Goal: Task Accomplishment & Management: Use online tool/utility

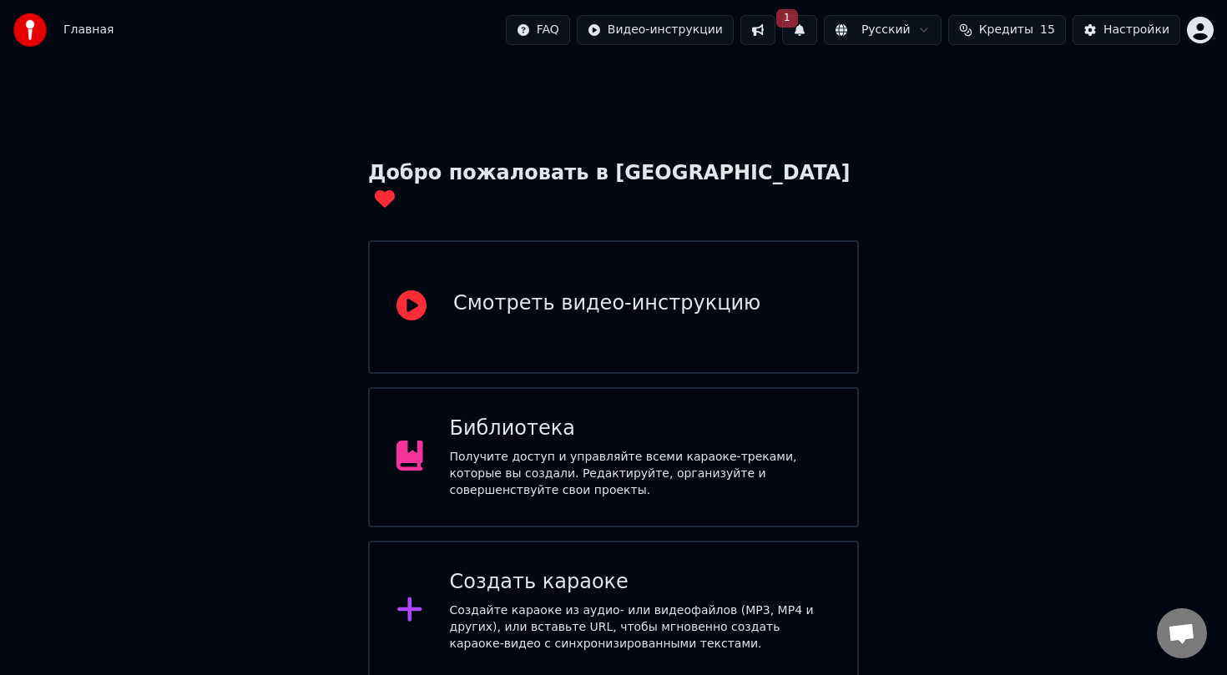
click at [416, 594] on icon at bounding box center [409, 609] width 27 height 30
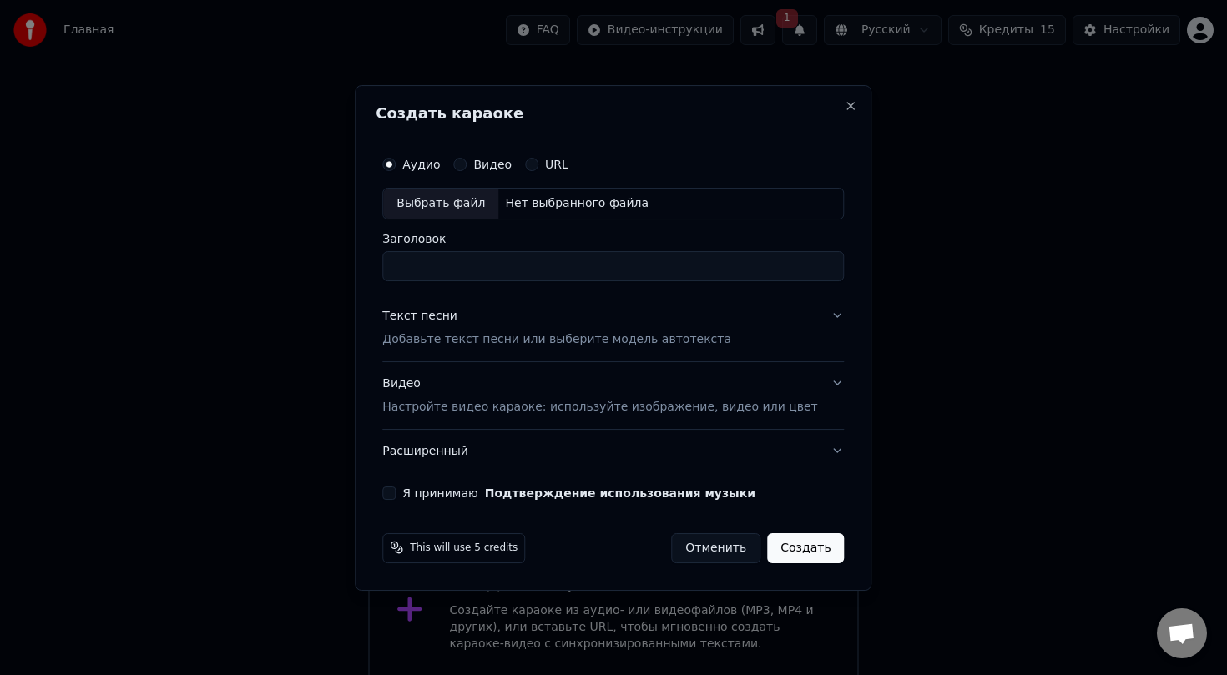
click at [430, 165] on label "Аудио" at bounding box center [421, 165] width 38 height 12
click at [396, 165] on button "Аудио" at bounding box center [388, 164] width 13 height 13
click at [443, 205] on div "Выбрать файл" at bounding box center [440, 204] width 115 height 30
type input "*********"
click at [563, 338] on p "Добавьте текст песни или выберите модель автотекста" at bounding box center [556, 339] width 349 height 17
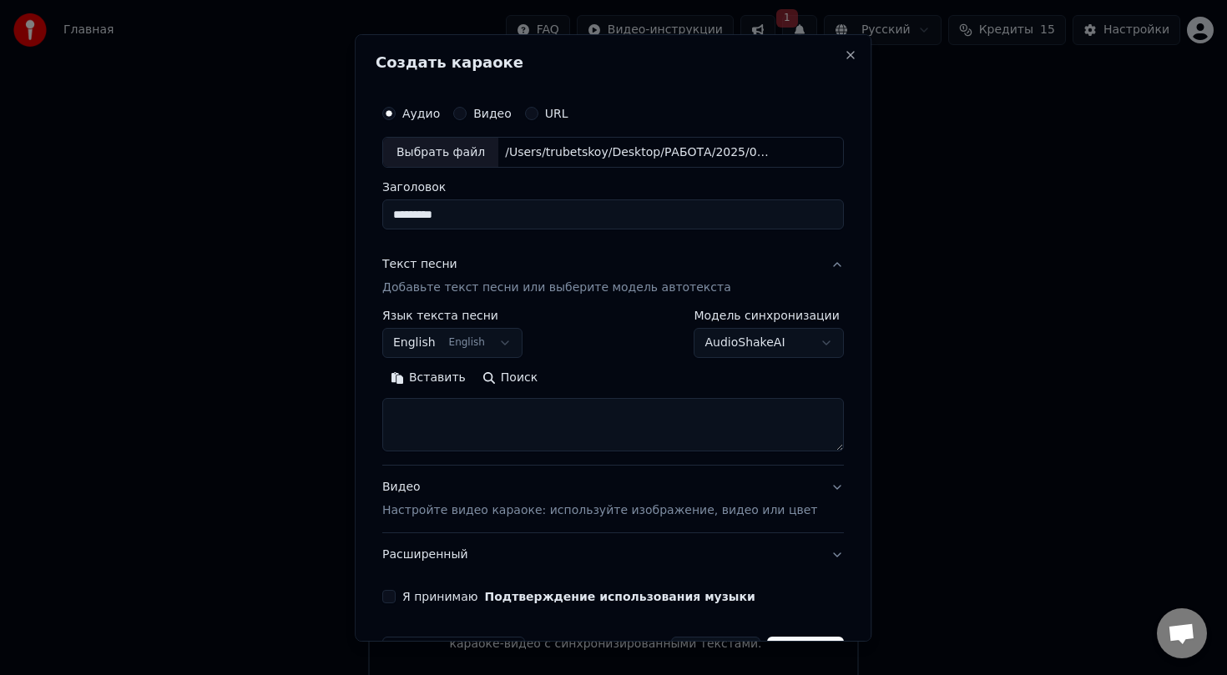
click at [476, 410] on textarea at bounding box center [613, 424] width 462 height 53
paste textarea "**********"
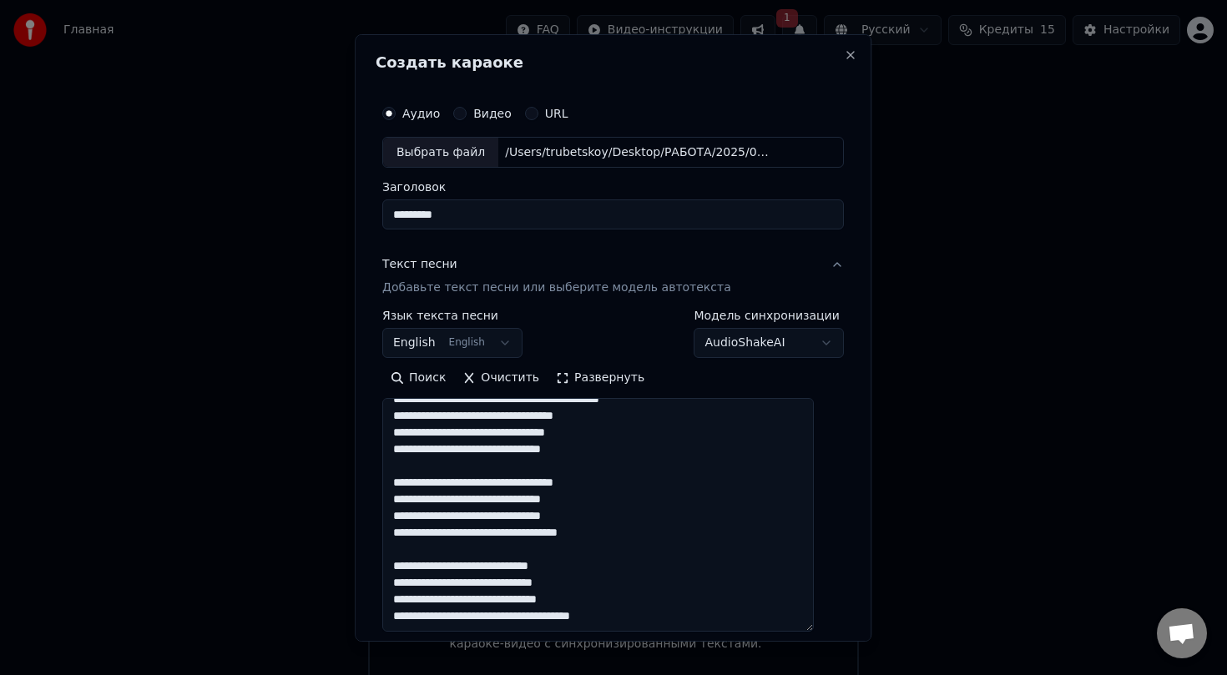
scroll to position [363, 0]
drag, startPoint x: 821, startPoint y: 447, endPoint x: 820, endPoint y: 629, distance: 181.9
click at [814, 629] on textarea at bounding box center [597, 515] width 431 height 235
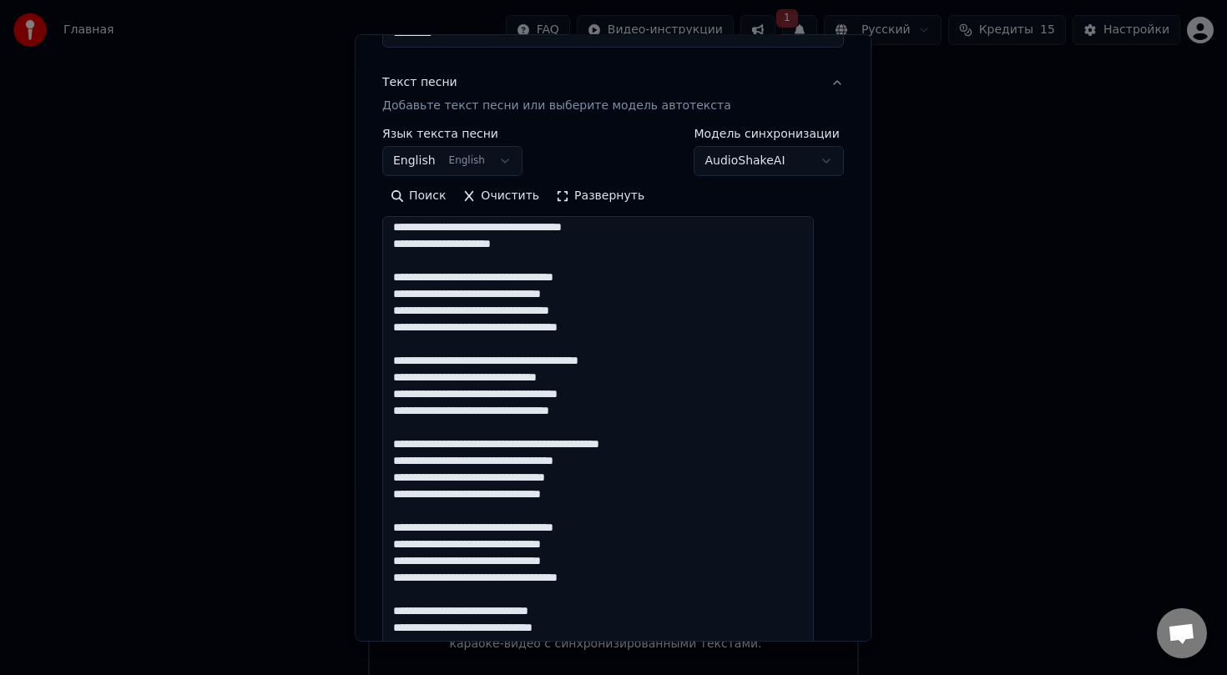
scroll to position [124, 0]
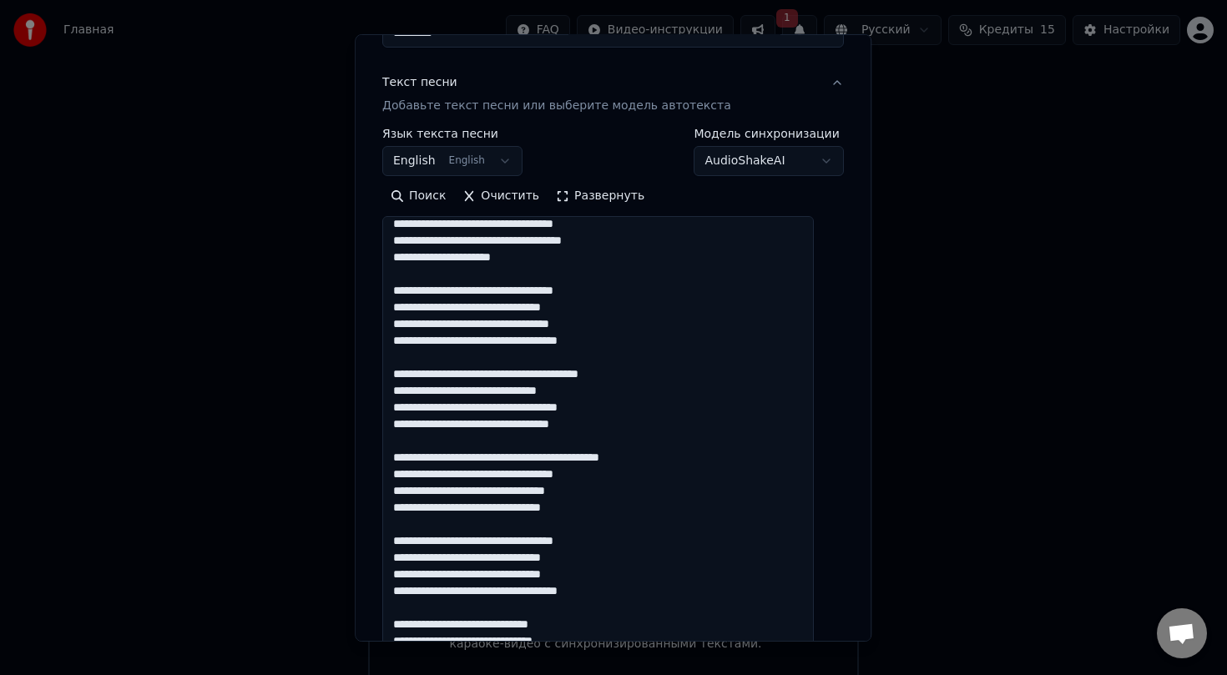
drag, startPoint x: 823, startPoint y: 448, endPoint x: 821, endPoint y: 687, distance: 238.7
click at [821, 674] on html "Главная FAQ Видео-инструкции 1 Русский Кредиты 15 Настройки Добро пожаловать в …" at bounding box center [613, 340] width 1227 height 681
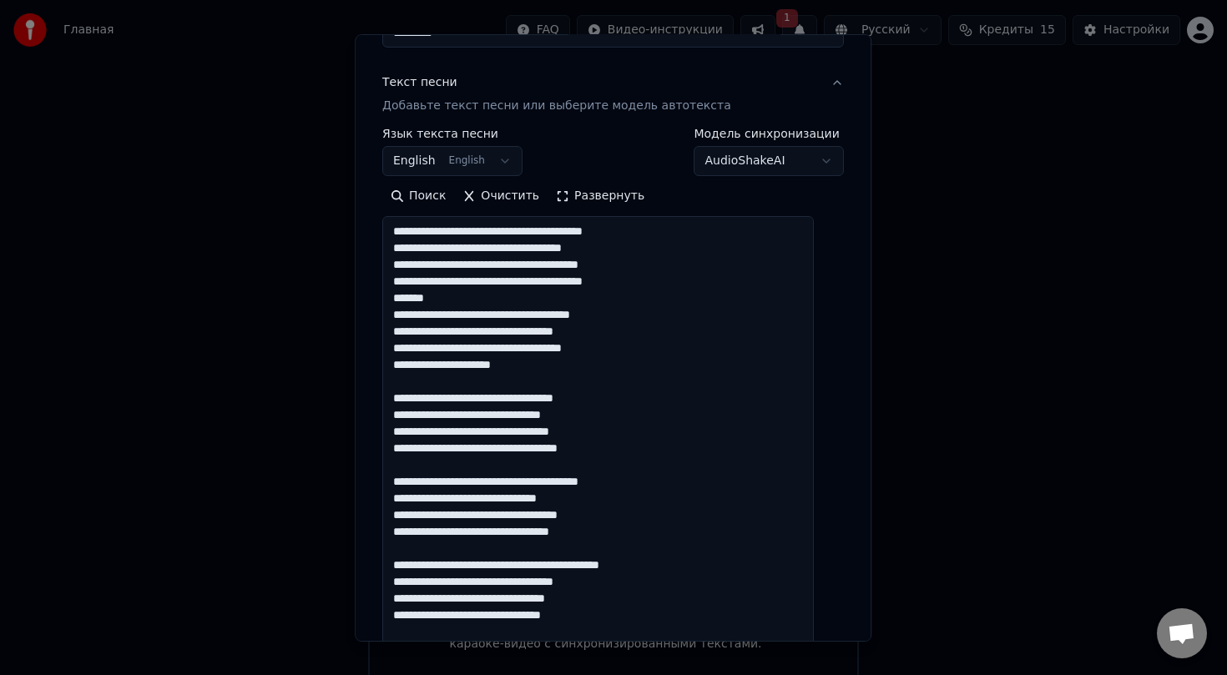
click at [421, 231] on textarea at bounding box center [597, 453] width 431 height 474
click at [786, 536] on textarea at bounding box center [597, 453] width 431 height 474
drag, startPoint x: 471, startPoint y: 300, endPoint x: 403, endPoint y: 301, distance: 67.6
click at [403, 301] on textarea at bounding box center [597, 453] width 431 height 474
drag, startPoint x: 407, startPoint y: 316, endPoint x: 540, endPoint y: 366, distance: 141.5
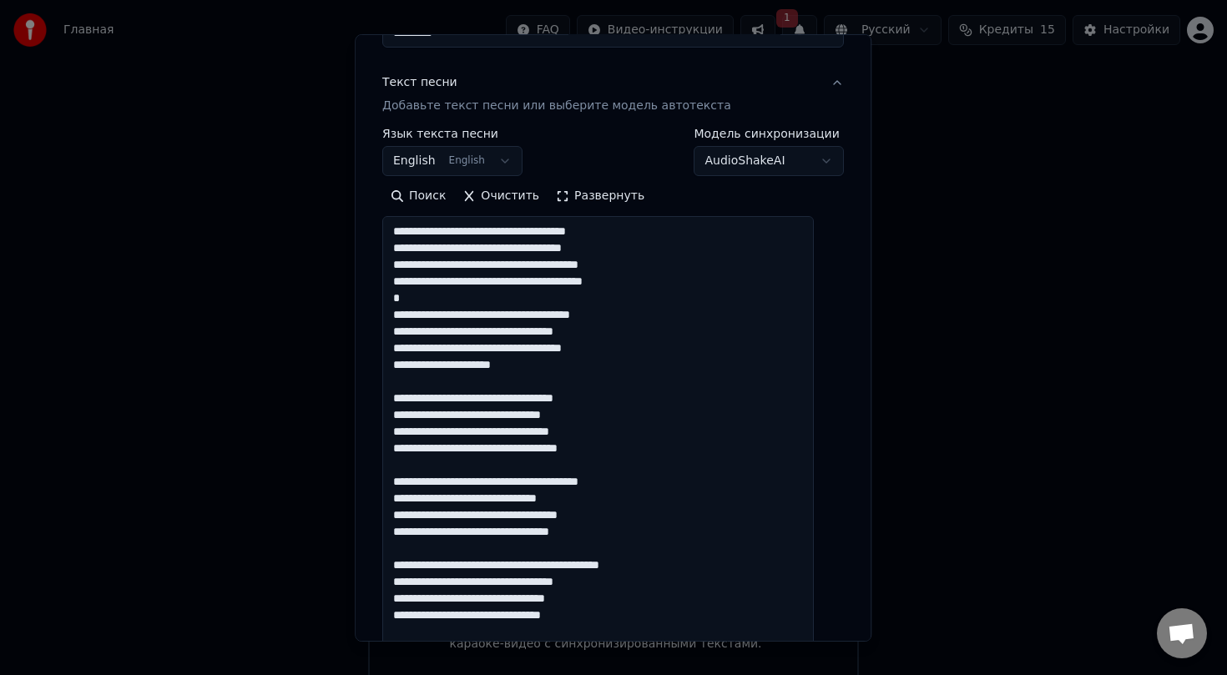
click at [540, 366] on textarea at bounding box center [597, 453] width 431 height 474
click at [450, 317] on textarea at bounding box center [597, 453] width 431 height 474
paste textarea "*"
click at [425, 398] on textarea at bounding box center [597, 453] width 431 height 474
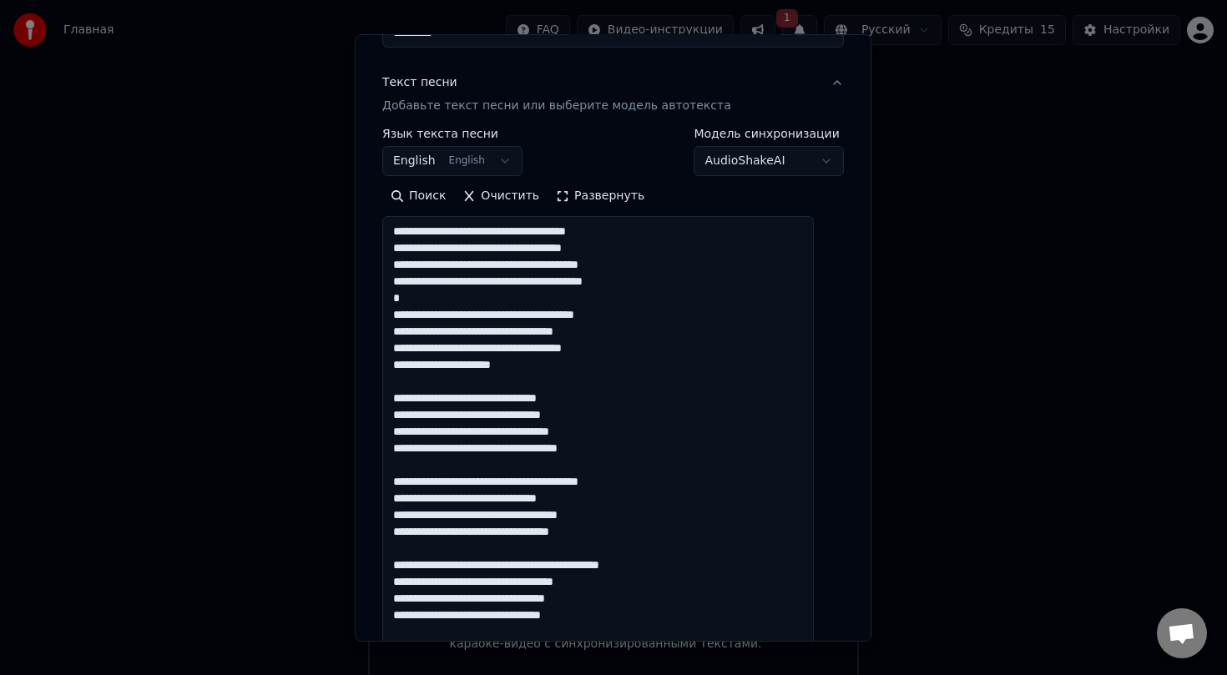
click at [425, 481] on textarea at bounding box center [597, 453] width 431 height 474
drag, startPoint x: 410, startPoint y: 313, endPoint x: 578, endPoint y: 360, distance: 174.1
click at [578, 361] on textarea at bounding box center [597, 453] width 431 height 474
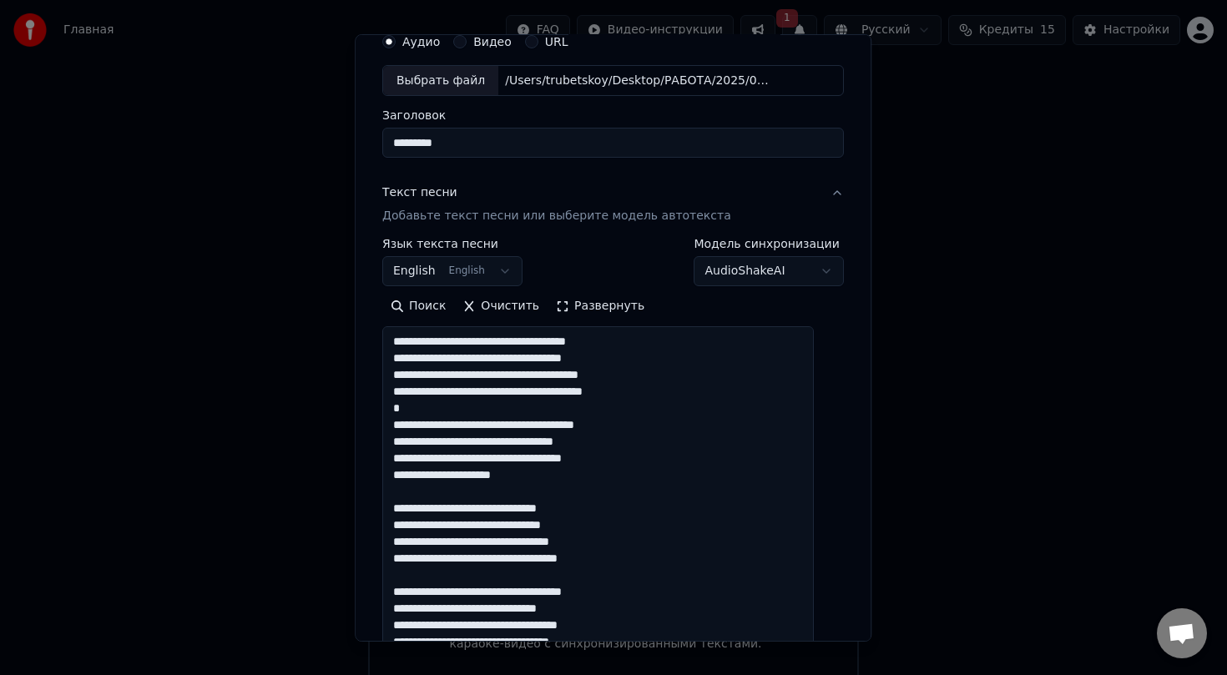
scroll to position [60, 0]
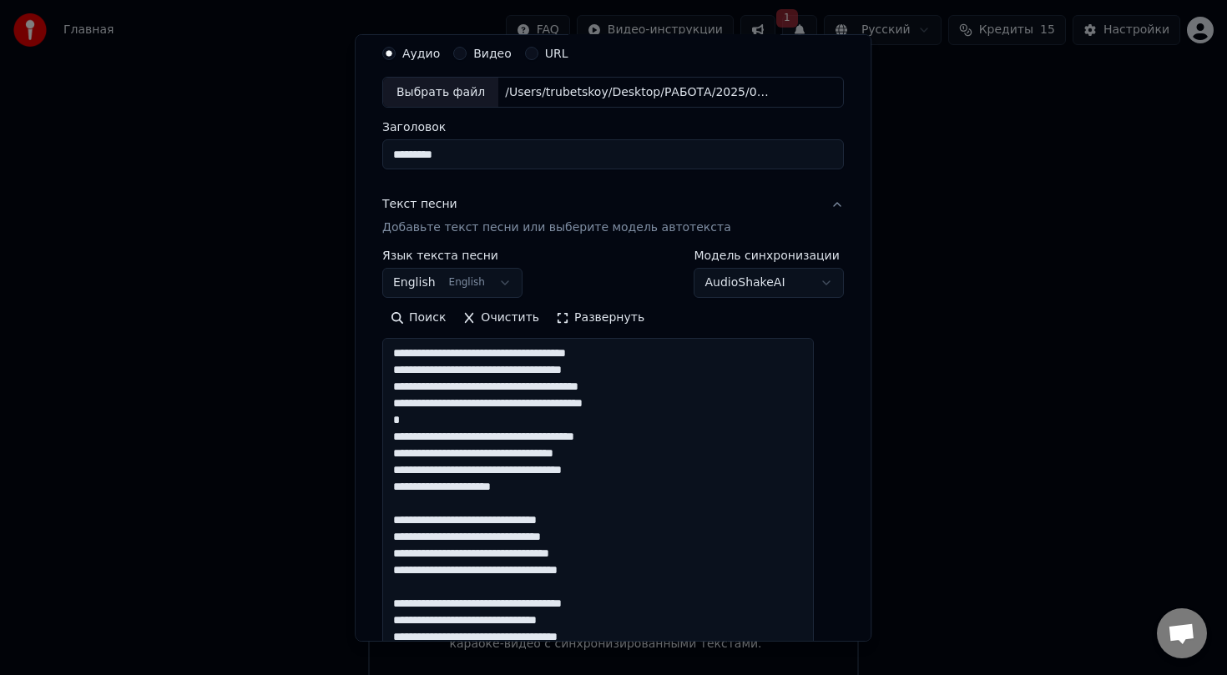
click at [578, 360] on textarea at bounding box center [597, 575] width 431 height 474
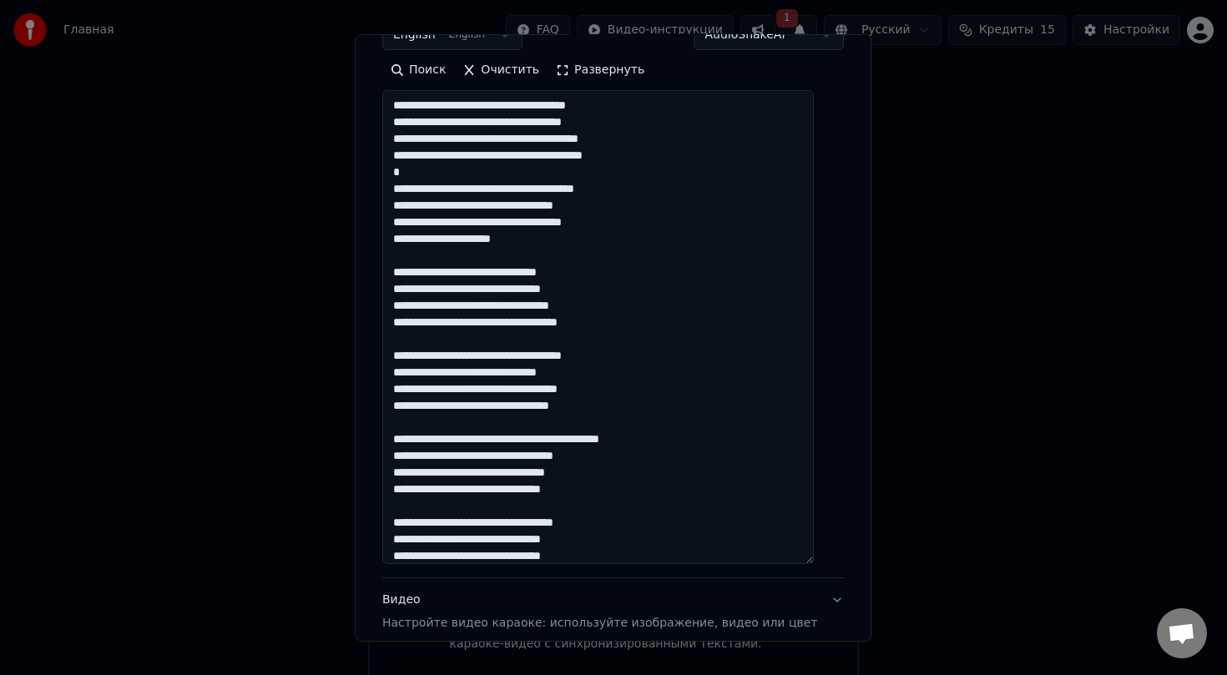
scroll to position [314, 0]
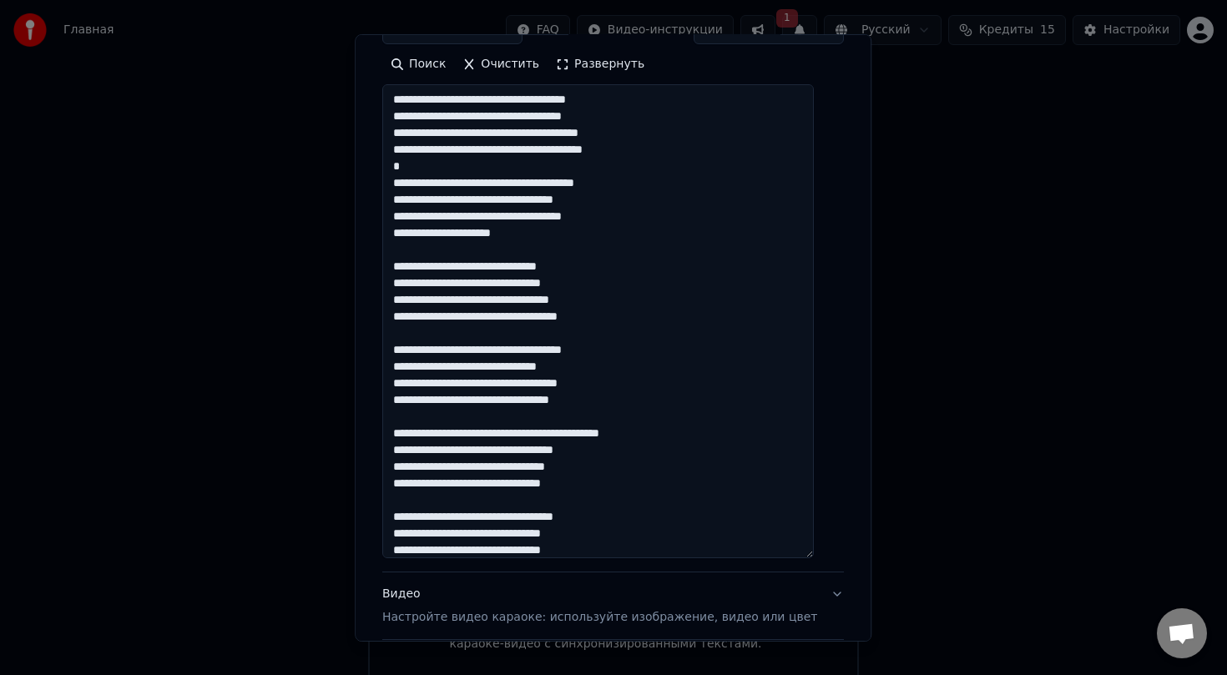
drag, startPoint x: 408, startPoint y: 182, endPoint x: 555, endPoint y: 228, distance: 153.9
click at [555, 228] on textarea at bounding box center [597, 321] width 431 height 474
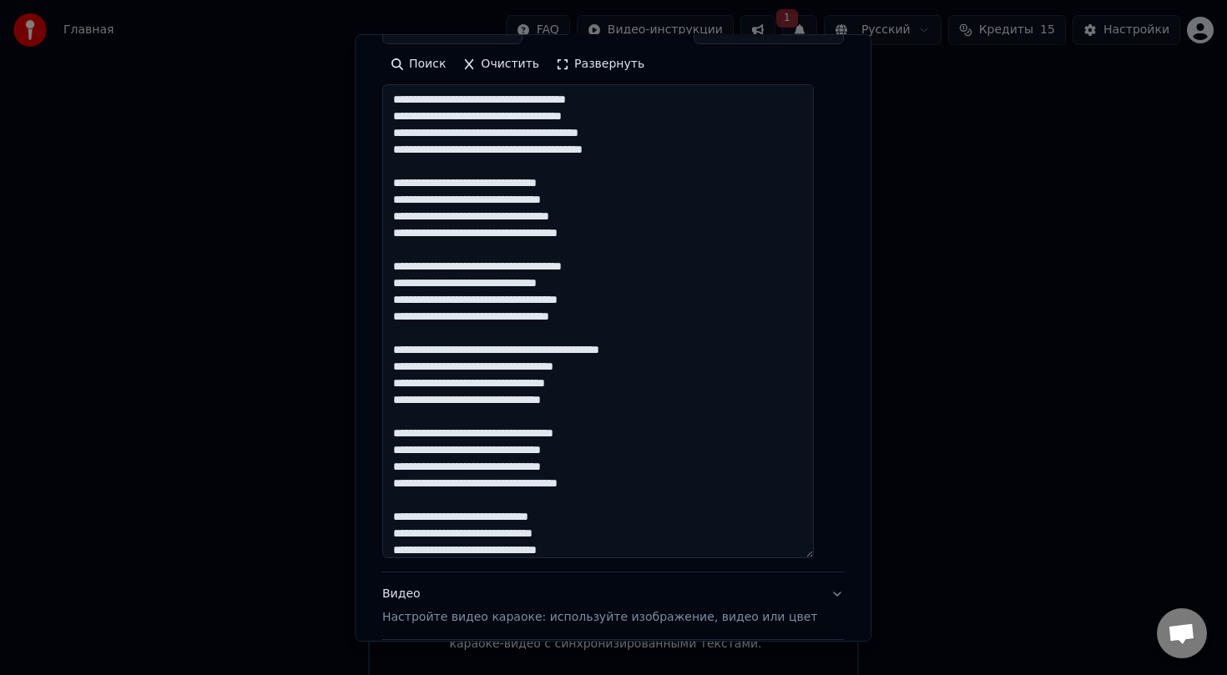
click at [672, 237] on textarea "**********" at bounding box center [597, 321] width 431 height 474
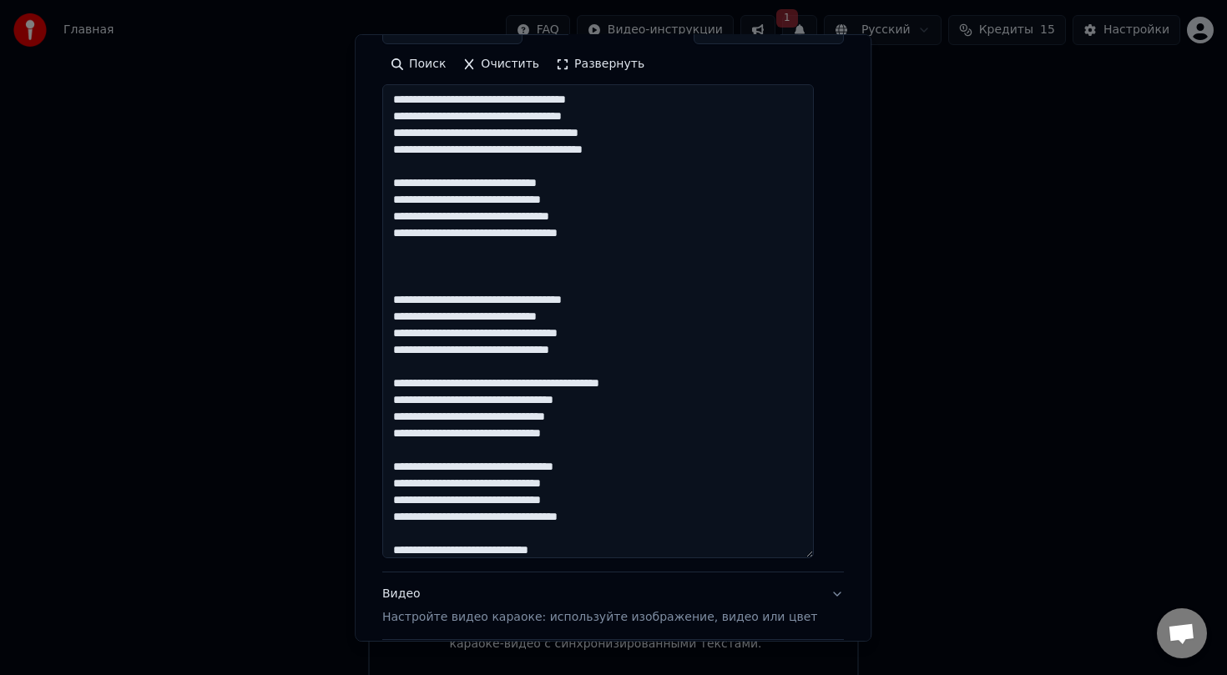
paste textarea "**********"
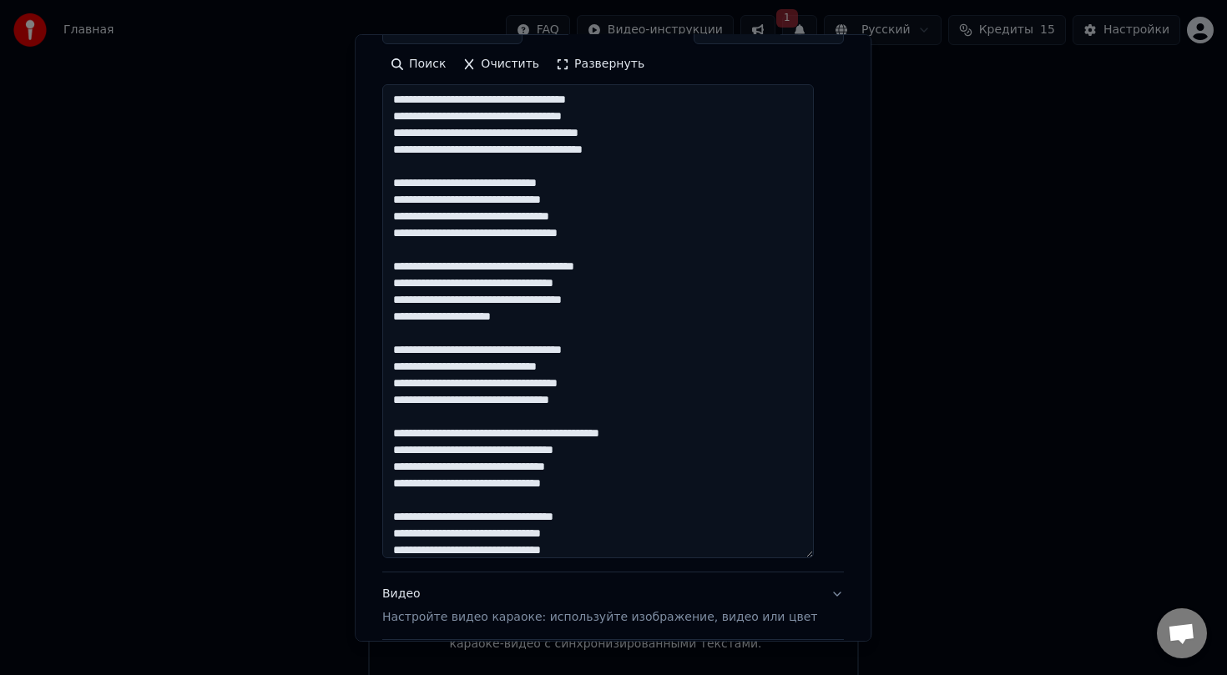
scroll to position [260, 0]
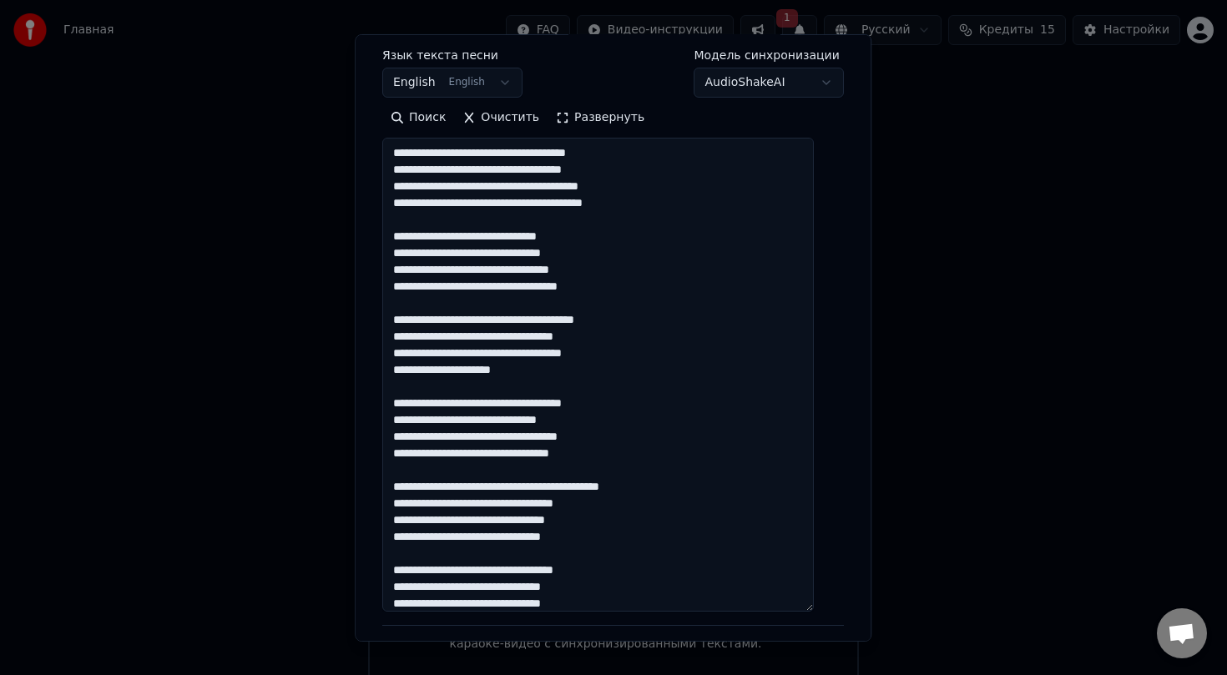
click at [495, 159] on textarea at bounding box center [597, 375] width 431 height 474
click at [680, 155] on textarea at bounding box center [597, 375] width 431 height 474
click at [548, 187] on textarea at bounding box center [597, 375] width 431 height 474
click at [675, 188] on textarea at bounding box center [597, 375] width 431 height 474
click at [627, 231] on textarea at bounding box center [597, 375] width 431 height 474
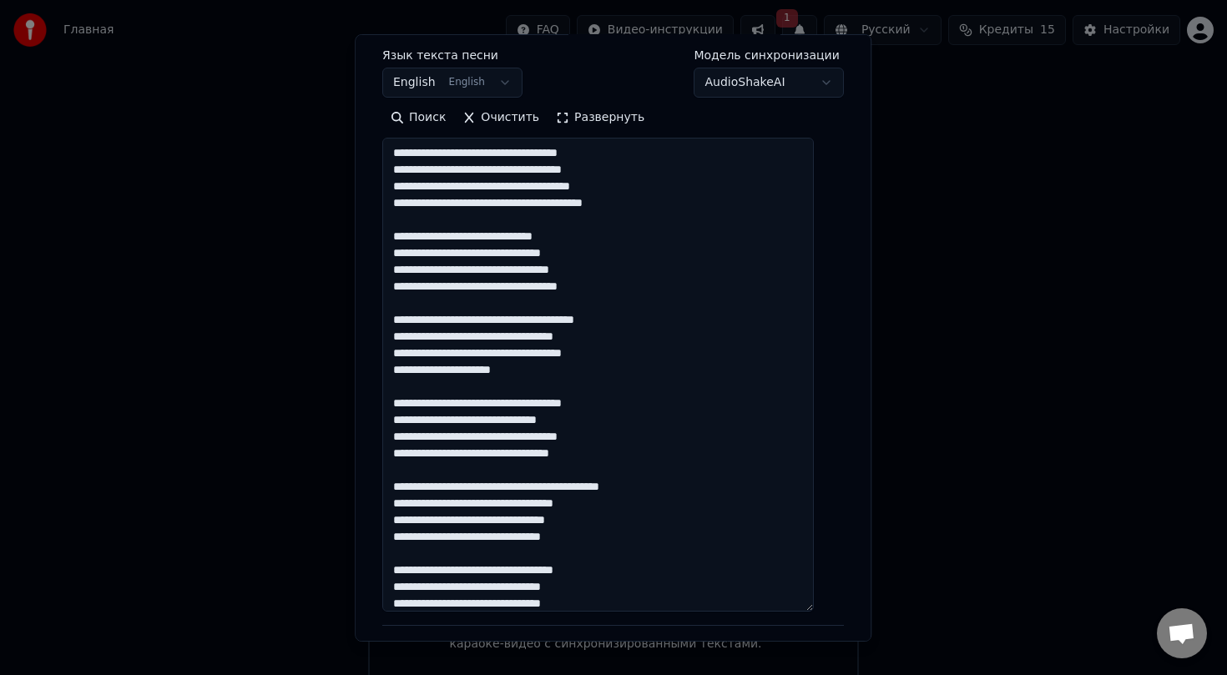
click at [627, 259] on textarea at bounding box center [597, 375] width 431 height 474
click at [646, 267] on textarea at bounding box center [597, 375] width 431 height 474
click at [500, 371] on textarea at bounding box center [597, 375] width 431 height 474
click at [451, 372] on textarea at bounding box center [597, 375] width 431 height 474
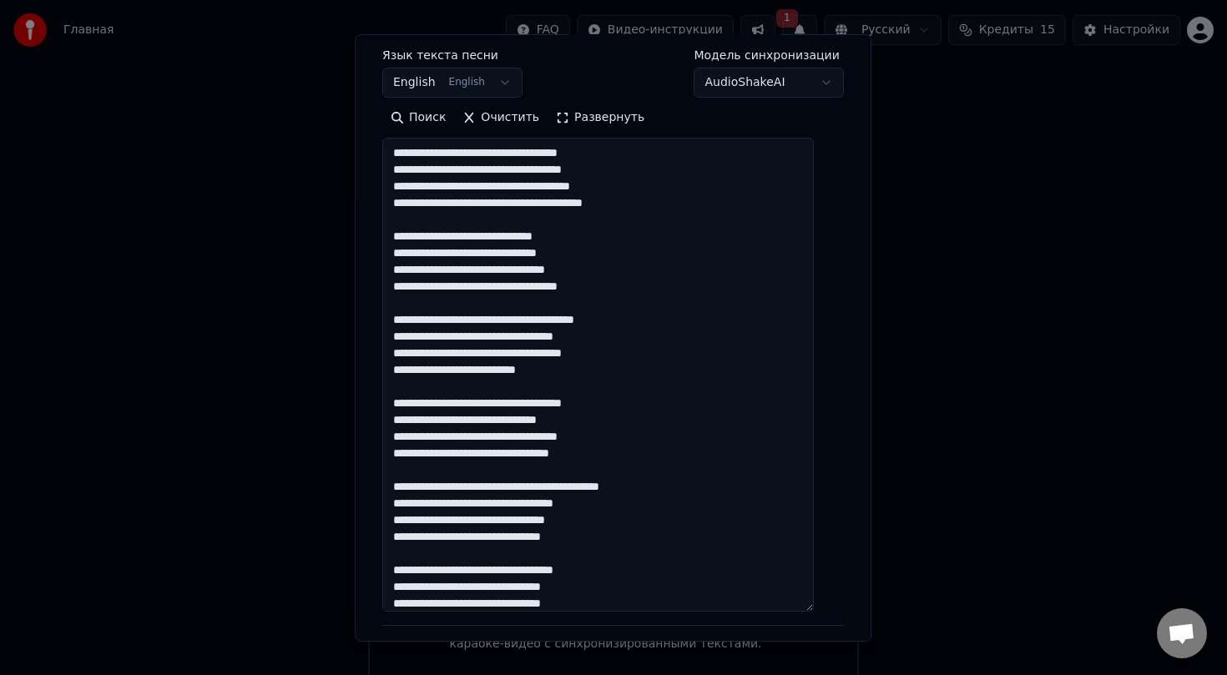
click at [451, 372] on textarea at bounding box center [597, 375] width 431 height 474
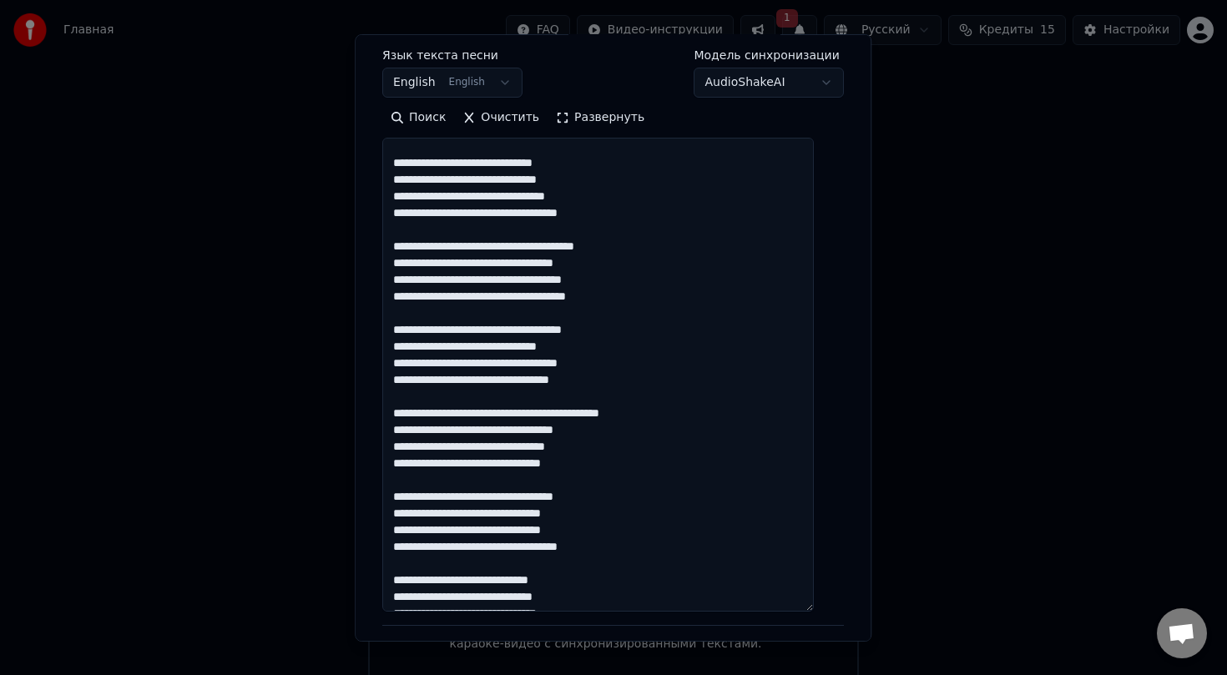
scroll to position [77, 0]
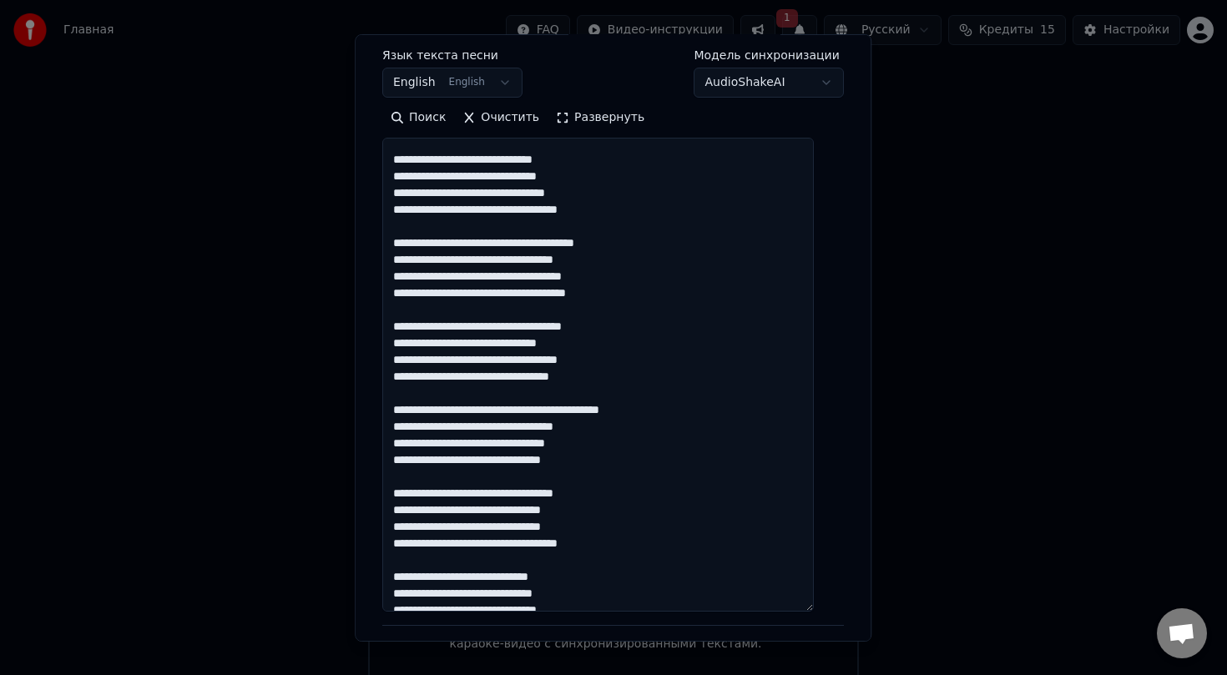
click at [423, 412] on textarea at bounding box center [597, 375] width 431 height 474
click at [446, 263] on textarea at bounding box center [597, 375] width 431 height 474
click at [479, 260] on textarea at bounding box center [597, 375] width 431 height 474
click at [534, 280] on textarea at bounding box center [597, 375] width 431 height 474
click at [582, 280] on textarea at bounding box center [597, 375] width 431 height 474
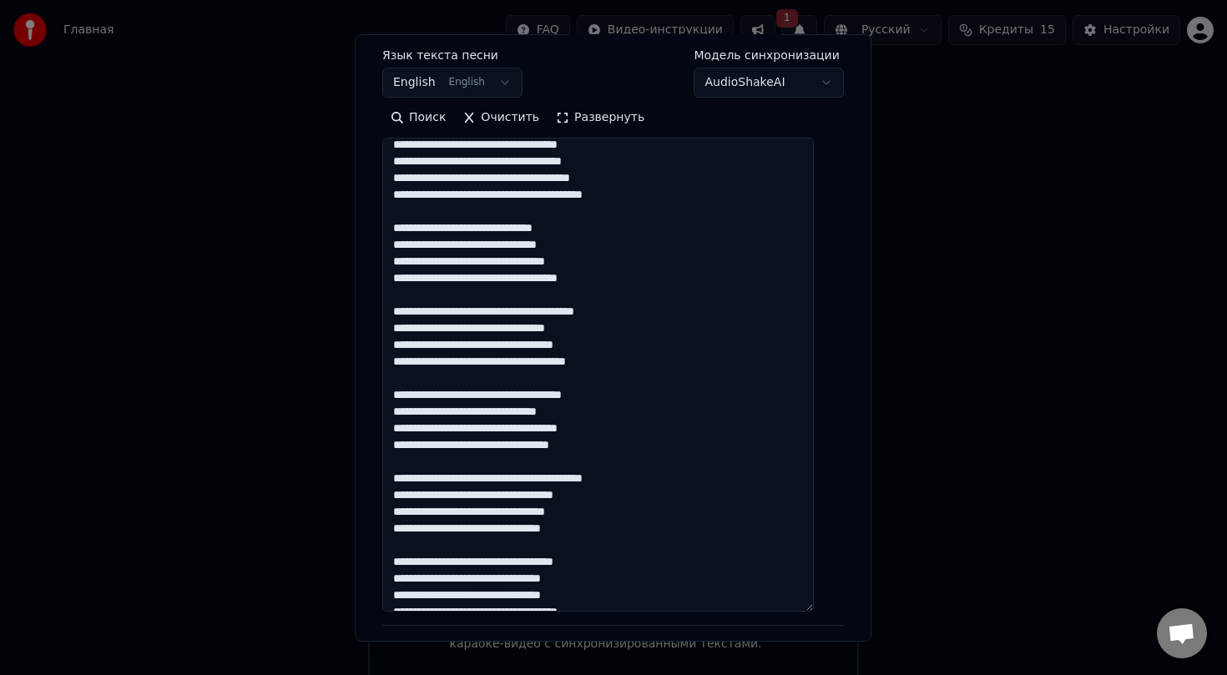
scroll to position [6, 0]
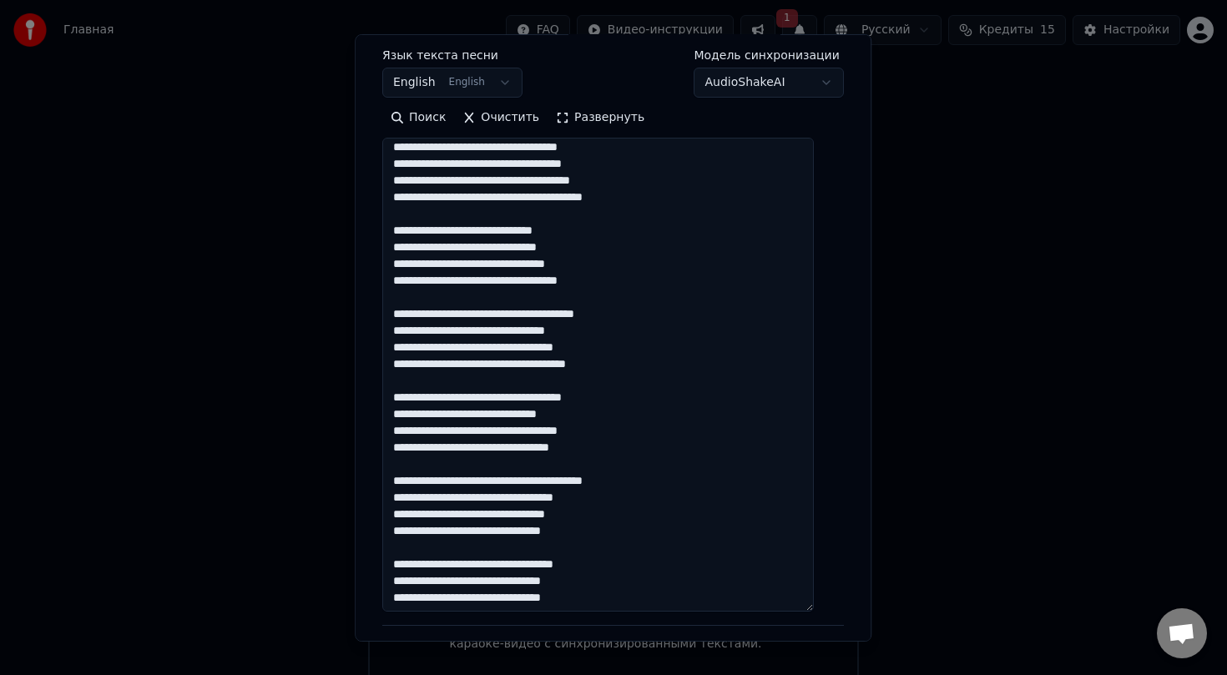
drag, startPoint x: 407, startPoint y: 315, endPoint x: 648, endPoint y: 361, distance: 245.5
click at [648, 361] on textarea at bounding box center [597, 375] width 431 height 474
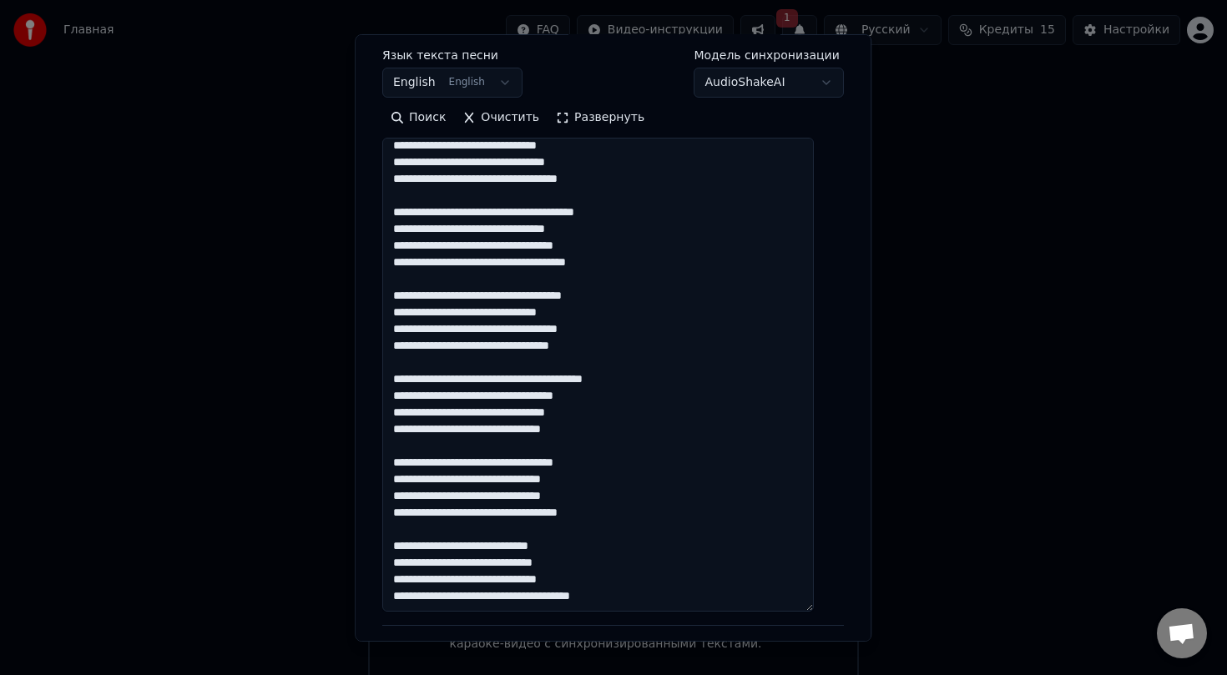
scroll to position [124, 0]
click at [622, 430] on textarea at bounding box center [597, 375] width 431 height 474
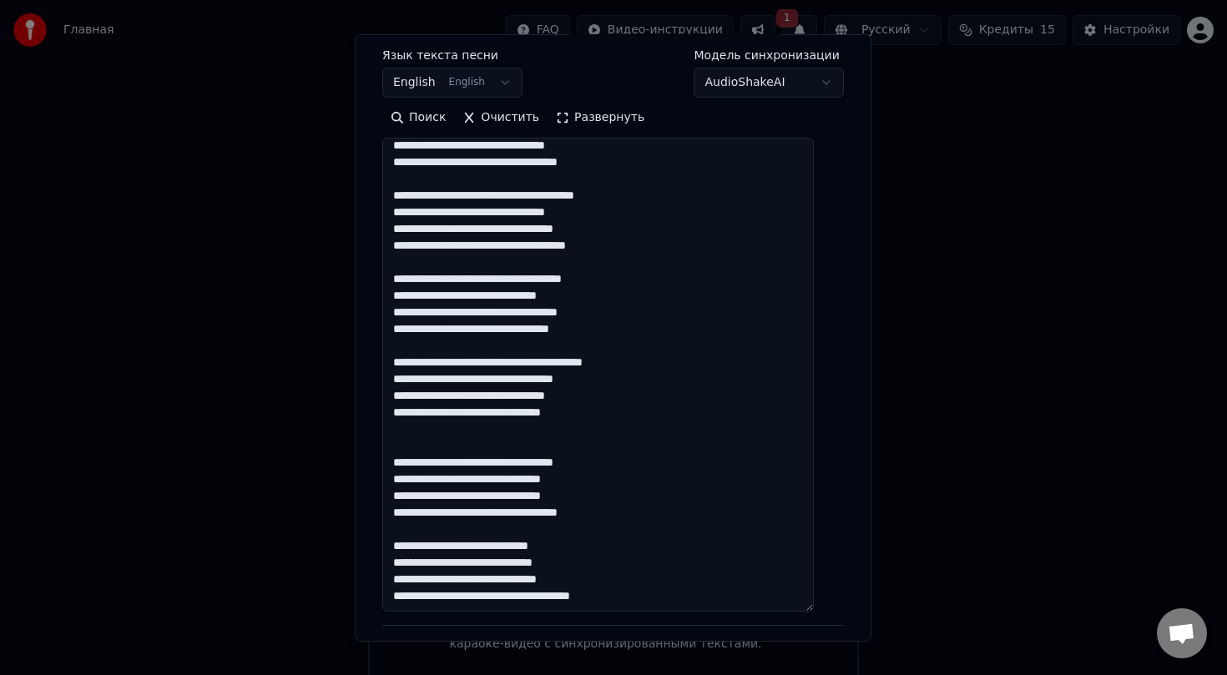
paste textarea "**********"
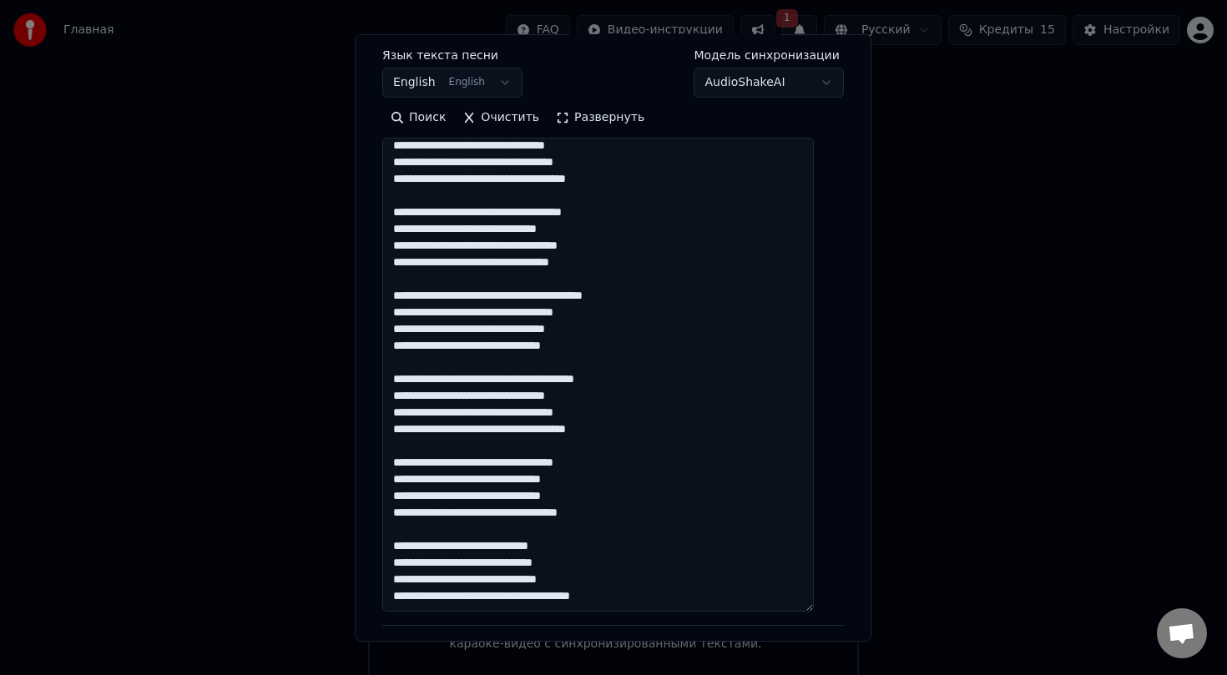
scroll to position [208, 0]
click at [425, 440] on textarea at bounding box center [597, 375] width 431 height 474
click at [469, 444] on textarea at bounding box center [597, 375] width 431 height 474
click at [613, 445] on textarea at bounding box center [597, 375] width 431 height 474
click at [639, 465] on textarea at bounding box center [597, 375] width 431 height 474
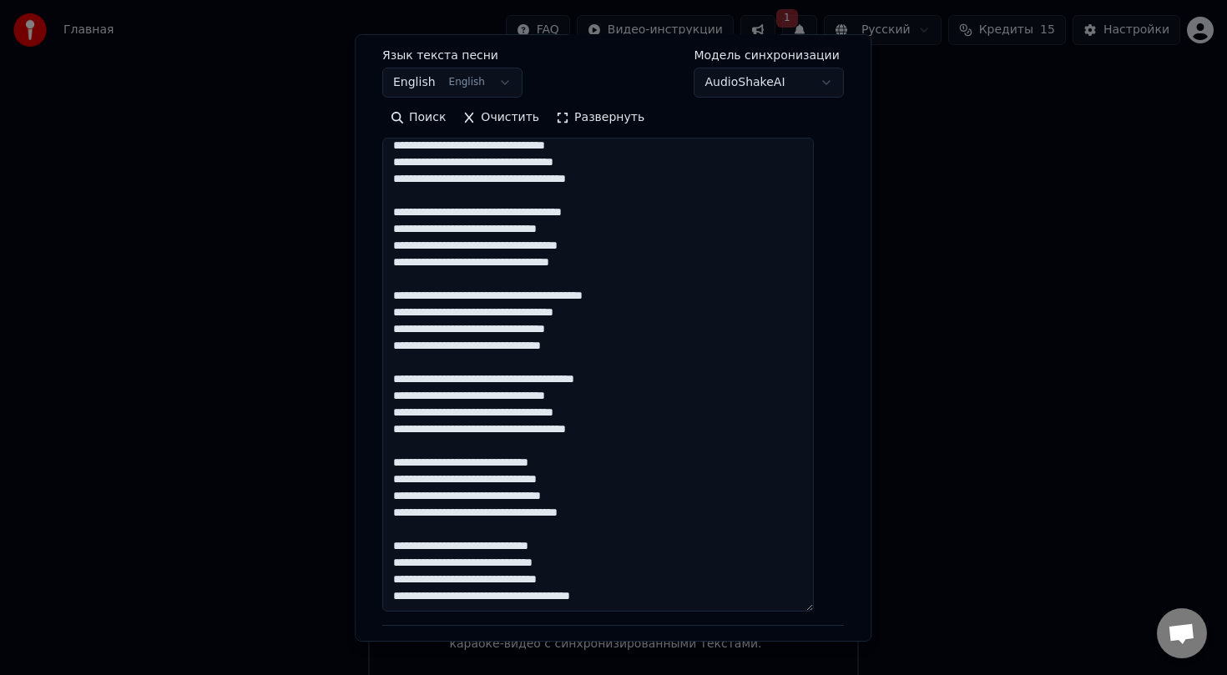
click at [510, 482] on textarea at bounding box center [597, 375] width 431 height 474
click at [472, 497] on textarea at bounding box center [597, 375] width 431 height 474
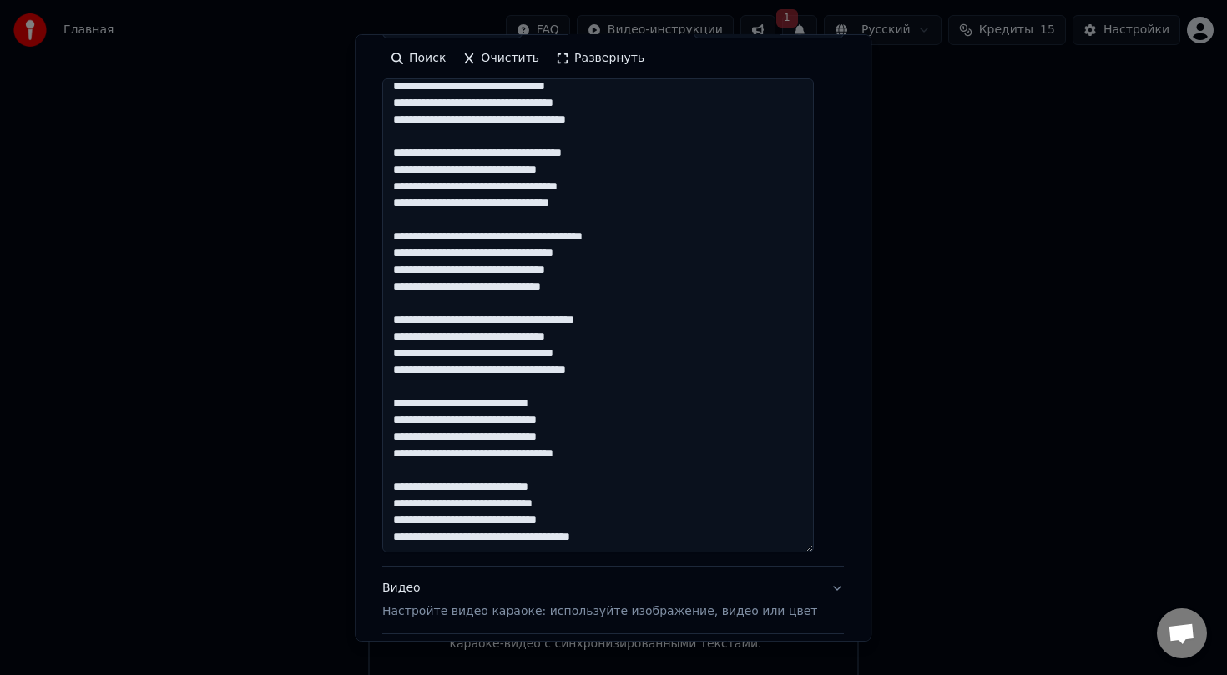
scroll to position [325, 0]
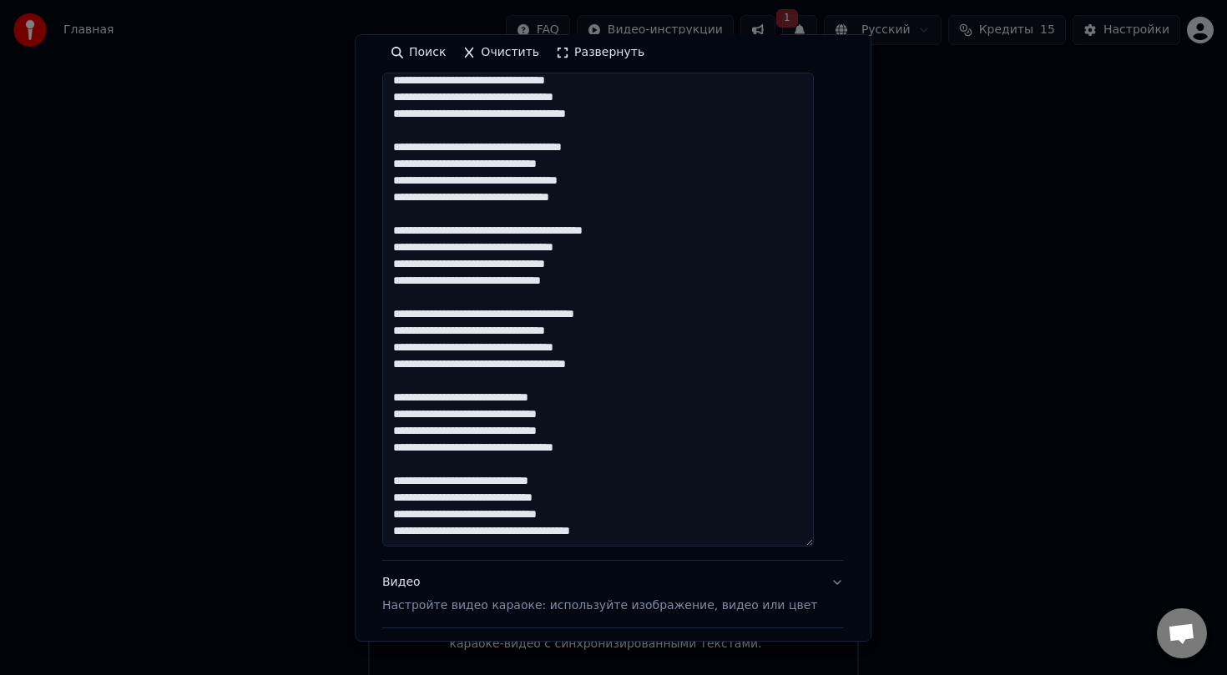
click at [453, 488] on textarea at bounding box center [597, 310] width 431 height 474
click at [508, 485] on textarea at bounding box center [597, 310] width 431 height 474
click at [618, 496] on textarea at bounding box center [597, 310] width 431 height 474
click at [529, 500] on textarea at bounding box center [597, 310] width 431 height 474
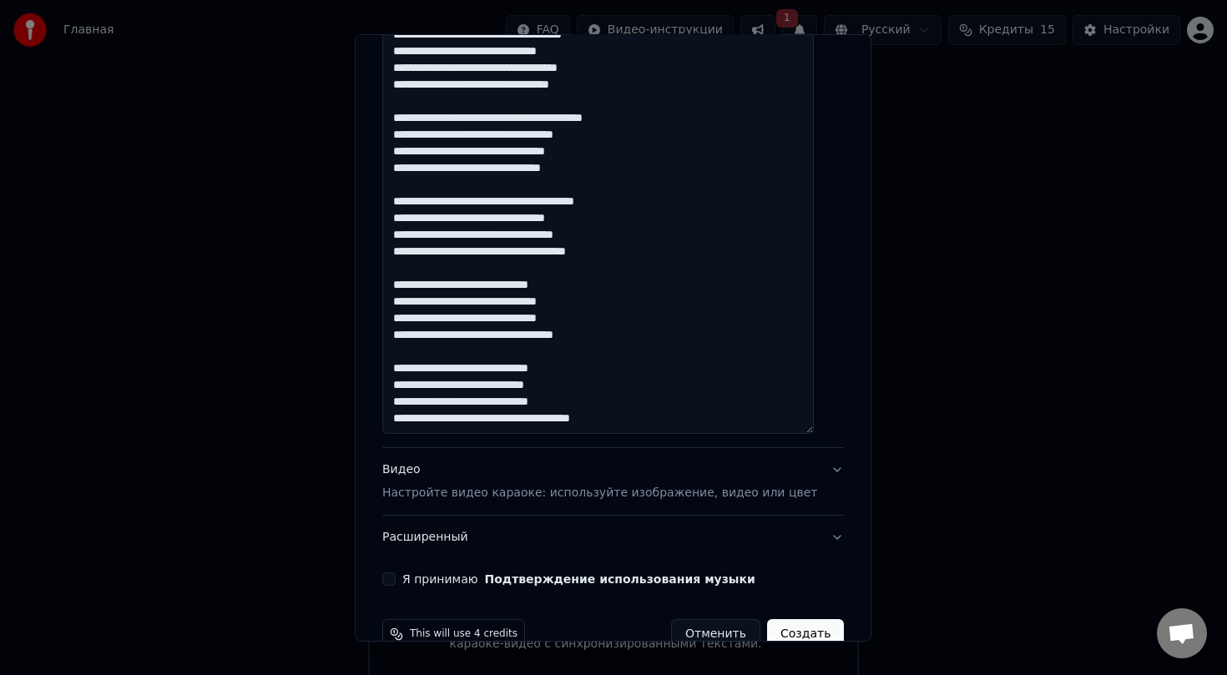
scroll to position [441, 0]
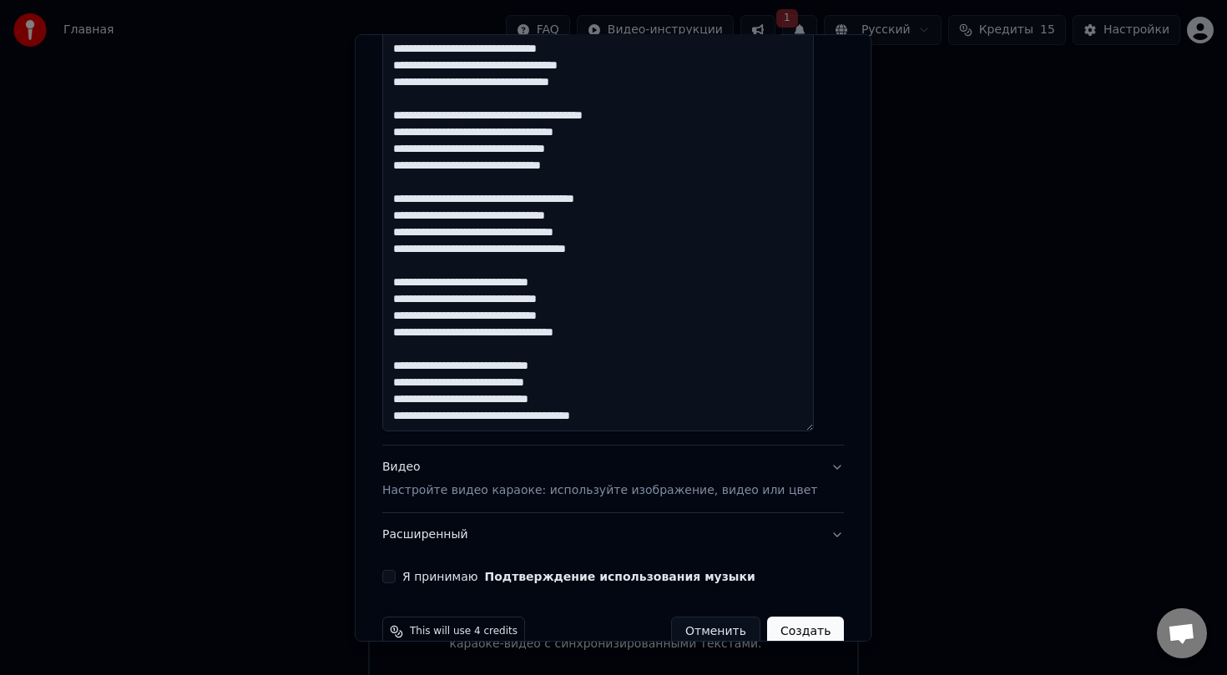
click at [678, 401] on textarea at bounding box center [597, 194] width 431 height 474
paste textarea "**********"
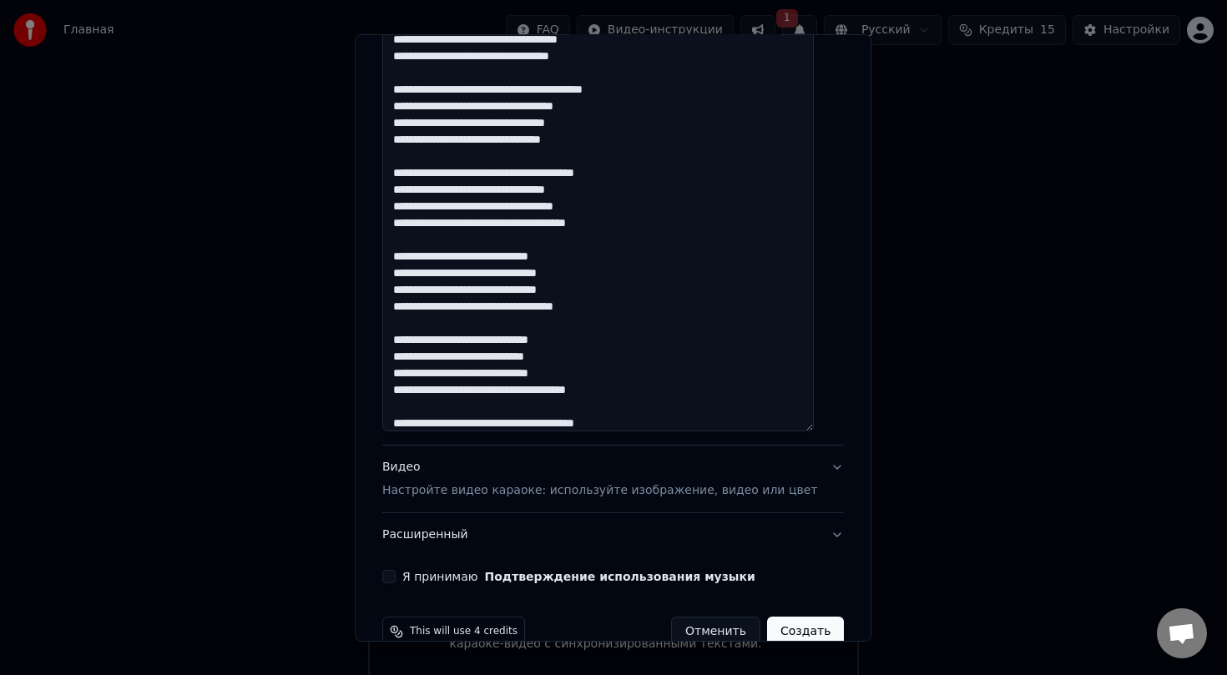
scroll to position [267, 0]
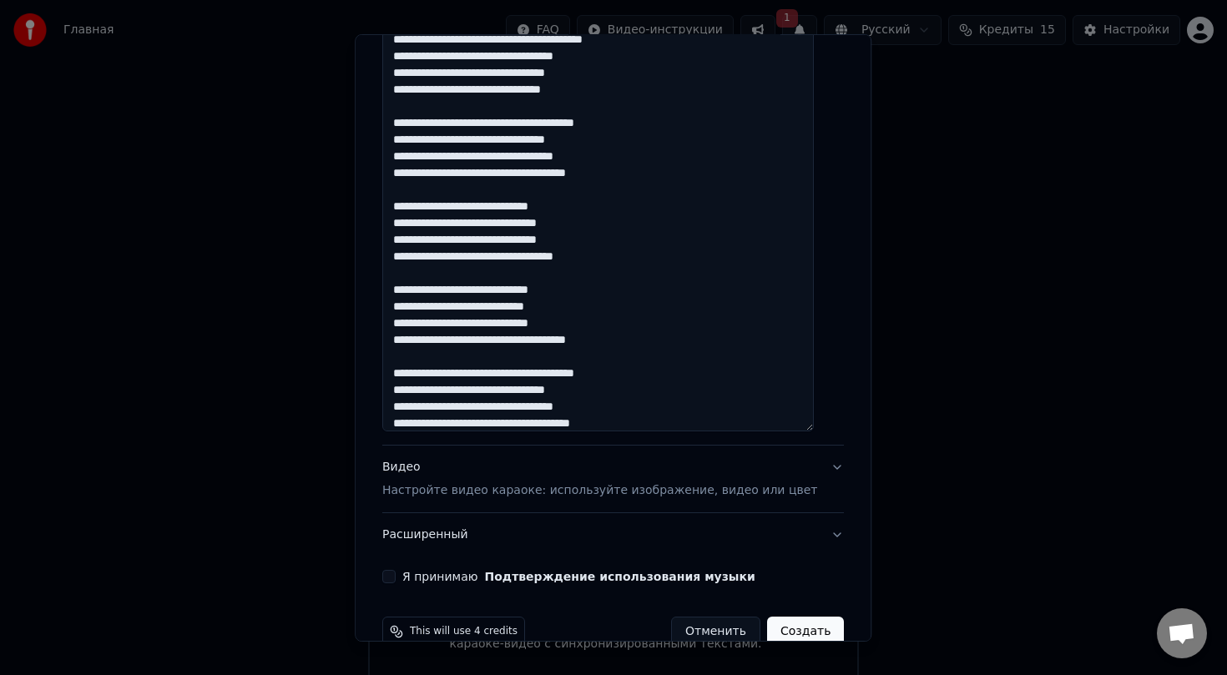
click at [548, 257] on textarea at bounding box center [597, 194] width 431 height 474
click at [683, 130] on textarea at bounding box center [597, 194] width 431 height 474
click at [719, 375] on textarea at bounding box center [597, 194] width 431 height 474
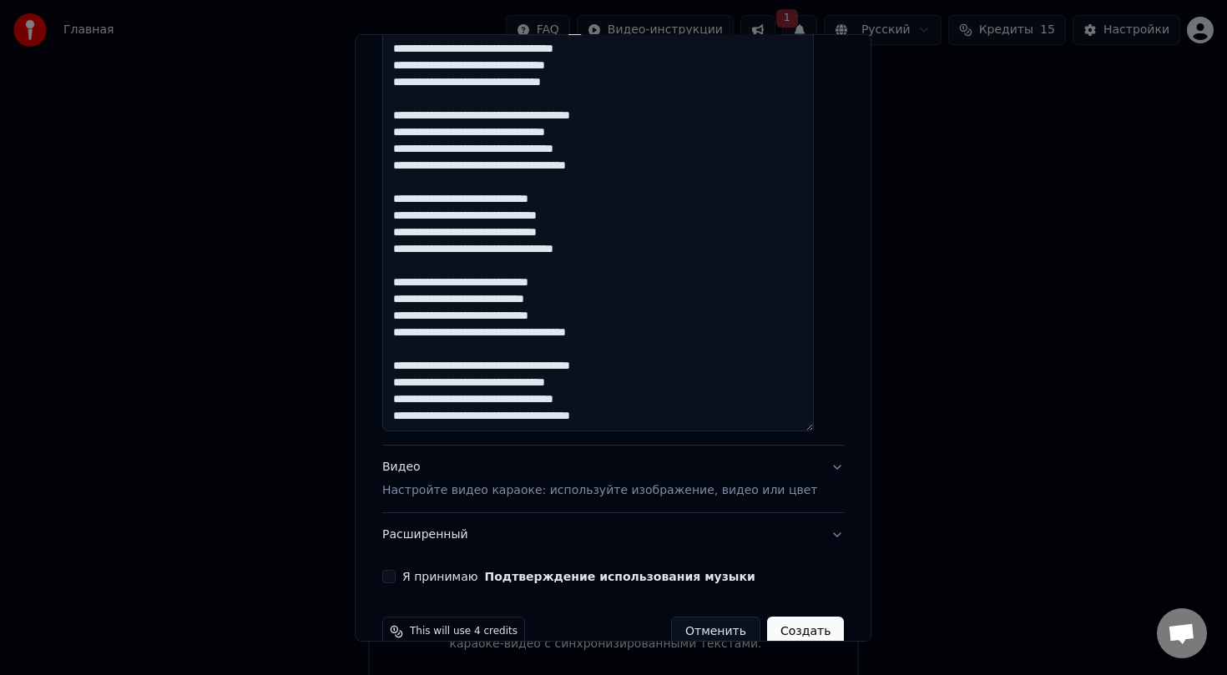
scroll to position [291, 0]
click at [721, 400] on textarea at bounding box center [597, 194] width 431 height 474
drag, startPoint x: 721, startPoint y: 400, endPoint x: 406, endPoint y: 353, distance: 318.1
click at [406, 353] on textarea at bounding box center [597, 194] width 431 height 474
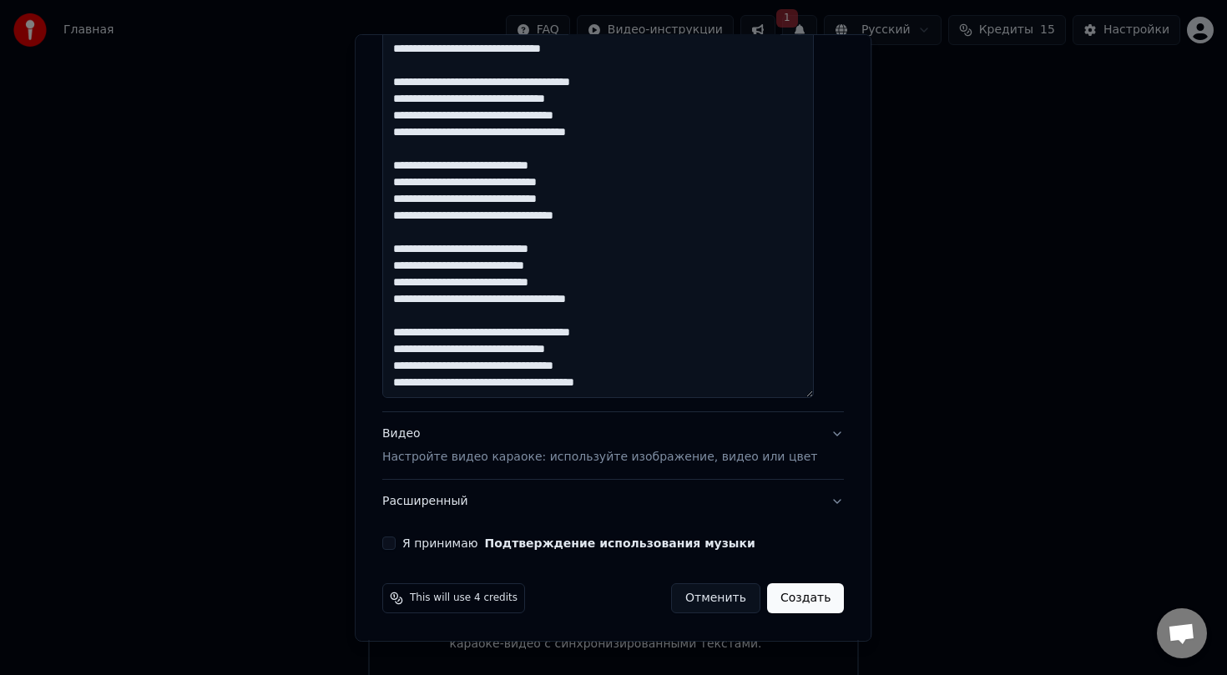
scroll to position [441, 0]
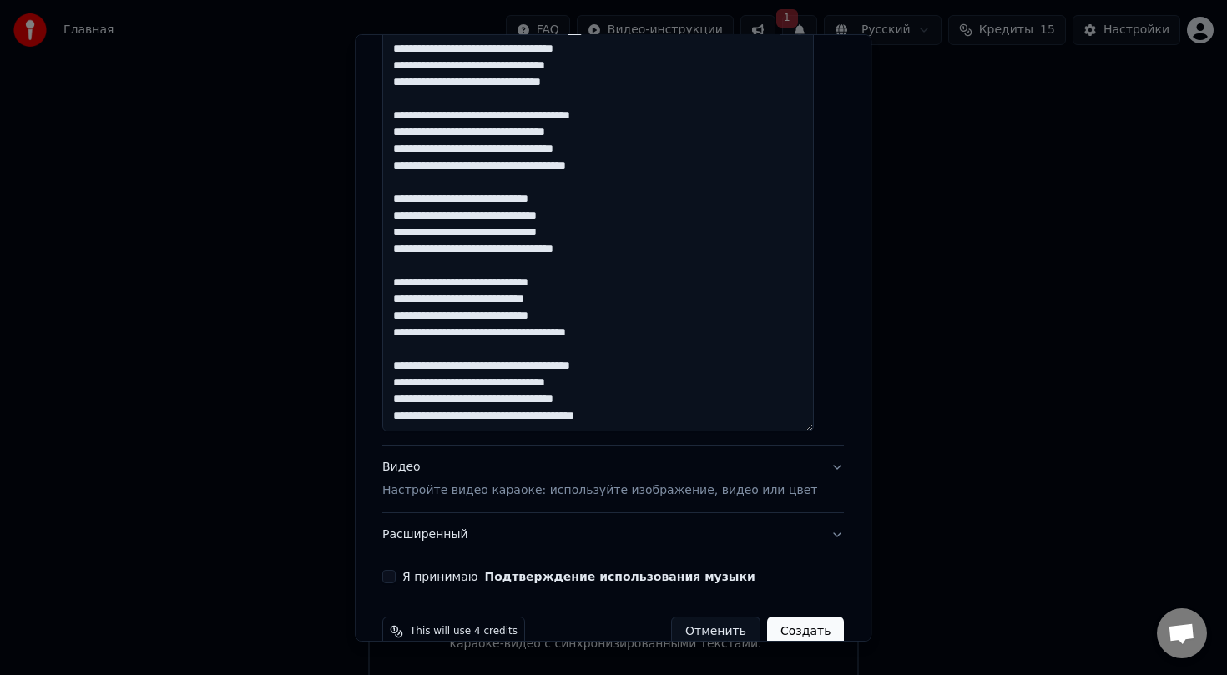
paste textarea "**********"
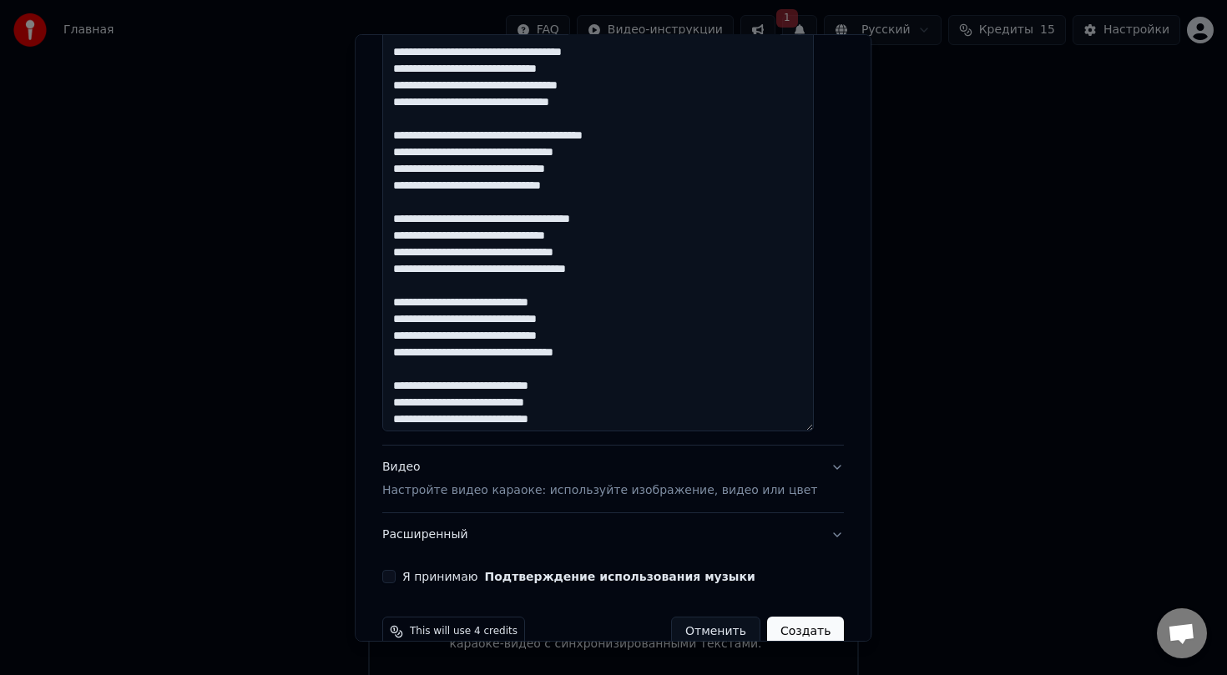
scroll to position [162, 0]
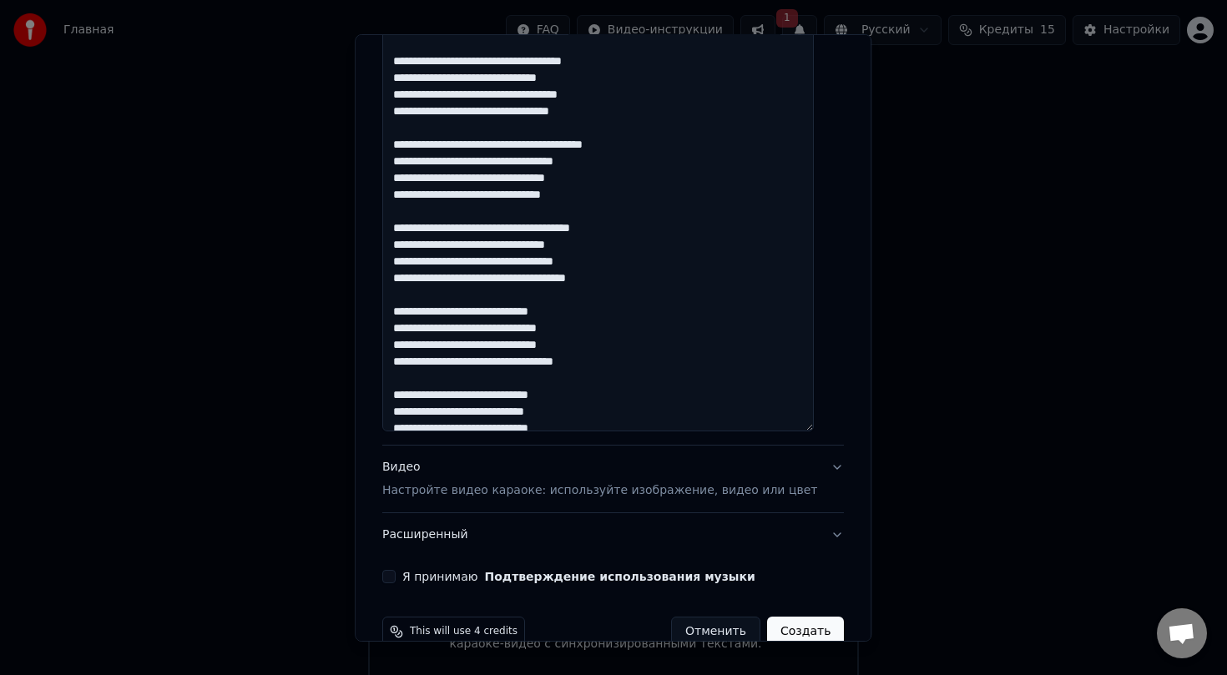
click at [698, 152] on textarea at bounding box center [597, 194] width 431 height 474
click at [531, 144] on textarea at bounding box center [597, 194] width 431 height 474
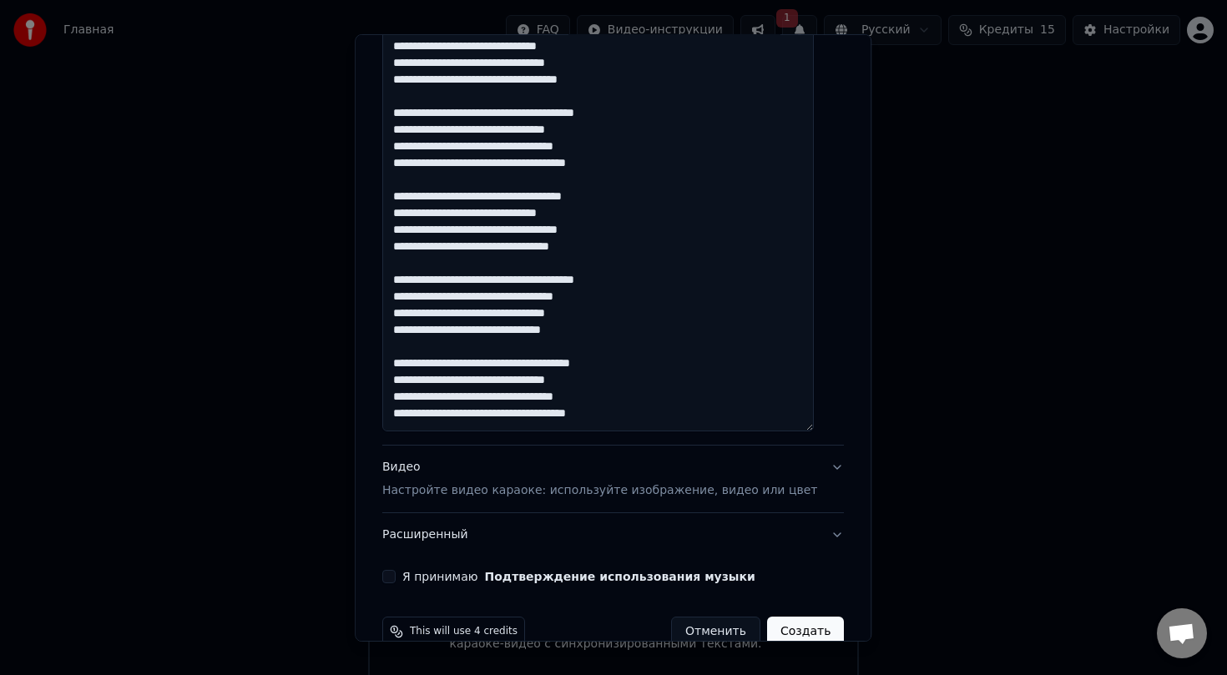
scroll to position [23, 0]
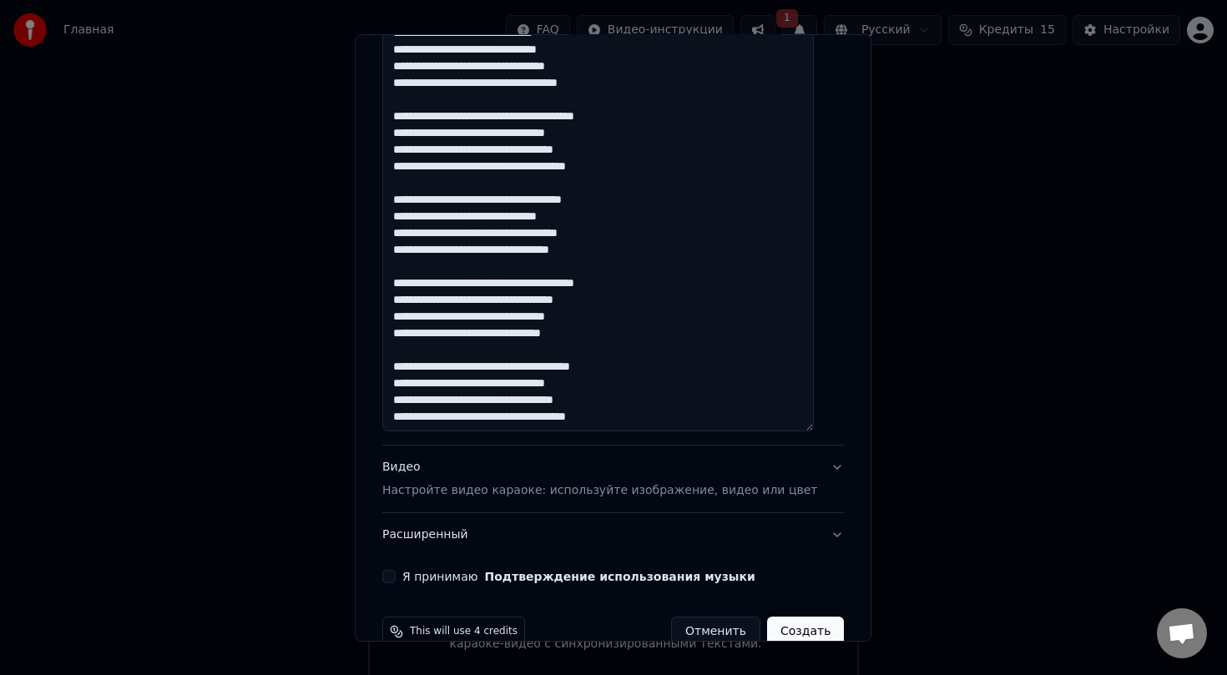
click at [687, 245] on textarea at bounding box center [597, 194] width 431 height 474
click at [691, 232] on textarea at bounding box center [597, 194] width 431 height 474
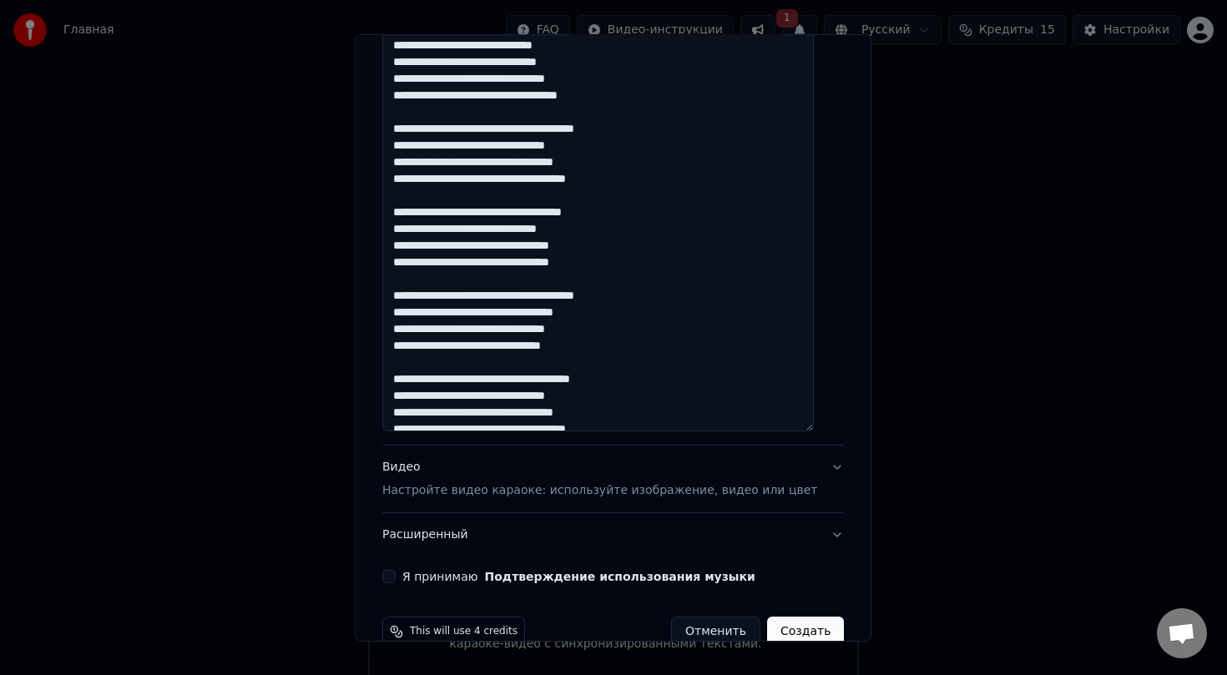
scroll to position [0, 0]
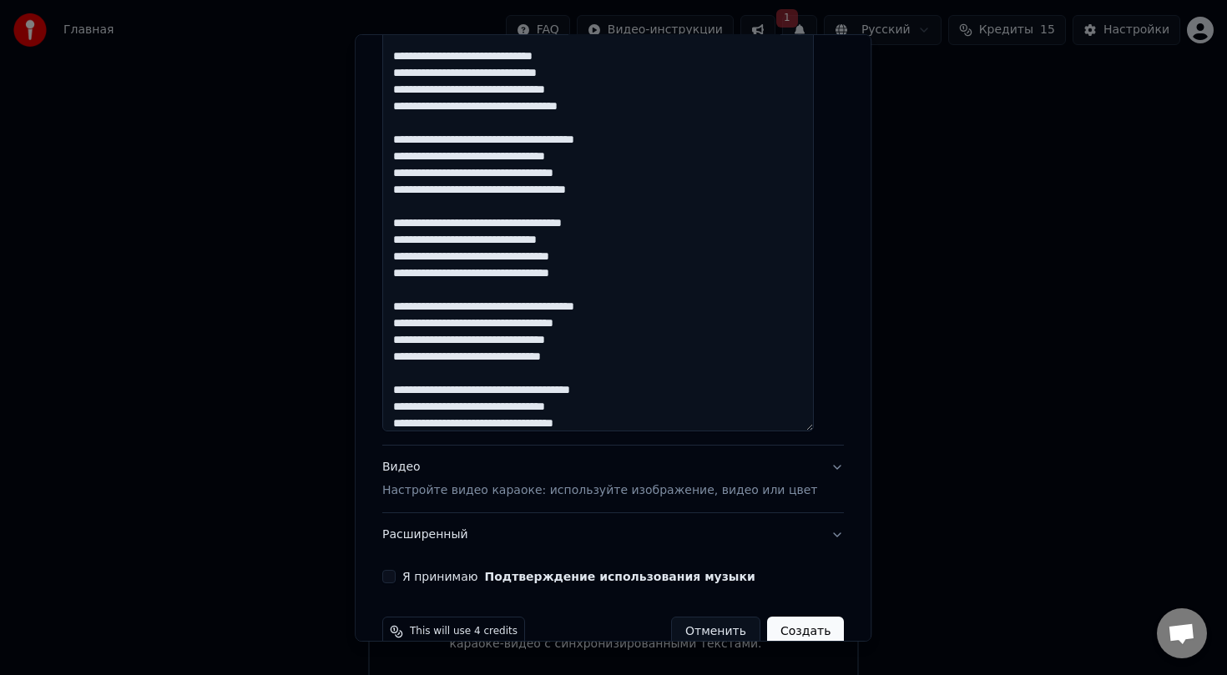
click at [704, 142] on textarea at bounding box center [597, 194] width 431 height 474
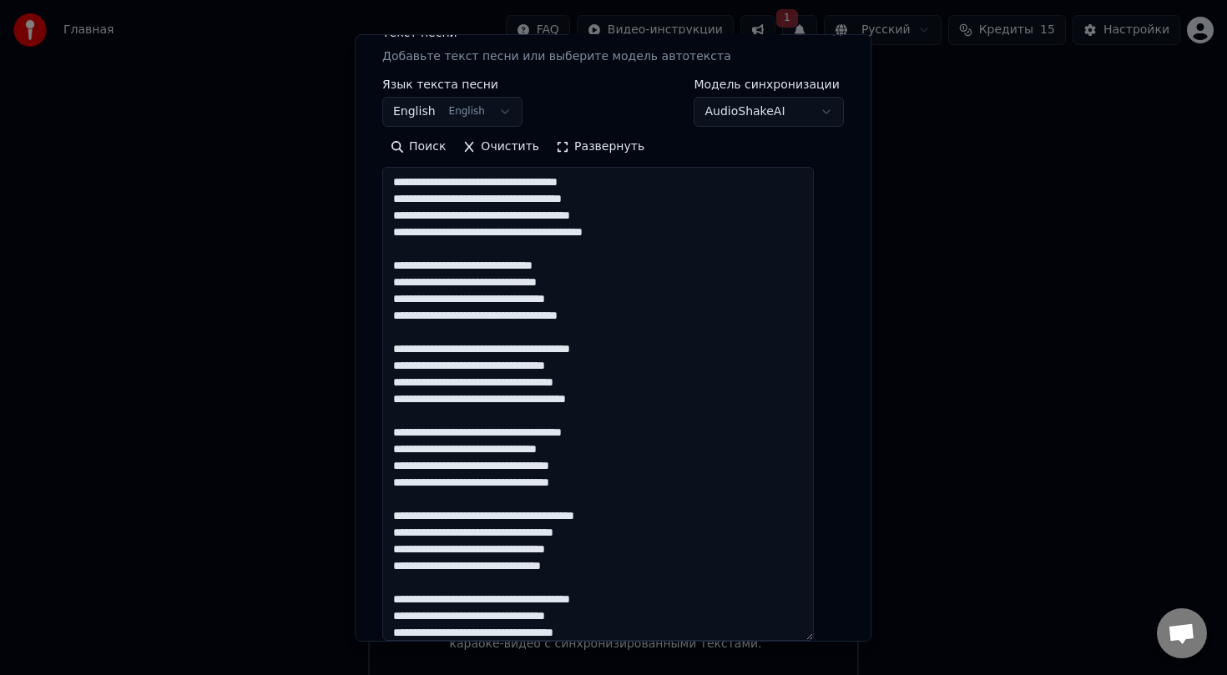
scroll to position [235, 0]
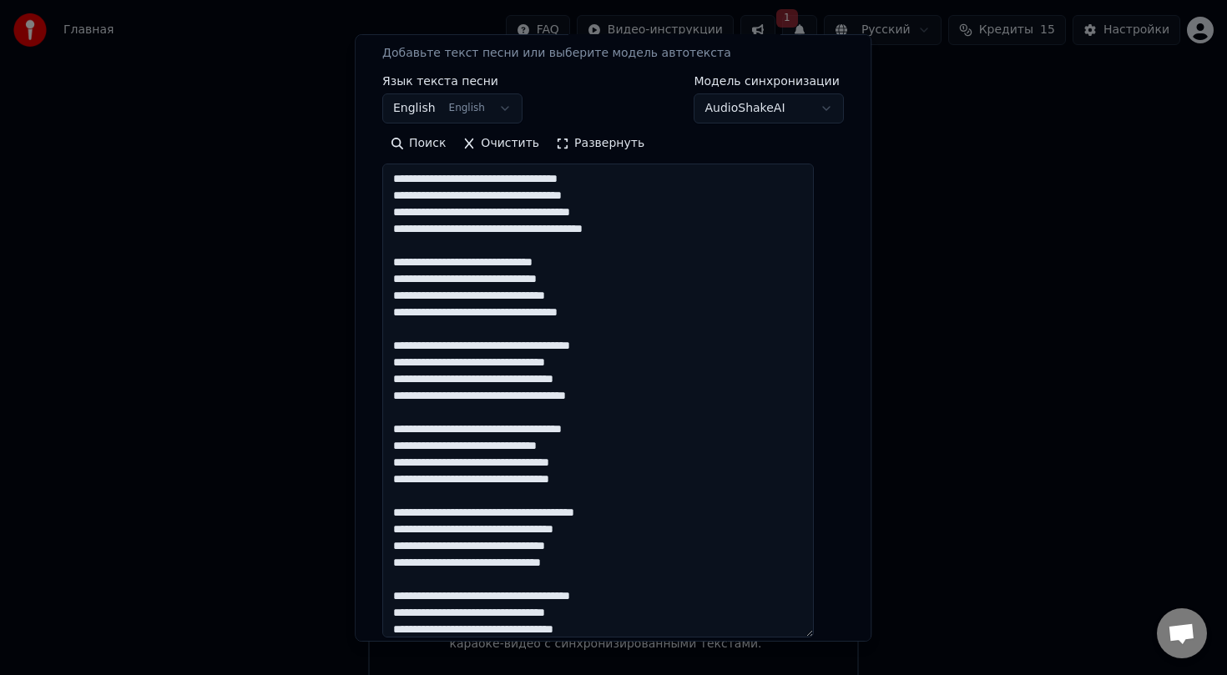
type textarea "**********"
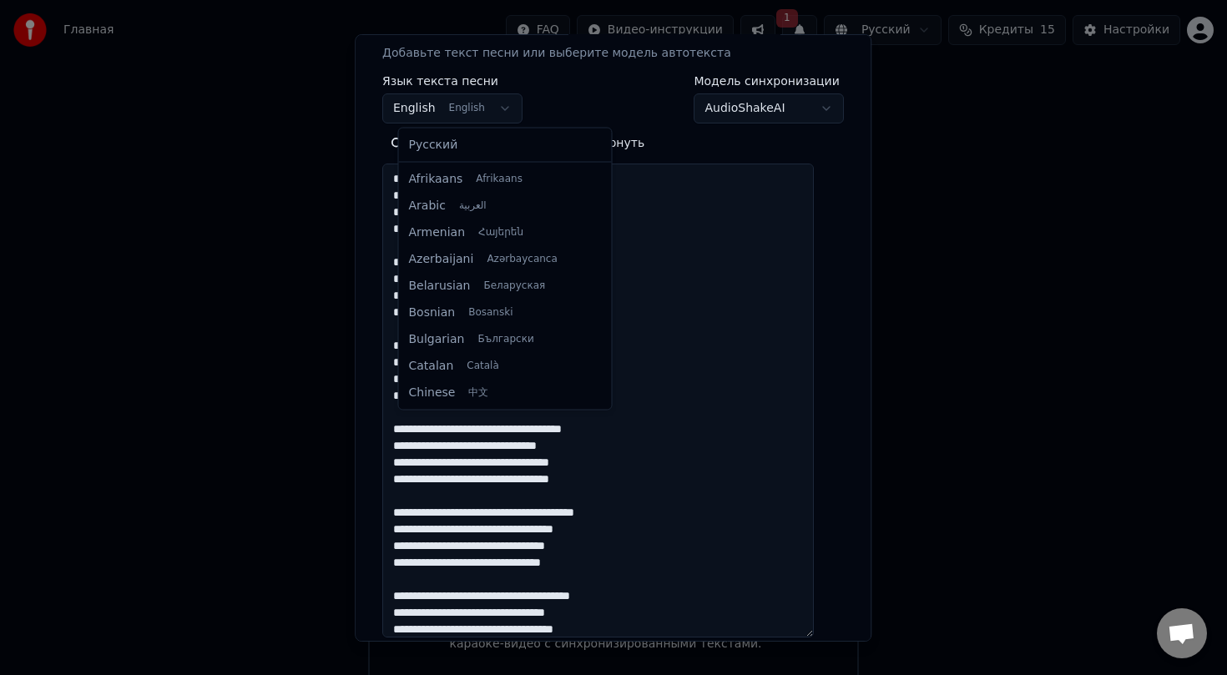
click at [511, 111] on body "Главная FAQ Видео-инструкции 1 Русский Кредиты 15 Настройки Добро пожаловать в …" at bounding box center [613, 340] width 1227 height 681
select select "**"
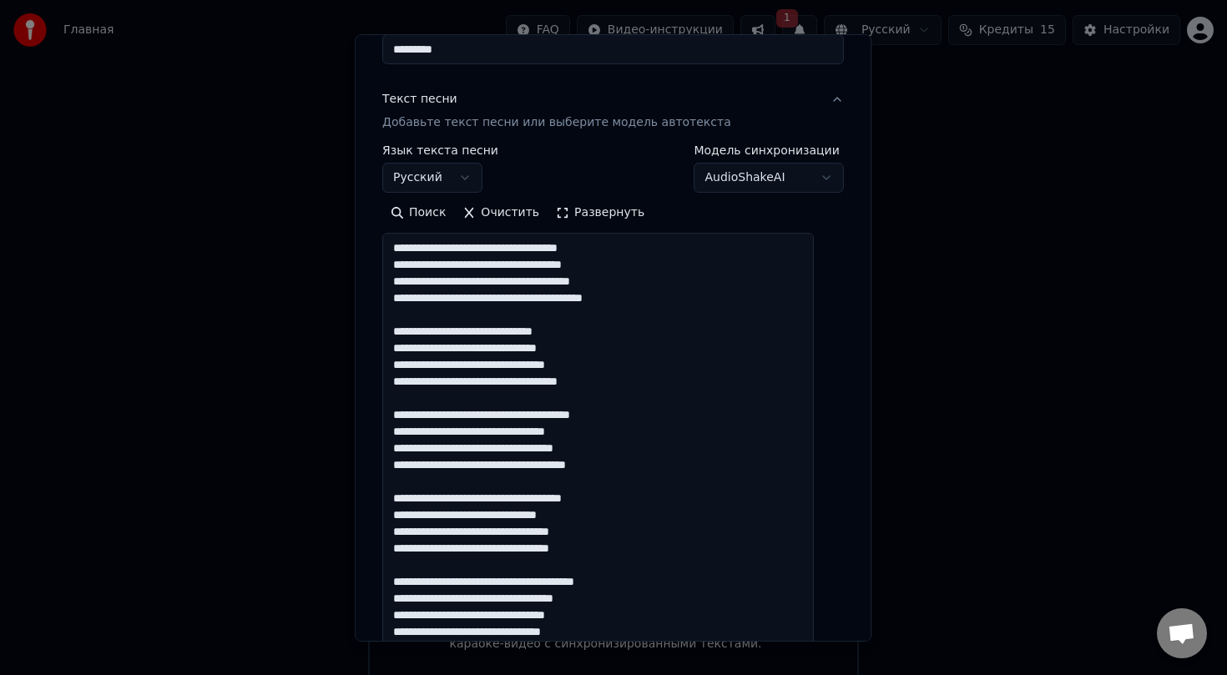
scroll to position [186, 0]
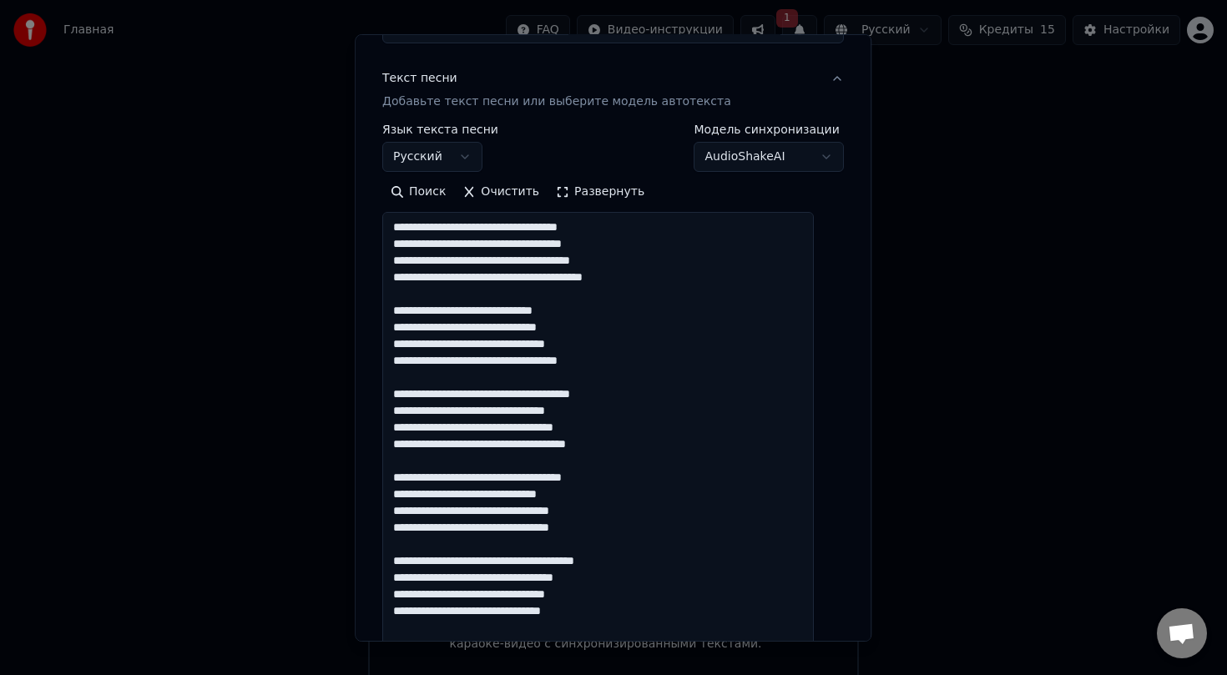
click at [478, 267] on textarea at bounding box center [597, 449] width 431 height 474
click at [698, 282] on textarea at bounding box center [597, 449] width 431 height 474
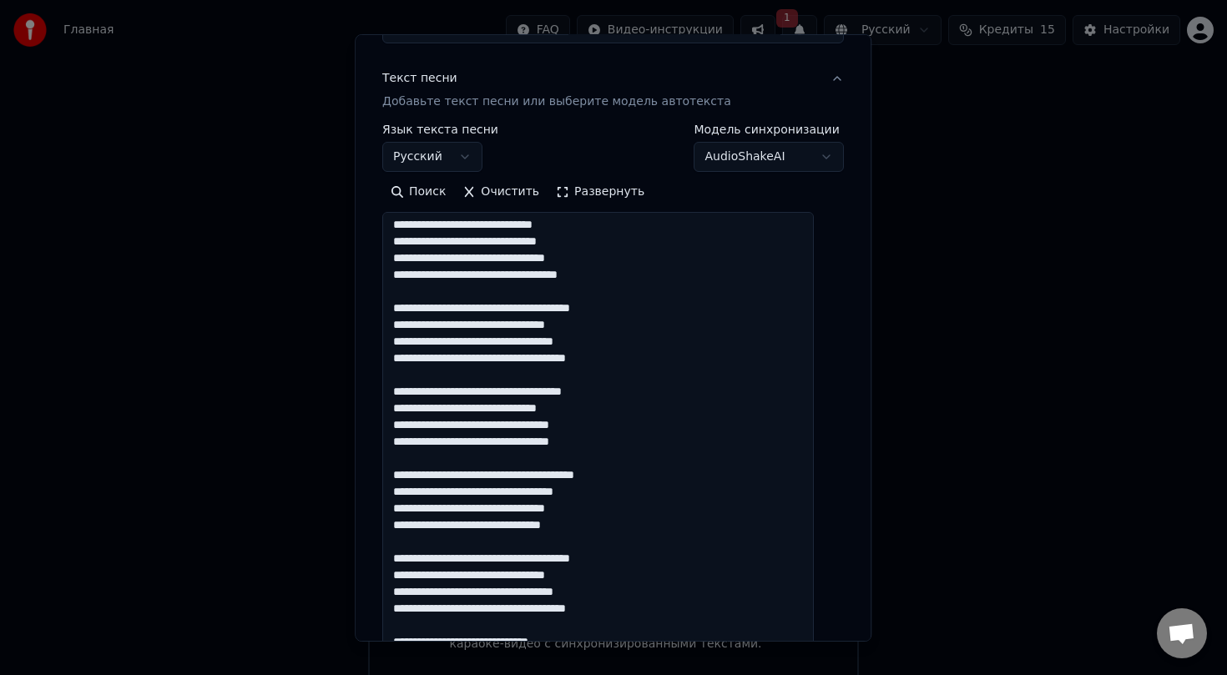
scroll to position [88, 0]
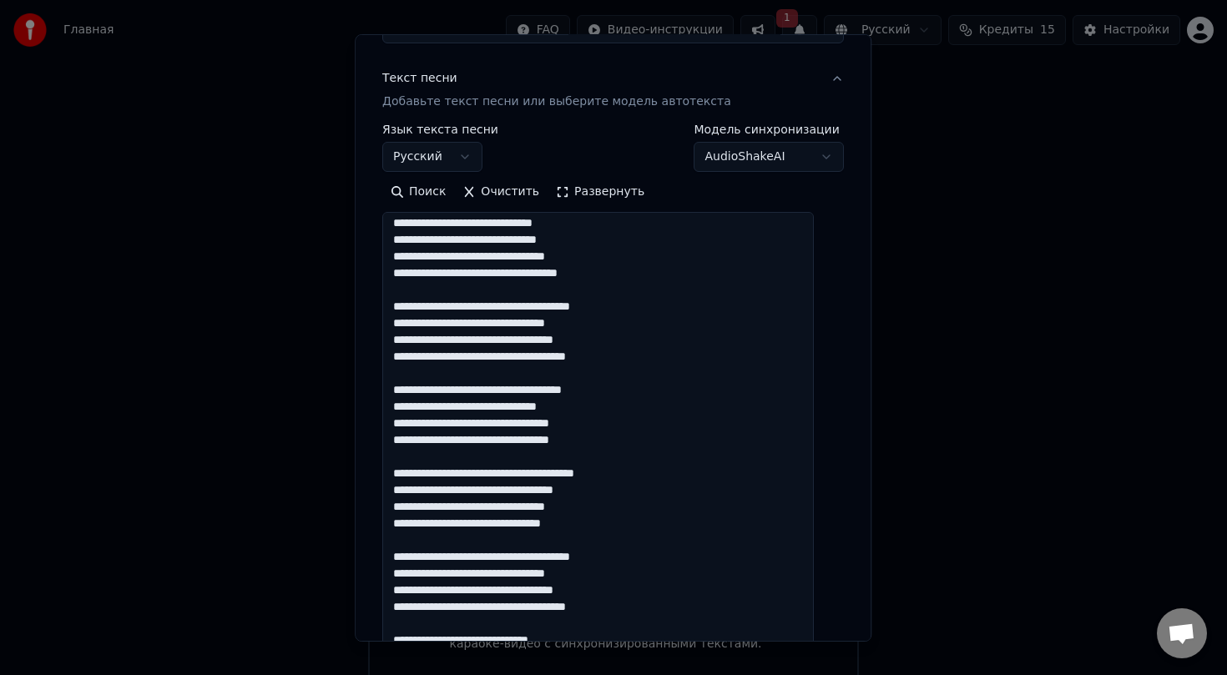
click at [505, 310] on textarea at bounding box center [597, 449] width 431 height 474
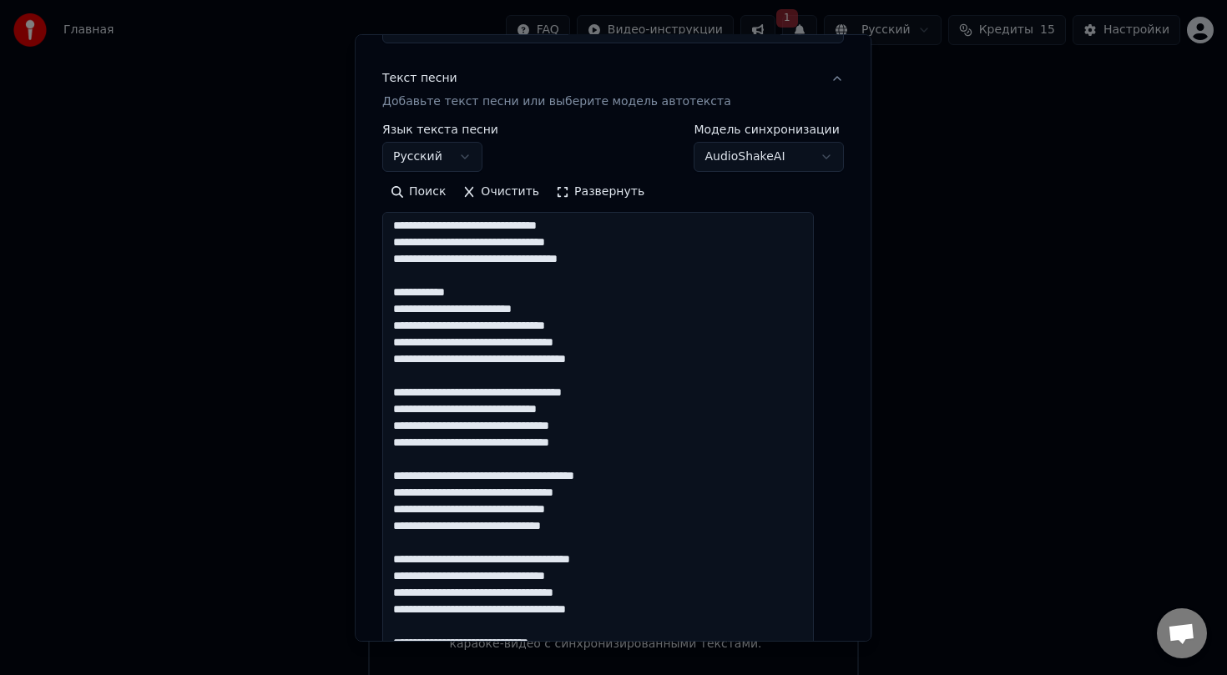
scroll to position [109, 0]
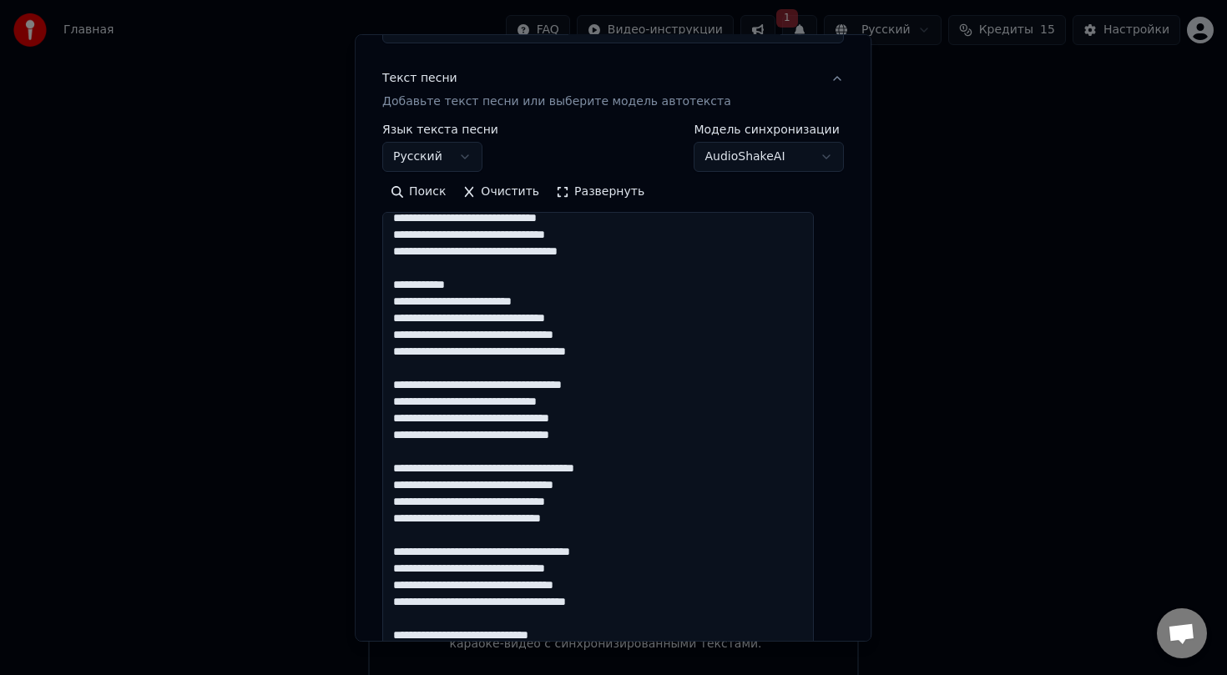
drag, startPoint x: 411, startPoint y: 284, endPoint x: 647, endPoint y: 348, distance: 244.8
click at [647, 348] on textarea at bounding box center [597, 449] width 431 height 474
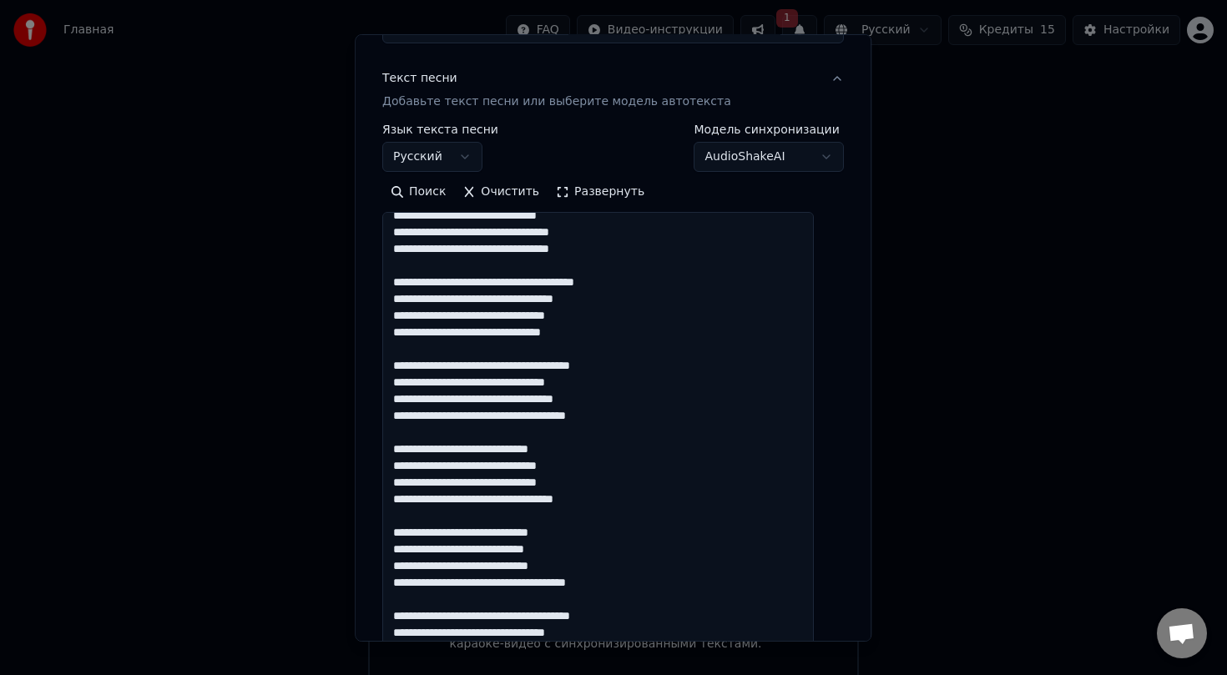
scroll to position [303, 0]
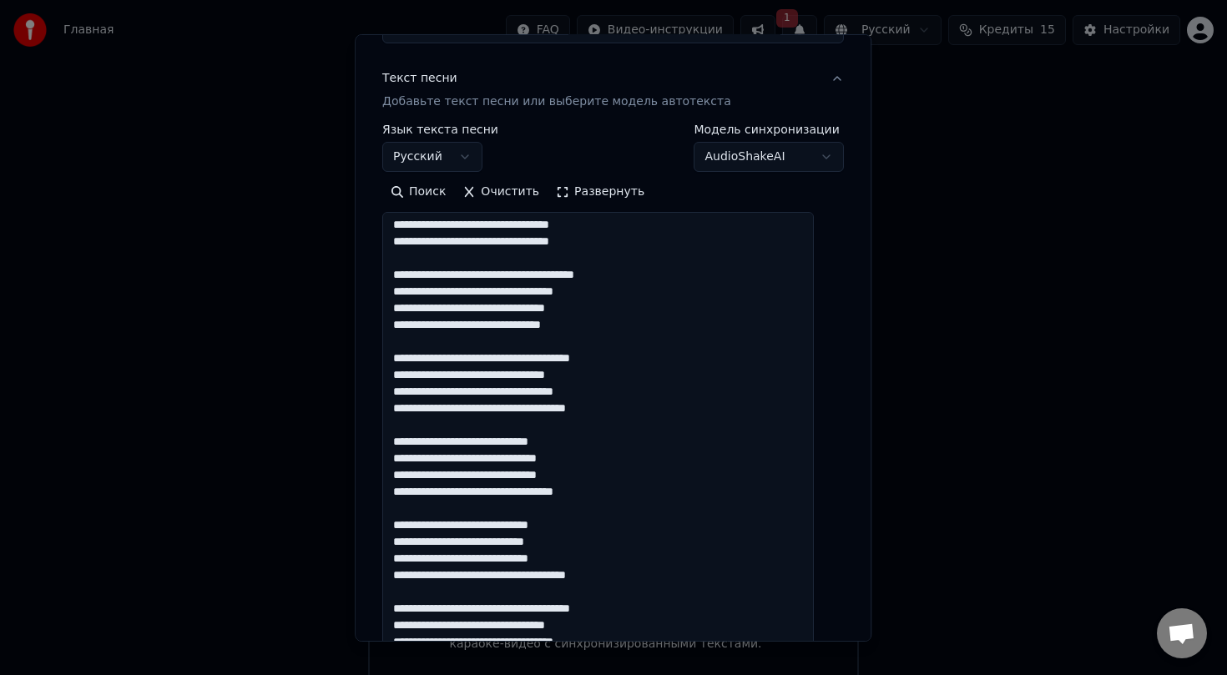
drag, startPoint x: 411, startPoint y: 356, endPoint x: 653, endPoint y: 411, distance: 248.0
click at [653, 411] on textarea at bounding box center [597, 449] width 431 height 474
paste textarea
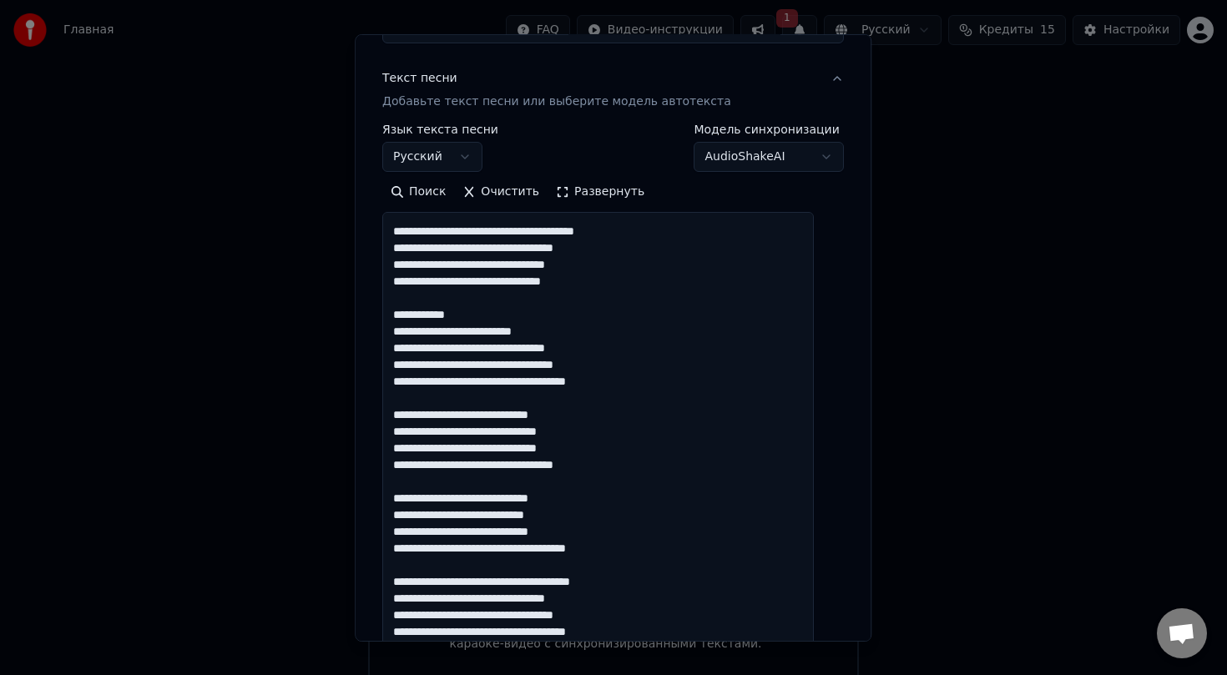
scroll to position [391, 0]
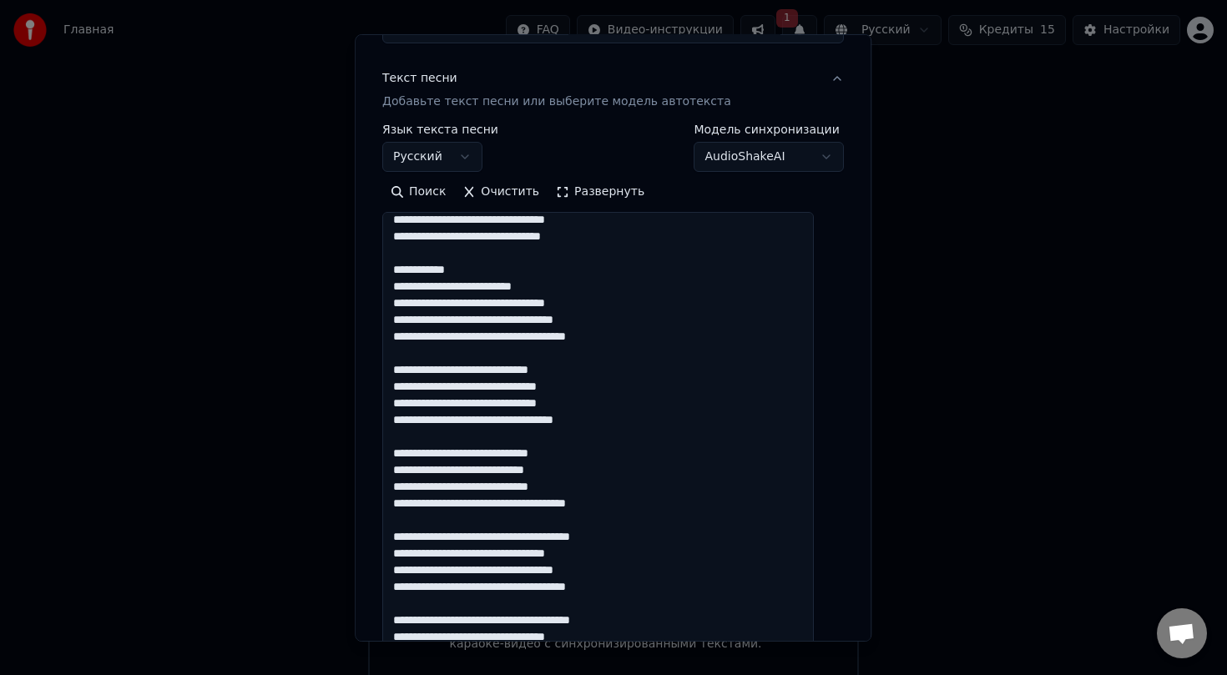
drag, startPoint x: 407, startPoint y: 539, endPoint x: 698, endPoint y: 594, distance: 295.6
click at [698, 594] on textarea at bounding box center [597, 449] width 431 height 474
paste textarea
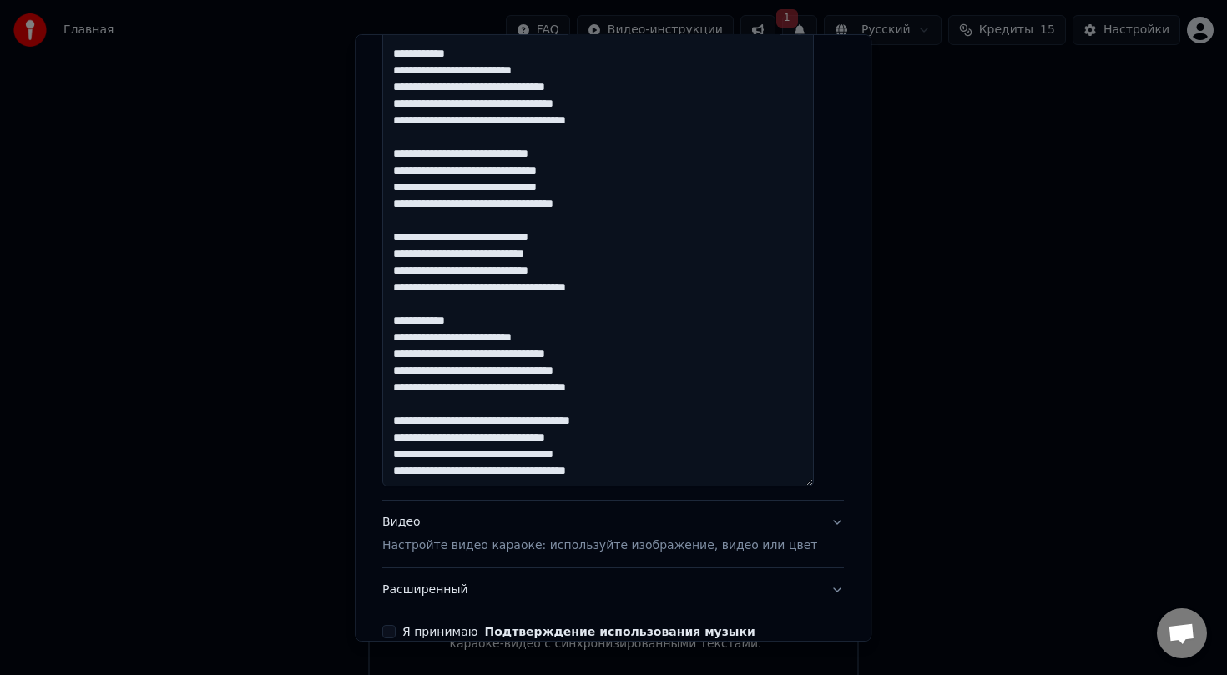
scroll to position [474, 0]
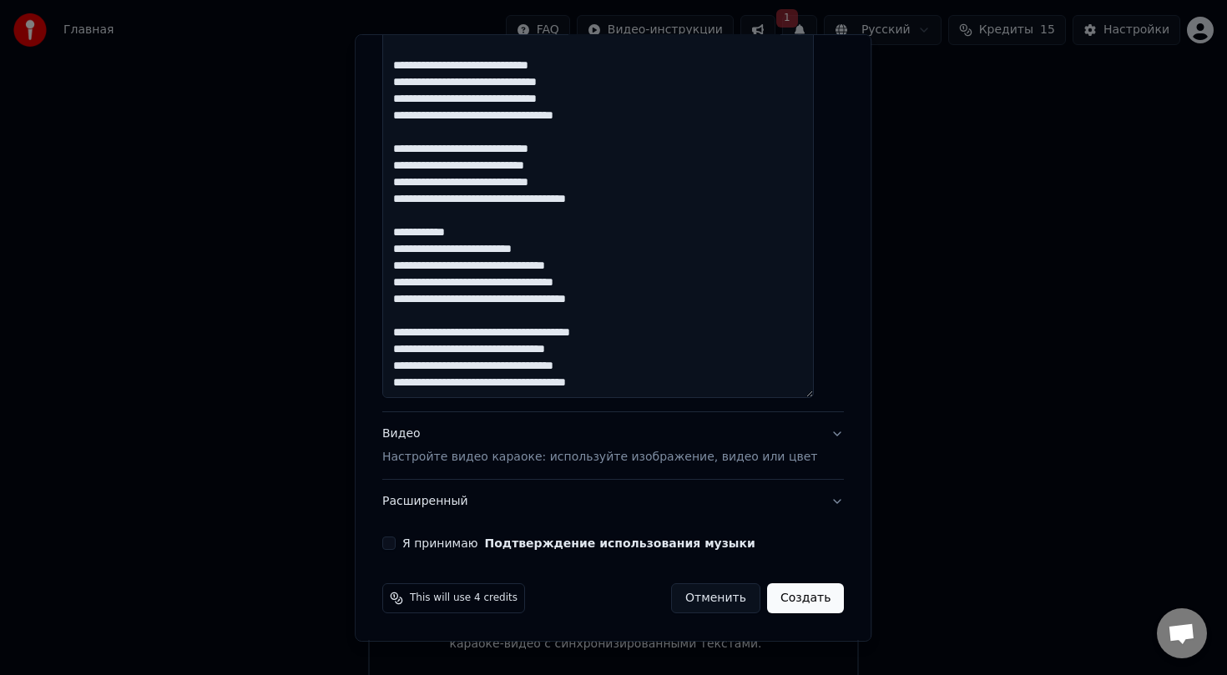
drag, startPoint x: 411, startPoint y: 619, endPoint x: 660, endPoint y: 386, distance: 341.3
click at [660, 386] on textarea at bounding box center [597, 161] width 431 height 474
paste textarea
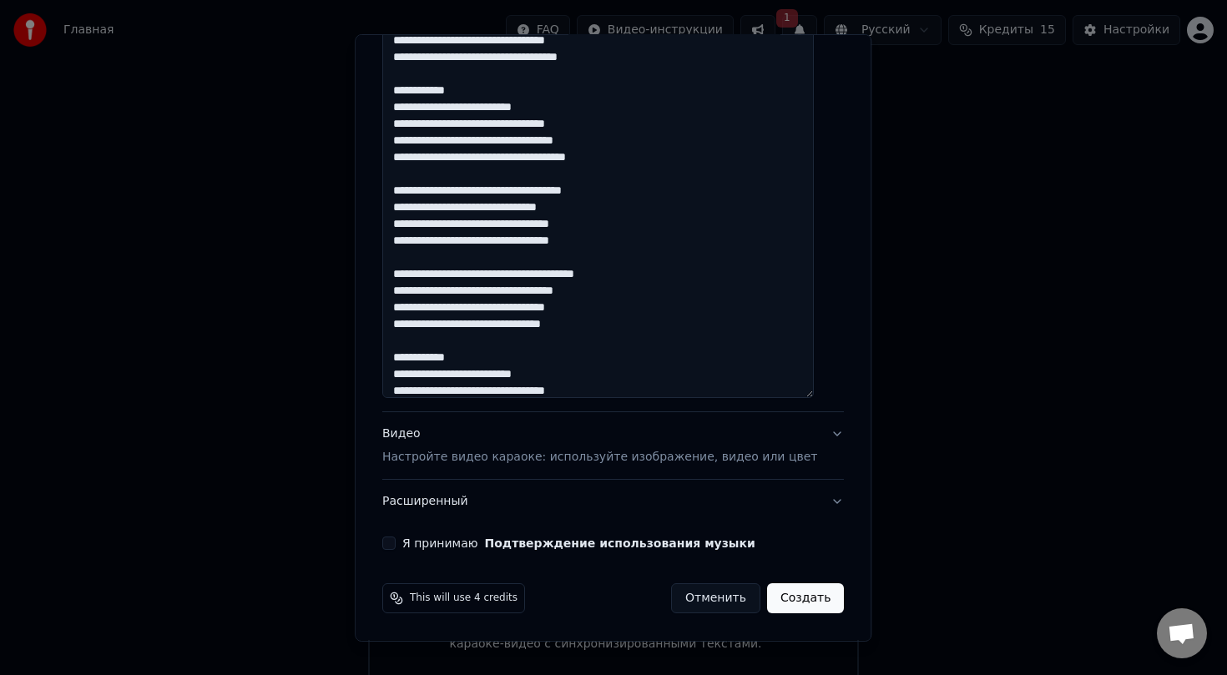
scroll to position [17, 0]
click at [579, 211] on textarea at bounding box center [597, 161] width 431 height 474
click at [665, 289] on textarea at bounding box center [597, 161] width 431 height 474
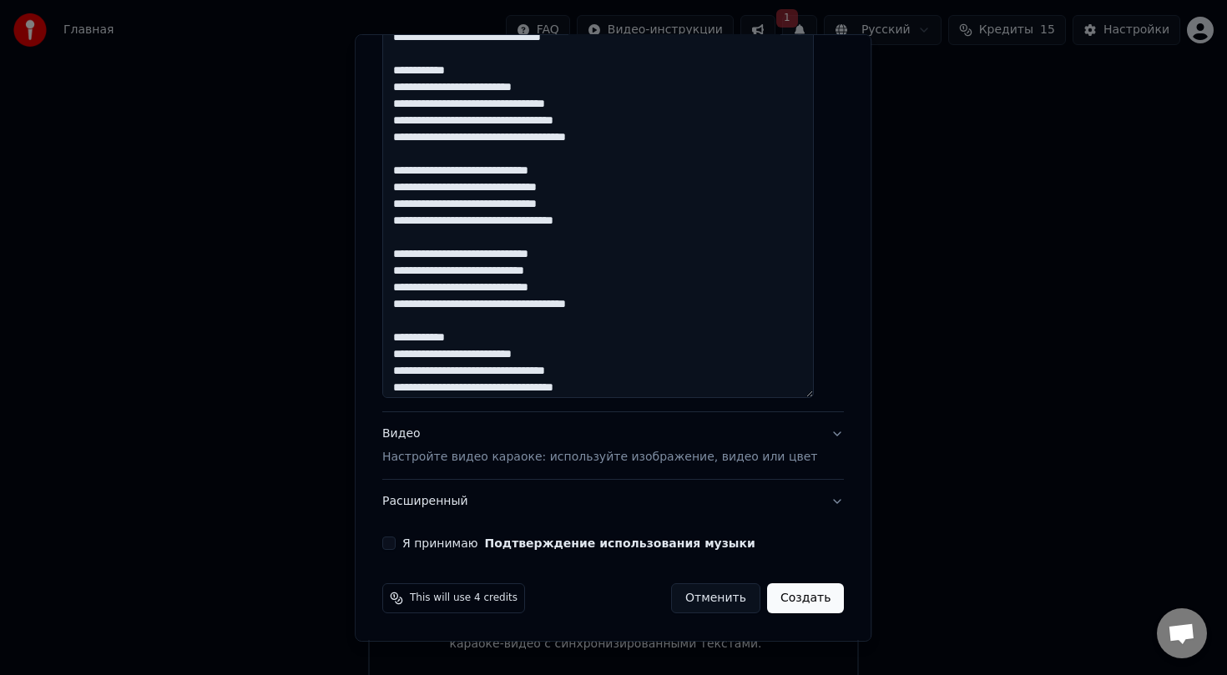
scroll to position [309, 0]
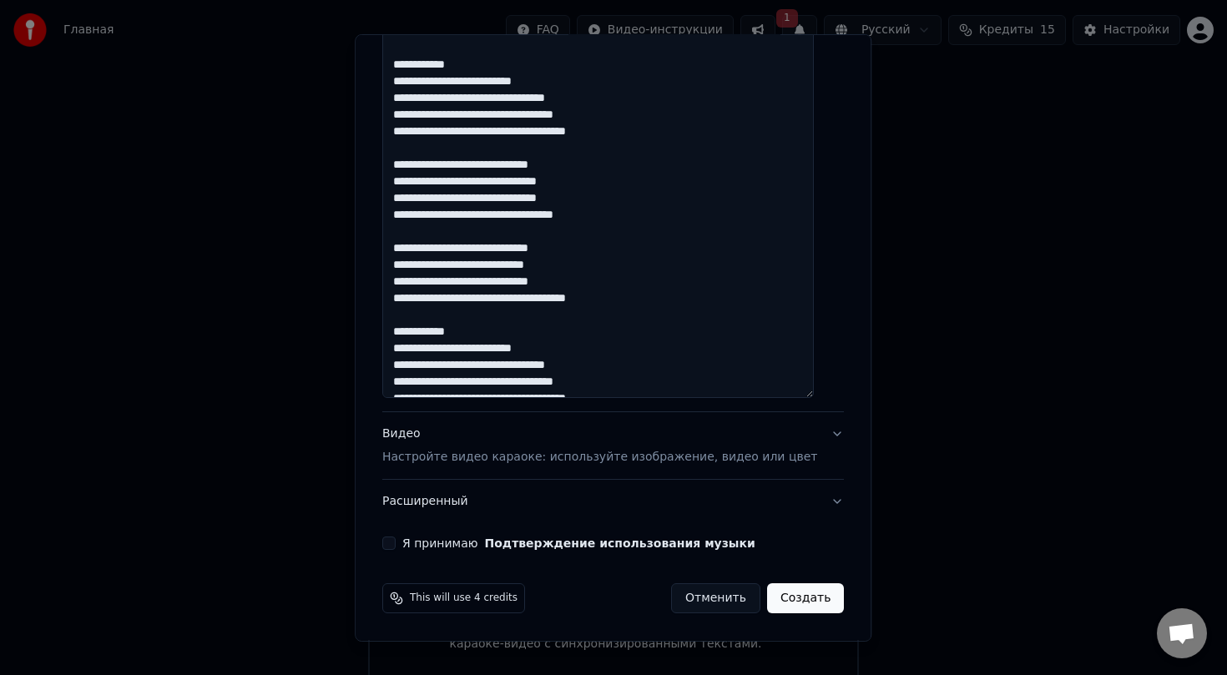
click at [626, 250] on textarea at bounding box center [597, 161] width 431 height 474
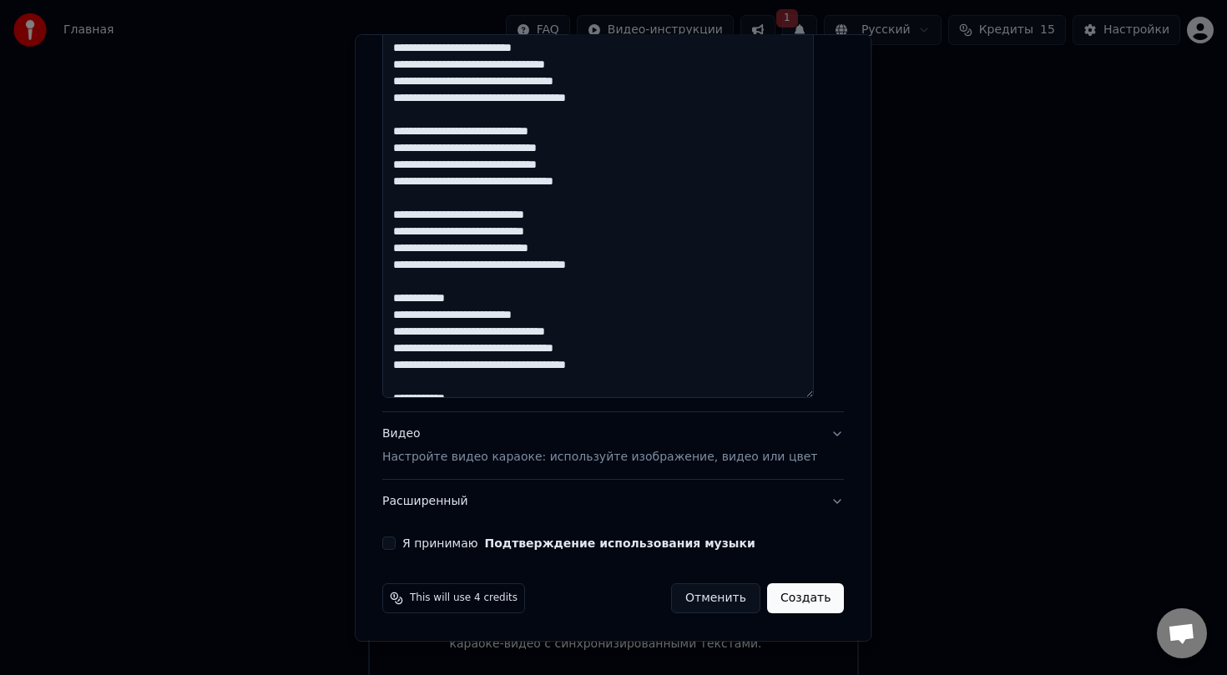
scroll to position [425, 0]
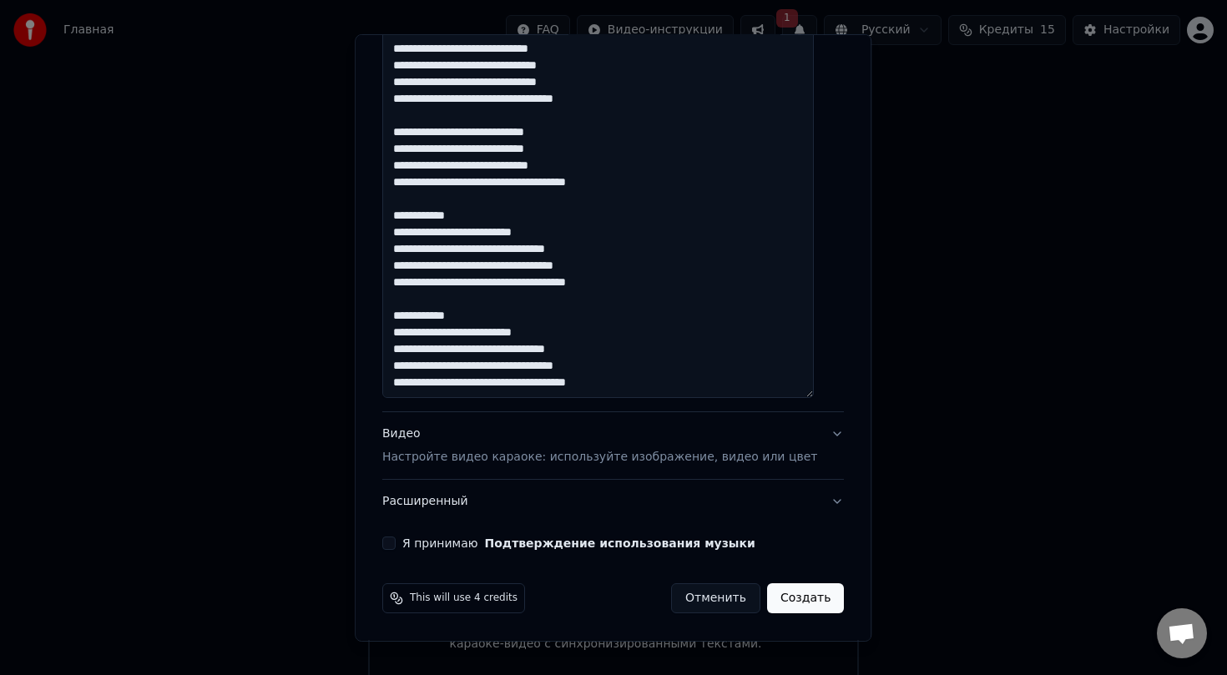
type textarea "**********"
click at [802, 464] on button "Видео Настройте видео караоке: используйте изображение, видео или цвет" at bounding box center [613, 445] width 462 height 67
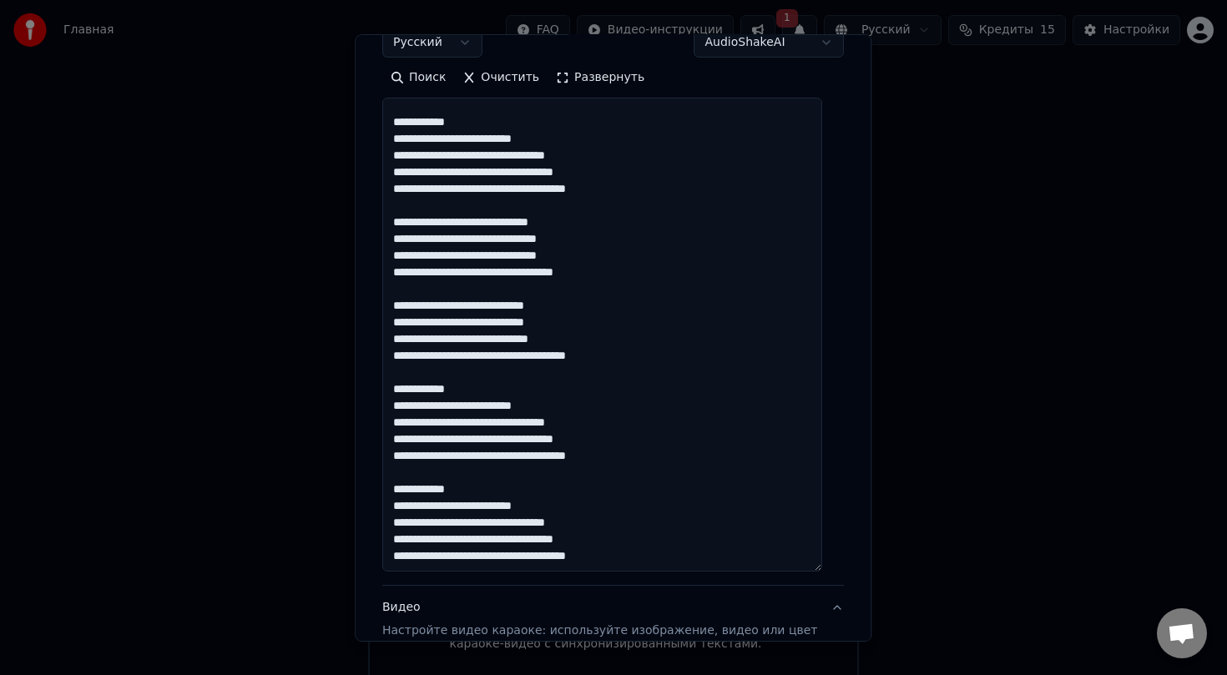
scroll to position [300, 0]
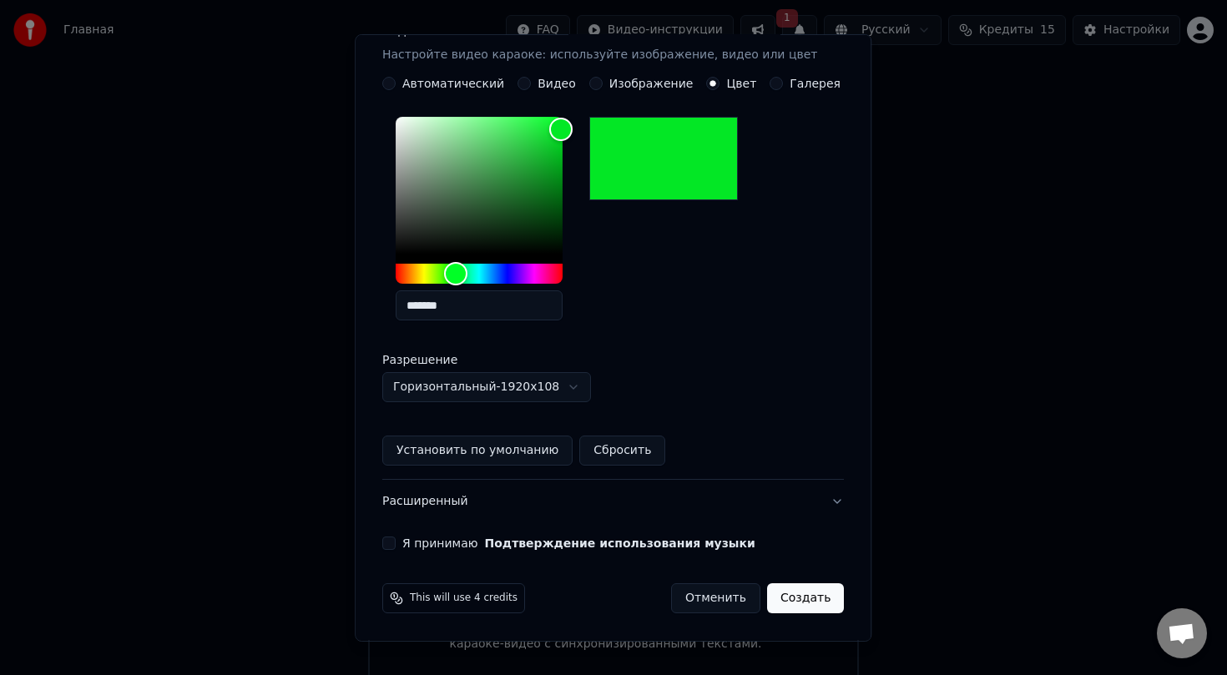
click at [396, 543] on button "Я принимаю Подтверждение использования музыки" at bounding box center [388, 543] width 13 height 13
click at [794, 595] on button "Создать" at bounding box center [805, 598] width 77 height 30
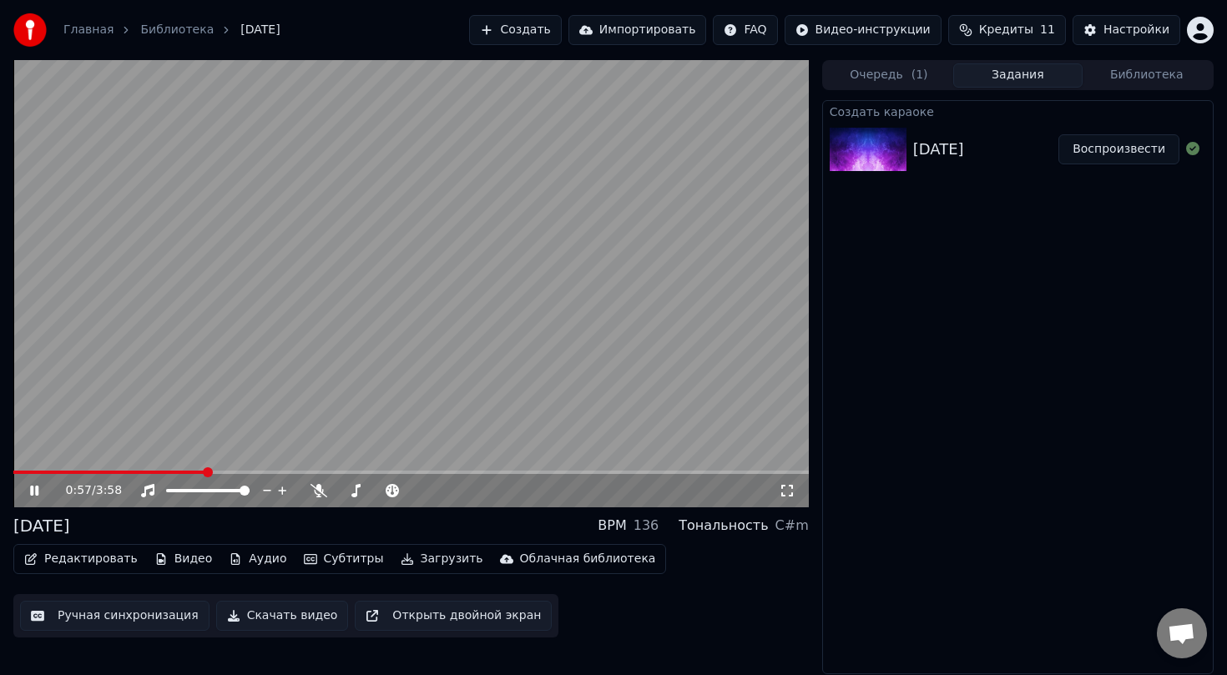
click at [39, 491] on icon at bounding box center [46, 490] width 39 height 13
click at [25, 468] on video at bounding box center [410, 283] width 795 height 447
click at [27, 474] on div "0:58 / 3:58" at bounding box center [410, 490] width 795 height 33
click at [31, 469] on video at bounding box center [410, 283] width 795 height 447
click at [28, 490] on icon at bounding box center [46, 490] width 39 height 13
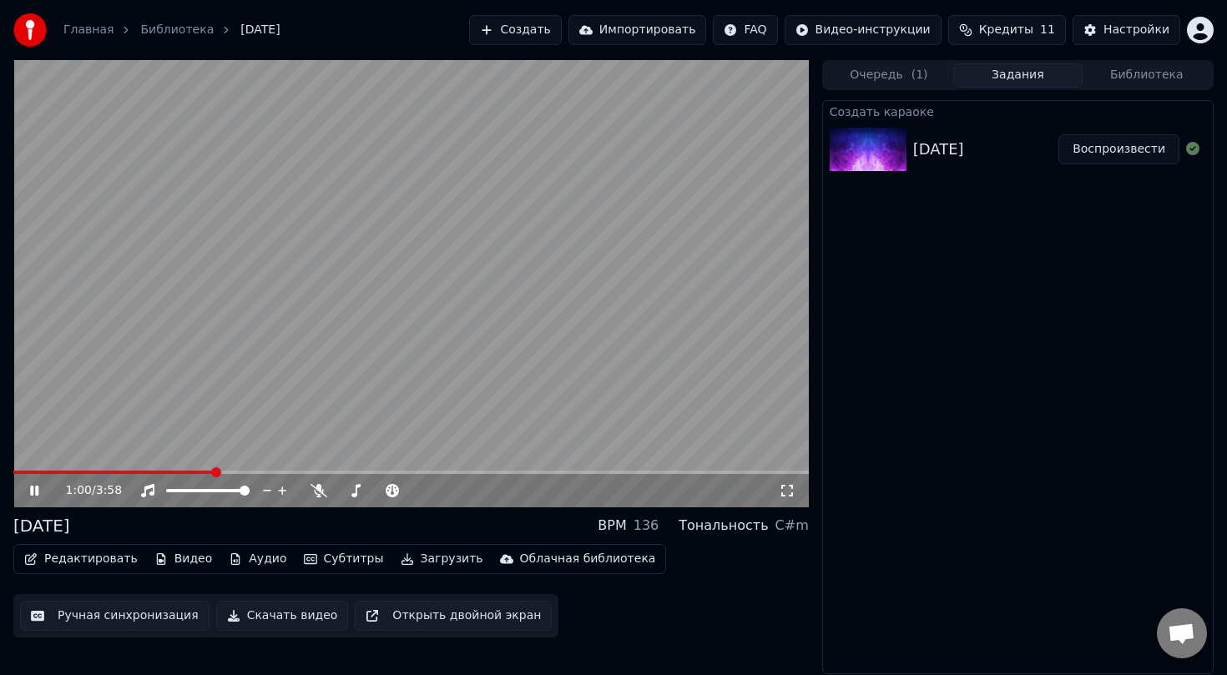
click at [47, 473] on span at bounding box center [113, 472] width 200 height 3
click at [318, 487] on icon at bounding box center [318, 490] width 17 height 13
click at [316, 286] on video at bounding box center [410, 283] width 795 height 447
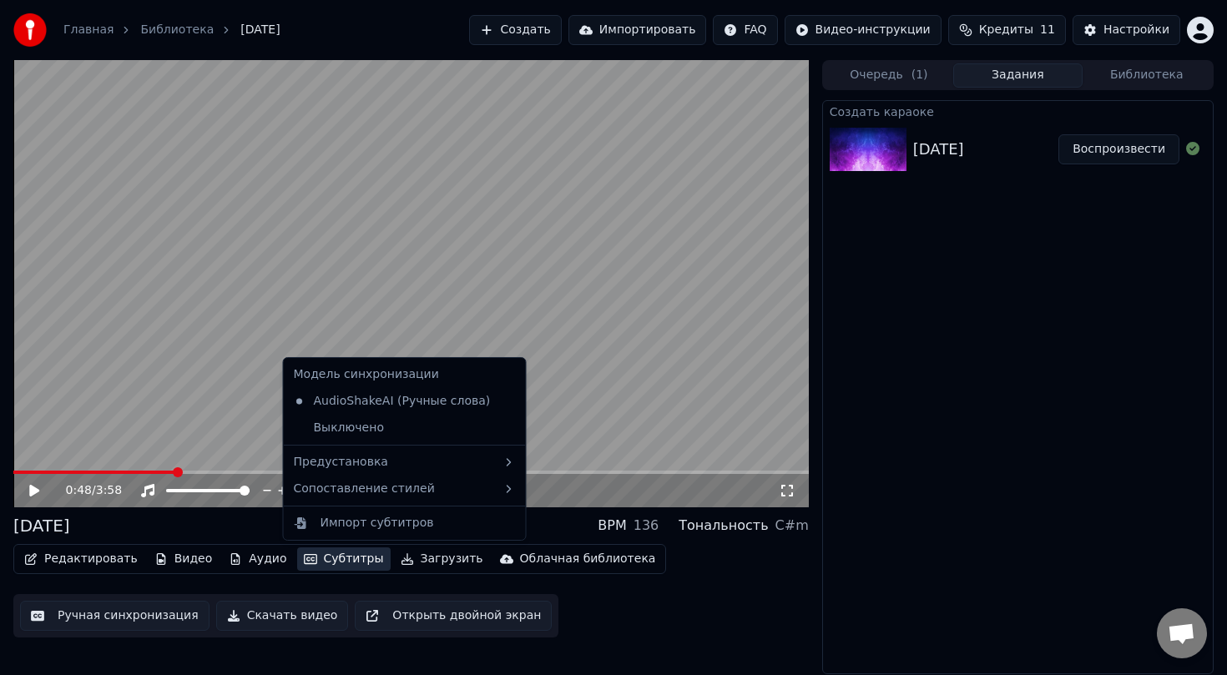
click at [335, 559] on button "Субтитры" at bounding box center [343, 558] width 93 height 23
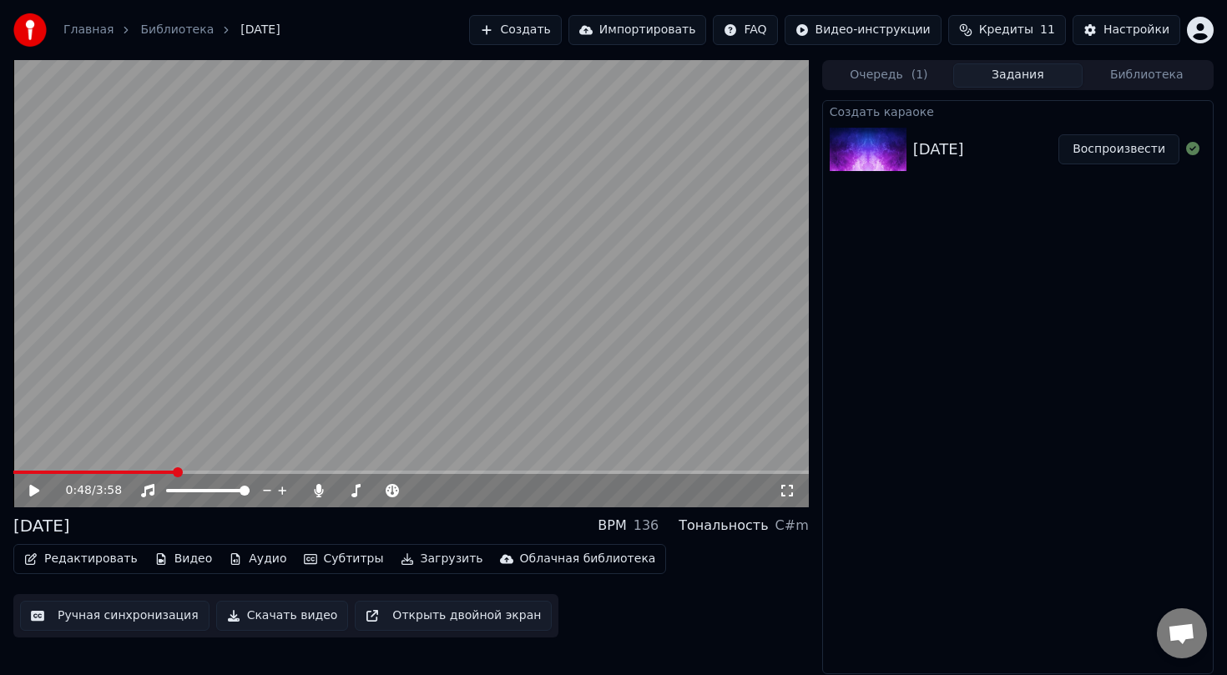
click at [66, 562] on button "Редактировать" at bounding box center [81, 558] width 127 height 23
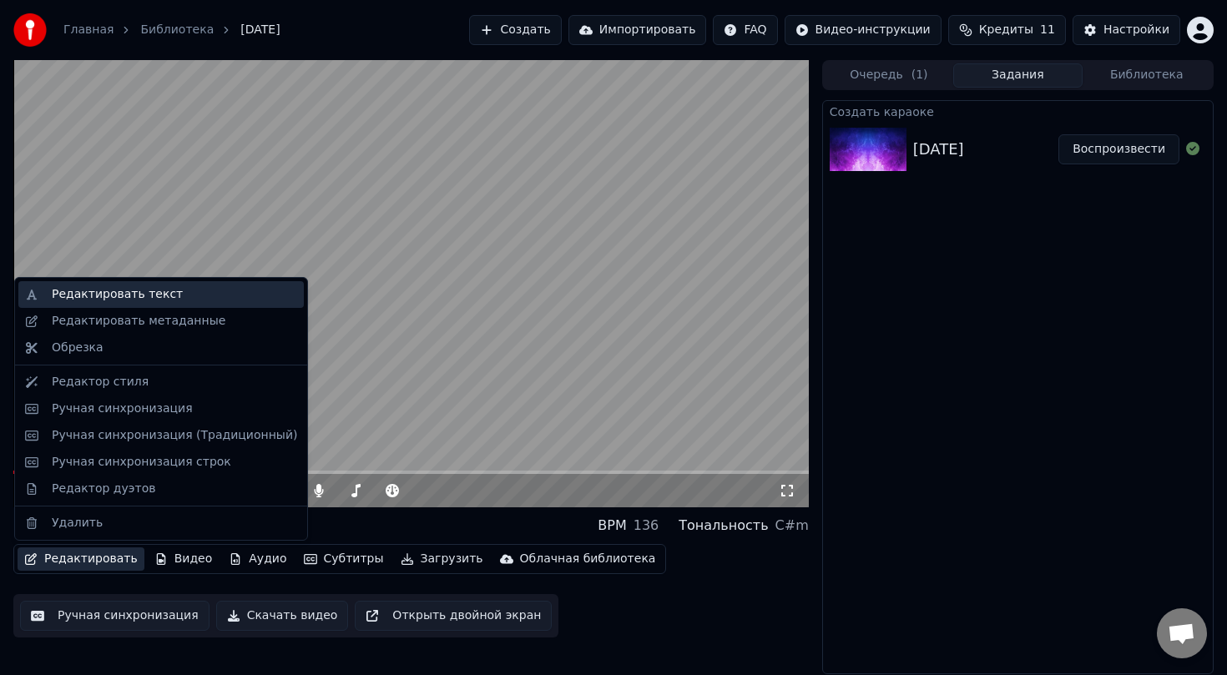
click at [124, 301] on div "Редактировать текст" at bounding box center [117, 294] width 131 height 17
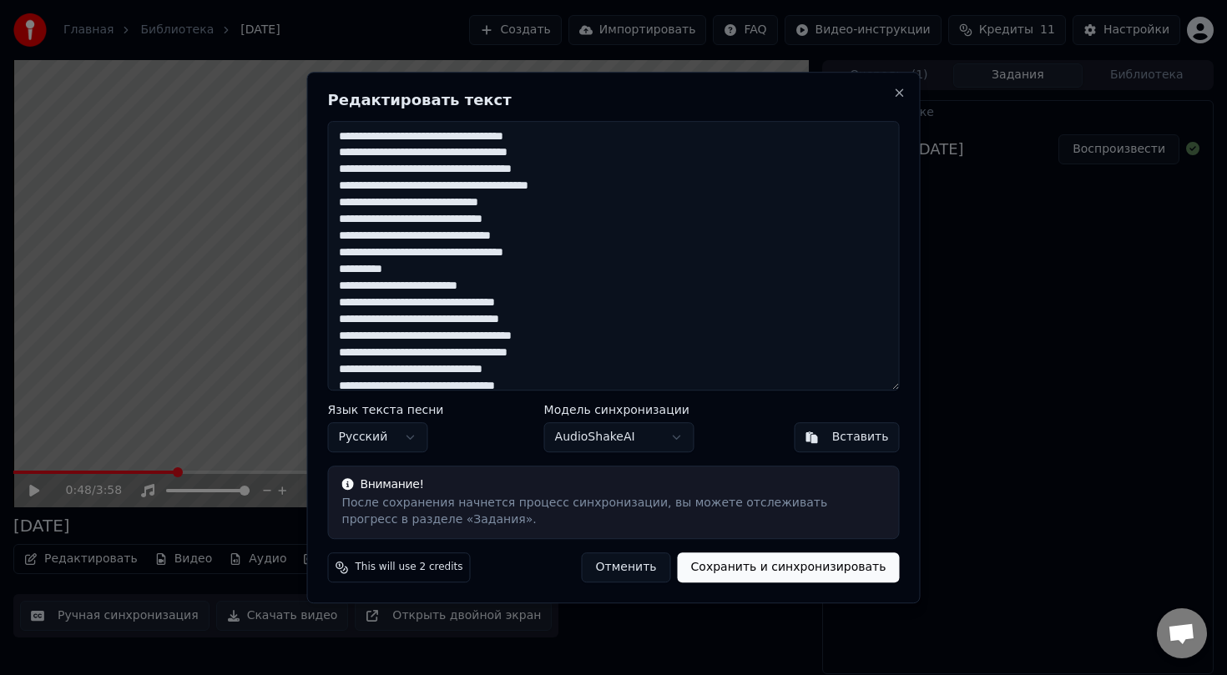
click at [492, 188] on textarea at bounding box center [614, 256] width 572 height 270
click at [457, 307] on textarea at bounding box center [614, 256] width 572 height 270
click at [431, 273] on textarea at bounding box center [614, 256] width 572 height 270
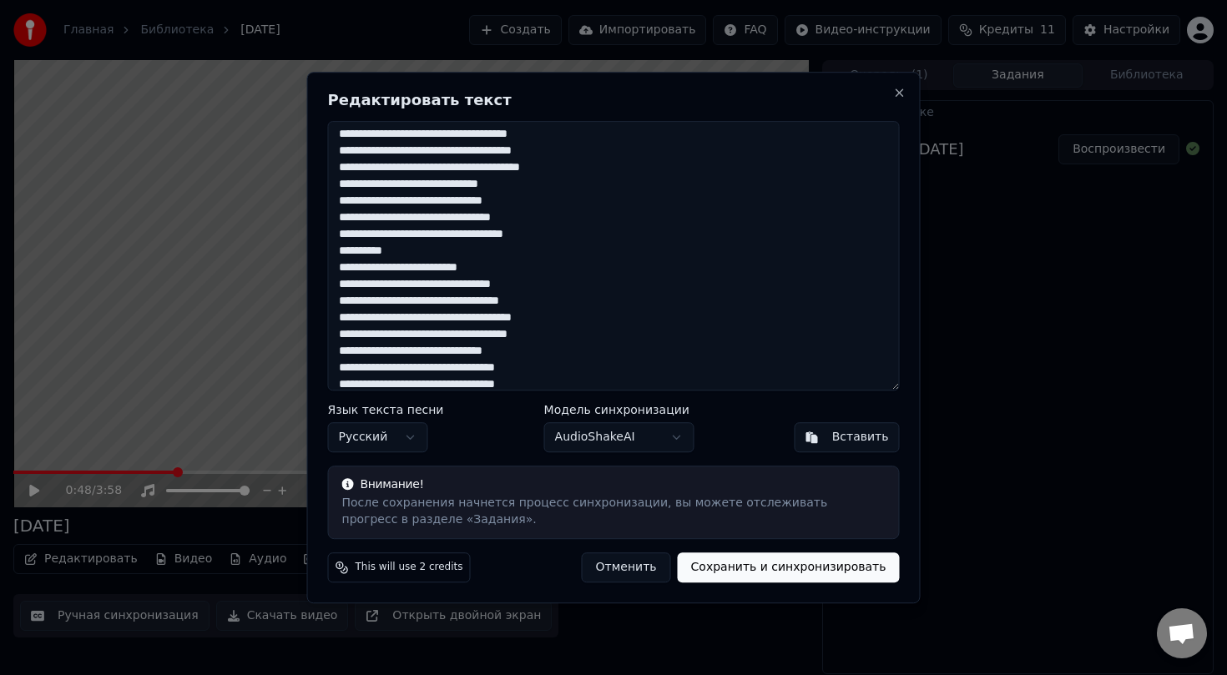
click at [469, 316] on textarea at bounding box center [614, 256] width 572 height 270
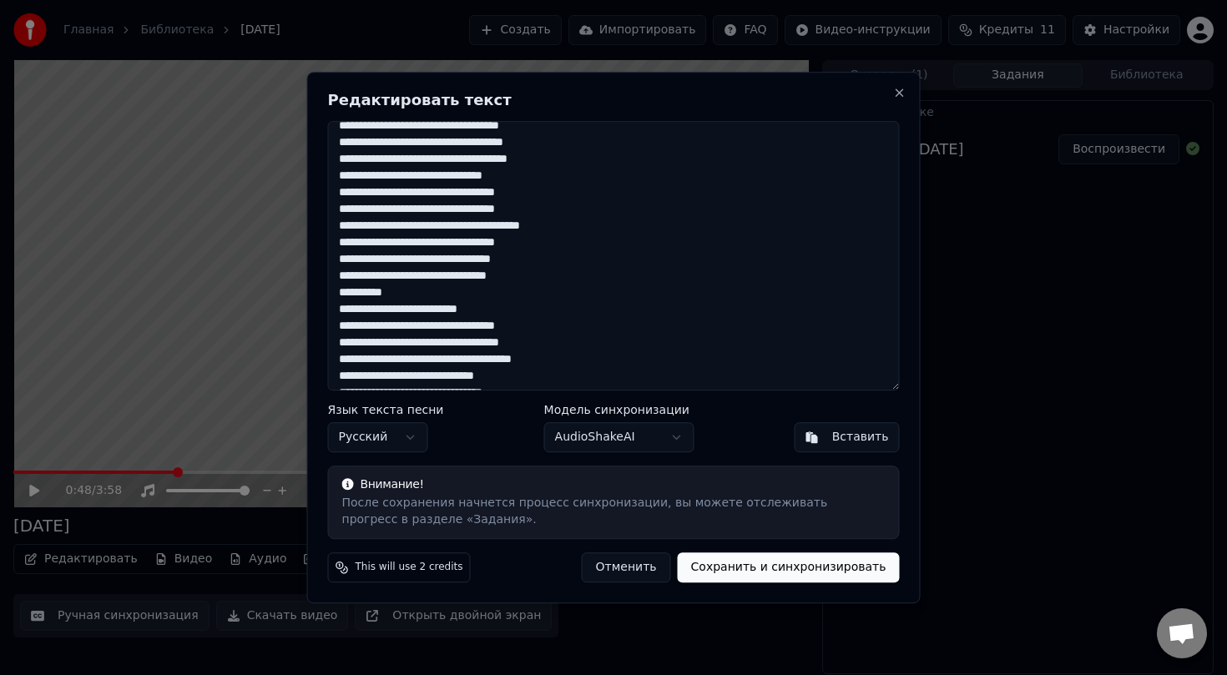
scroll to position [194, 0]
click at [461, 330] on textarea at bounding box center [614, 256] width 572 height 270
click at [473, 361] on textarea at bounding box center [614, 256] width 572 height 270
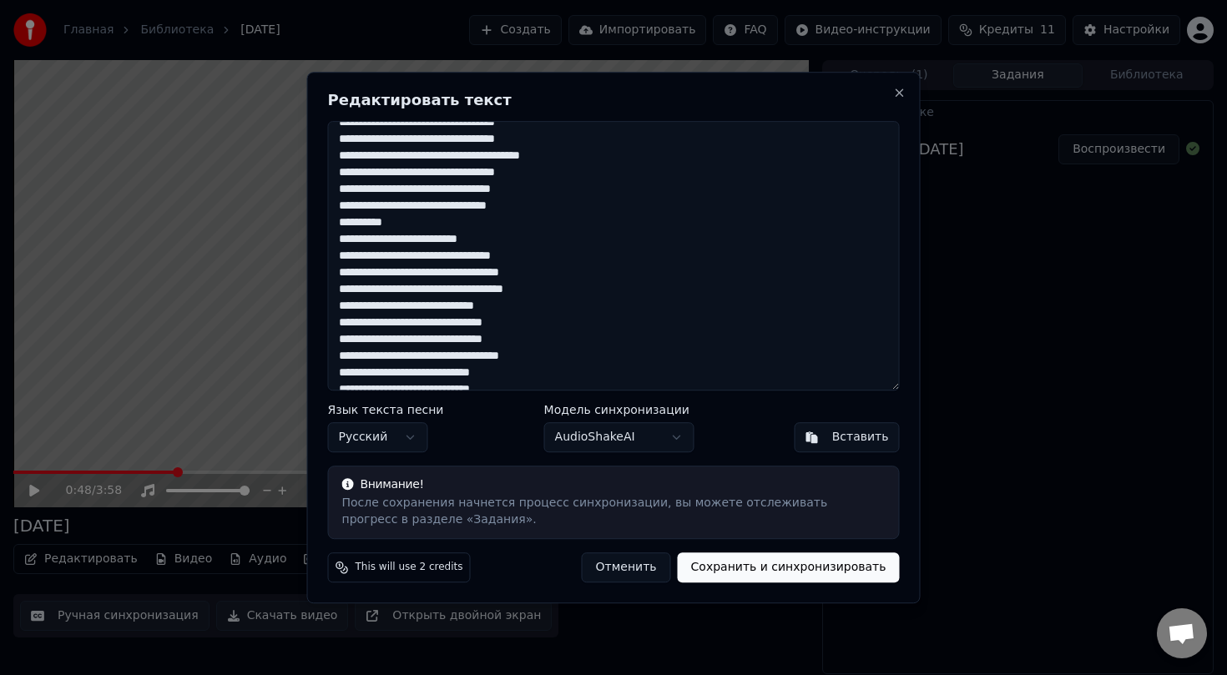
scroll to position [288, 0]
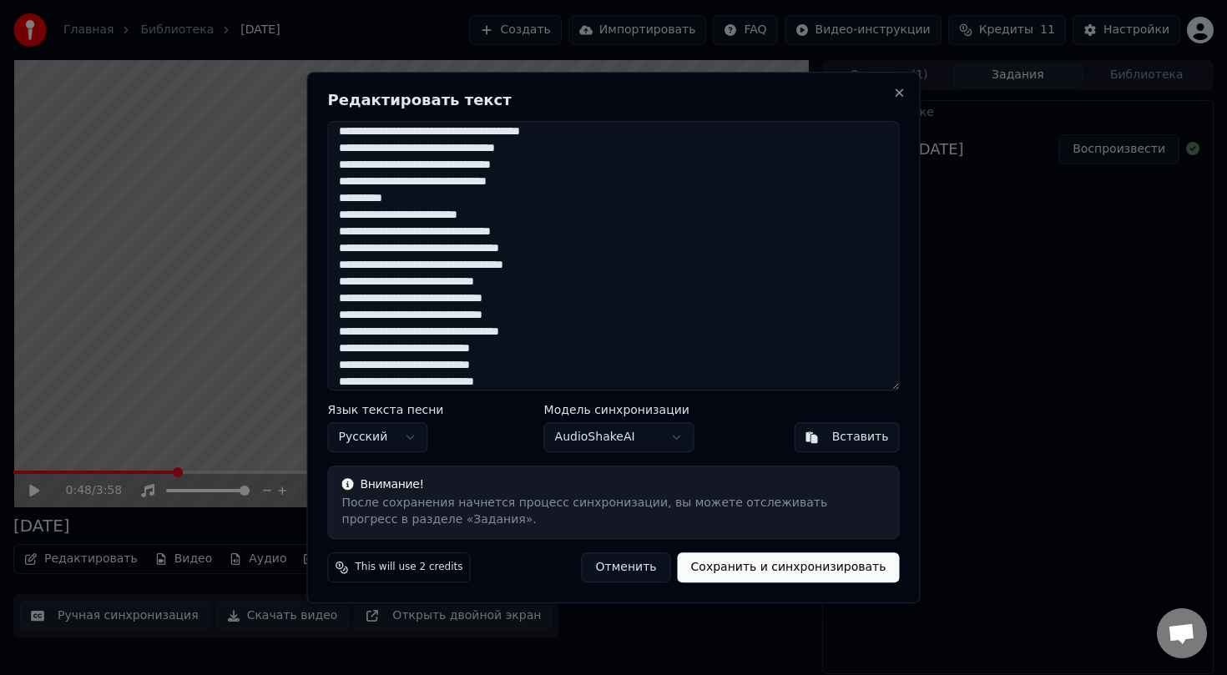
click at [457, 331] on textarea at bounding box center [614, 256] width 572 height 270
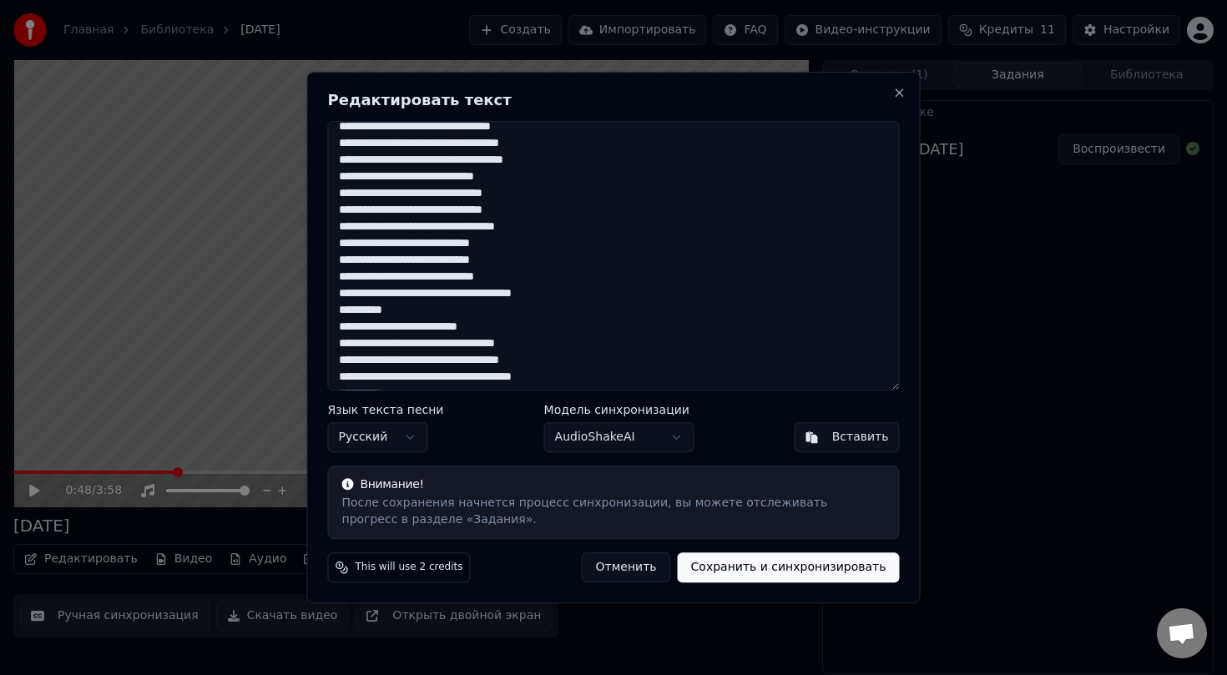
scroll to position [397, 0]
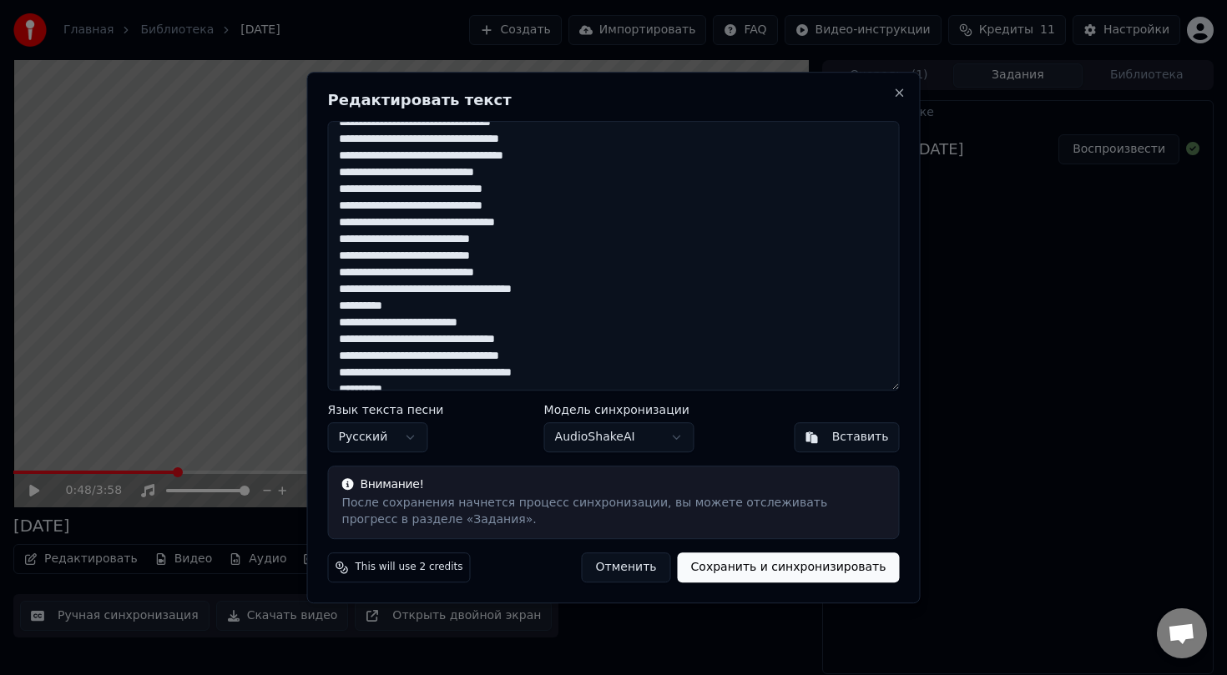
click at [458, 342] on textarea at bounding box center [614, 256] width 572 height 270
click at [471, 376] on textarea at bounding box center [614, 256] width 572 height 270
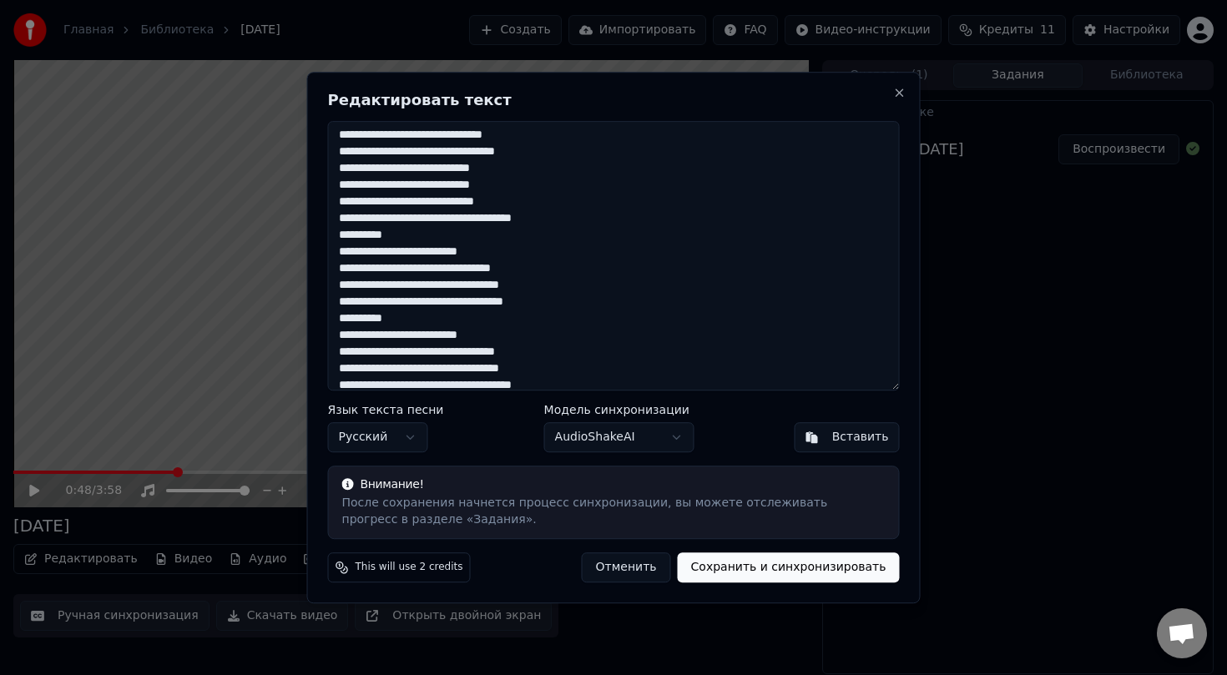
scroll to position [479, 0]
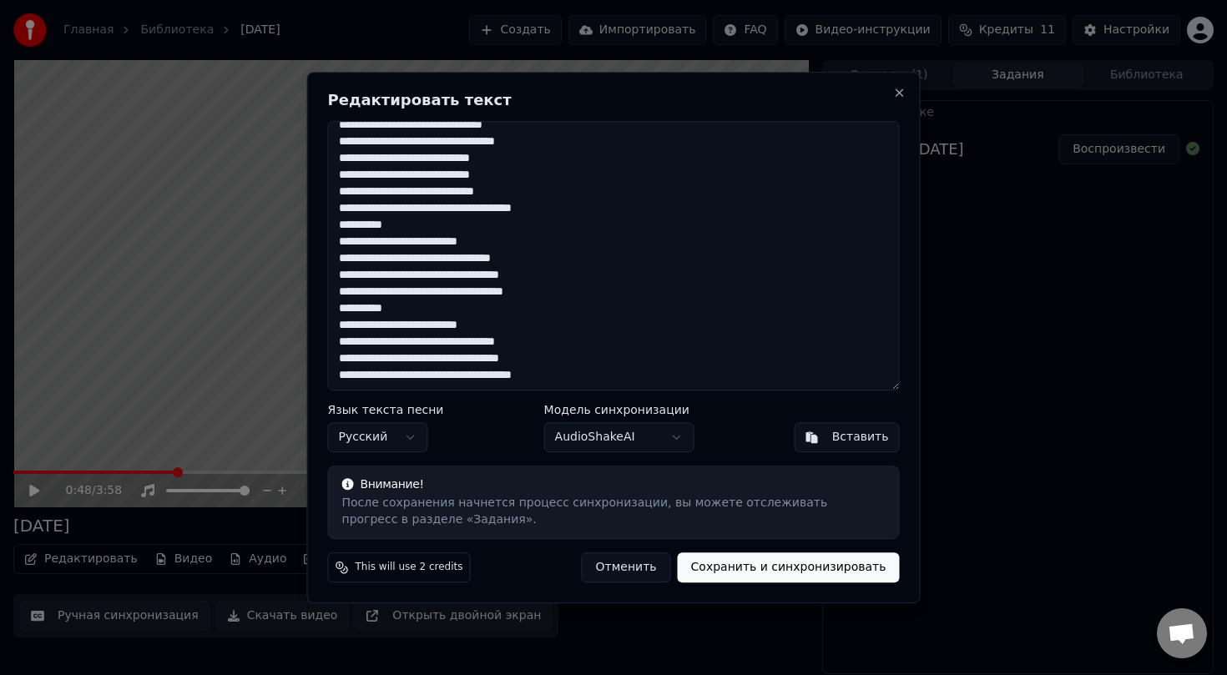
click at [462, 342] on textarea at bounding box center [614, 256] width 572 height 270
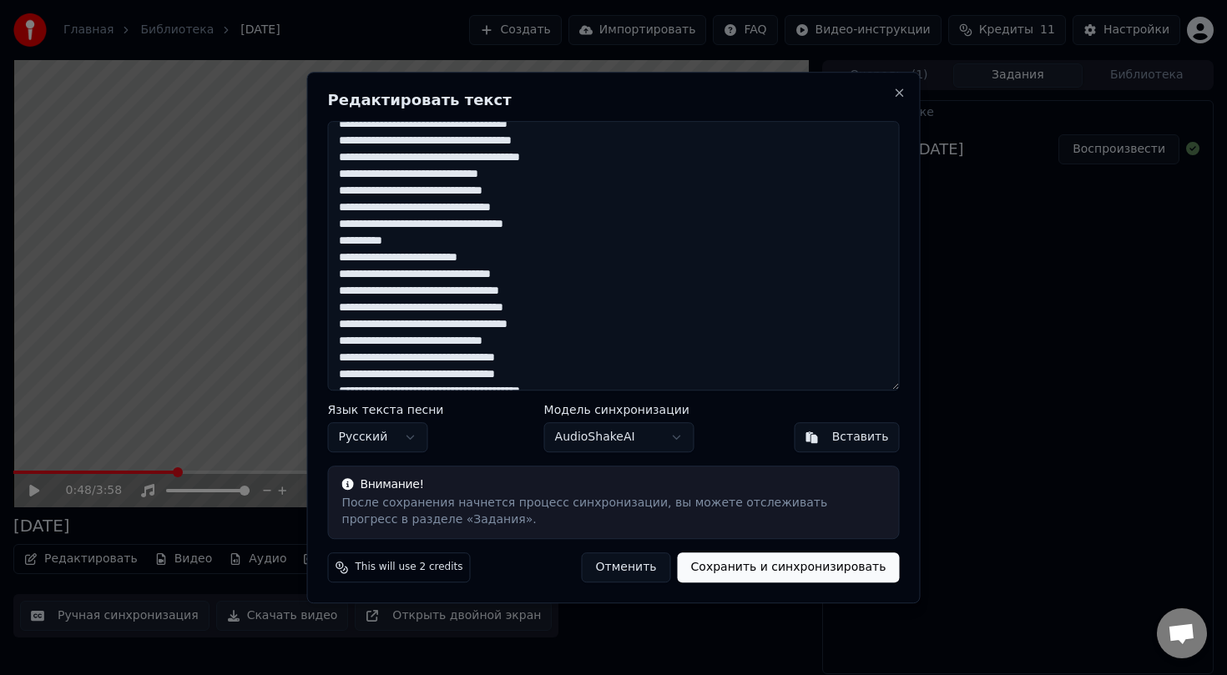
scroll to position [0, 0]
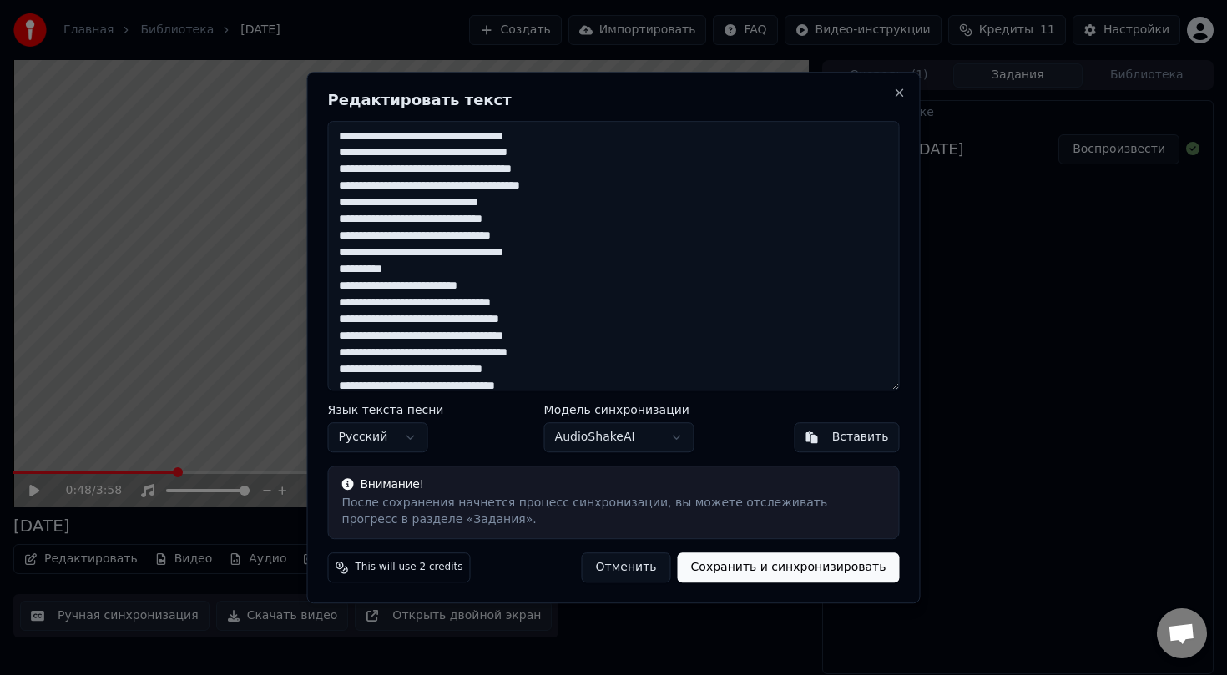
type textarea "**********"
click at [766, 564] on button "Сохранить и синхронизировать" at bounding box center [789, 568] width 222 height 30
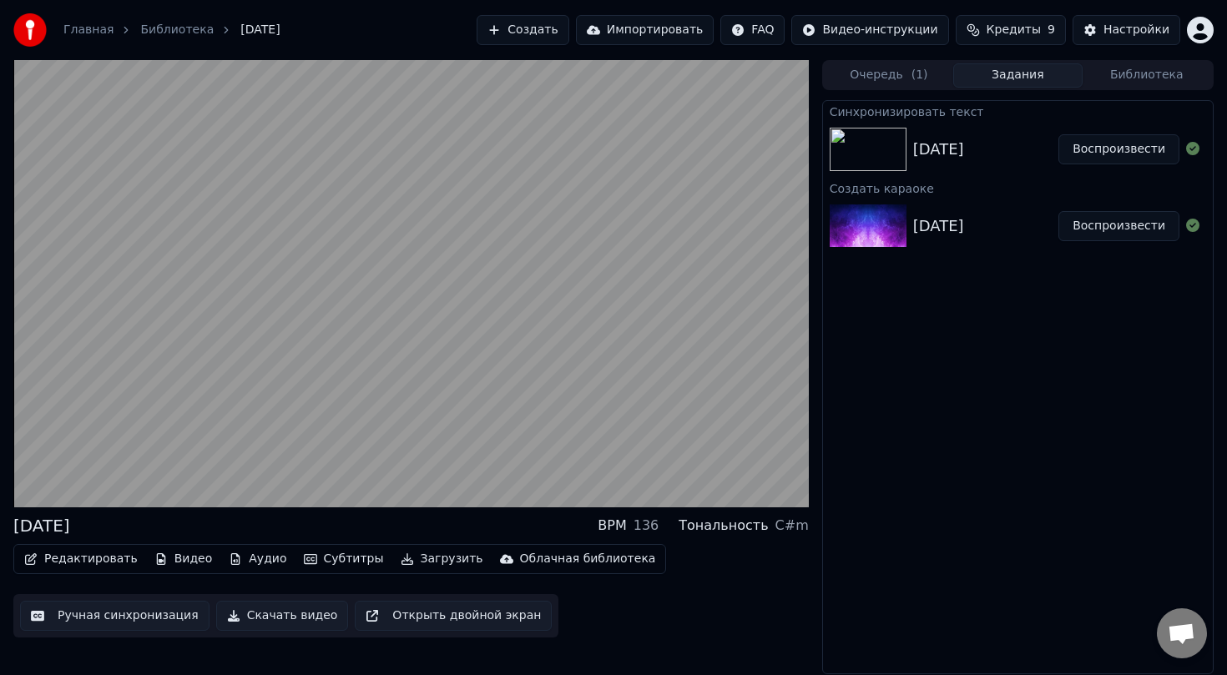
click at [874, 154] on img at bounding box center [868, 149] width 77 height 43
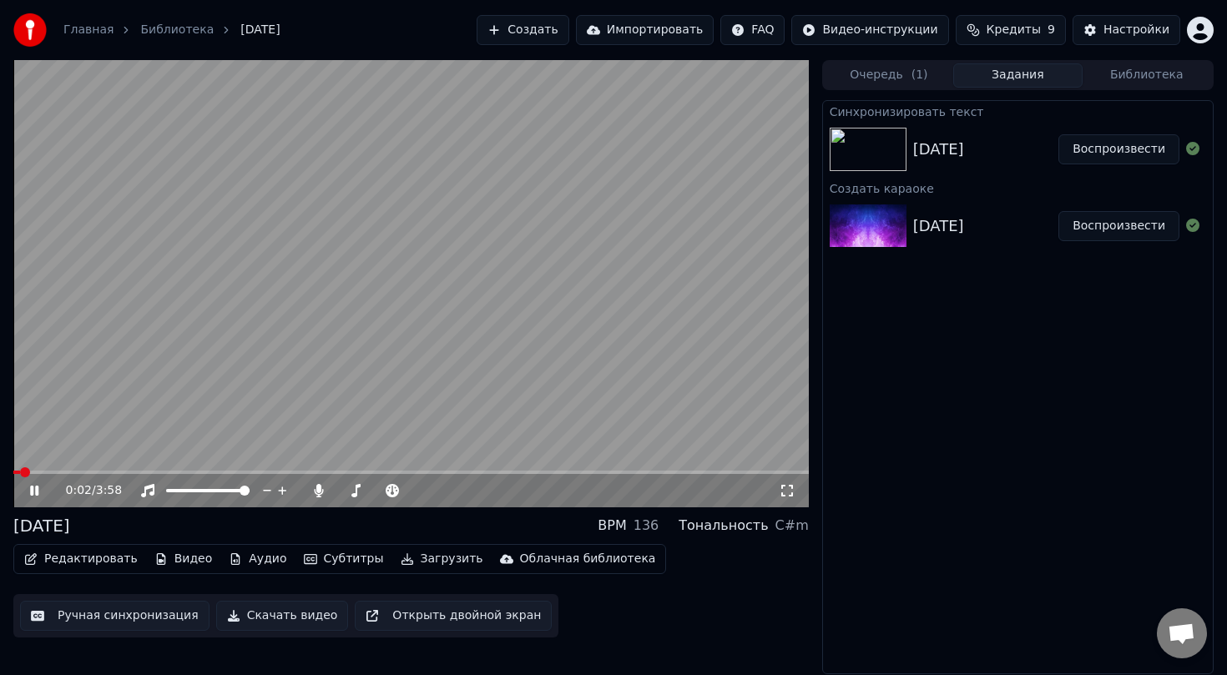
click at [20, 472] on span at bounding box center [16, 472] width 7 height 3
click at [462, 321] on video at bounding box center [410, 283] width 795 height 447
click at [94, 558] on button "Редактировать" at bounding box center [81, 558] width 127 height 23
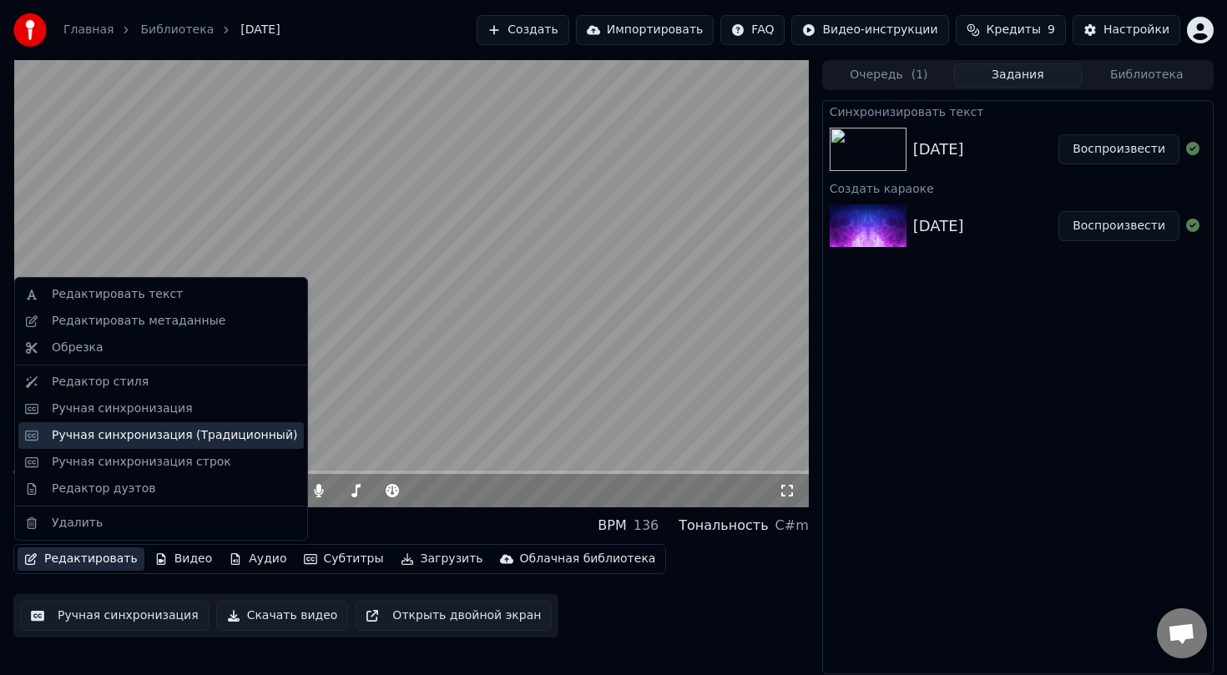
click at [140, 432] on div "Ручная синхронизация (Традиционный)" at bounding box center [174, 435] width 245 height 17
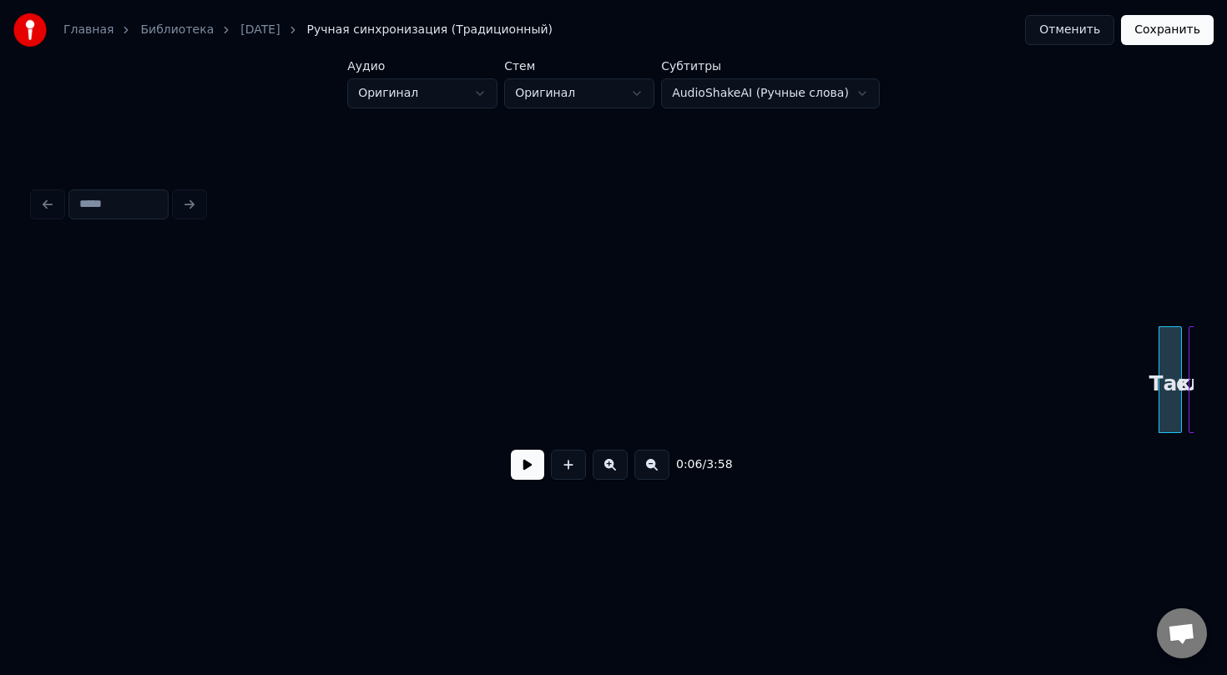
click at [531, 467] on button at bounding box center [527, 465] width 33 height 30
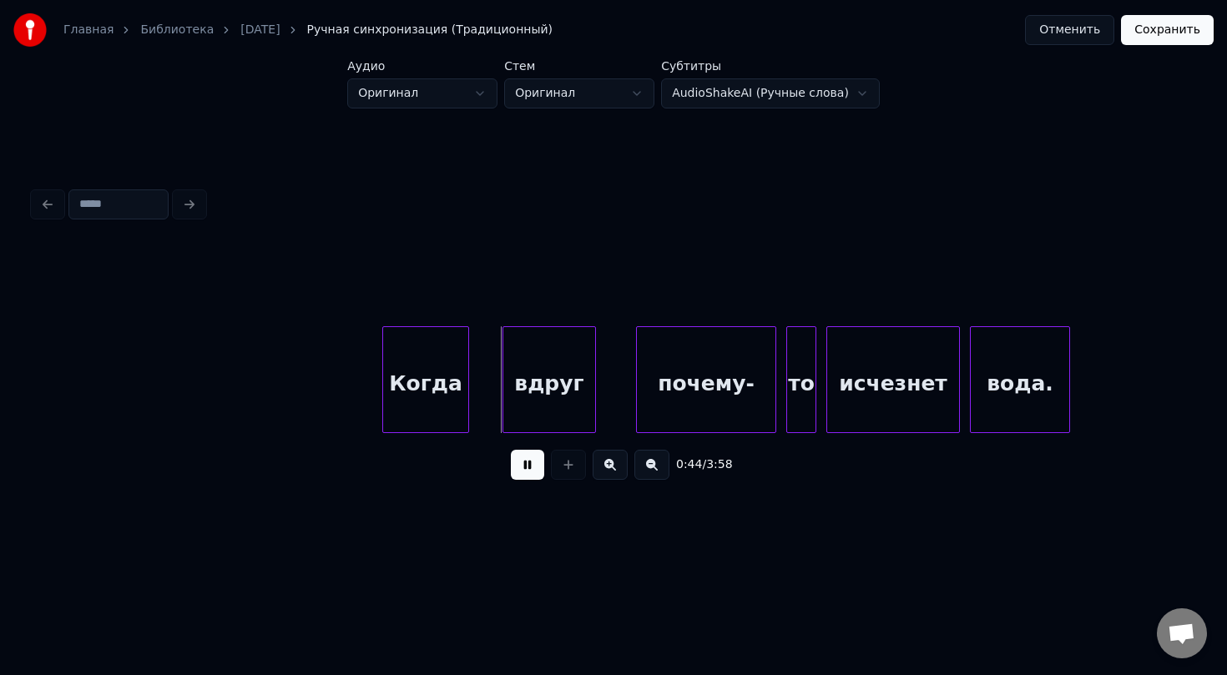
click at [532, 466] on button at bounding box center [527, 465] width 33 height 30
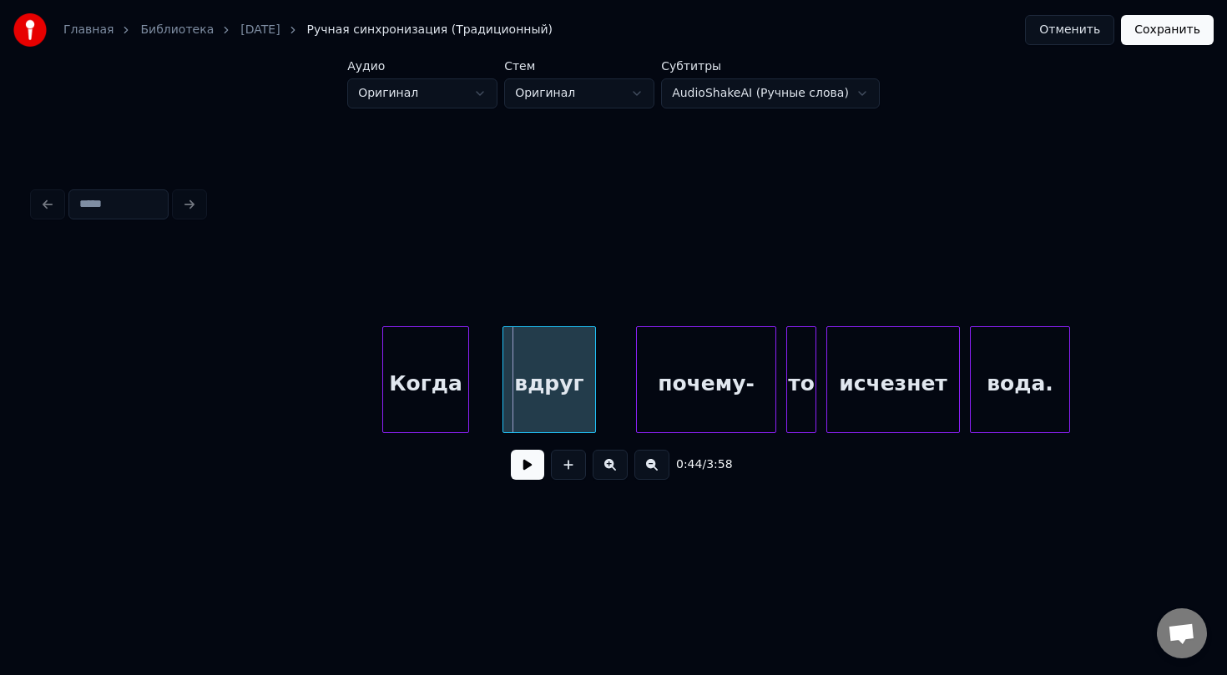
click at [340, 29] on span "Ручная синхронизация (Традиционный)" at bounding box center [429, 30] width 245 height 17
click at [855, 96] on html "Главная Библиотека [DATE] Ручная синхронизация (Традиционный) Отменить Сохранит…" at bounding box center [613, 283] width 1227 height 567
click at [912, 105] on html "Главная Библиотека [DATE] Ручная синхронизация (Традиционный) Отменить Сохранит…" at bounding box center [613, 283] width 1227 height 567
click at [48, 208] on div at bounding box center [613, 204] width 1173 height 37
click at [263, 29] on link "[DATE]" at bounding box center [259, 30] width 39 height 17
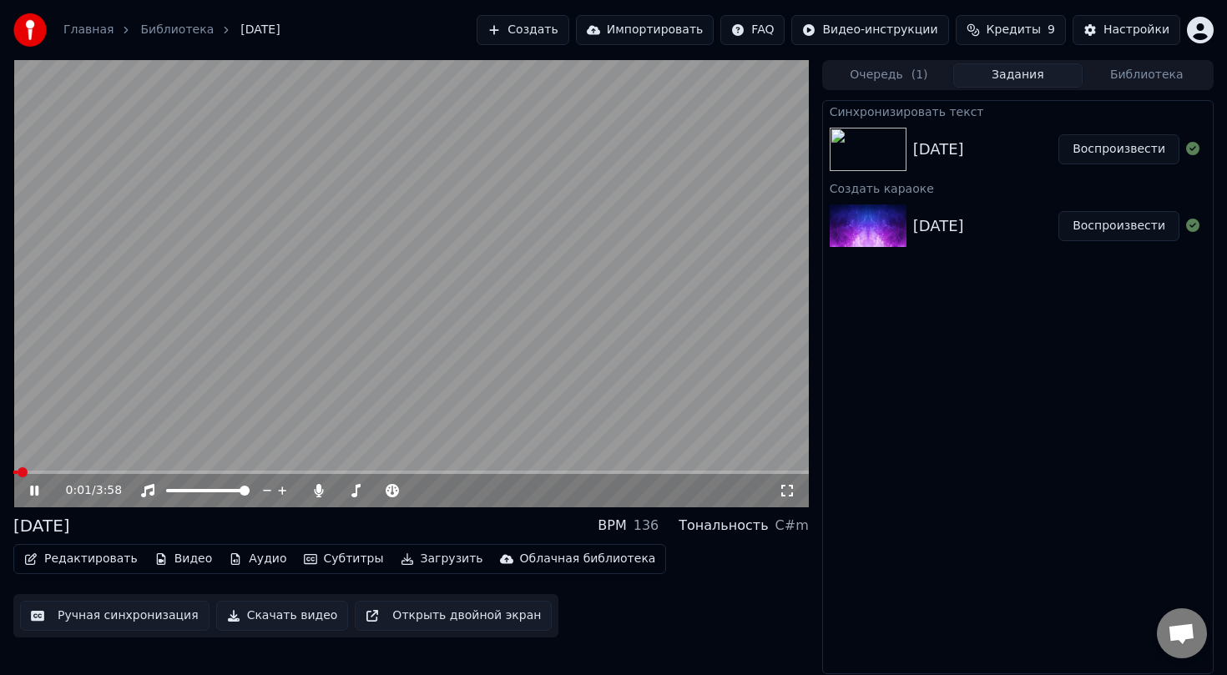
click at [88, 561] on button "Редактировать" at bounding box center [81, 558] width 127 height 23
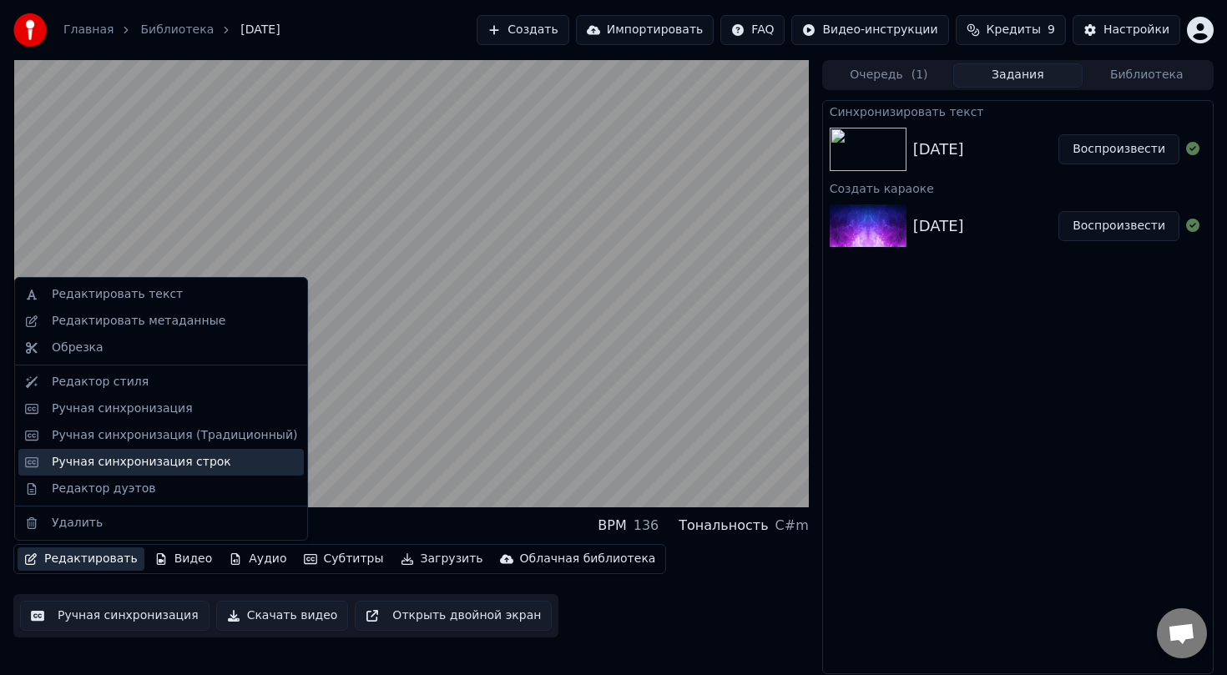
click at [107, 462] on div "Ручная синхронизация строк" at bounding box center [141, 462] width 179 height 17
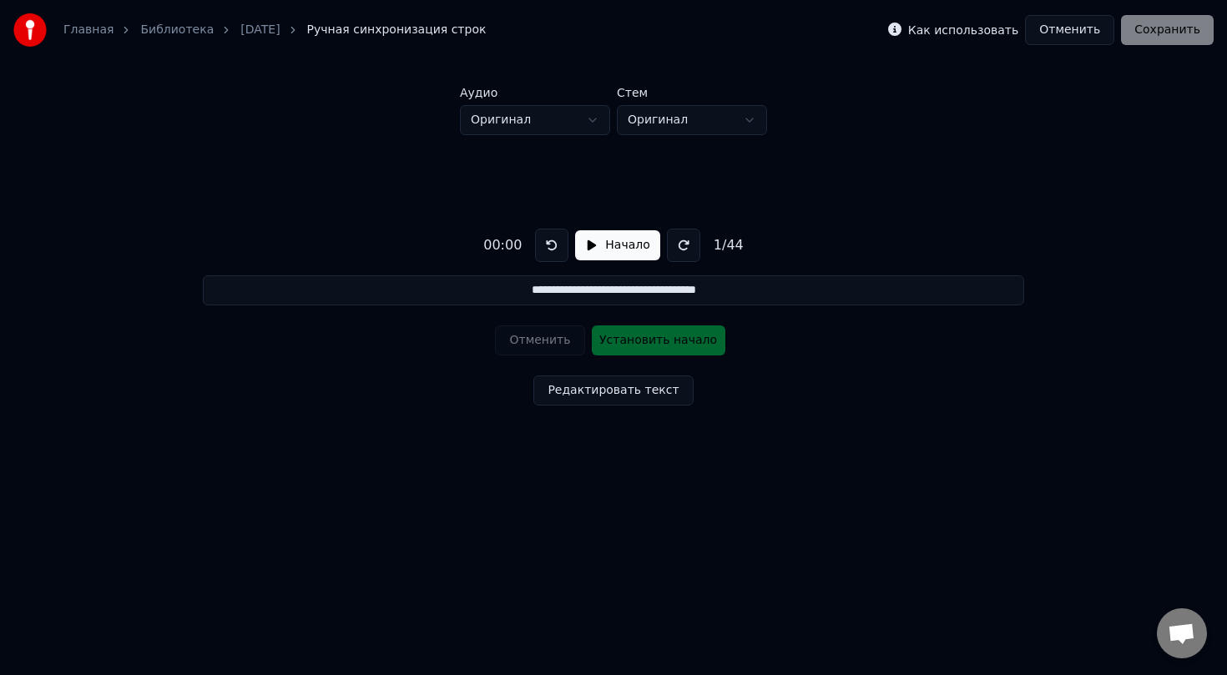
click at [588, 245] on button "Начало" at bounding box center [617, 245] width 84 height 30
click at [557, 246] on button at bounding box center [555, 245] width 33 height 33
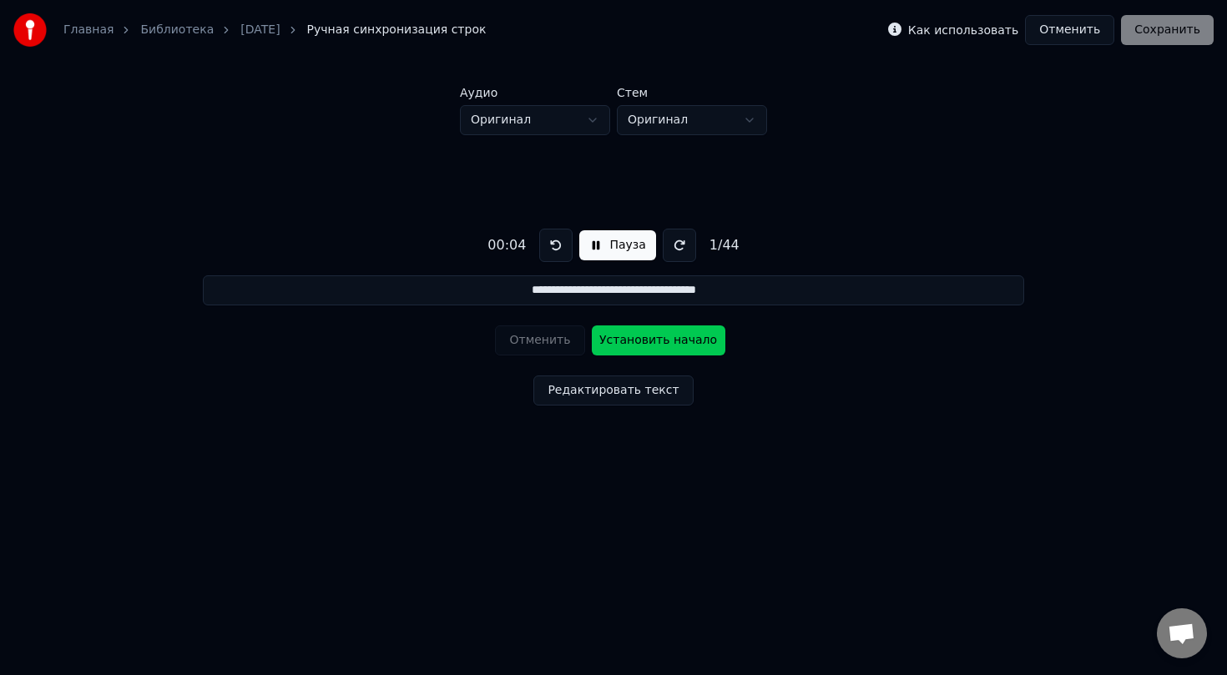
click at [557, 246] on button at bounding box center [555, 245] width 33 height 33
click at [594, 248] on button "Пауза" at bounding box center [617, 245] width 76 height 30
click at [594, 248] on button "Начало" at bounding box center [617, 245] width 84 height 30
click at [594, 248] on button "Пауза" at bounding box center [617, 245] width 76 height 30
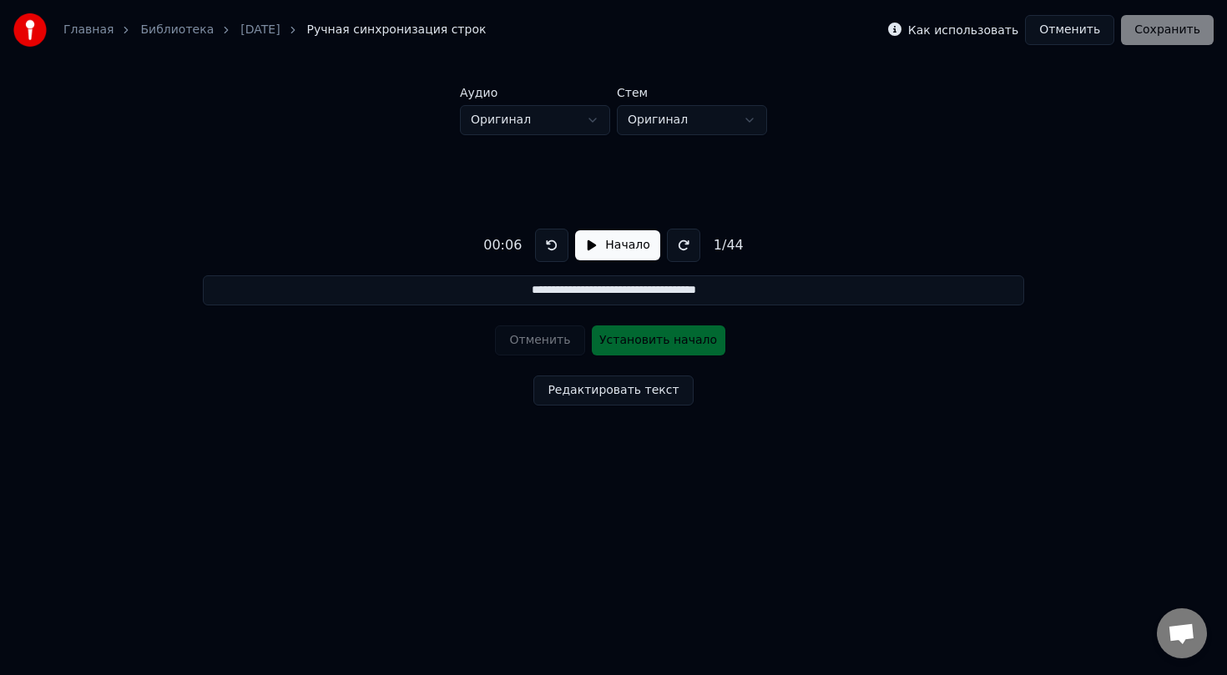
click at [553, 298] on input "**********" at bounding box center [613, 290] width 821 height 30
click at [494, 290] on input "**********" at bounding box center [613, 290] width 821 height 30
click at [648, 345] on div "Отменить Установить начало" at bounding box center [613, 340] width 236 height 43
click at [553, 247] on button at bounding box center [551, 245] width 33 height 33
click at [588, 247] on button "Начало" at bounding box center [617, 245] width 84 height 30
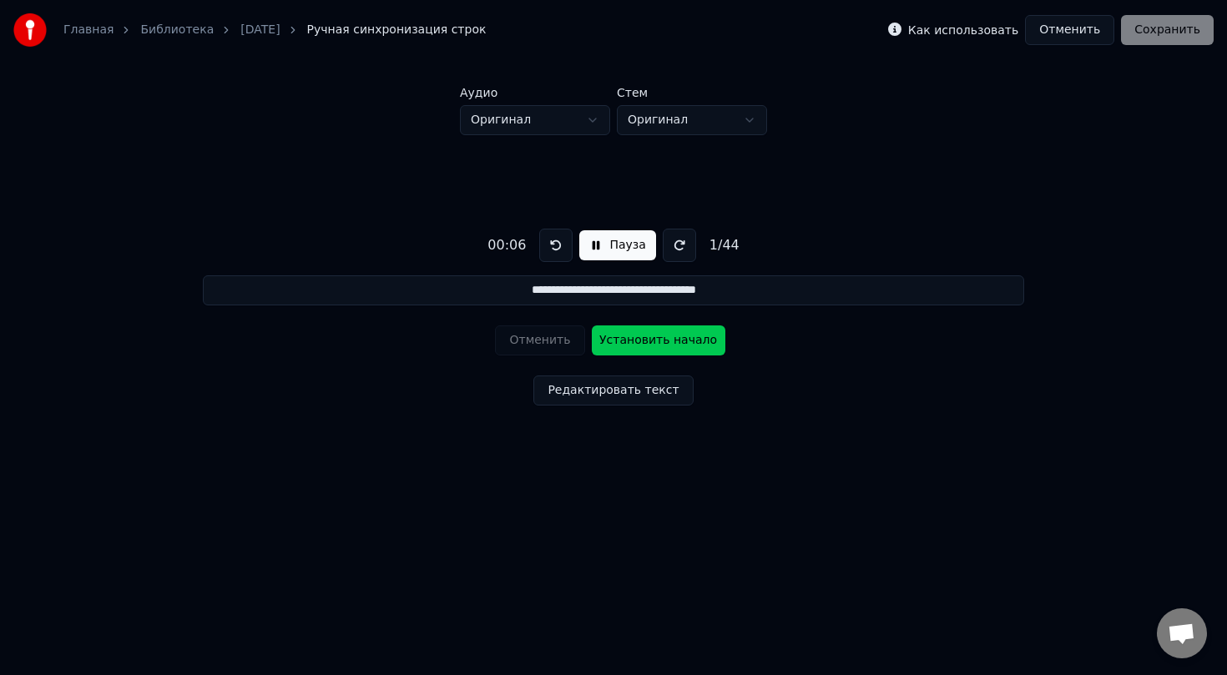
click at [648, 343] on button "Установить начало" at bounding box center [659, 340] width 134 height 30
click at [537, 341] on button "Отменить" at bounding box center [539, 340] width 89 height 30
click at [555, 247] on button at bounding box center [555, 245] width 33 height 33
click at [724, 248] on div "1 / 44" at bounding box center [724, 245] width 43 height 20
click at [670, 242] on button at bounding box center [679, 245] width 33 height 33
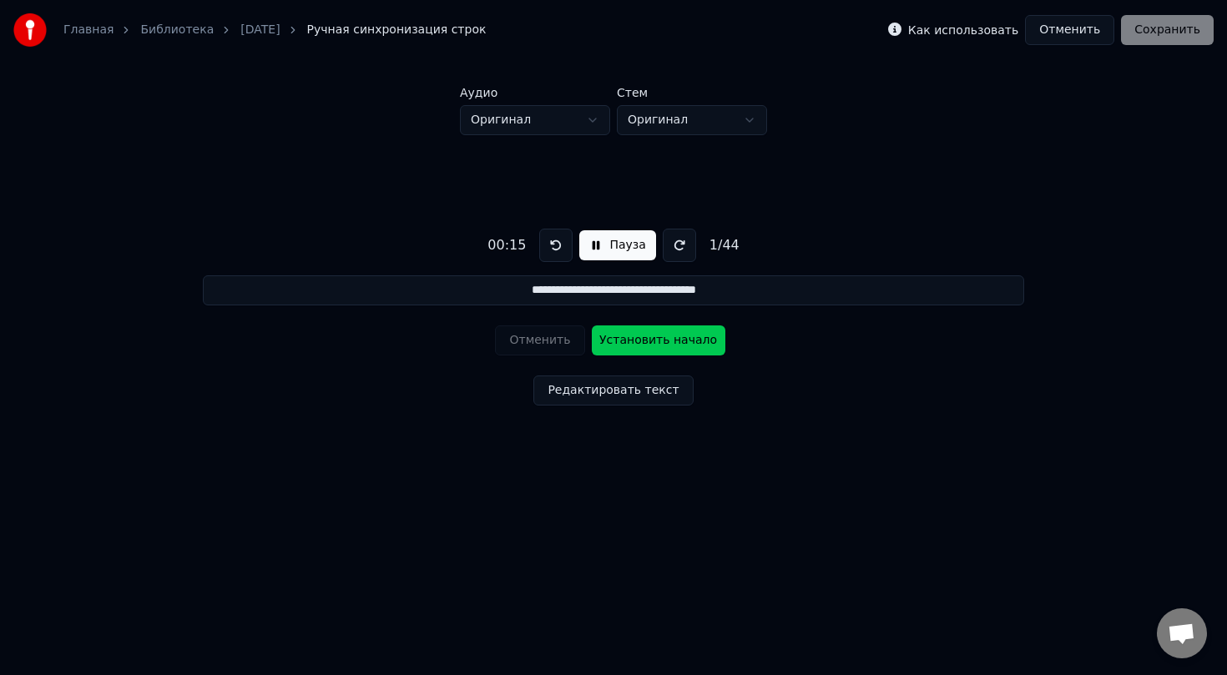
click at [550, 246] on button at bounding box center [555, 245] width 33 height 33
click at [551, 246] on button at bounding box center [555, 245] width 33 height 33
click at [756, 292] on input "**********" at bounding box center [613, 290] width 821 height 30
click at [623, 341] on button "Установить начало" at bounding box center [659, 340] width 134 height 30
click at [623, 341] on button "Установить конец" at bounding box center [659, 340] width 134 height 30
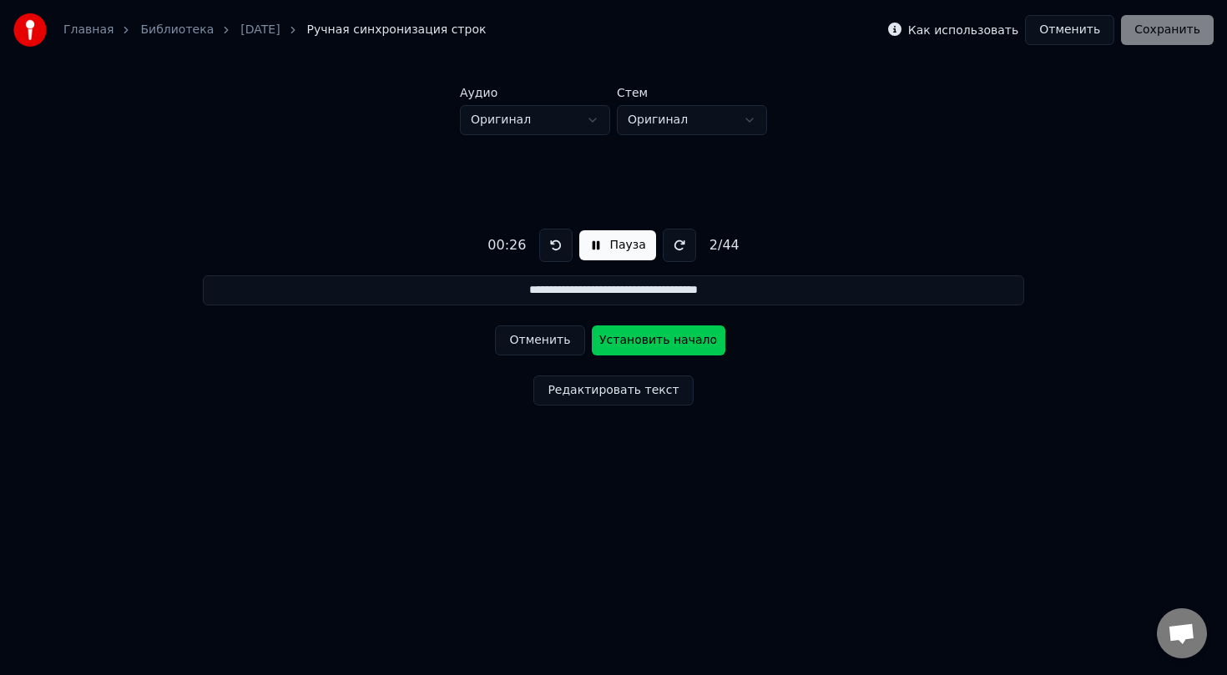
click at [556, 344] on button "Отменить" at bounding box center [539, 340] width 89 height 30
click at [552, 248] on button at bounding box center [555, 245] width 33 height 33
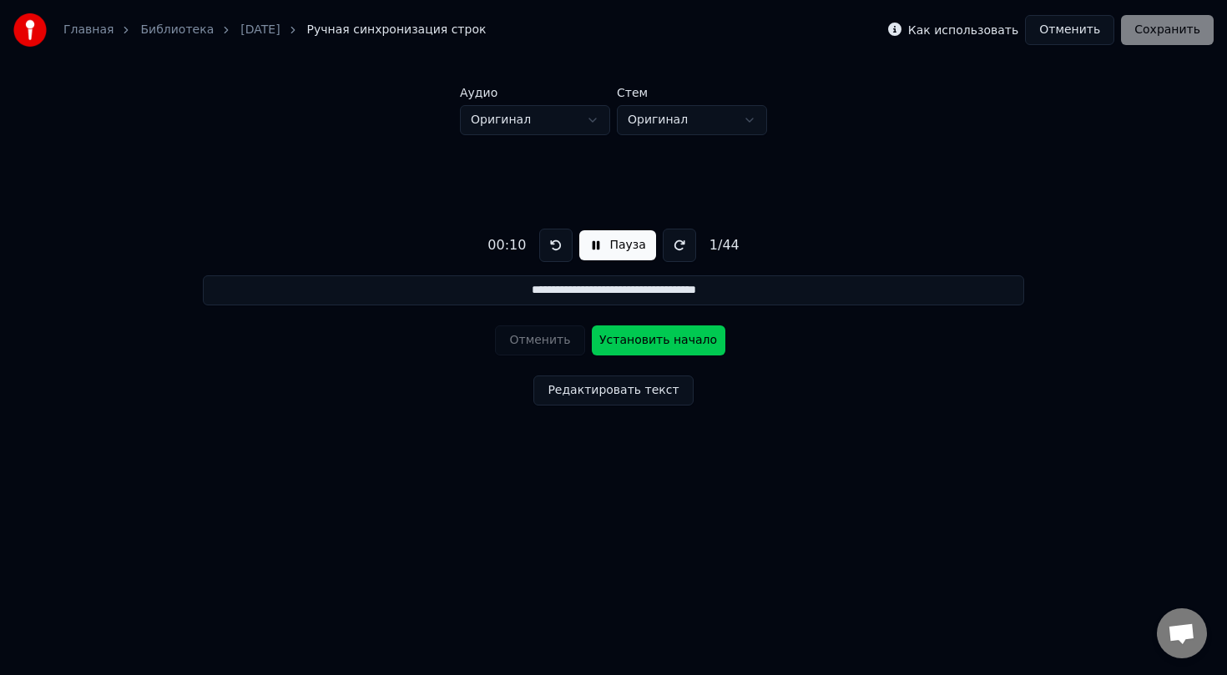
click at [552, 248] on button at bounding box center [555, 245] width 33 height 33
click at [643, 343] on button "Установить начало" at bounding box center [659, 340] width 134 height 30
click at [643, 343] on button "Установить конец" at bounding box center [659, 340] width 134 height 30
click at [551, 244] on button at bounding box center [555, 245] width 33 height 33
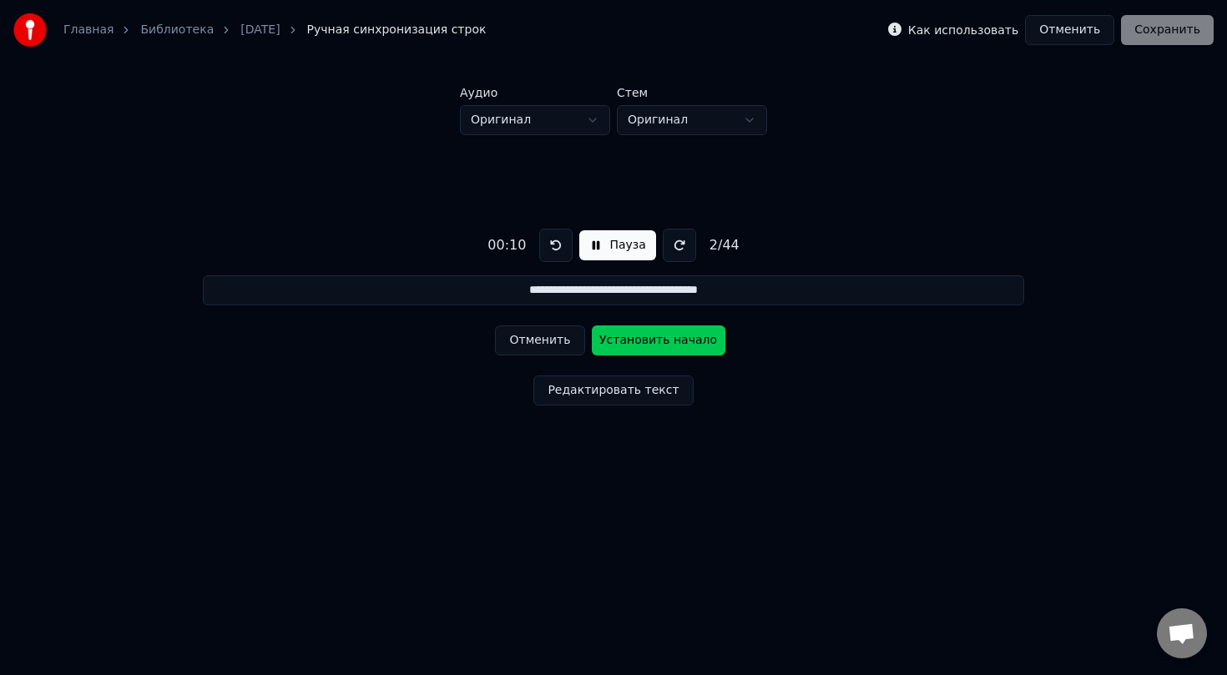
click at [551, 244] on button at bounding box center [555, 245] width 33 height 33
click at [533, 344] on button "Отменить" at bounding box center [539, 340] width 89 height 30
click at [533, 344] on div "Отменить Установить начало" at bounding box center [613, 340] width 236 height 43
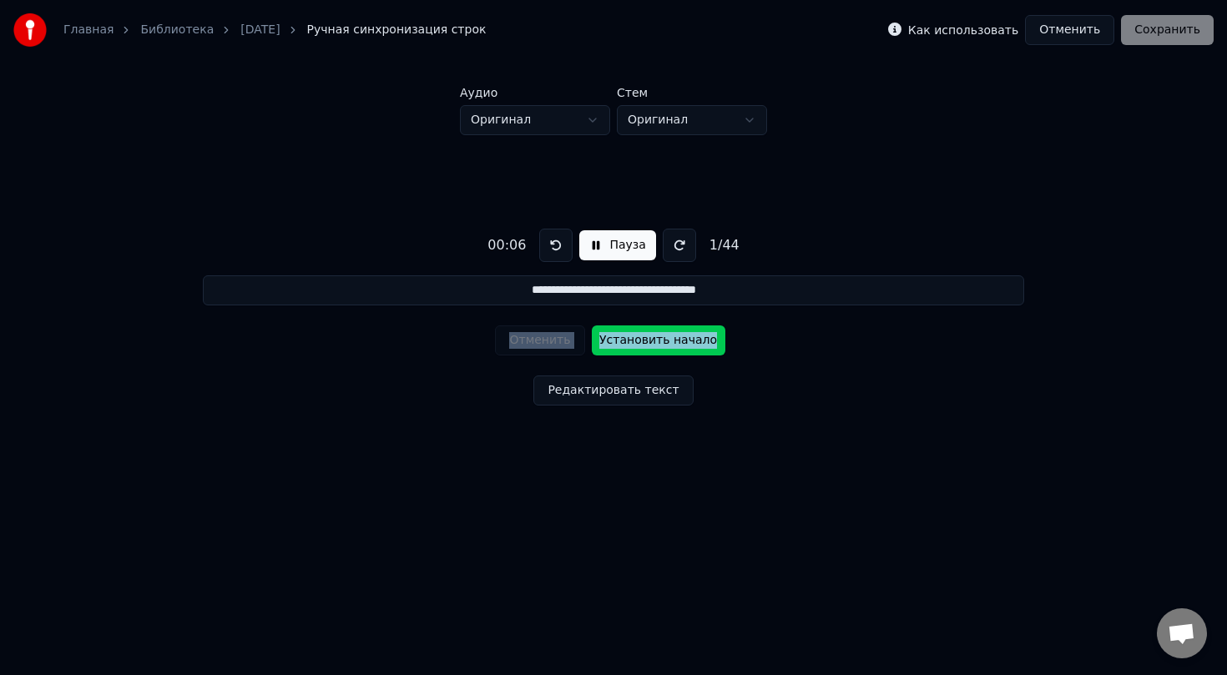
click at [679, 341] on button "Установить начало" at bounding box center [659, 340] width 134 height 30
click at [699, 351] on button "Установить конец" at bounding box center [659, 340] width 134 height 30
click at [691, 338] on button "Установить начало" at bounding box center [659, 340] width 134 height 30
click at [677, 348] on button "Установить конец" at bounding box center [659, 340] width 134 height 30
type input "**********"
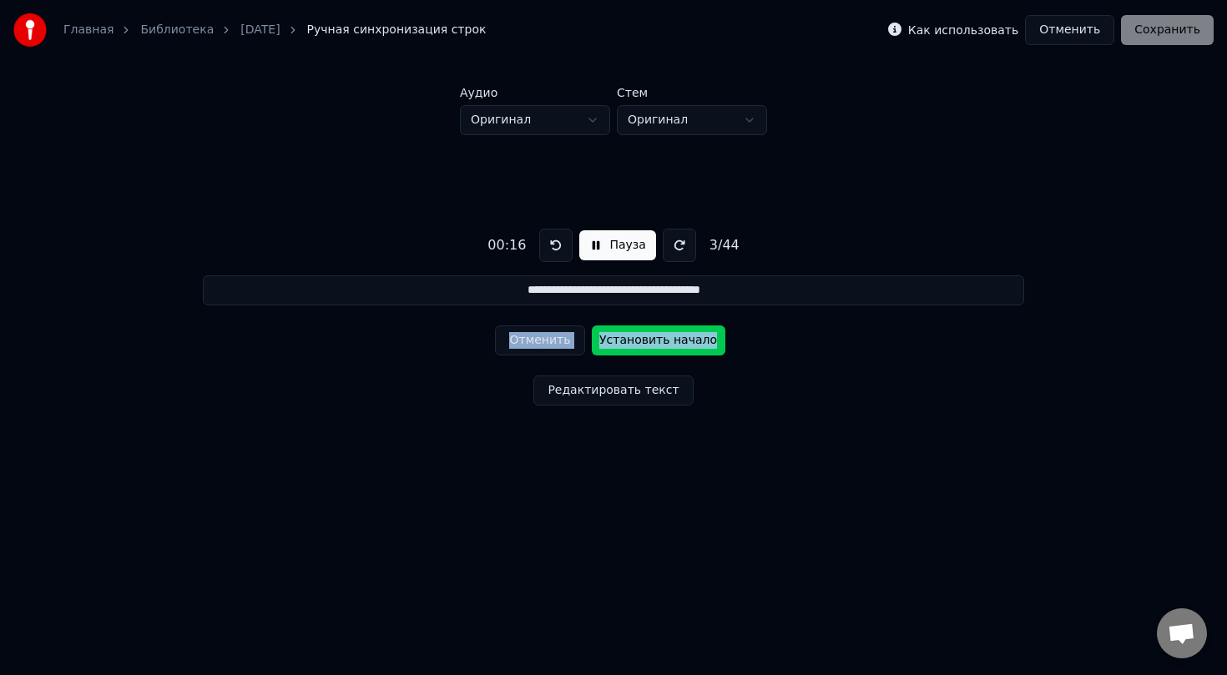
click at [677, 348] on button "Установить начало" at bounding box center [659, 340] width 134 height 30
click at [598, 244] on button "Пауза" at bounding box center [617, 245] width 76 height 30
click at [263, 31] on link "[DATE]" at bounding box center [259, 30] width 39 height 17
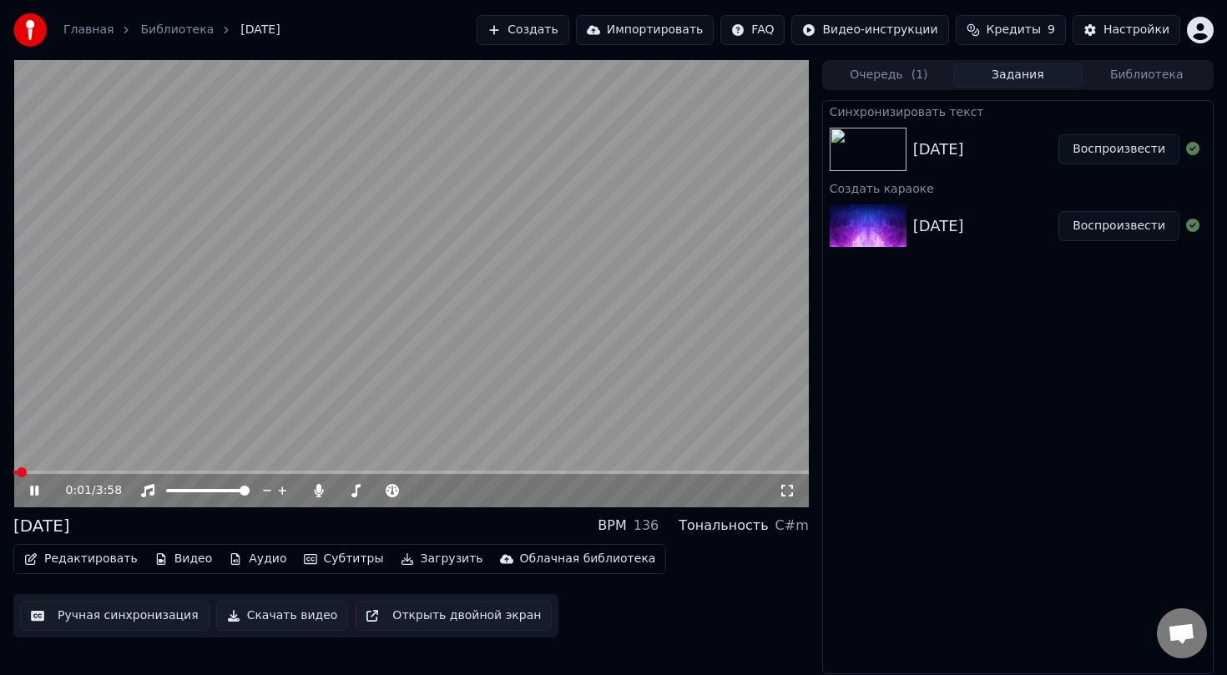
click at [103, 558] on button "Редактировать" at bounding box center [81, 558] width 127 height 23
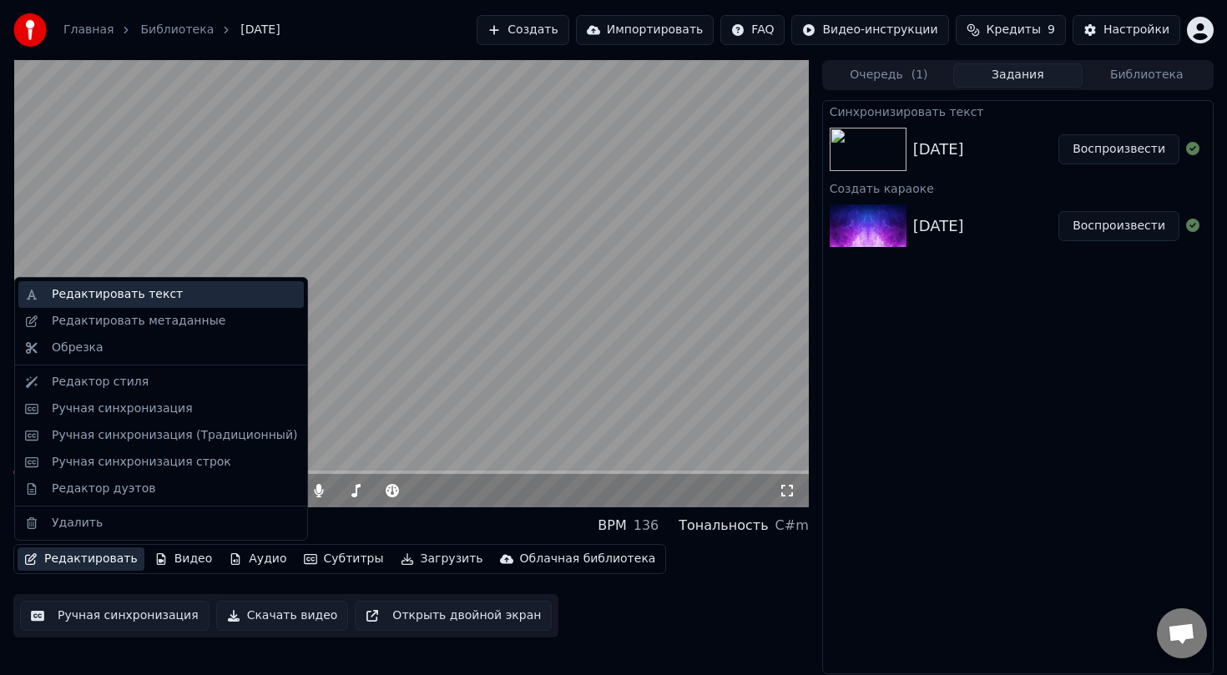
click at [154, 296] on div "Редактировать текст" at bounding box center [117, 294] width 131 height 17
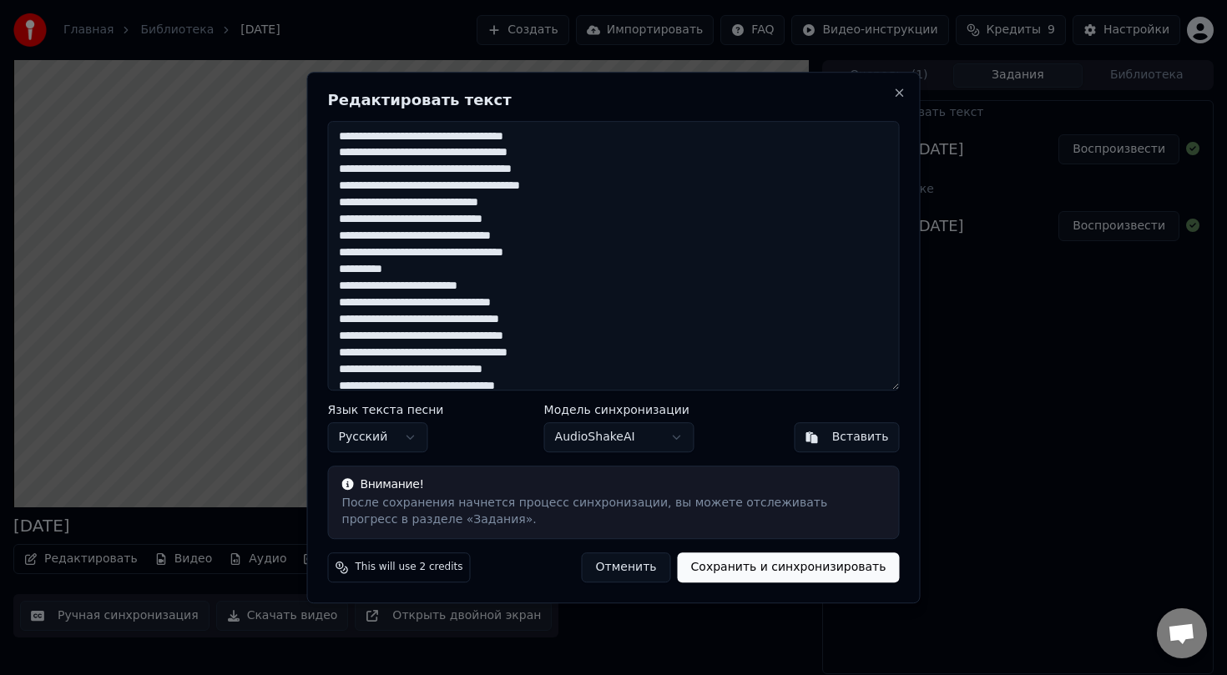
click at [340, 287] on textarea at bounding box center [614, 256] width 572 height 270
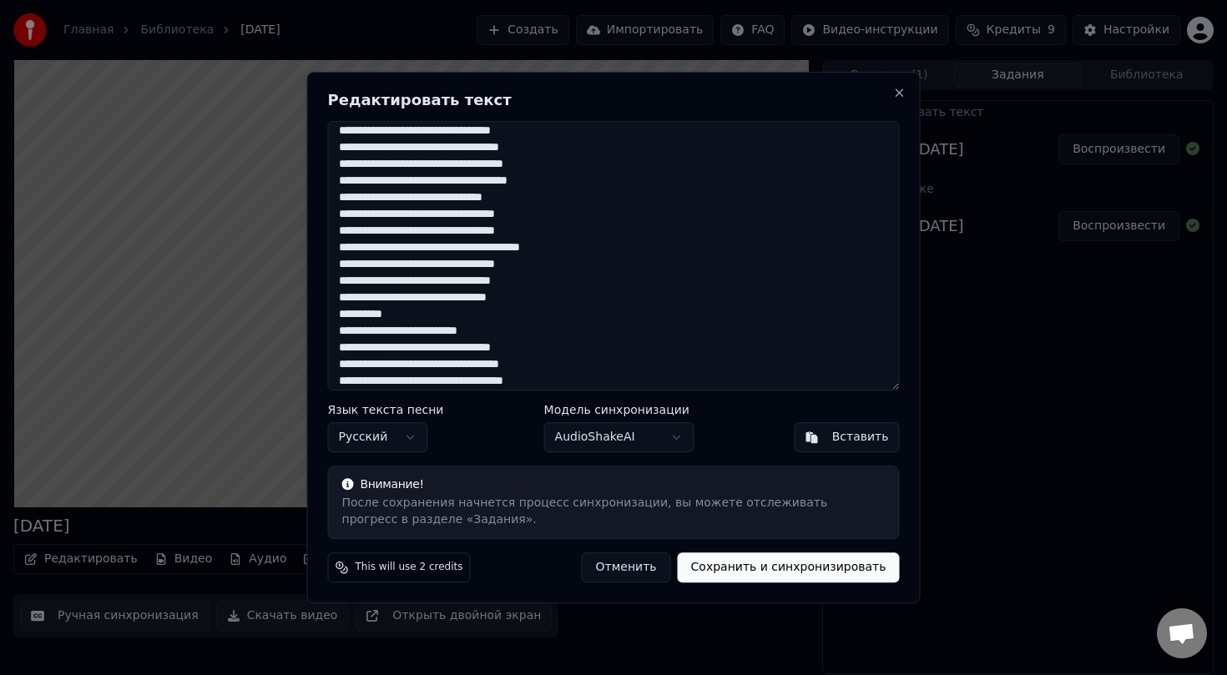
scroll to position [164, 0]
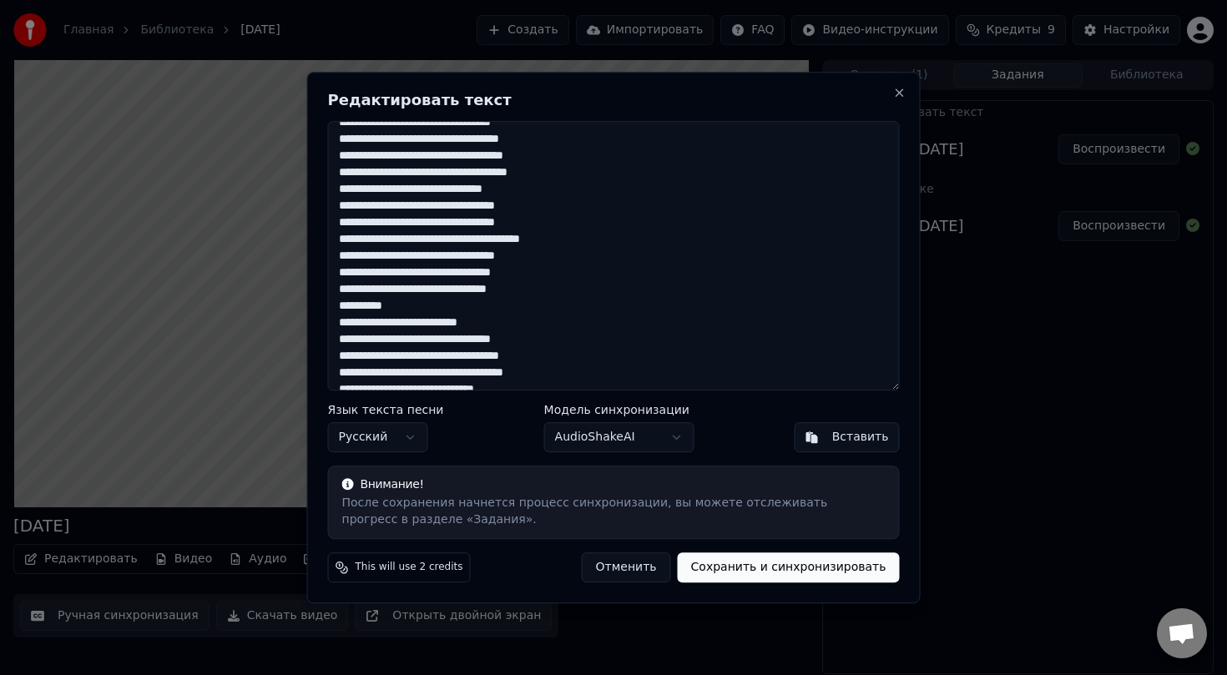
click at [341, 324] on textarea at bounding box center [614, 256] width 572 height 270
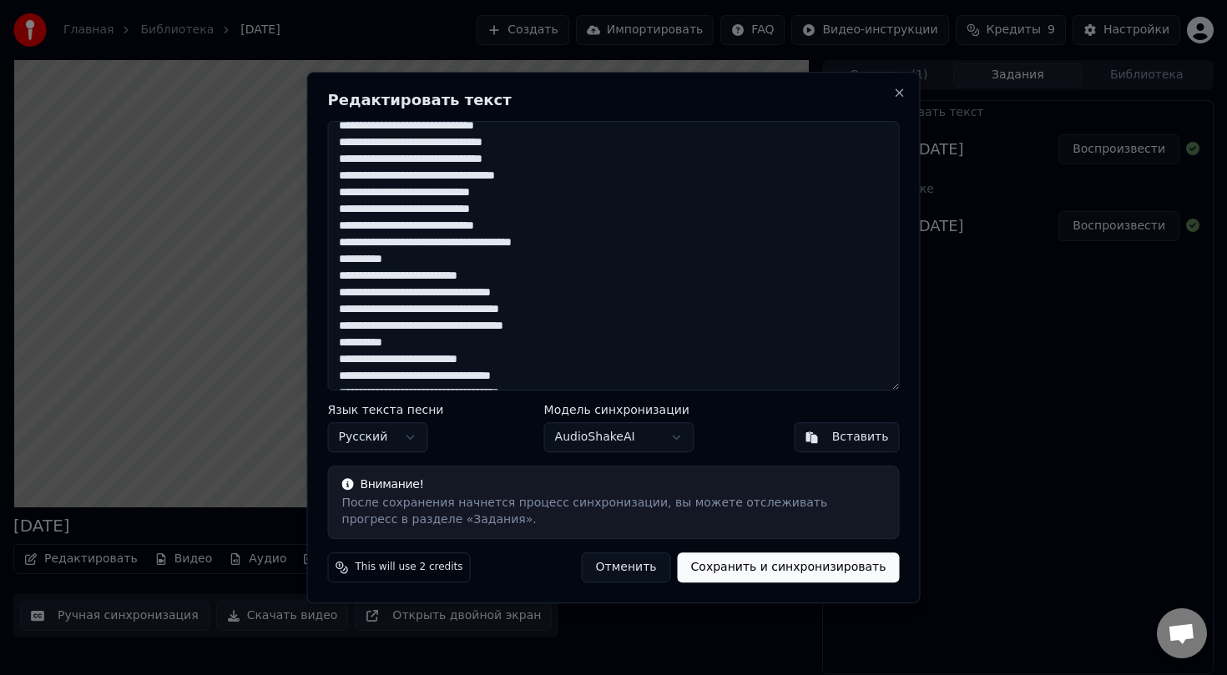
scroll to position [414, 0]
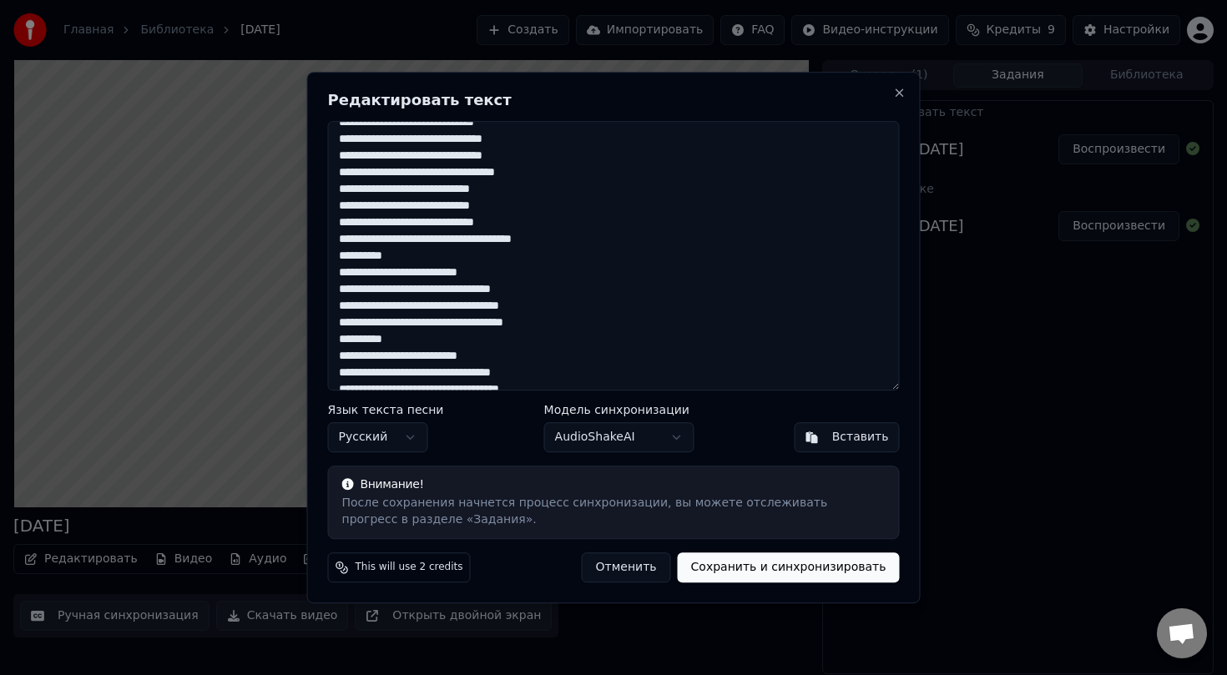
click at [339, 275] on textarea at bounding box center [614, 256] width 572 height 270
click at [338, 343] on textarea at bounding box center [614, 256] width 572 height 270
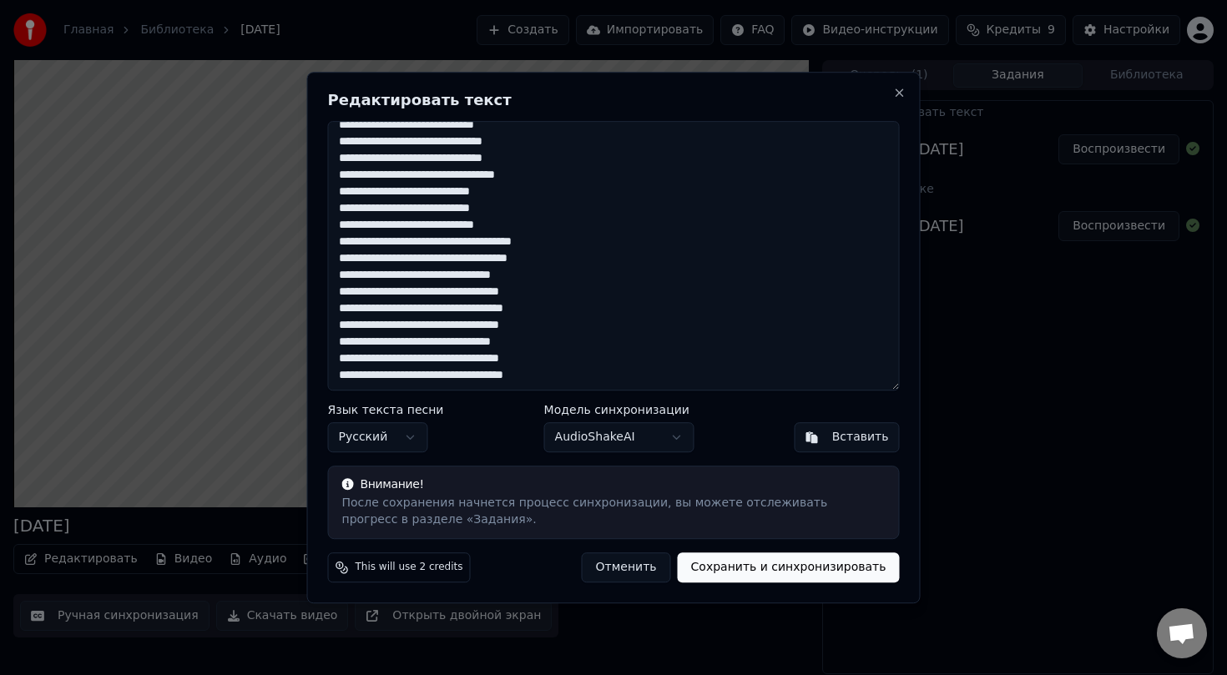
scroll to position [412, 0]
type textarea "**********"
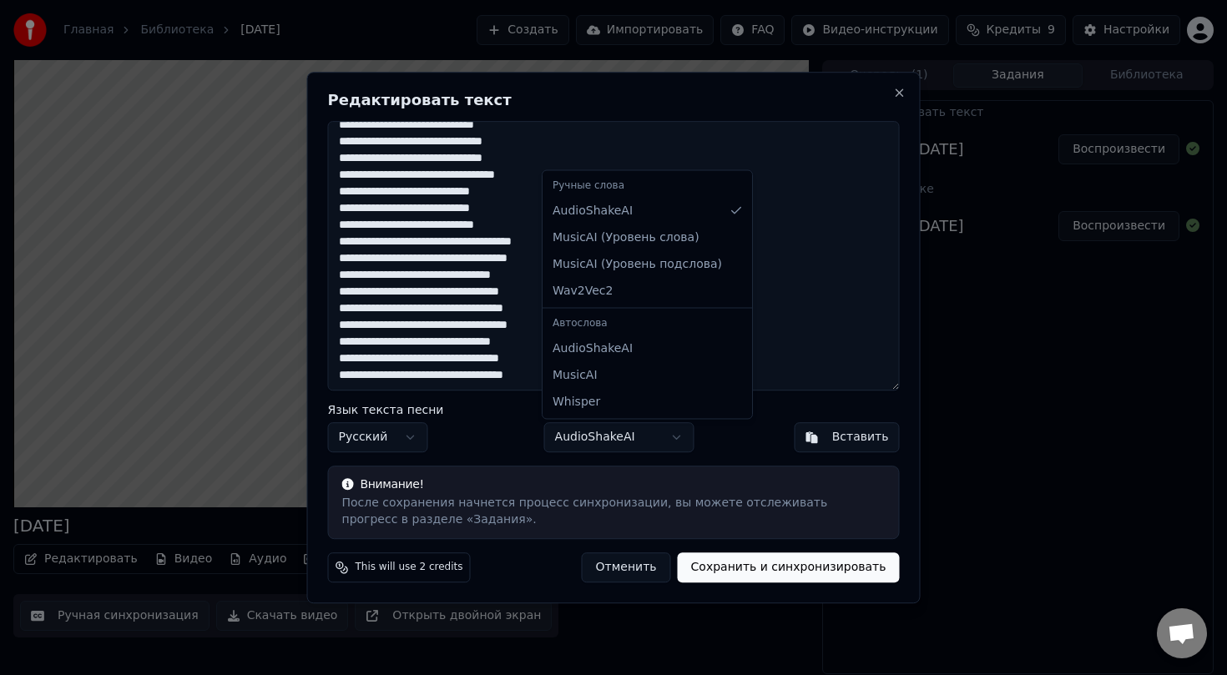
click at [675, 438] on body "Главная Библиотека [DATE] Создать Импортировать FAQ Видео-инструкции Кредиты 9 …" at bounding box center [613, 337] width 1227 height 675
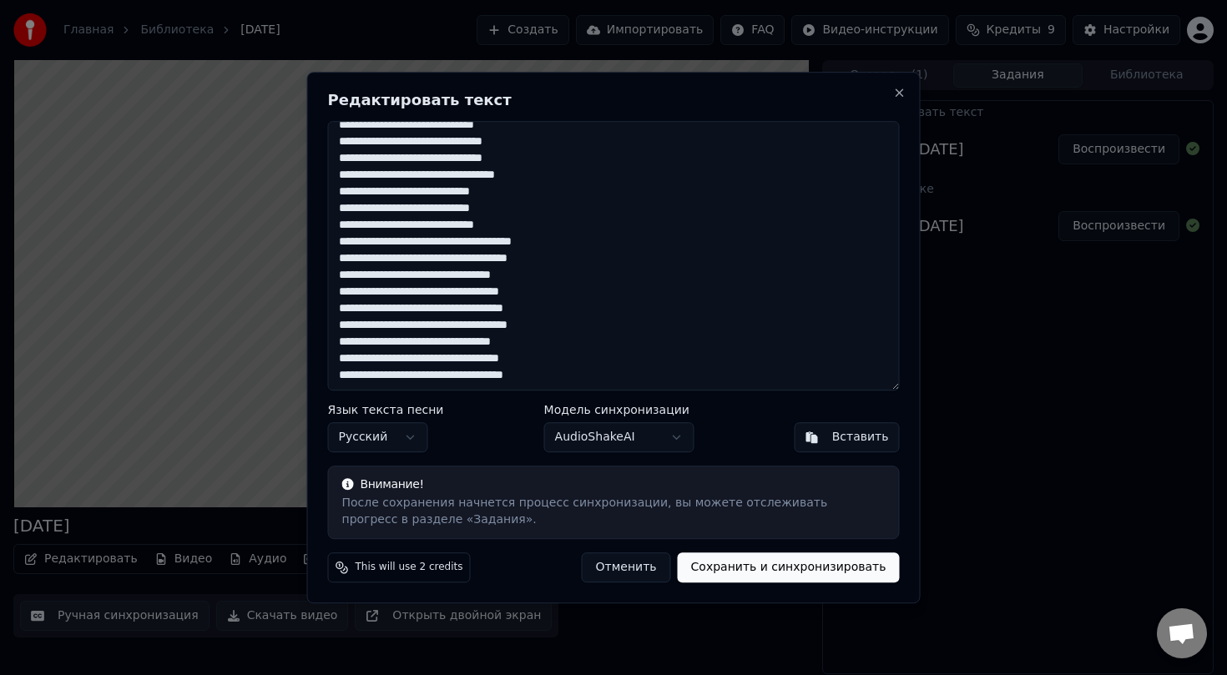
click at [721, 437] on body "Главная Библиотека [DATE] Создать Импортировать FAQ Видео-инструкции Кредиты 9 …" at bounding box center [613, 337] width 1227 height 675
click at [765, 569] on button "Сохранить и синхронизировать" at bounding box center [789, 568] width 222 height 30
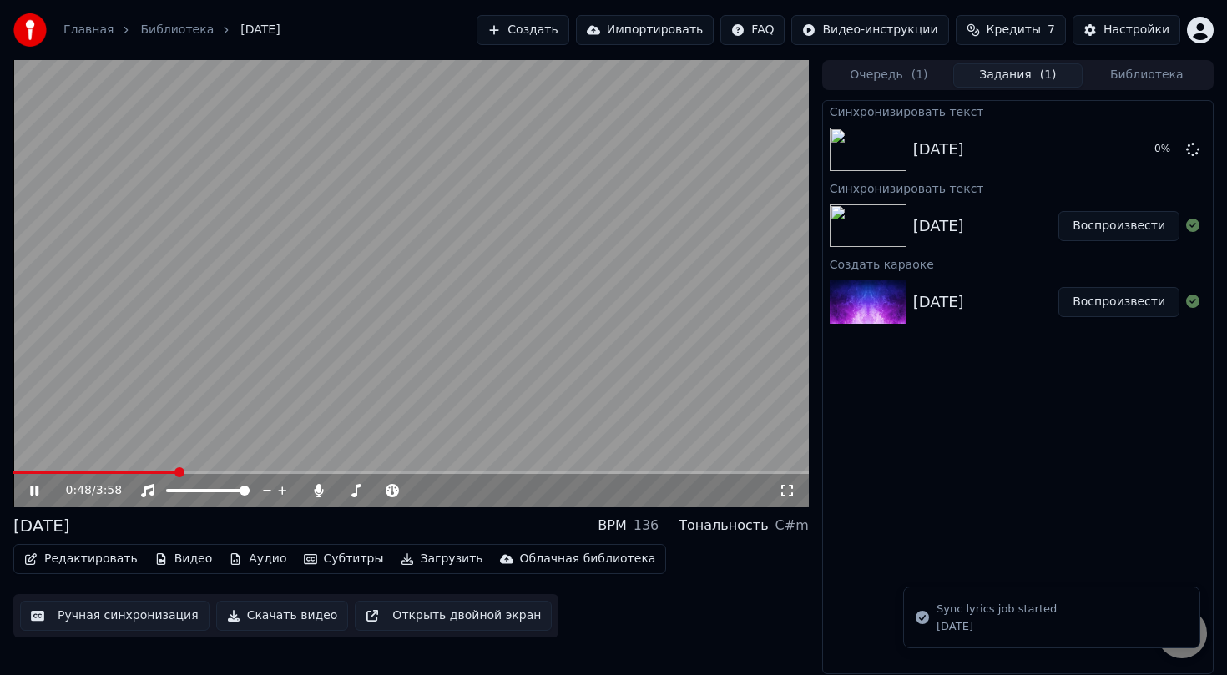
click at [31, 491] on icon at bounding box center [34, 491] width 8 height 10
click at [1130, 29] on div "Настройки" at bounding box center [1136, 30] width 66 height 17
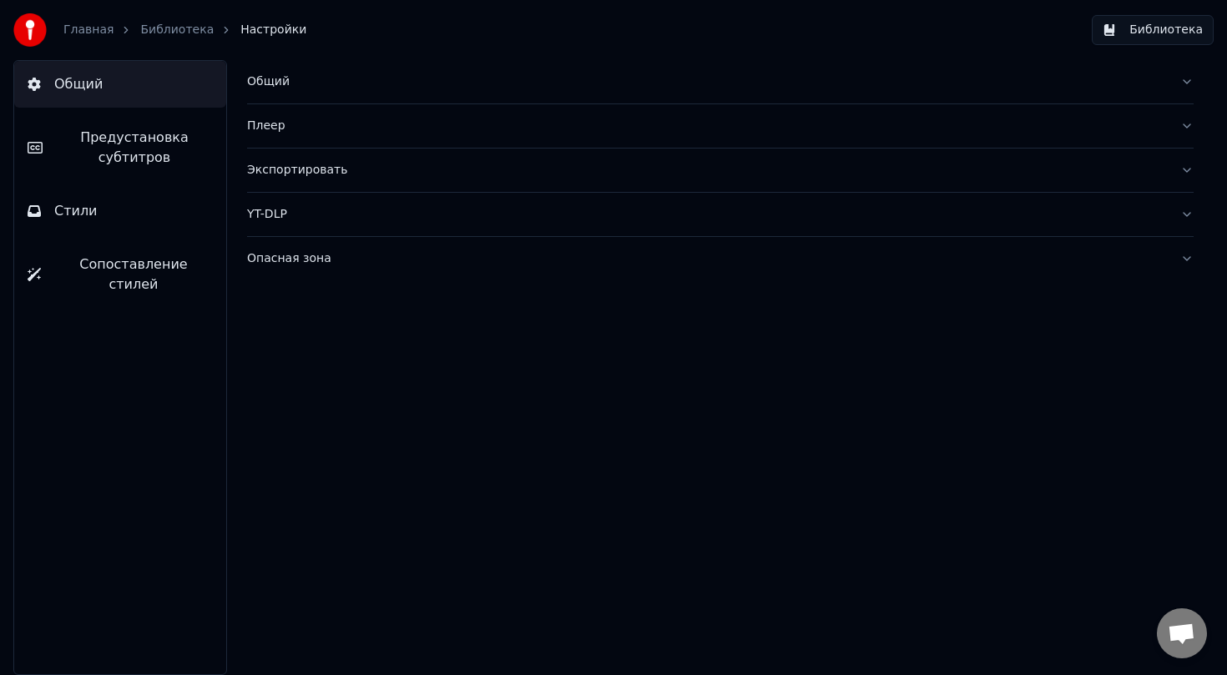
click at [102, 212] on button "Стили" at bounding box center [120, 211] width 212 height 47
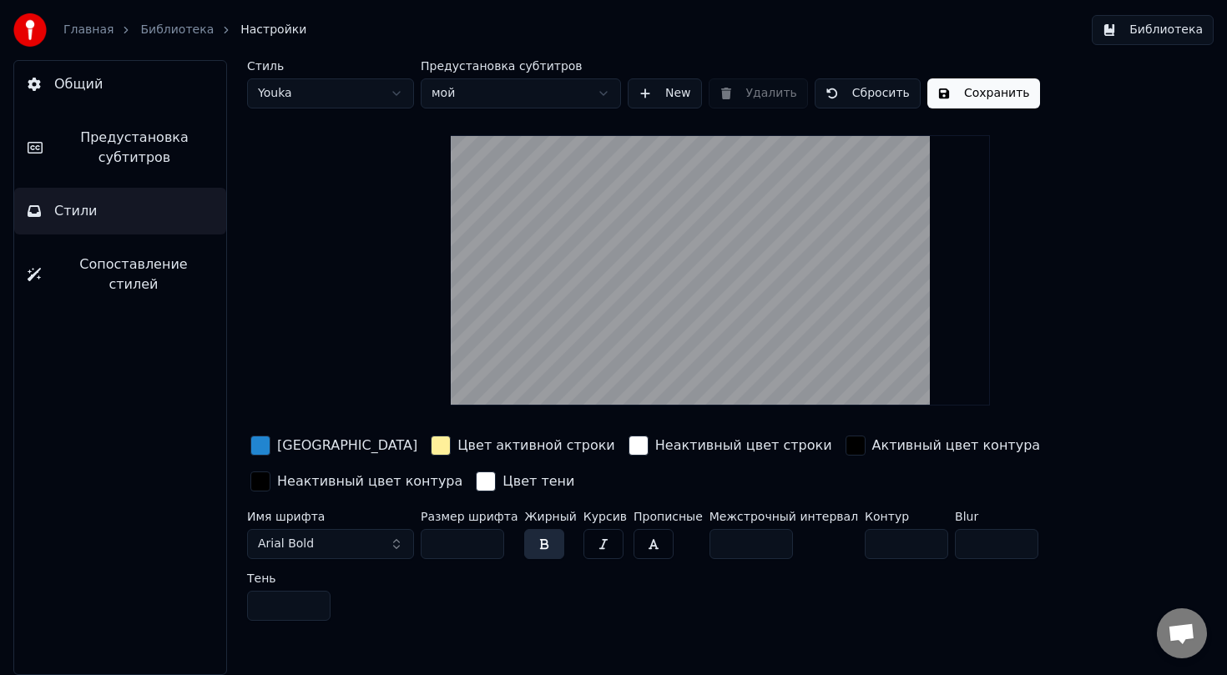
click at [164, 145] on span "Предустановка субтитров" at bounding box center [134, 148] width 157 height 40
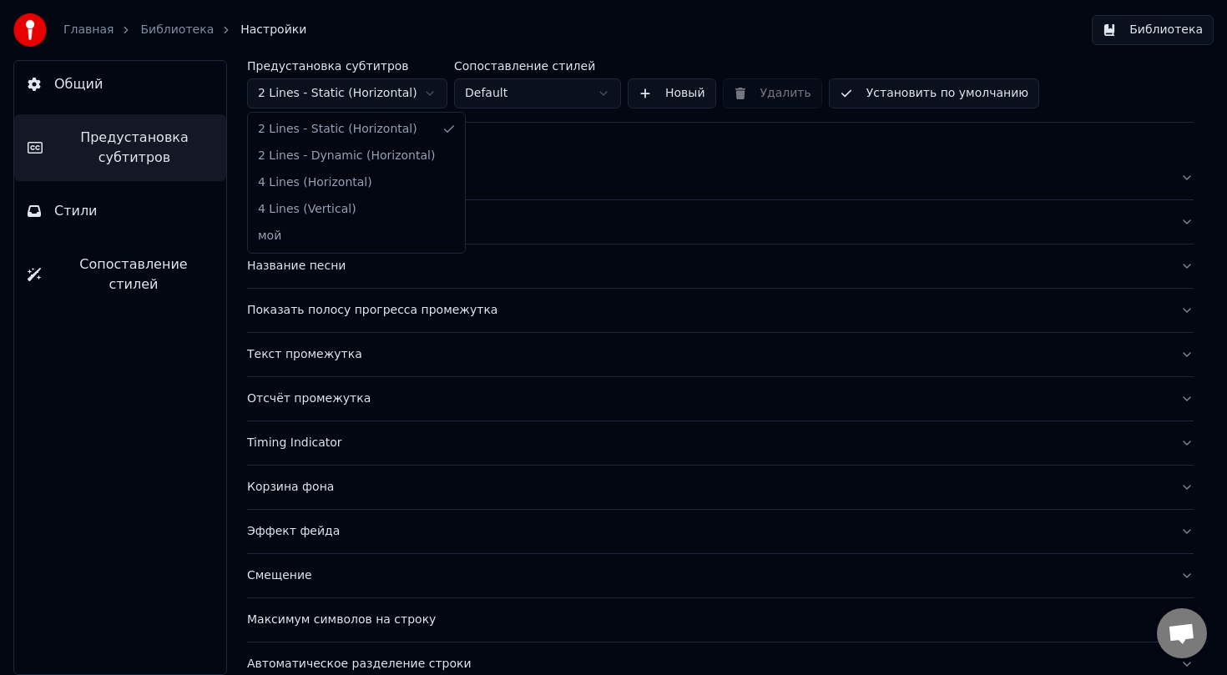
click at [429, 93] on html "Главная Библиотека Настройки Библиотека Общий Предустановка субтитров Стили Соп…" at bounding box center [613, 337] width 1227 height 675
click at [692, 39] on html "Главная Библиотека Настройки Библиотека Общий Предустановка субтитров Стили Соп…" at bounding box center [613, 337] width 1227 height 675
click at [348, 185] on div "Общий" at bounding box center [707, 177] width 920 height 17
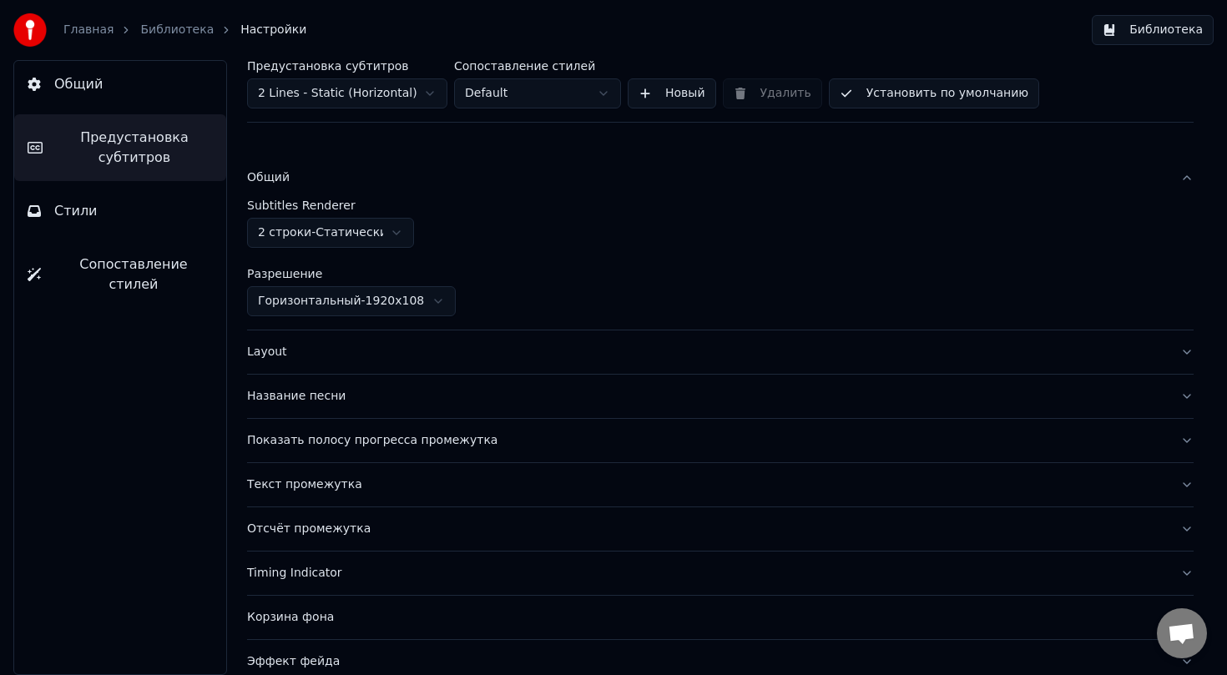
click at [472, 346] on div "Layout" at bounding box center [707, 352] width 920 height 17
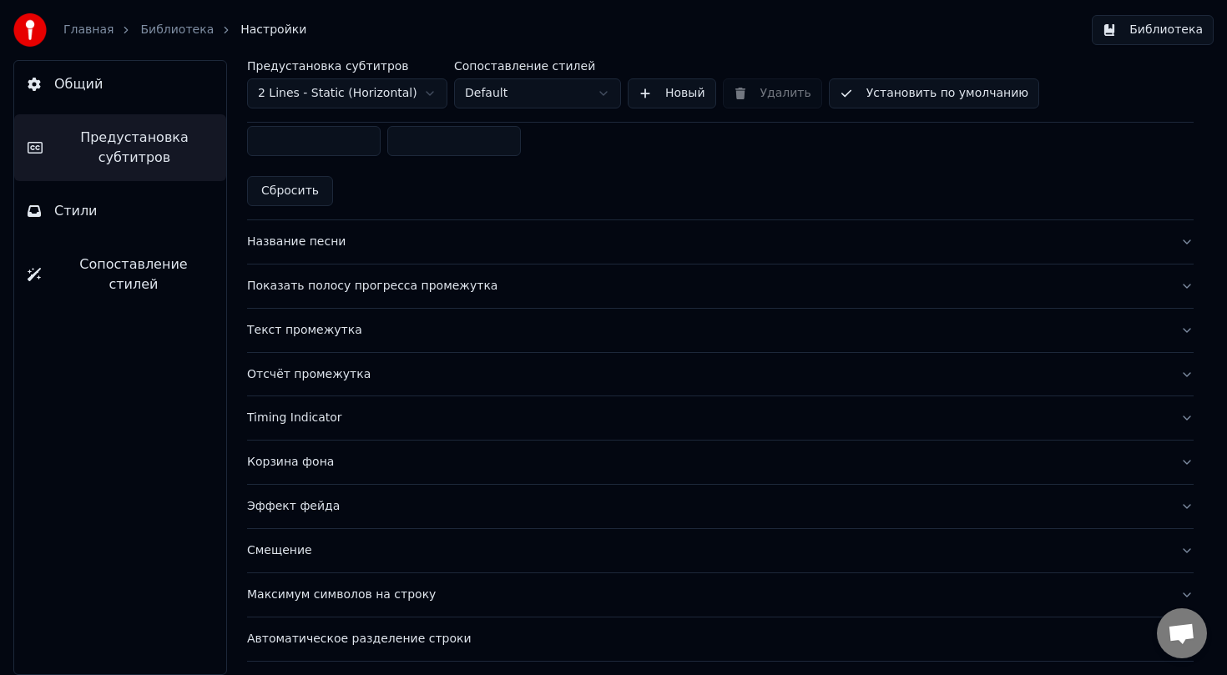
scroll to position [611, 0]
click at [650, 282] on div "Показать полосу прогресса промежутка" at bounding box center [707, 283] width 920 height 17
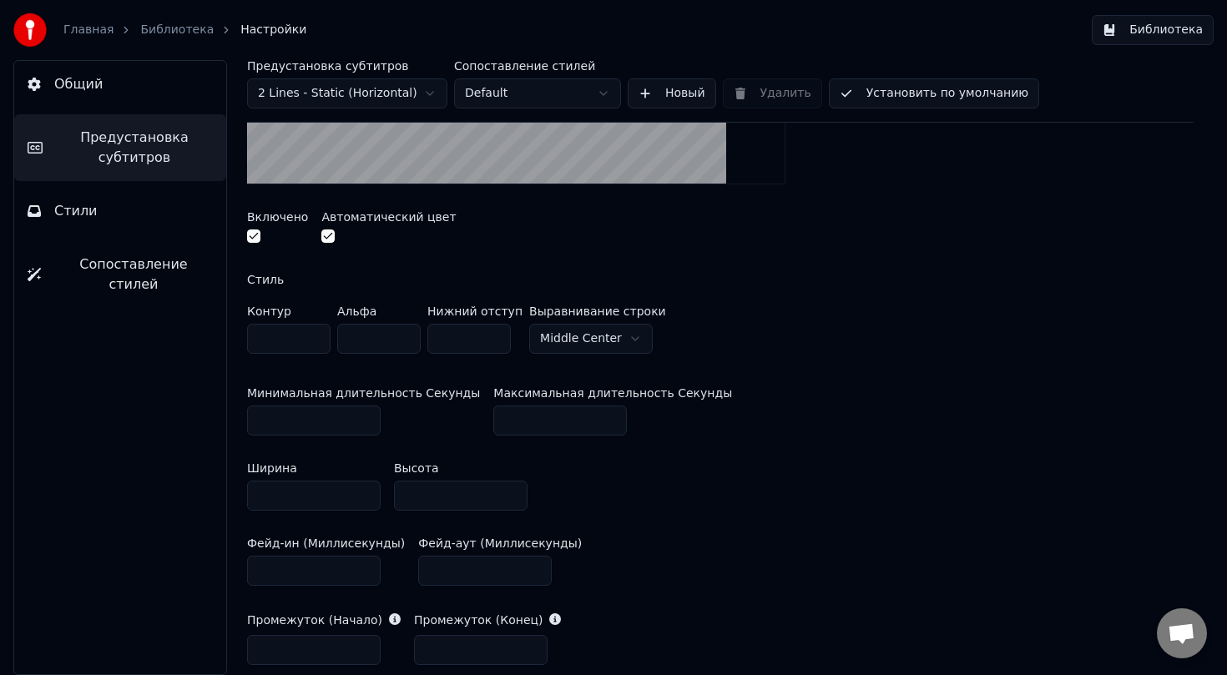
scroll to position [436, 0]
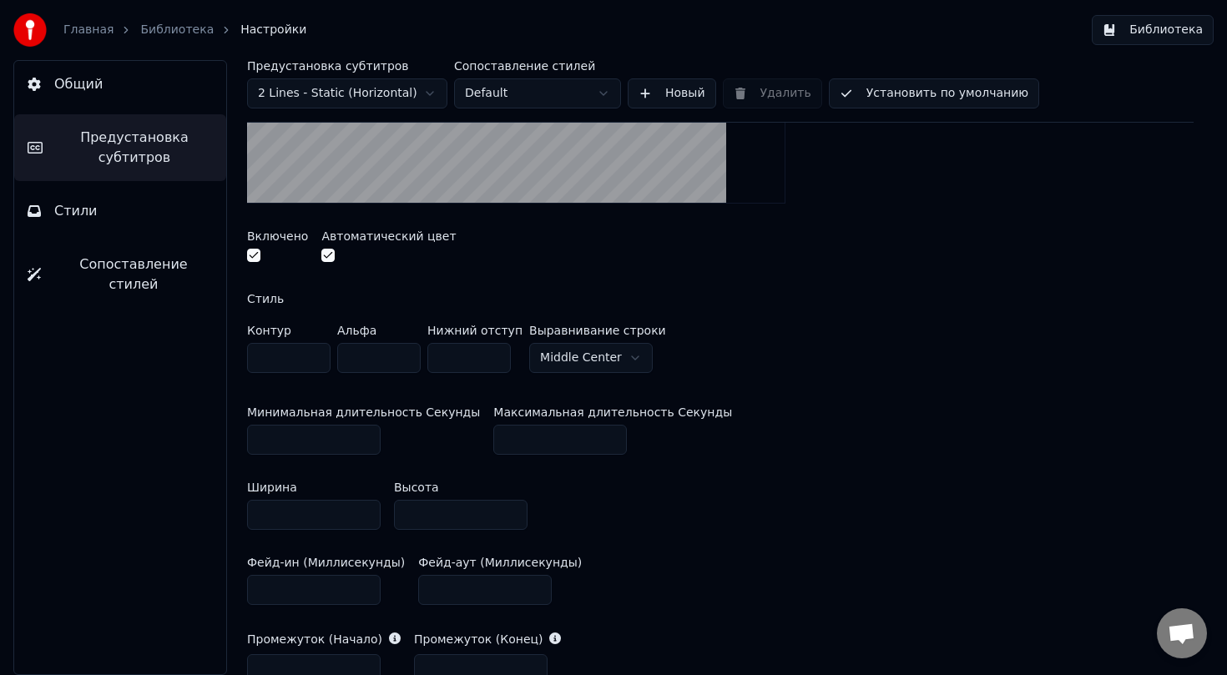
click at [162, 35] on link "Библиотека" at bounding box center [176, 30] width 73 height 17
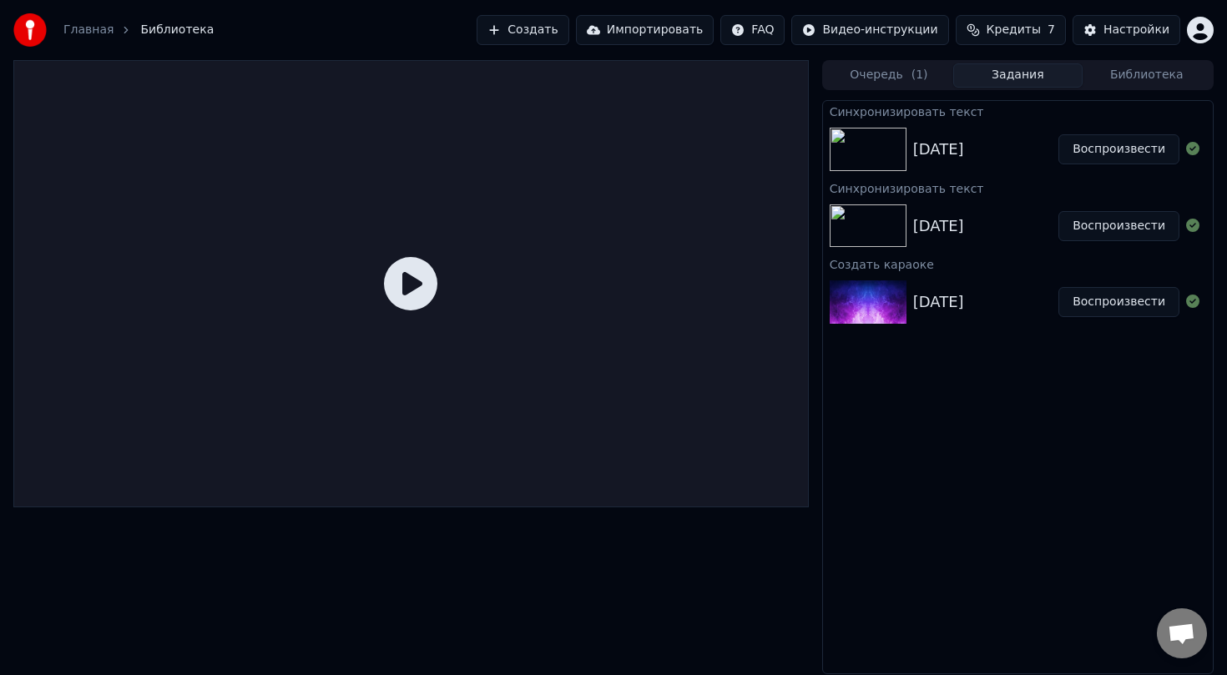
click at [1006, 154] on div "[DATE]" at bounding box center [985, 149] width 145 height 23
click at [423, 287] on icon at bounding box center [410, 283] width 53 height 53
click at [411, 286] on icon at bounding box center [410, 283] width 53 height 53
click at [867, 154] on img at bounding box center [868, 149] width 77 height 43
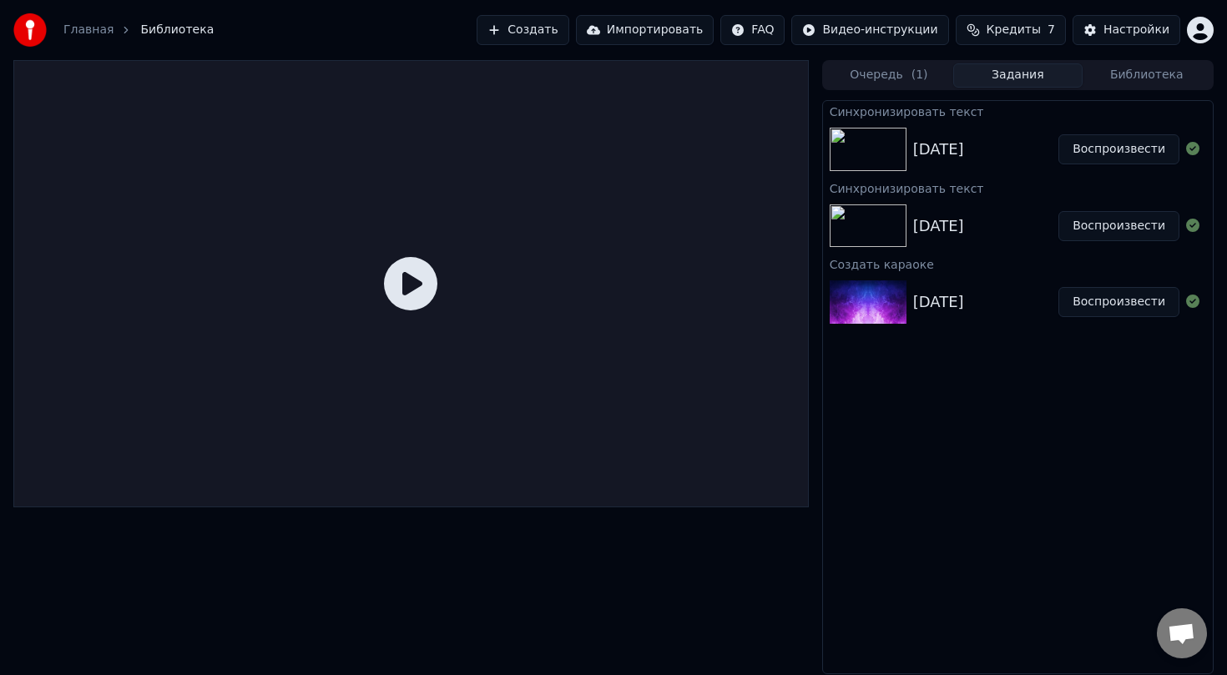
click at [867, 154] on img at bounding box center [868, 149] width 77 height 43
click at [1138, 149] on button "Воспроизвести" at bounding box center [1118, 149] width 121 height 30
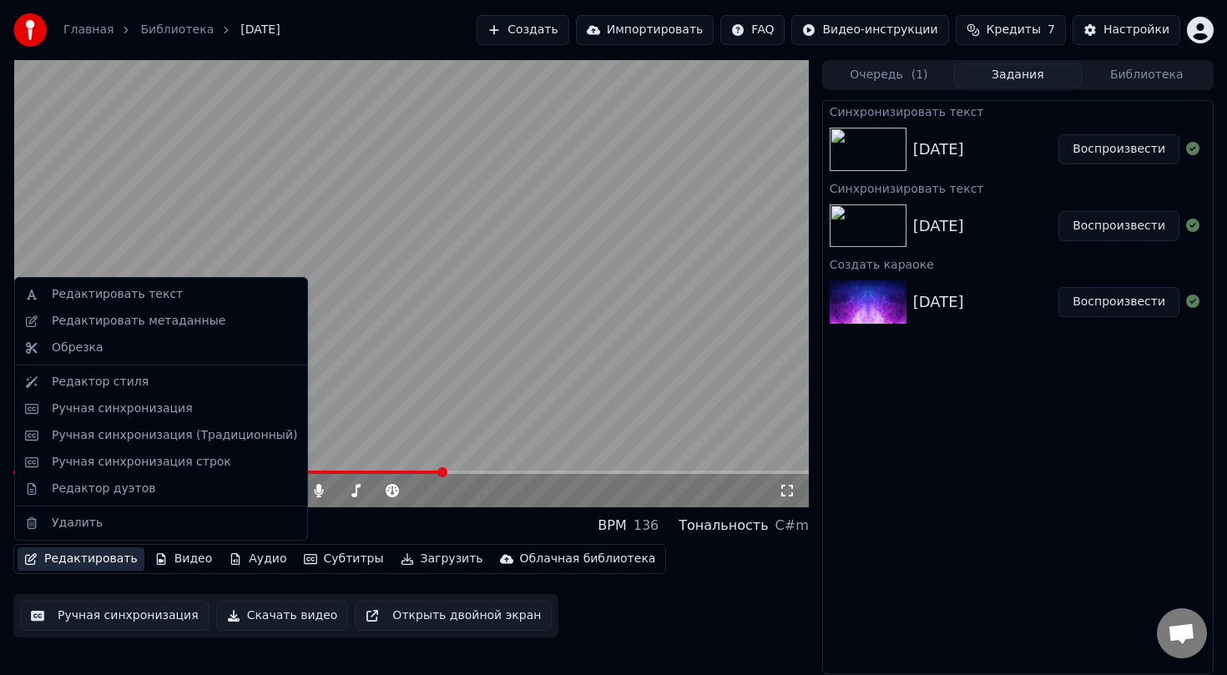
click at [73, 558] on button "Редактировать" at bounding box center [81, 558] width 127 height 23
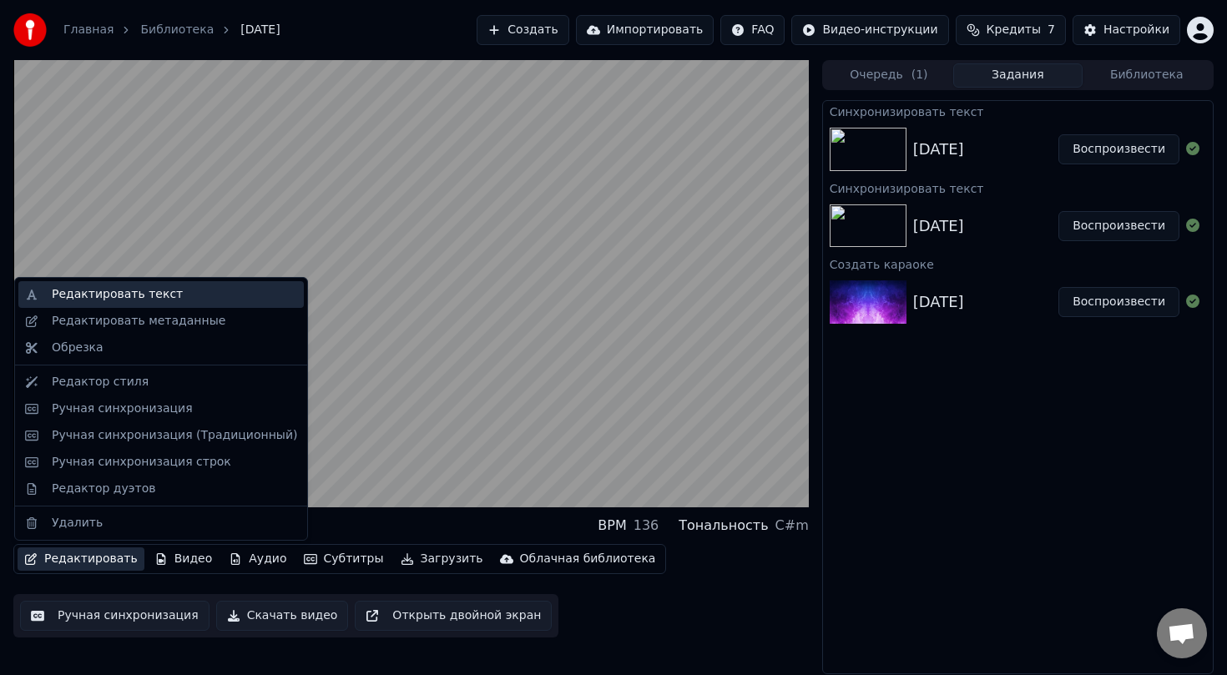
click at [136, 295] on div "Редактировать текст" at bounding box center [117, 294] width 131 height 17
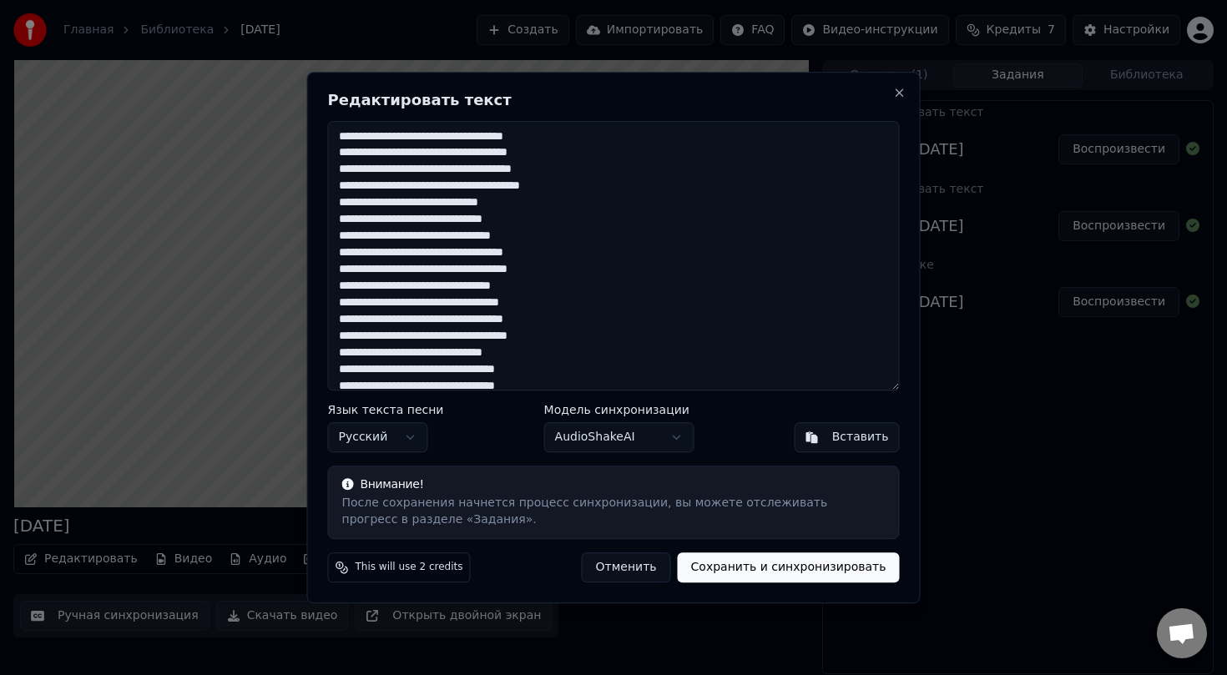
click at [510, 189] on textarea at bounding box center [614, 256] width 572 height 270
click at [422, 271] on textarea at bounding box center [614, 256] width 572 height 270
click at [457, 290] on textarea at bounding box center [614, 256] width 572 height 270
click at [429, 336] on textarea at bounding box center [614, 256] width 572 height 270
click at [573, 324] on textarea at bounding box center [614, 256] width 572 height 270
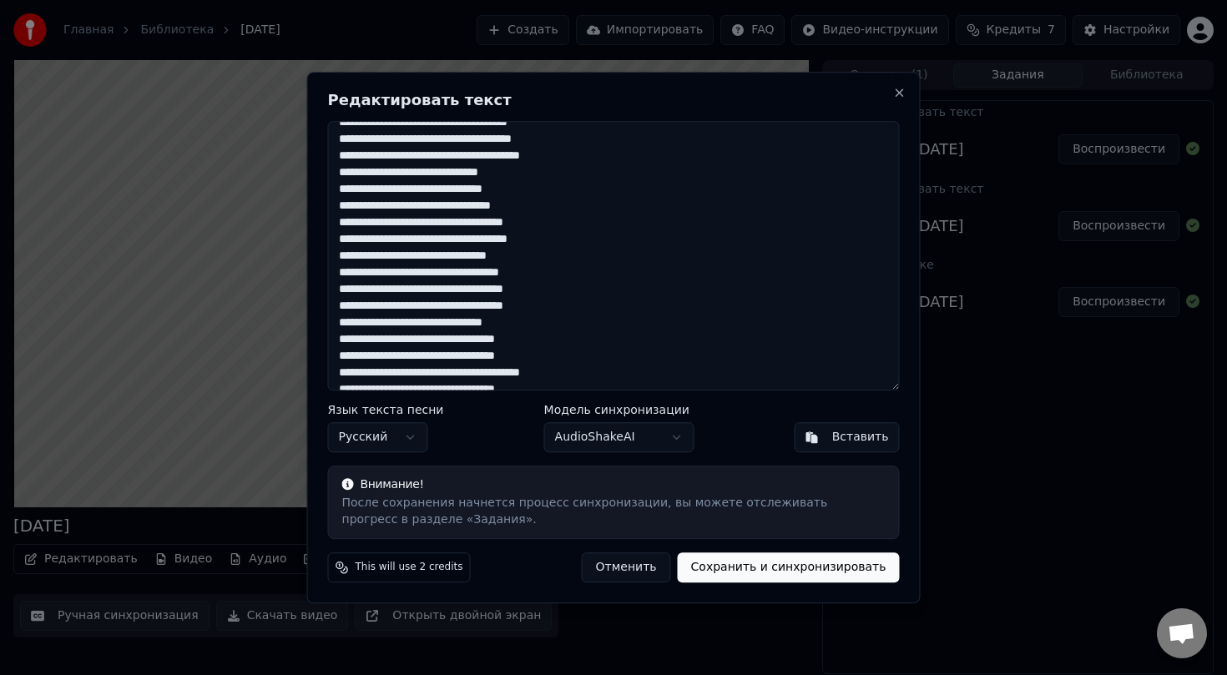
scroll to position [33, 0]
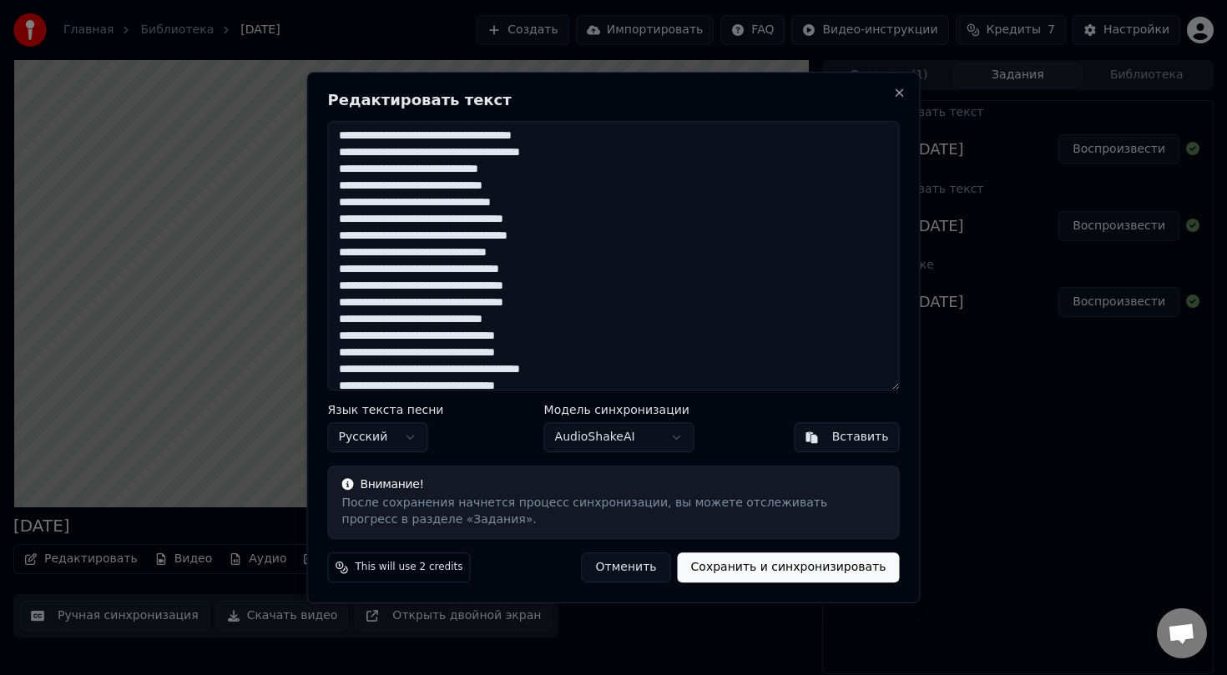
drag, startPoint x: 339, startPoint y: 236, endPoint x: 607, endPoint y: 237, distance: 267.9
click at [607, 237] on textarea at bounding box center [614, 256] width 572 height 270
click at [378, 290] on textarea at bounding box center [614, 256] width 572 height 270
click at [445, 287] on textarea at bounding box center [614, 256] width 572 height 270
click at [487, 283] on textarea at bounding box center [614, 256] width 572 height 270
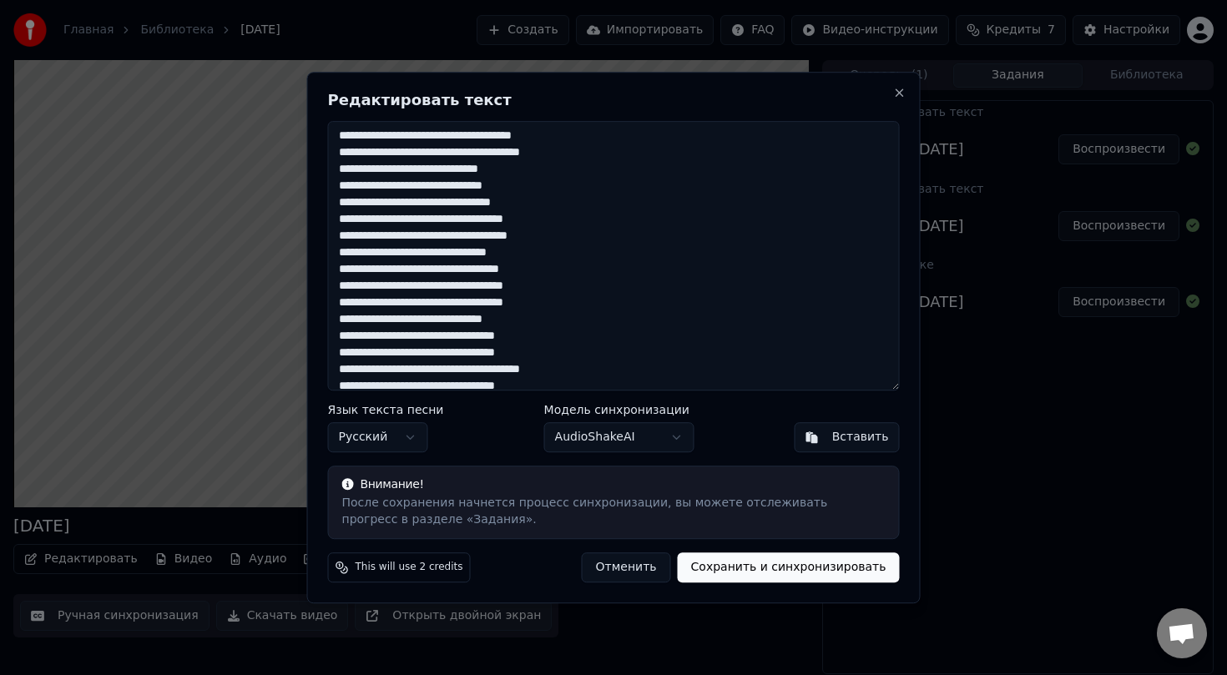
click at [512, 284] on textarea at bounding box center [614, 256] width 572 height 270
click at [573, 290] on textarea at bounding box center [614, 256] width 572 height 270
click at [625, 150] on textarea at bounding box center [614, 256] width 572 height 270
click at [625, 209] on textarea at bounding box center [614, 256] width 572 height 270
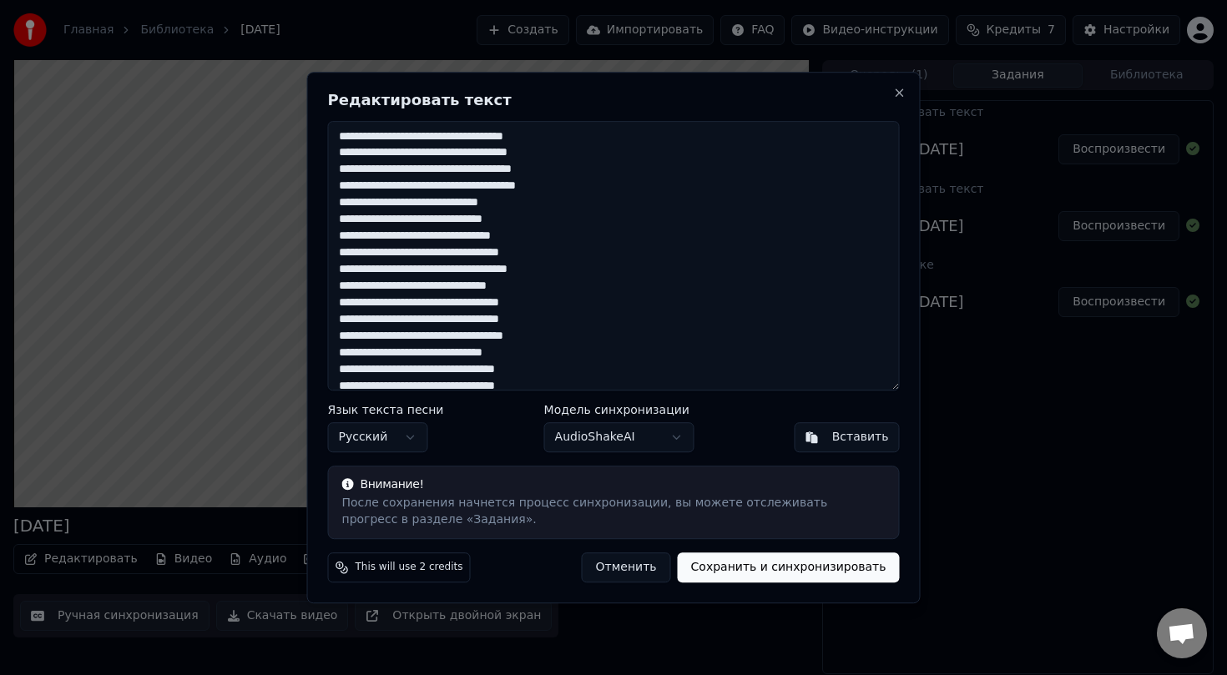
click at [648, 160] on textarea at bounding box center [614, 256] width 572 height 270
click at [646, 347] on textarea at bounding box center [614, 256] width 572 height 270
click at [646, 341] on textarea at bounding box center [614, 256] width 572 height 270
click at [645, 356] on textarea at bounding box center [614, 256] width 572 height 270
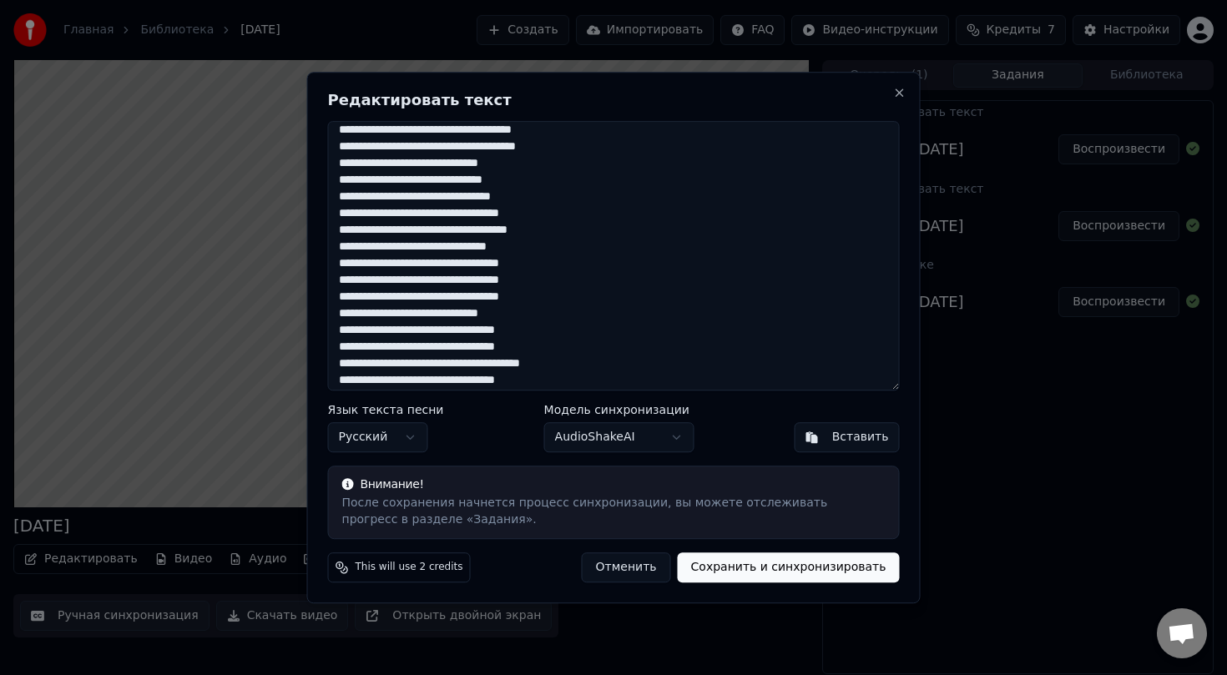
scroll to position [48, 0]
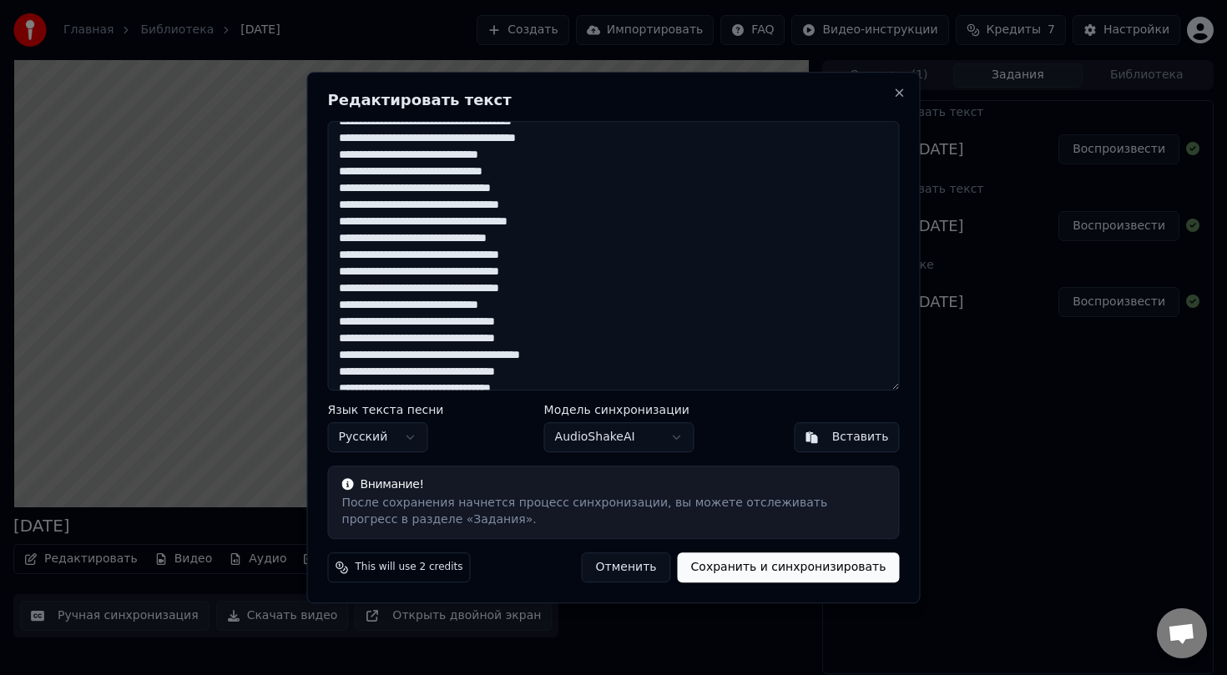
click at [633, 341] on textarea at bounding box center [614, 256] width 572 height 270
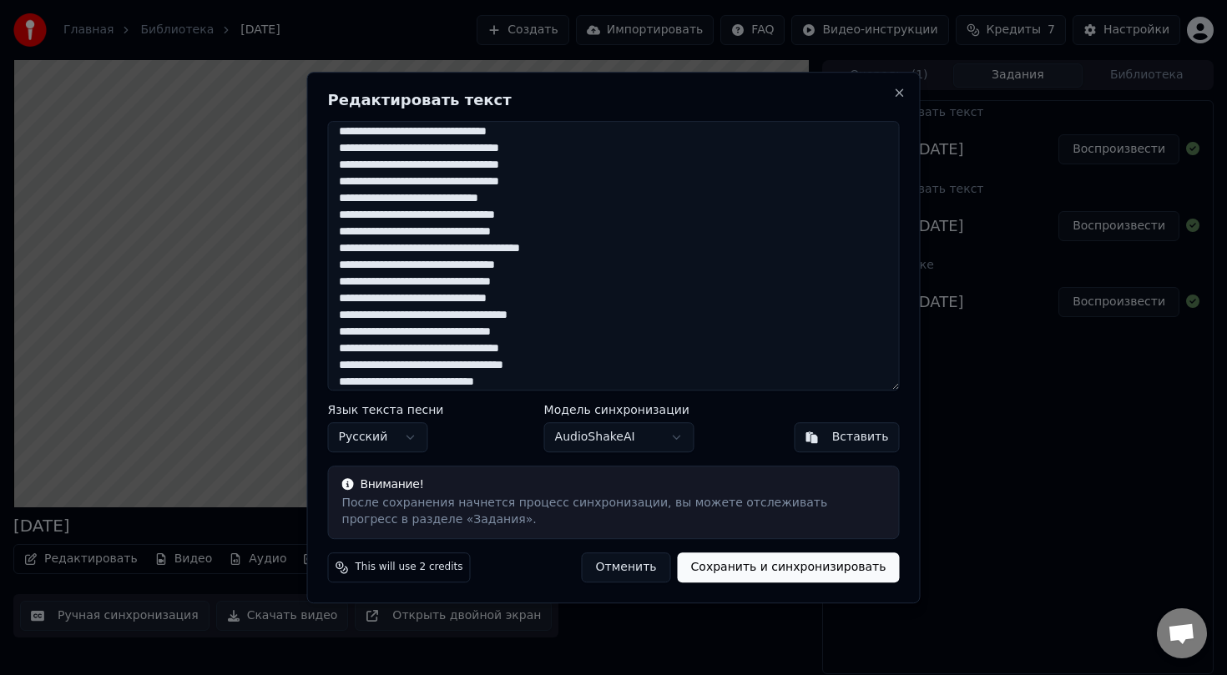
scroll to position [165, 0]
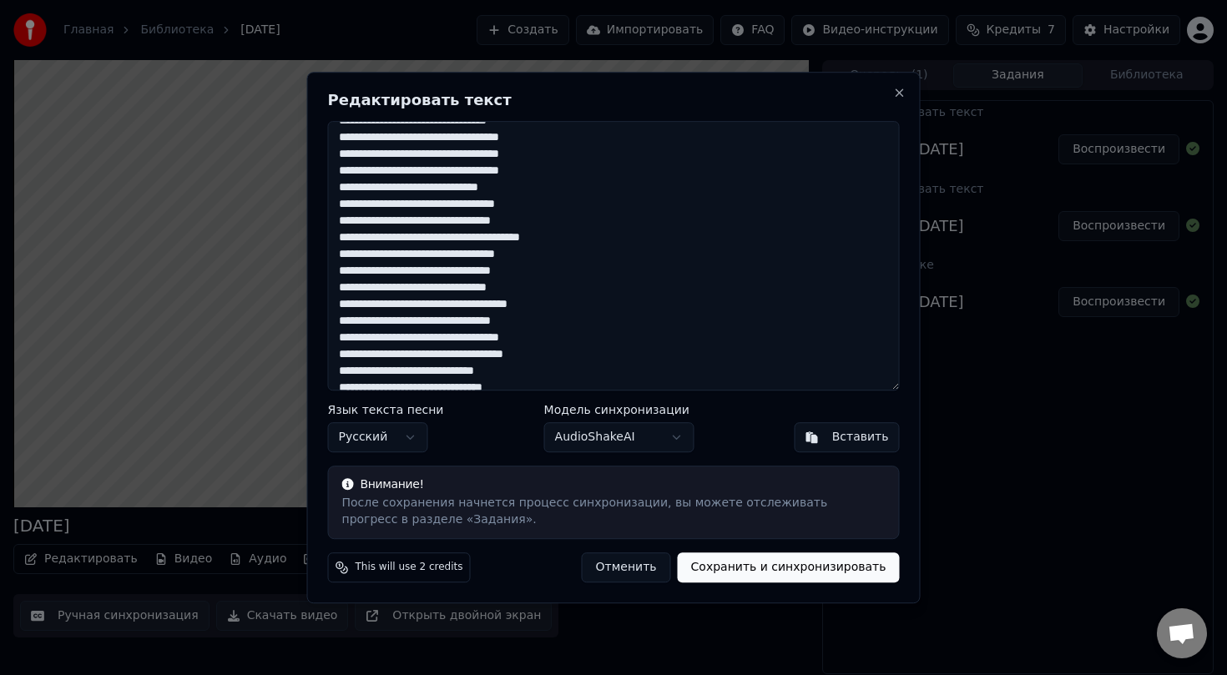
click at [611, 286] on textarea at bounding box center [614, 256] width 572 height 270
click at [602, 323] on textarea at bounding box center [614, 256] width 572 height 270
click at [606, 350] on textarea at bounding box center [614, 256] width 572 height 270
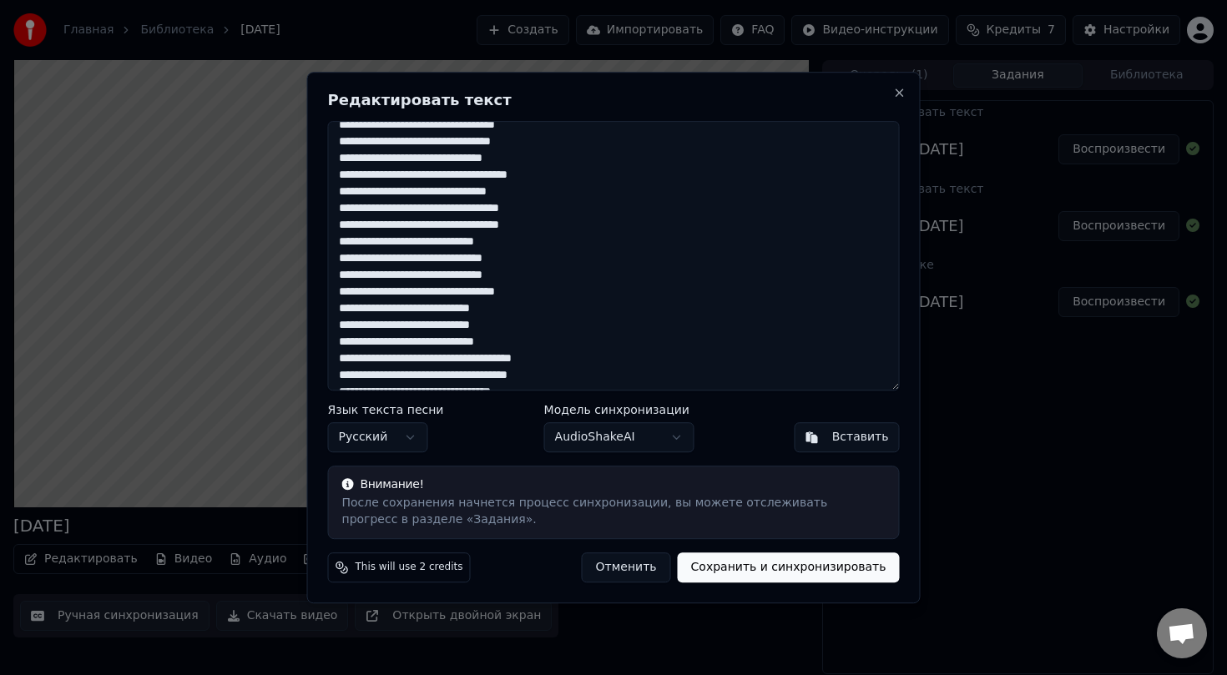
scroll to position [300, 0]
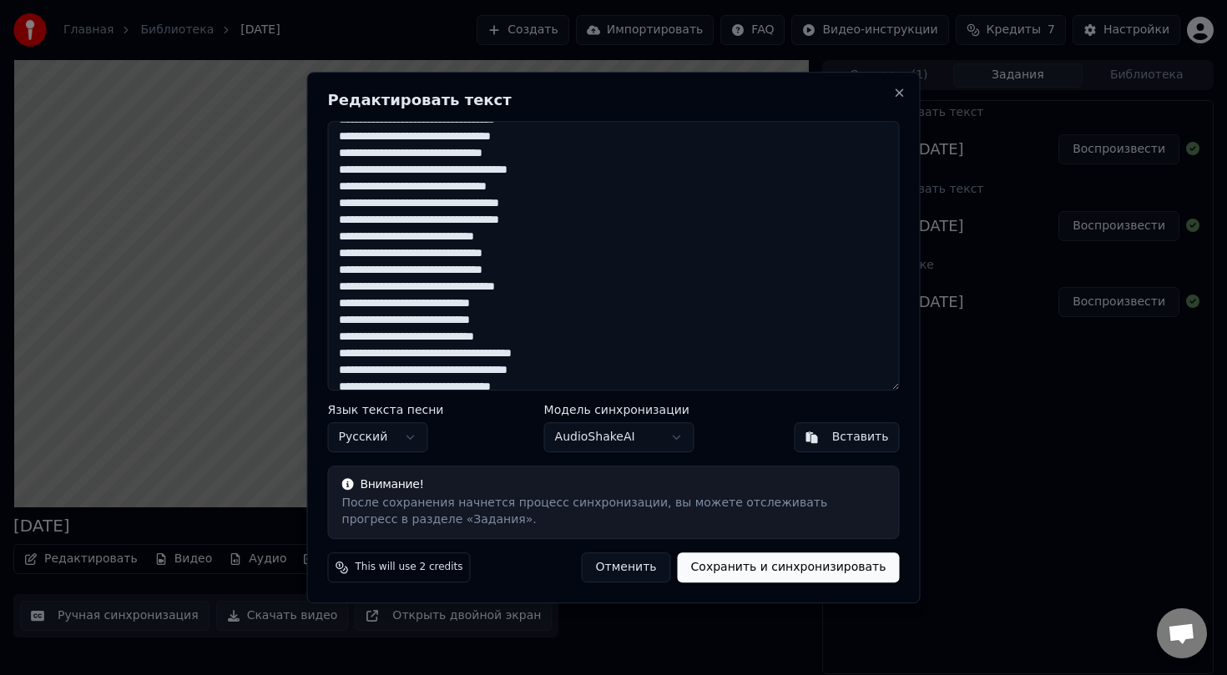
click at [588, 285] on textarea at bounding box center [614, 256] width 572 height 270
click at [587, 320] on textarea at bounding box center [614, 256] width 572 height 270
click at [619, 351] on textarea at bounding box center [614, 256] width 572 height 270
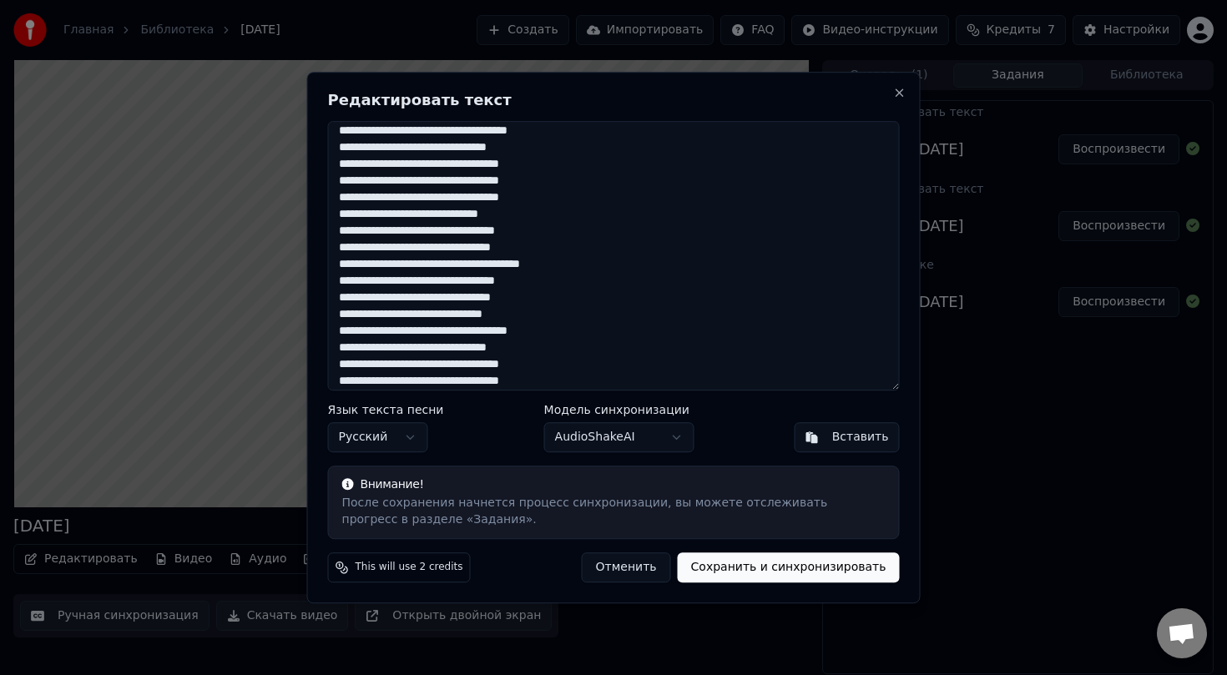
scroll to position [0, 0]
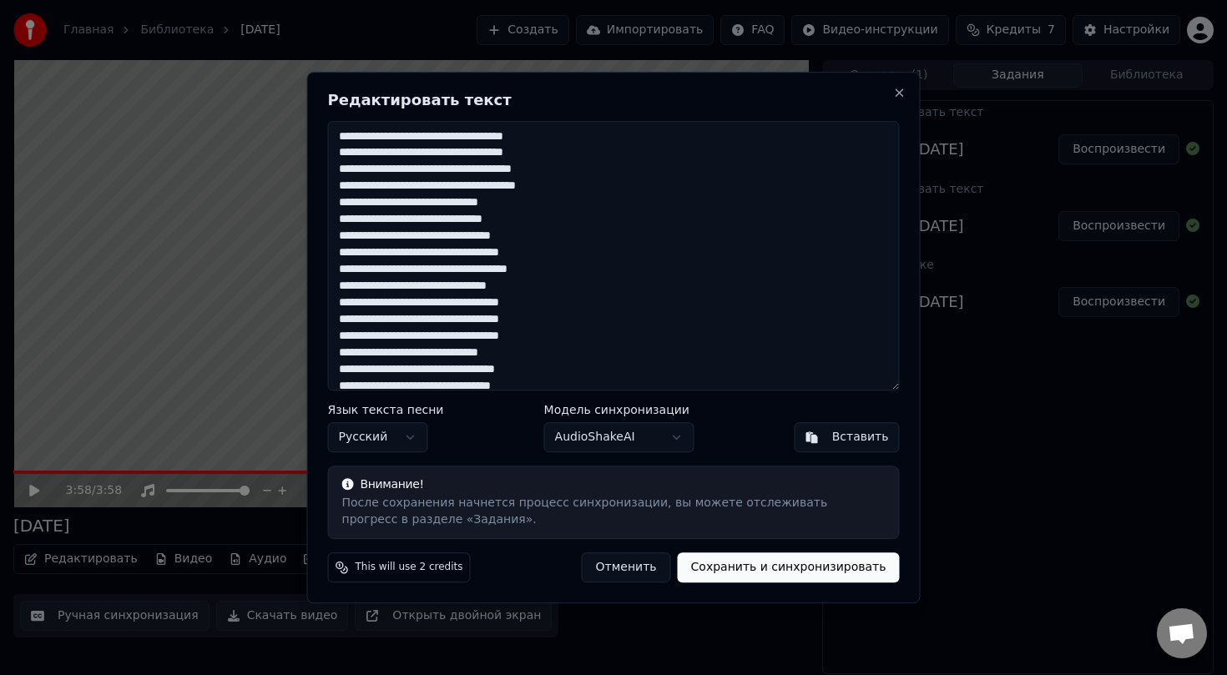
drag, startPoint x: 341, startPoint y: 268, endPoint x: 580, endPoint y: 320, distance: 245.2
click at [580, 320] on textarea at bounding box center [614, 256] width 572 height 270
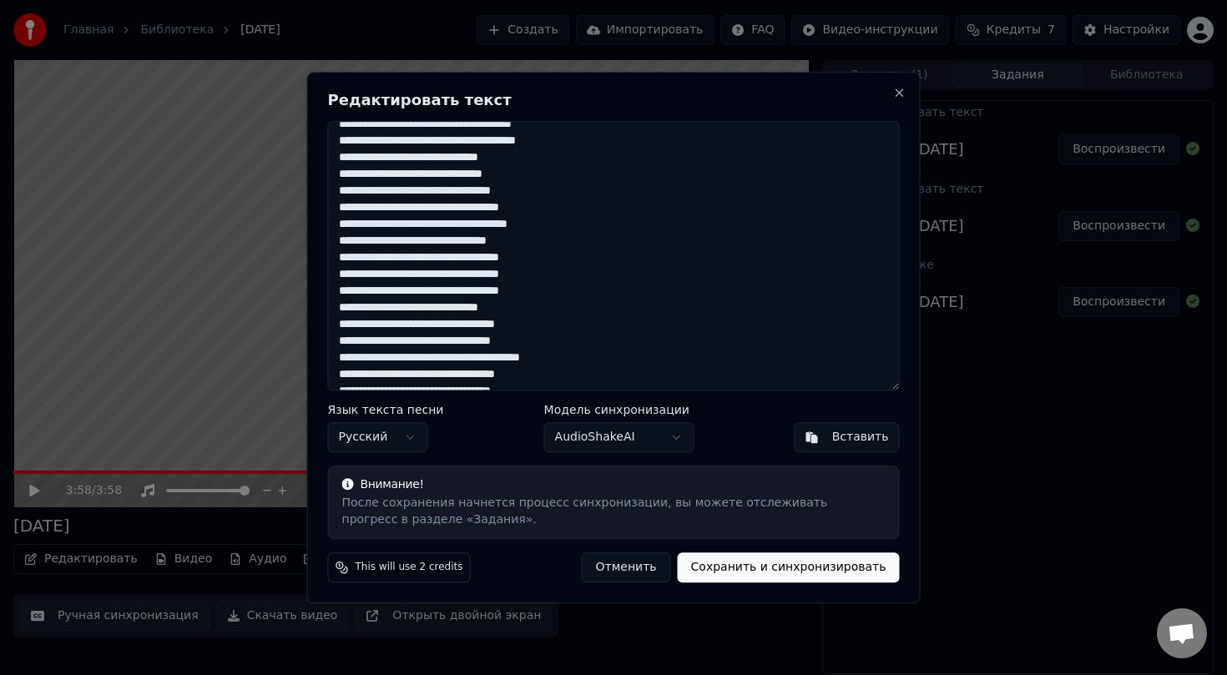
scroll to position [44, 0]
click at [450, 243] on textarea at bounding box center [614, 256] width 572 height 270
drag, startPoint x: 337, startPoint y: 225, endPoint x: 585, endPoint y: 239, distance: 248.3
click at [585, 239] on textarea at bounding box center [614, 256] width 572 height 270
click at [587, 240] on textarea at bounding box center [614, 256] width 572 height 270
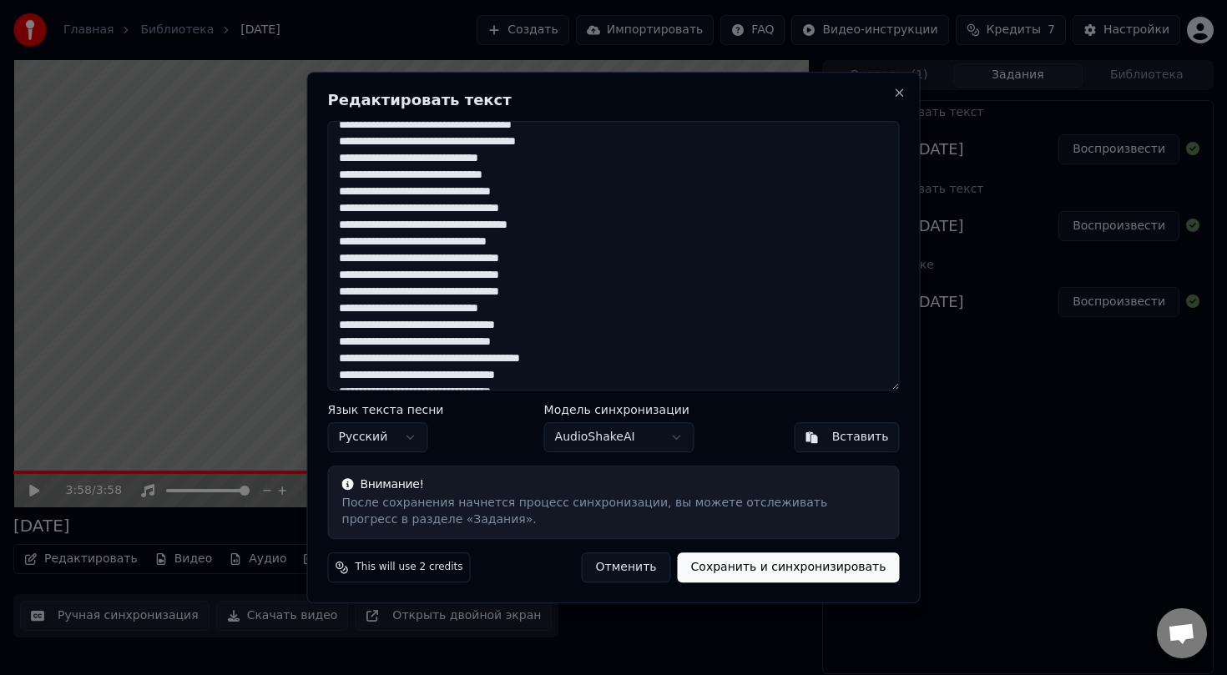
drag, startPoint x: 340, startPoint y: 225, endPoint x: 583, endPoint y: 237, distance: 244.0
click at [583, 238] on textarea at bounding box center [614, 256] width 572 height 270
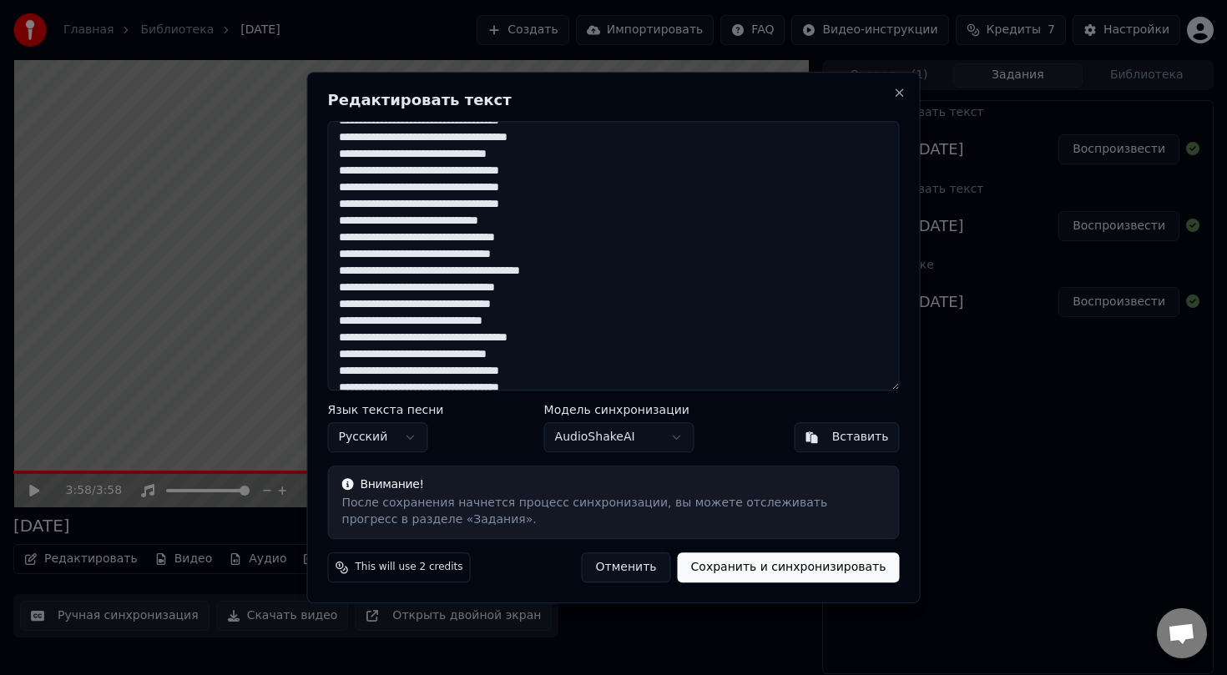
scroll to position [134, 0]
drag, startPoint x: 341, startPoint y: 339, endPoint x: 594, endPoint y: 358, distance: 254.4
click at [594, 358] on textarea at bounding box center [614, 256] width 572 height 270
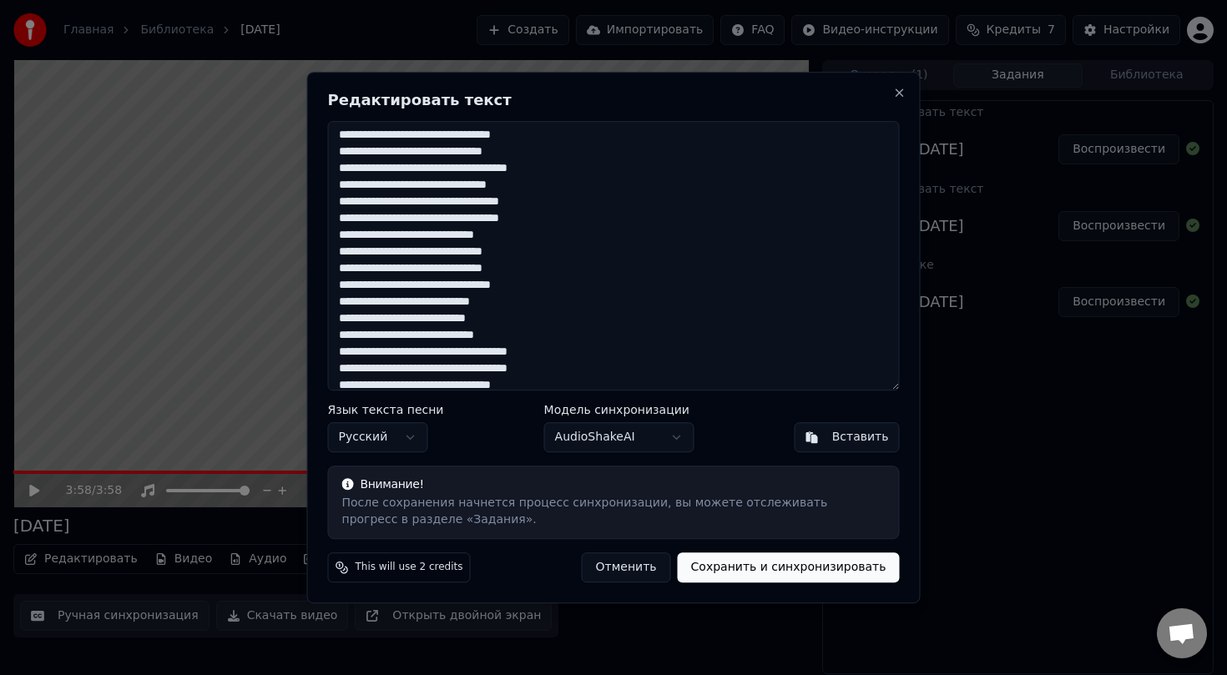
drag, startPoint x: 341, startPoint y: 370, endPoint x: 577, endPoint y: 381, distance: 235.6
click at [577, 381] on textarea at bounding box center [614, 256] width 572 height 270
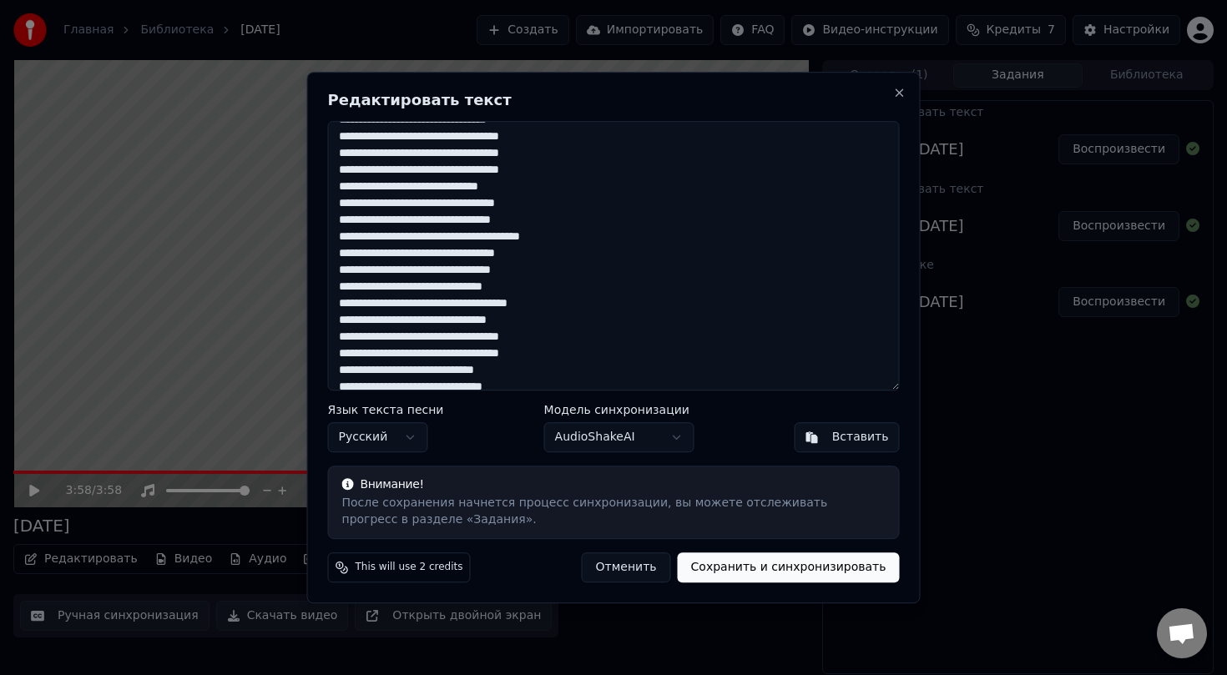
scroll to position [139, 0]
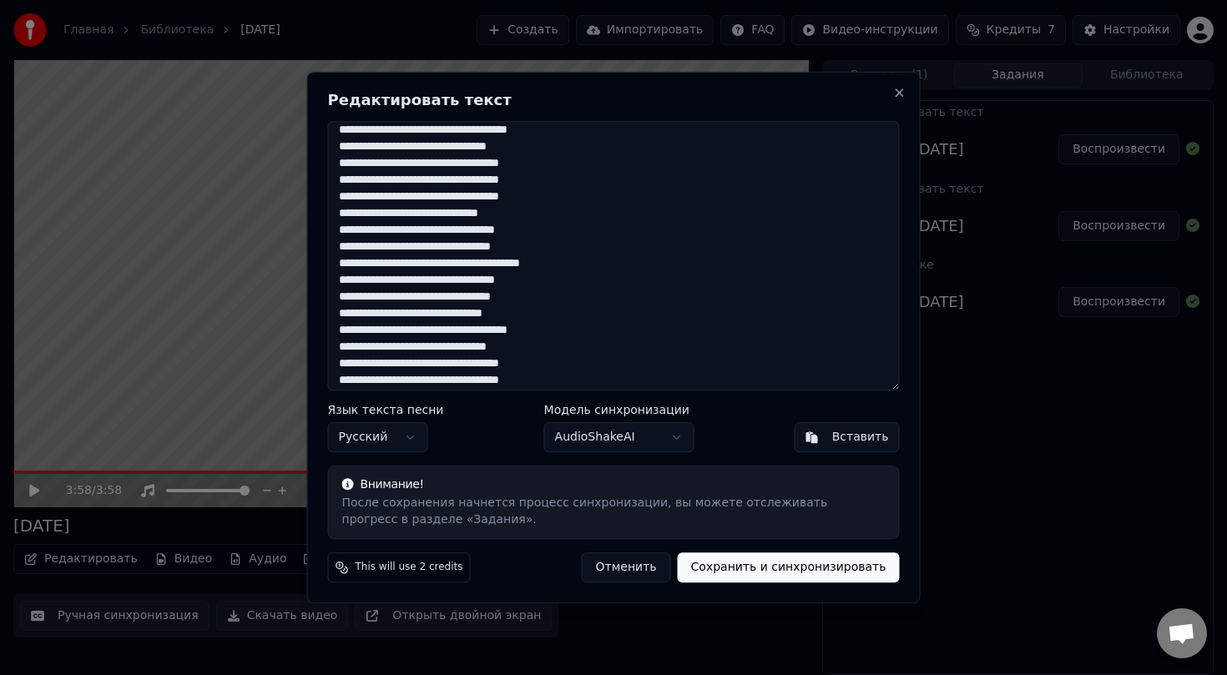
drag, startPoint x: 340, startPoint y: 180, endPoint x: 583, endPoint y: 180, distance: 242.9
click at [583, 180] on textarea at bounding box center [614, 256] width 572 height 270
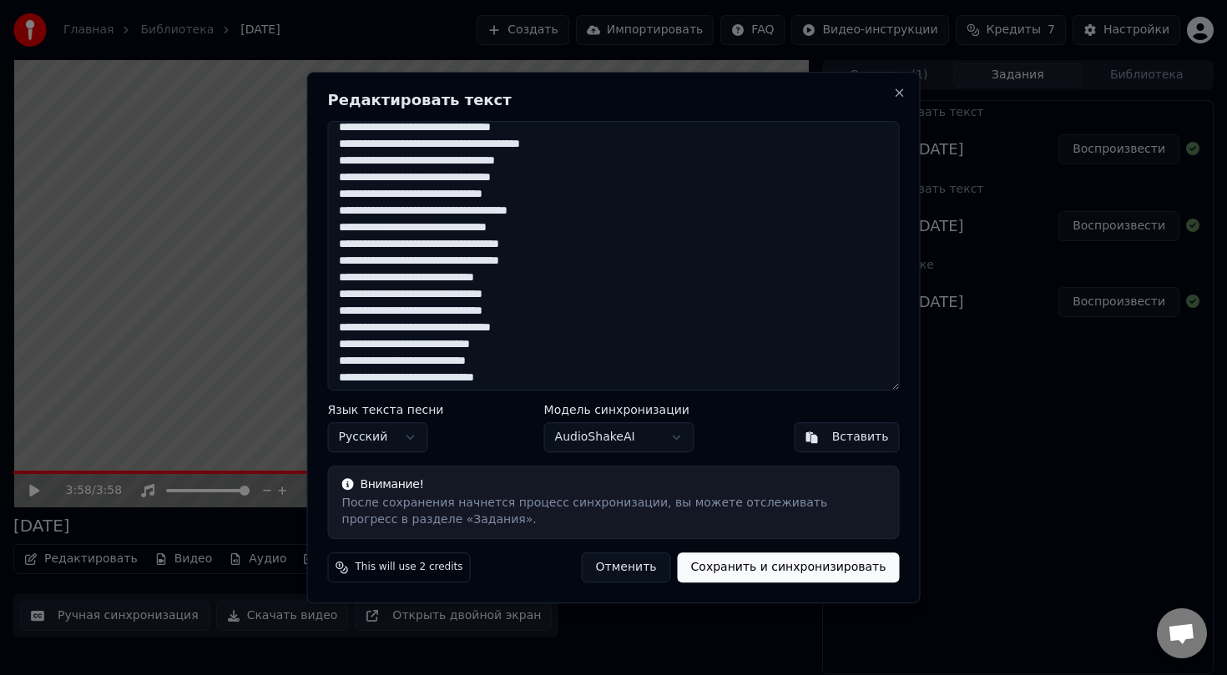
scroll to position [270, 0]
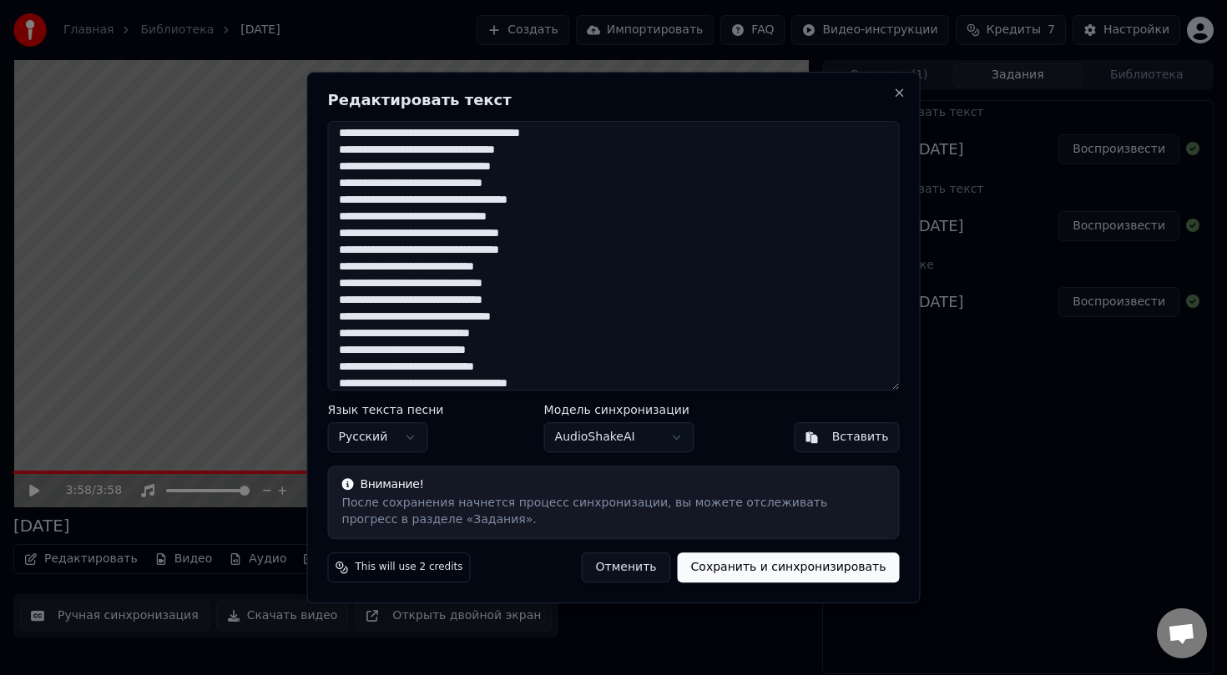
drag, startPoint x: 573, startPoint y: 255, endPoint x: 310, endPoint y: 257, distance: 262.1
click at [310, 257] on div "Редактировать текст Язык текста песни Русский Модель синхронизации AudioShakeAI…" at bounding box center [613, 338] width 613 height 532
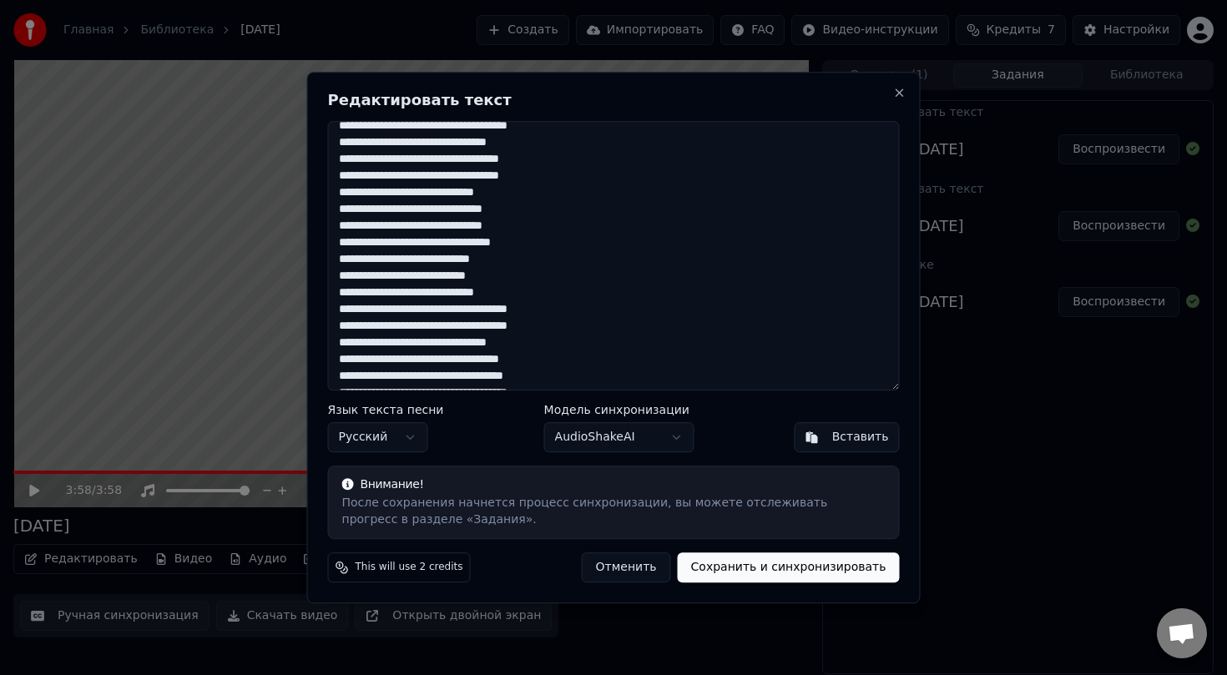
scroll to position [356, 0]
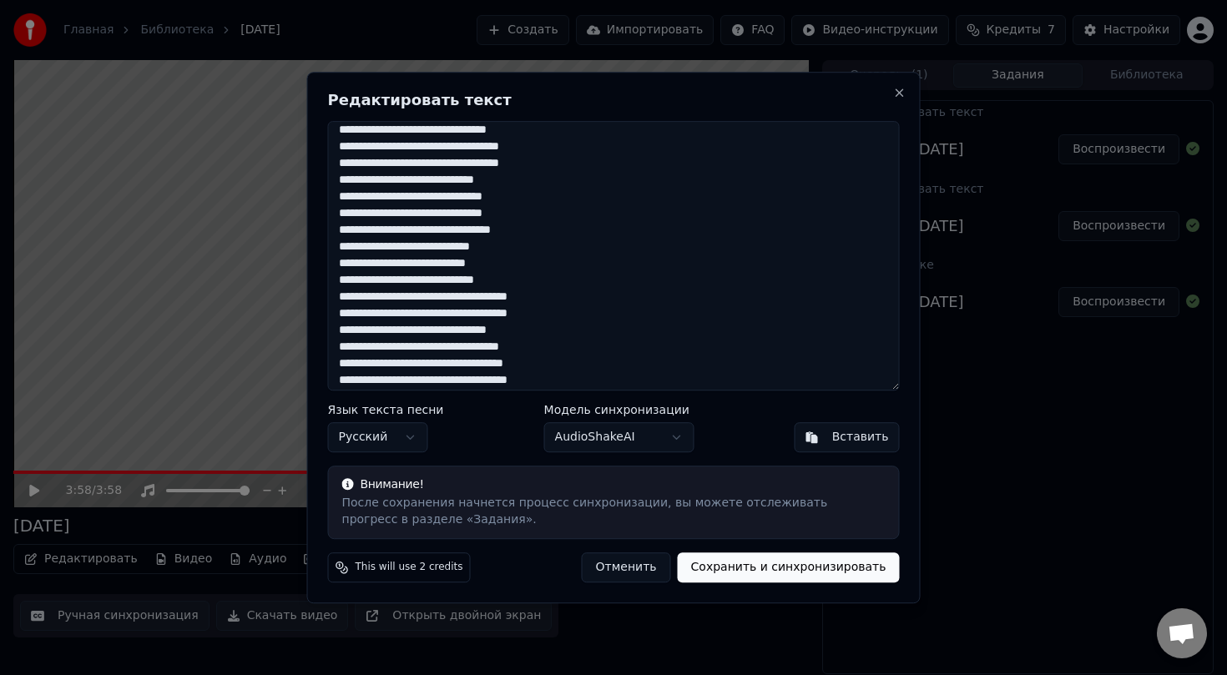
click at [527, 235] on textarea at bounding box center [614, 256] width 572 height 270
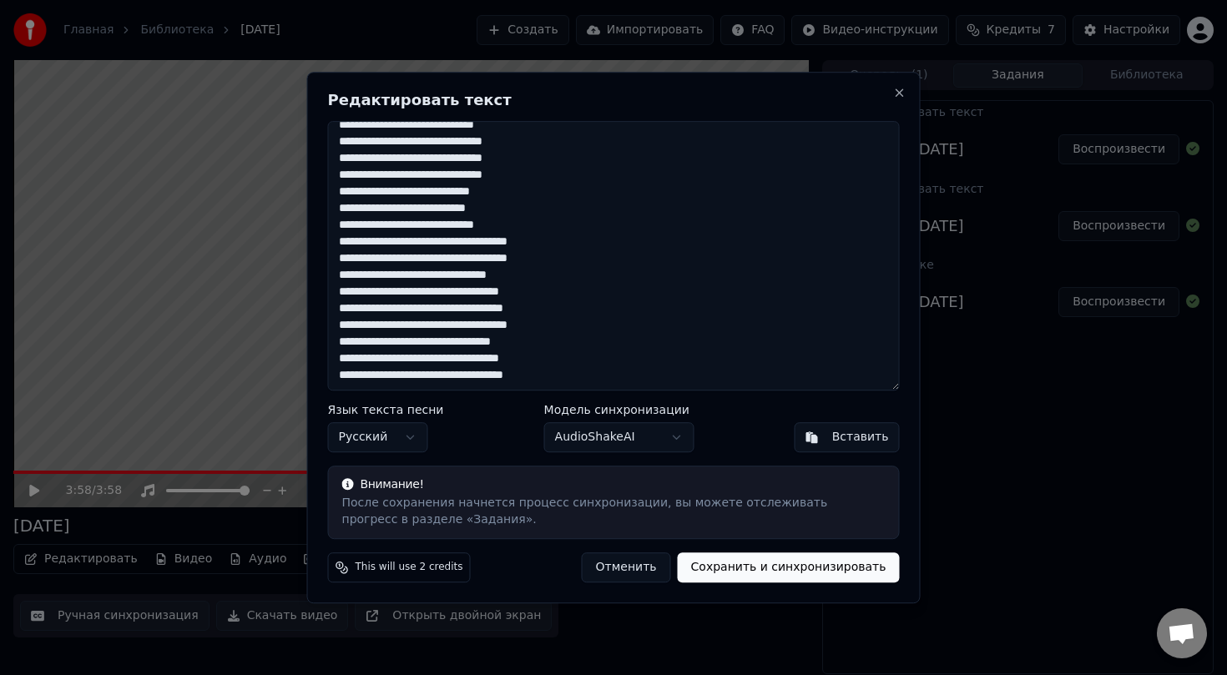
drag, startPoint x: 341, startPoint y: 309, endPoint x: 603, endPoint y: 308, distance: 262.1
click at [603, 308] on textarea at bounding box center [614, 256] width 572 height 270
drag, startPoint x: 587, startPoint y: 310, endPoint x: 325, endPoint y: 261, distance: 265.7
click at [325, 261] on div "Редактировать текст Язык текста песни Русский Модель синхронизации AudioShakeAI…" at bounding box center [613, 338] width 613 height 532
drag, startPoint x: 338, startPoint y: 327, endPoint x: 623, endPoint y: 378, distance: 289.9
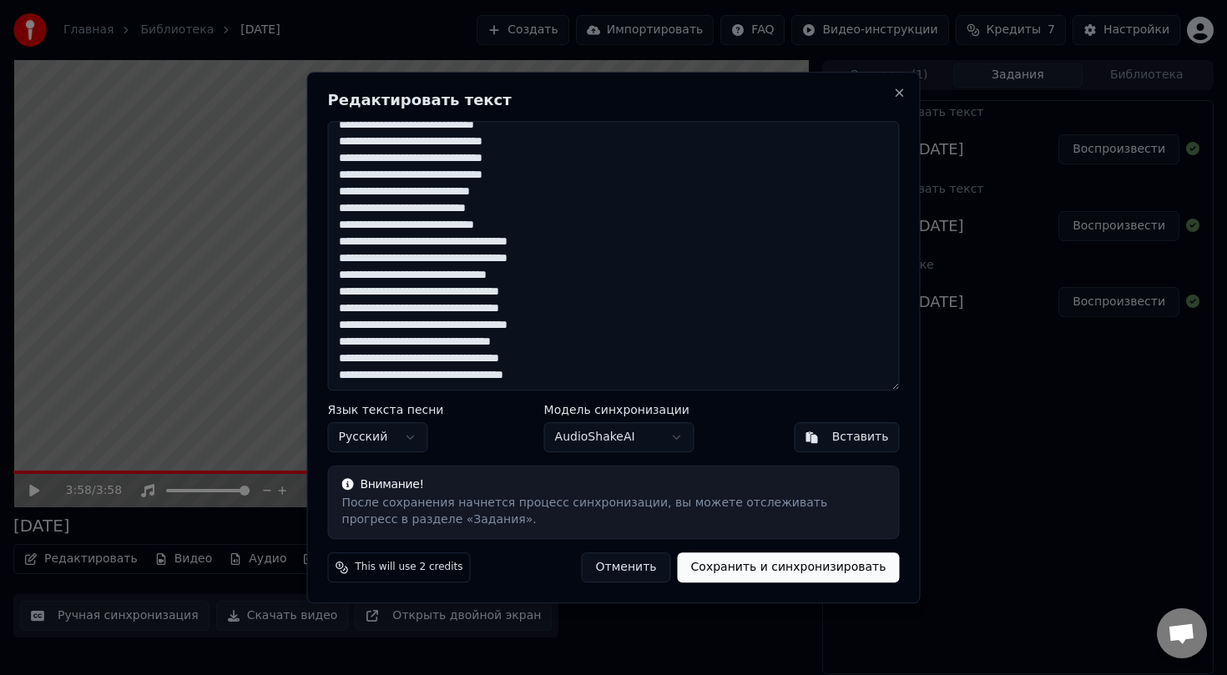
click at [623, 378] on textarea at bounding box center [614, 256] width 572 height 270
click at [614, 164] on textarea at bounding box center [614, 256] width 572 height 270
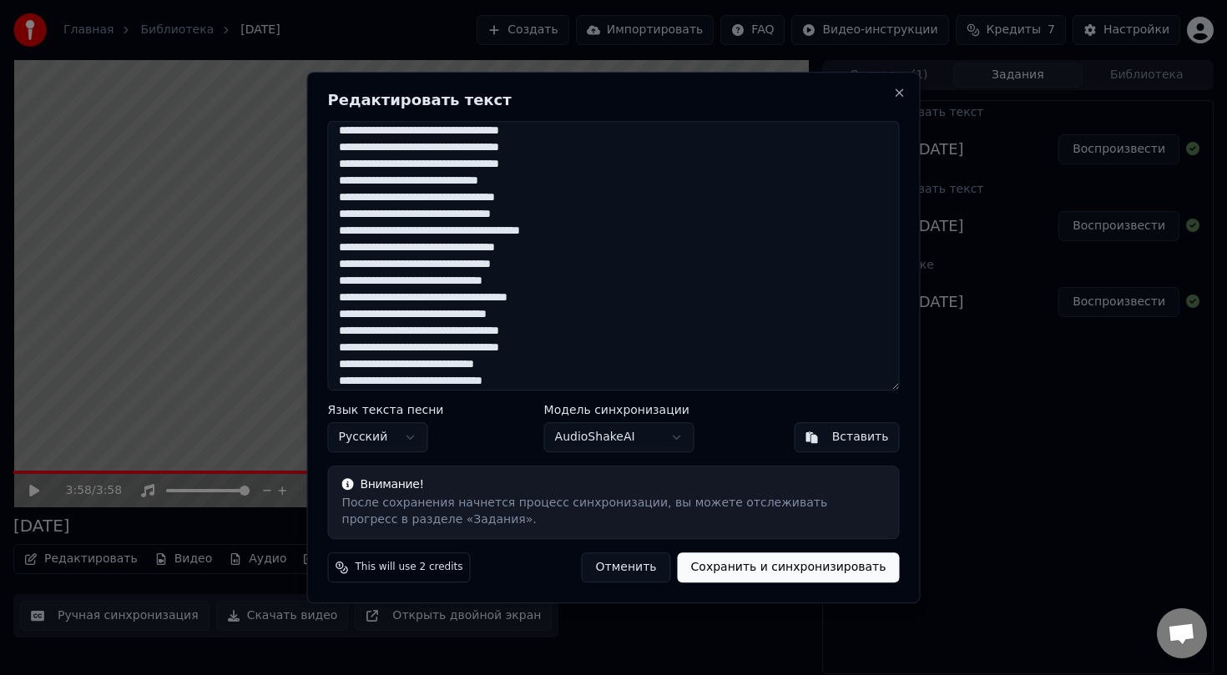
scroll to position [0, 0]
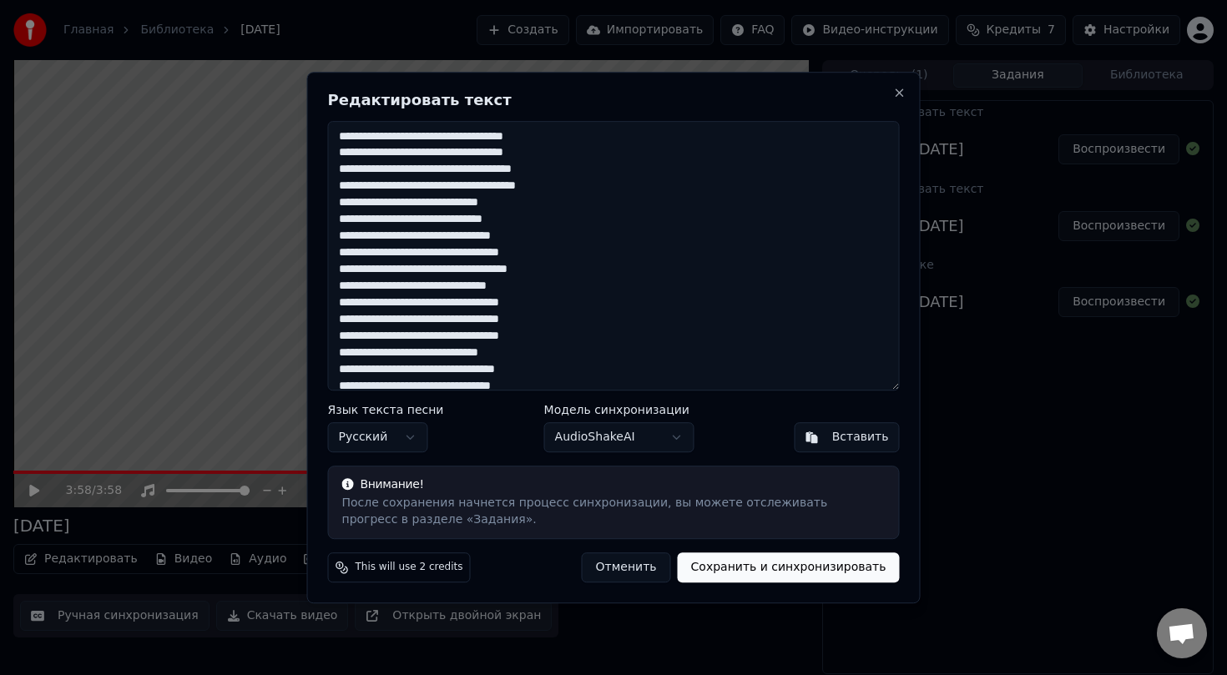
type textarea "**********"
click at [768, 570] on button "Сохранить и синхронизировать" at bounding box center [789, 568] width 222 height 30
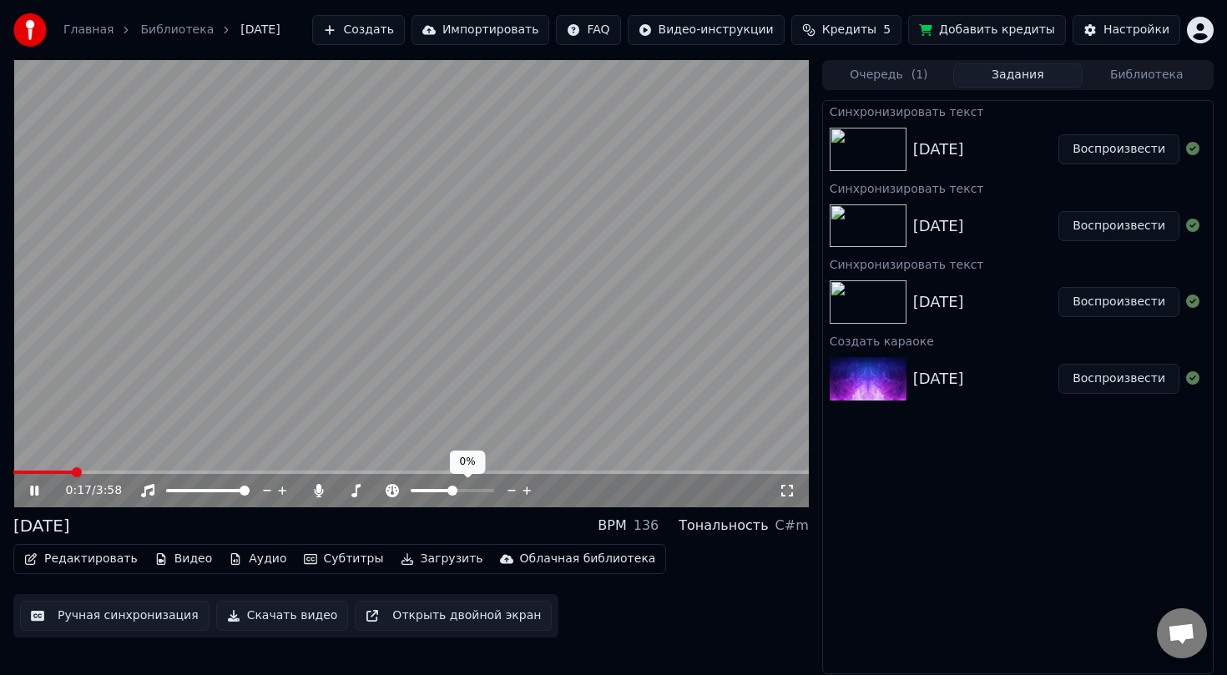
click at [469, 489] on span at bounding box center [452, 490] width 83 height 3
click at [33, 490] on icon at bounding box center [46, 490] width 39 height 13
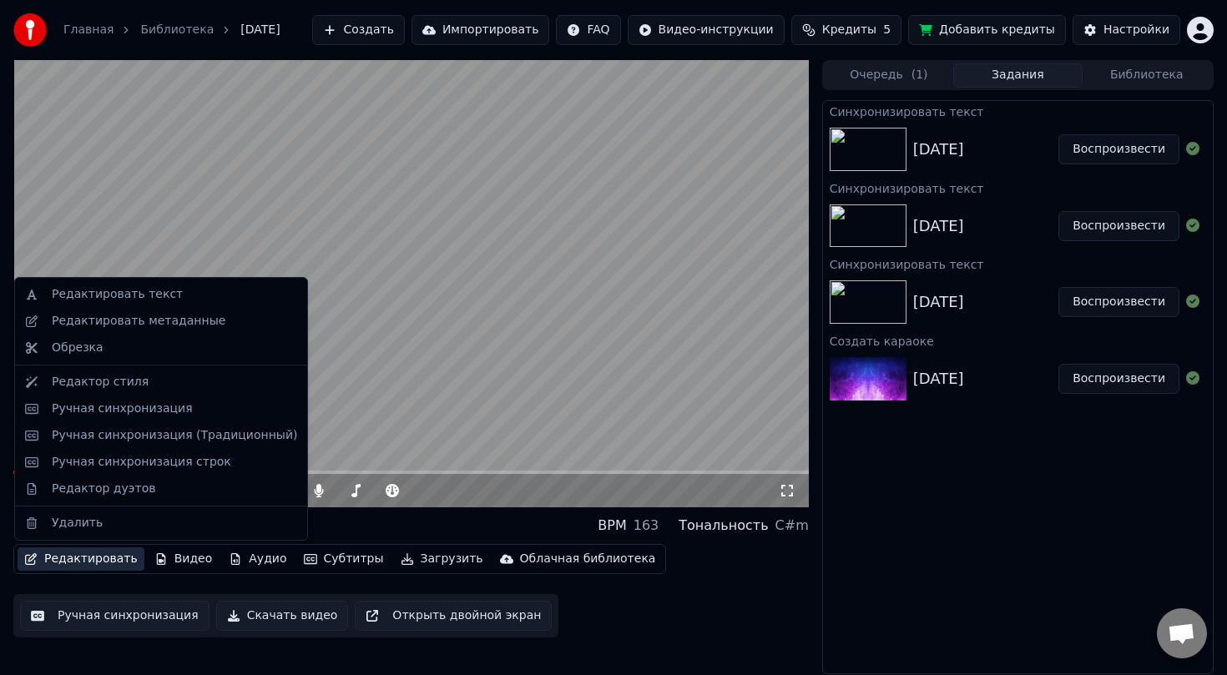
click at [64, 559] on button "Редактировать" at bounding box center [81, 558] width 127 height 23
click at [89, 458] on div "Ручная синхронизация строк" at bounding box center [141, 462] width 179 height 17
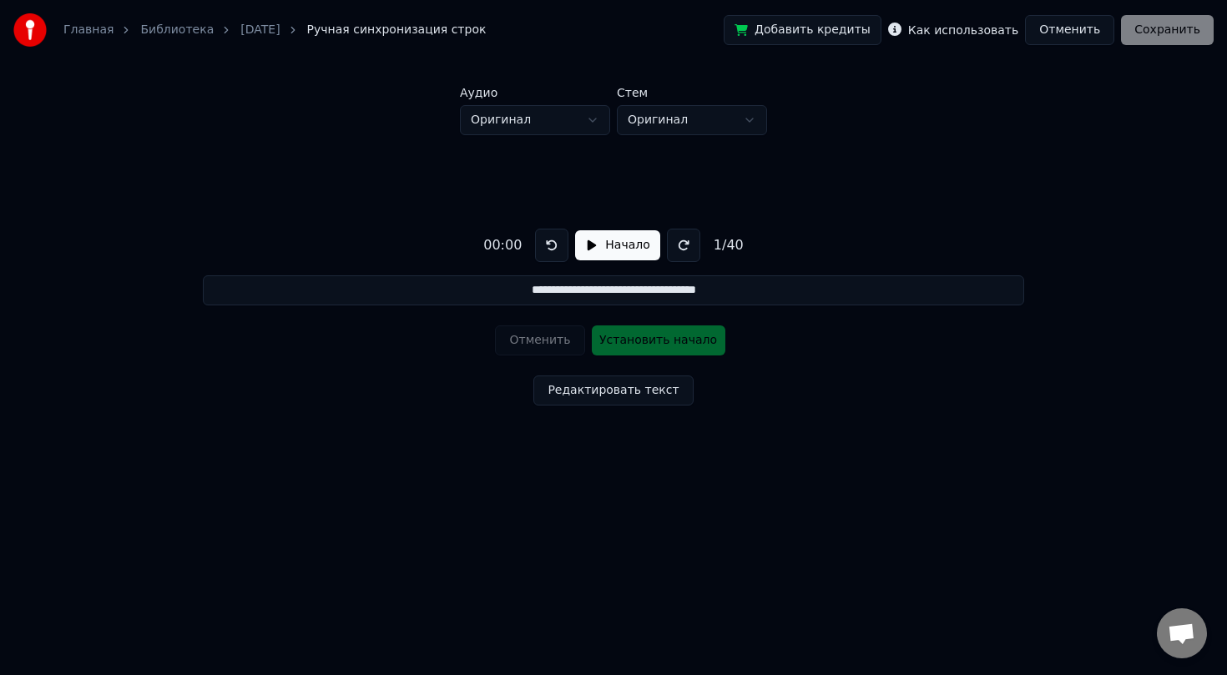
click at [591, 248] on button "Начало" at bounding box center [617, 245] width 84 height 30
click at [657, 340] on button "Установить начало" at bounding box center [659, 340] width 134 height 30
click at [657, 340] on button "Установить конец" at bounding box center [659, 340] width 134 height 30
click at [657, 340] on button "Установить начало" at bounding box center [659, 340] width 134 height 30
click at [657, 340] on button "Установить конец" at bounding box center [659, 340] width 134 height 30
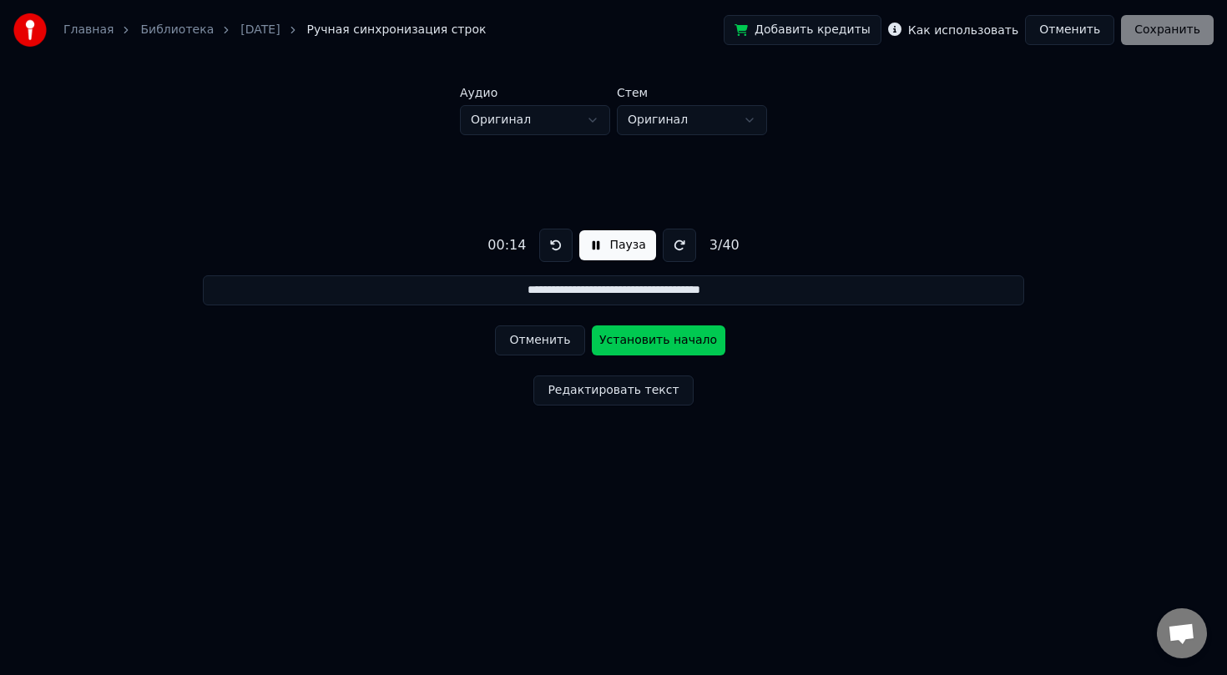
click at [657, 340] on button "Установить начало" at bounding box center [659, 340] width 134 height 30
click at [657, 340] on button "Установить конец" at bounding box center [659, 340] width 134 height 30
click at [657, 340] on button "Установить начало" at bounding box center [659, 340] width 134 height 30
click at [657, 340] on button "Установить конец" at bounding box center [659, 340] width 134 height 30
click at [657, 340] on button "Установить начало" at bounding box center [659, 340] width 134 height 30
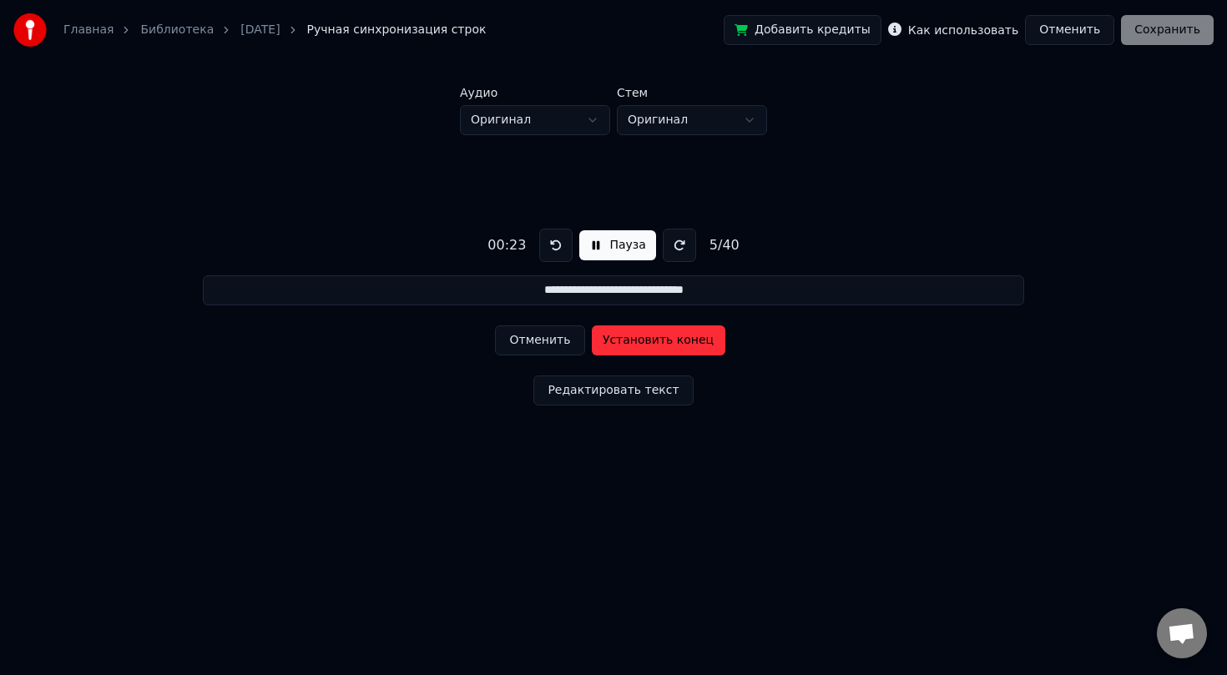
click at [657, 340] on button "Установить конец" at bounding box center [659, 340] width 134 height 30
click at [657, 340] on button "Установить начало" at bounding box center [659, 340] width 134 height 30
click at [657, 340] on button "Установить конец" at bounding box center [659, 340] width 134 height 30
click at [657, 340] on button "Установить начало" at bounding box center [659, 340] width 134 height 30
click at [657, 340] on button "Установить конец" at bounding box center [659, 340] width 134 height 30
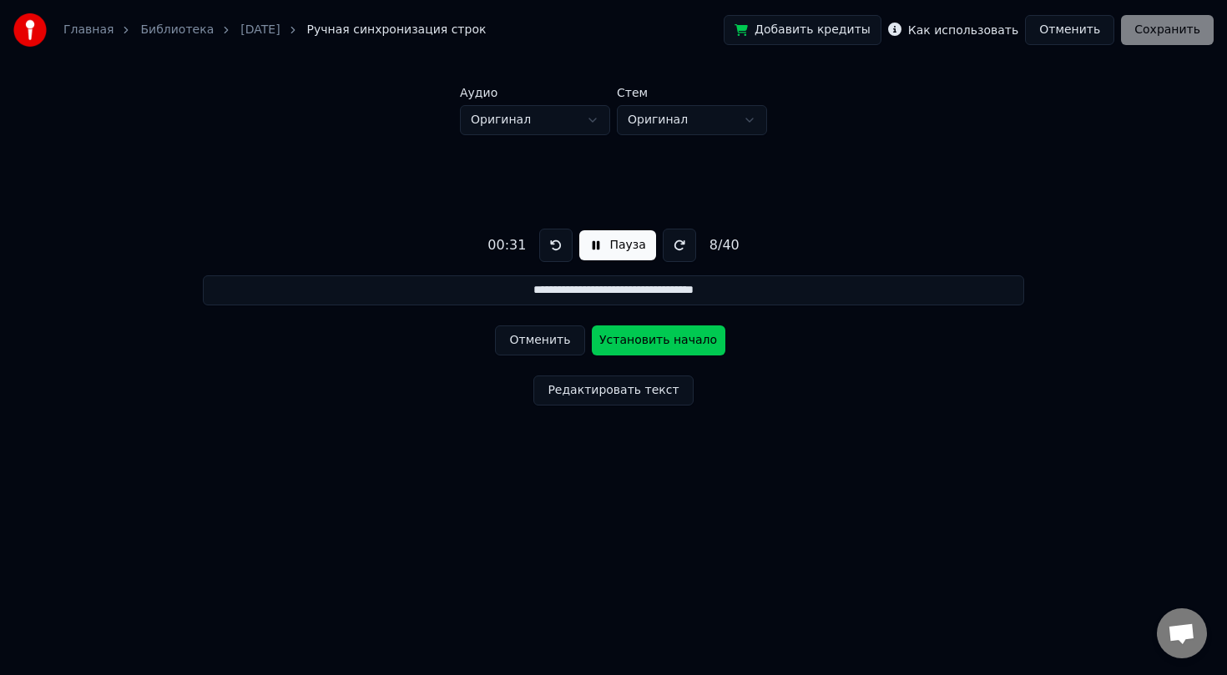
click at [657, 340] on button "Установить начало" at bounding box center [659, 340] width 134 height 30
click at [657, 340] on button "Установить конец" at bounding box center [659, 340] width 134 height 30
click at [657, 340] on button "Установить начало" at bounding box center [659, 340] width 134 height 30
click at [653, 341] on button "Установить конец" at bounding box center [659, 340] width 134 height 30
click at [653, 341] on button "Установить начало" at bounding box center [659, 340] width 134 height 30
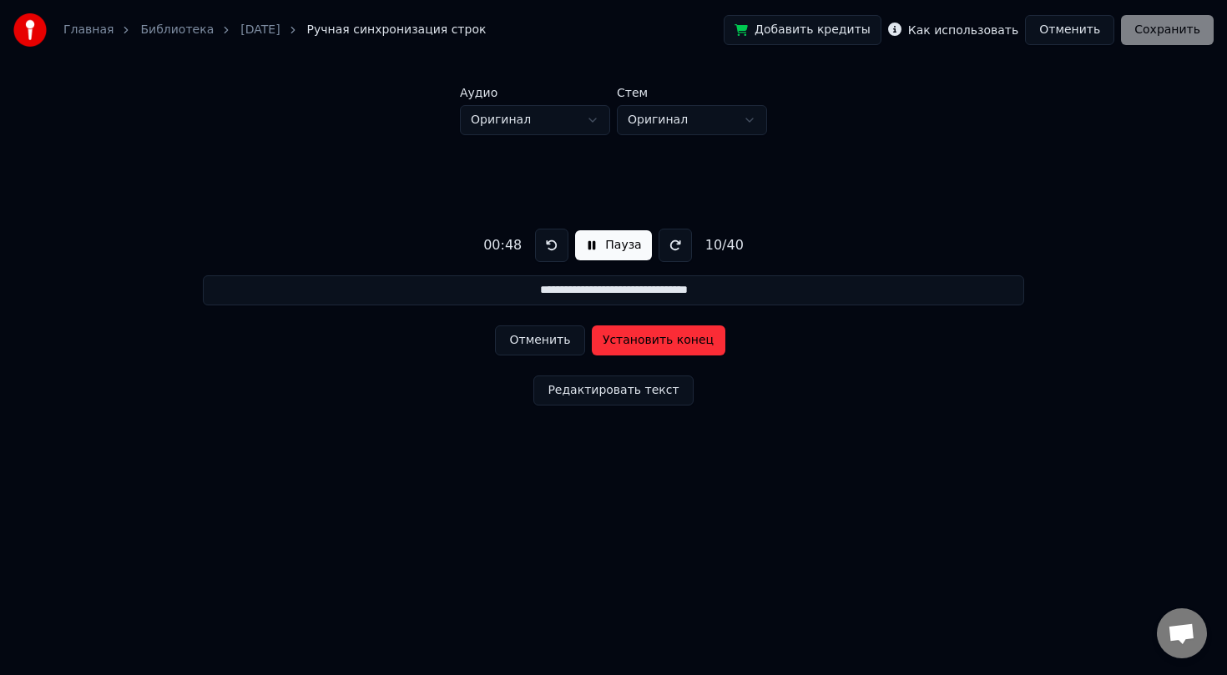
click at [653, 341] on button "Установить конец" at bounding box center [659, 340] width 134 height 30
click at [653, 341] on button "Установить начало" at bounding box center [659, 340] width 134 height 30
click at [653, 341] on button "Установить конец" at bounding box center [659, 340] width 134 height 30
click at [653, 341] on button "Установить начало" at bounding box center [659, 340] width 134 height 30
click at [653, 341] on button "Установить конец" at bounding box center [659, 340] width 134 height 30
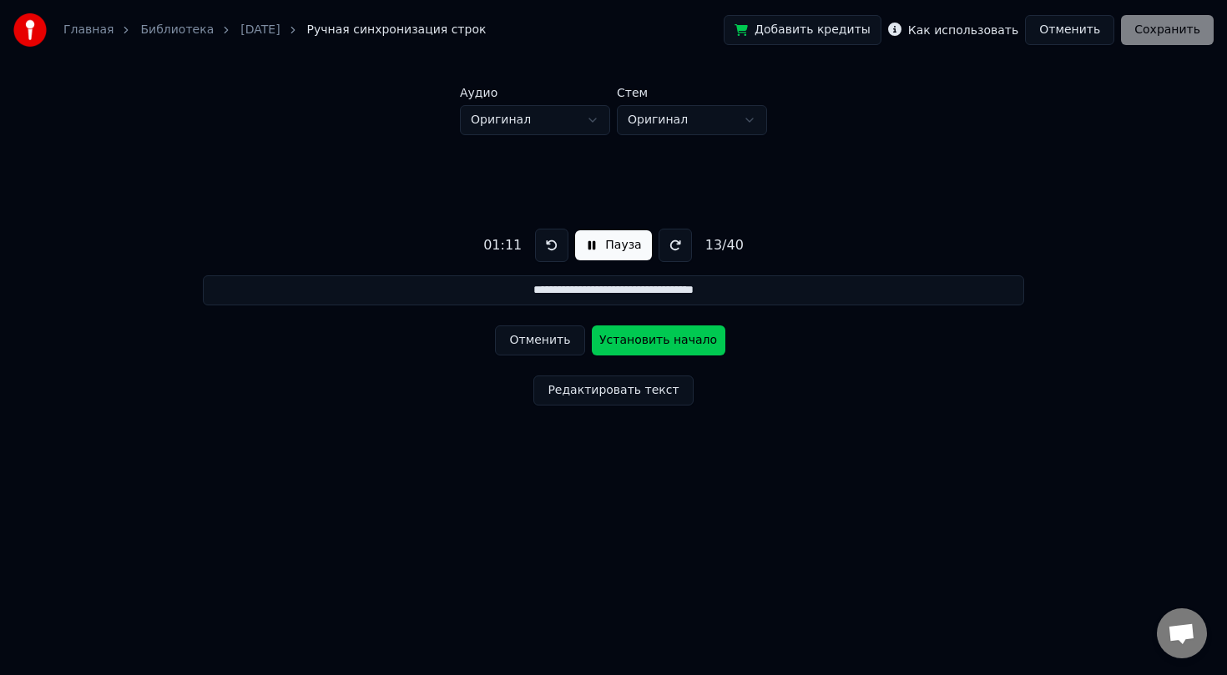
click at [653, 341] on button "Установить начало" at bounding box center [659, 340] width 134 height 30
click at [653, 341] on button "Установить конец" at bounding box center [659, 340] width 134 height 30
click at [653, 341] on button "Установить начало" at bounding box center [659, 340] width 134 height 30
click at [653, 341] on button "Установить конец" at bounding box center [659, 340] width 134 height 30
click at [653, 341] on button "Установить начало" at bounding box center [659, 340] width 134 height 30
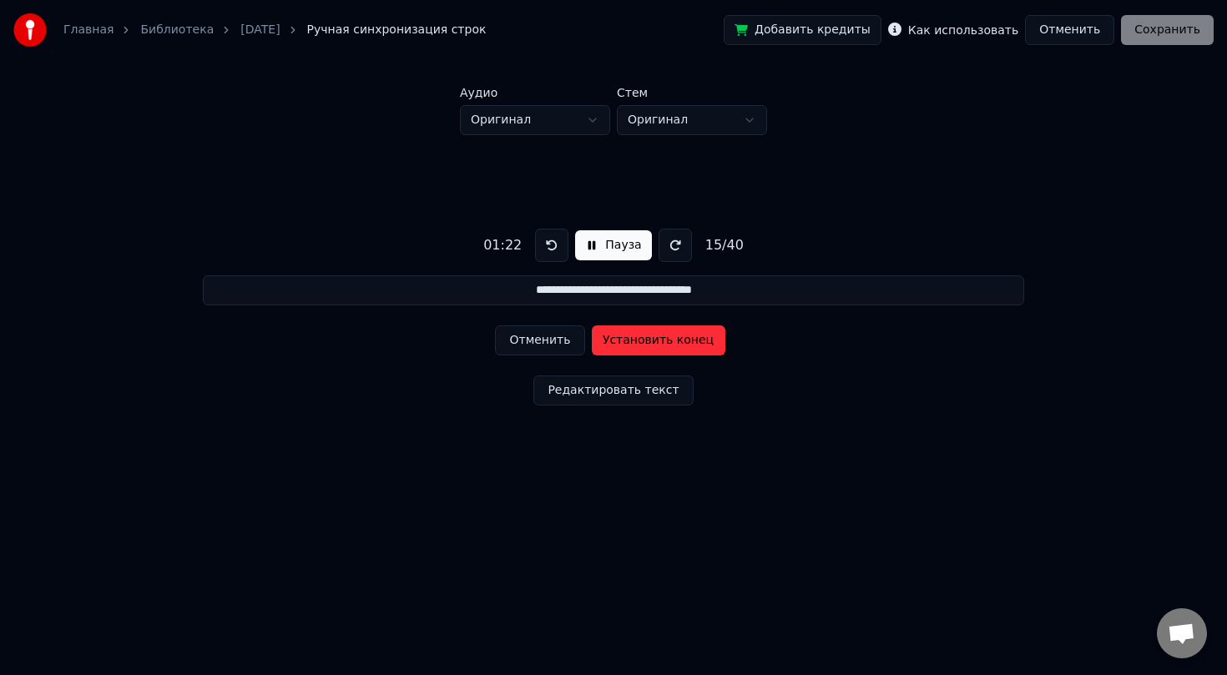
click at [653, 341] on button "Установить конец" at bounding box center [659, 340] width 134 height 30
click at [653, 341] on button "Установить начало" at bounding box center [659, 340] width 134 height 30
click at [653, 341] on button "Установить конец" at bounding box center [659, 340] width 134 height 30
click at [653, 341] on button "Установить начало" at bounding box center [659, 340] width 134 height 30
click at [653, 341] on button "Установить конец" at bounding box center [659, 340] width 134 height 30
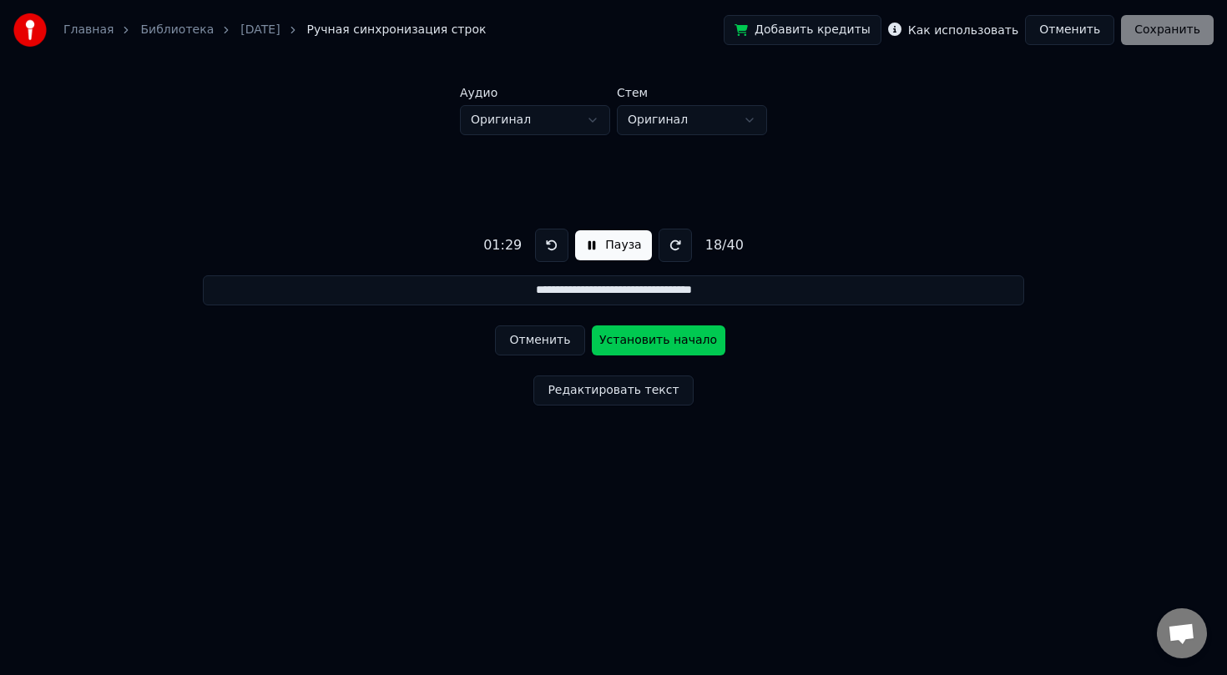
click at [653, 341] on button "Установить начало" at bounding box center [659, 340] width 134 height 30
click at [653, 341] on button "Установить конец" at bounding box center [659, 340] width 134 height 30
type input "**********"
click at [606, 249] on button "Пауза" at bounding box center [613, 245] width 76 height 30
click at [1178, 26] on div "Добавить кредиты Как использовать Отменить Сохранить" at bounding box center [969, 30] width 490 height 30
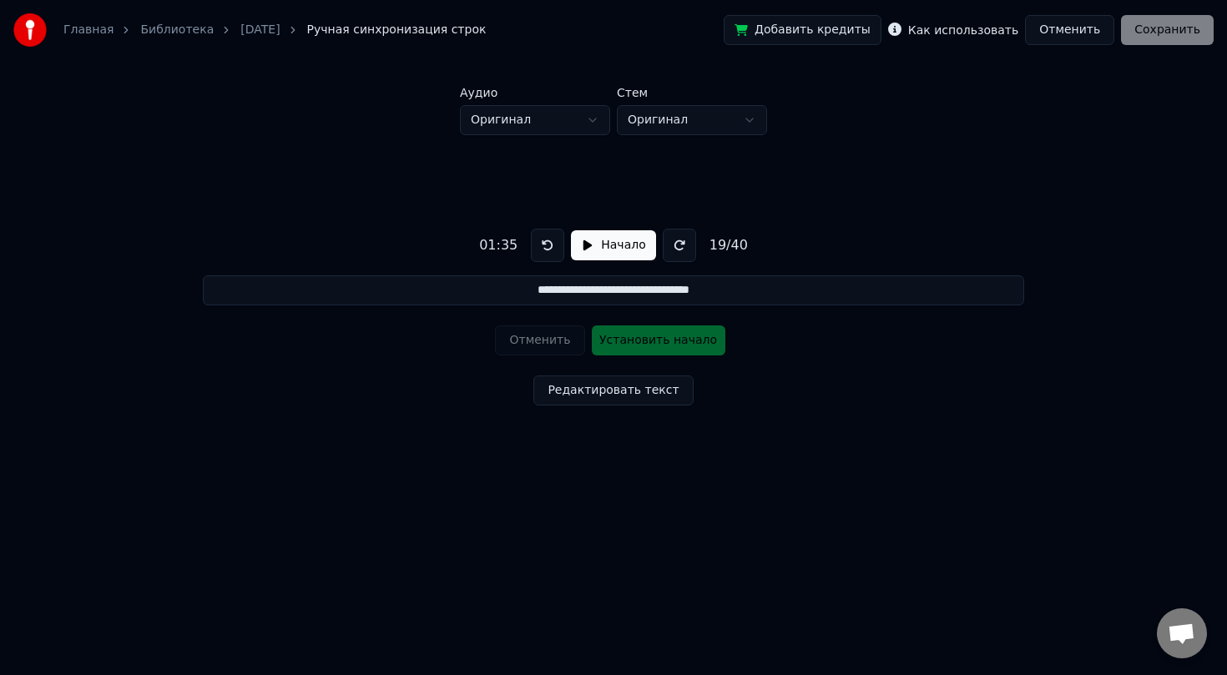
click at [891, 224] on div "**********" at bounding box center [613, 313] width 1173 height 356
click at [729, 247] on div "19 / 40" at bounding box center [729, 245] width 52 height 20
click at [994, 33] on label "Как использовать" at bounding box center [963, 30] width 110 height 12
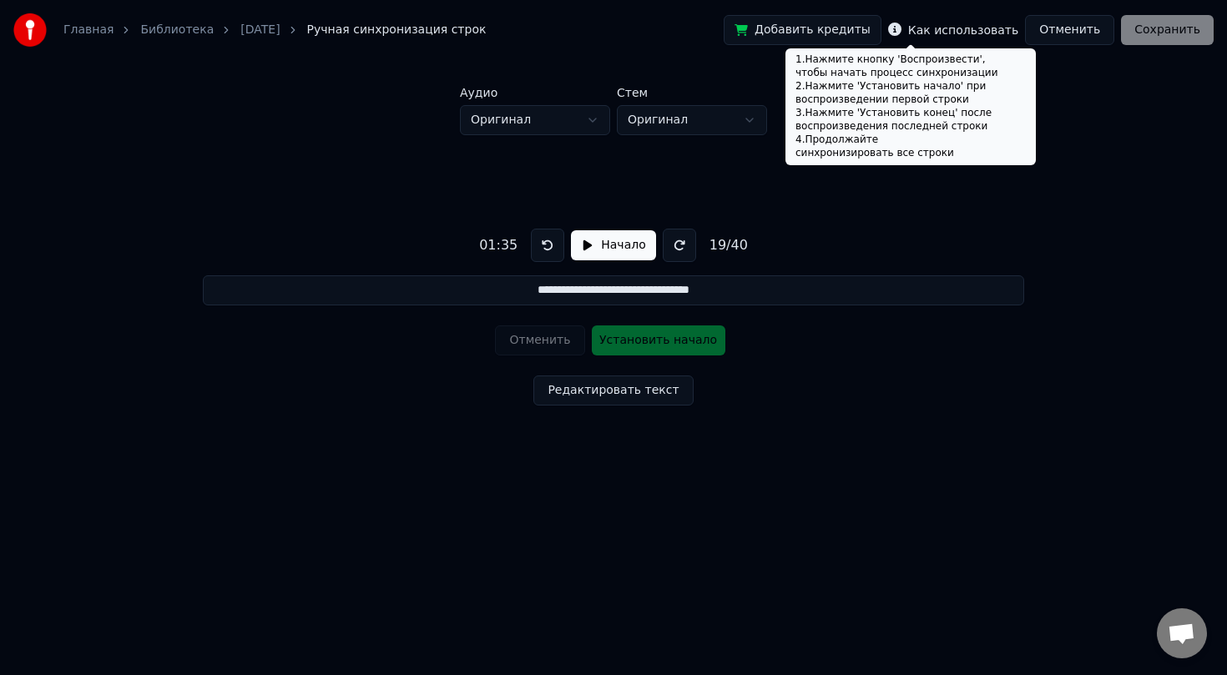
click at [901, 27] on icon at bounding box center [894, 29] width 13 height 13
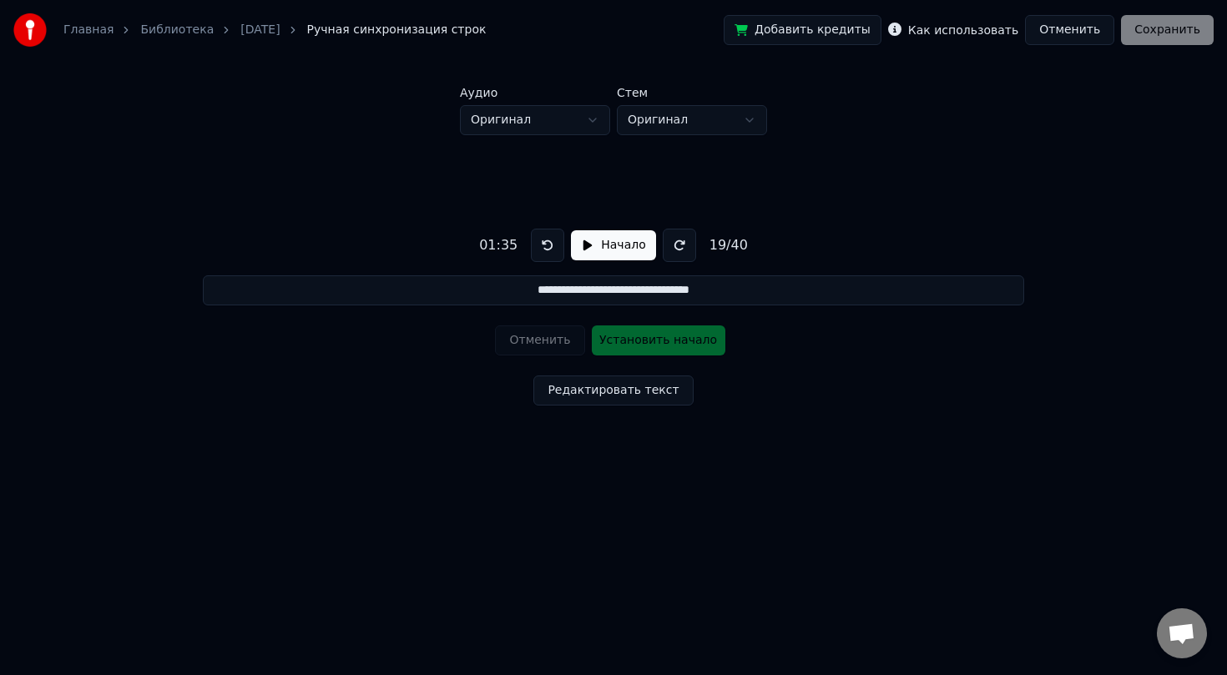
click at [901, 27] on icon at bounding box center [894, 29] width 13 height 13
click at [946, 32] on label "Как использовать" at bounding box center [963, 30] width 110 height 12
click at [902, 108] on div "**********" at bounding box center [613, 289] width 1173 height 405
click at [260, 33] on link "[DATE]" at bounding box center [259, 30] width 39 height 17
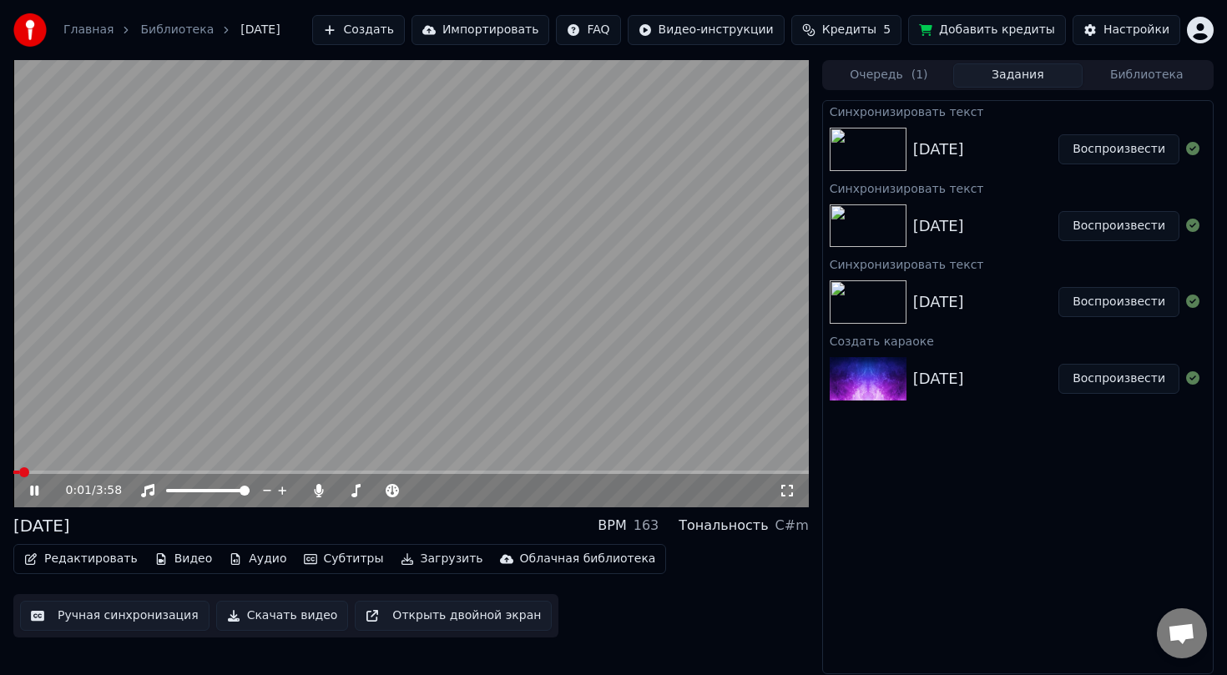
click at [289, 469] on video at bounding box center [410, 283] width 795 height 447
click at [286, 472] on span at bounding box center [410, 472] width 795 height 3
click at [252, 472] on span at bounding box center [149, 472] width 273 height 3
click at [225, 472] on span at bounding box center [138, 472] width 250 height 3
click at [217, 471] on span at bounding box center [124, 472] width 223 height 3
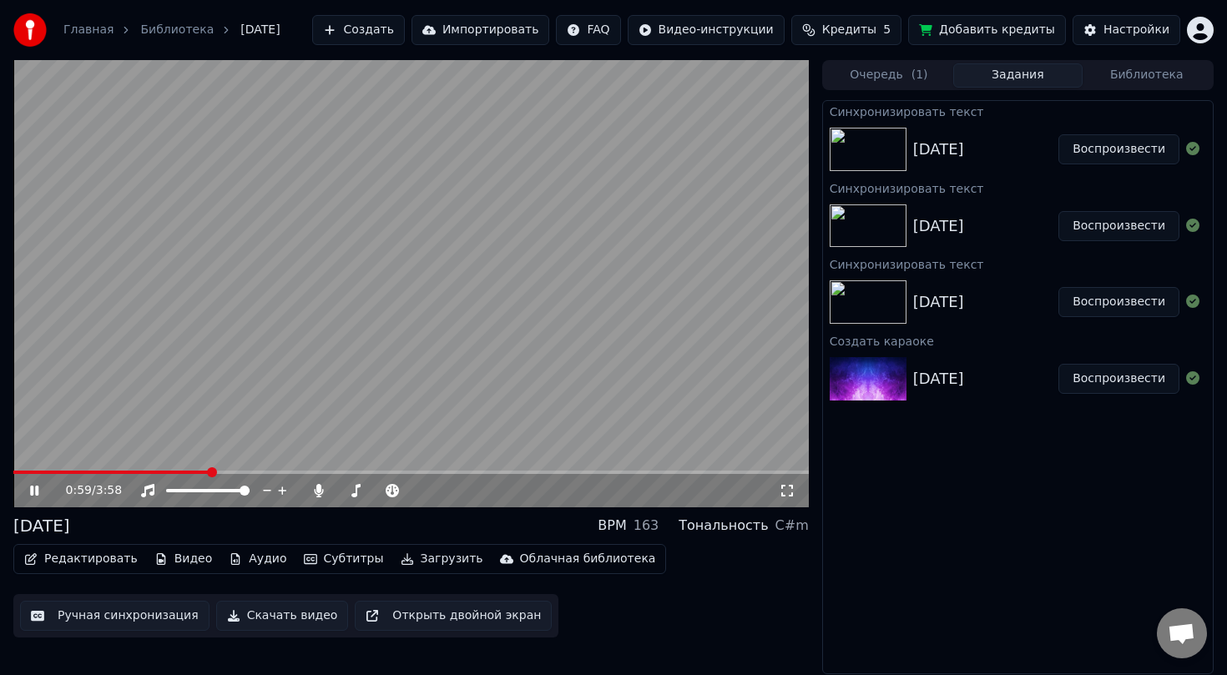
click at [209, 471] on span at bounding box center [111, 472] width 196 height 3
click at [83, 559] on button "Редактировать" at bounding box center [81, 558] width 127 height 23
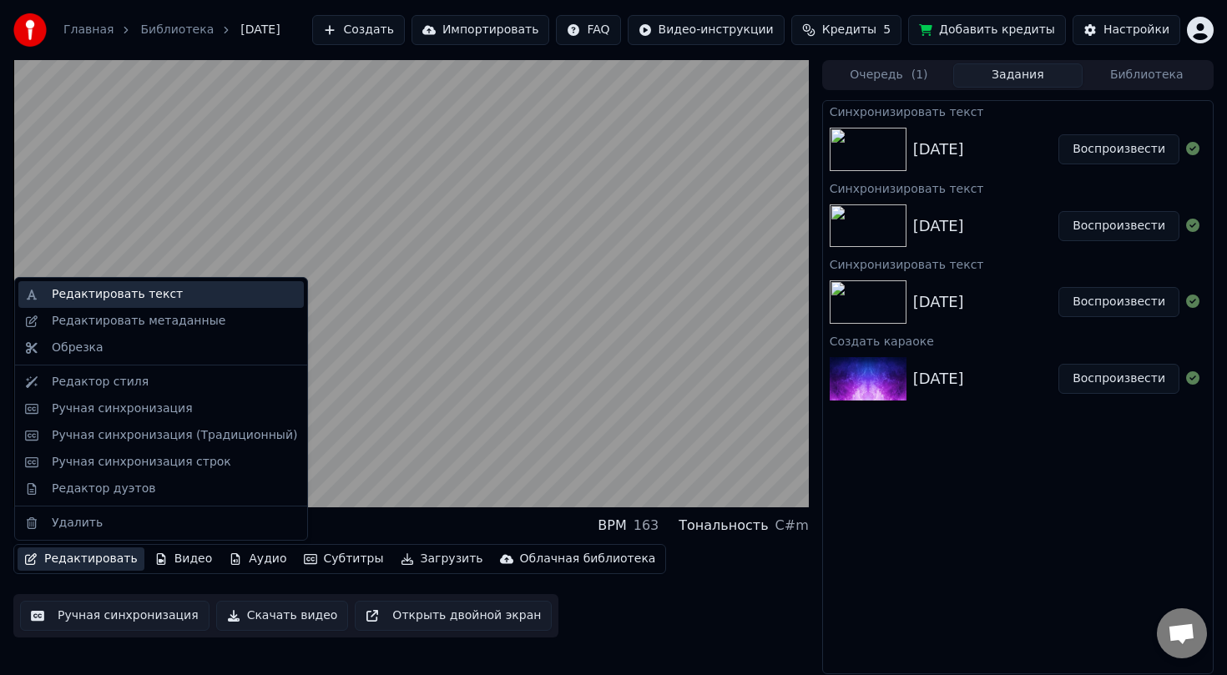
click at [172, 296] on div "Редактировать текст" at bounding box center [174, 294] width 245 height 17
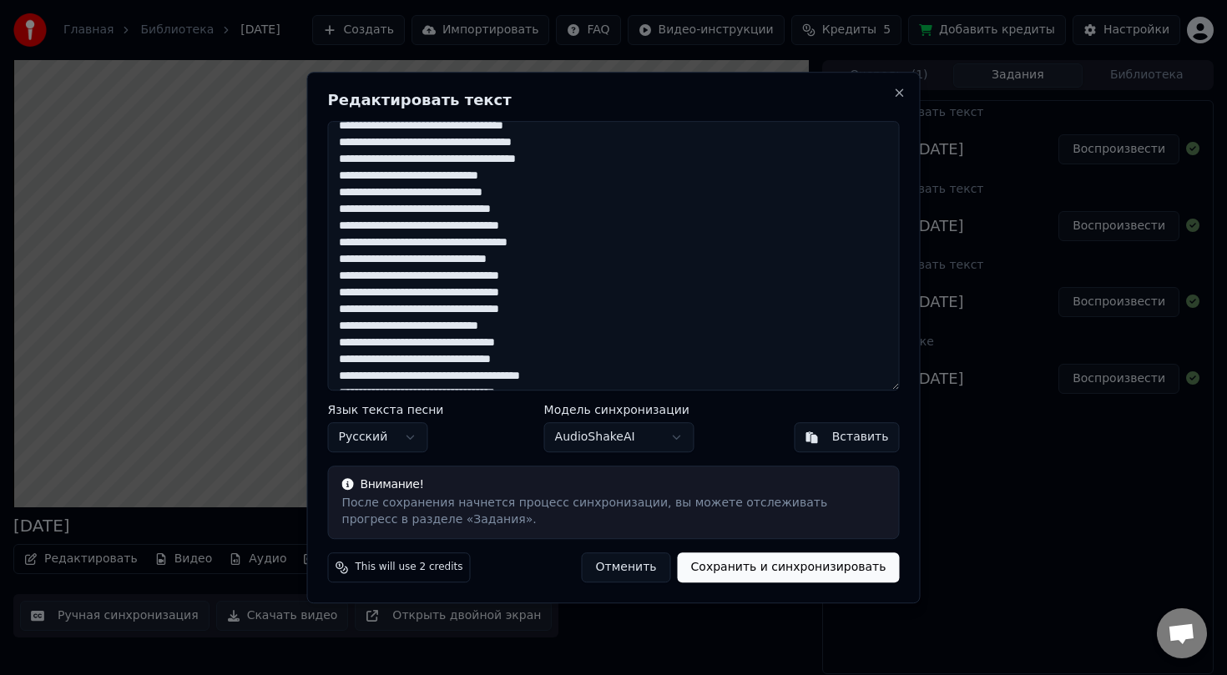
scroll to position [29, 0]
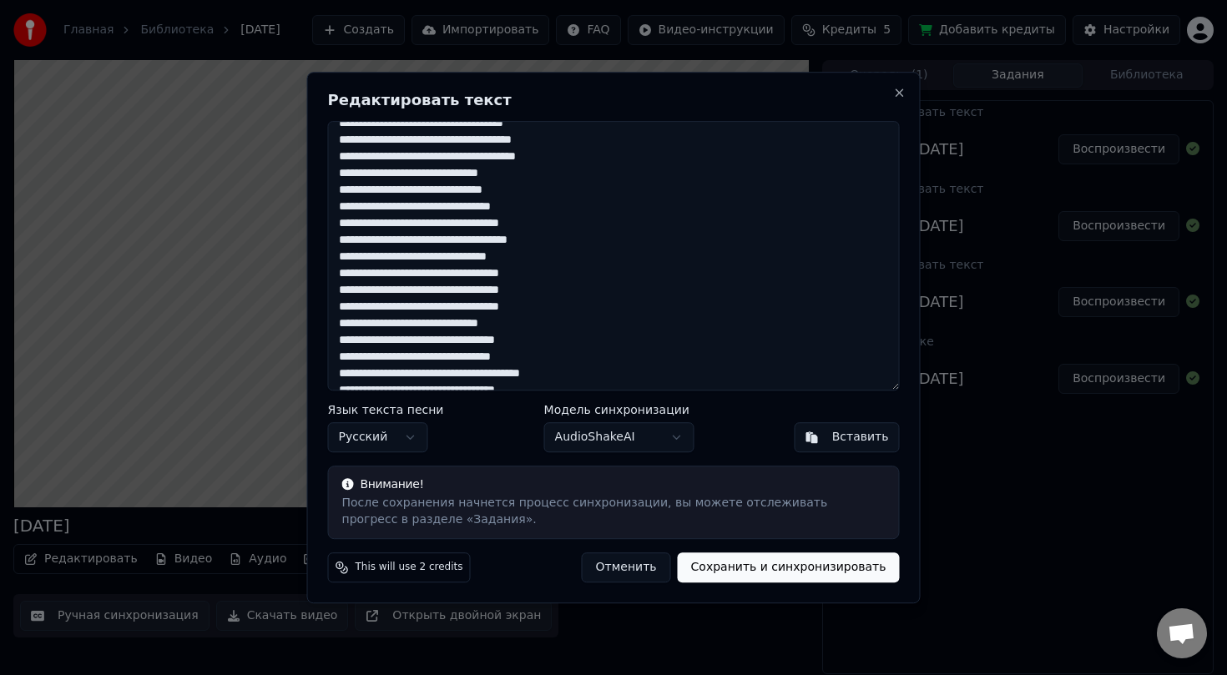
click at [582, 293] on textarea at bounding box center [614, 256] width 572 height 270
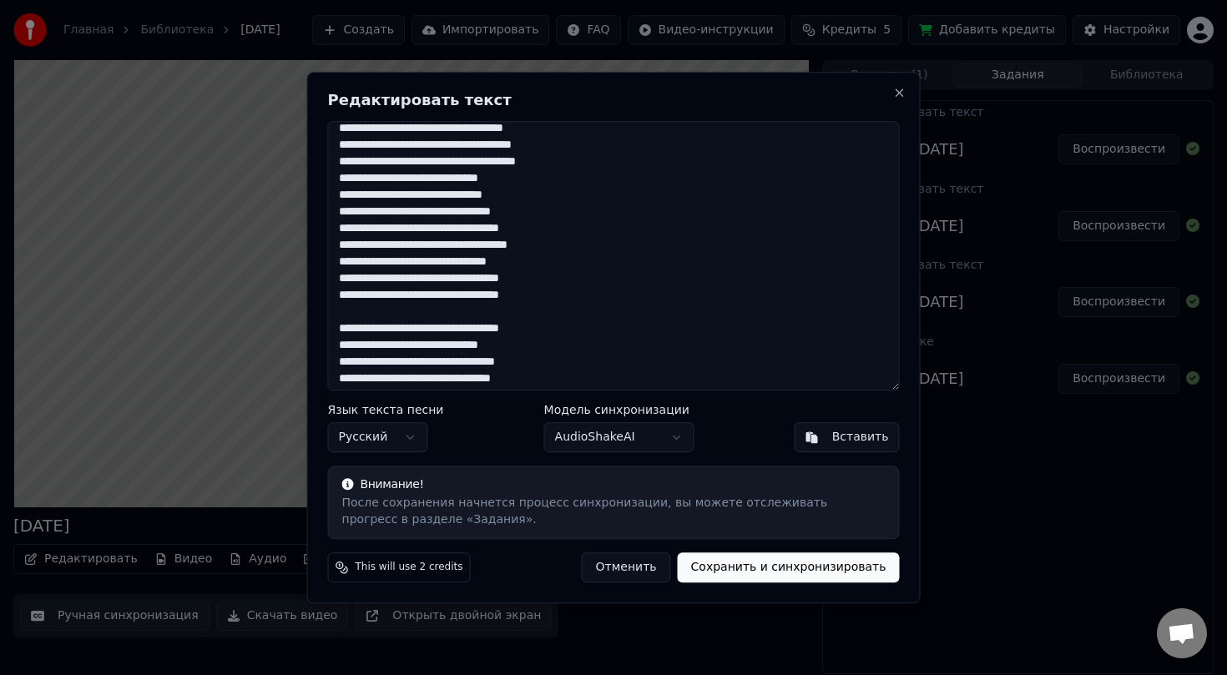
scroll to position [17, 0]
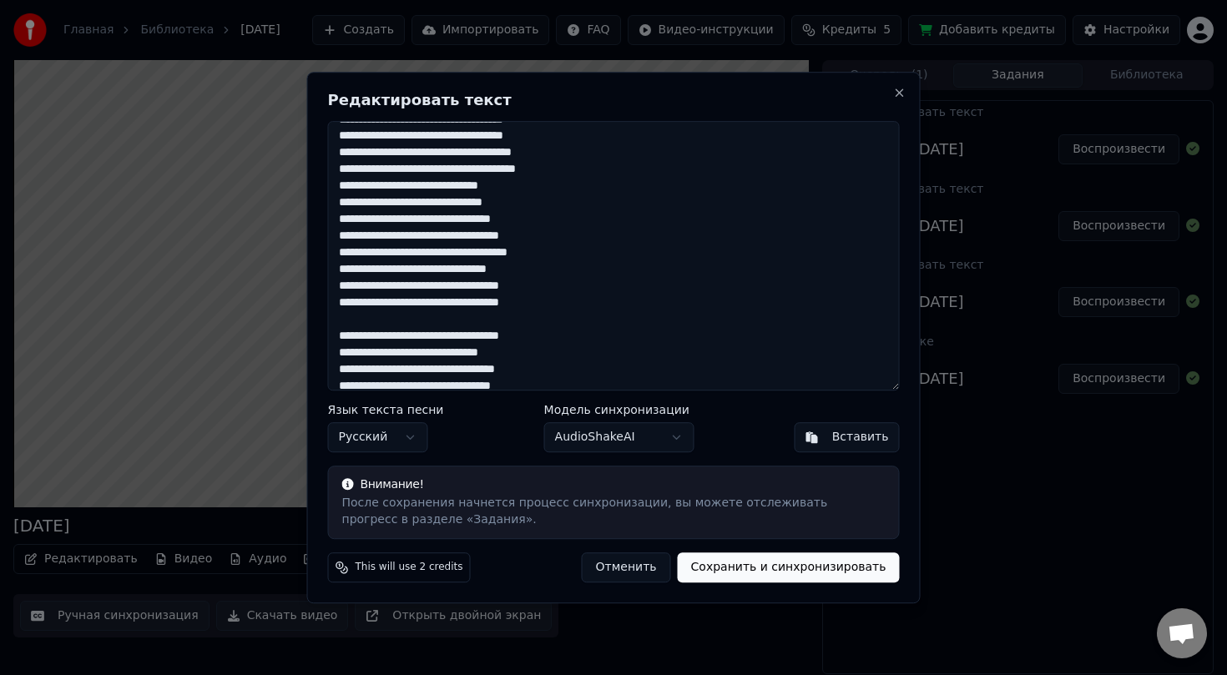
click at [596, 242] on textarea at bounding box center [614, 256] width 572 height 270
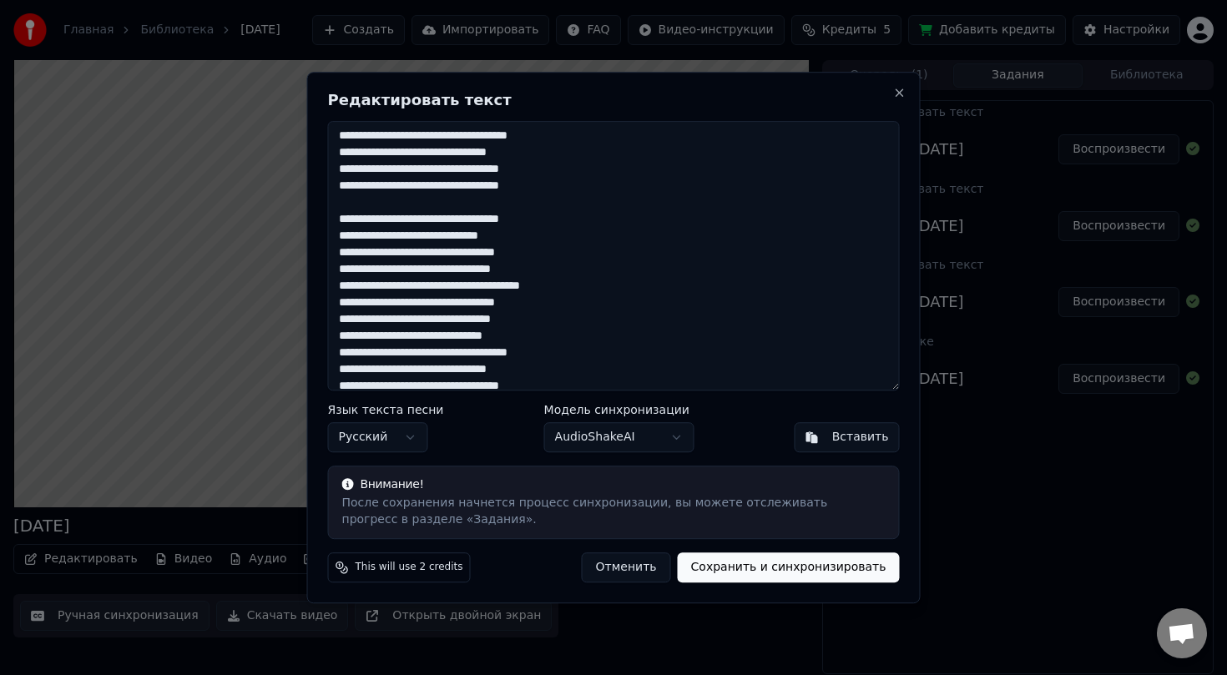
scroll to position [177, 0]
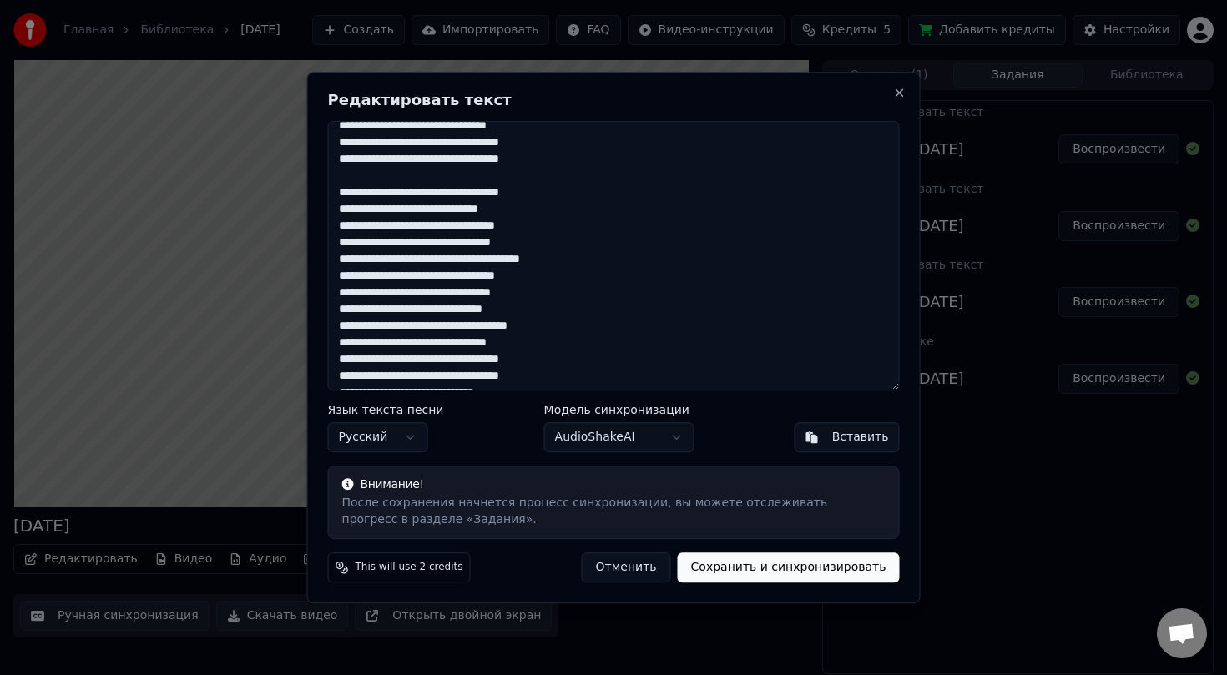
click at [563, 310] on textarea at bounding box center [614, 256] width 572 height 270
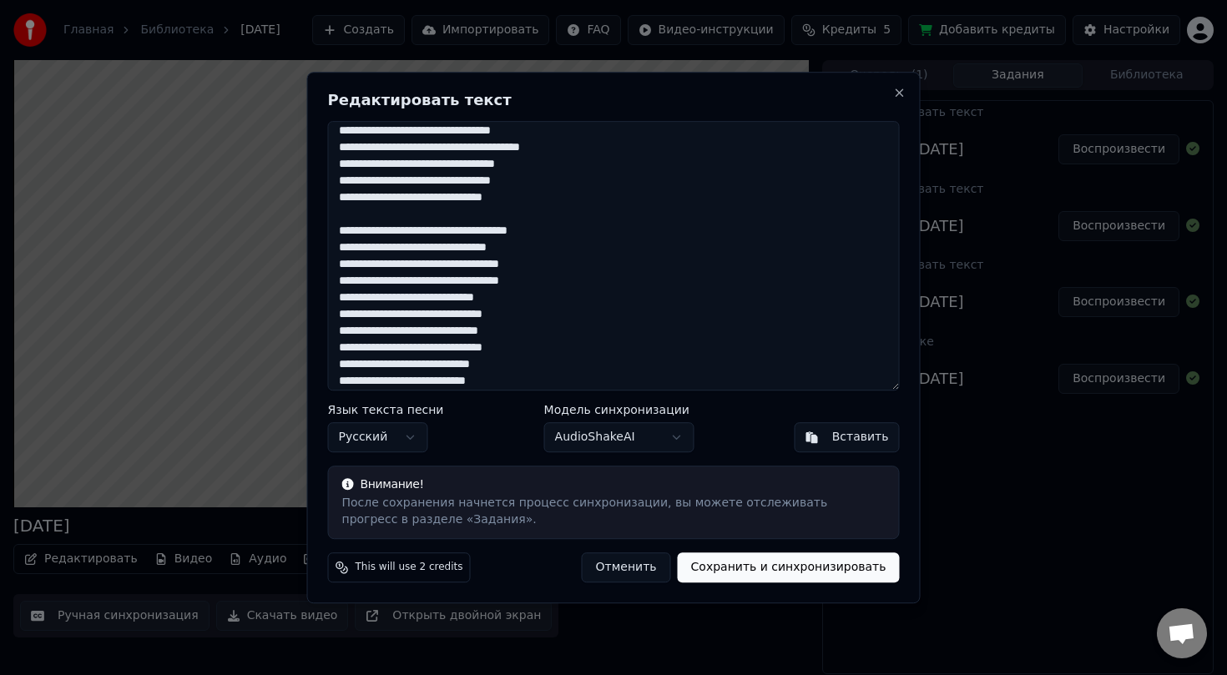
scroll to position [290, 0]
click at [589, 280] on textarea at bounding box center [614, 256] width 572 height 270
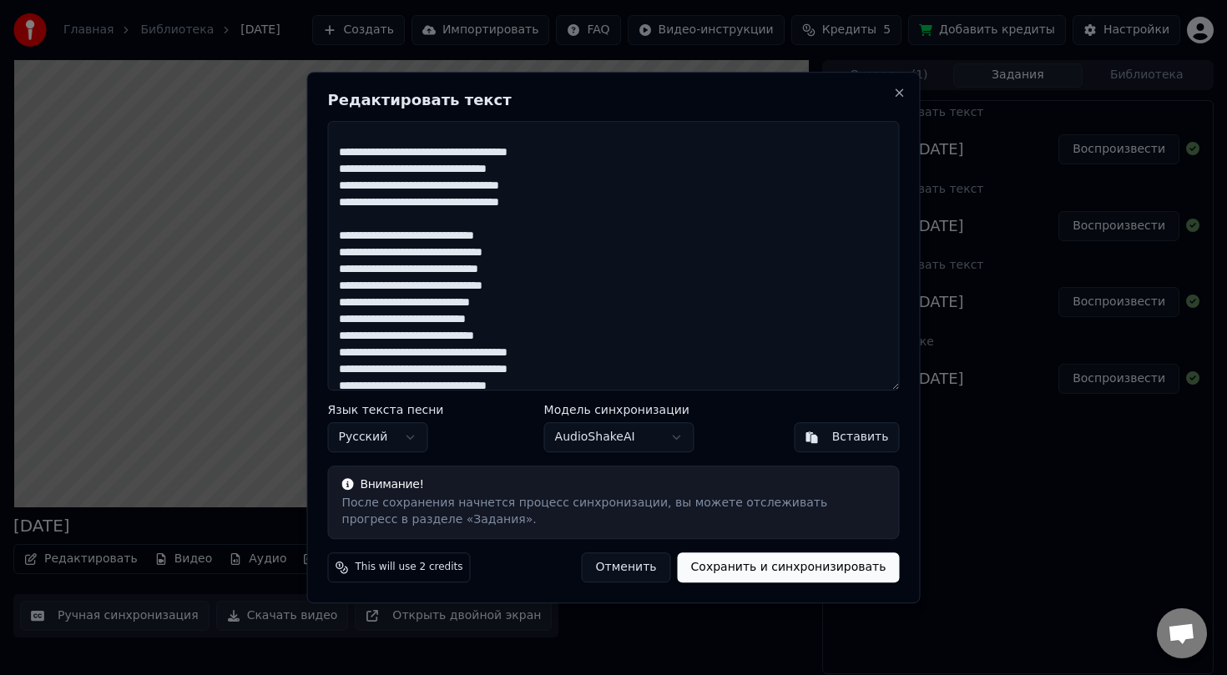
scroll to position [386, 0]
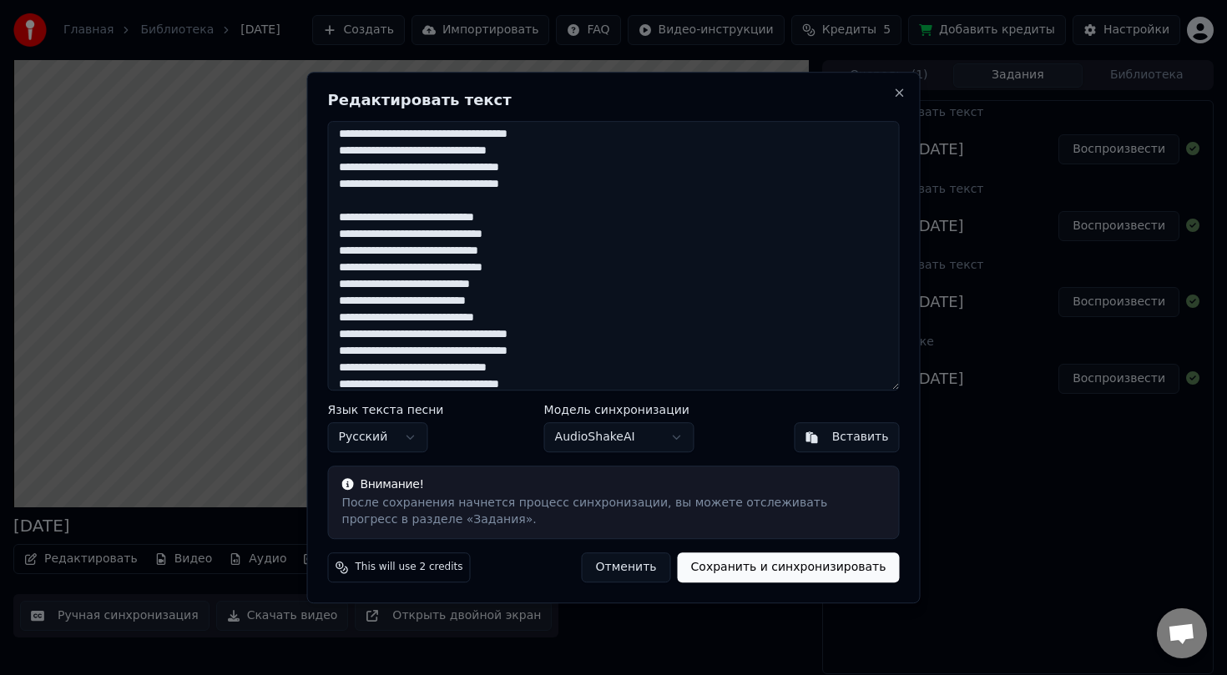
click at [608, 336] on textarea at bounding box center [614, 256] width 572 height 270
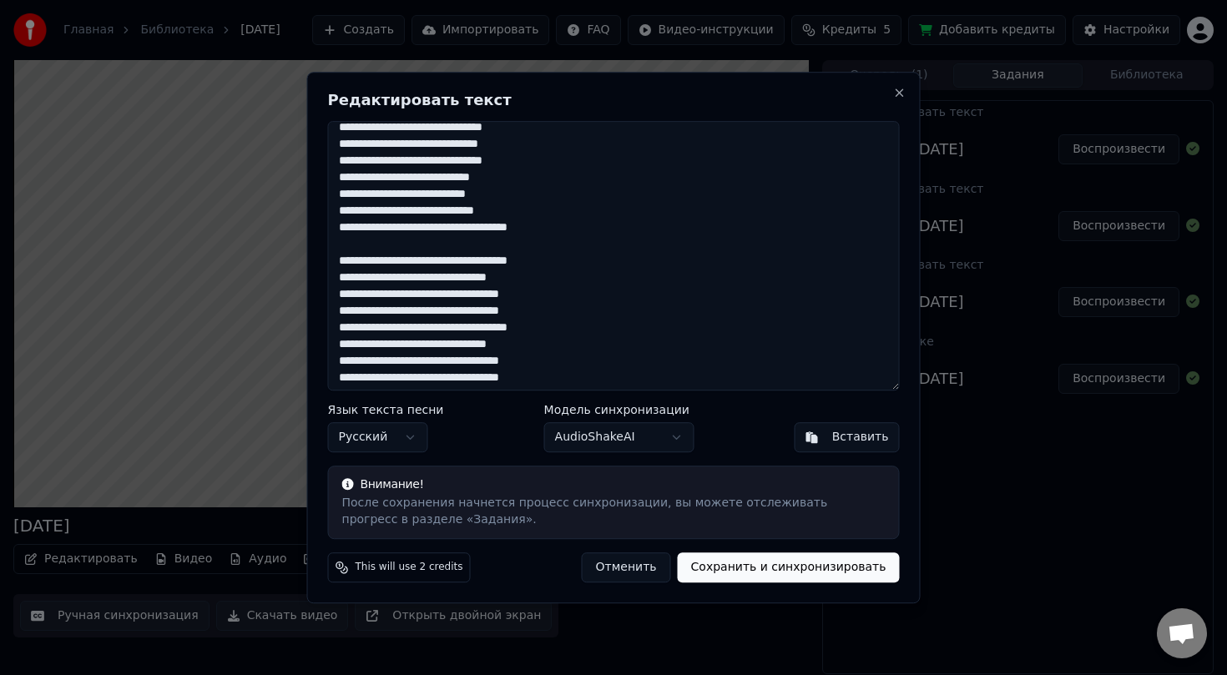
scroll to position [495, 0]
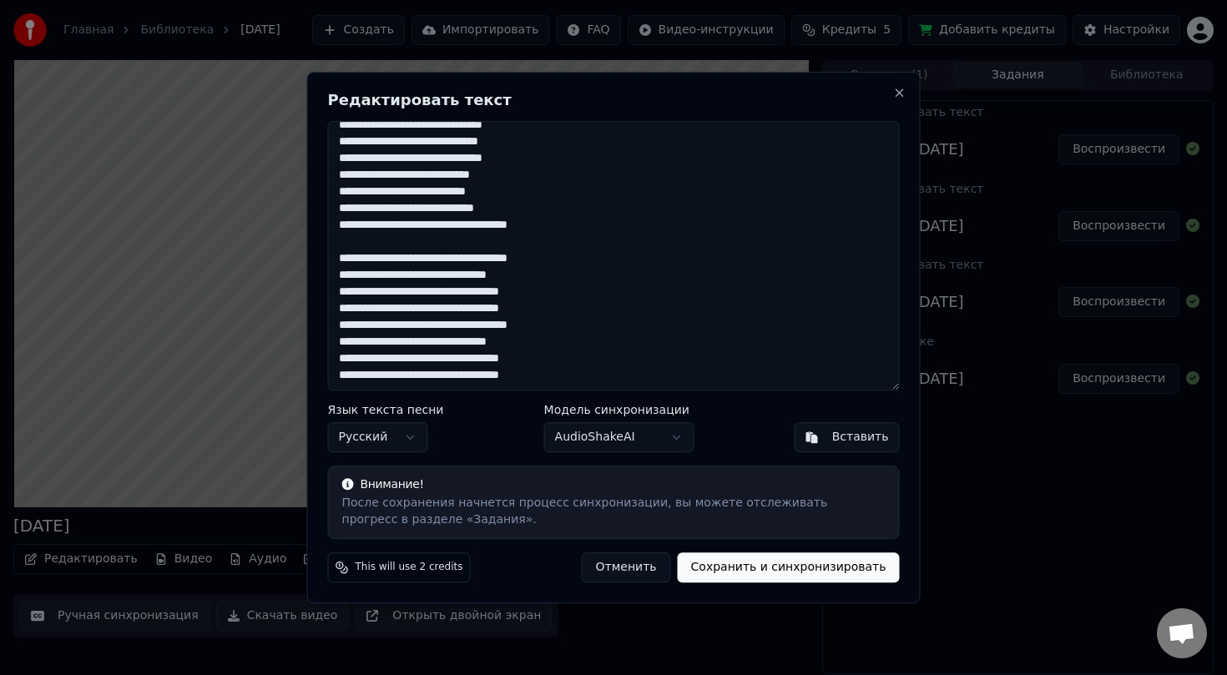
click at [602, 311] on textarea at bounding box center [614, 256] width 572 height 270
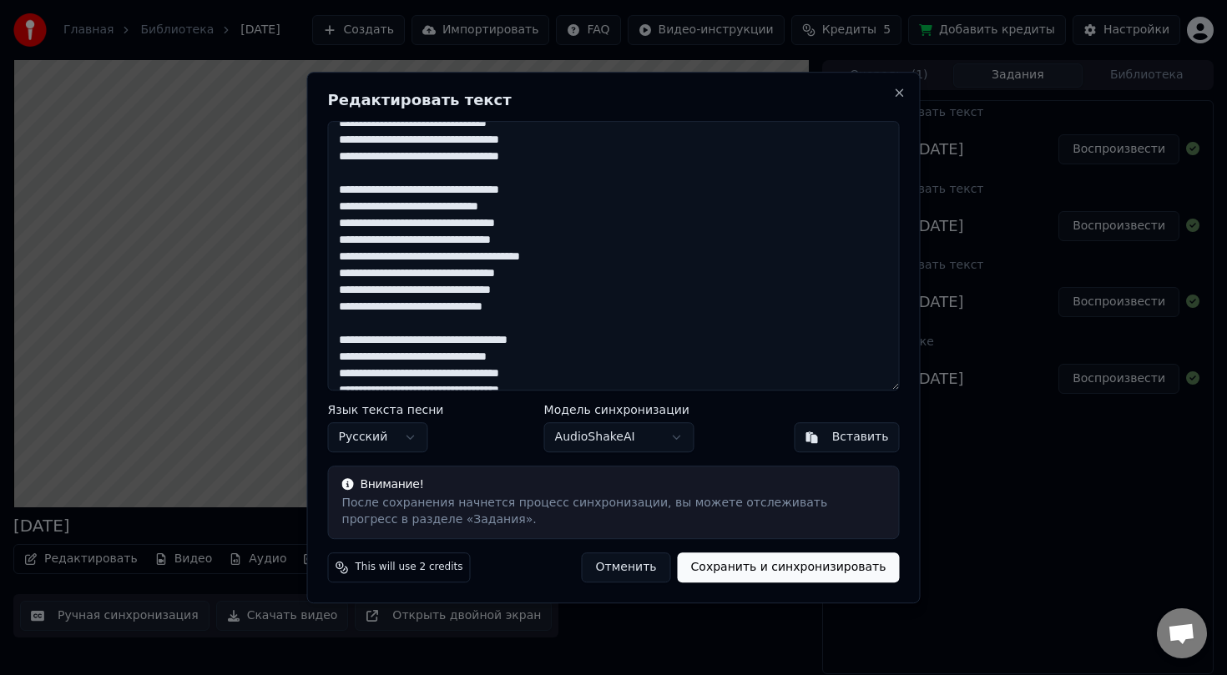
scroll to position [169, 0]
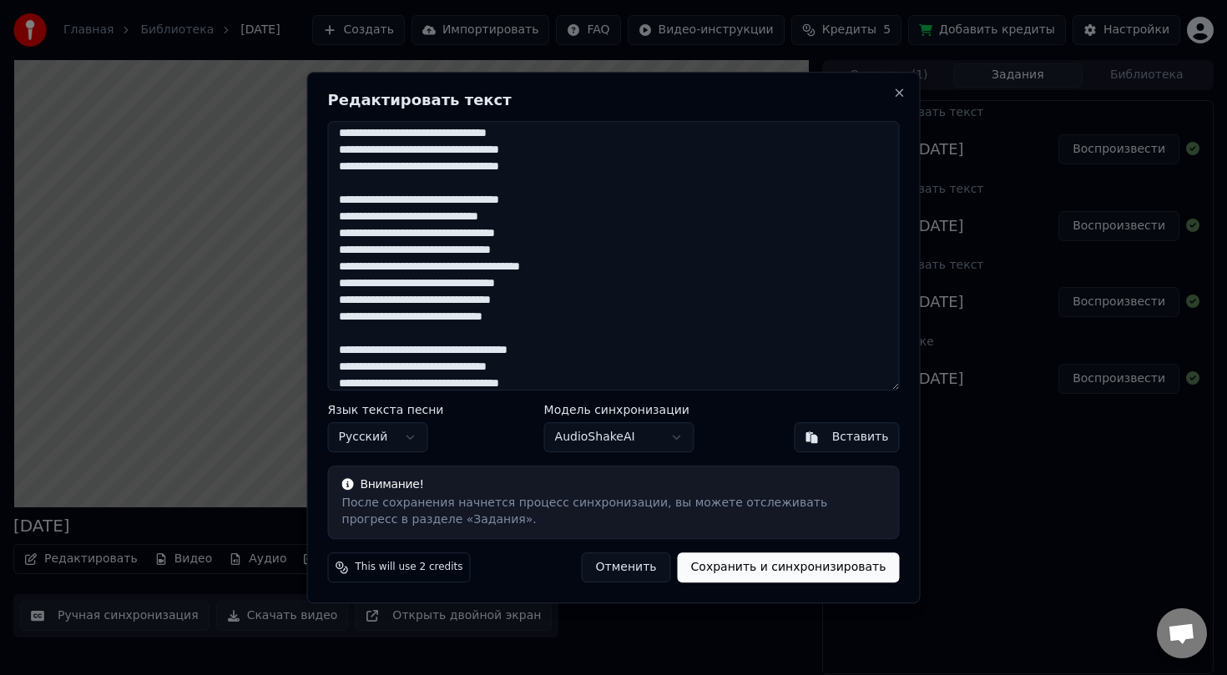
type textarea "**********"
click at [750, 565] on button "Сохранить и синхронизировать" at bounding box center [789, 568] width 222 height 30
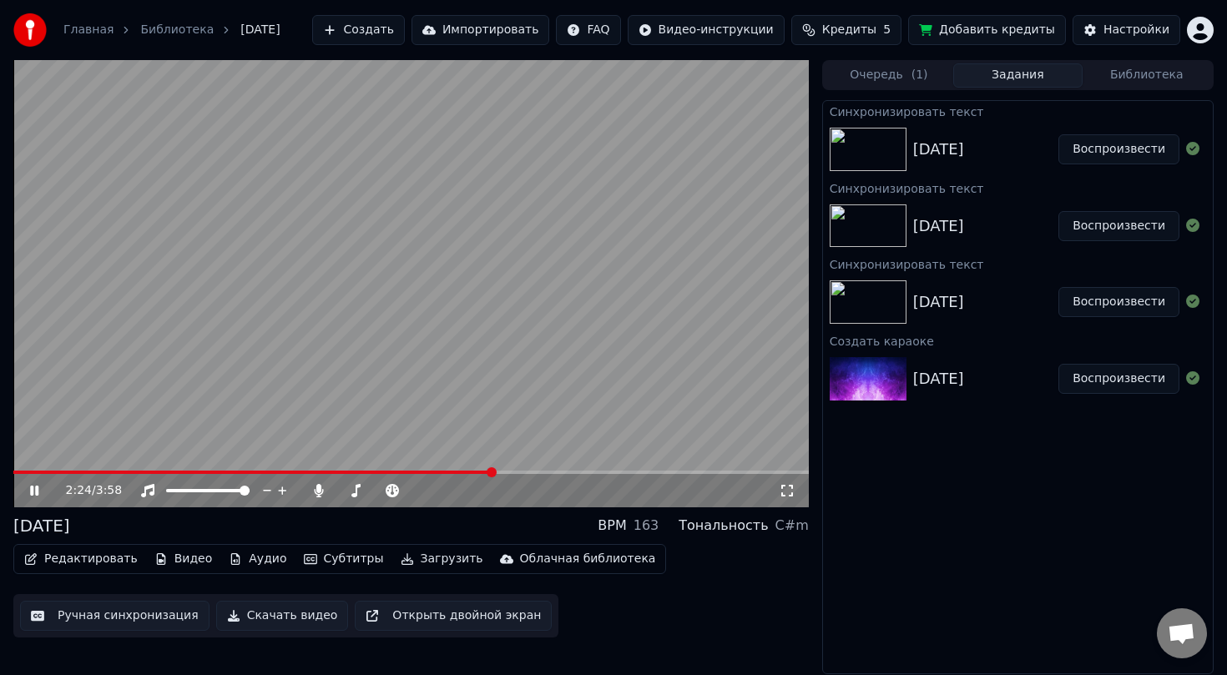
click at [32, 492] on icon at bounding box center [34, 491] width 8 height 10
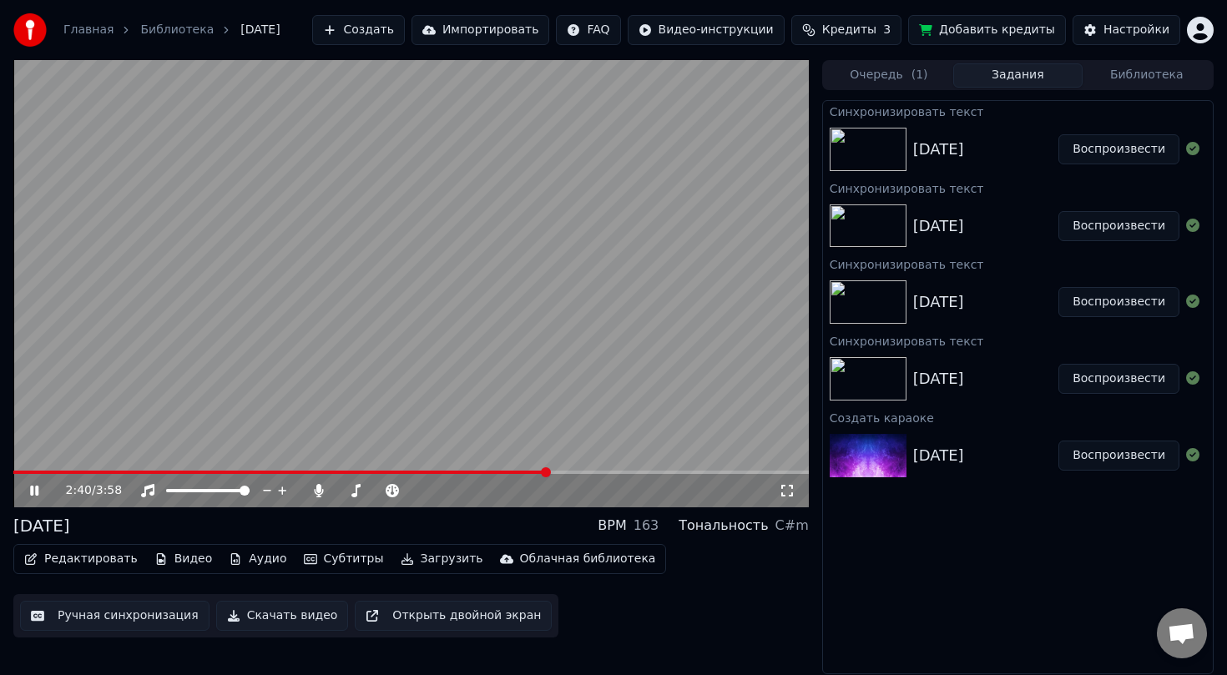
click at [32, 487] on icon at bounding box center [34, 491] width 8 height 10
click at [1120, 144] on button "Воспроизвести" at bounding box center [1118, 149] width 121 height 30
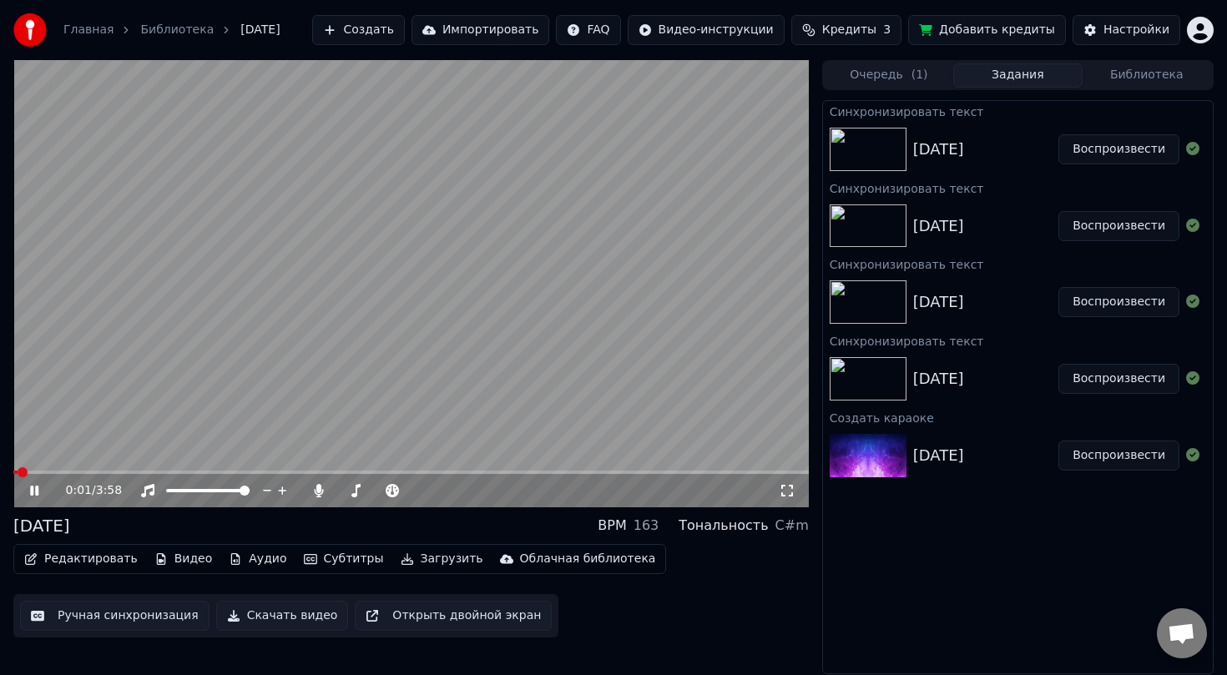
click at [64, 473] on span at bounding box center [410, 472] width 795 height 3
click at [482, 488] on div at bounding box center [468, 490] width 134 height 17
click at [481, 492] on span at bounding box center [452, 490] width 83 height 3
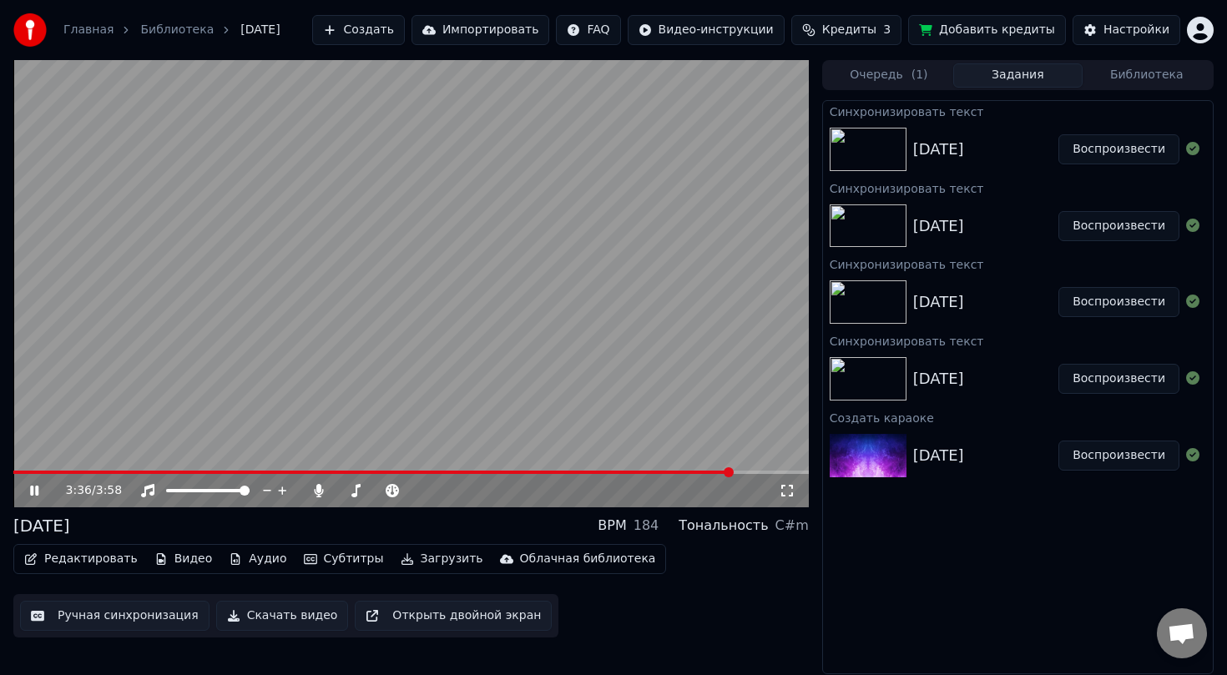
click at [33, 489] on icon at bounding box center [34, 491] width 8 height 10
click at [253, 618] on button "Скачать видео" at bounding box center [282, 616] width 133 height 30
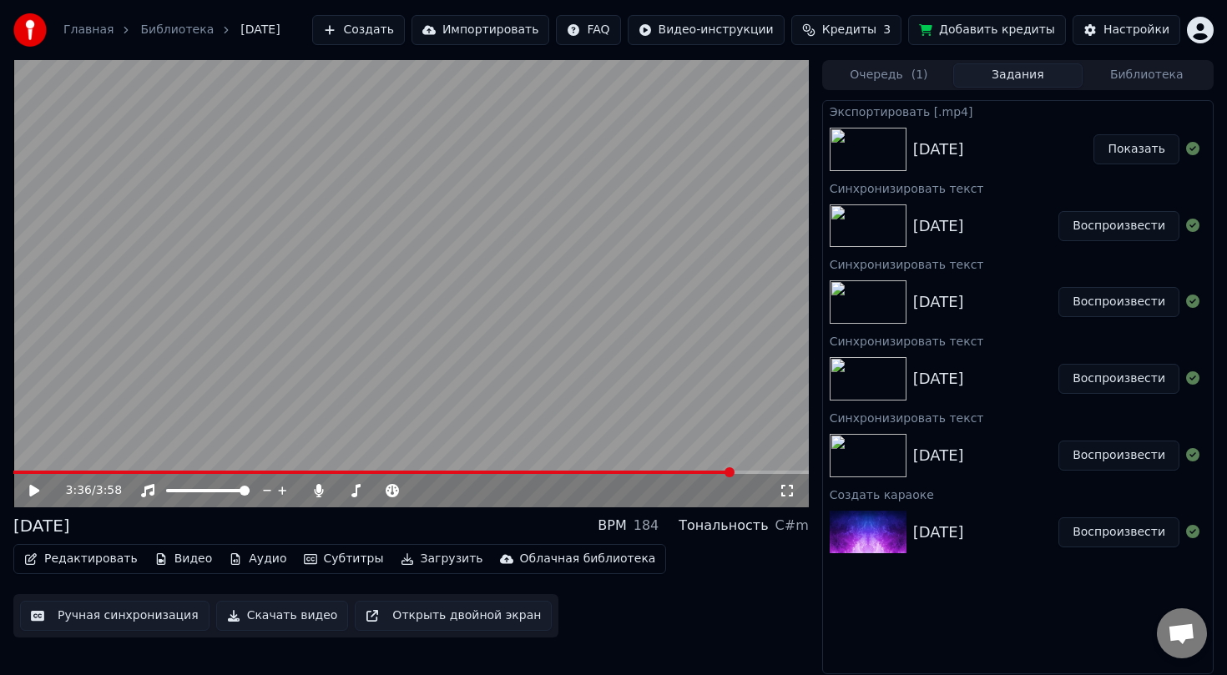
click at [88, 617] on button "Ручная синхронизация" at bounding box center [114, 616] width 189 height 30
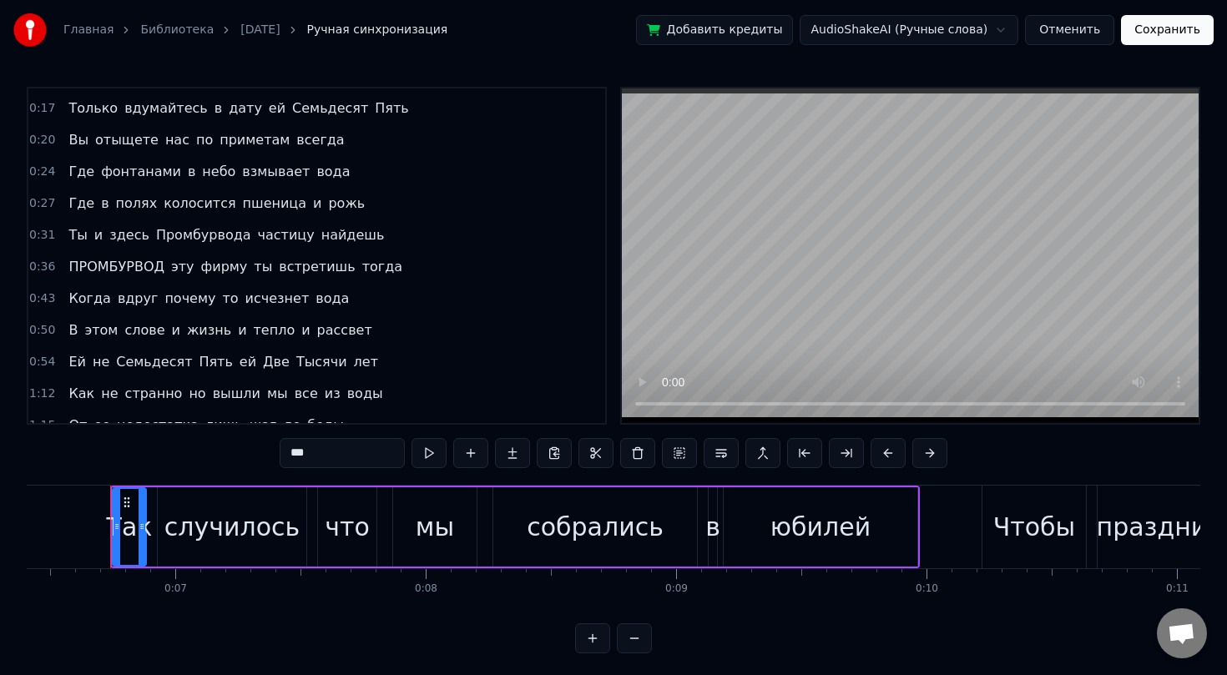
scroll to position [92, 0]
click at [164, 268] on div "ПРОМБУРВОД эту фирму ты встретишь тогда" at bounding box center [235, 266] width 347 height 30
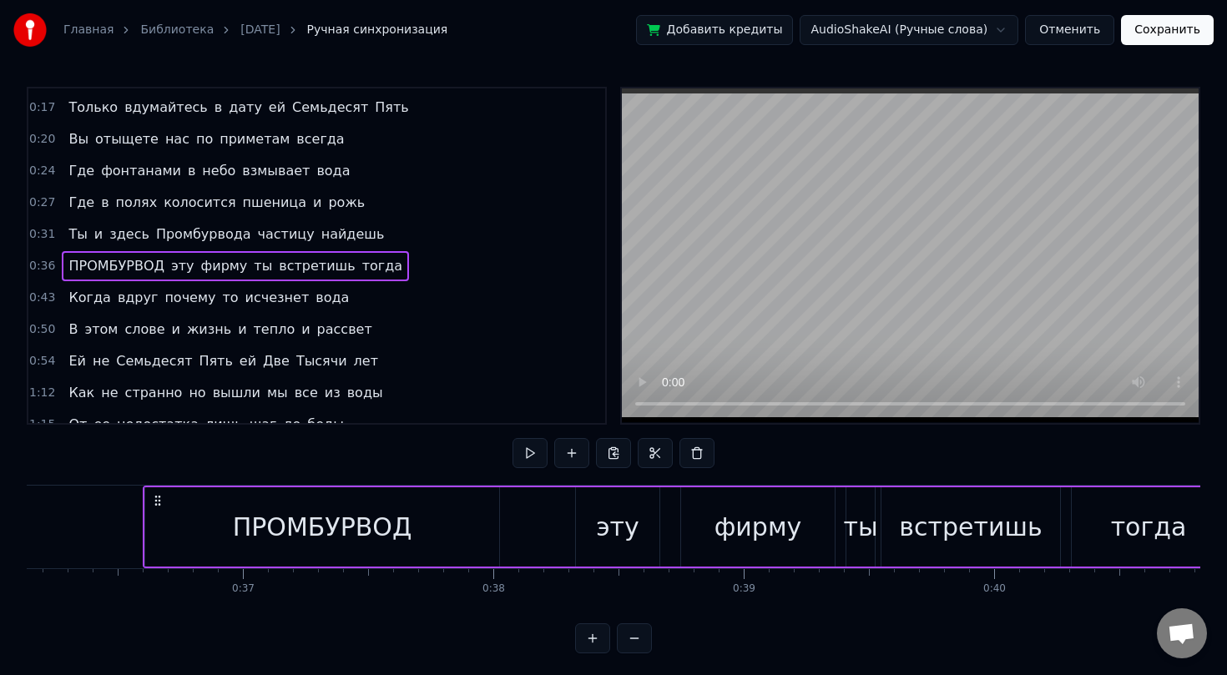
scroll to position [0, 9080]
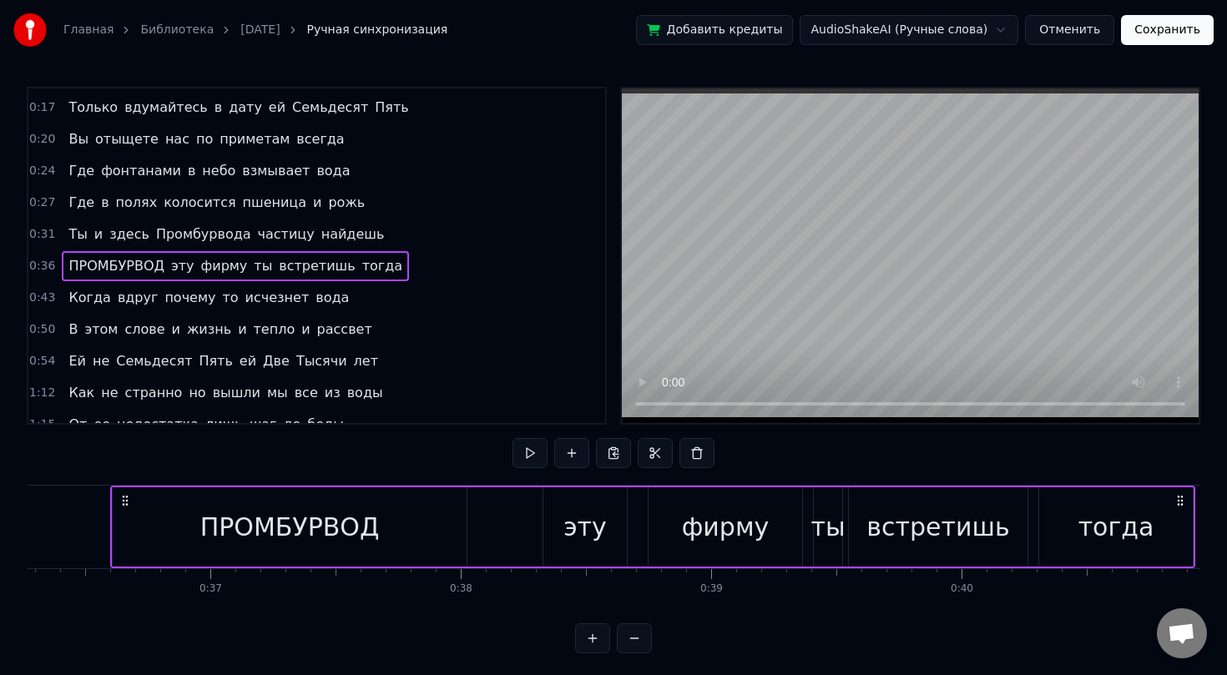
drag, startPoint x: 162, startPoint y: 269, endPoint x: 174, endPoint y: 270, distance: 12.6
click at [174, 270] on div "ПРОМБУРВОД эту фирму ты встретишь тогда" at bounding box center [235, 266] width 347 height 30
click at [174, 270] on span "эту" at bounding box center [182, 265] width 27 height 19
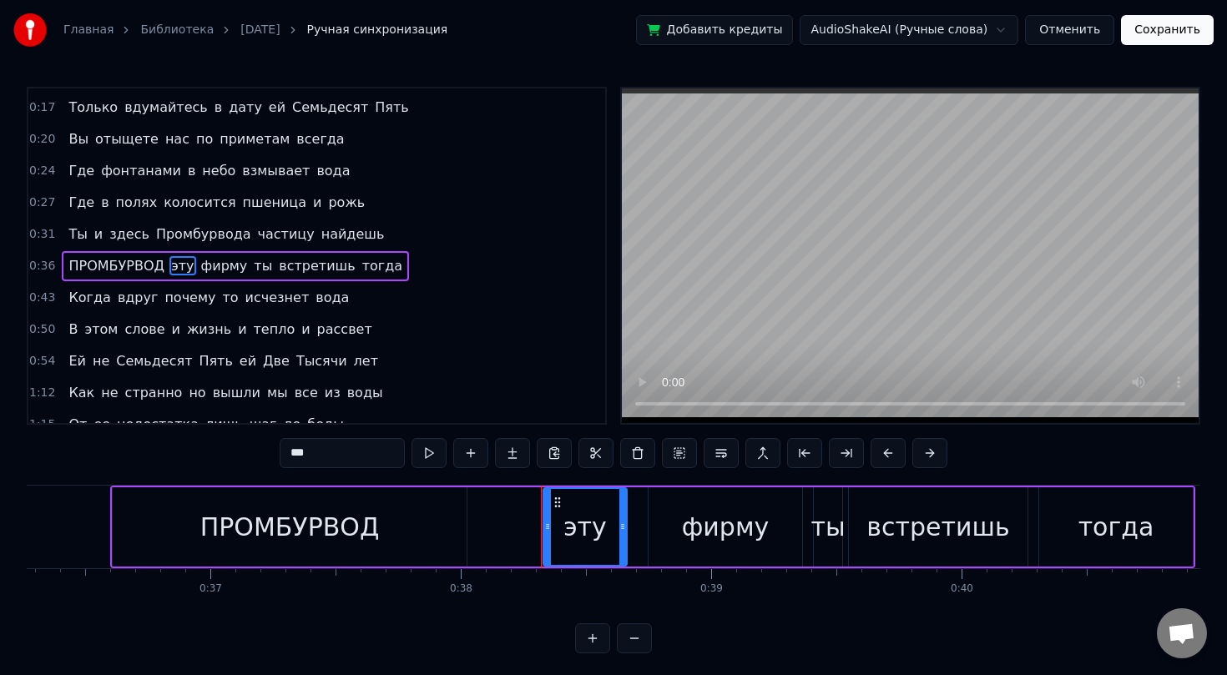
scroll to position [103, 0]
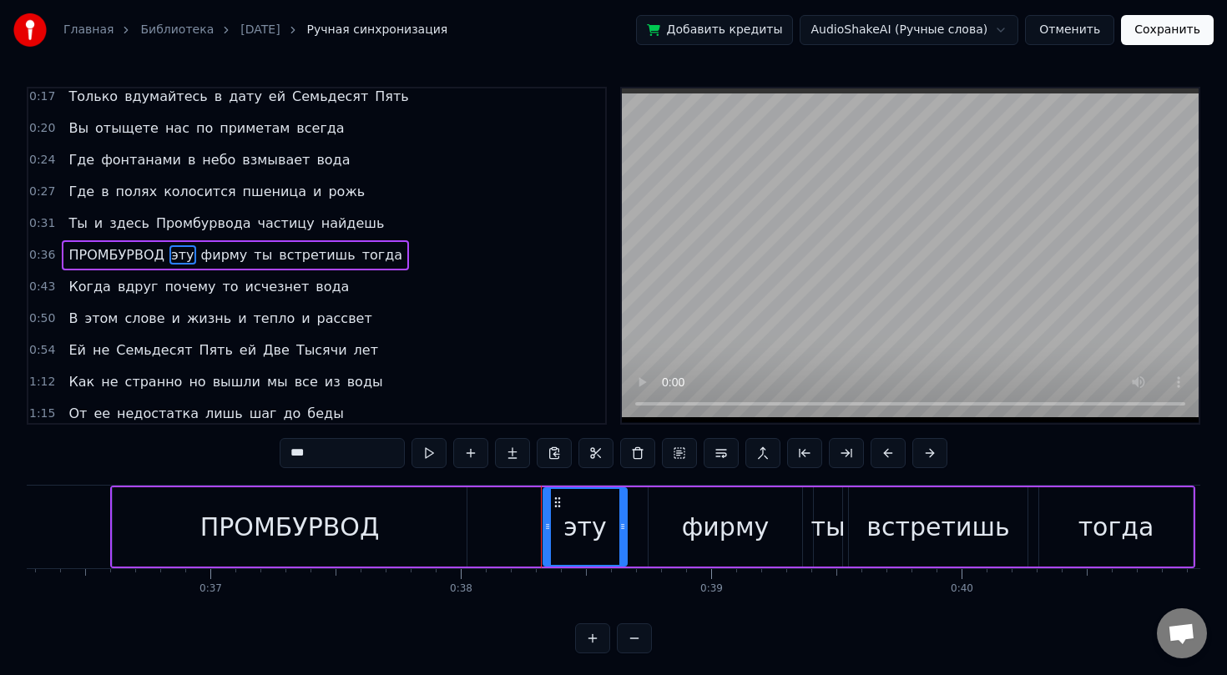
click at [558, 505] on icon at bounding box center [557, 502] width 13 height 13
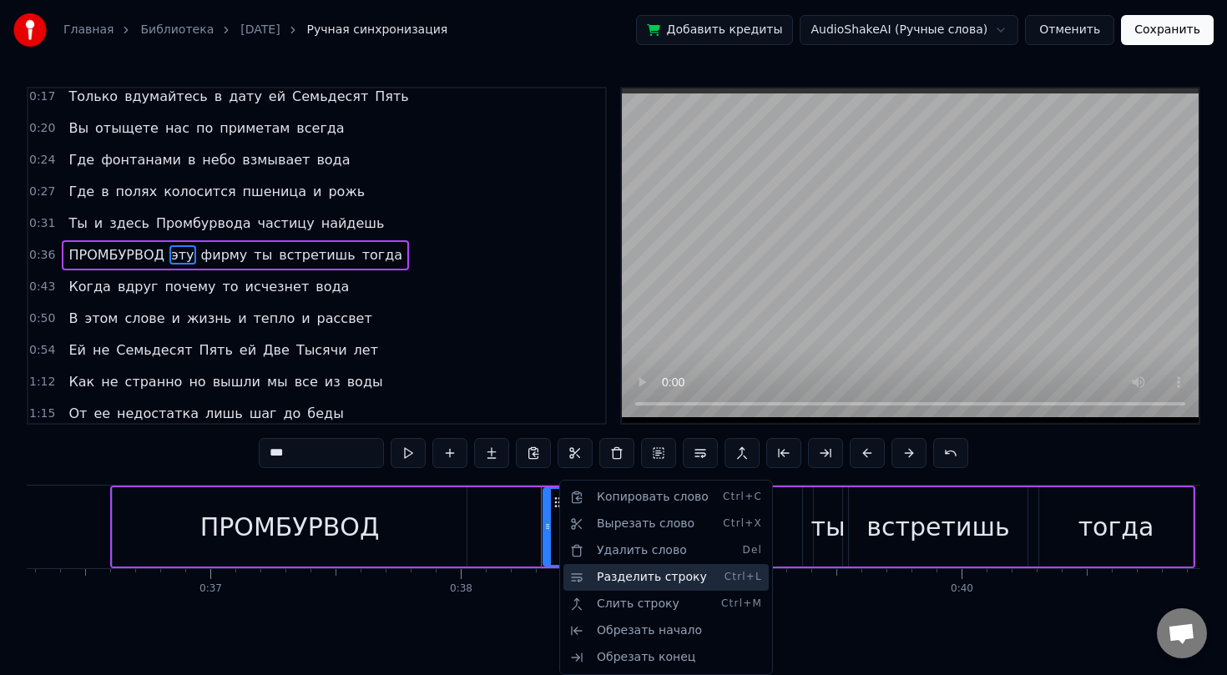
click at [609, 569] on div "Разделить строку Ctrl+L" at bounding box center [665, 577] width 205 height 27
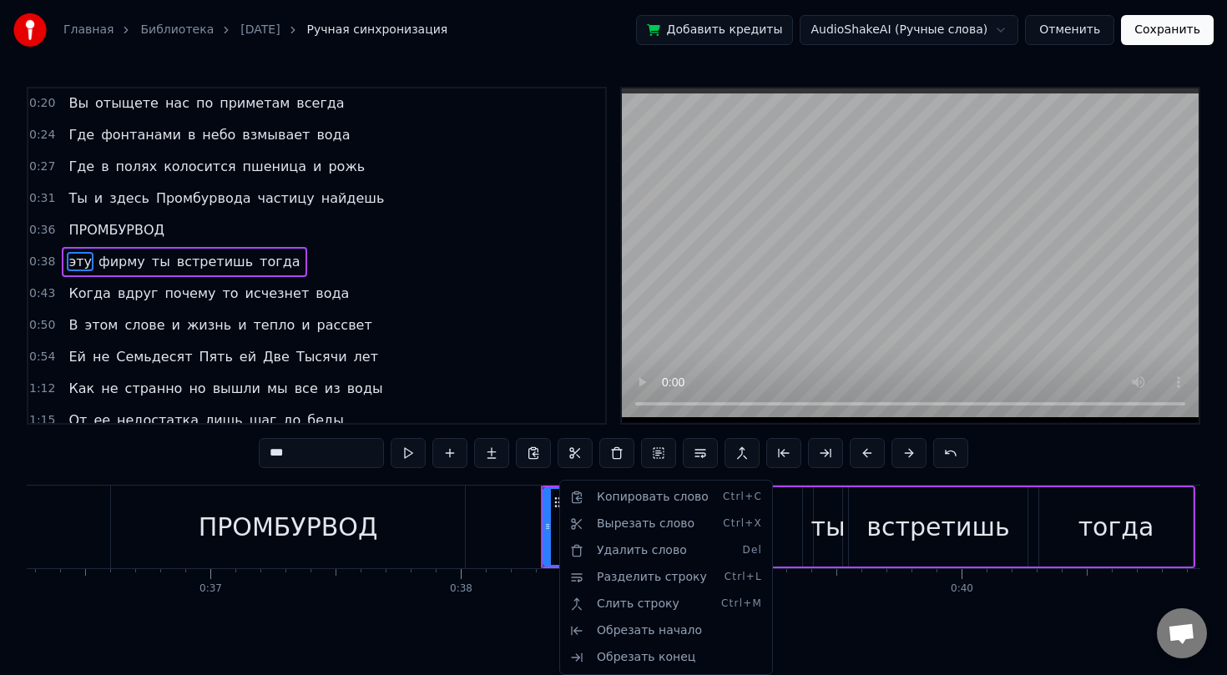
scroll to position [134, 0]
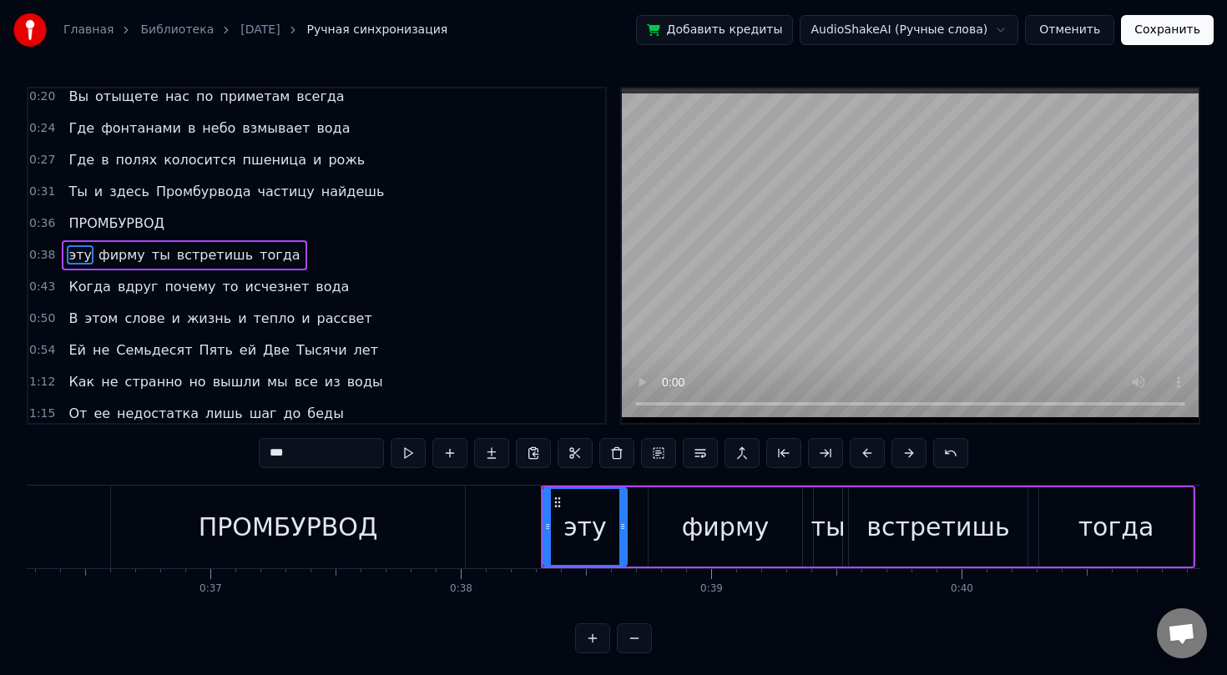
click at [204, 290] on div "Когда вдруг почему то исчезнет вода" at bounding box center [209, 287] width 294 height 30
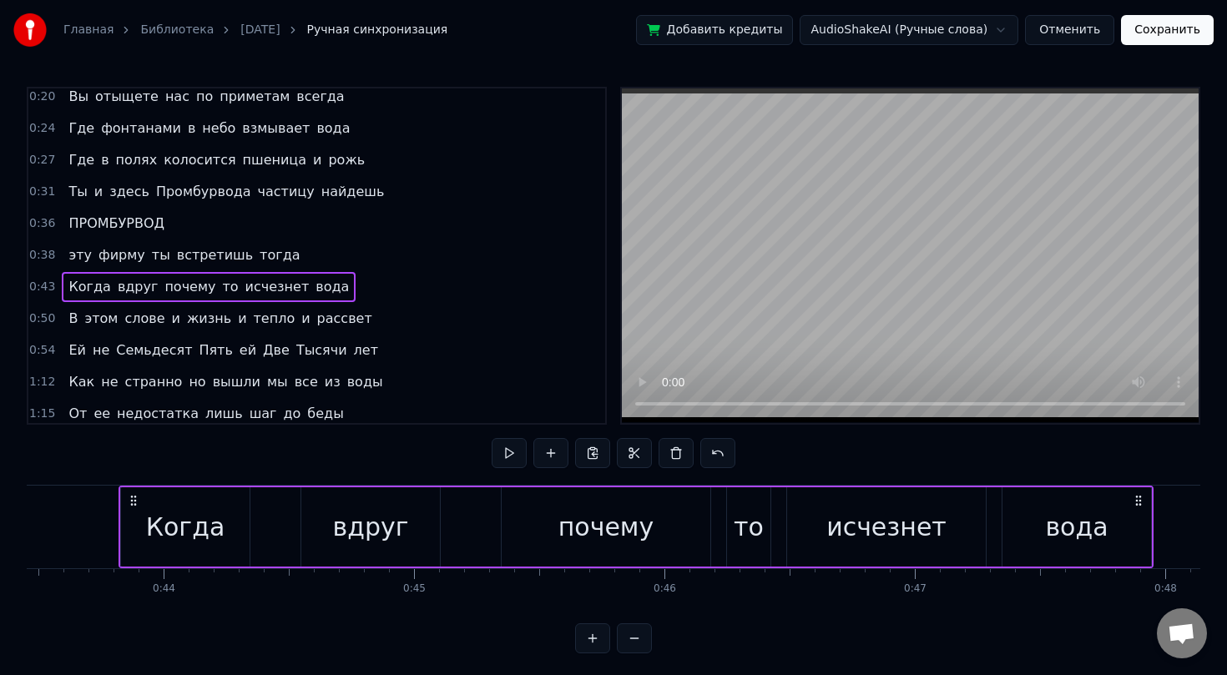
scroll to position [0, 10888]
click at [713, 526] on div "Когда вдруг почему то исчезнет вода" at bounding box center [627, 527] width 1035 height 83
click at [352, 353] on span "лет" at bounding box center [366, 350] width 28 height 19
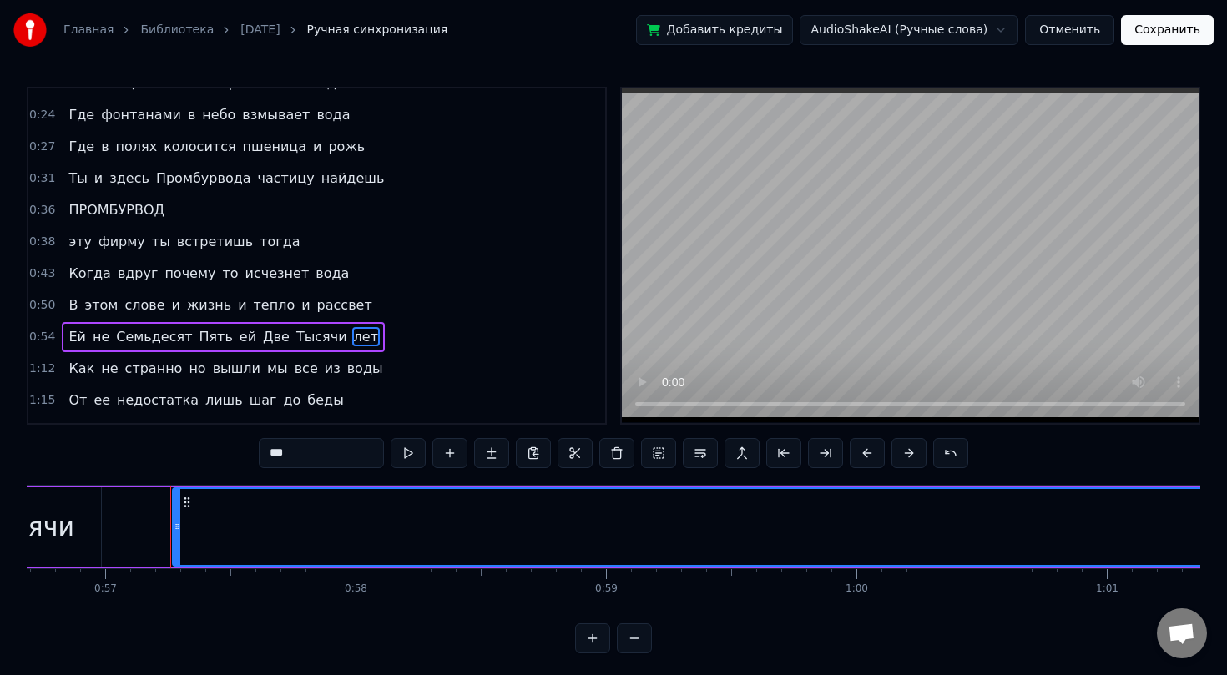
scroll to position [0, 14253]
click at [352, 339] on span "лет" at bounding box center [366, 336] width 28 height 19
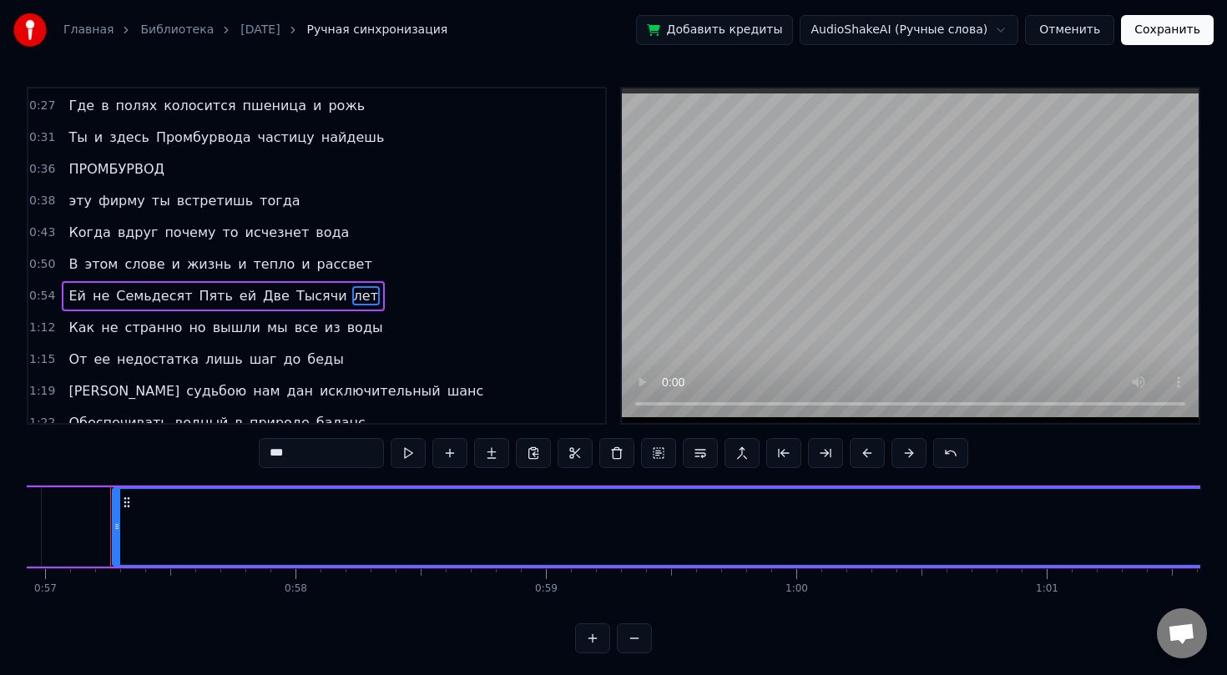
scroll to position [230, 0]
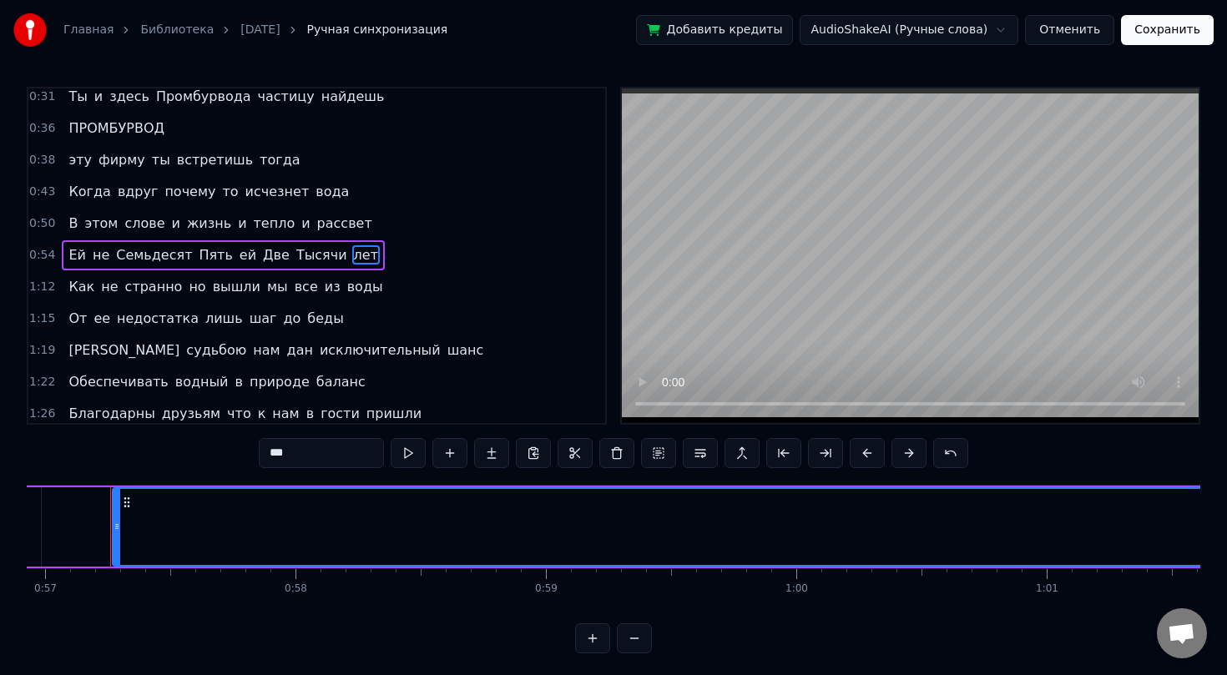
click at [352, 256] on span "лет" at bounding box center [366, 254] width 28 height 19
click at [315, 255] on span "Тысячи" at bounding box center [322, 254] width 54 height 19
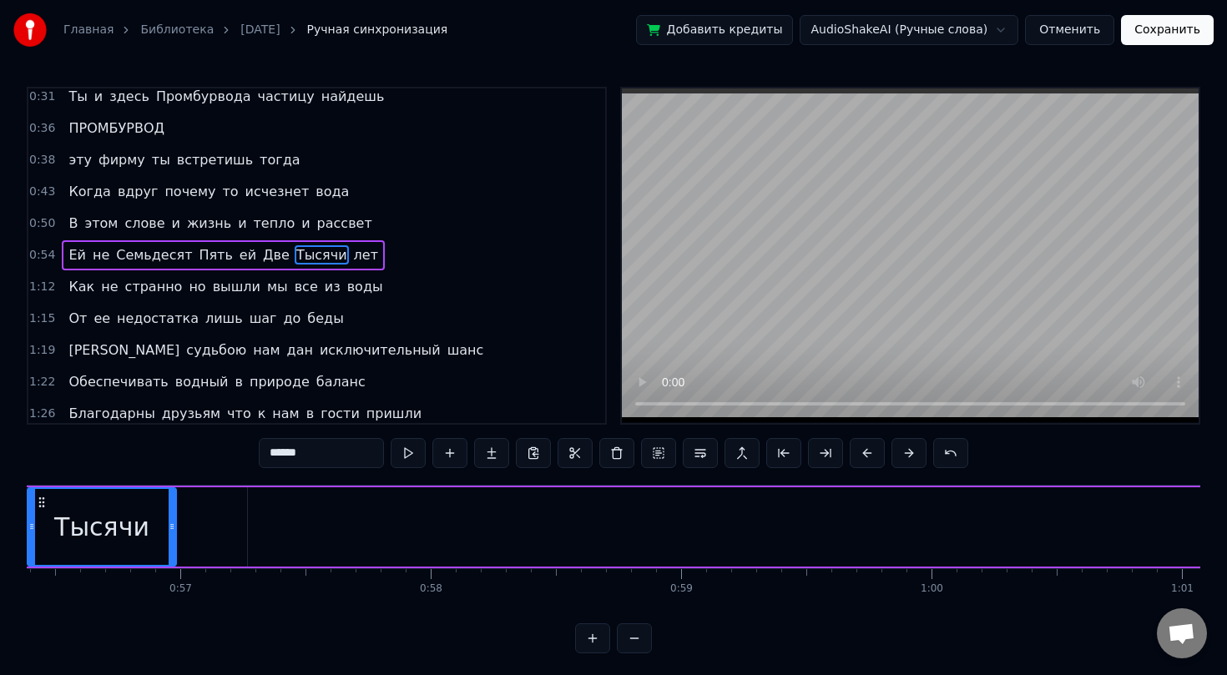
scroll to position [0, 14033]
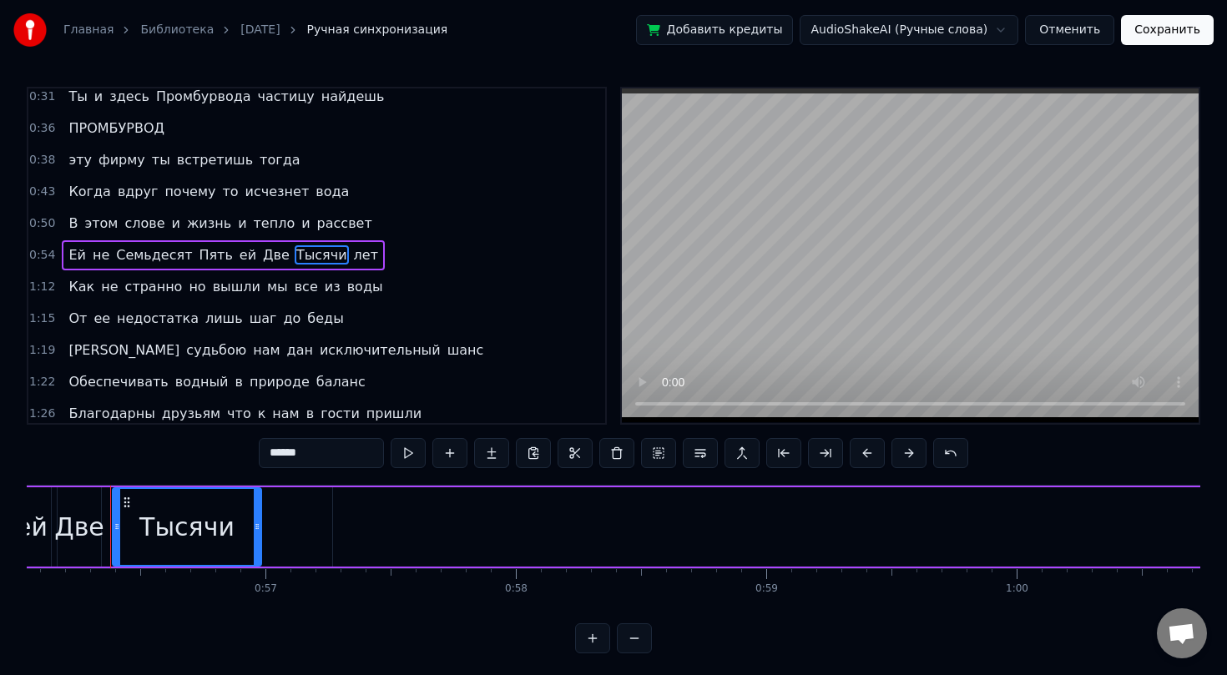
click at [352, 259] on span "лет" at bounding box center [366, 254] width 28 height 19
type input "***"
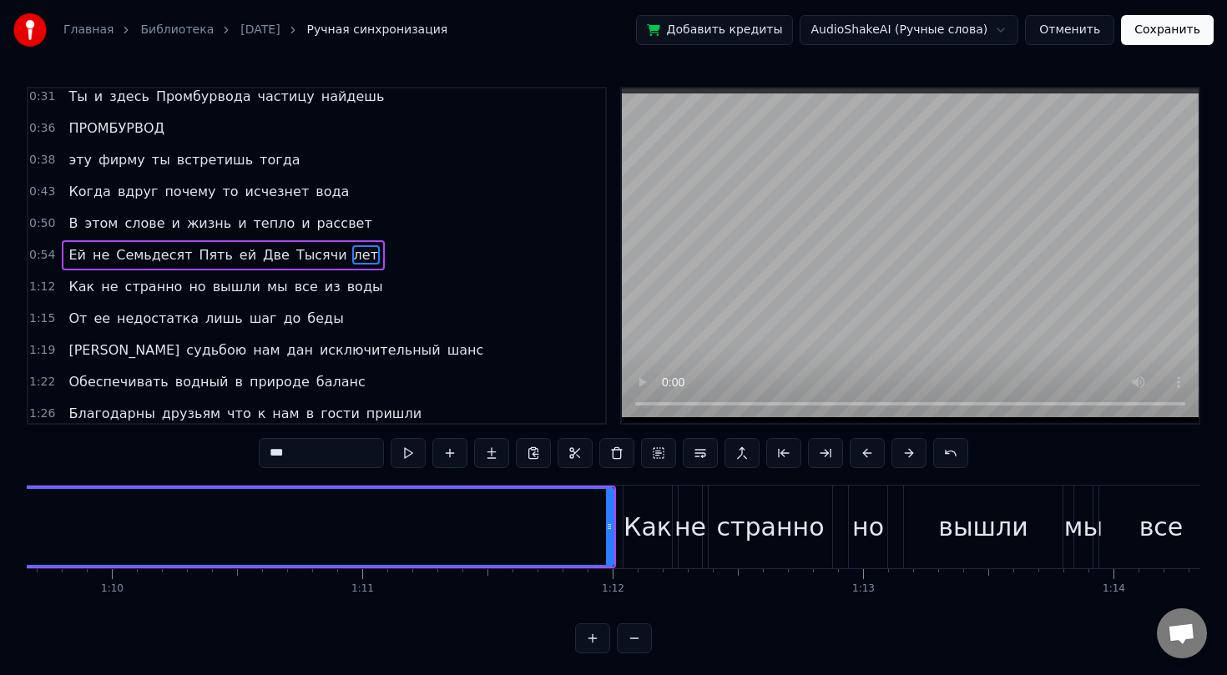
scroll to position [0, 17462]
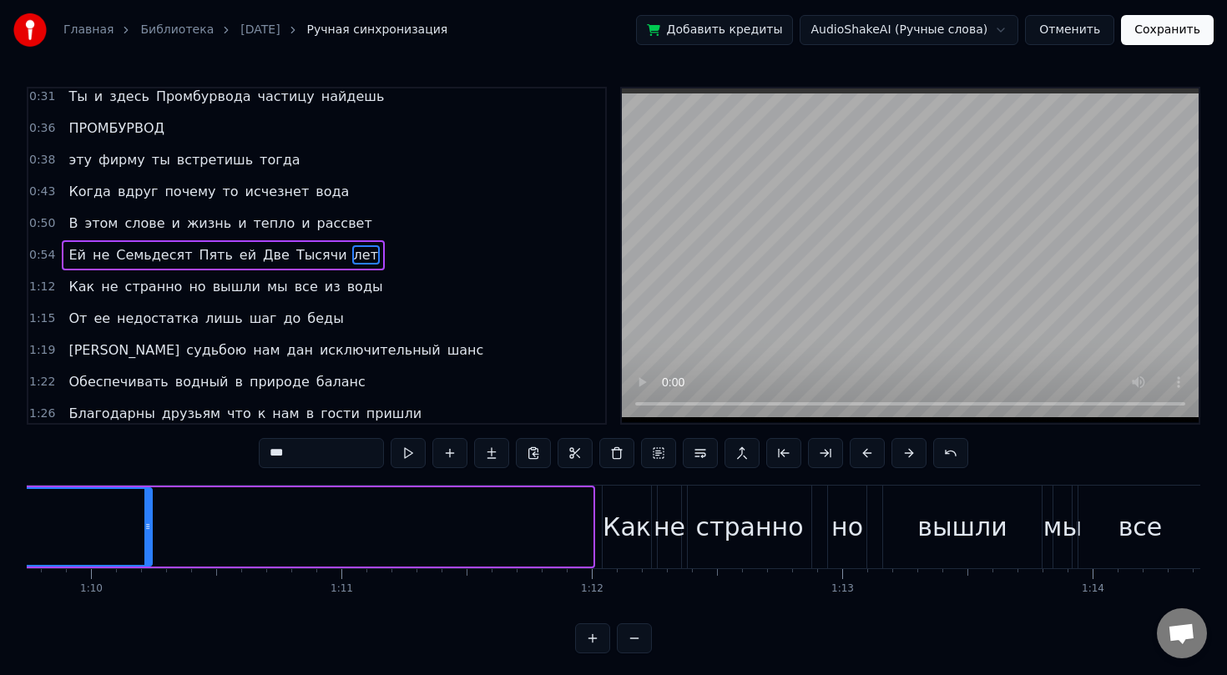
drag, startPoint x: 587, startPoint y: 522, endPoint x: 146, endPoint y: 512, distance: 440.8
click at [146, 512] on div at bounding box center [147, 527] width 7 height 76
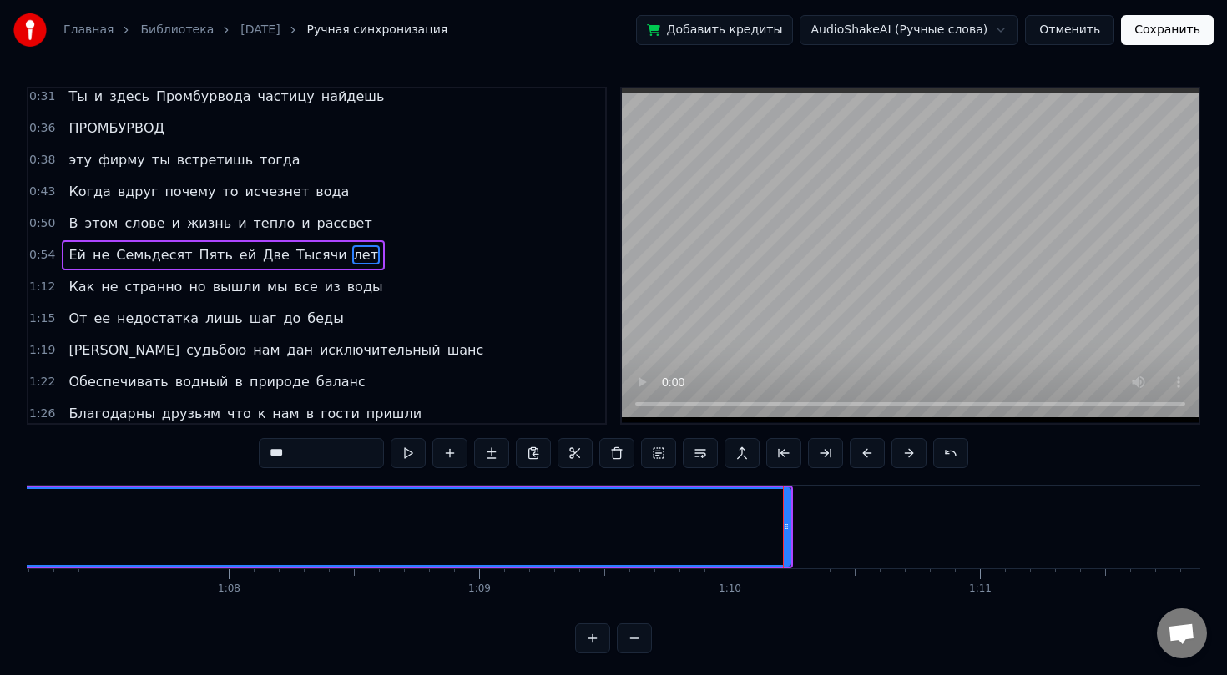
scroll to position [0, 16821]
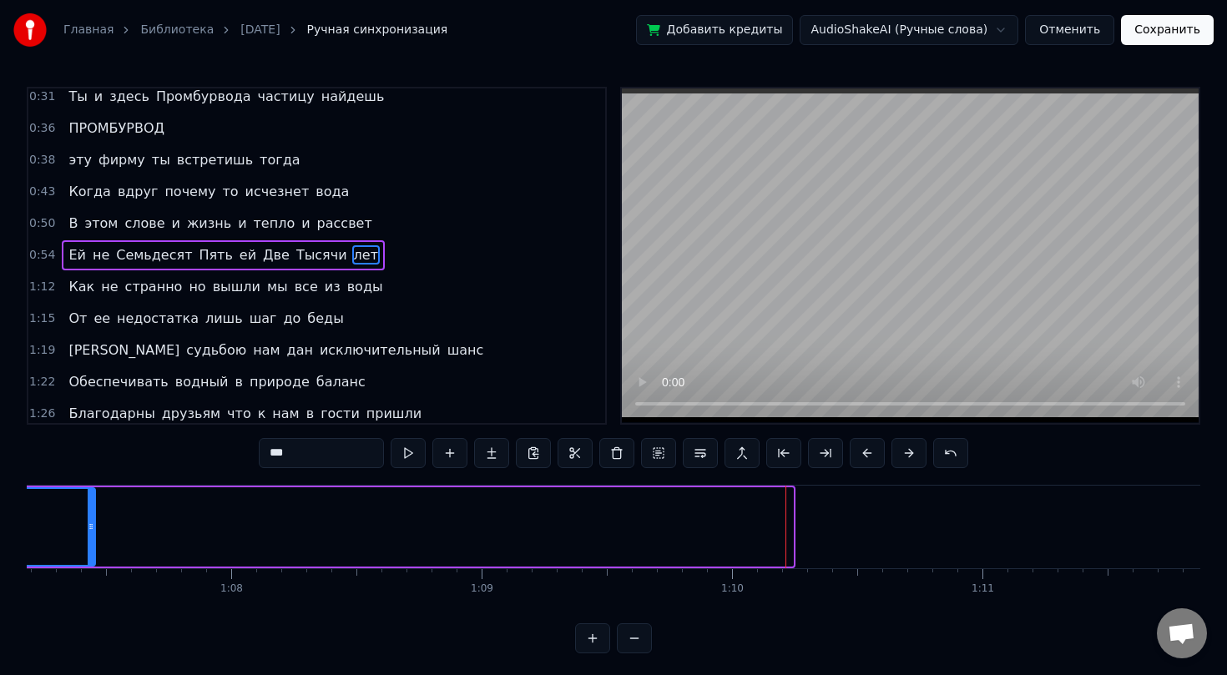
drag, startPoint x: 789, startPoint y: 520, endPoint x: 91, endPoint y: 530, distance: 697.8
click at [91, 530] on icon at bounding box center [91, 526] width 7 height 13
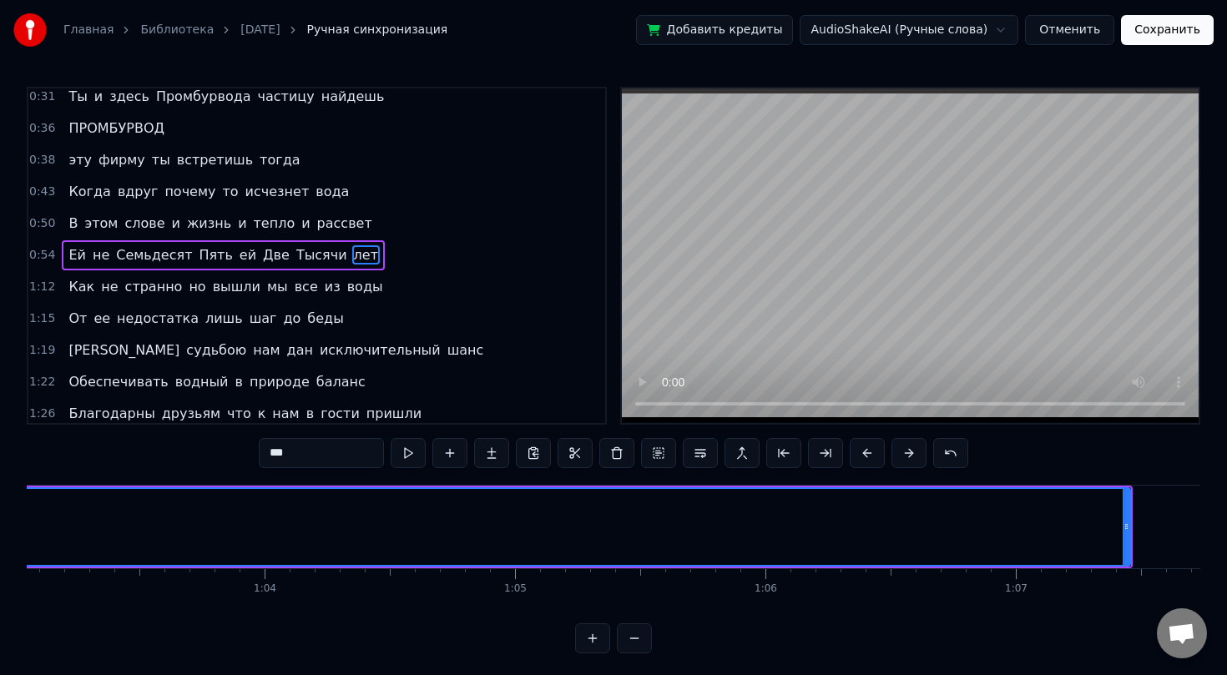
scroll to position [0, 15721]
click at [635, 642] on button at bounding box center [634, 638] width 35 height 30
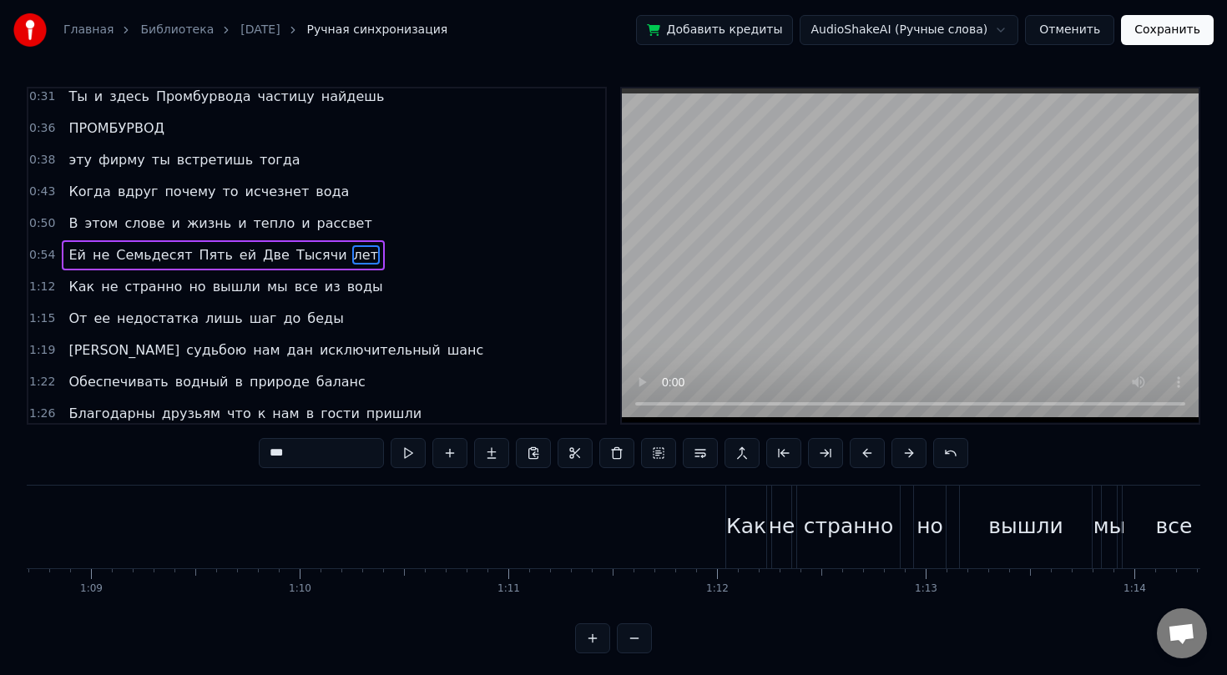
scroll to position [0, 13986]
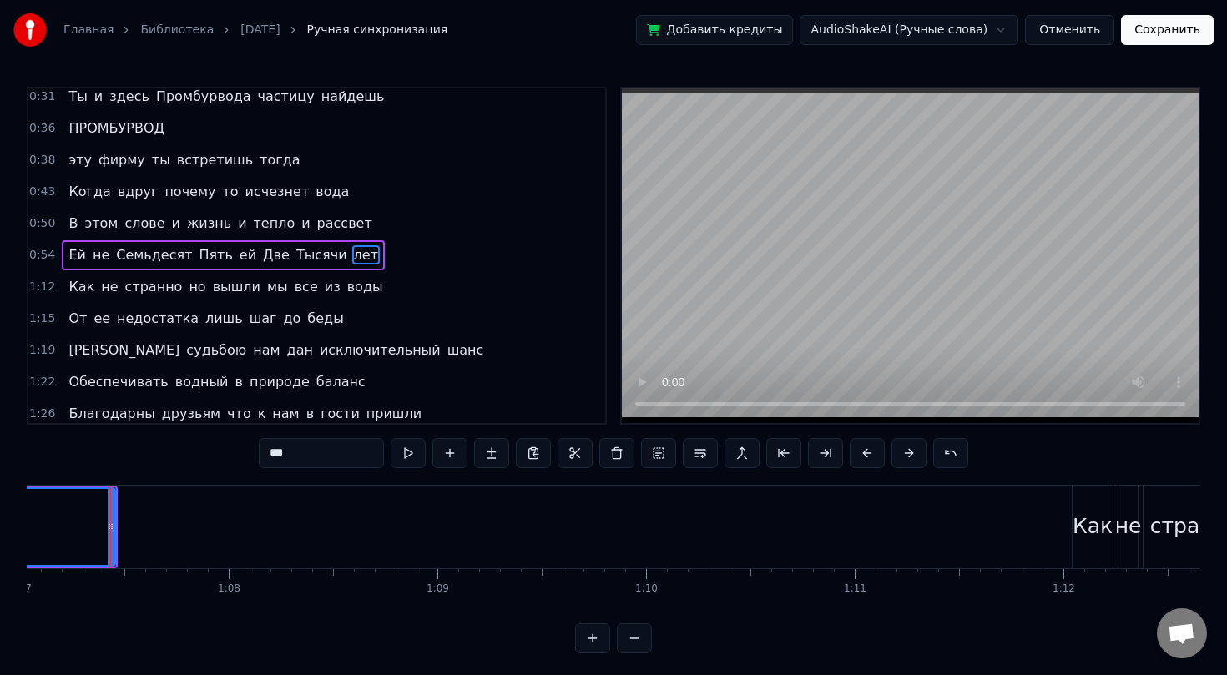
click at [635, 642] on button at bounding box center [634, 638] width 35 height 30
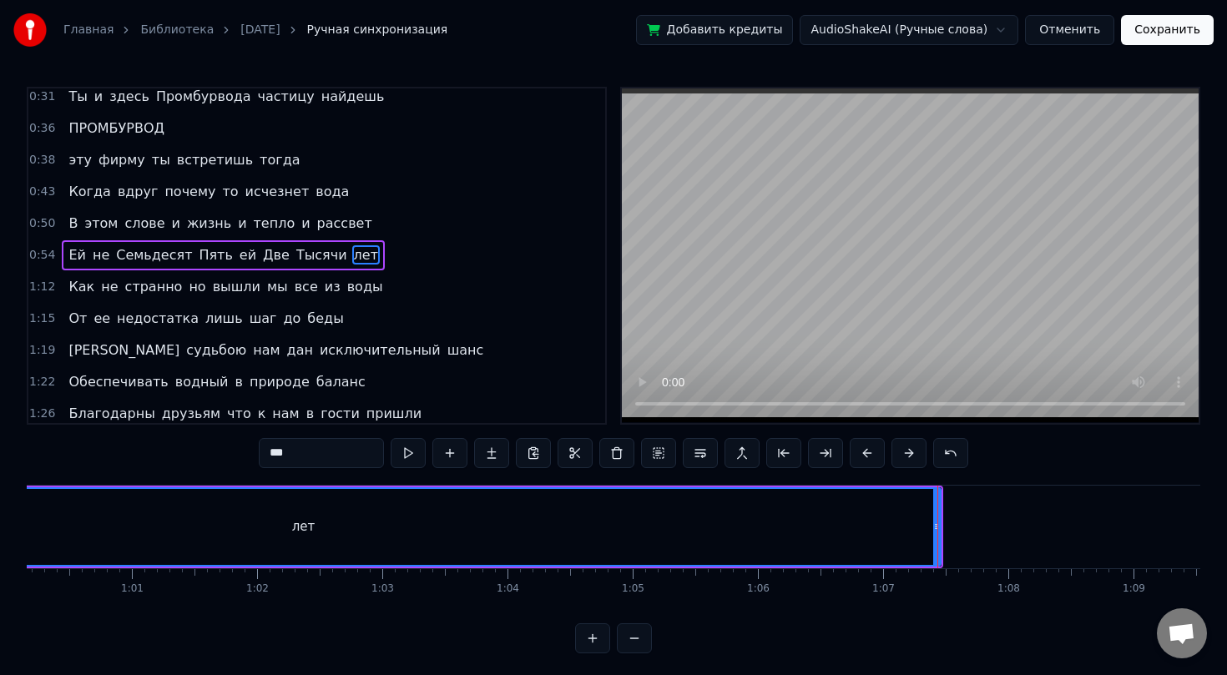
scroll to position [0, 7525]
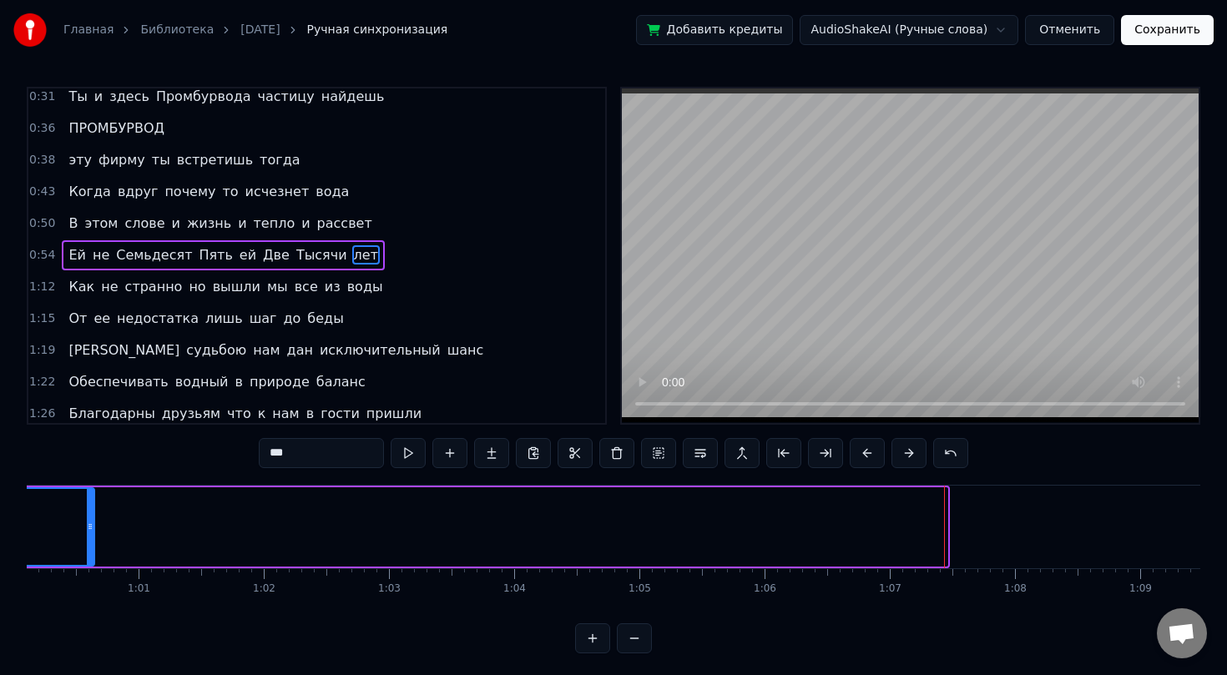
drag, startPoint x: 941, startPoint y: 516, endPoint x: 88, endPoint y: 532, distance: 853.1
click at [88, 532] on div at bounding box center [90, 527] width 7 height 76
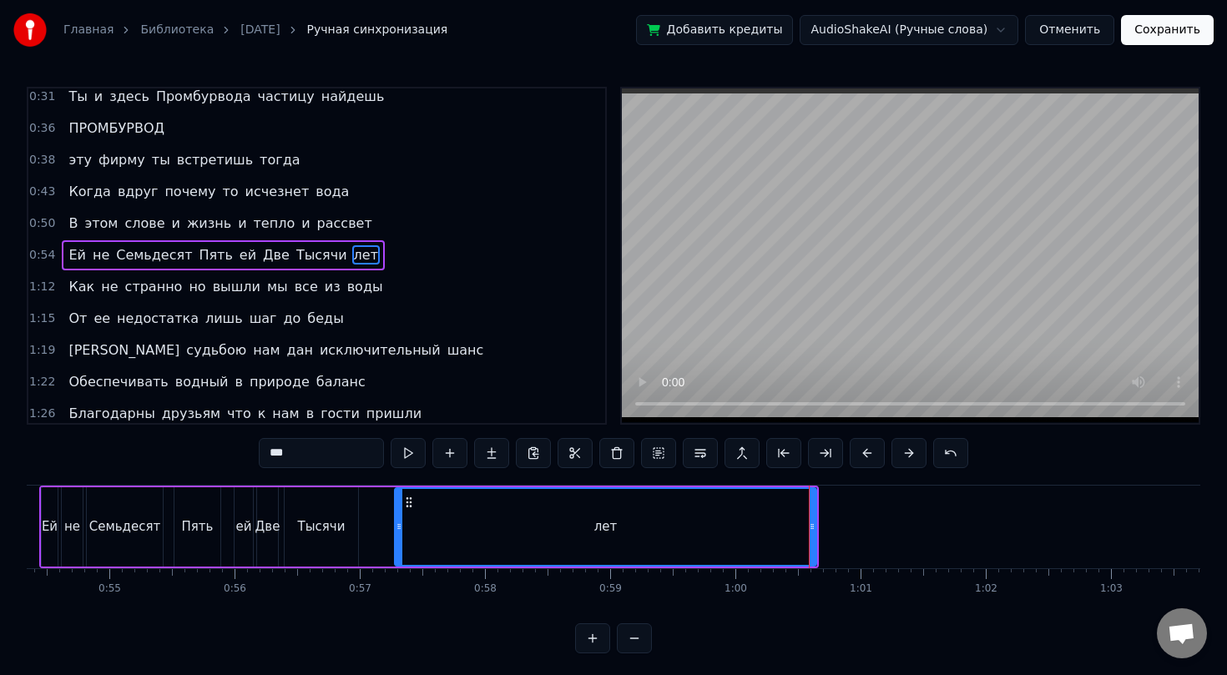
scroll to position [0, 6789]
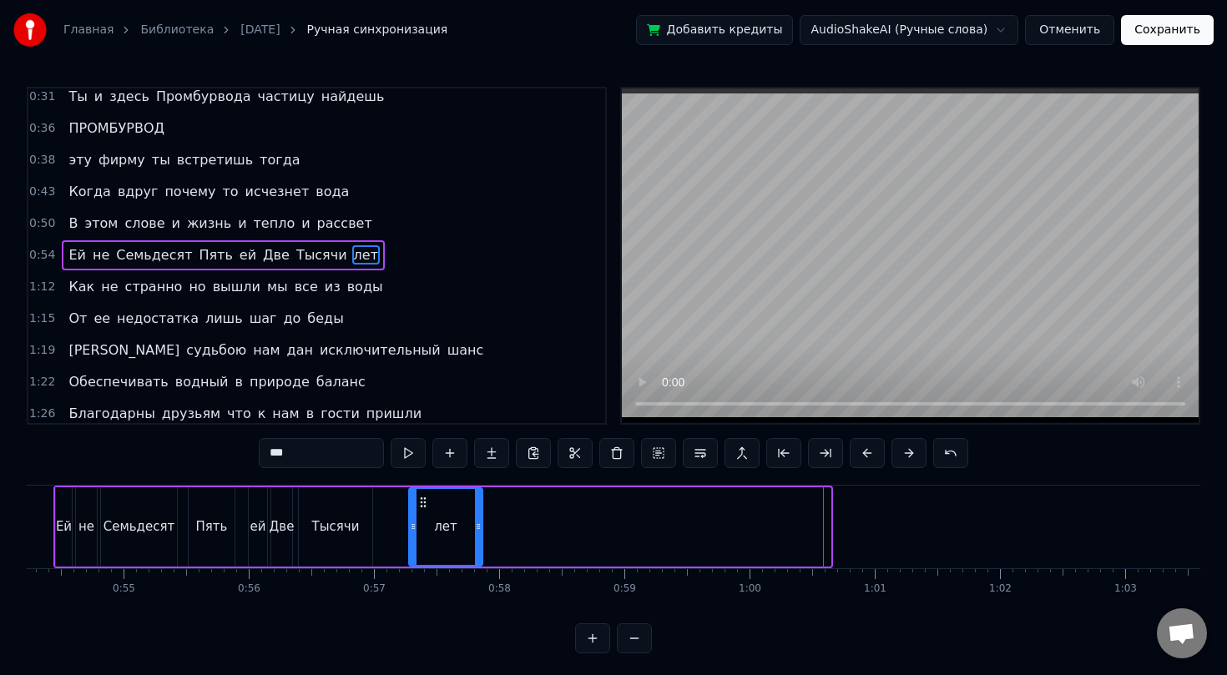
drag, startPoint x: 828, startPoint y: 517, endPoint x: 480, endPoint y: 537, distance: 348.7
click at [480, 537] on div at bounding box center [478, 527] width 7 height 76
click at [600, 637] on button at bounding box center [592, 638] width 35 height 30
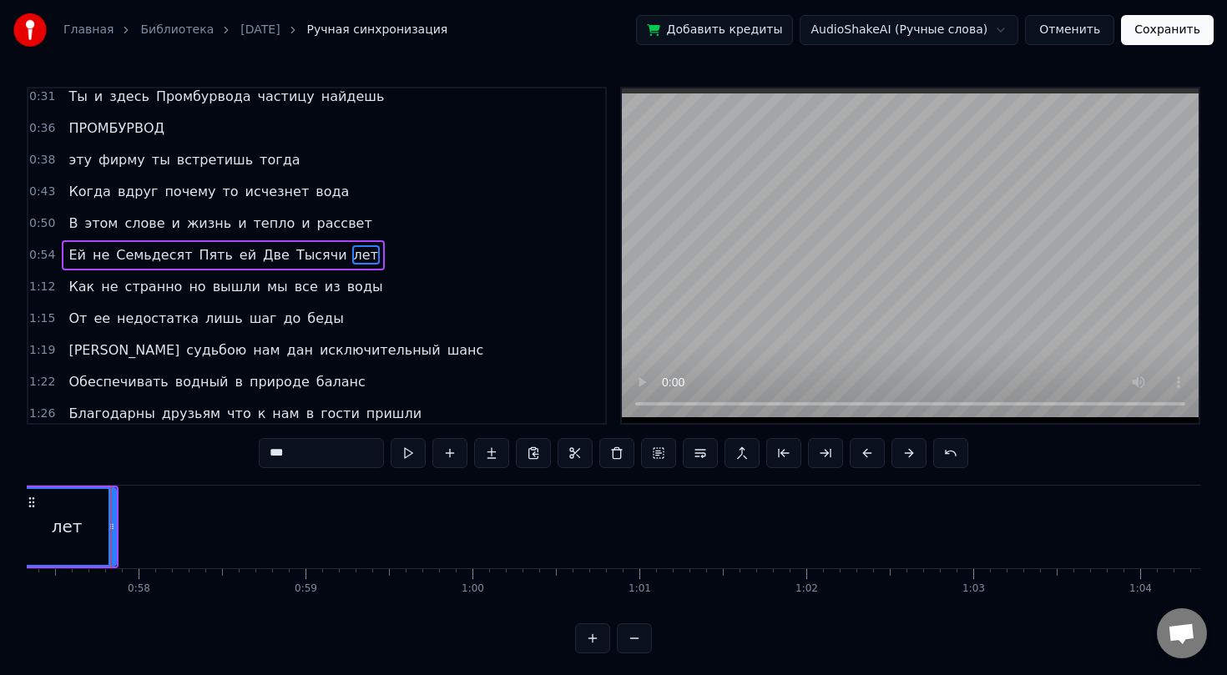
click at [600, 637] on button at bounding box center [592, 638] width 35 height 30
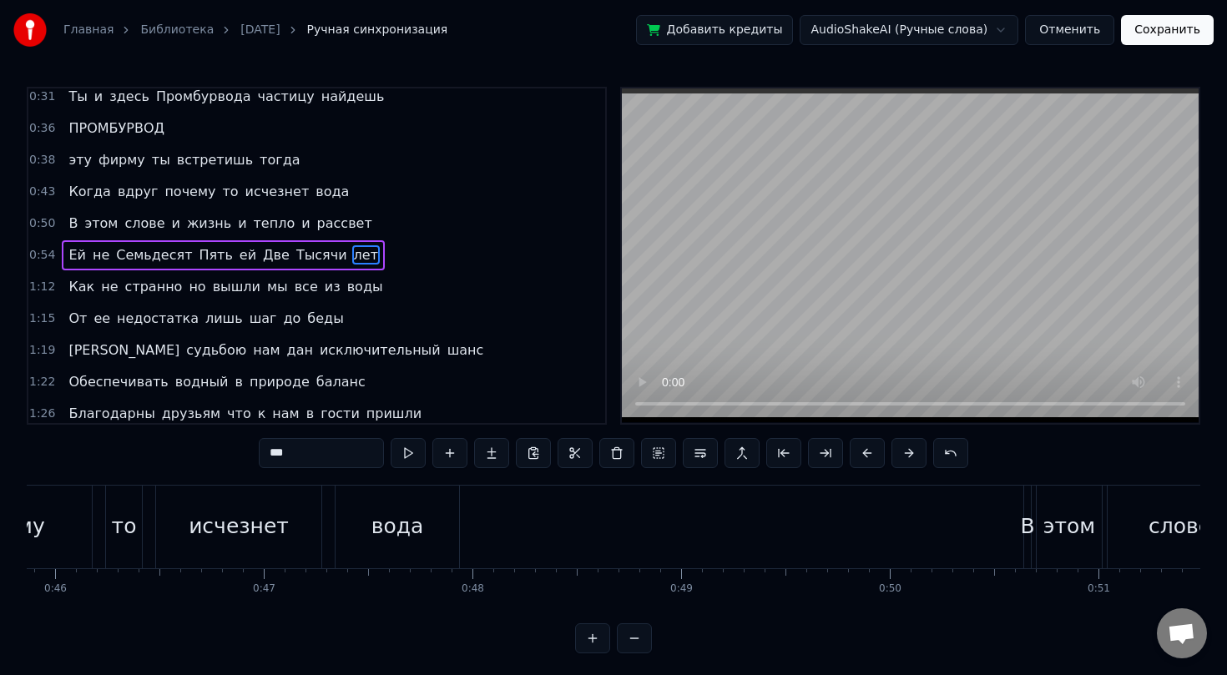
click at [600, 637] on button at bounding box center [592, 638] width 35 height 30
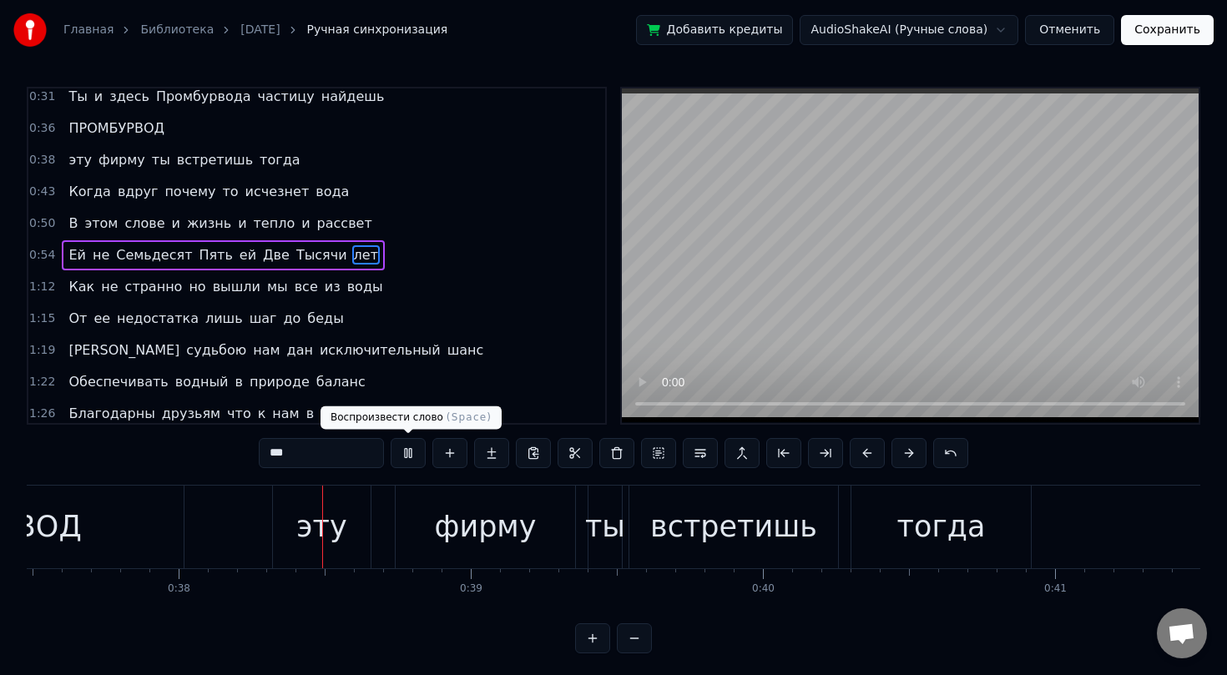
scroll to position [0, 10967]
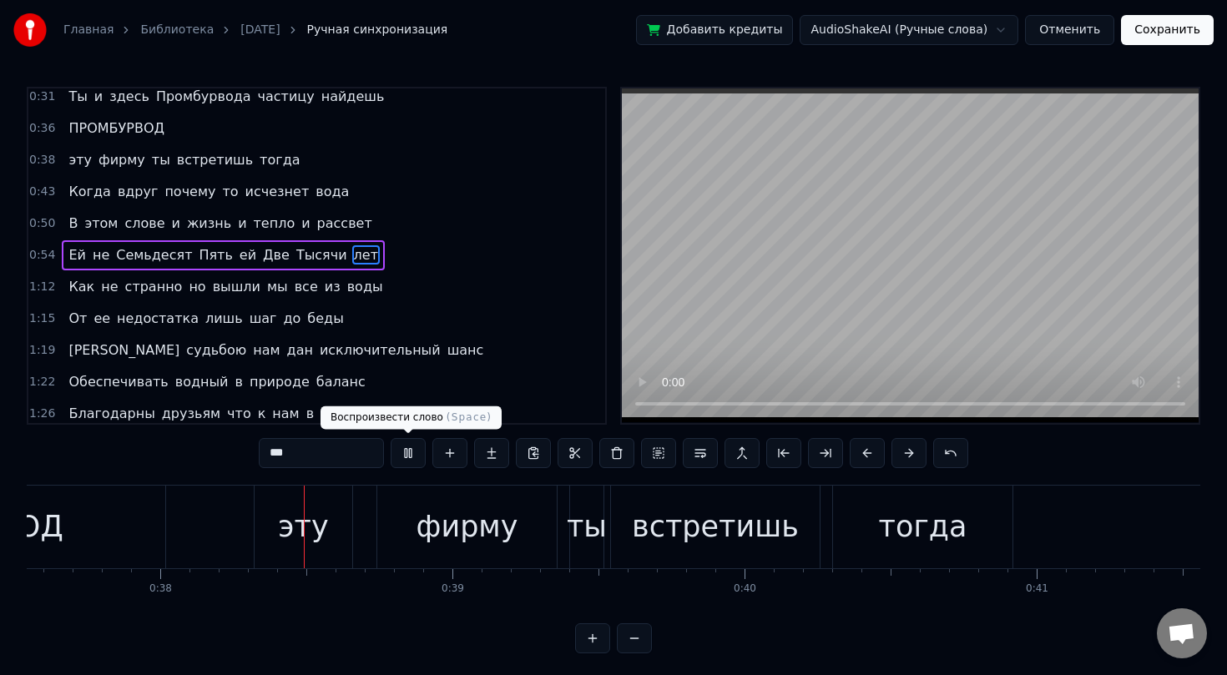
click at [409, 458] on button at bounding box center [408, 453] width 35 height 30
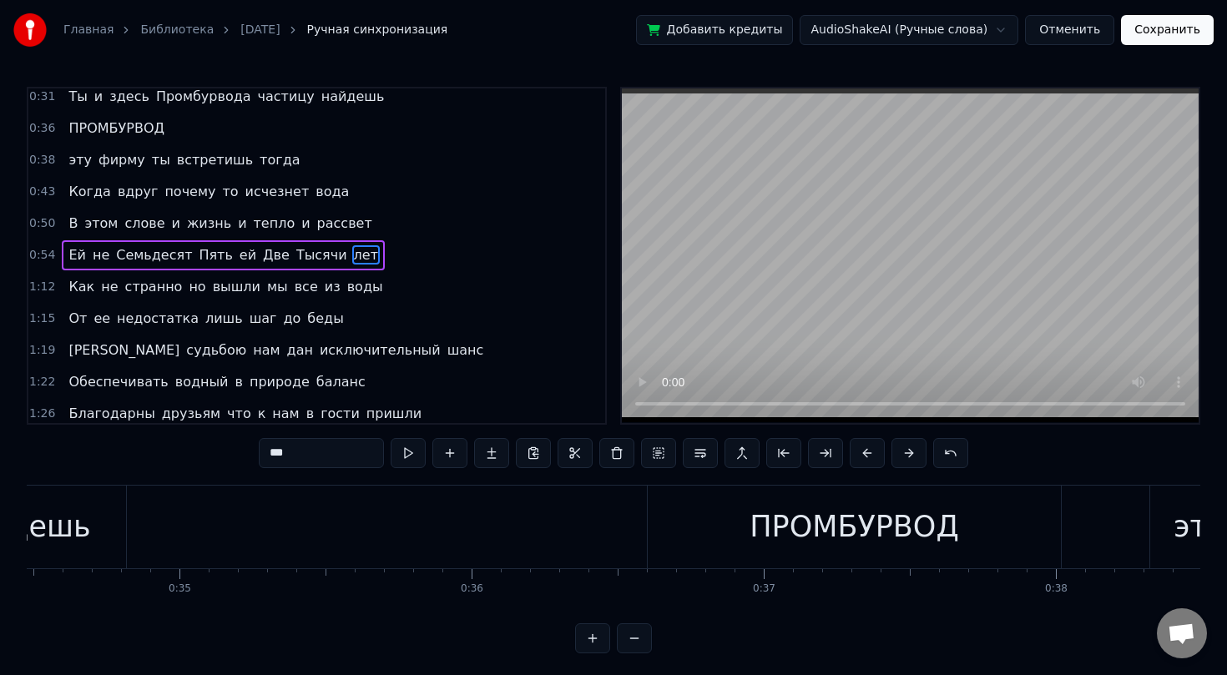
scroll to position [0, 10083]
click at [790, 527] on div "ПРОМБУРВОД" at bounding box center [842, 527] width 209 height 44
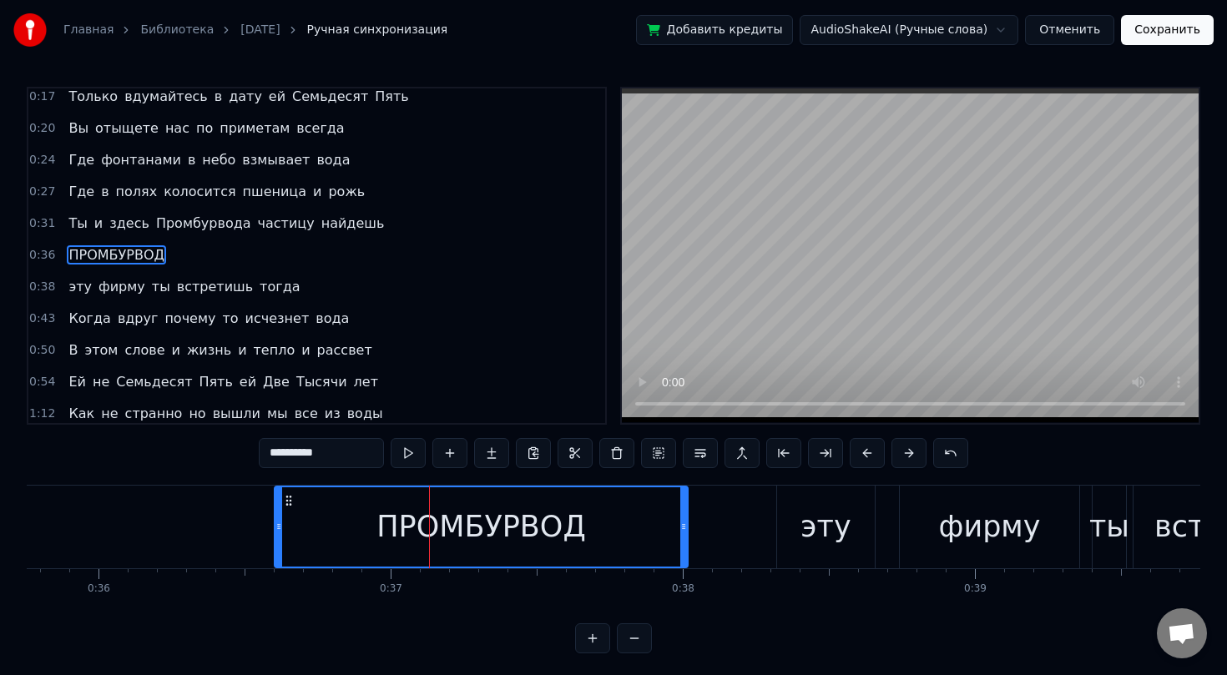
scroll to position [0, 10452]
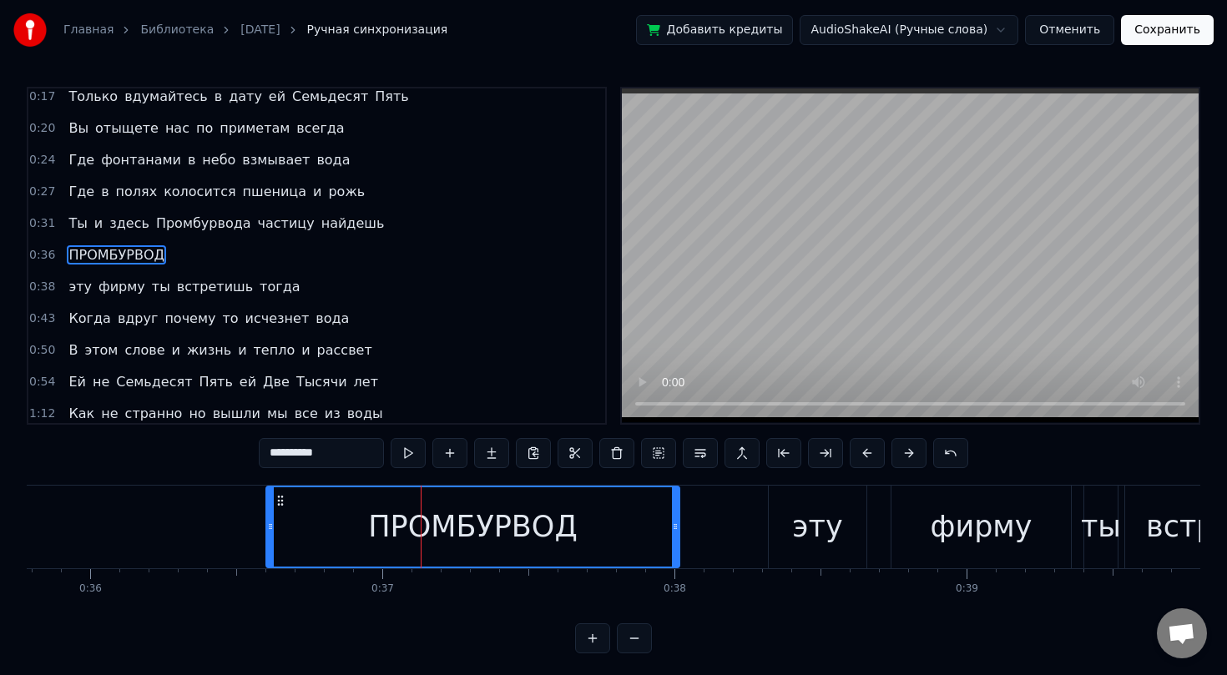
click at [793, 527] on div "эту" at bounding box center [818, 527] width 98 height 83
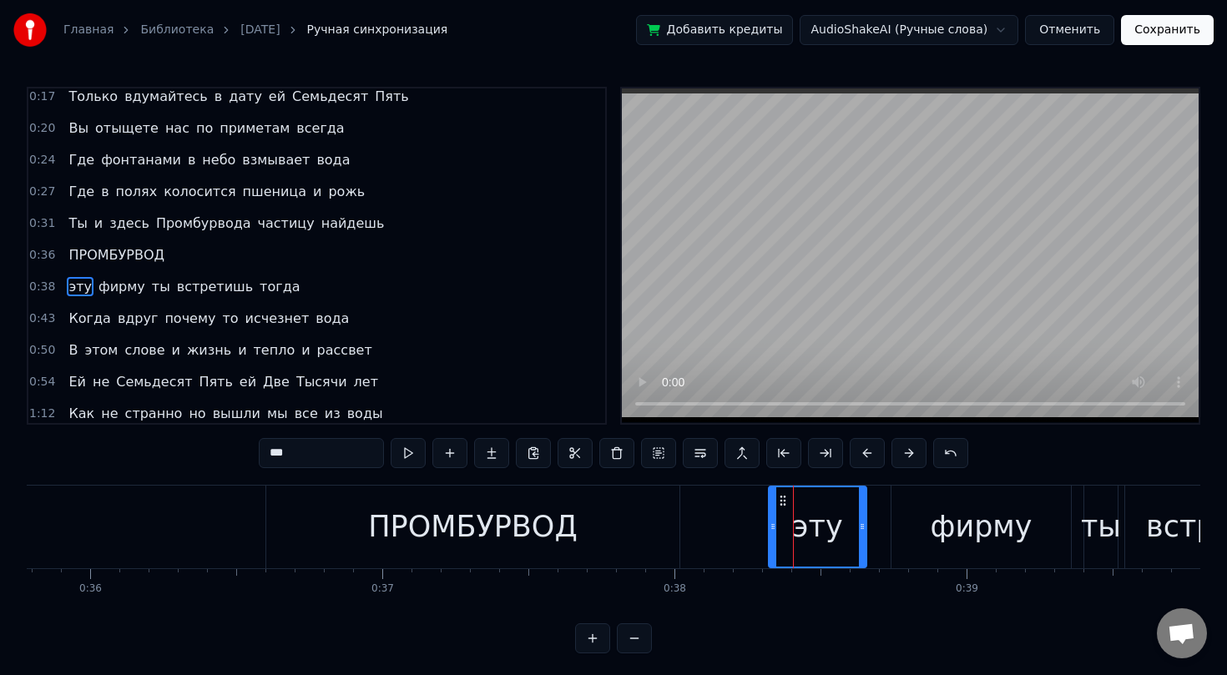
scroll to position [134, 0]
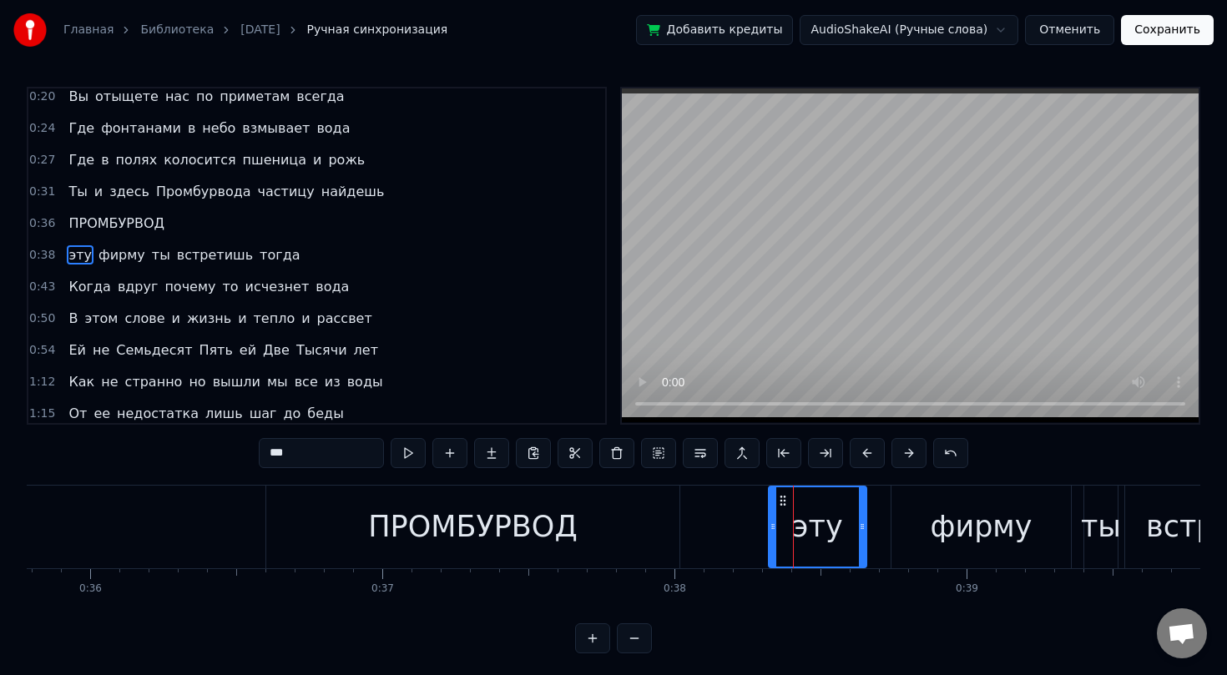
click at [606, 544] on div "ПРОМБУРВОД" at bounding box center [472, 527] width 413 height 83
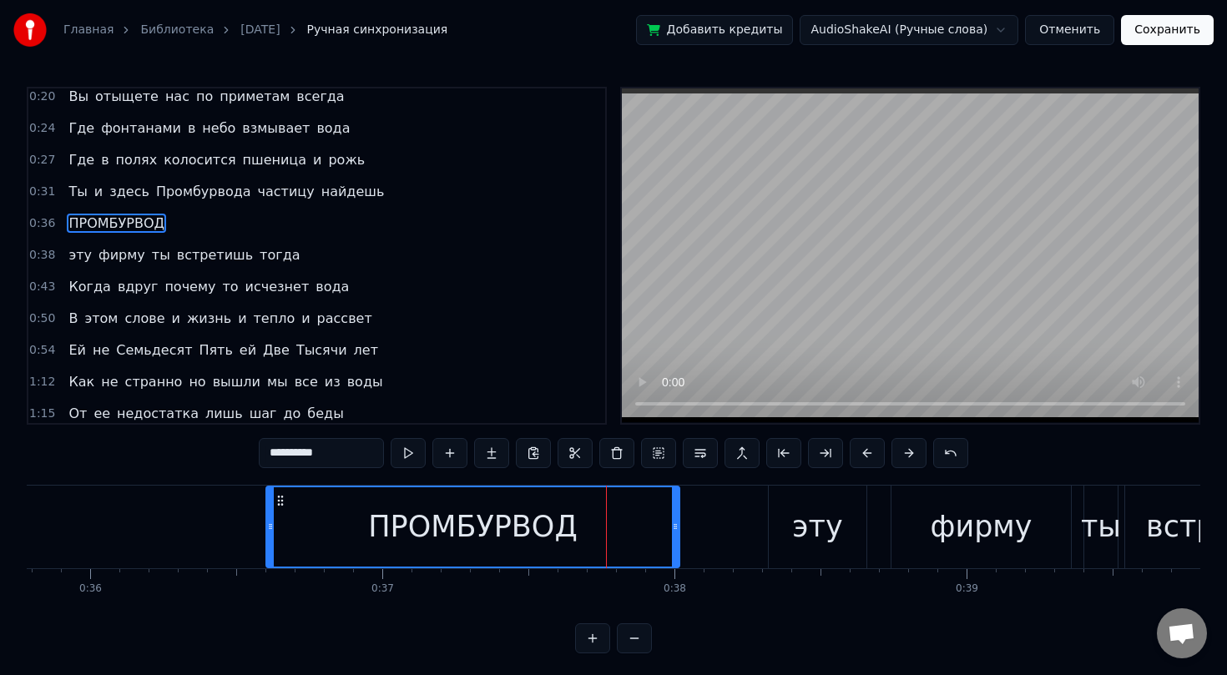
scroll to position [103, 0]
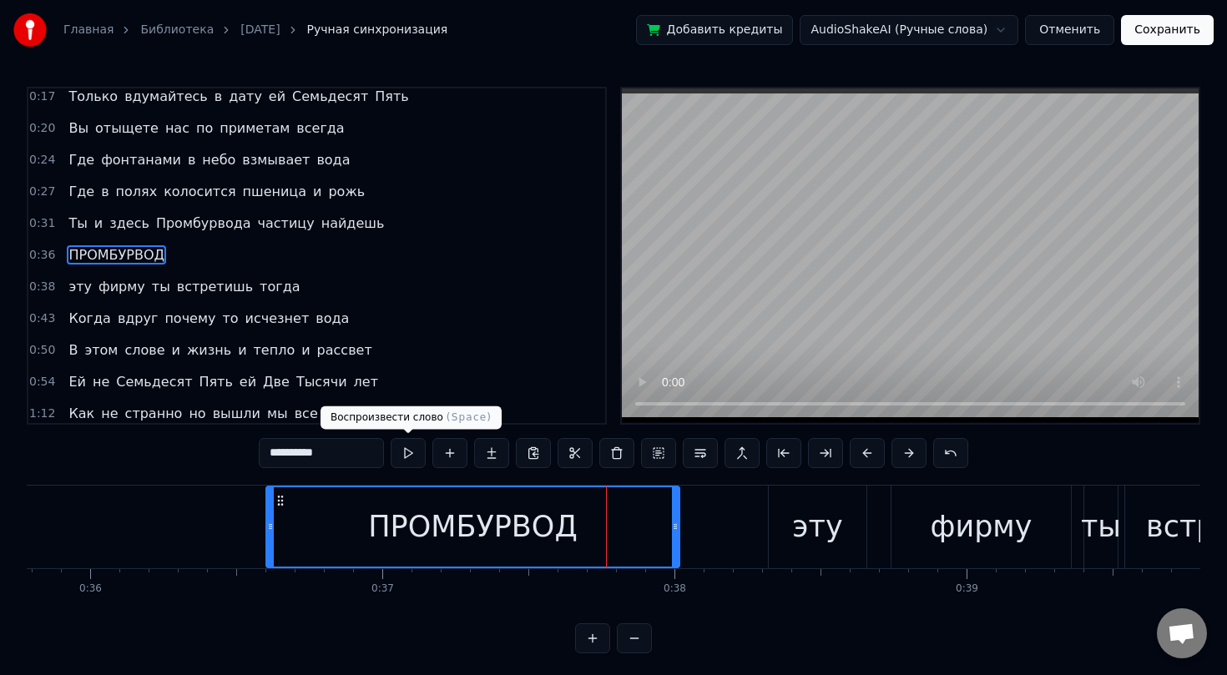
click at [407, 459] on button at bounding box center [408, 453] width 35 height 30
click at [782, 512] on div "эту" at bounding box center [818, 527] width 98 height 83
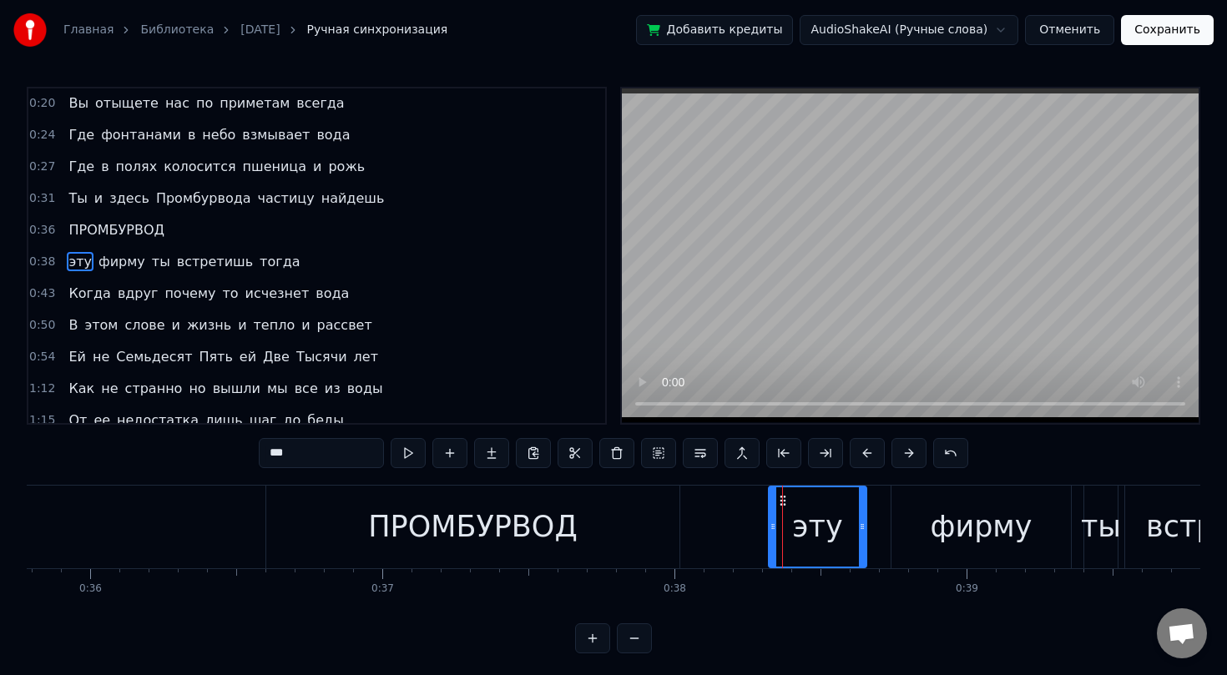
scroll to position [134, 0]
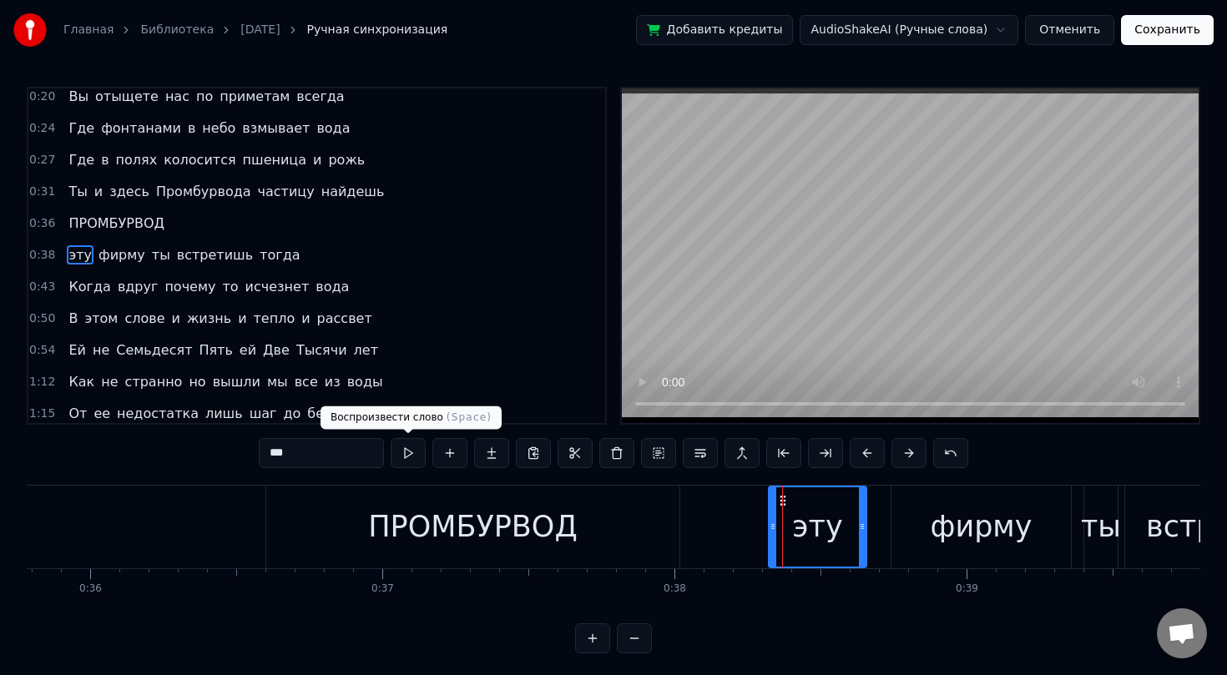
click at [416, 454] on button at bounding box center [408, 453] width 35 height 30
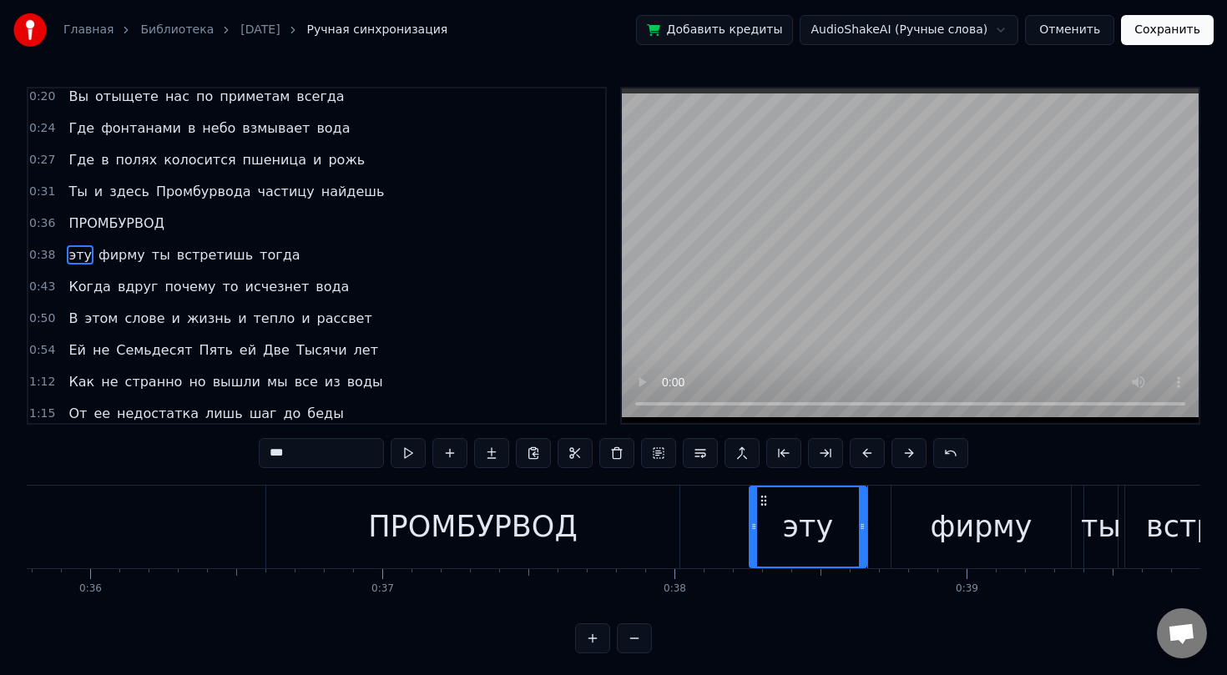
drag, startPoint x: 774, startPoint y: 522, endPoint x: 756, endPoint y: 522, distance: 17.5
click at [755, 522] on icon at bounding box center [753, 526] width 7 height 13
drag, startPoint x: 863, startPoint y: 523, endPoint x: 845, endPoint y: 525, distance: 17.6
click at [845, 525] on icon at bounding box center [844, 526] width 7 height 13
click at [922, 526] on div "фирму" at bounding box center [980, 527] width 179 height 83
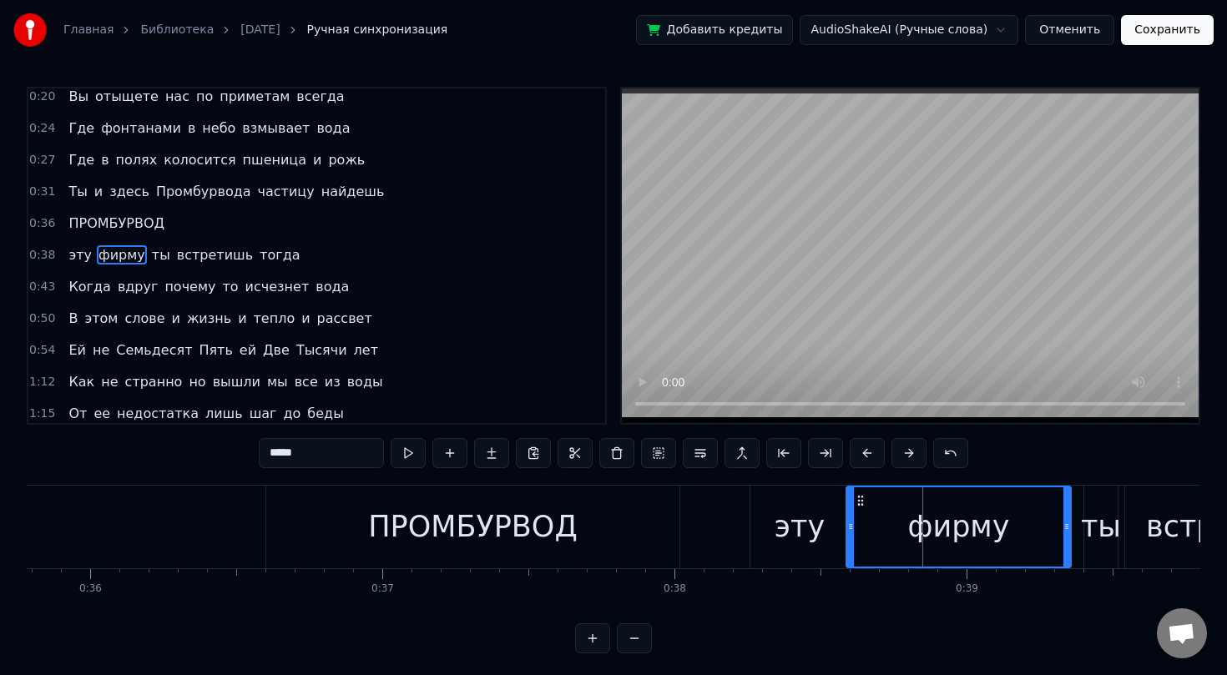
drag, startPoint x: 896, startPoint y: 527, endPoint x: 852, endPoint y: 534, distance: 44.7
click at [851, 534] on div at bounding box center [850, 526] width 7 height 79
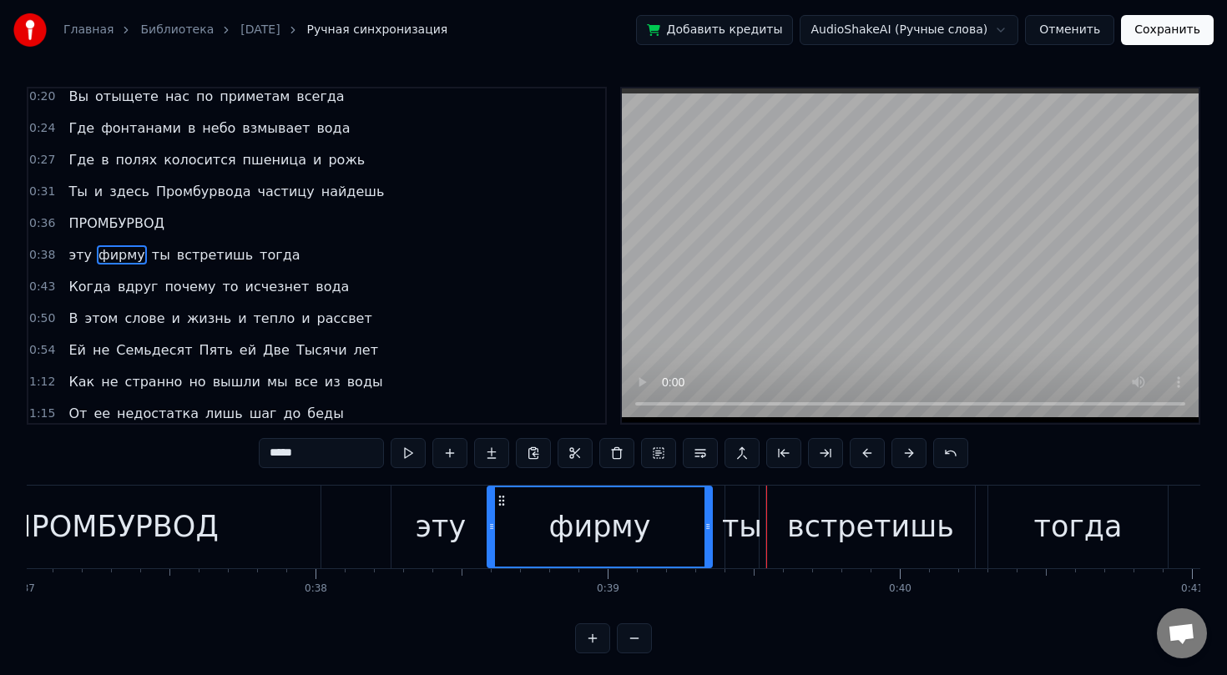
scroll to position [0, 10803]
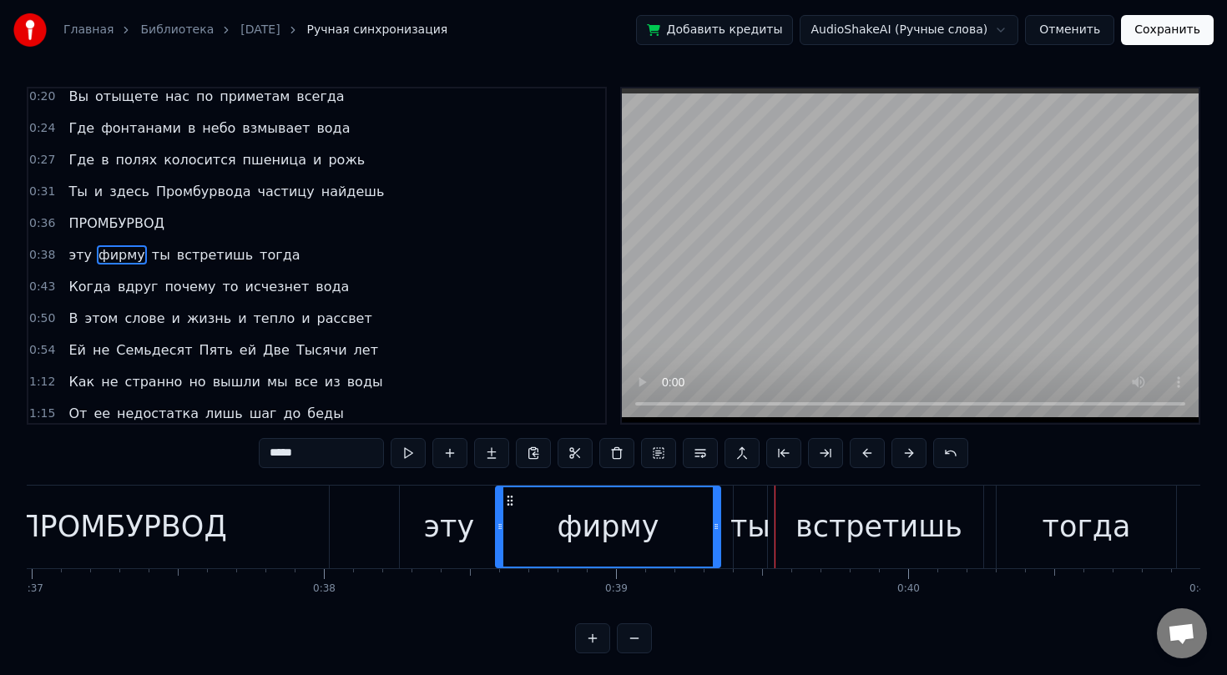
click at [71, 194] on span "Ты" at bounding box center [78, 191] width 22 height 19
type input "**"
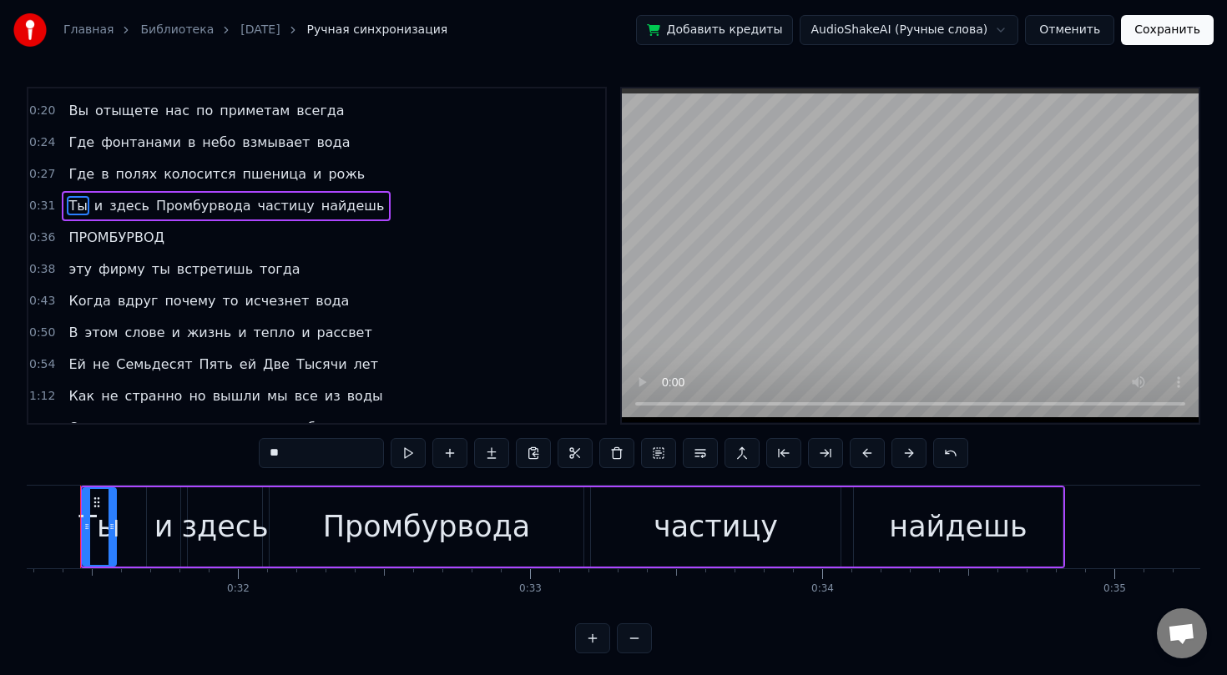
scroll to position [0, 9106]
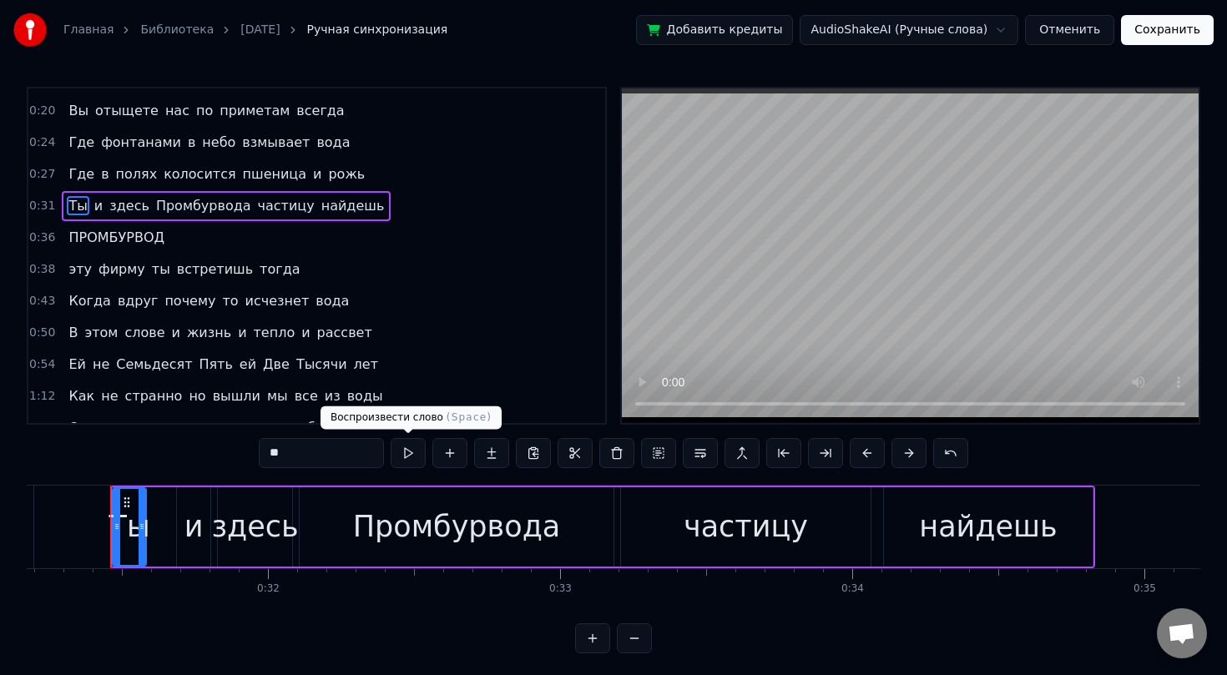
click at [407, 447] on button at bounding box center [408, 453] width 35 height 30
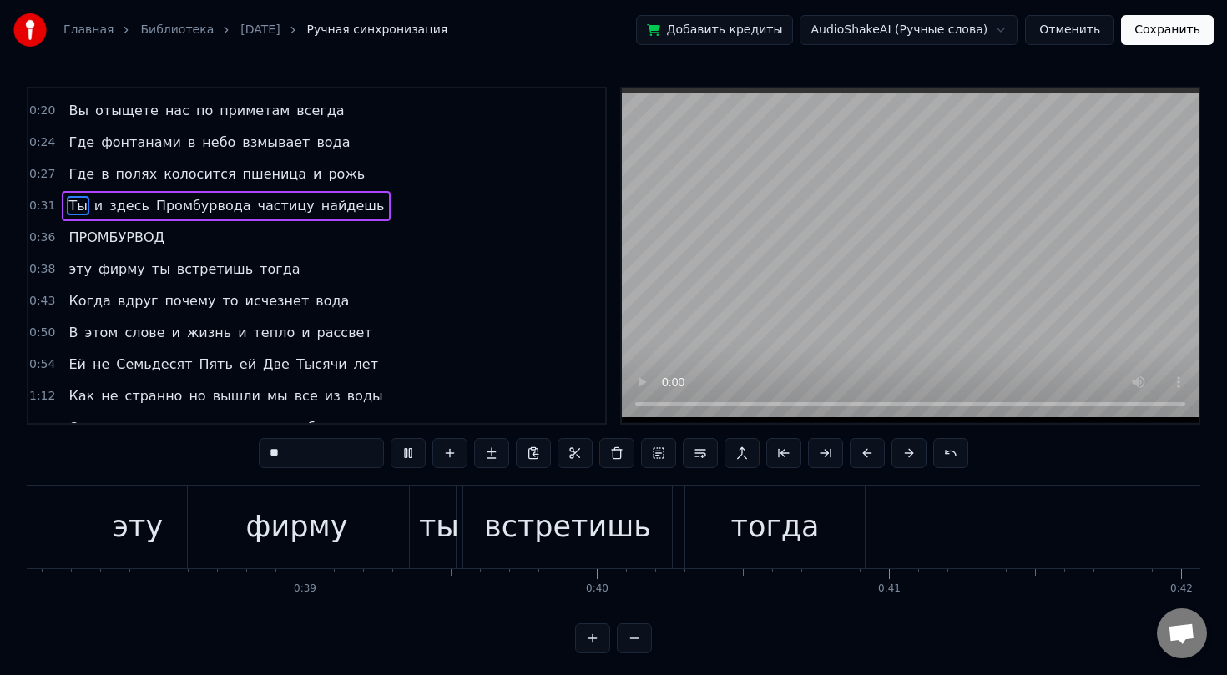
scroll to position [0, 11133]
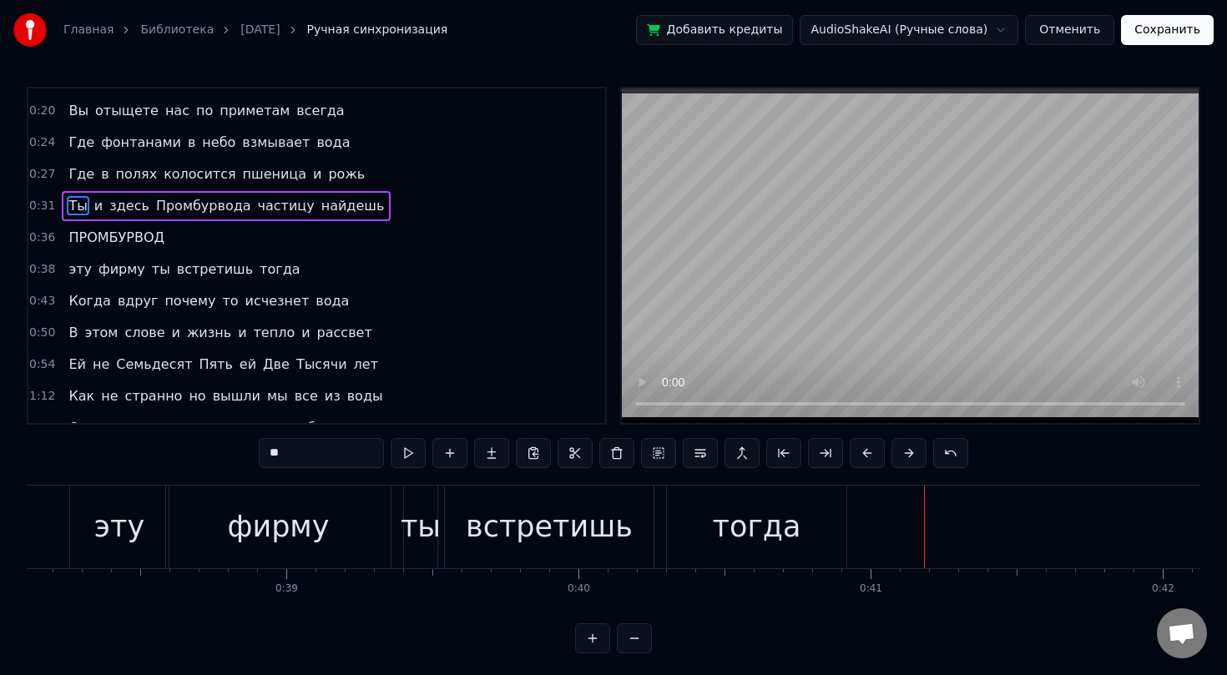
click at [249, 245] on div "0:36 ПРОМБУРВОД" at bounding box center [316, 238] width 577 height 32
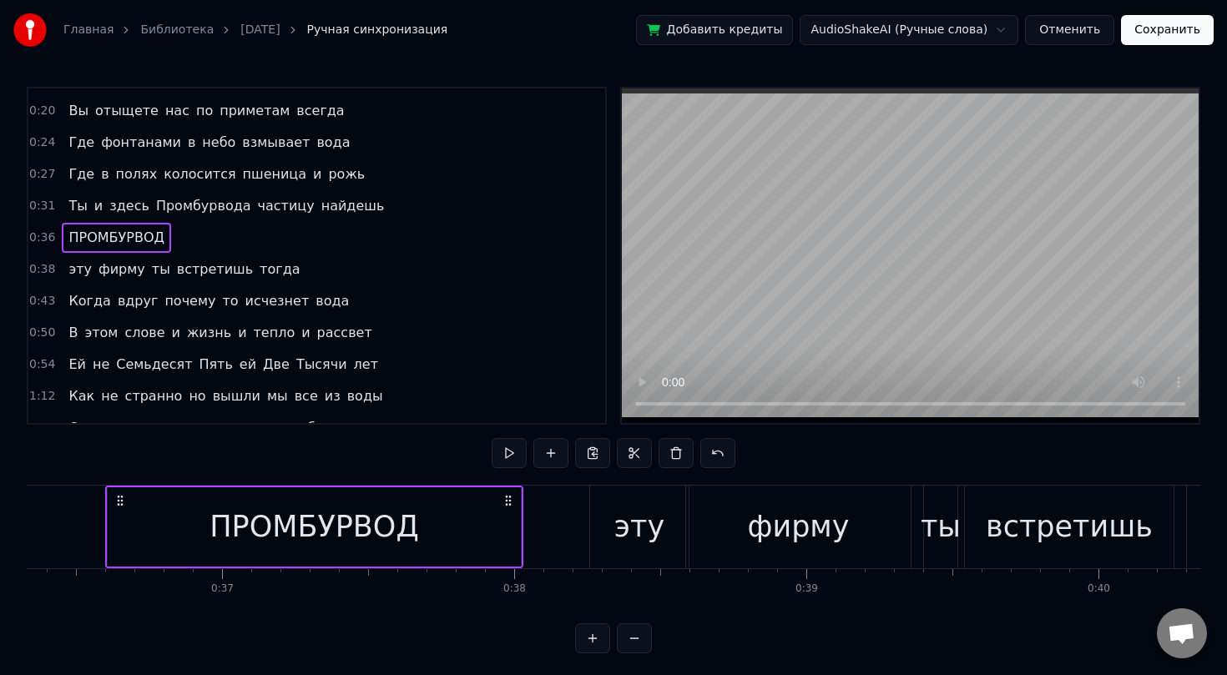
scroll to position [0, 10608]
click at [172, 240] on div "0:36 ПРОМБУРВОД" at bounding box center [316, 238] width 577 height 32
click at [145, 238] on span "ПРОМБУРВОД" at bounding box center [116, 237] width 99 height 19
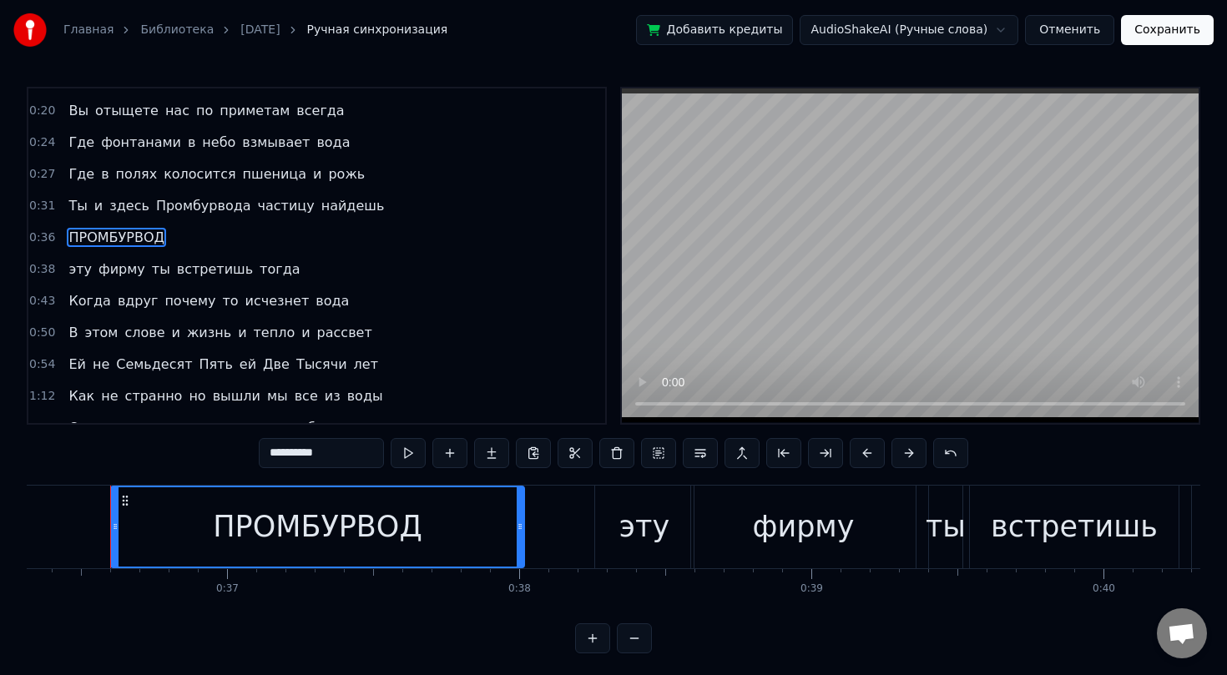
scroll to position [103, 0]
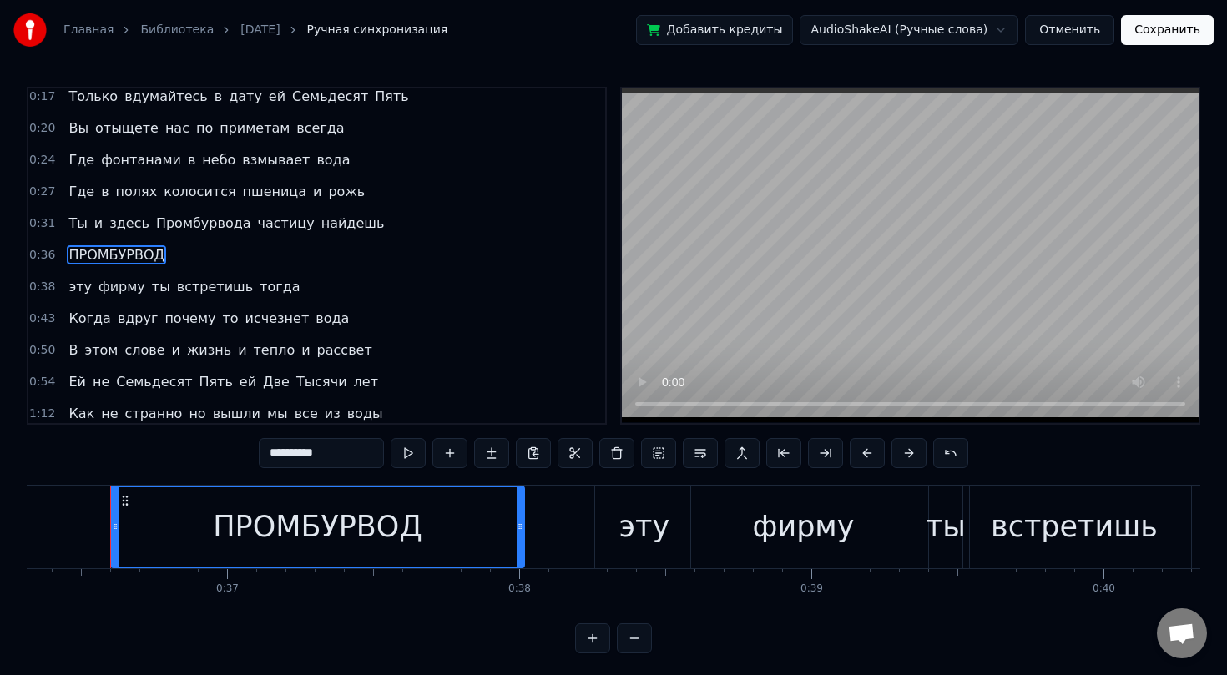
click at [162, 250] on div "ПРОМБУРВОД" at bounding box center [116, 255] width 109 height 30
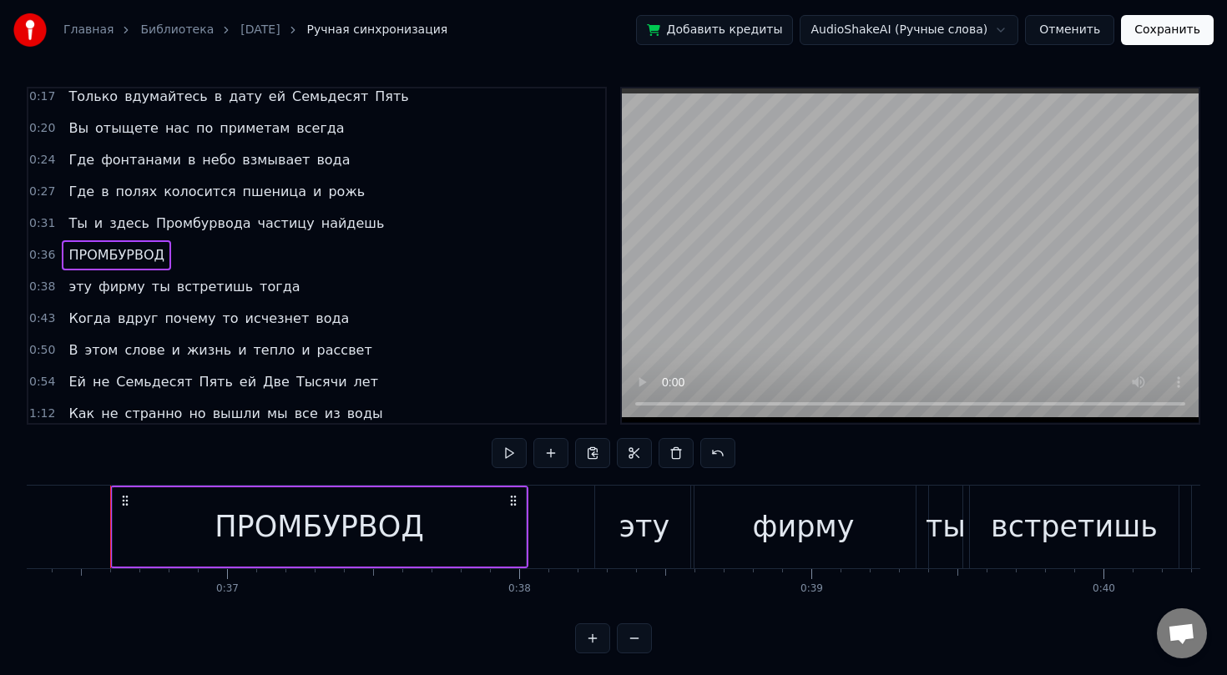
click at [159, 254] on span "ПРОМБУРВОД" at bounding box center [116, 254] width 99 height 19
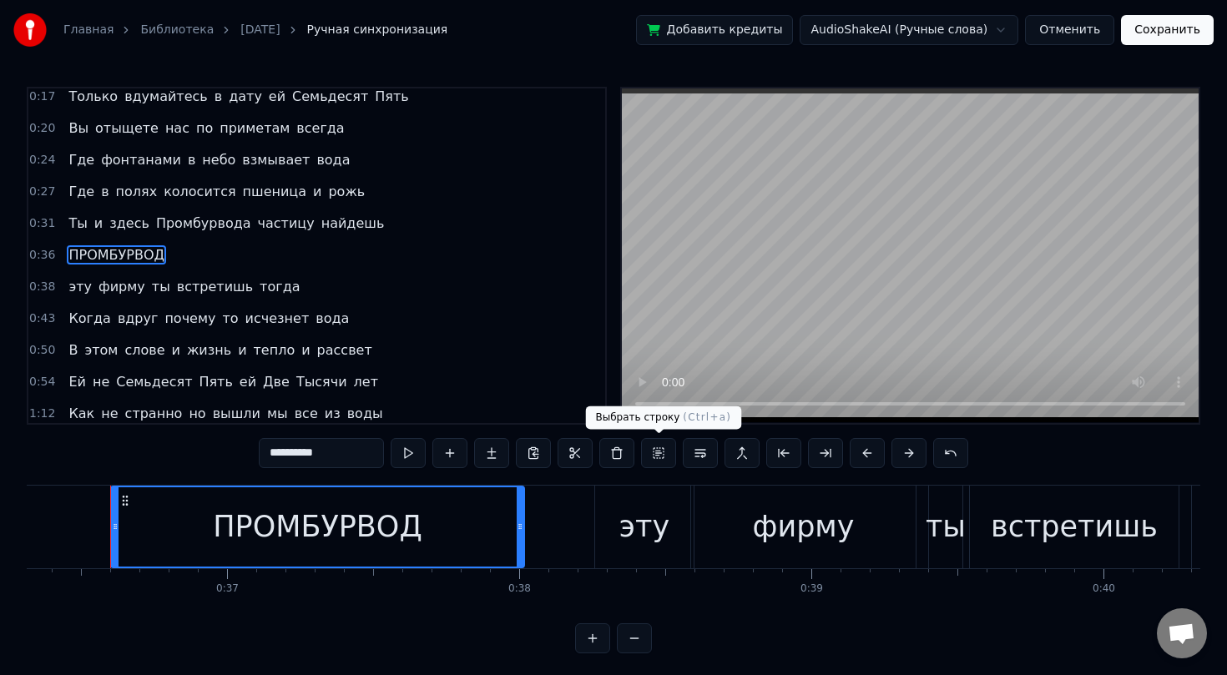
click at [655, 452] on button at bounding box center [658, 453] width 35 height 30
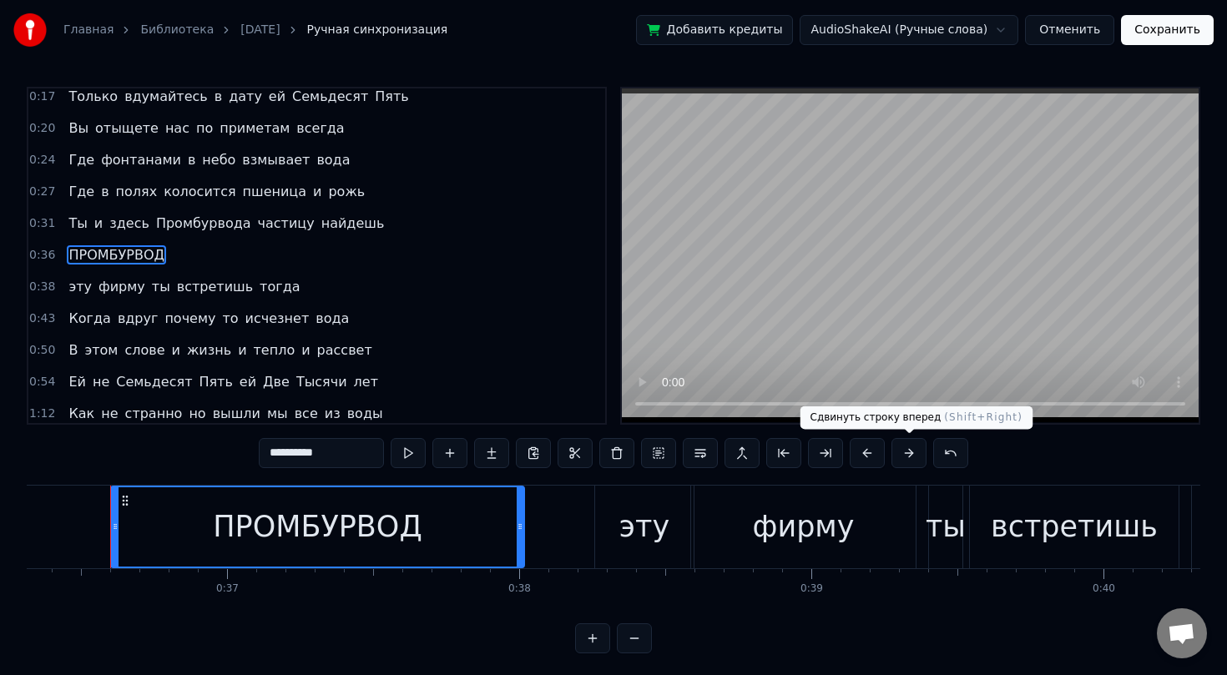
click at [902, 447] on button at bounding box center [908, 453] width 35 height 30
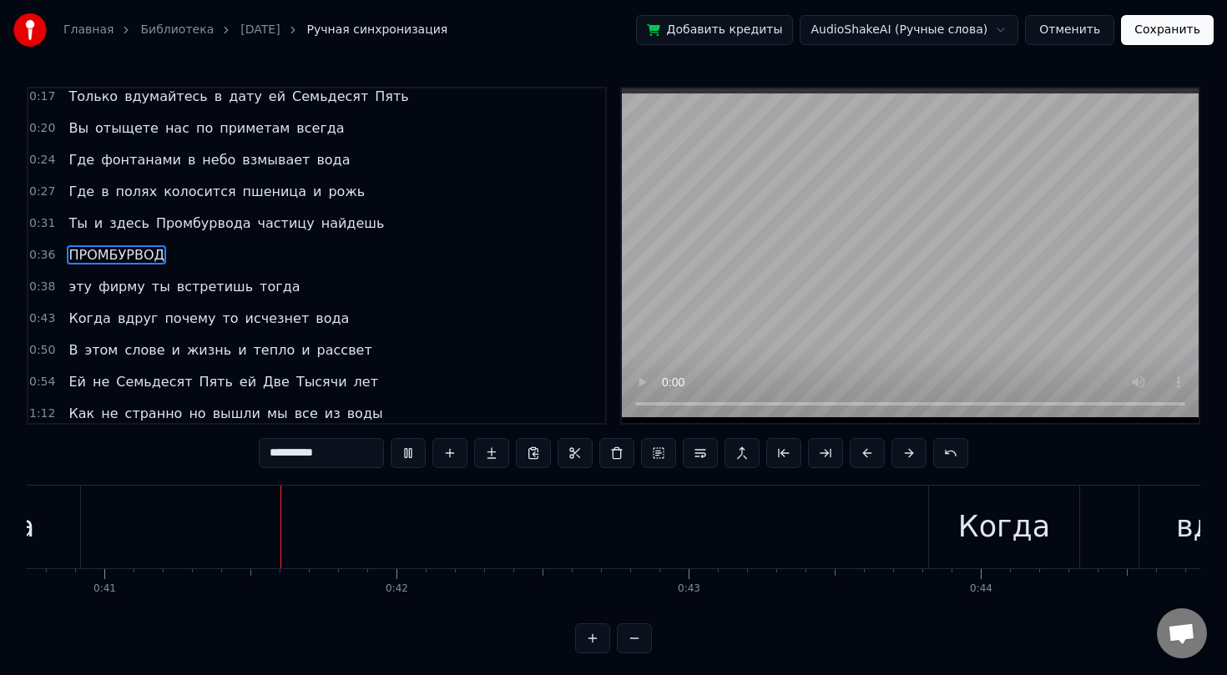
scroll to position [0, 11909]
click at [82, 325] on span "Когда" at bounding box center [89, 318] width 45 height 19
type input "*****"
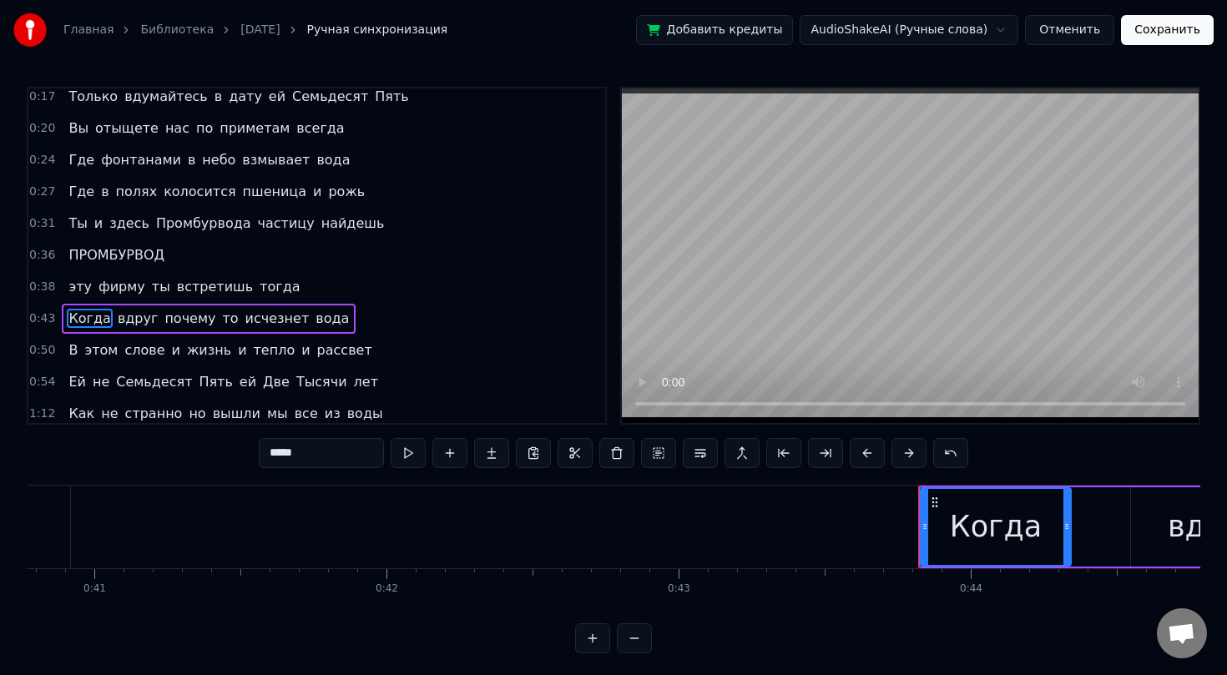
scroll to position [166, 0]
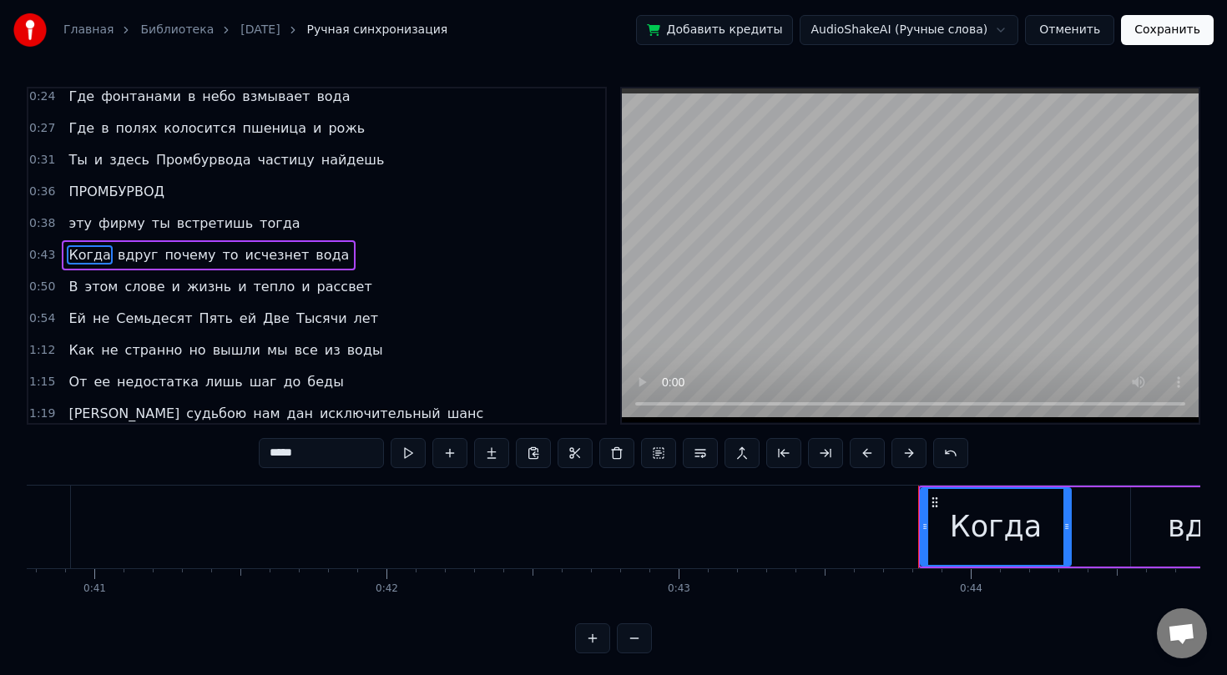
click at [1163, 28] on button "Сохранить" at bounding box center [1167, 30] width 93 height 30
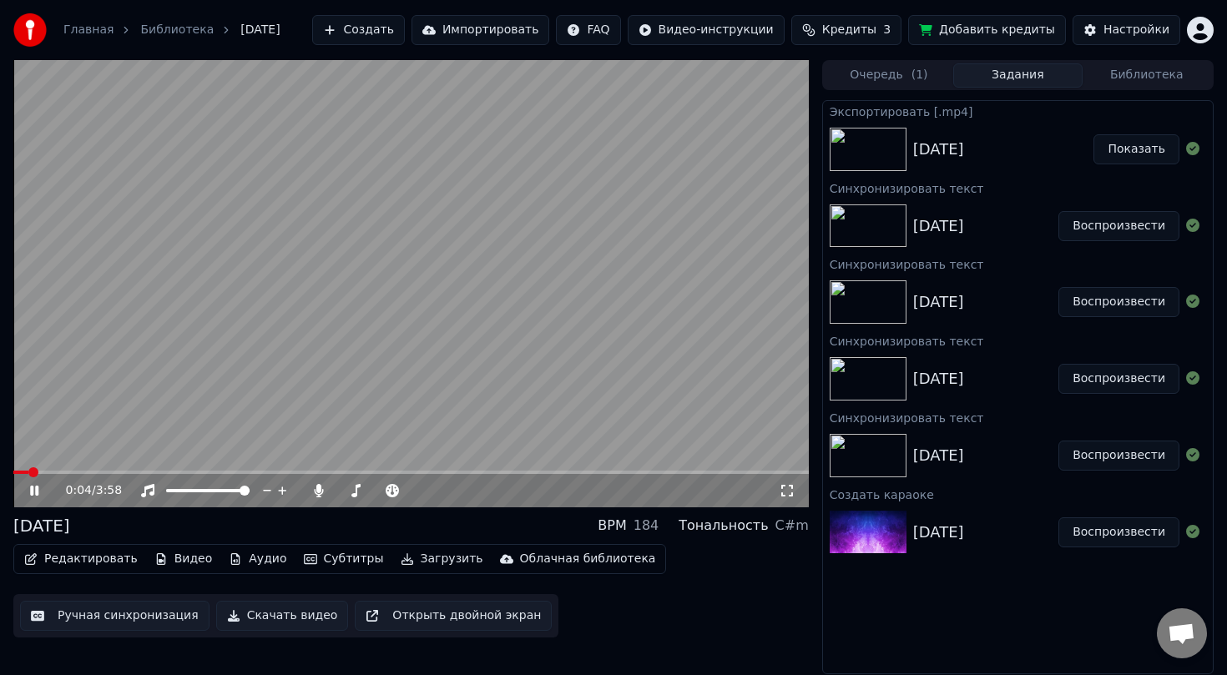
click at [98, 615] on button "Ручная синхронизация" at bounding box center [114, 616] width 189 height 30
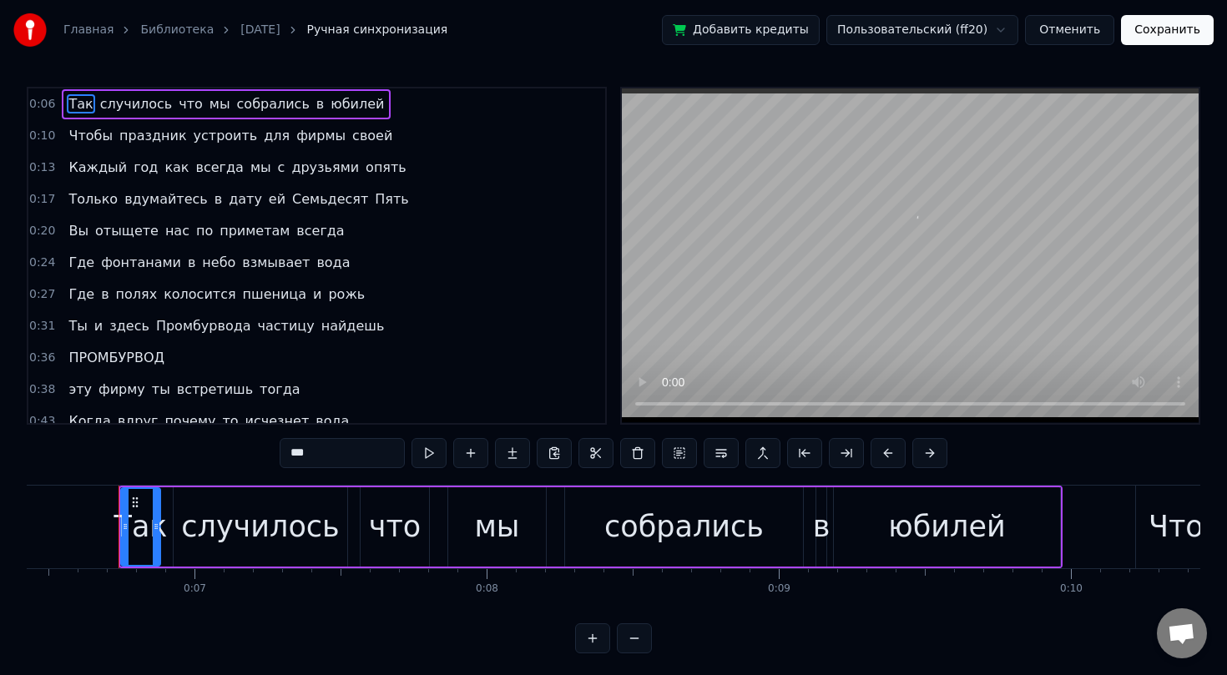
scroll to position [0, 1885]
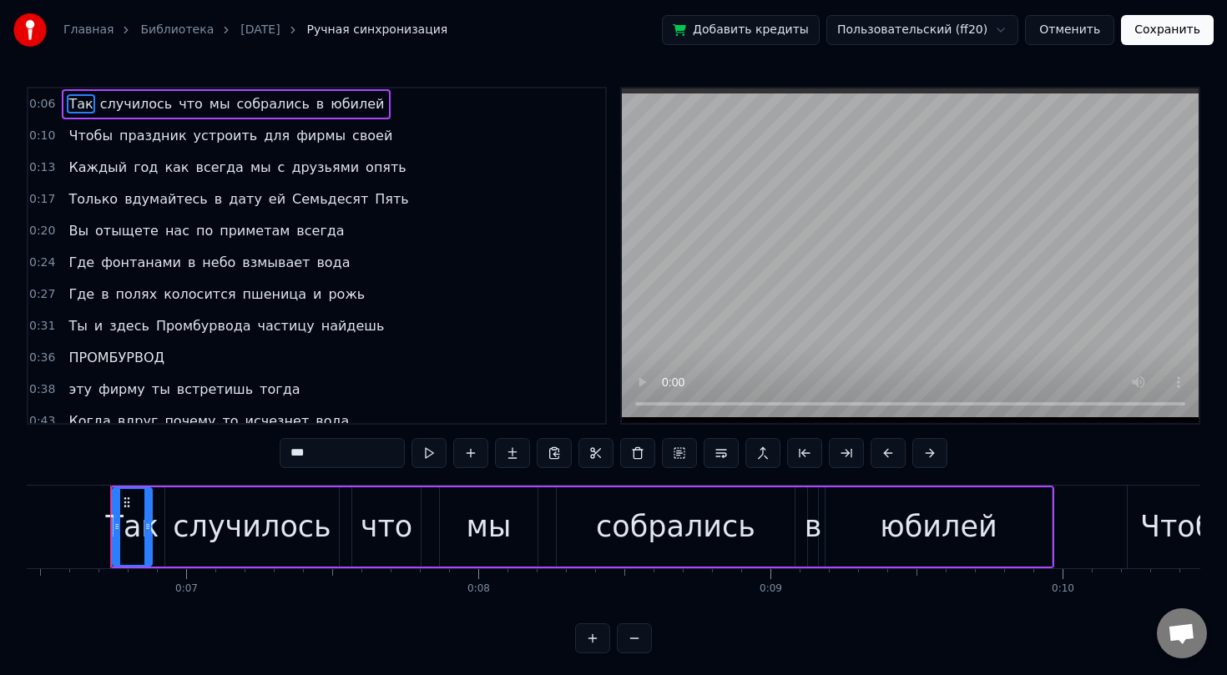
click at [87, 360] on span "ПРОМБУРВОД" at bounding box center [116, 357] width 99 height 19
type input "**********"
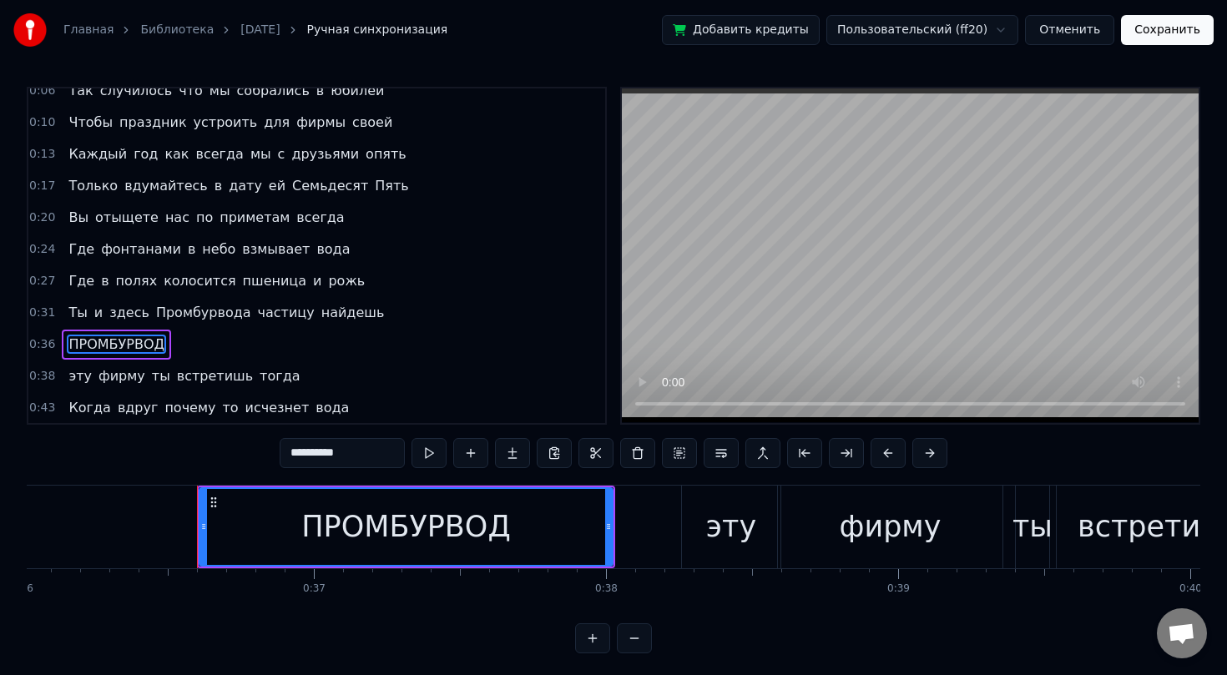
scroll to position [0, 10608]
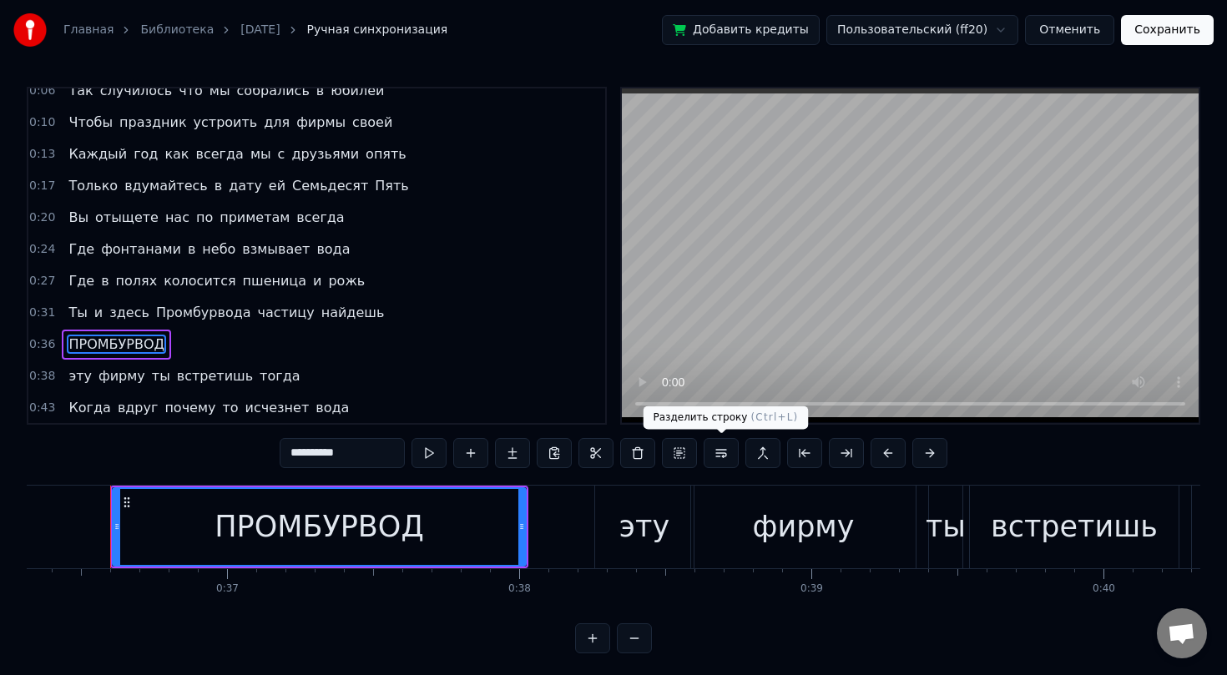
click at [713, 454] on button at bounding box center [721, 453] width 35 height 30
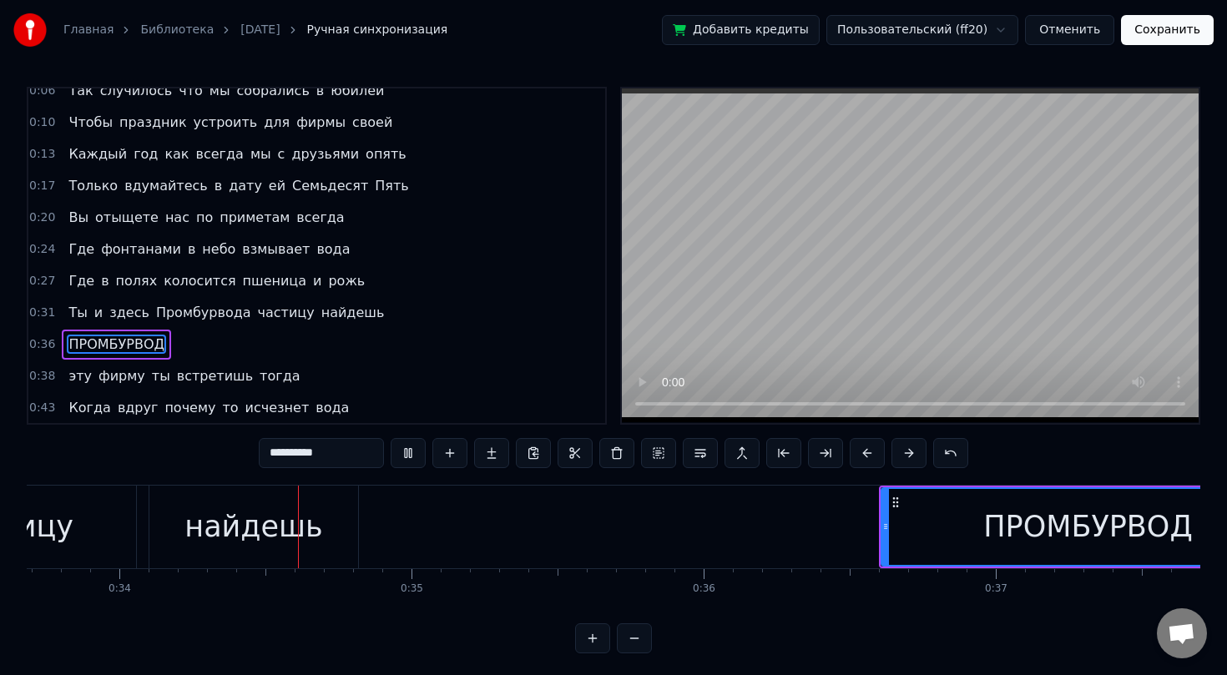
scroll to position [0, 9843]
click at [890, 500] on icon at bounding box center [891, 502] width 13 height 13
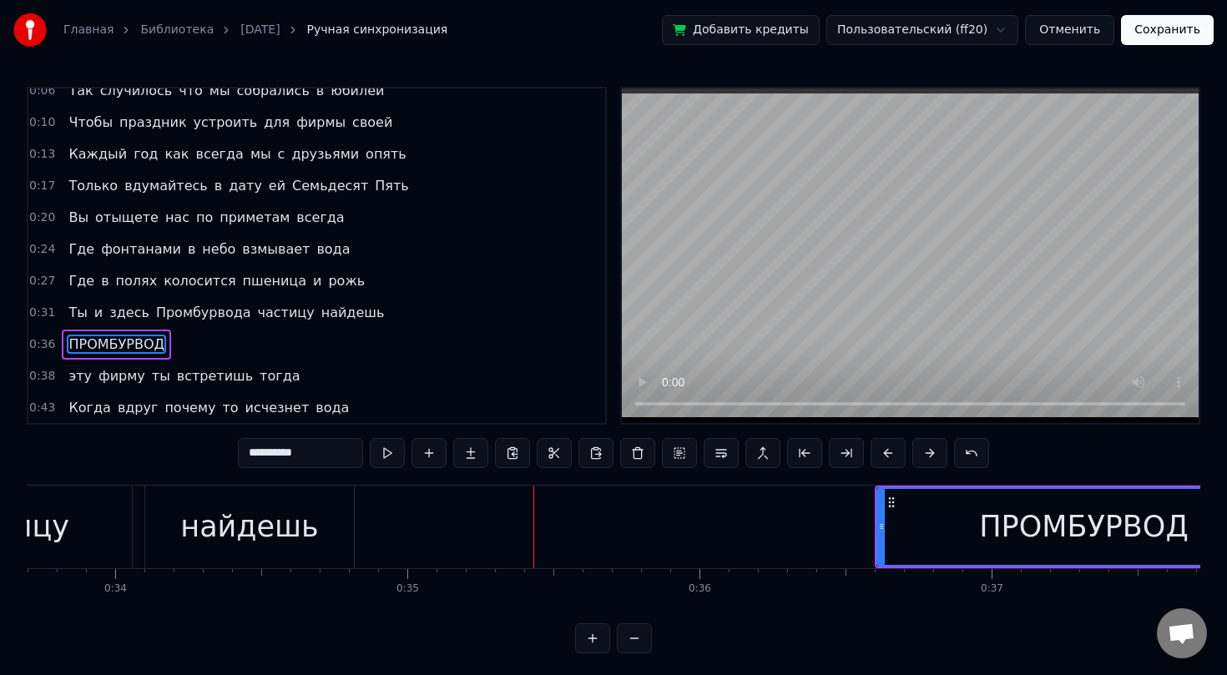
click at [890, 500] on icon at bounding box center [891, 502] width 13 height 13
click at [892, 502] on circle at bounding box center [892, 502] width 1 height 1
click at [123, 303] on span "здесь" at bounding box center [129, 312] width 43 height 19
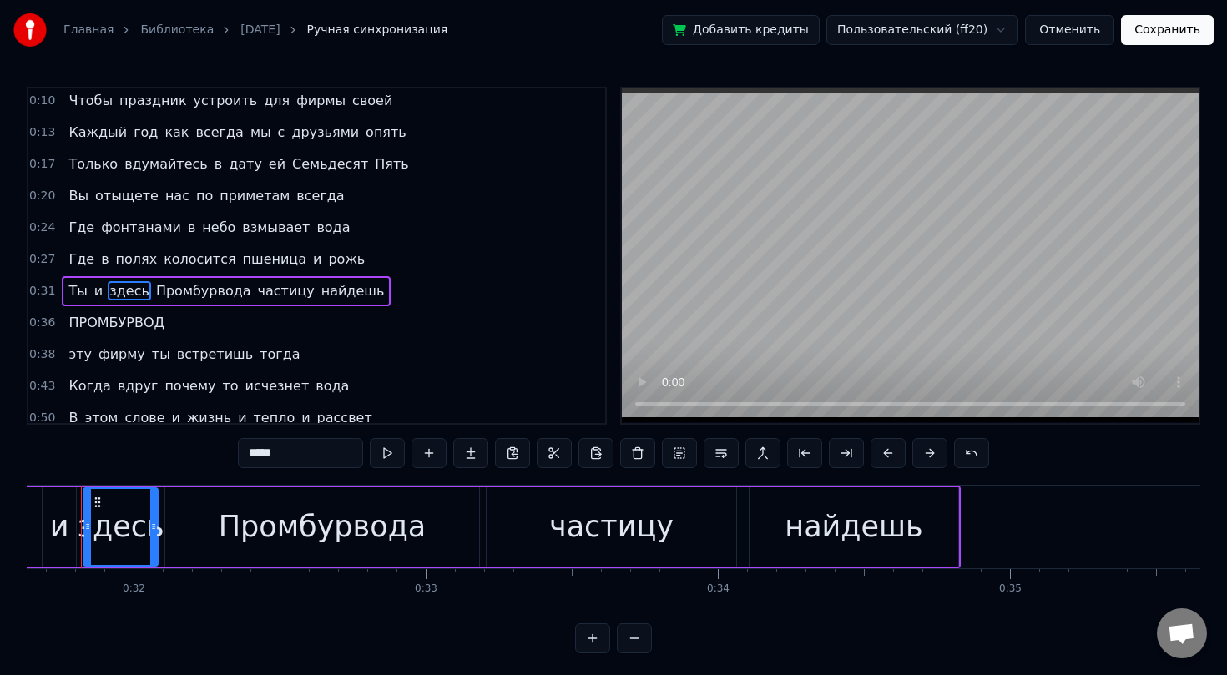
scroll to position [0, 9211]
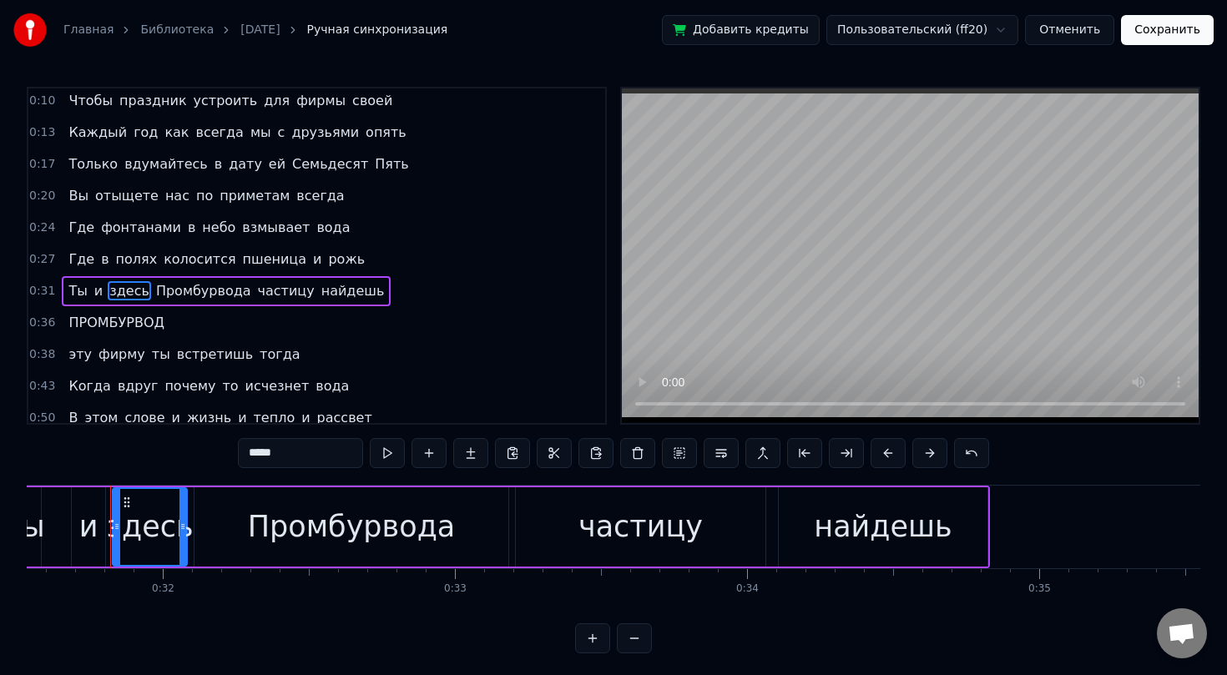
click at [70, 295] on span "Ты" at bounding box center [78, 290] width 22 height 19
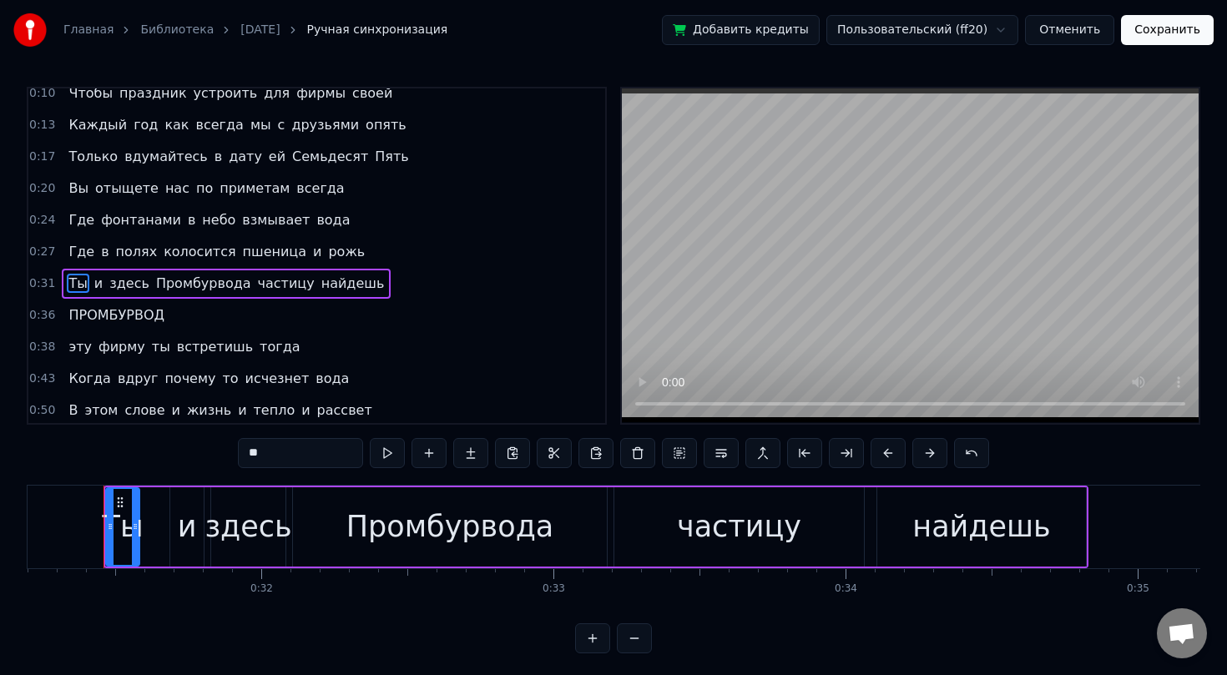
scroll to position [0, 9106]
click at [83, 310] on span "ПРОМБУРВОД" at bounding box center [116, 314] width 99 height 19
type input "**********"
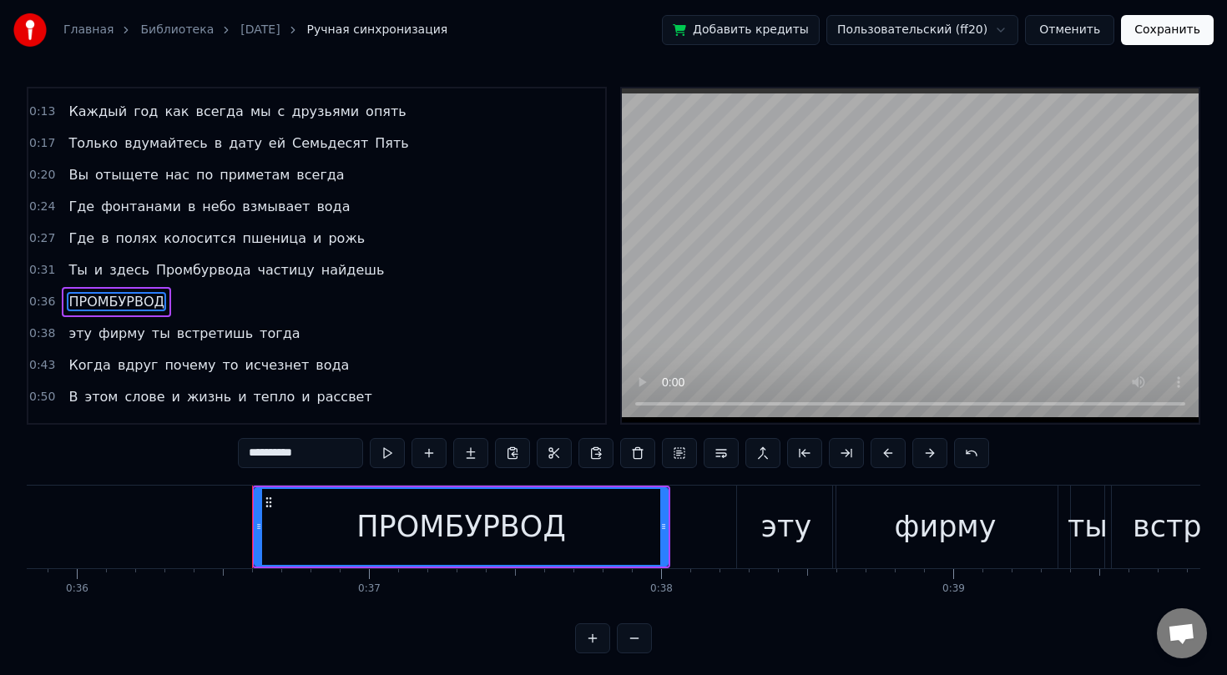
scroll to position [0, 10608]
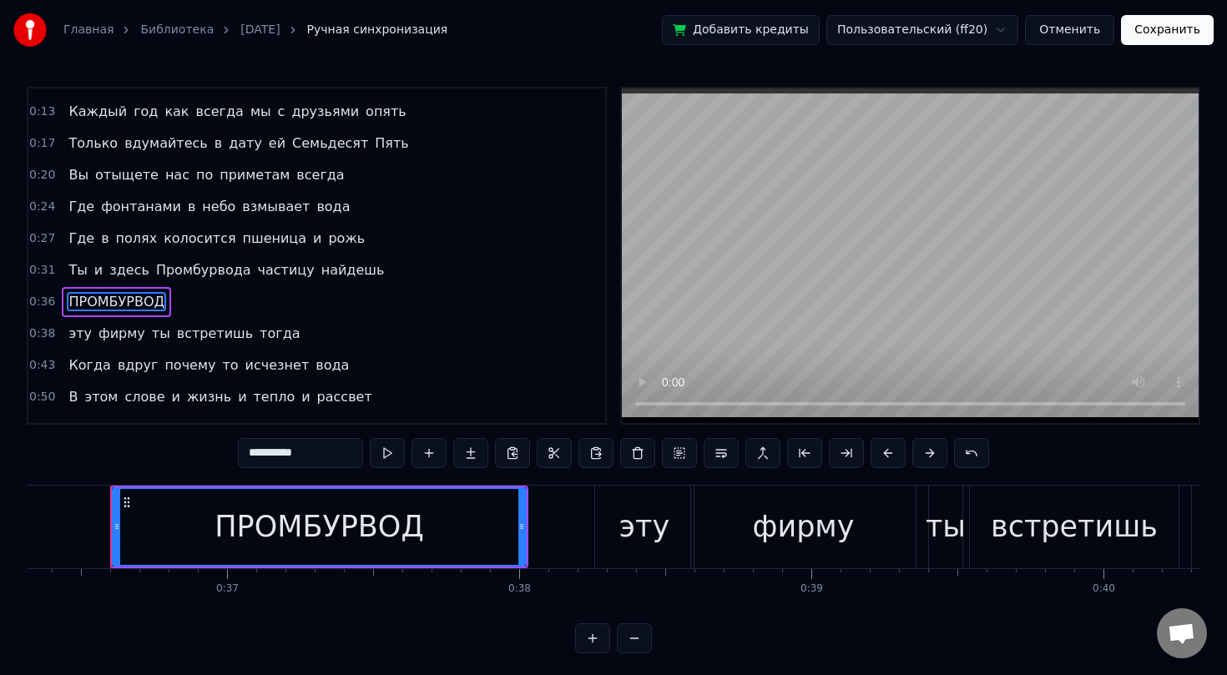
click at [163, 302] on div "ПРОМБУРВОД" at bounding box center [116, 302] width 109 height 30
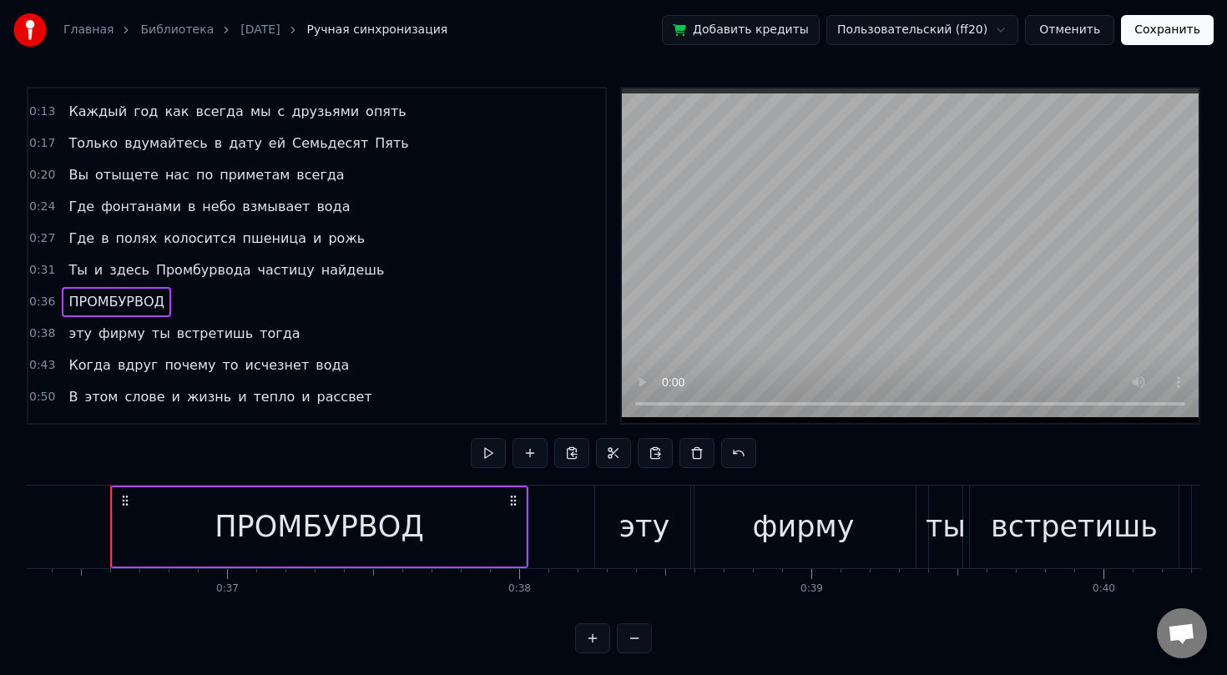
click at [515, 502] on icon at bounding box center [513, 500] width 13 height 13
click at [511, 501] on circle at bounding box center [511, 500] width 1 height 1
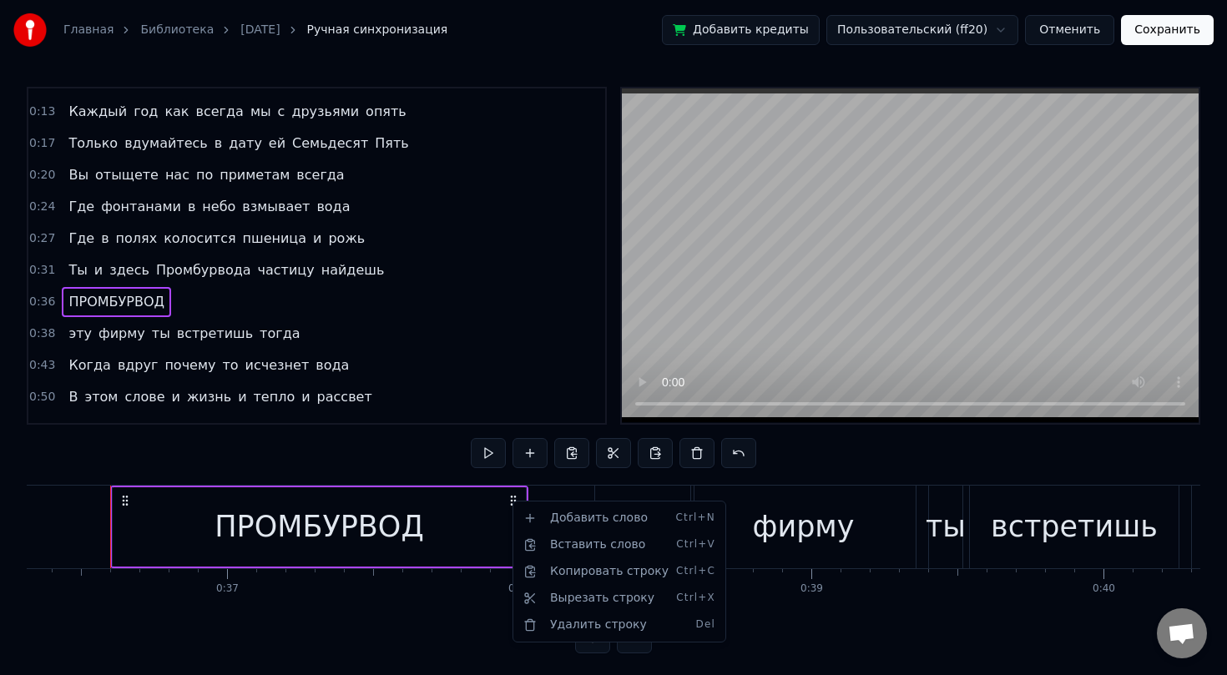
click at [472, 506] on html "Главная Библиотека [DATE] Ручная синхронизация Добавить кредиты Пользовательски…" at bounding box center [613, 340] width 1227 height 680
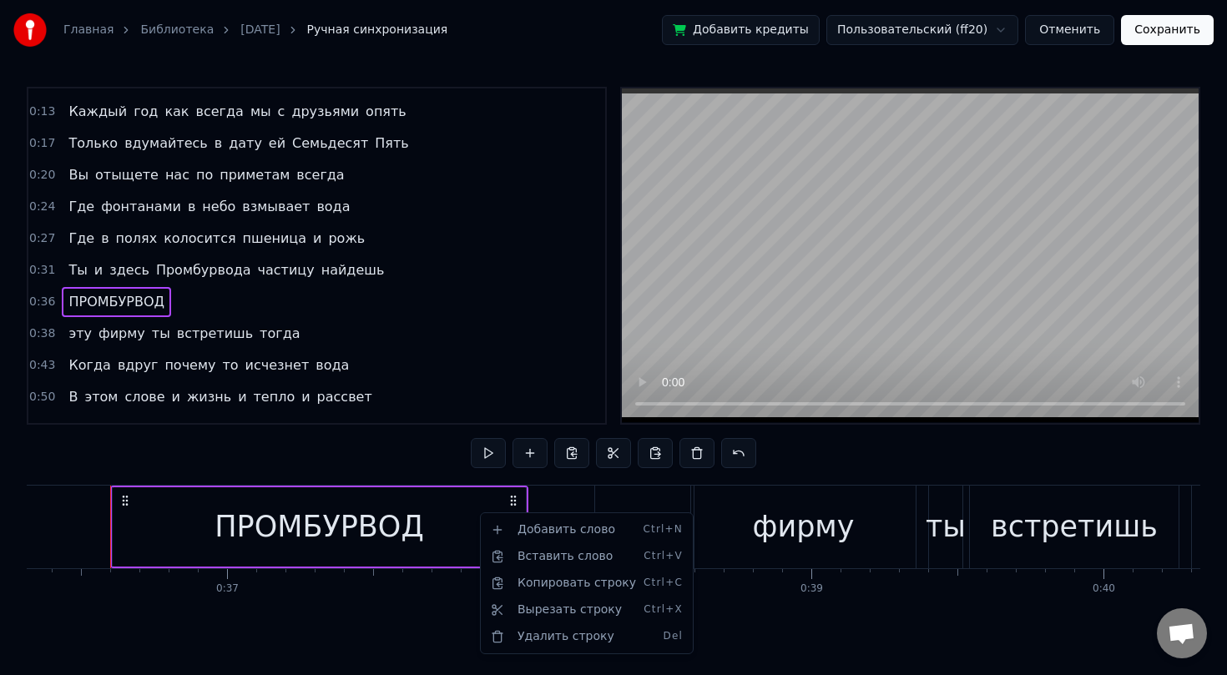
click at [478, 512] on html "Главная Библиотека [DATE] Ручная синхронизация Добавить кредиты Пользовательски…" at bounding box center [613, 340] width 1227 height 680
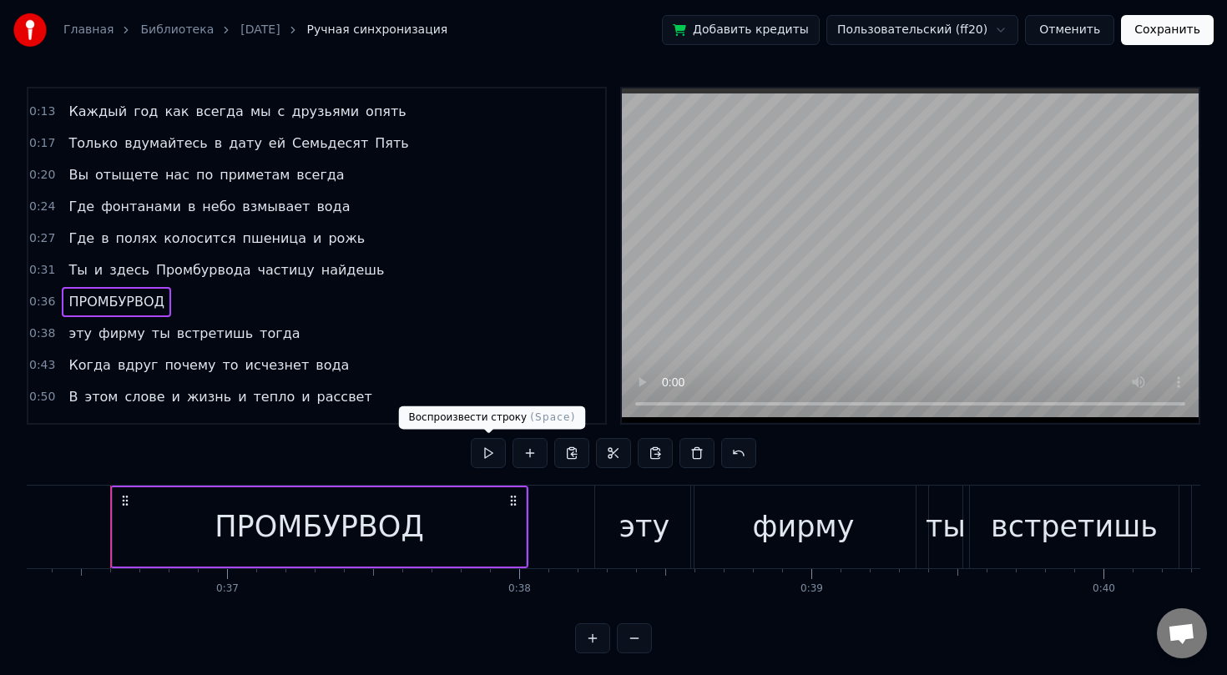
click at [497, 447] on button at bounding box center [488, 453] width 35 height 30
click at [491, 450] on button at bounding box center [488, 453] width 35 height 30
click at [598, 499] on div "эту" at bounding box center [644, 527] width 98 height 83
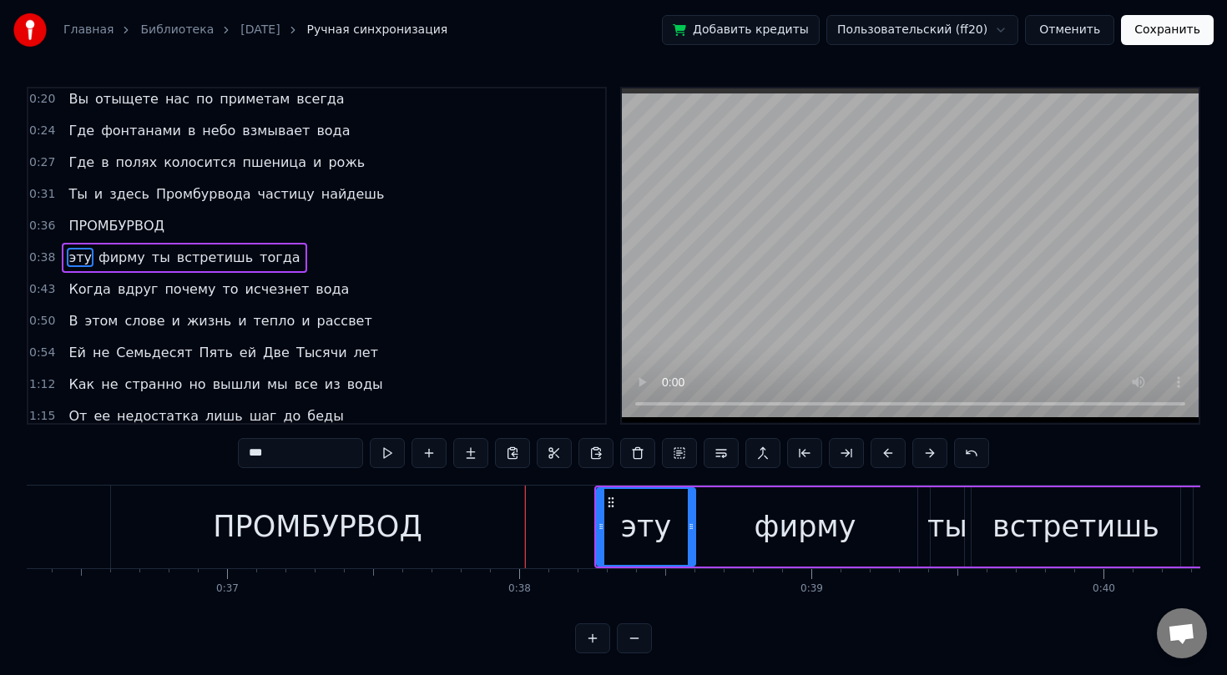
scroll to position [134, 0]
click at [609, 502] on circle at bounding box center [608, 502] width 1 height 1
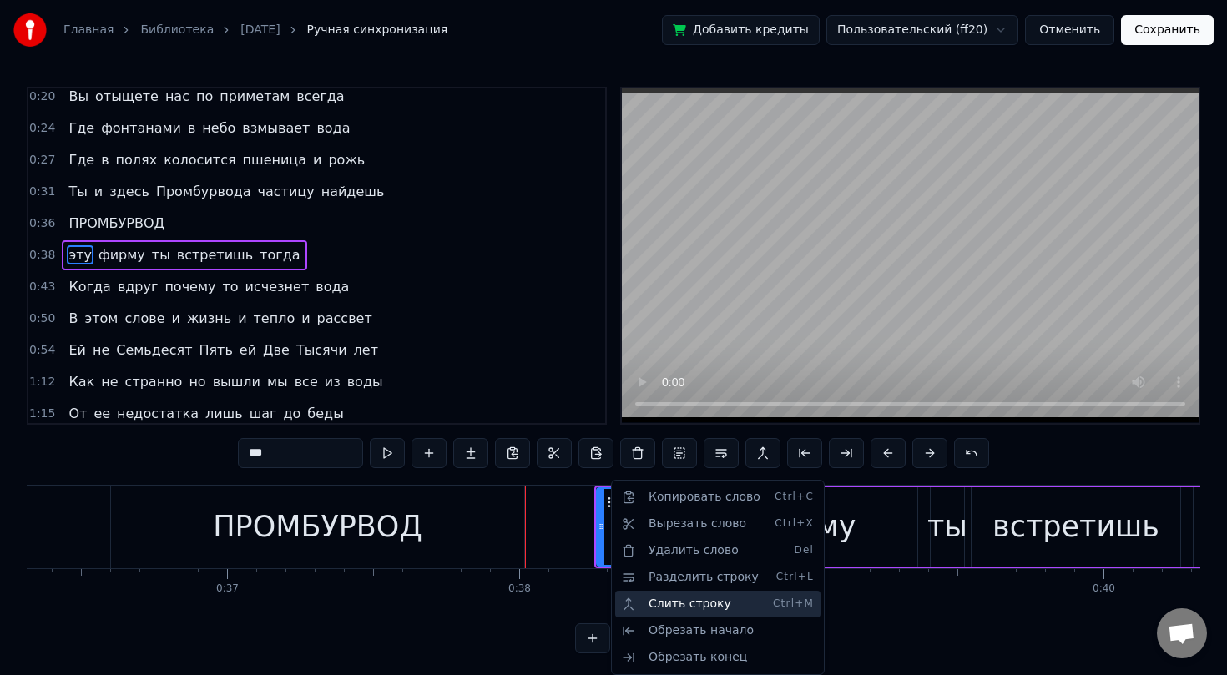
click at [654, 608] on div "Слить строку Ctrl+M" at bounding box center [717, 604] width 205 height 27
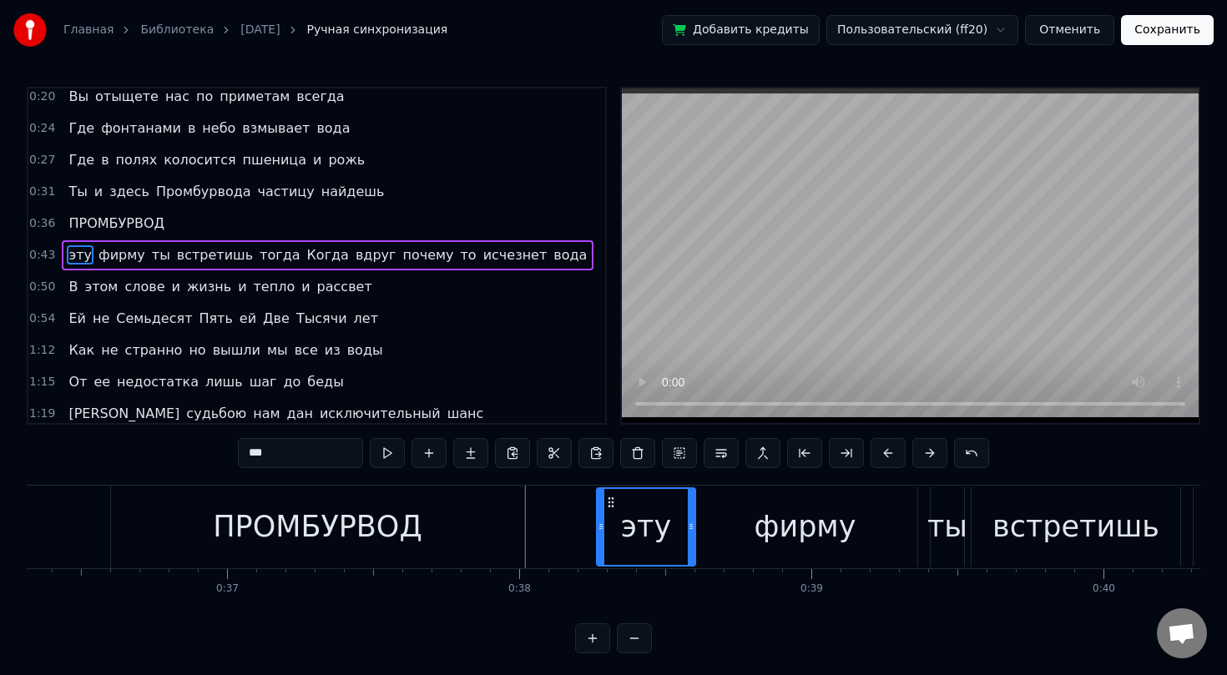
click at [371, 502] on div "ПРОМБУРВОД" at bounding box center [317, 527] width 413 height 83
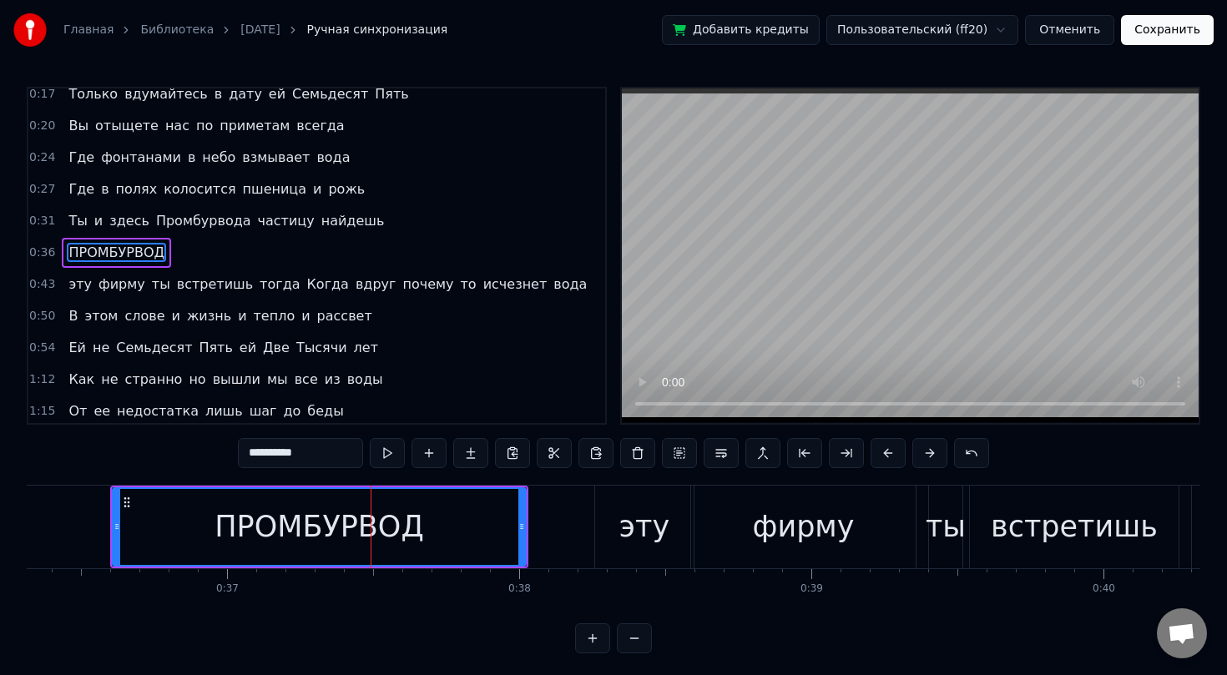
scroll to position [103, 0]
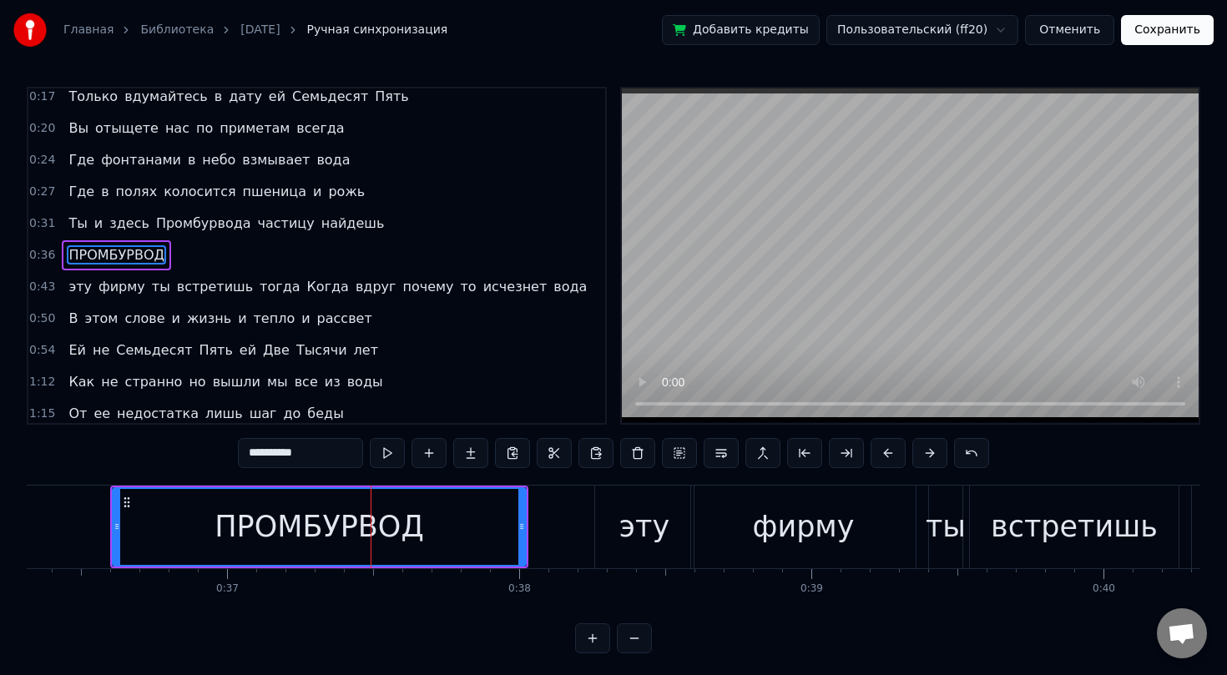
click at [629, 514] on div "эту" at bounding box center [644, 527] width 50 height 44
type input "***"
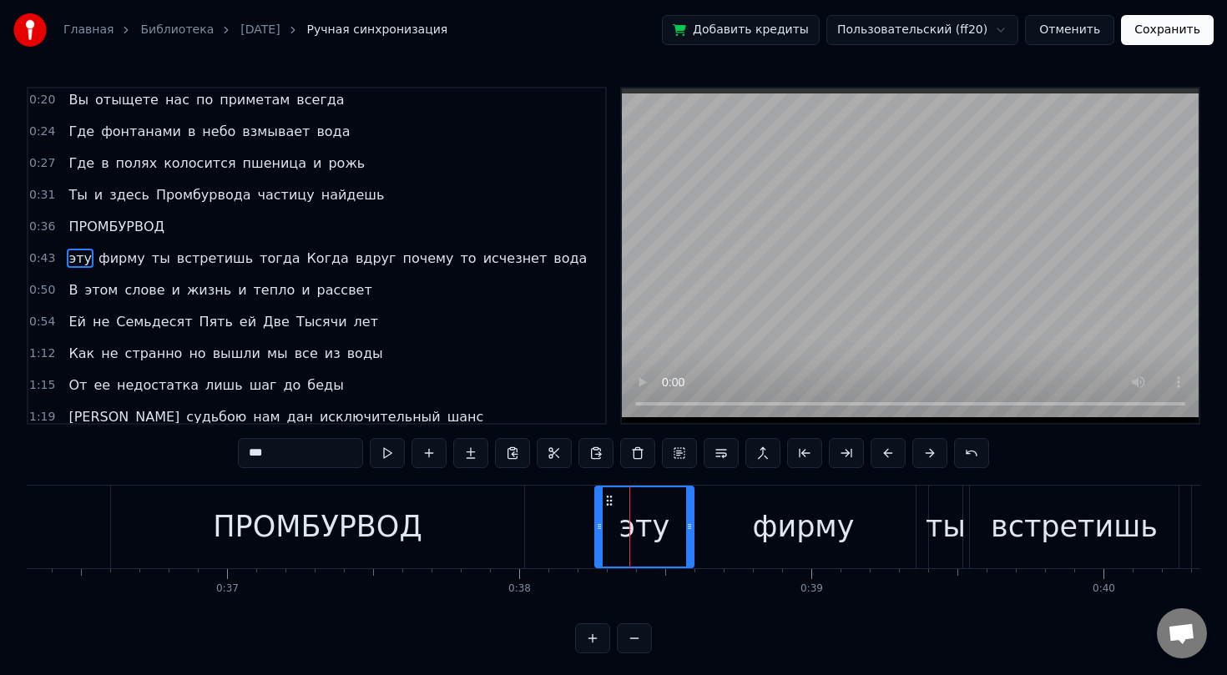
scroll to position [134, 0]
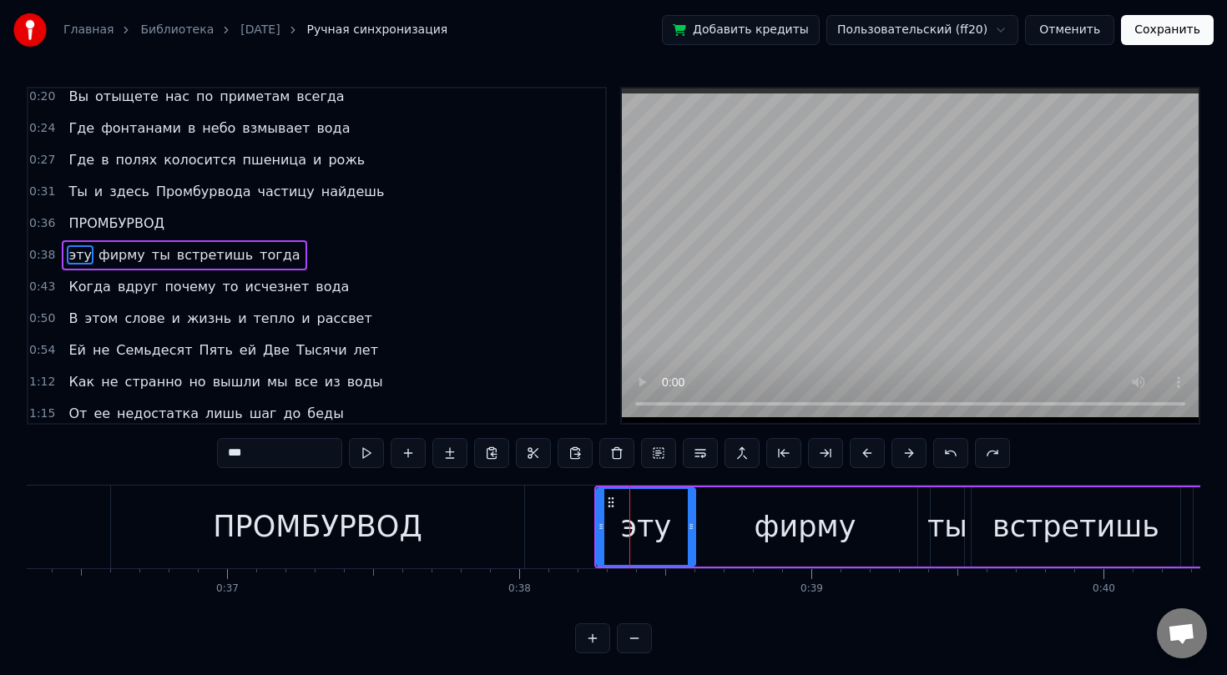
click at [610, 502] on icon at bounding box center [610, 502] width 13 height 13
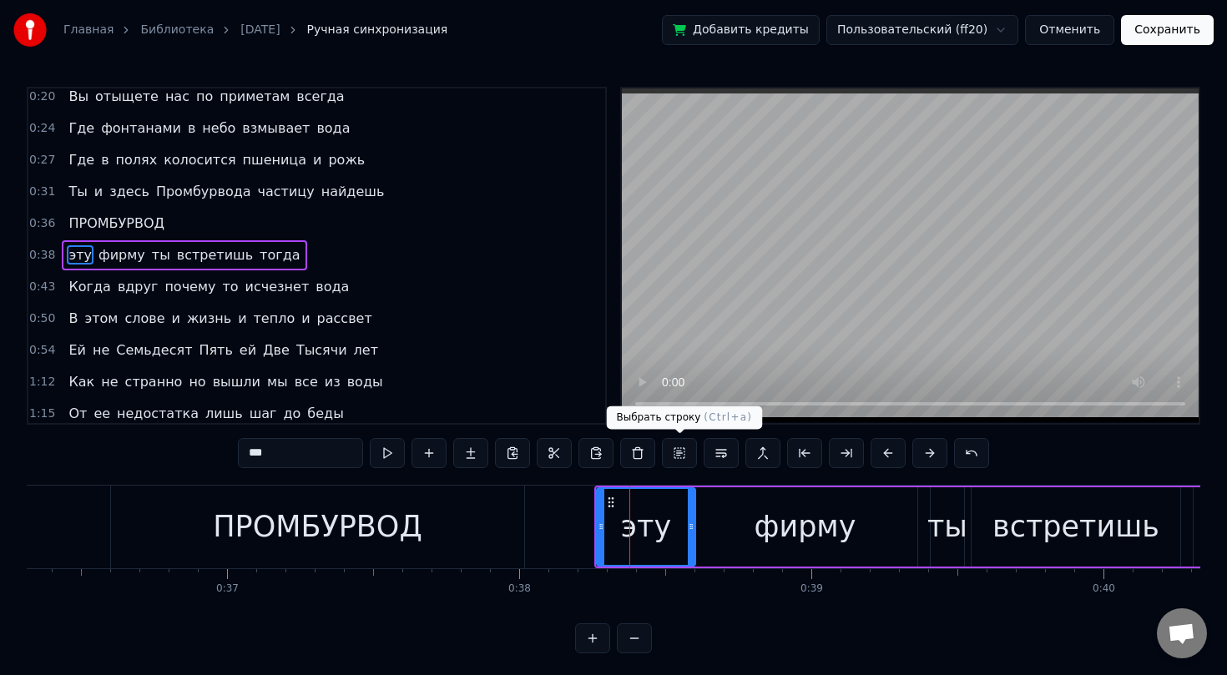
click at [673, 457] on button at bounding box center [679, 453] width 35 height 30
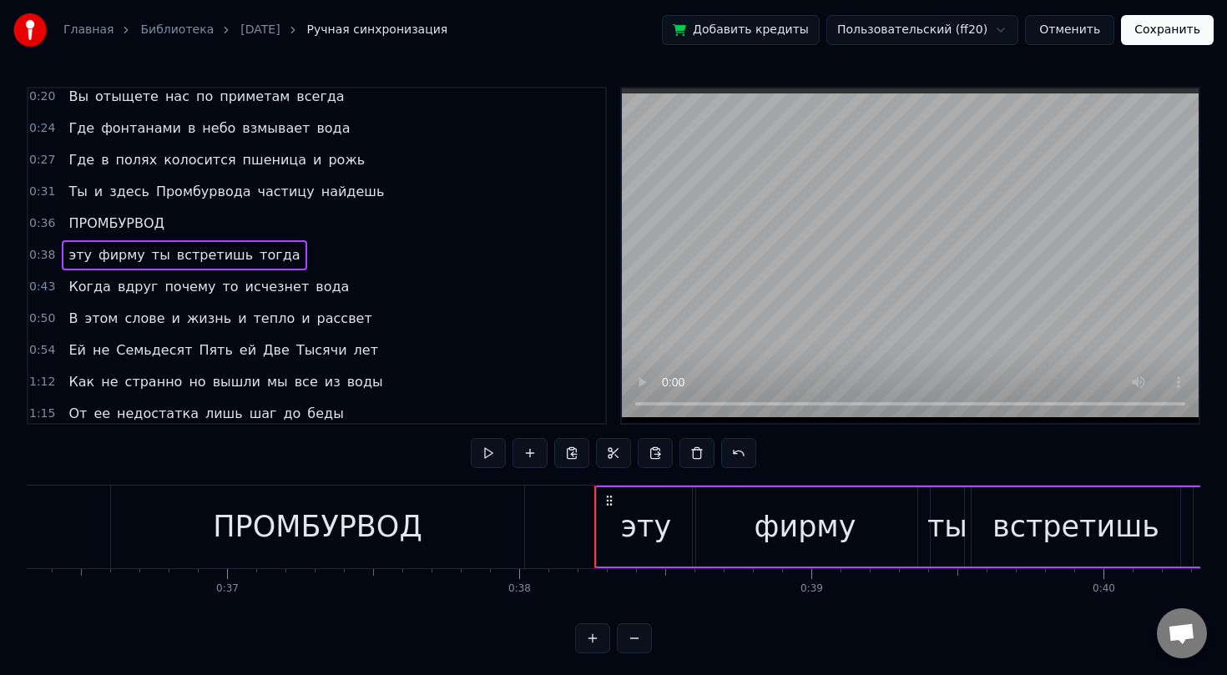
click at [935, 334] on video at bounding box center [910, 255] width 577 height 334
click at [610, 500] on circle at bounding box center [610, 500] width 1 height 1
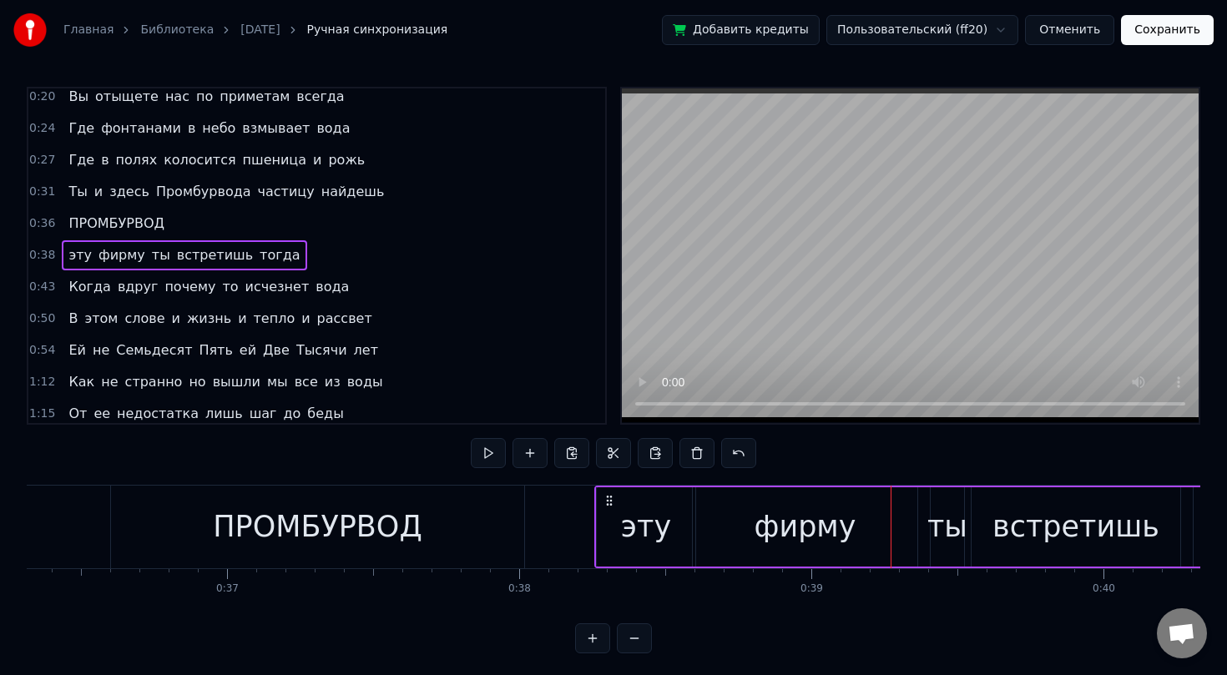
click at [604, 502] on icon at bounding box center [609, 500] width 13 height 13
click at [608, 502] on icon at bounding box center [609, 500] width 13 height 13
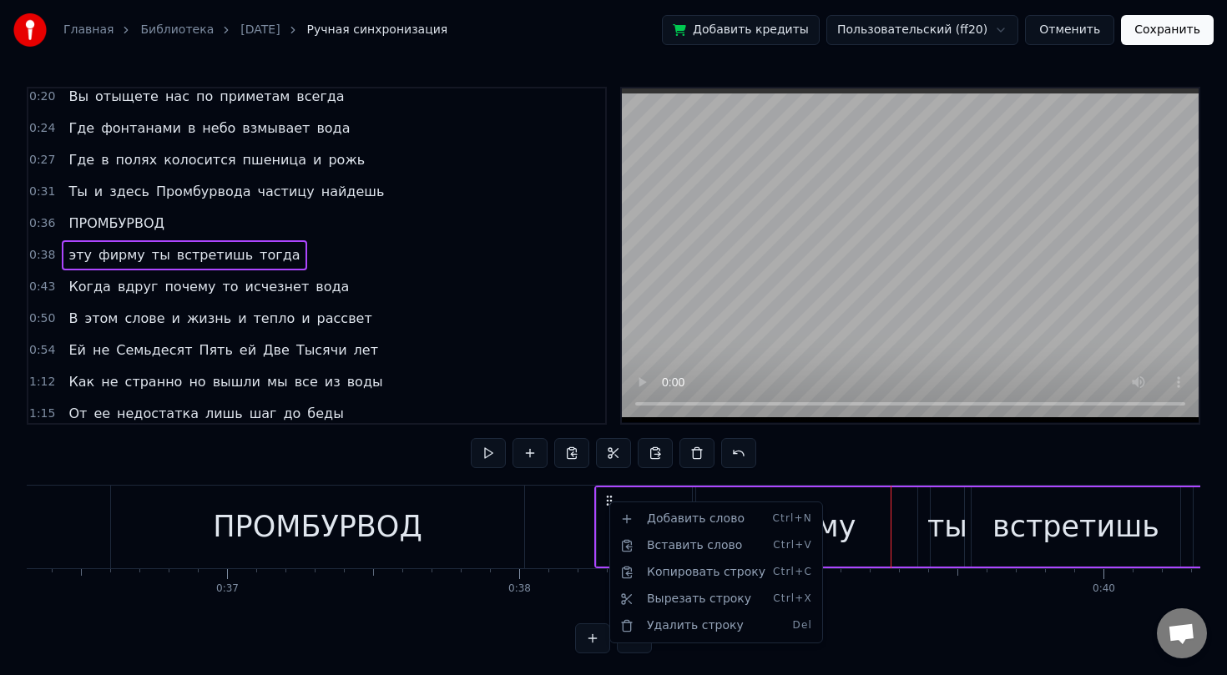
click at [608, 502] on html "Главная Библиотека [DATE] Ручная синхронизация Добавить кредиты Пользовательски…" at bounding box center [613, 340] width 1227 height 680
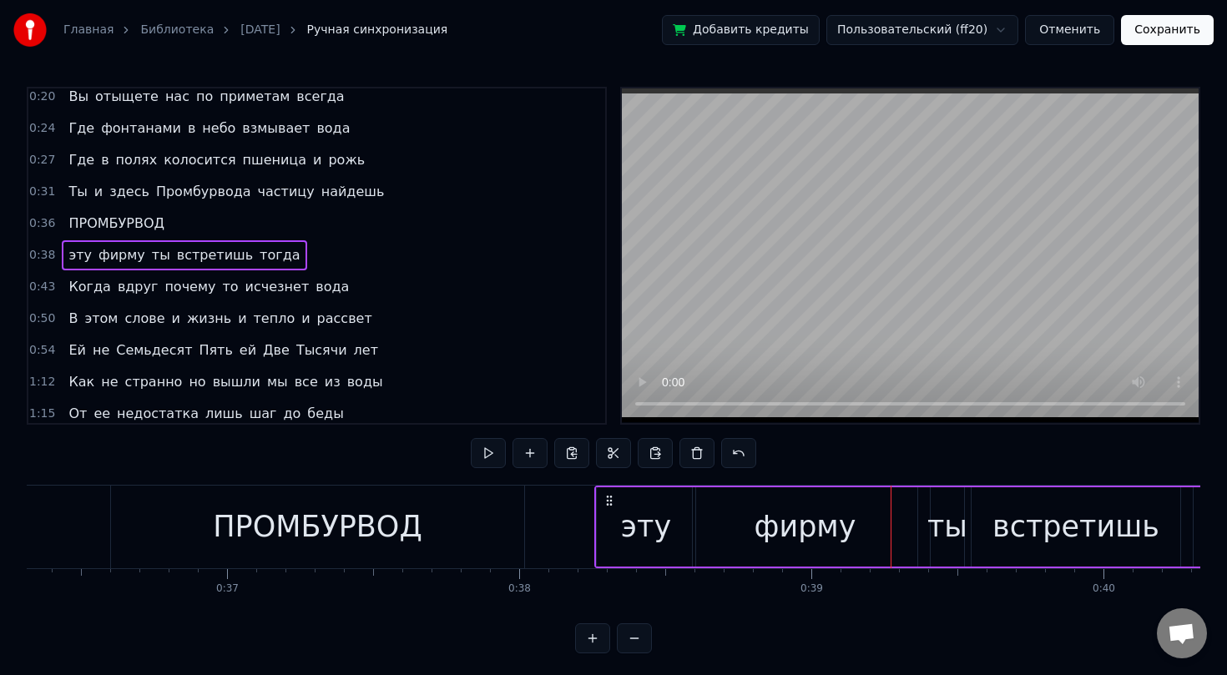
click at [608, 503] on icon at bounding box center [609, 500] width 13 height 13
click at [606, 498] on icon at bounding box center [609, 500] width 13 height 13
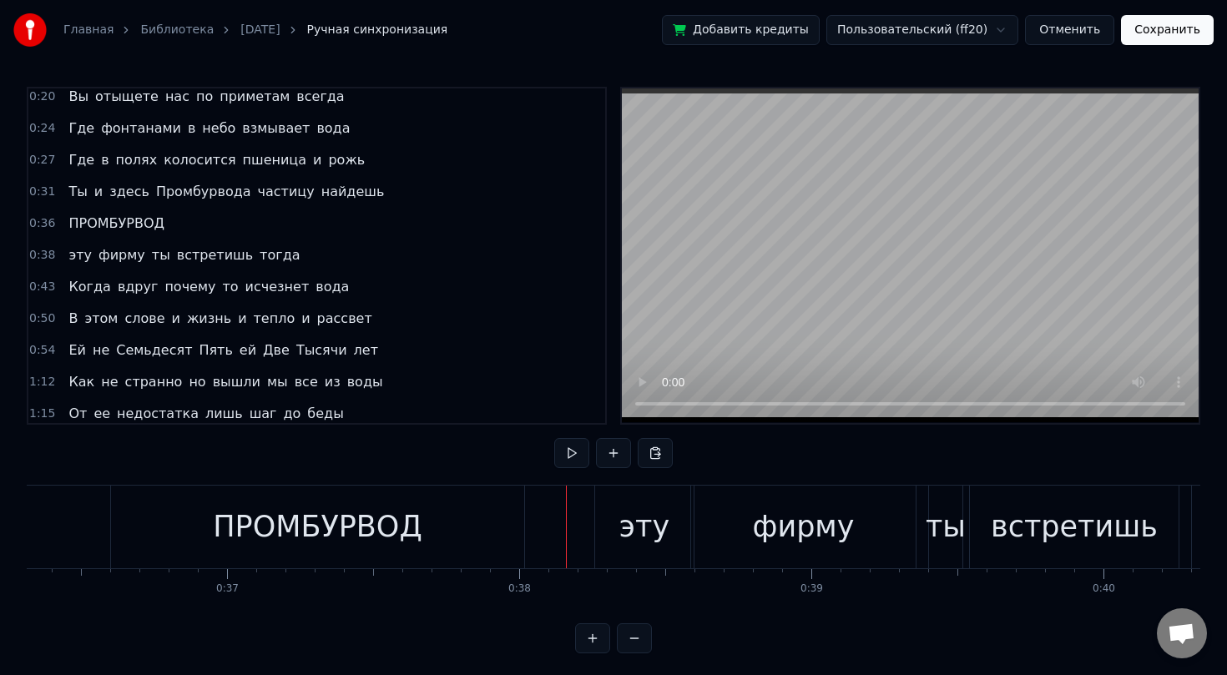
click at [158, 228] on span "ПРОМБУРВОД" at bounding box center [116, 223] width 99 height 19
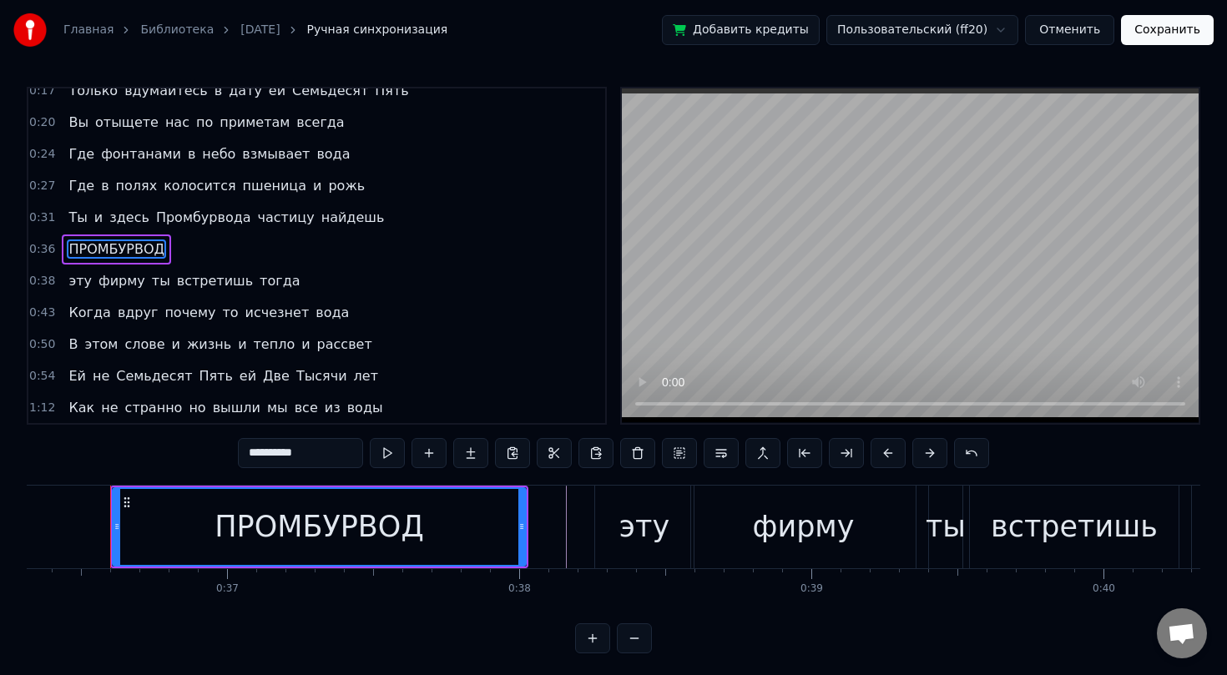
scroll to position [103, 0]
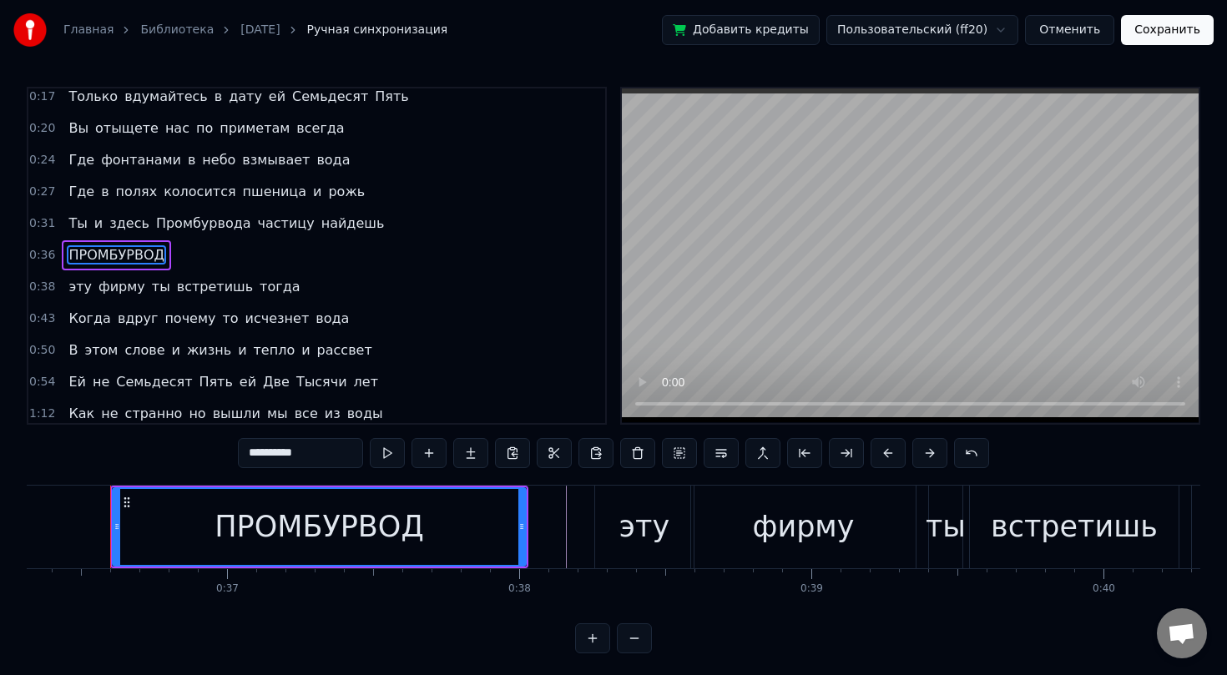
click at [158, 254] on span "ПРОМБУРВОД" at bounding box center [116, 254] width 99 height 19
click at [718, 457] on button at bounding box center [721, 453] width 35 height 30
click at [153, 255] on span "ПРОМБУРВОД" at bounding box center [116, 254] width 99 height 19
click at [846, 450] on button at bounding box center [846, 453] width 35 height 30
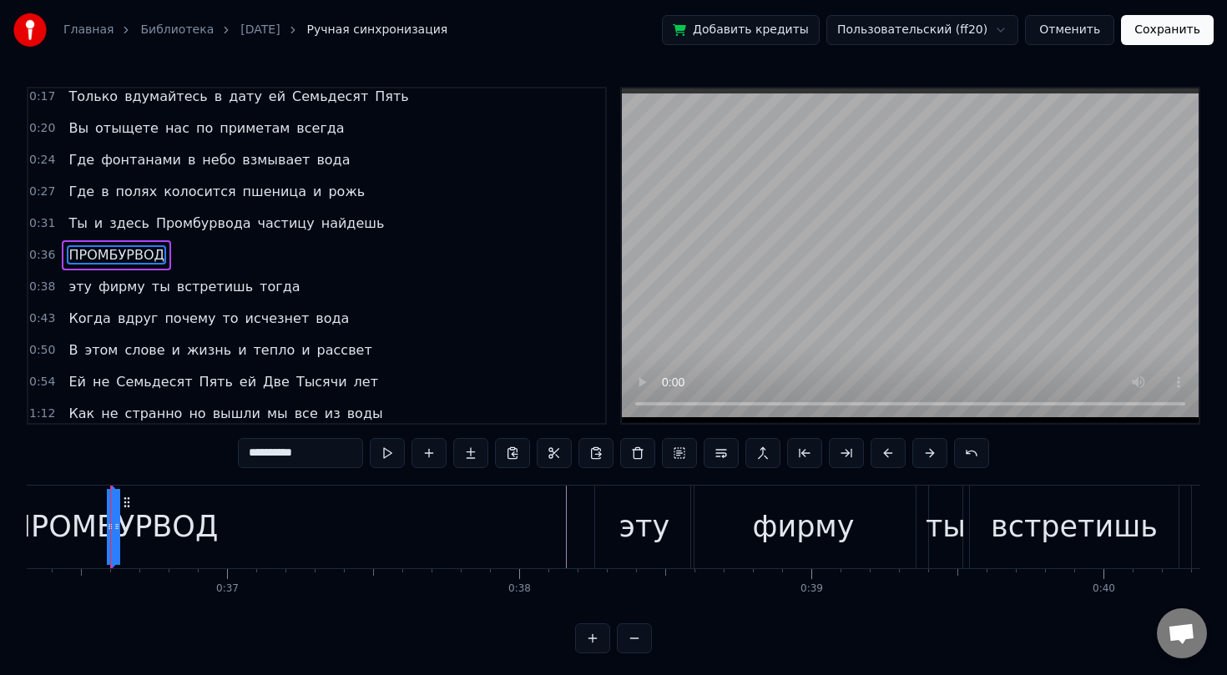
click at [85, 256] on span "ПРОМБУРВОД" at bounding box center [116, 254] width 99 height 19
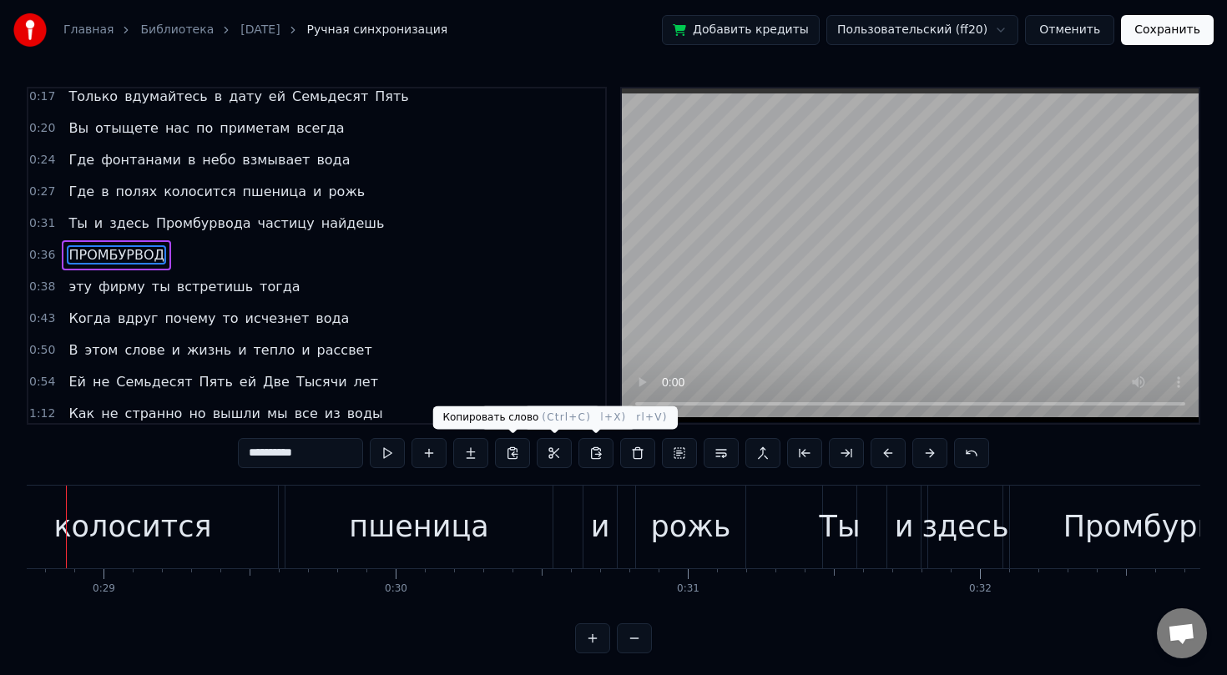
scroll to position [0, 8350]
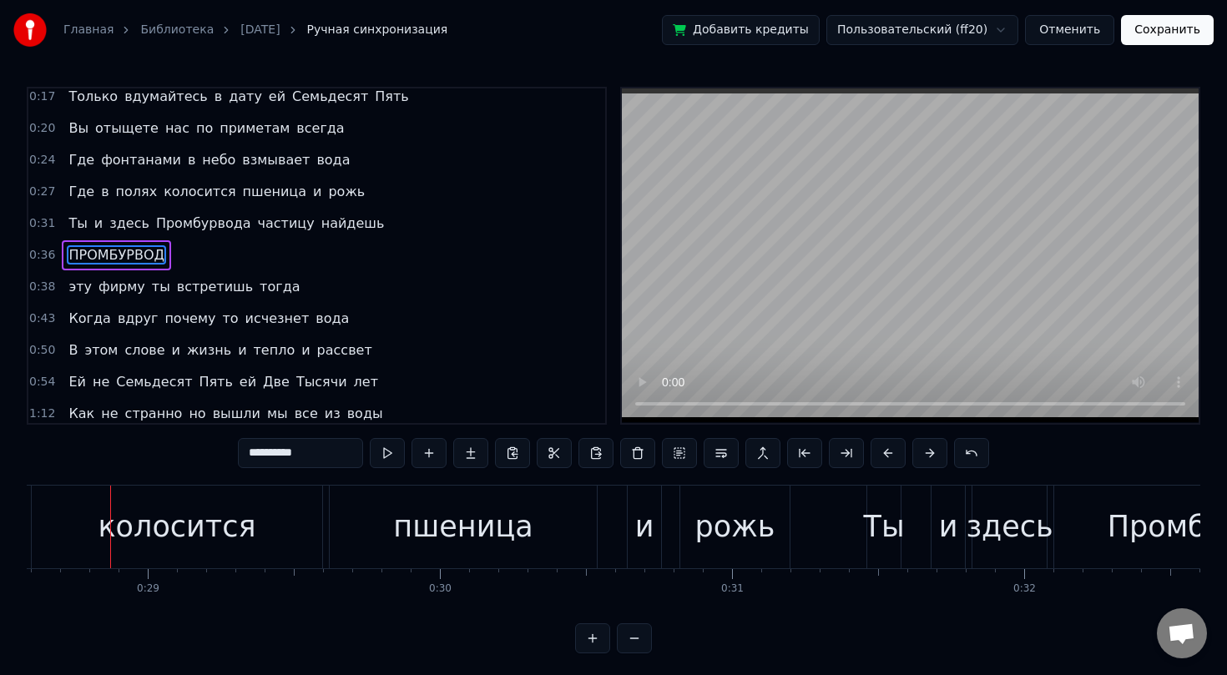
click at [116, 250] on span "ПРОМБУРВОД" at bounding box center [116, 254] width 99 height 19
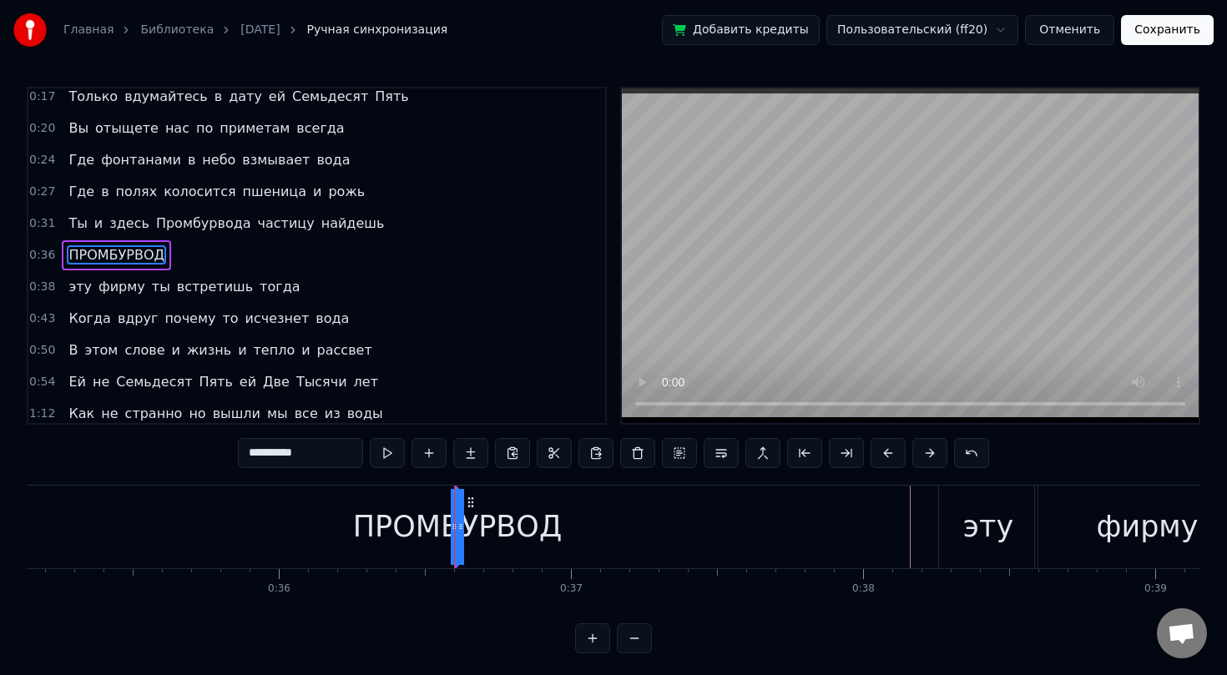
scroll to position [0, 10231]
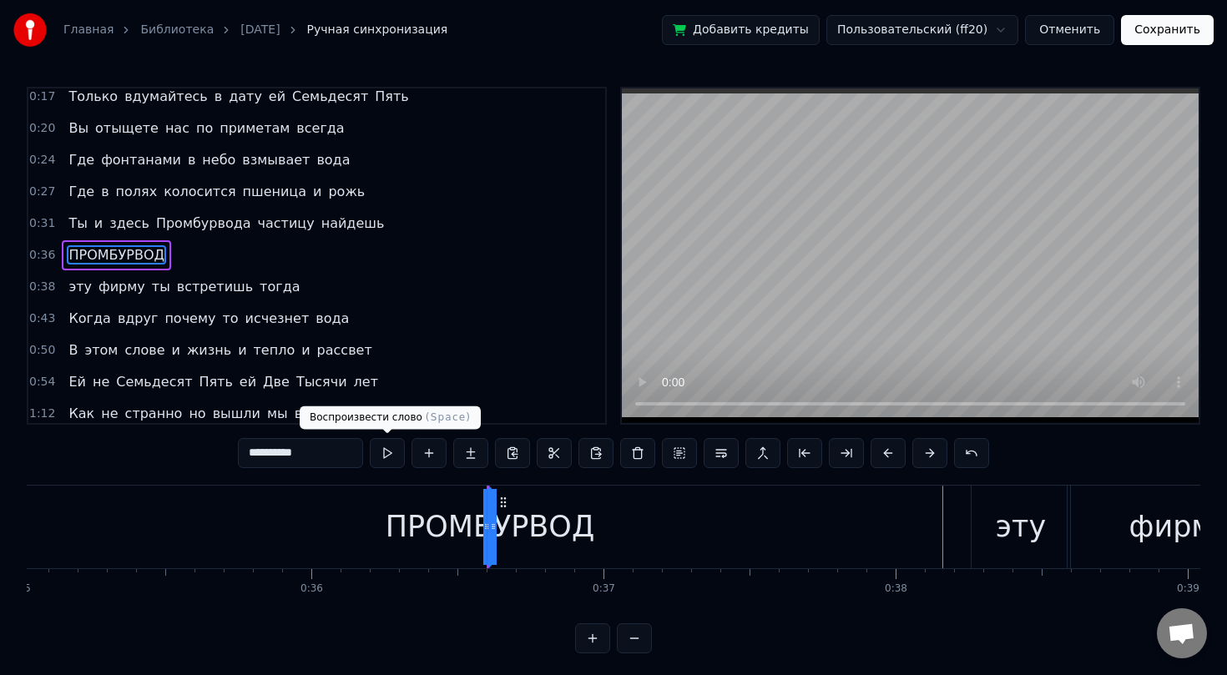
click at [386, 452] on button at bounding box center [387, 453] width 35 height 30
drag, startPoint x: 496, startPoint y: 522, endPoint x: 578, endPoint y: 522, distance: 82.6
click at [490, 522] on div "ПРОМБУРВОД" at bounding box center [490, 527] width 0 height 76
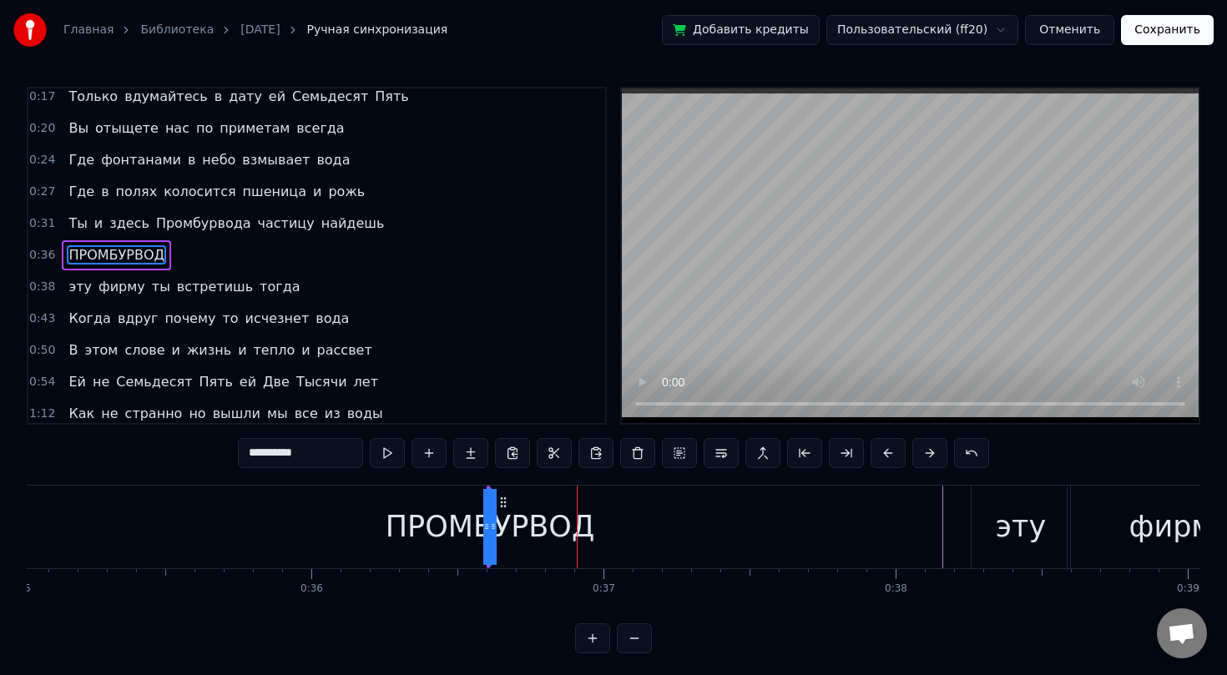
click at [512, 509] on div "ПРОМБУРВОД" at bounding box center [490, 527] width 209 height 44
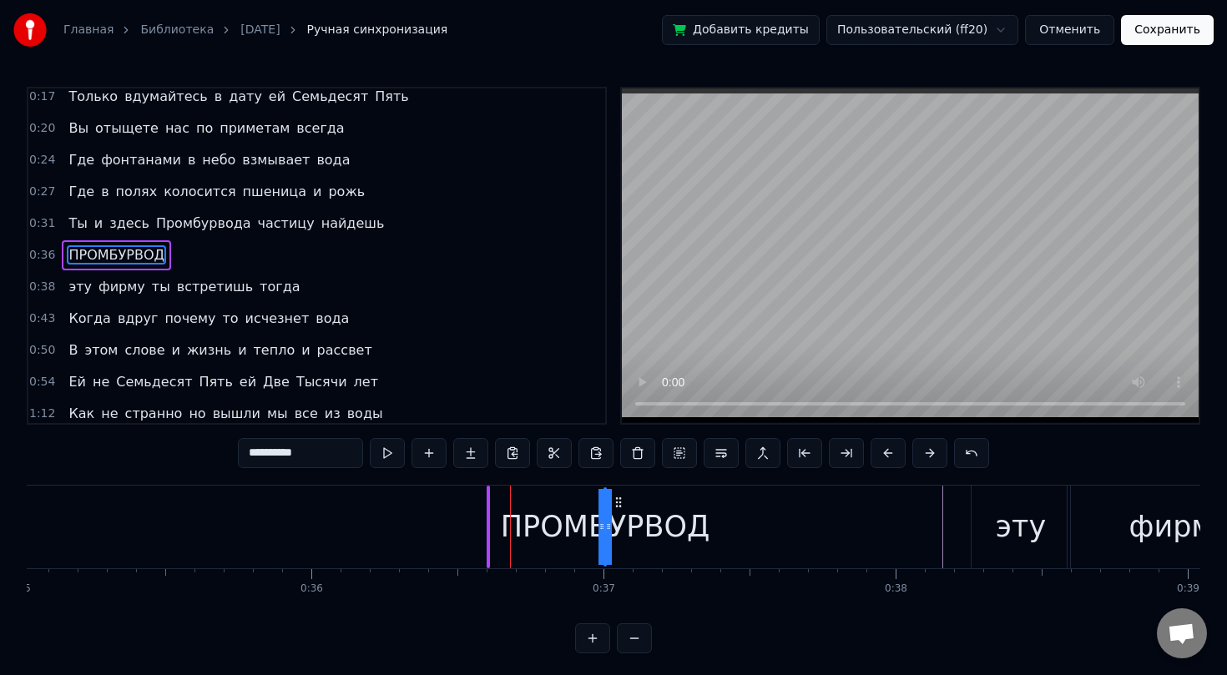
drag, startPoint x: 502, startPoint y: 501, endPoint x: 617, endPoint y: 504, distance: 115.2
click at [617, 504] on icon at bounding box center [618, 502] width 13 height 13
drag, startPoint x: 600, startPoint y: 523, endPoint x: 555, endPoint y: 522, distance: 45.1
click at [605, 522] on div "ПРОМБУРВОД" at bounding box center [605, 527] width 0 height 76
drag, startPoint x: 599, startPoint y: 522, endPoint x: 539, endPoint y: 526, distance: 60.2
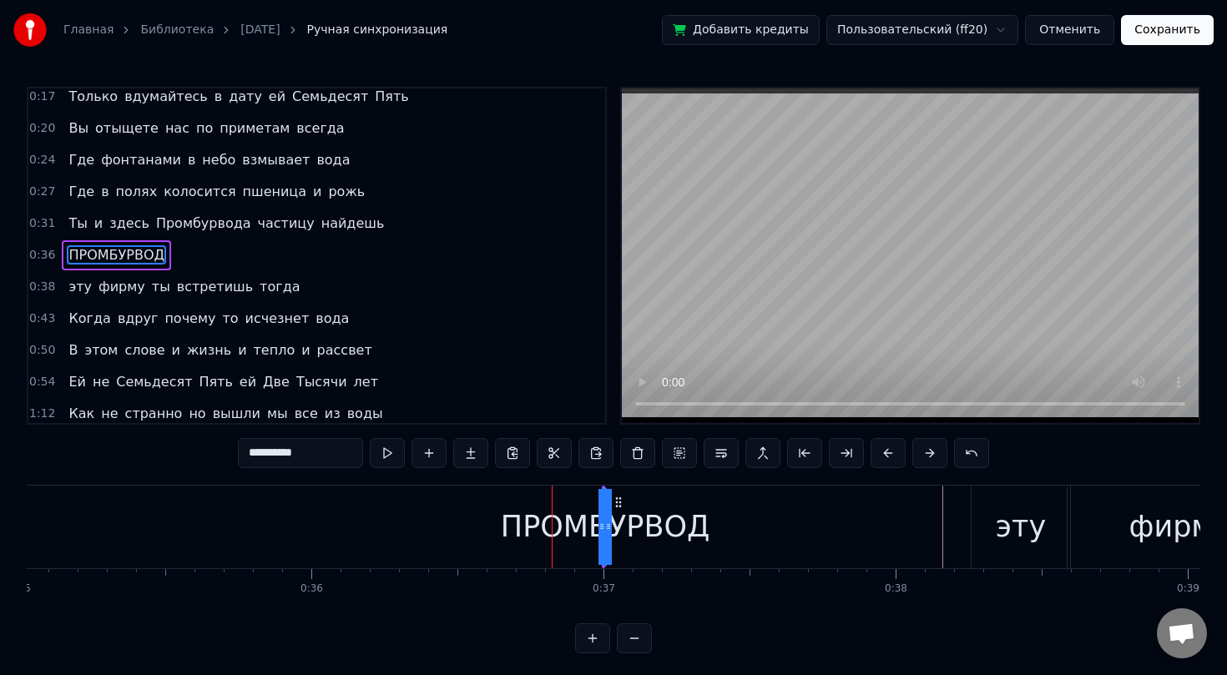
click at [605, 526] on div "ПРОМБУРВОД" at bounding box center [605, 527] width 0 height 76
drag, startPoint x: 604, startPoint y: 526, endPoint x: 552, endPoint y: 525, distance: 52.6
click at [605, 525] on div "ПРОМБУРВОД" at bounding box center [605, 527] width 0 height 76
click at [600, 632] on button at bounding box center [592, 638] width 35 height 30
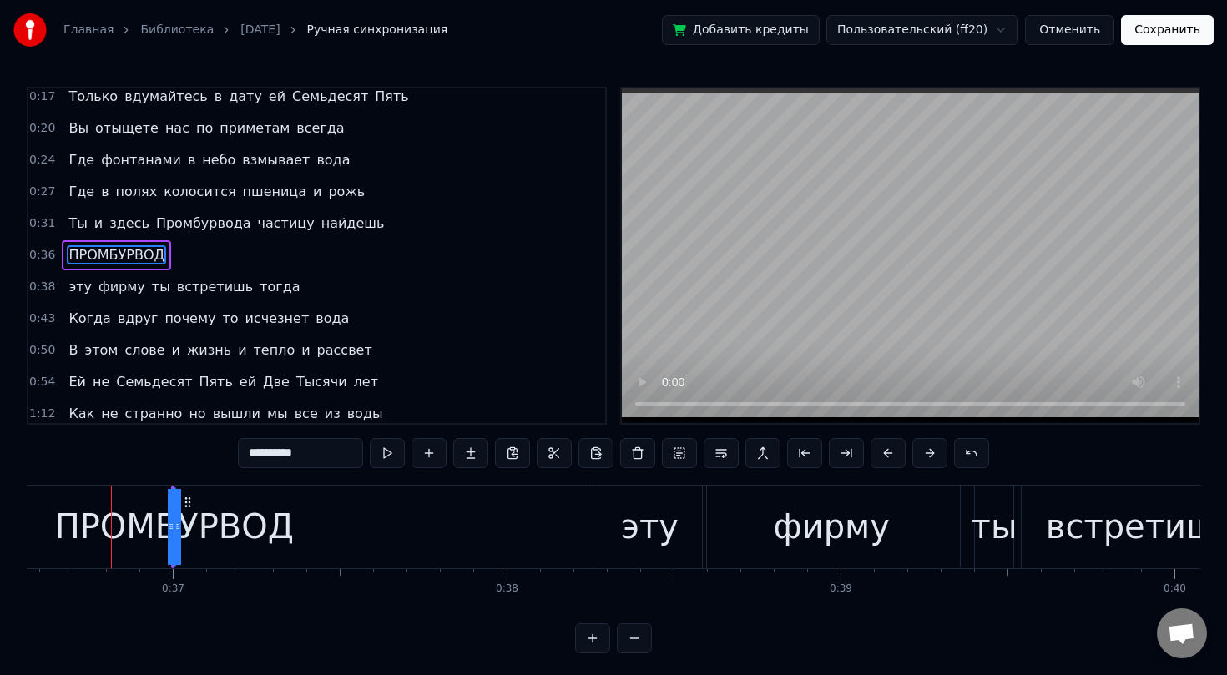
click at [600, 632] on button at bounding box center [592, 638] width 35 height 30
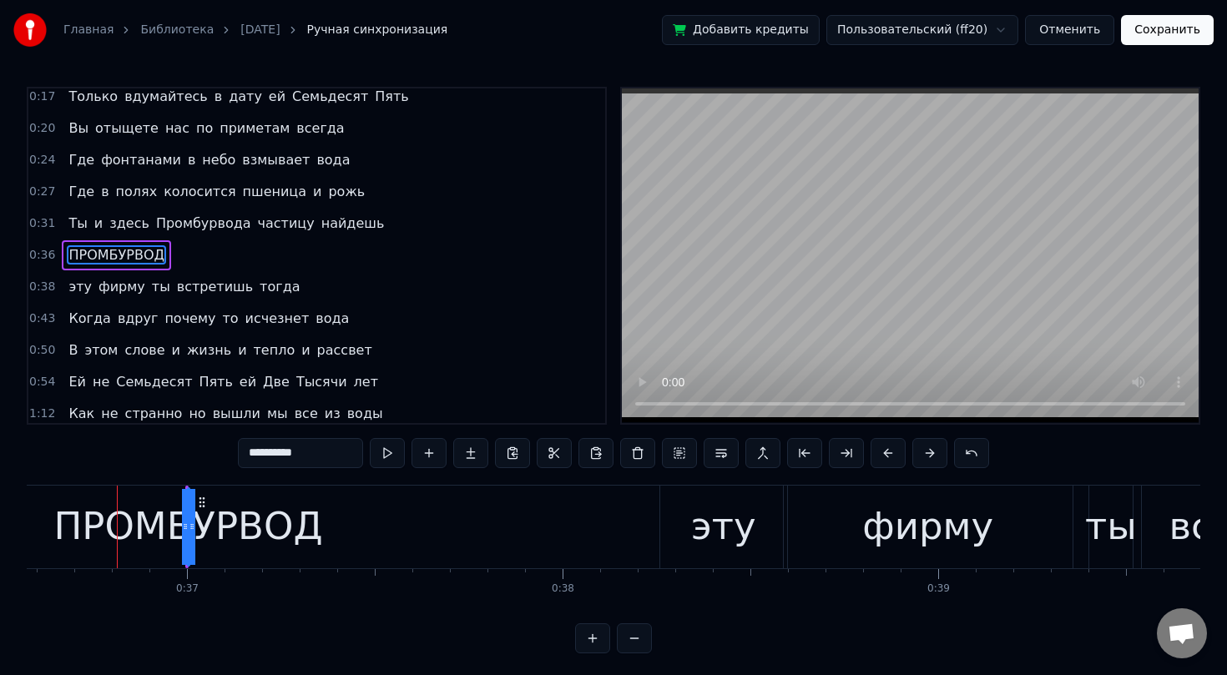
scroll to position [0, 13742]
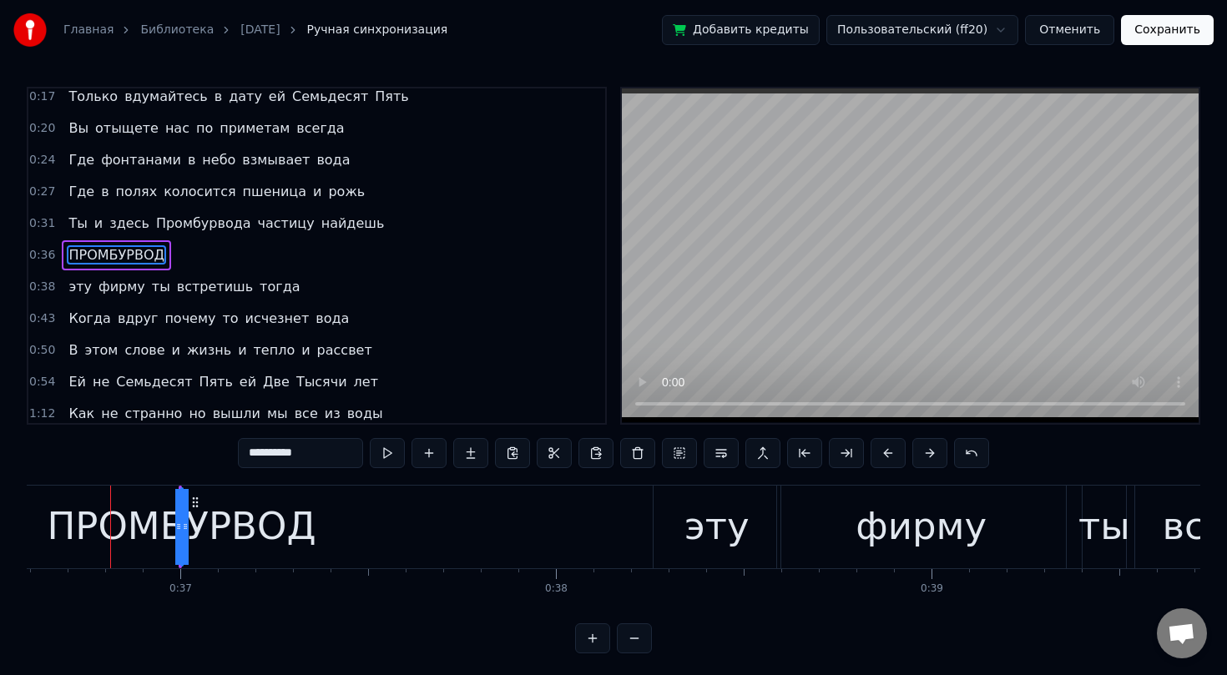
drag, startPoint x: 185, startPoint y: 528, endPoint x: 230, endPoint y: 527, distance: 45.1
click at [182, 527] on div "ПРОМБУРВОД" at bounding box center [182, 527] width 0 height 76
drag, startPoint x: 187, startPoint y: 501, endPoint x: 254, endPoint y: 501, distance: 66.8
click at [182, 501] on div "ПРОМБУРВОД" at bounding box center [182, 527] width 0 height 76
click at [183, 520] on icon at bounding box center [185, 526] width 7 height 13
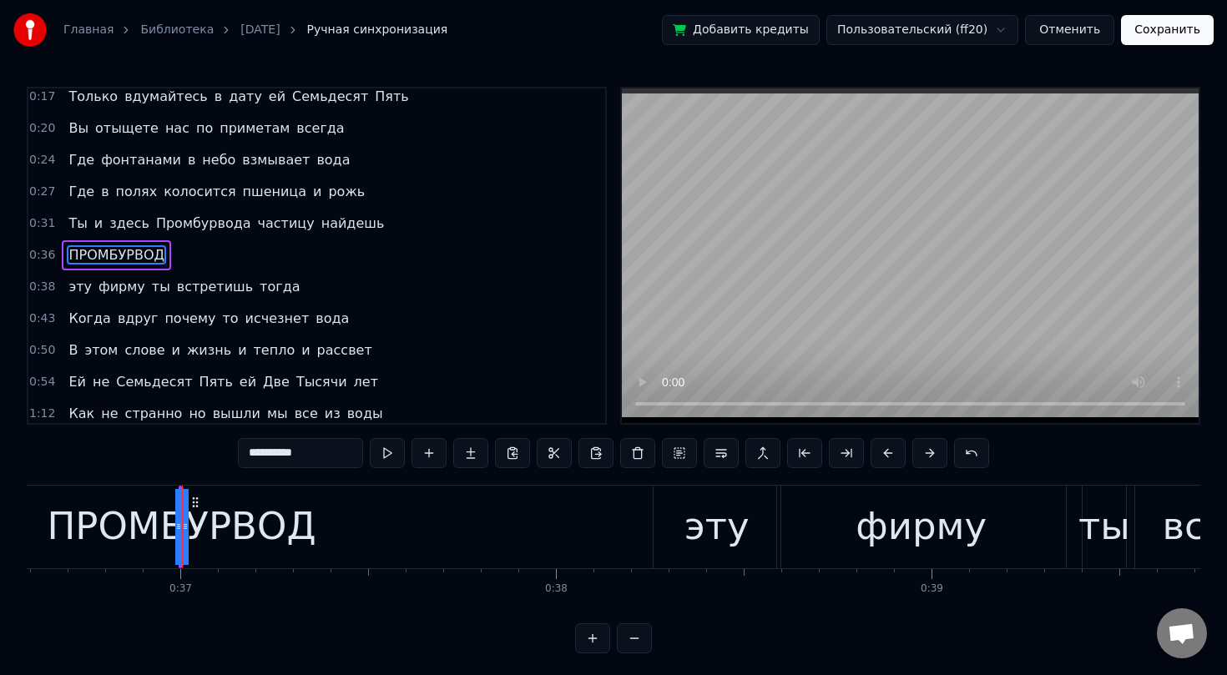
drag, startPoint x: 181, startPoint y: 521, endPoint x: 150, endPoint y: 517, distance: 31.1
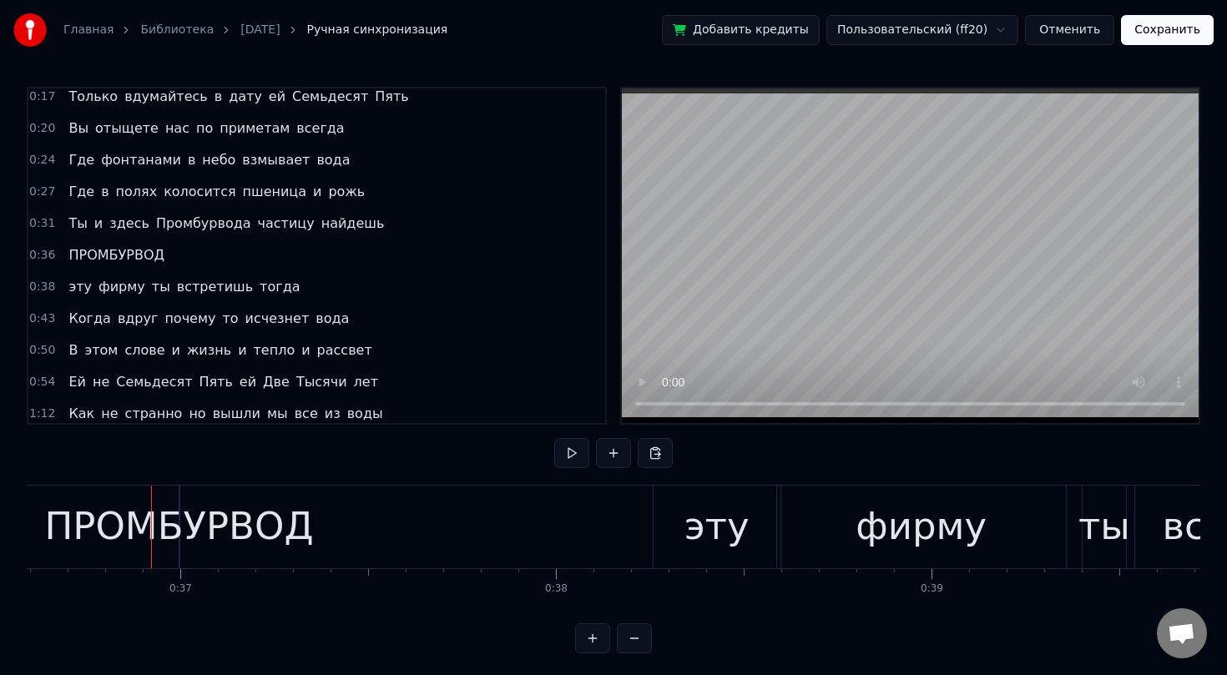
click at [112, 518] on div "ПРОМБУРВОД" at bounding box center [178, 526] width 269 height 57
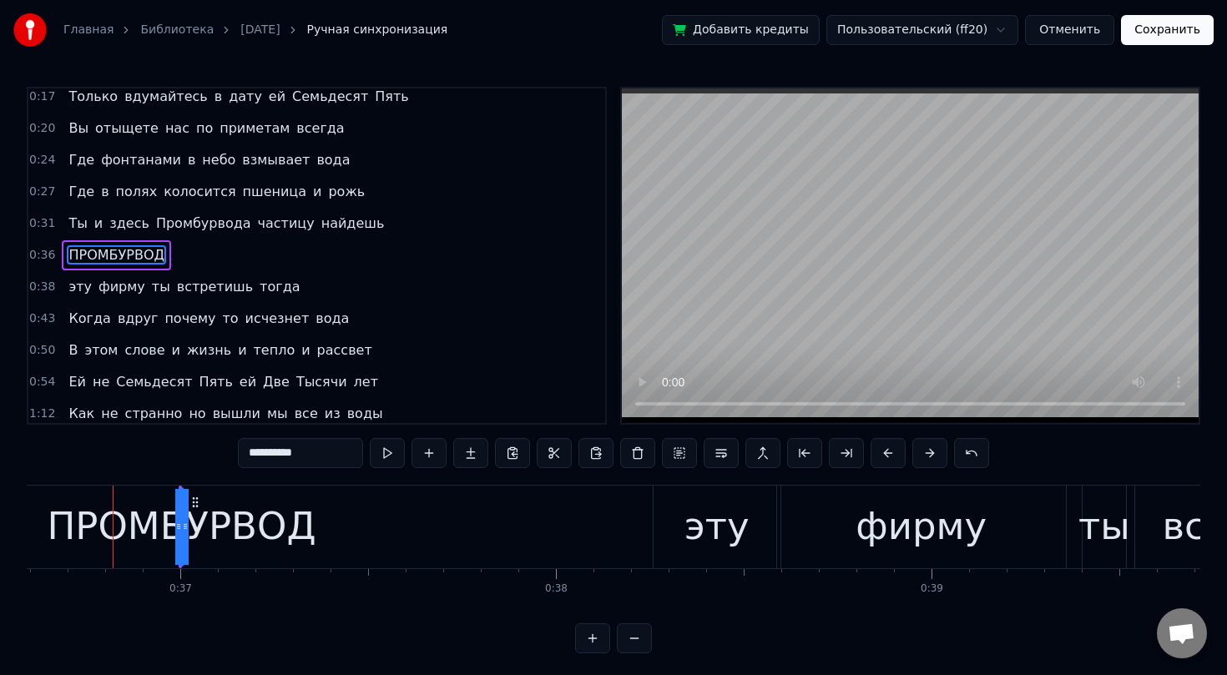
click at [179, 521] on icon at bounding box center [178, 526] width 7 height 13
click at [220, 531] on div "ПРОМБУРВОД" at bounding box center [181, 526] width 269 height 57
click at [120, 255] on span "ПРОМБУРВОД" at bounding box center [116, 254] width 99 height 19
drag, startPoint x: 179, startPoint y: 540, endPoint x: 113, endPoint y: 531, distance: 66.6
click at [182, 531] on div "ПРОМБУРВОД" at bounding box center [182, 527] width 0 height 76
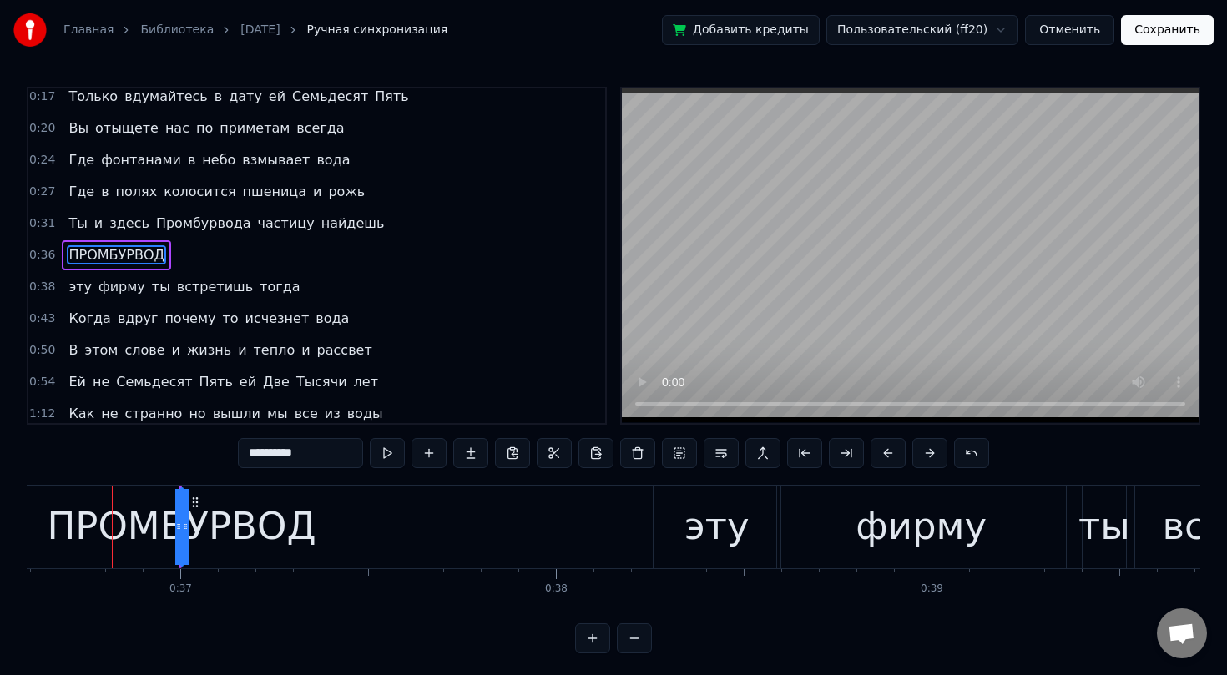
click at [182, 526] on icon at bounding box center [185, 526] width 7 height 13
drag, startPoint x: 181, startPoint y: 526, endPoint x: 216, endPoint y: 527, distance: 35.1
click at [182, 527] on div "ПРОМБУРВОД" at bounding box center [182, 527] width 0 height 76
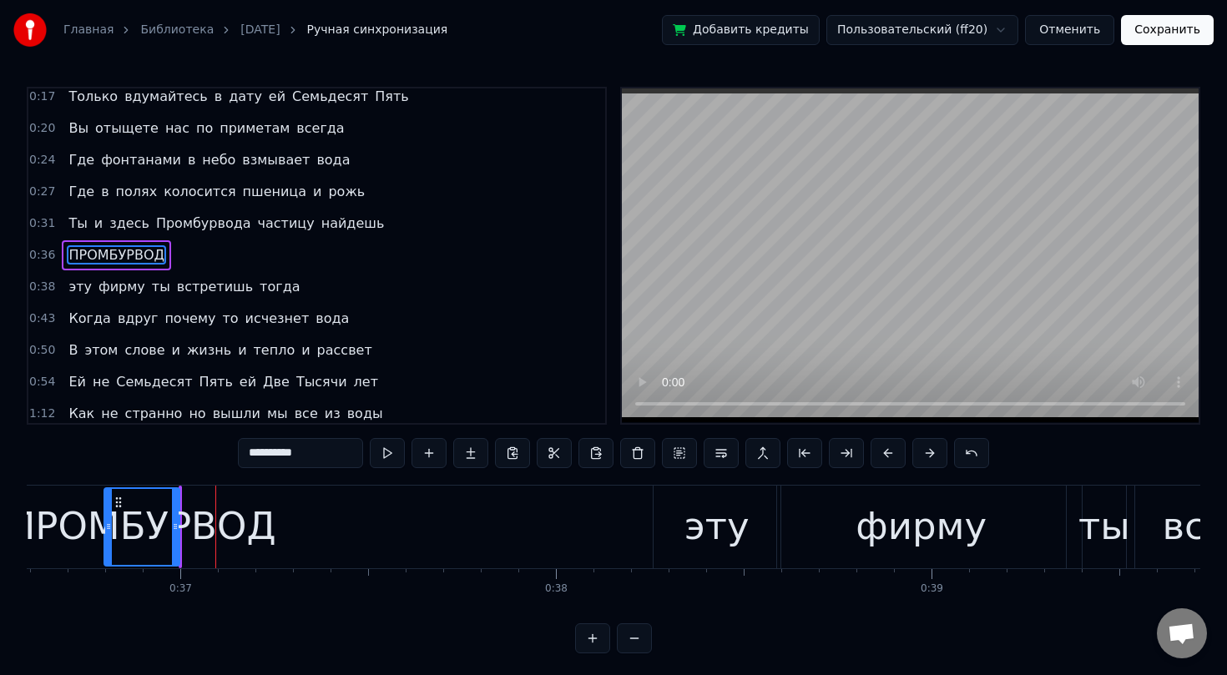
drag, startPoint x: 184, startPoint y: 526, endPoint x: 108, endPoint y: 526, distance: 76.8
click at [108, 526] on icon at bounding box center [108, 526] width 7 height 13
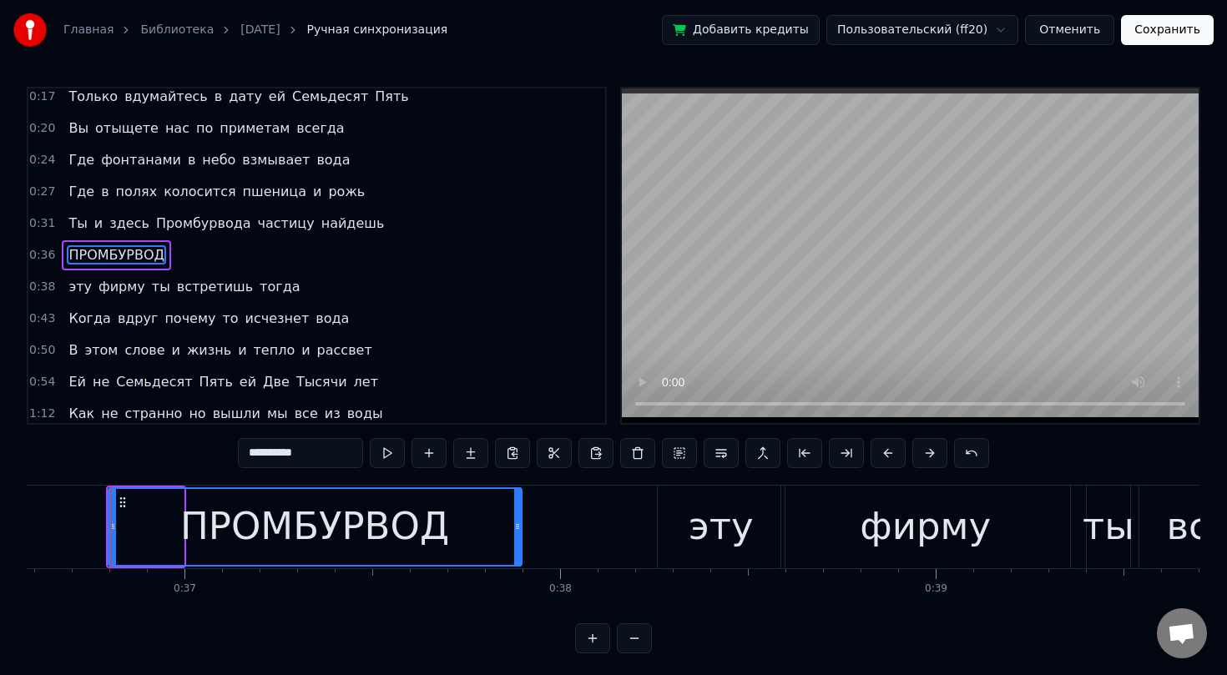
drag, startPoint x: 179, startPoint y: 527, endPoint x: 517, endPoint y: 521, distance: 338.1
click at [517, 521] on icon at bounding box center [517, 526] width 7 height 13
click at [294, 228] on div "Ты и здесь Промбурвода частицу найдешь" at bounding box center [226, 224] width 329 height 30
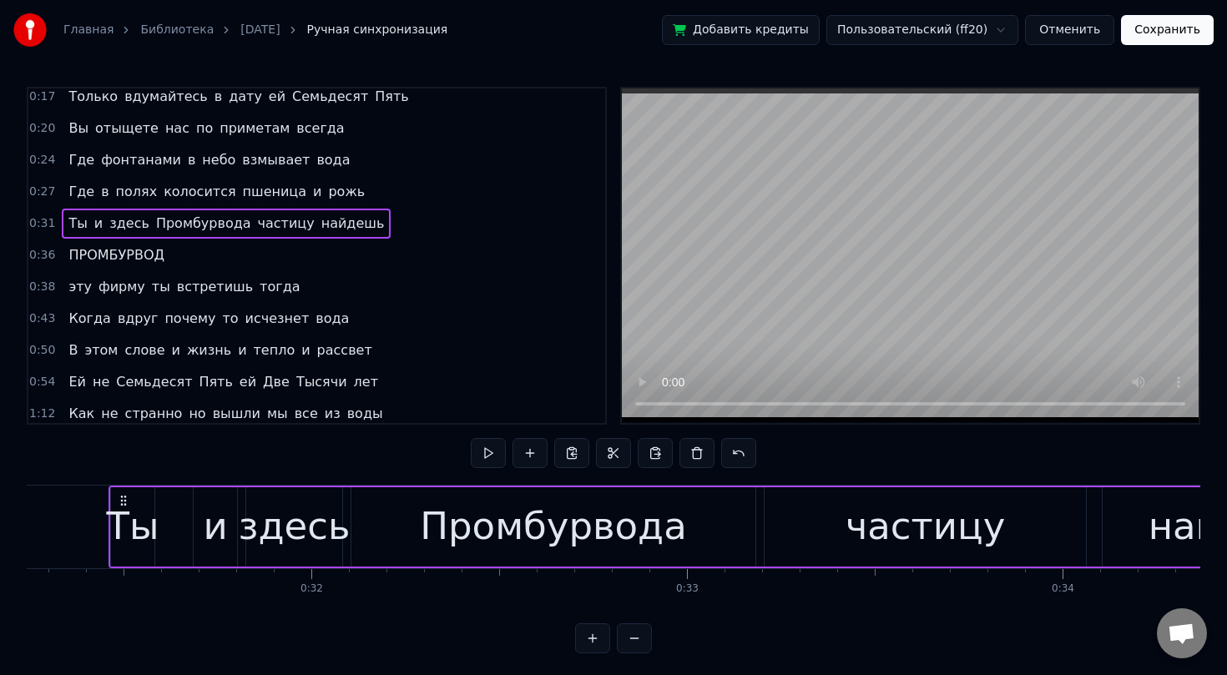
scroll to position [0, 11732]
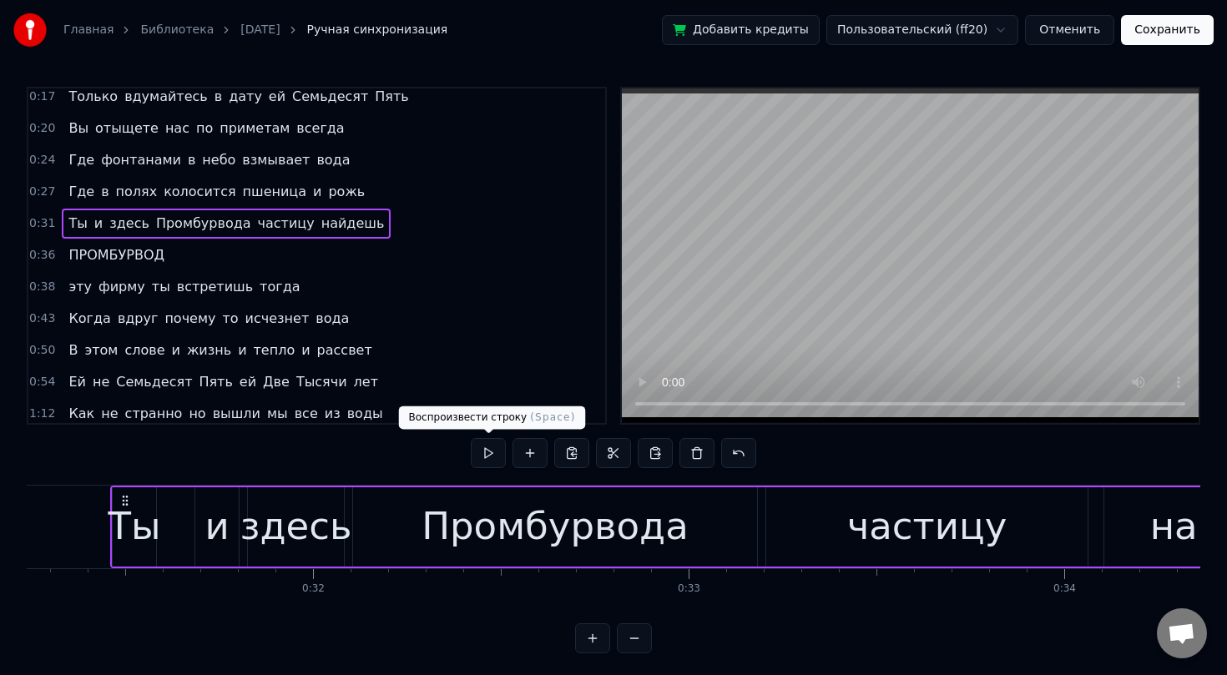
click at [497, 454] on button at bounding box center [488, 453] width 35 height 30
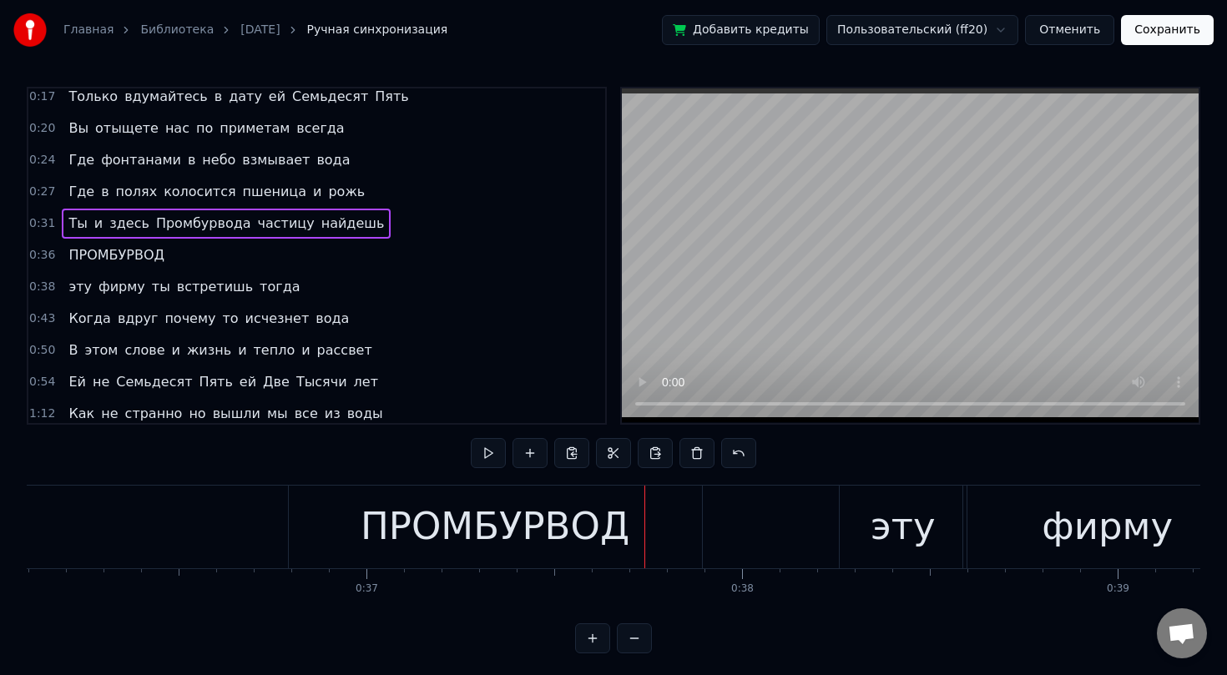
scroll to position [0, 13419]
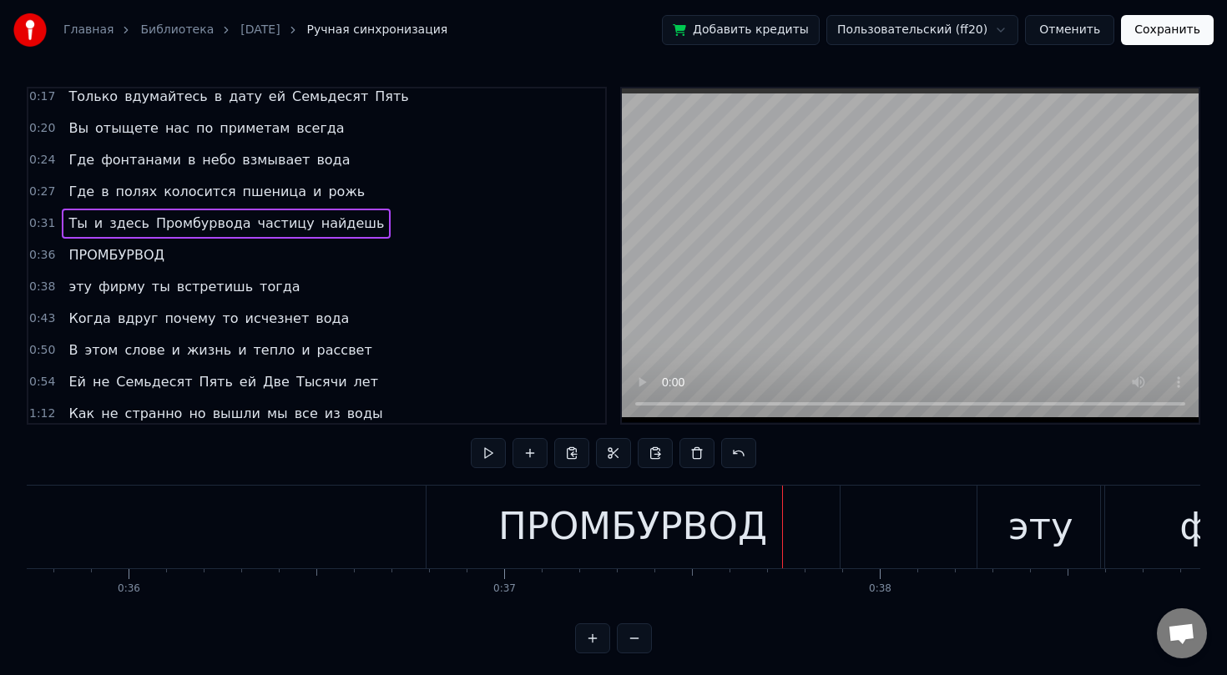
click at [559, 540] on div "ПРОМБУРВОД" at bounding box center [632, 526] width 269 height 57
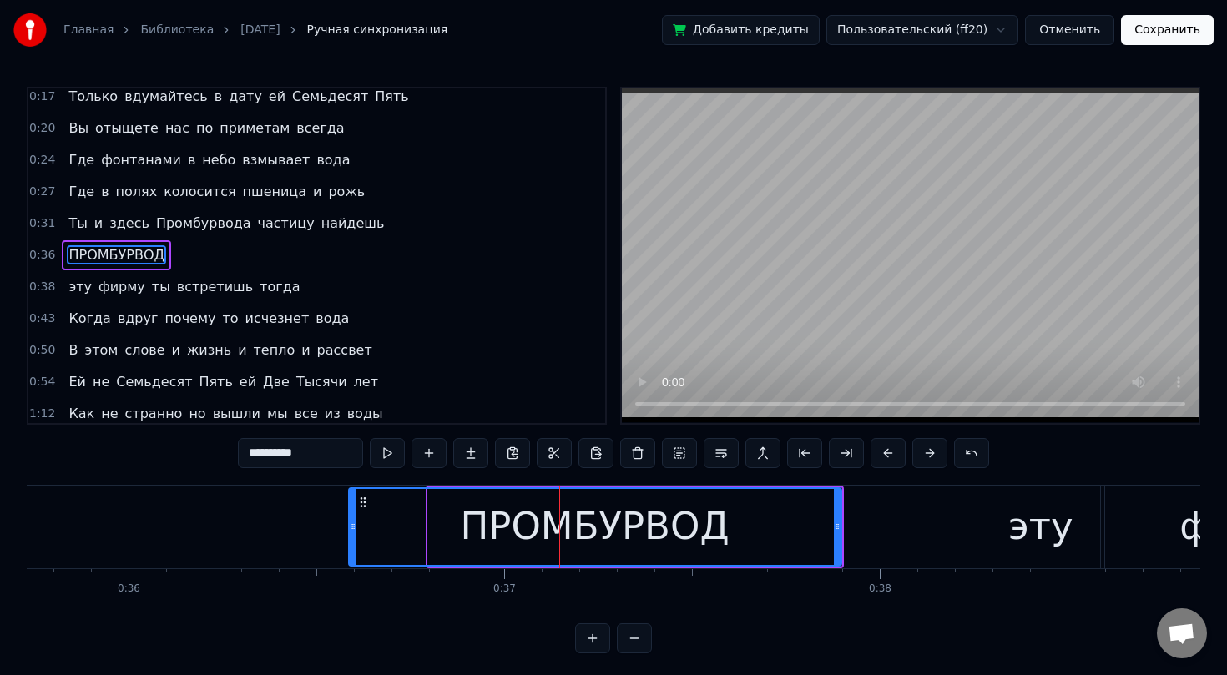
drag, startPoint x: 431, startPoint y: 524, endPoint x: 352, endPoint y: 524, distance: 78.5
click at [352, 524] on circle at bounding box center [351, 524] width 1 height 1
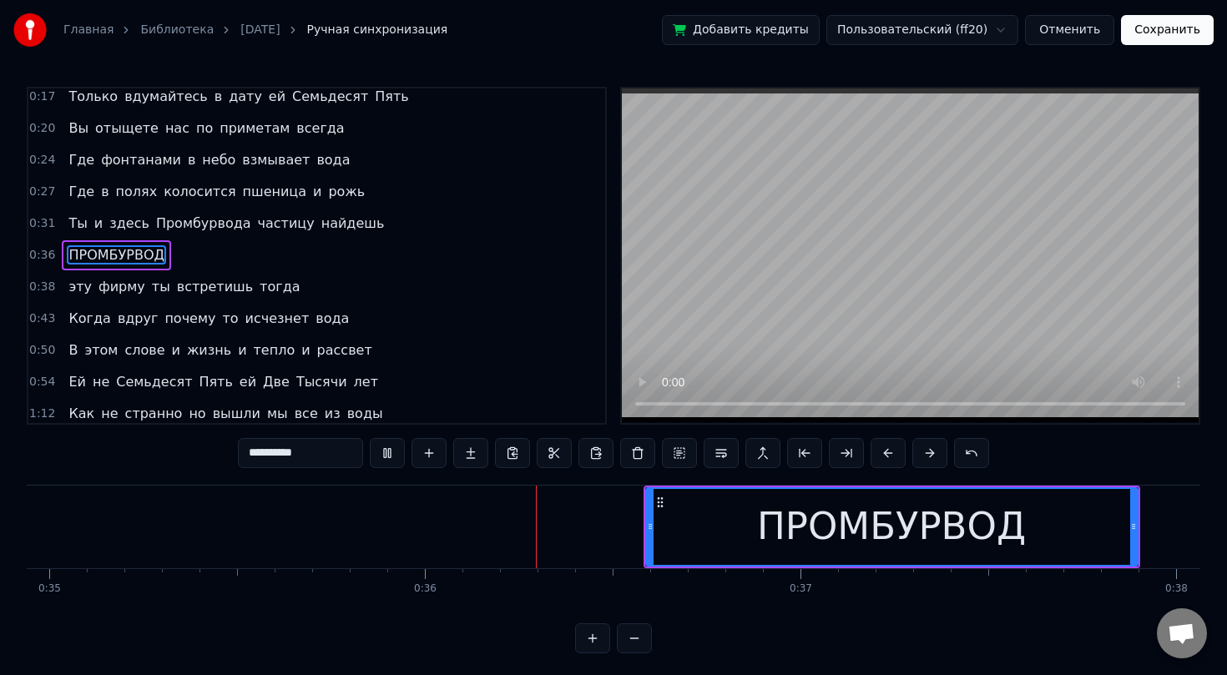
scroll to position [0, 13372]
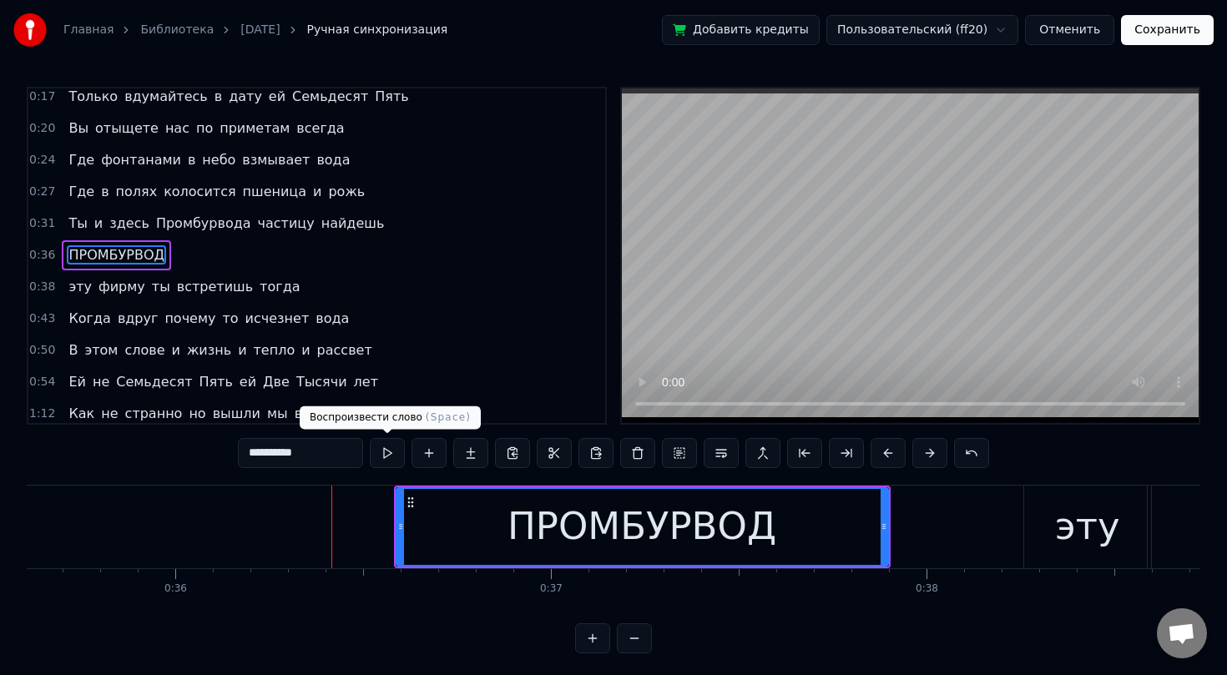
click at [456, 529] on div "ПРОМБУРВОД" at bounding box center [642, 527] width 490 height 76
click at [384, 457] on button at bounding box center [387, 453] width 35 height 30
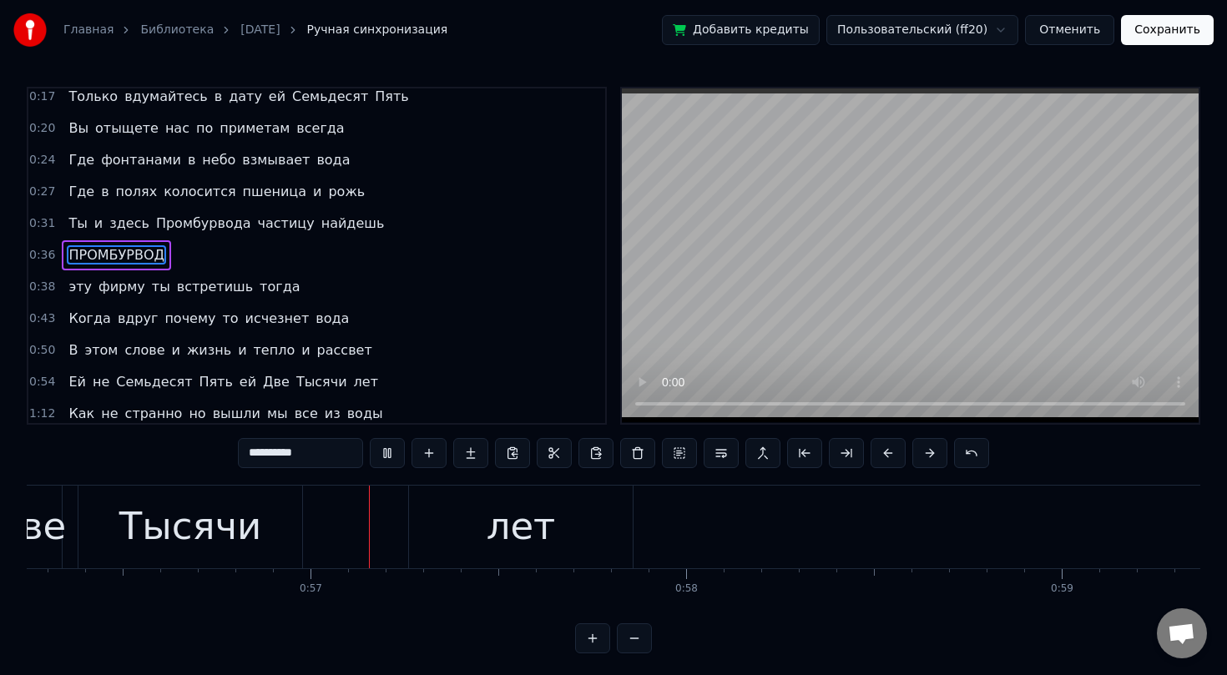
scroll to position [0, 21134]
click at [487, 545] on div "лет" at bounding box center [510, 526] width 69 height 57
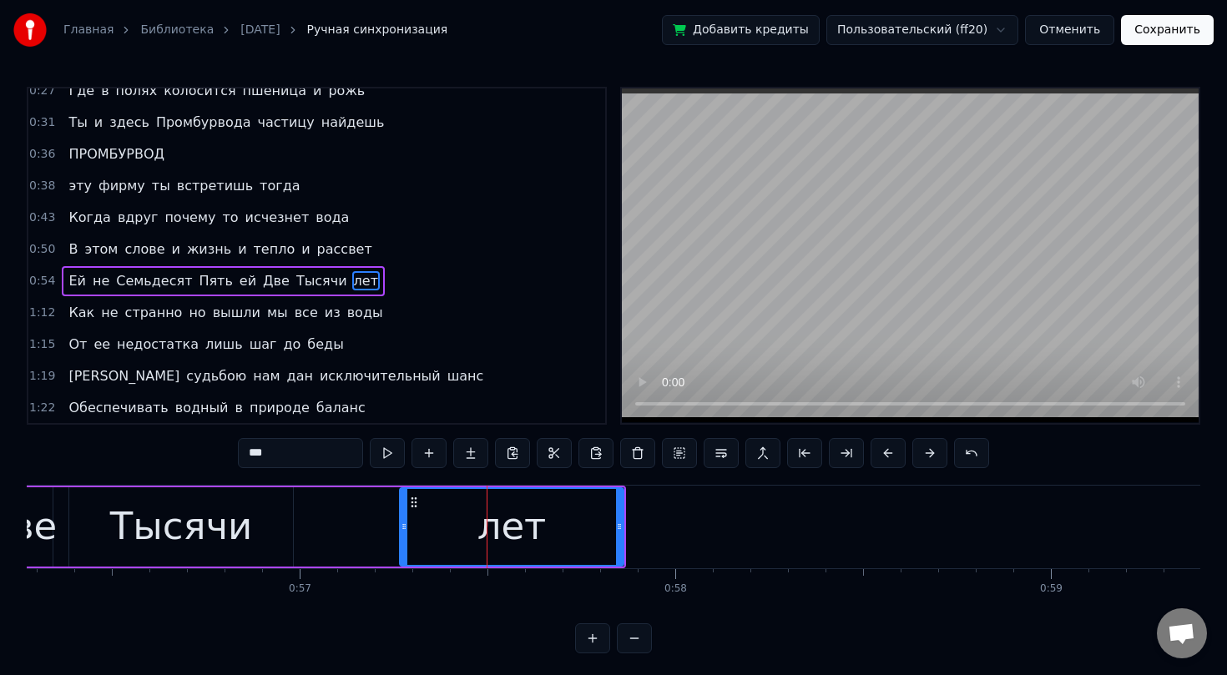
scroll to position [230, 0]
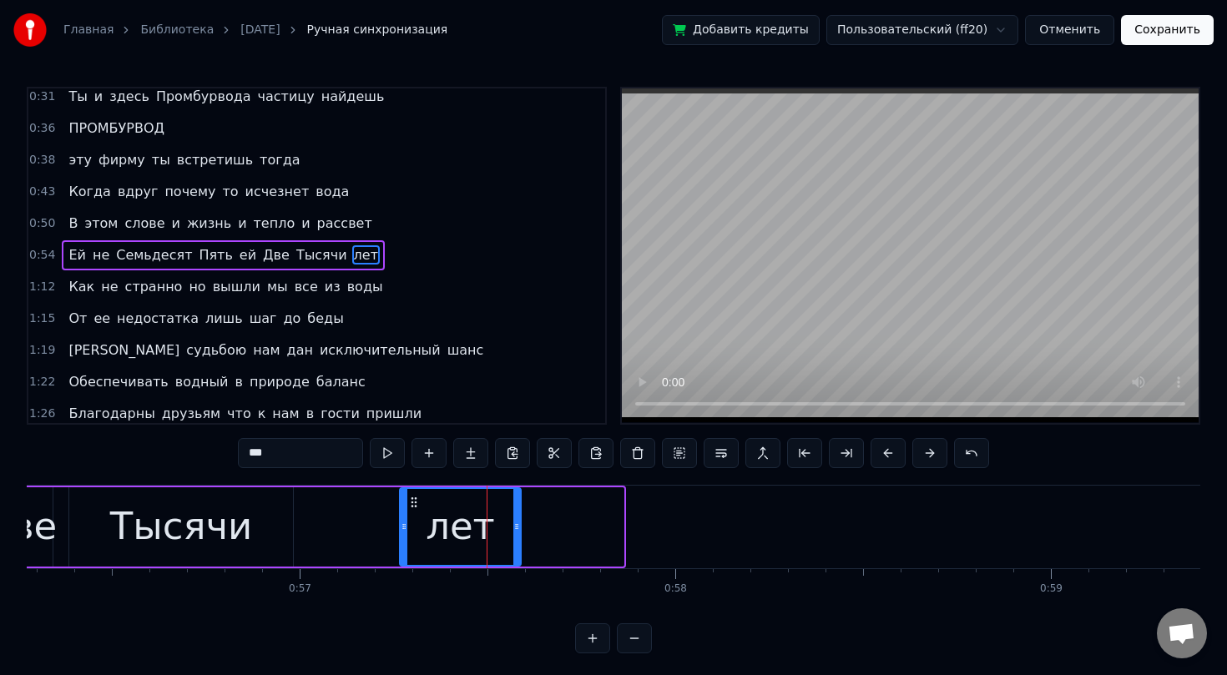
drag, startPoint x: 617, startPoint y: 520, endPoint x: 516, endPoint y: 527, distance: 101.3
click at [514, 527] on icon at bounding box center [516, 526] width 7 height 13
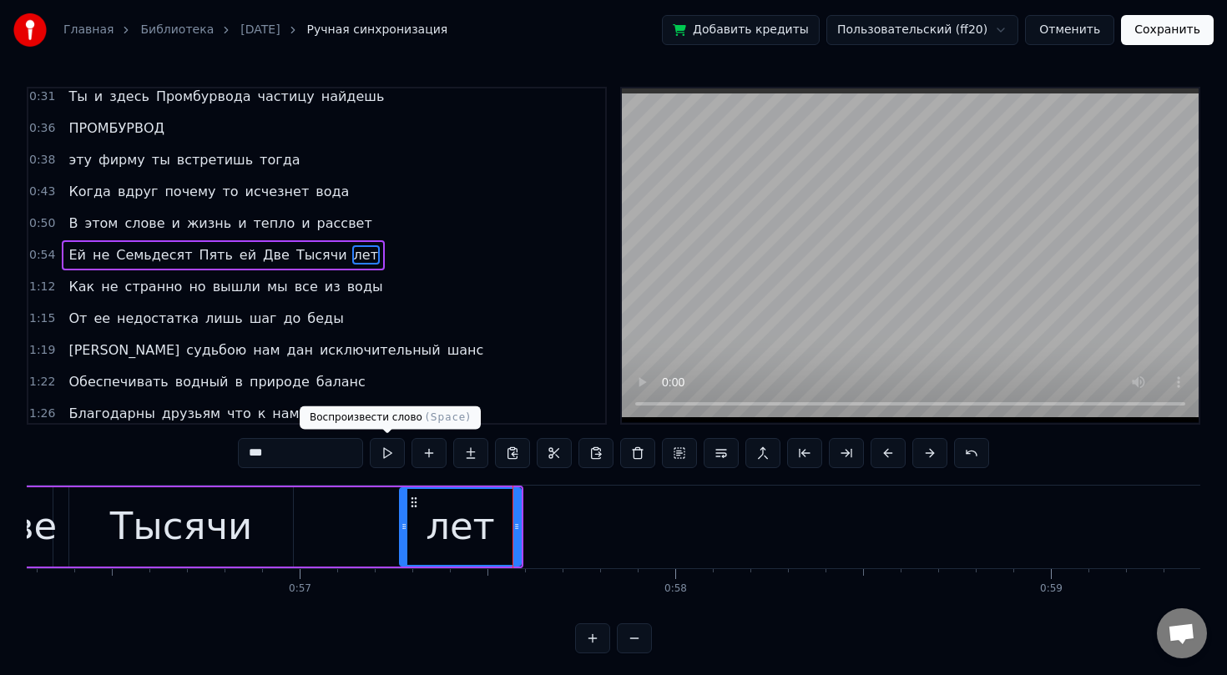
click at [386, 452] on button at bounding box center [387, 453] width 35 height 30
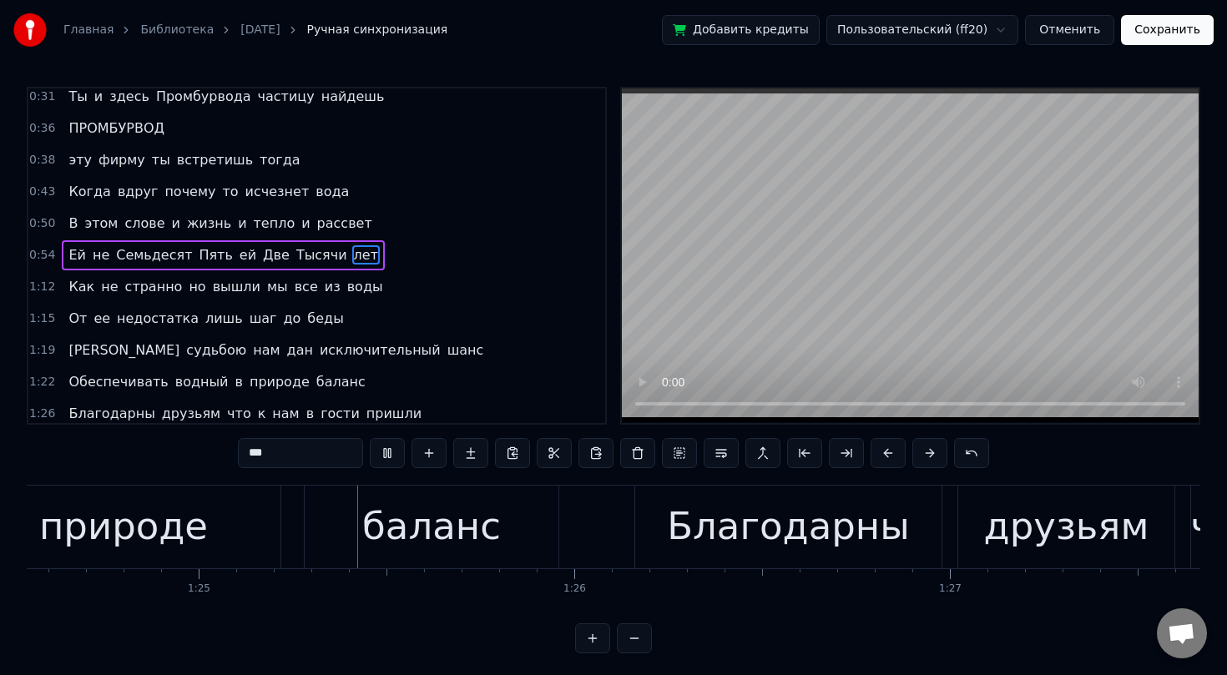
scroll to position [0, 31762]
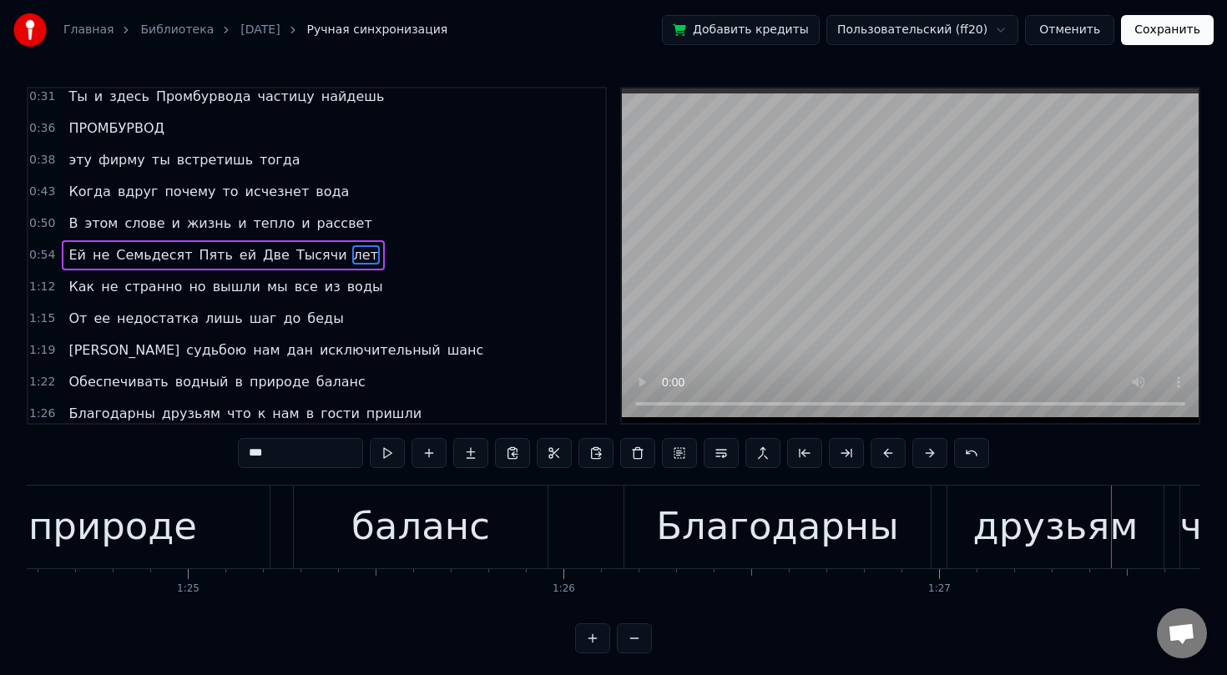
click at [195, 192] on span "почему" at bounding box center [190, 191] width 54 height 19
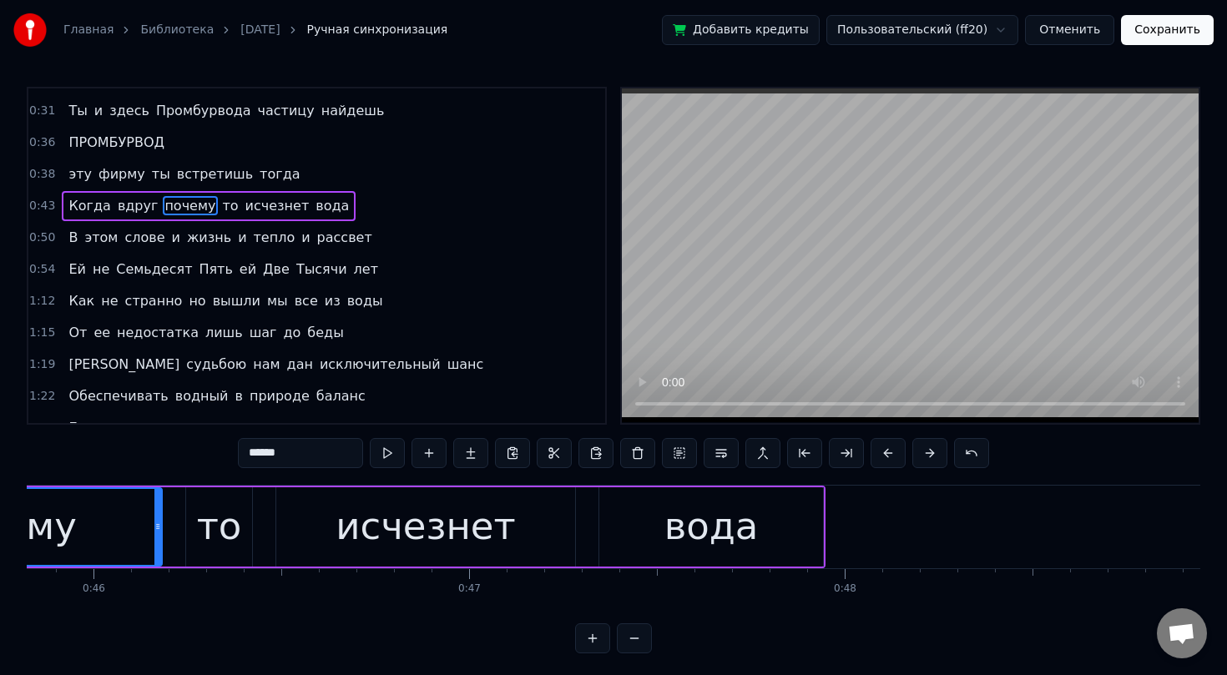
scroll to position [0, 16945]
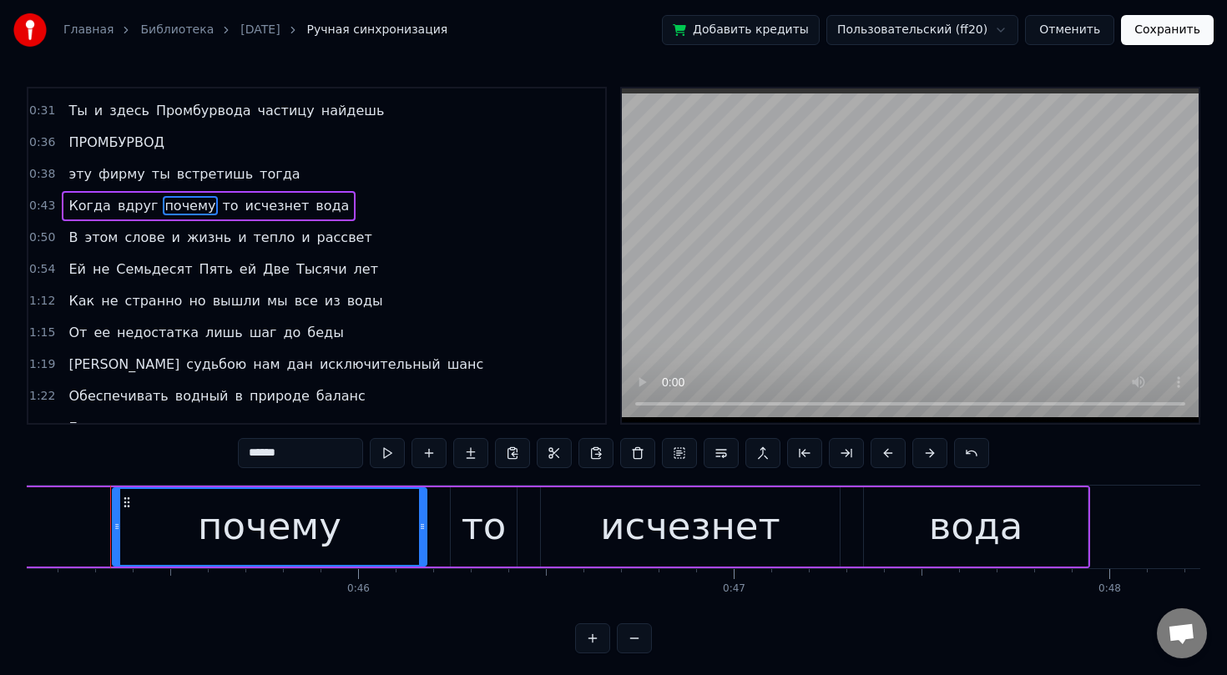
click at [489, 525] on div "то" at bounding box center [484, 526] width 45 height 57
type input "**"
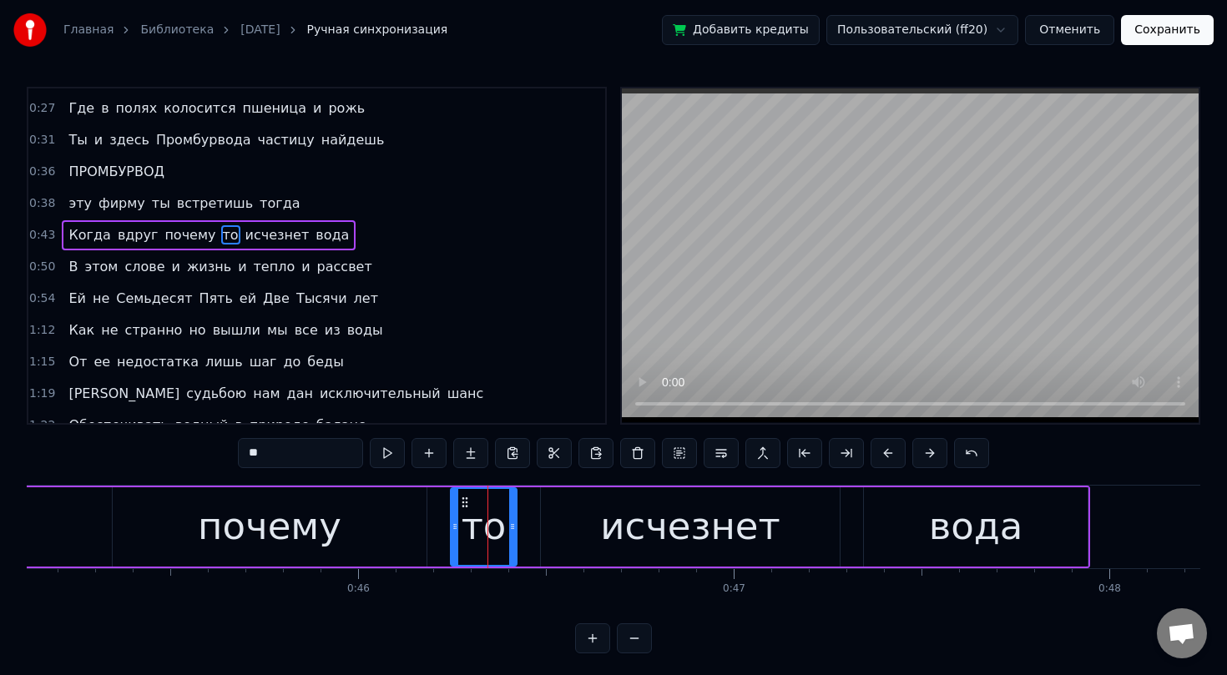
scroll to position [166, 0]
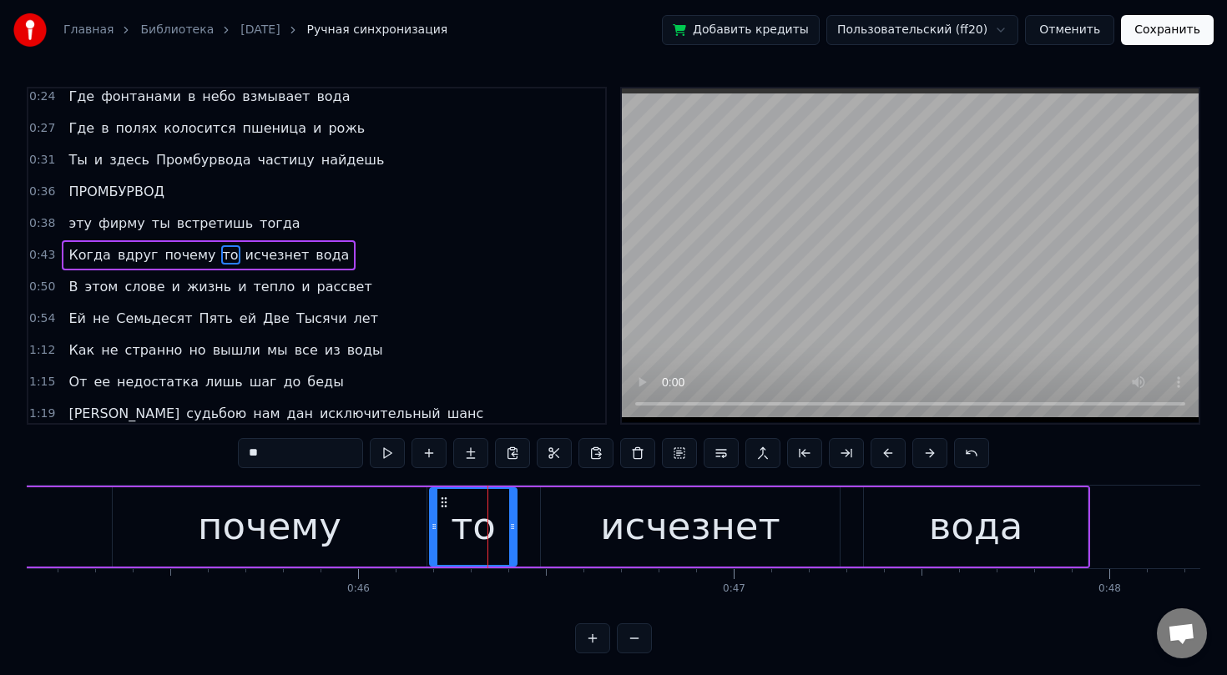
drag, startPoint x: 455, startPoint y: 531, endPoint x: 434, endPoint y: 532, distance: 20.9
click at [434, 532] on icon at bounding box center [434, 526] width 7 height 13
click at [386, 458] on button at bounding box center [387, 453] width 35 height 30
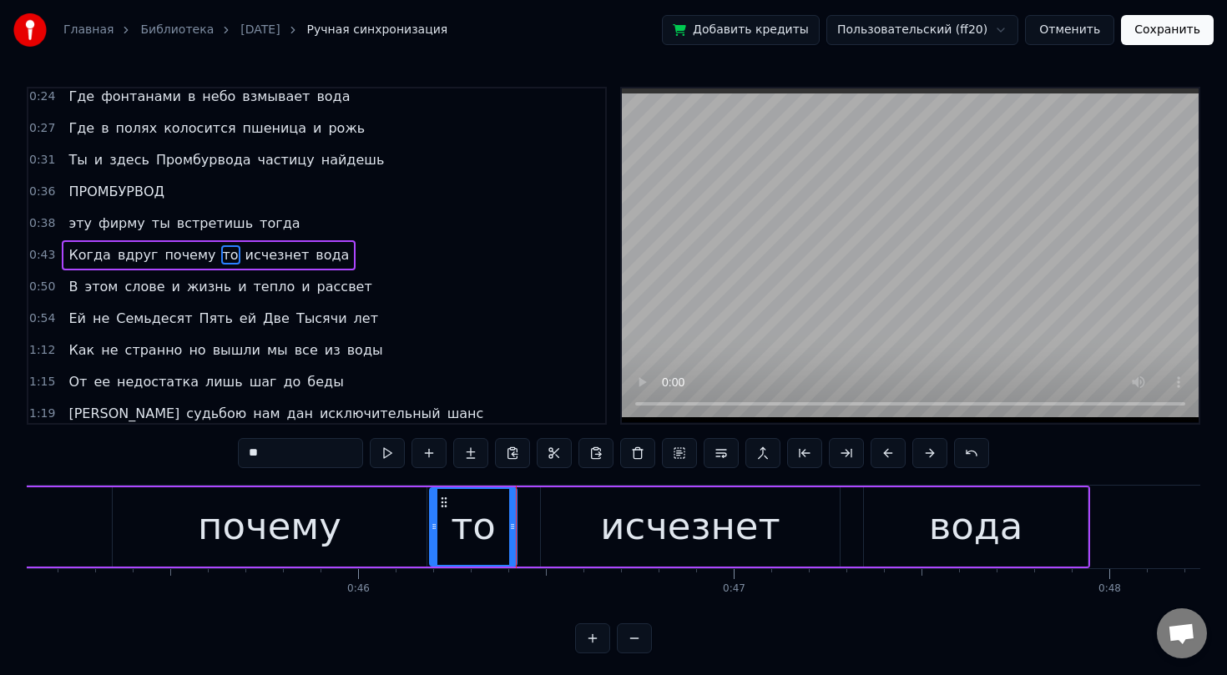
click at [446, 500] on icon at bounding box center [443, 502] width 13 height 13
click at [466, 513] on div "то" at bounding box center [473, 526] width 45 height 57
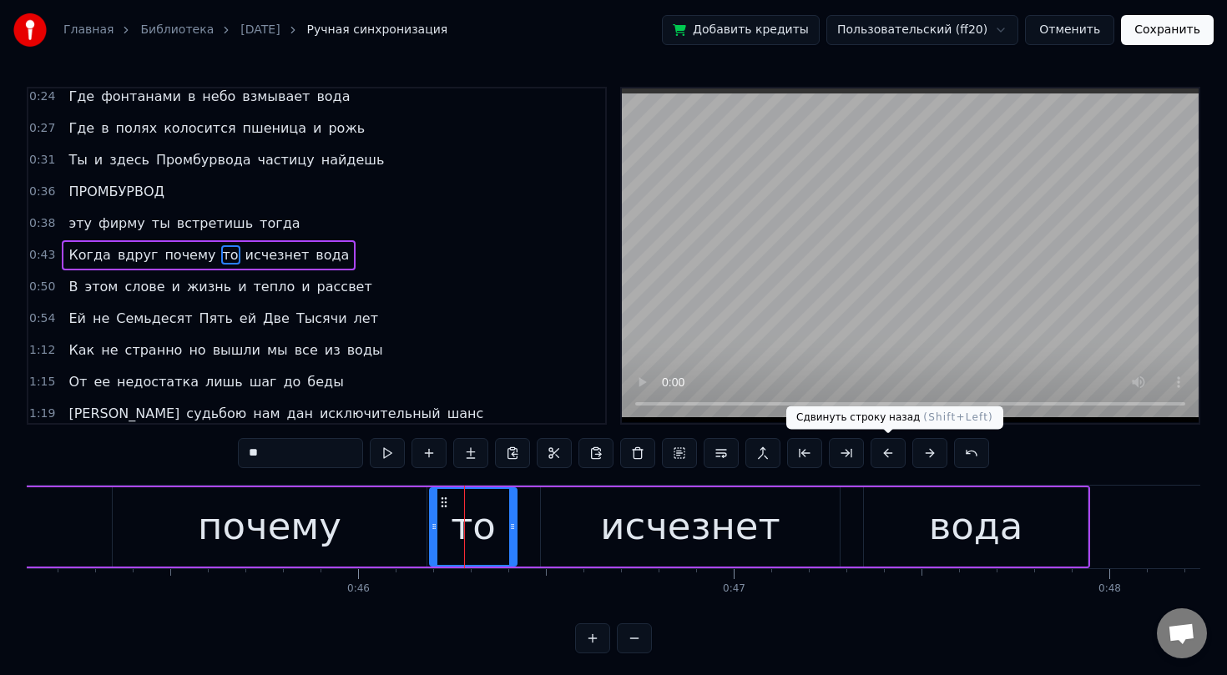
click at [883, 452] on button at bounding box center [887, 453] width 35 height 30
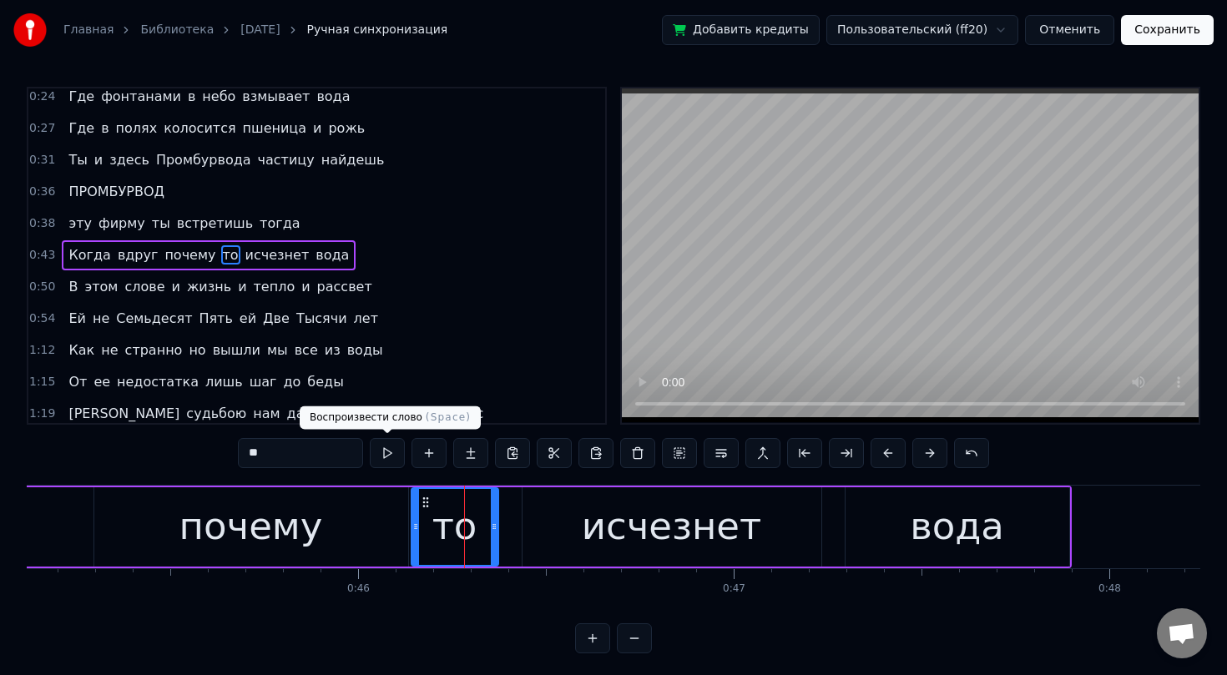
click at [388, 455] on button at bounding box center [387, 453] width 35 height 30
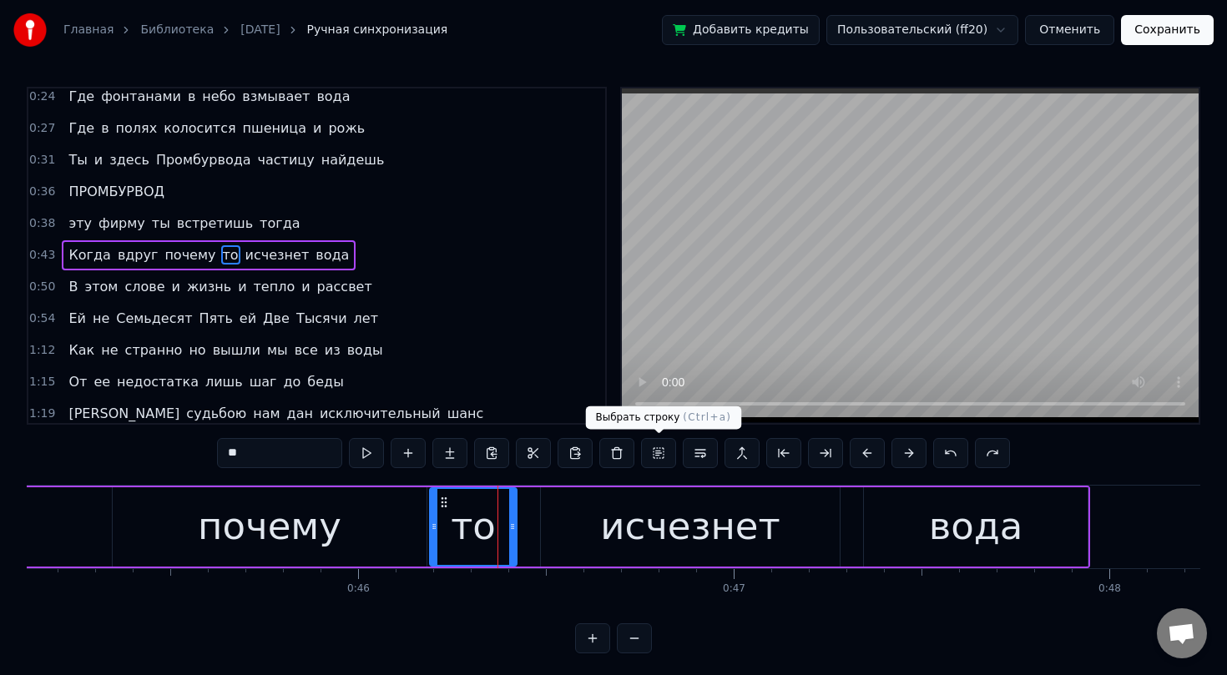
click at [653, 448] on button at bounding box center [658, 453] width 35 height 30
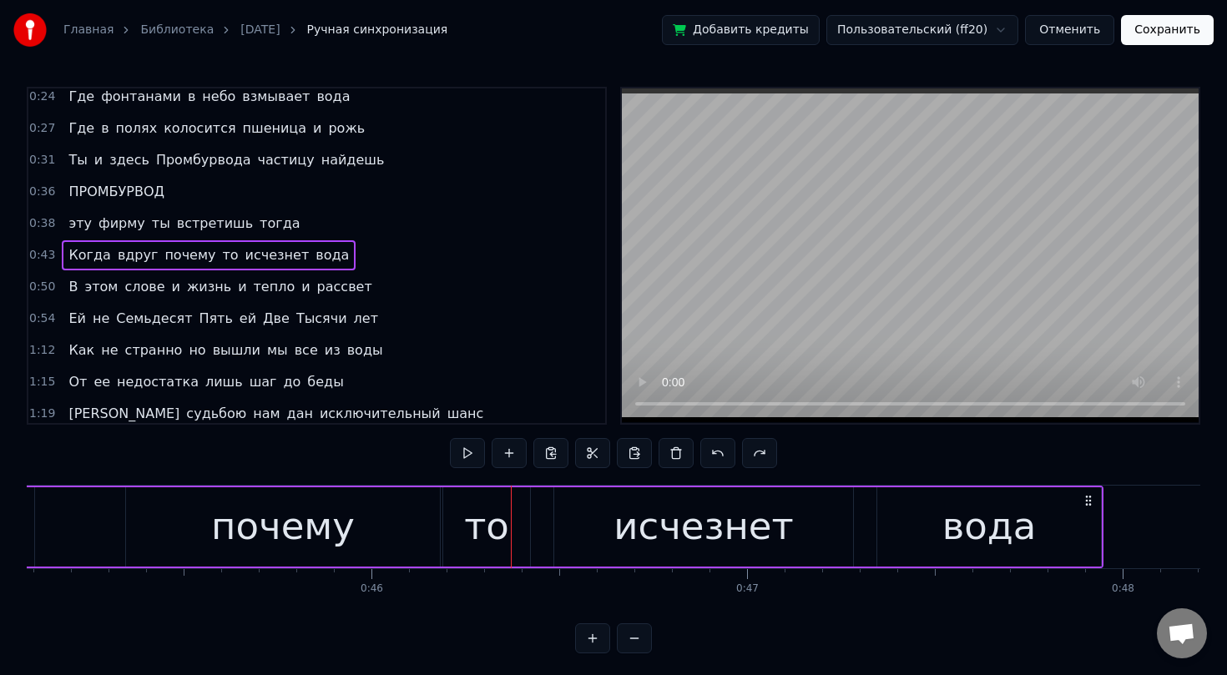
scroll to position [0, 16929]
click at [486, 538] on div "то" at bounding box center [489, 526] width 45 height 57
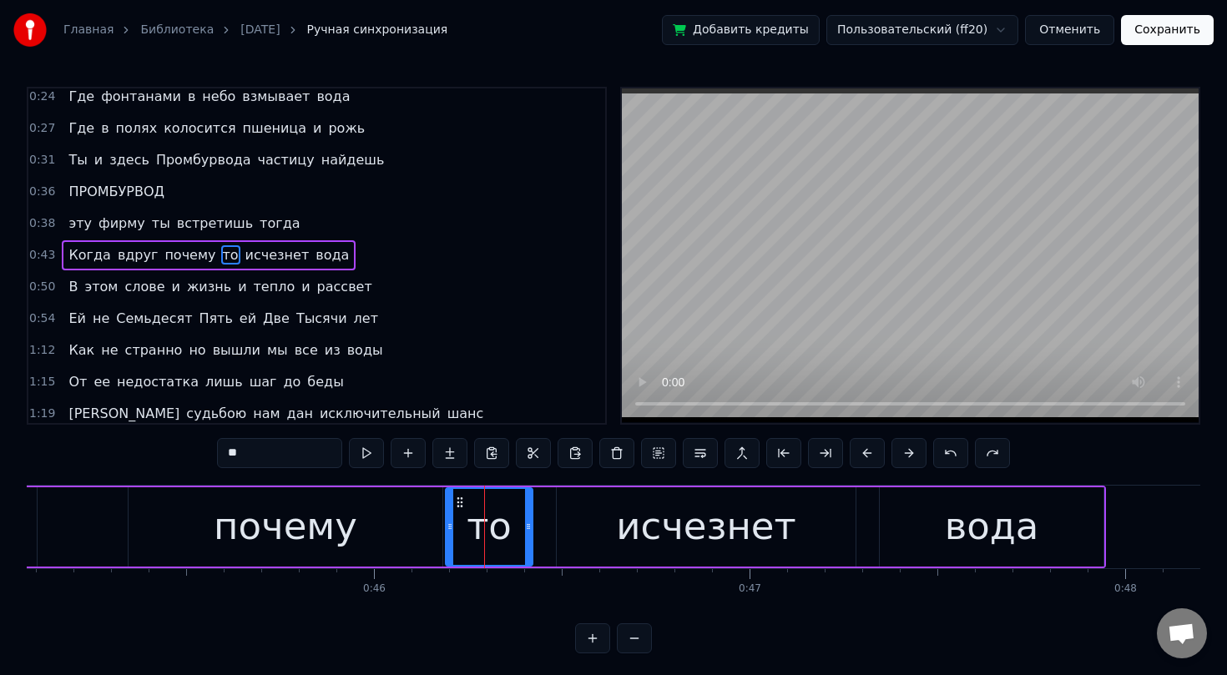
click at [451, 532] on icon at bounding box center [450, 526] width 7 height 13
click at [356, 512] on div "почему" at bounding box center [286, 526] width 314 height 79
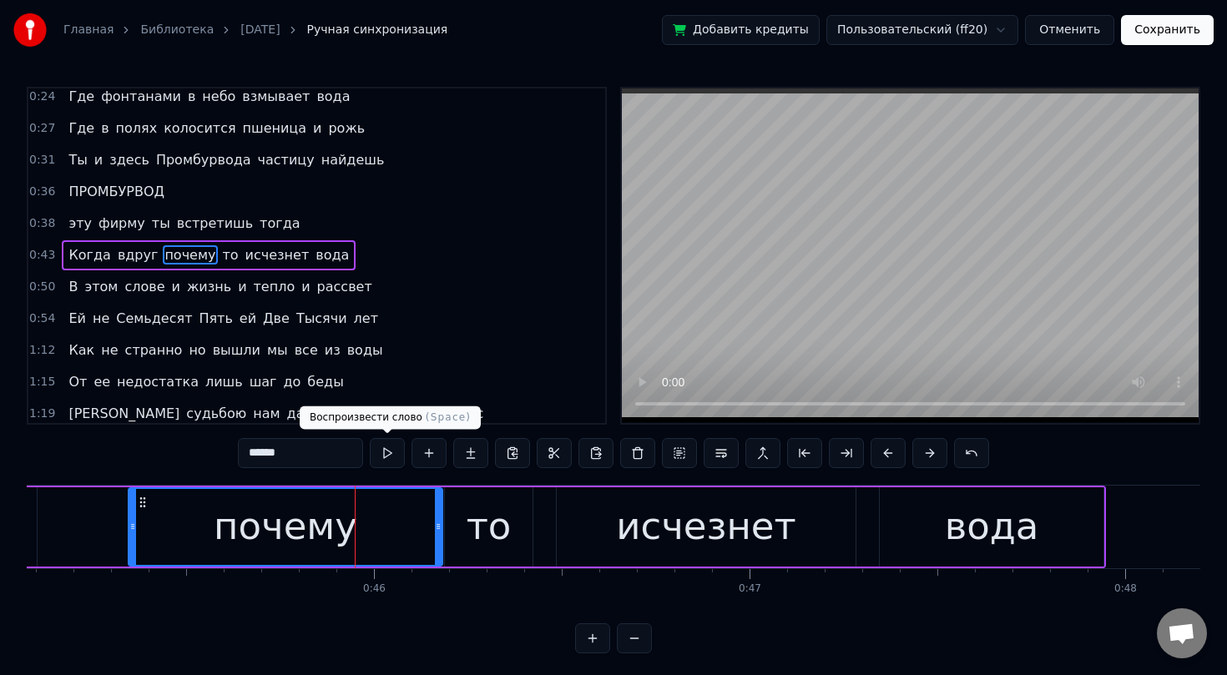
click at [386, 460] on button at bounding box center [387, 453] width 35 height 30
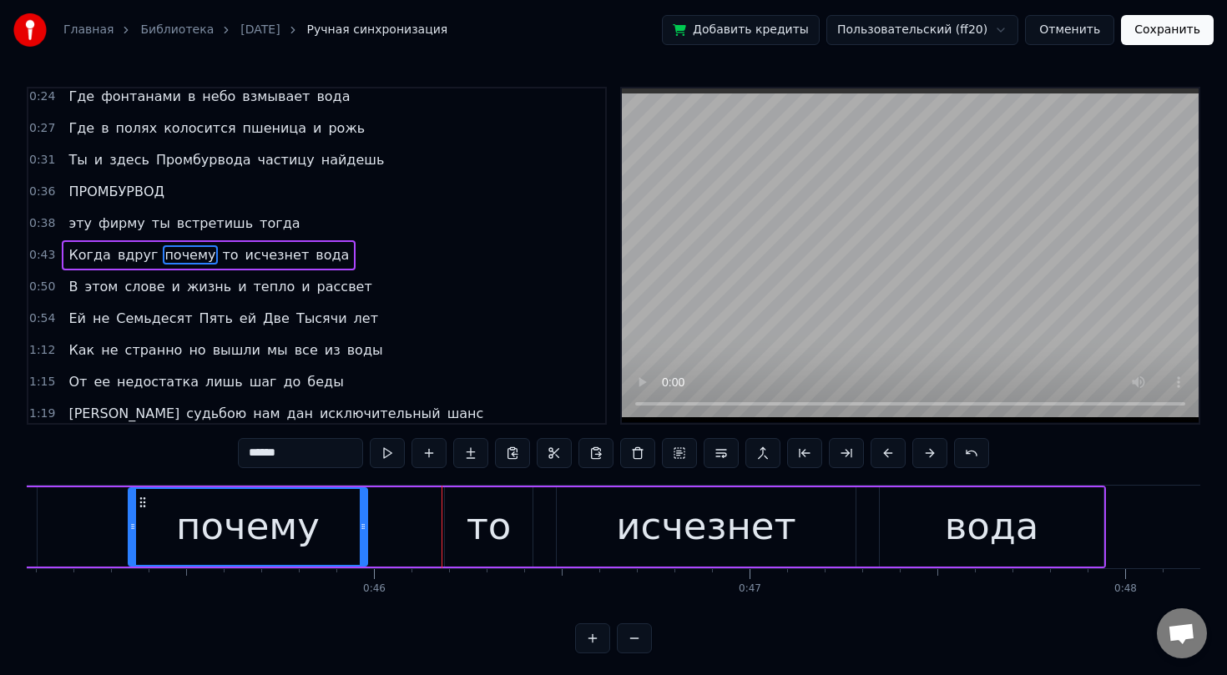
drag, startPoint x: 438, startPoint y: 521, endPoint x: 363, endPoint y: 520, distance: 75.1
click at [363, 521] on icon at bounding box center [363, 526] width 7 height 13
click at [481, 521] on div "то" at bounding box center [489, 526] width 45 height 57
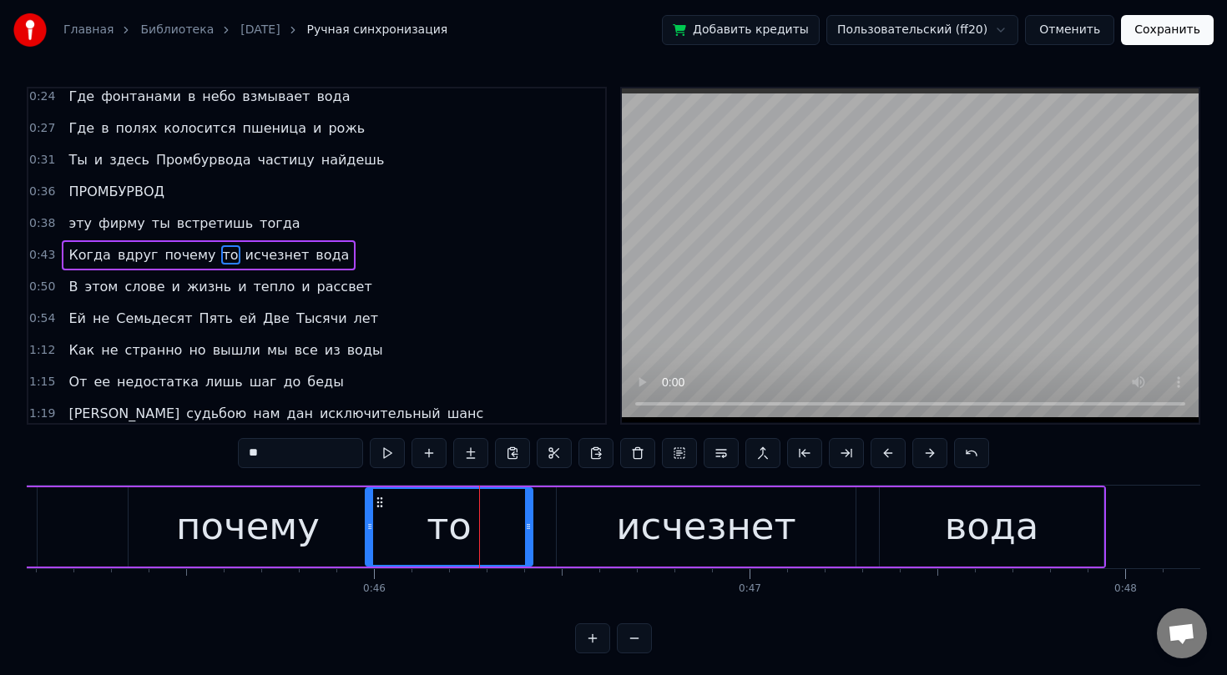
drag, startPoint x: 450, startPoint y: 522, endPoint x: 371, endPoint y: 523, distance: 79.3
click at [371, 523] on icon at bounding box center [369, 526] width 7 height 13
drag, startPoint x: 528, startPoint y: 522, endPoint x: 418, endPoint y: 527, distance: 110.3
click at [418, 527] on icon at bounding box center [418, 526] width 7 height 13
click at [596, 522] on div "исчезнет" at bounding box center [706, 526] width 299 height 79
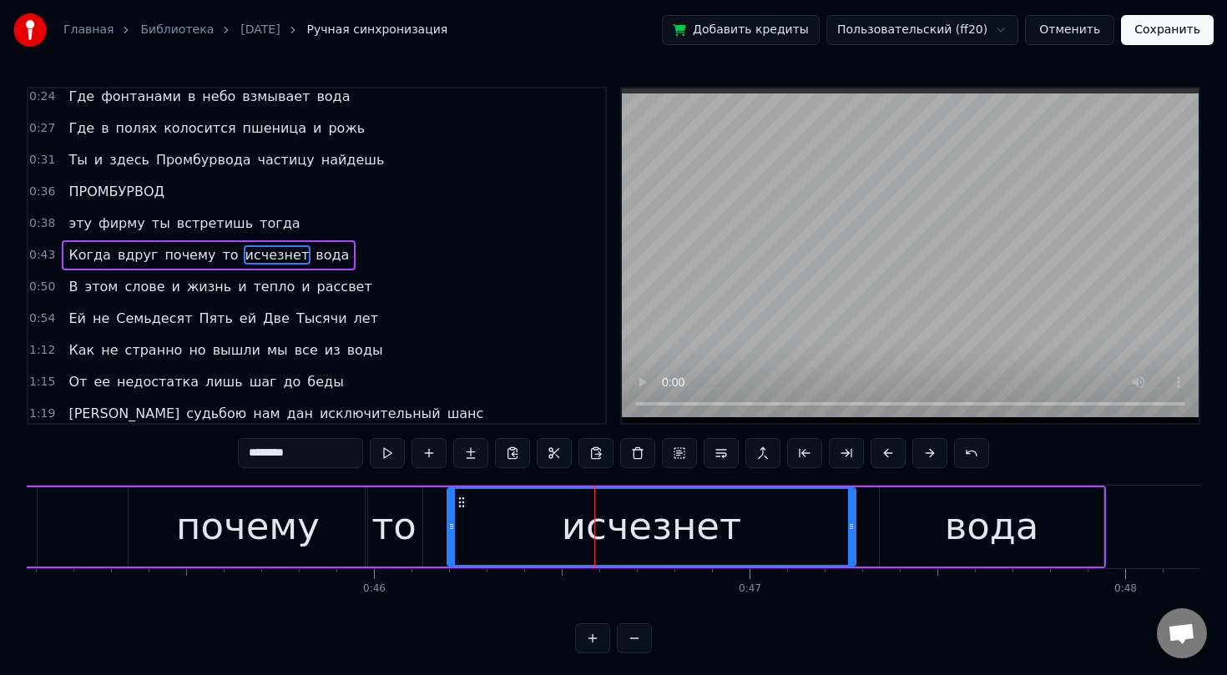
drag, startPoint x: 561, startPoint y: 523, endPoint x: 452, endPoint y: 523, distance: 109.3
click at [452, 523] on icon at bounding box center [451, 526] width 7 height 13
click at [282, 529] on div "почему" at bounding box center [248, 526] width 144 height 57
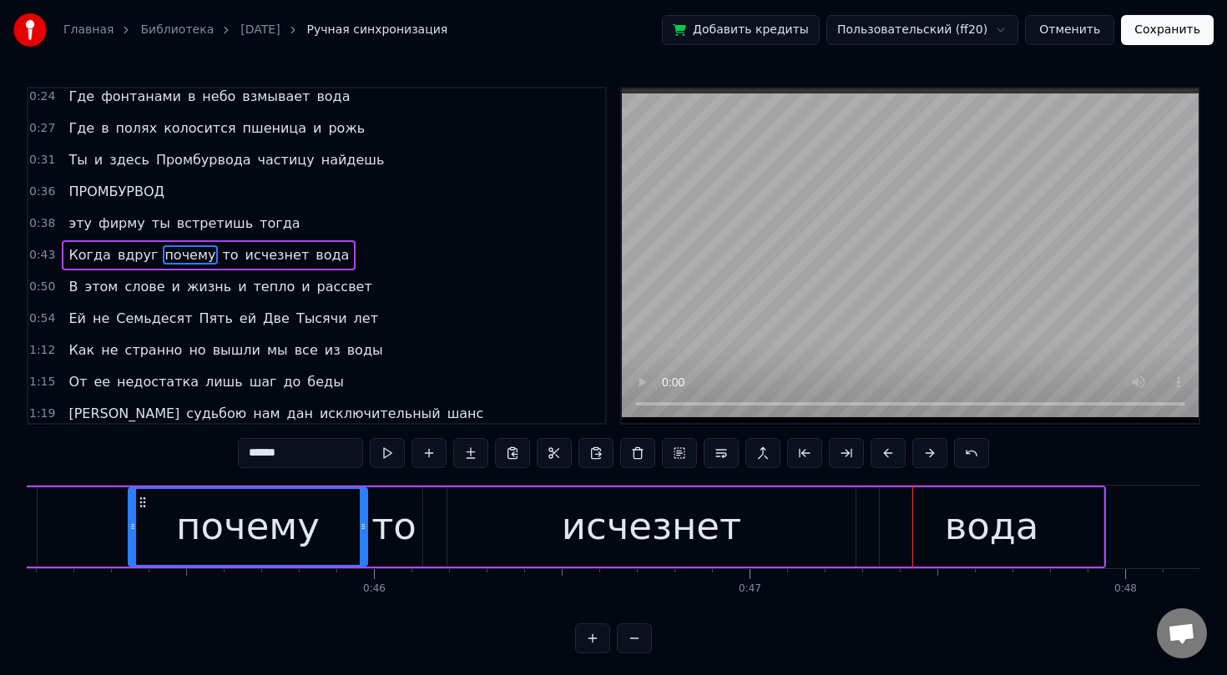
click at [194, 516] on div "почему" at bounding box center [248, 526] width 144 height 57
click at [388, 516] on div "то" at bounding box center [393, 526] width 45 height 57
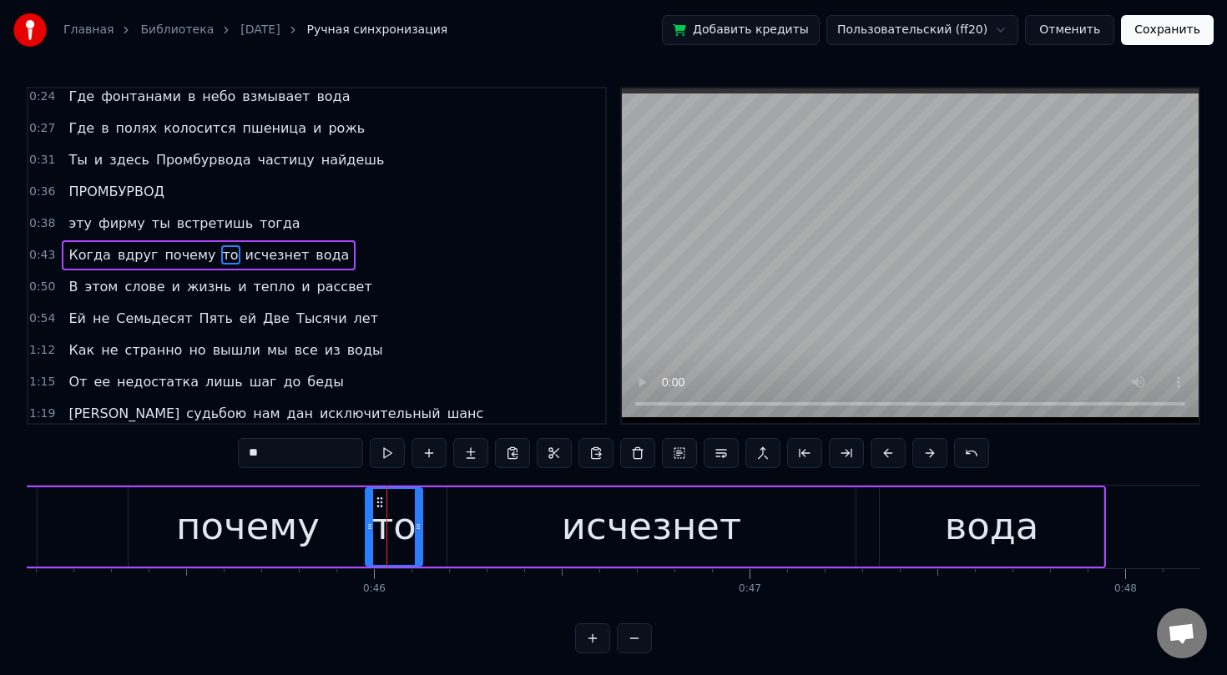
click at [329, 506] on div "почему" at bounding box center [248, 526] width 239 height 79
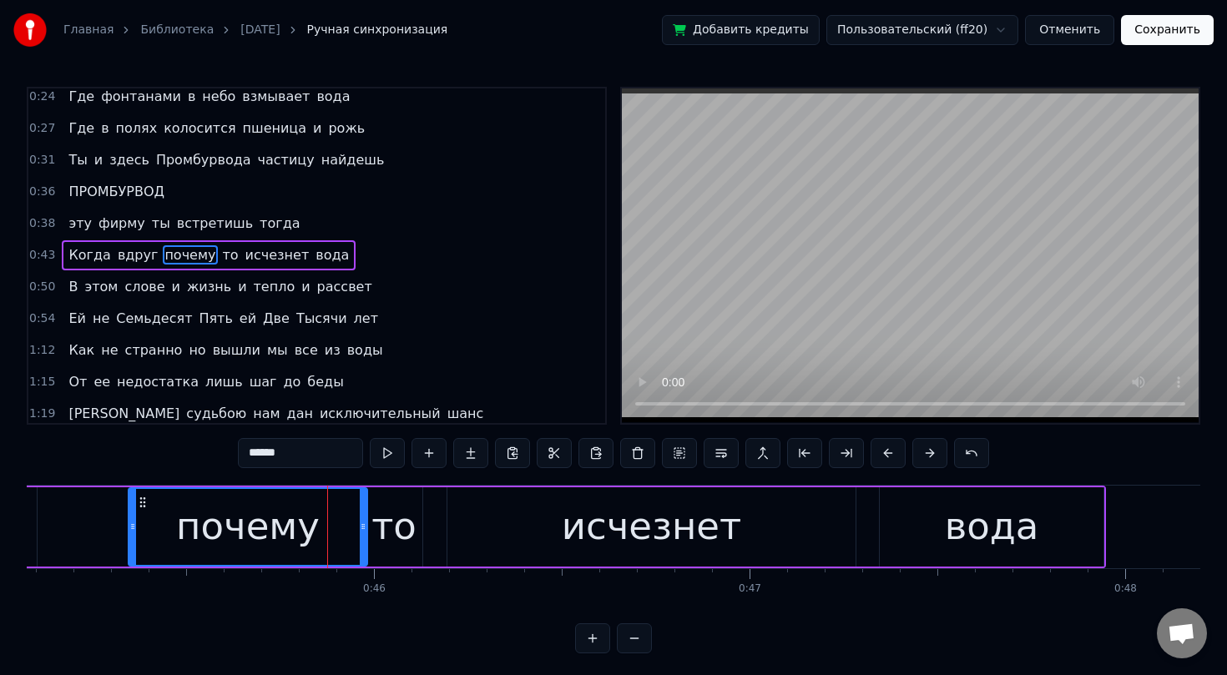
click at [382, 505] on div "то" at bounding box center [393, 526] width 45 height 57
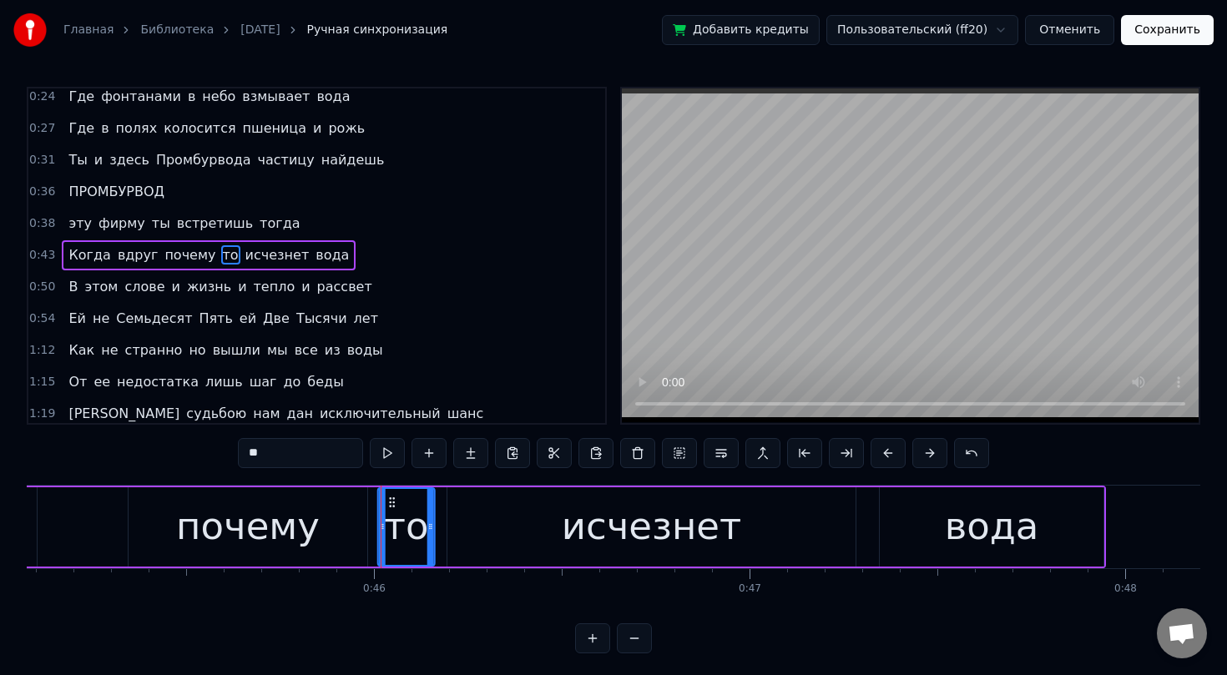
drag, startPoint x: 378, startPoint y: 500, endPoint x: 391, endPoint y: 507, distance: 14.2
click at [391, 507] on icon at bounding box center [392, 502] width 13 height 13
click at [336, 497] on div "почему" at bounding box center [248, 526] width 239 height 79
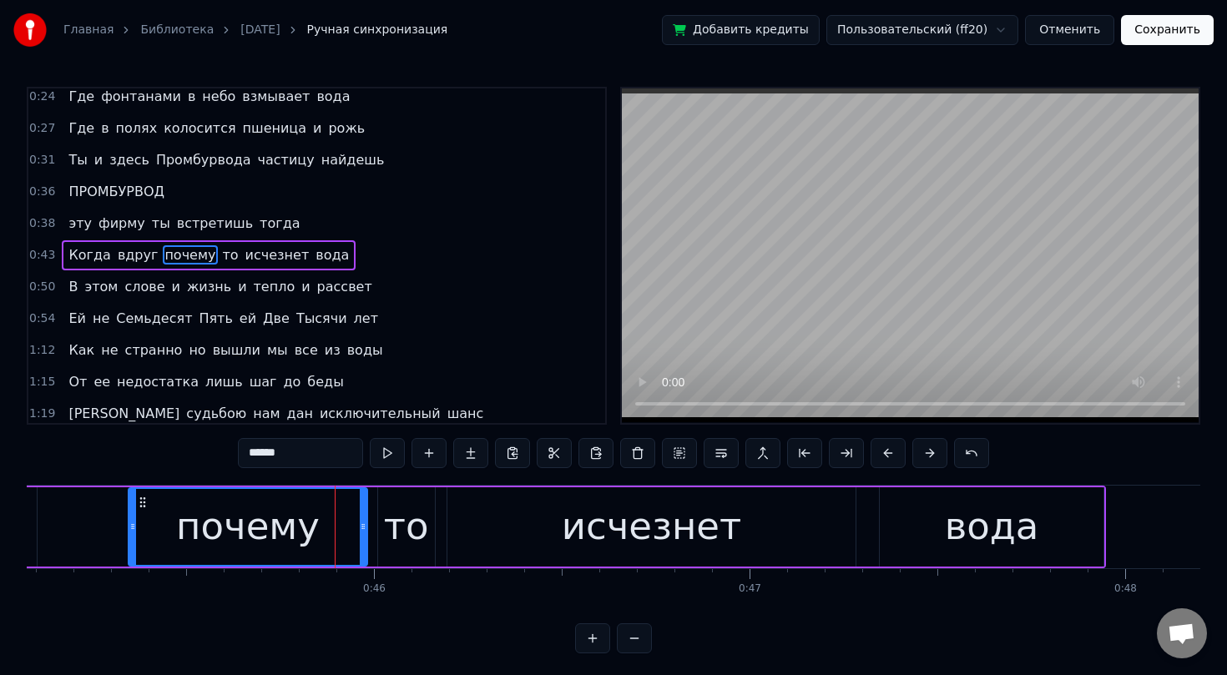
click at [415, 506] on div "то" at bounding box center [406, 526] width 45 height 57
type input "**"
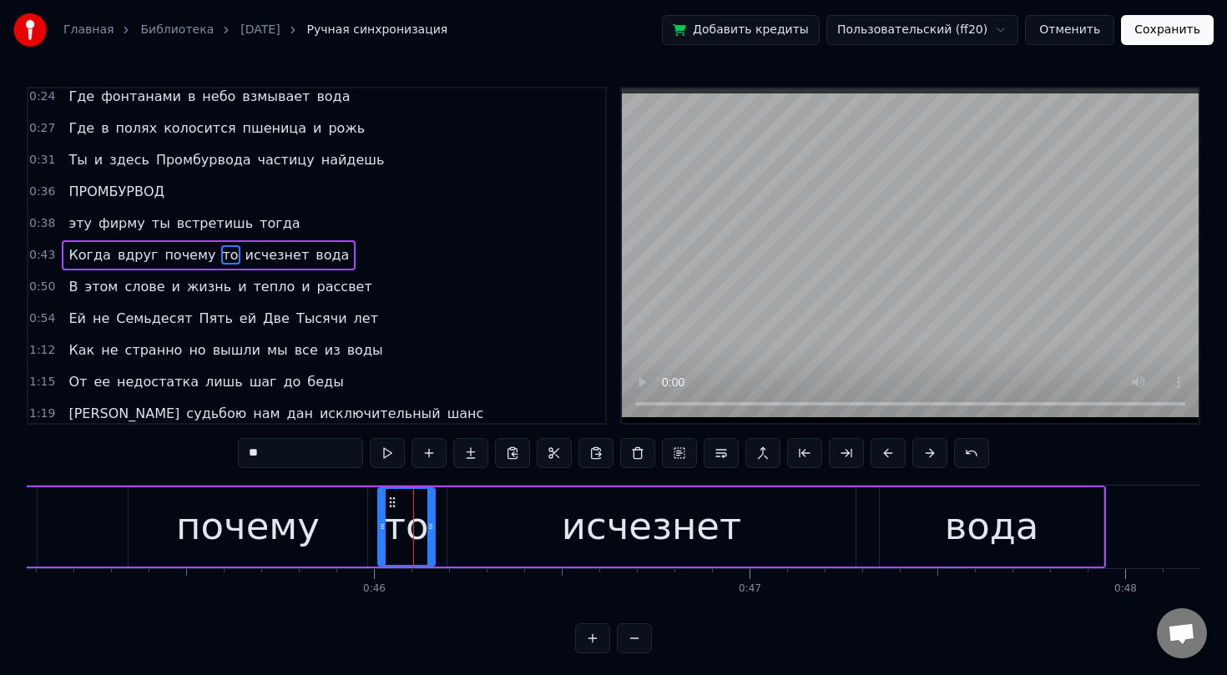
drag, startPoint x: 411, startPoint y: 507, endPoint x: 397, endPoint y: 507, distance: 14.2
click at [397, 507] on div "то" at bounding box center [406, 527] width 55 height 76
drag, startPoint x: 420, startPoint y: 505, endPoint x: 407, endPoint y: 505, distance: 12.5
click at [407, 505] on div "то" at bounding box center [406, 526] width 45 height 57
click at [386, 504] on icon at bounding box center [384, 502] width 13 height 13
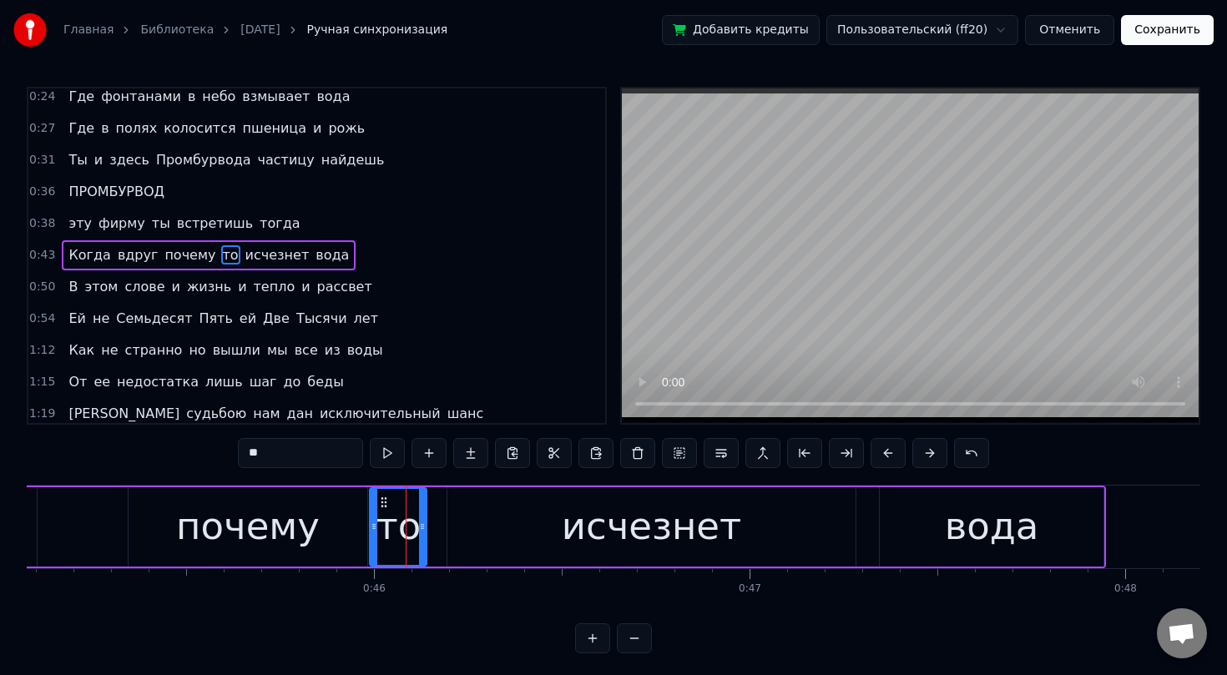
click at [221, 254] on span "то" at bounding box center [230, 254] width 19 height 19
click at [681, 456] on button at bounding box center [679, 453] width 35 height 30
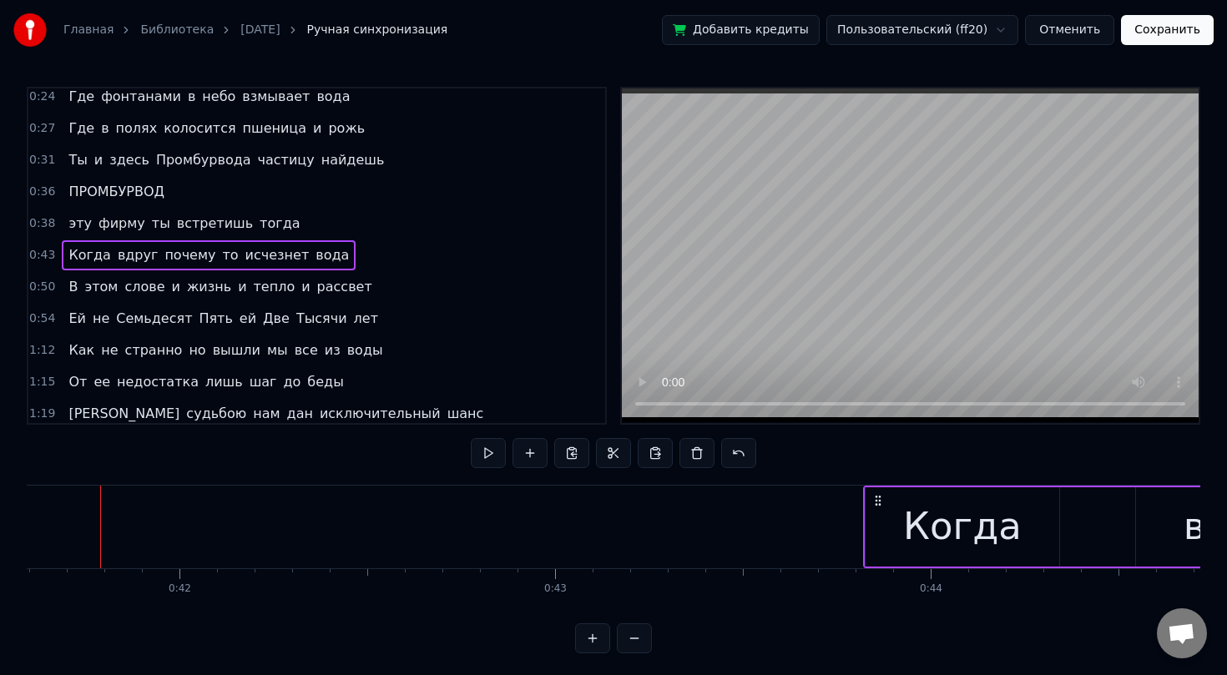
scroll to position [0, 15610]
drag, startPoint x: 218, startPoint y: 253, endPoint x: 209, endPoint y: 254, distance: 8.4
click at [221, 254] on span "то" at bounding box center [230, 254] width 19 height 19
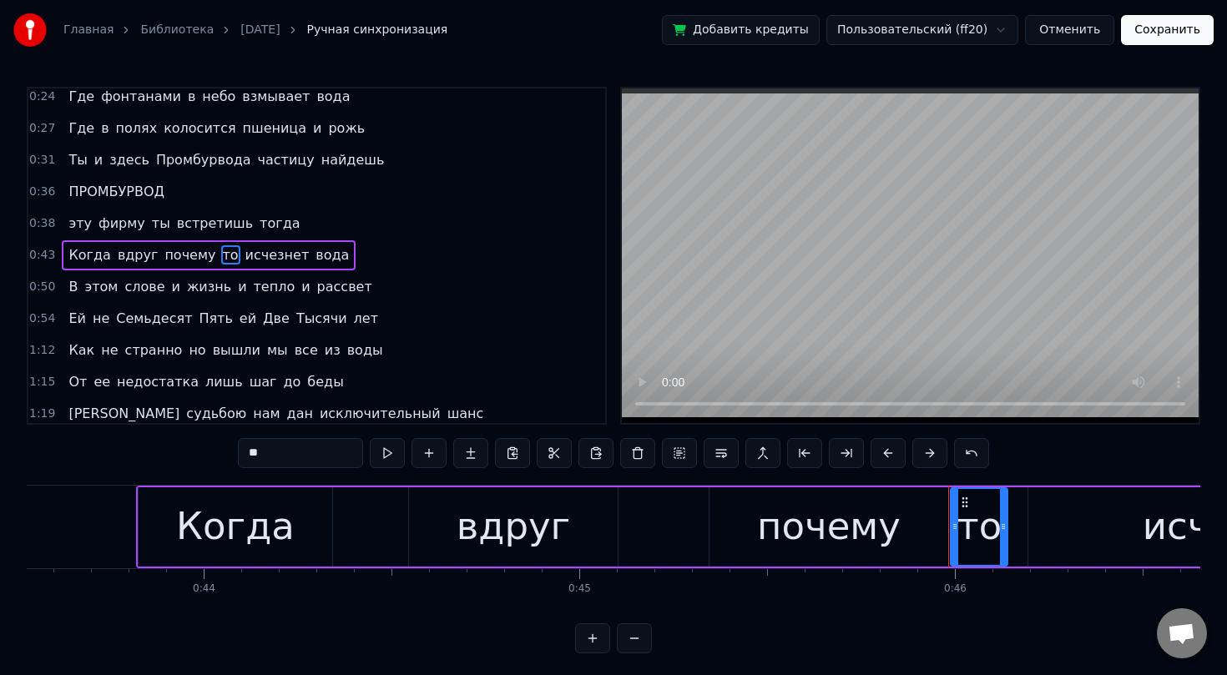
scroll to position [0, 16286]
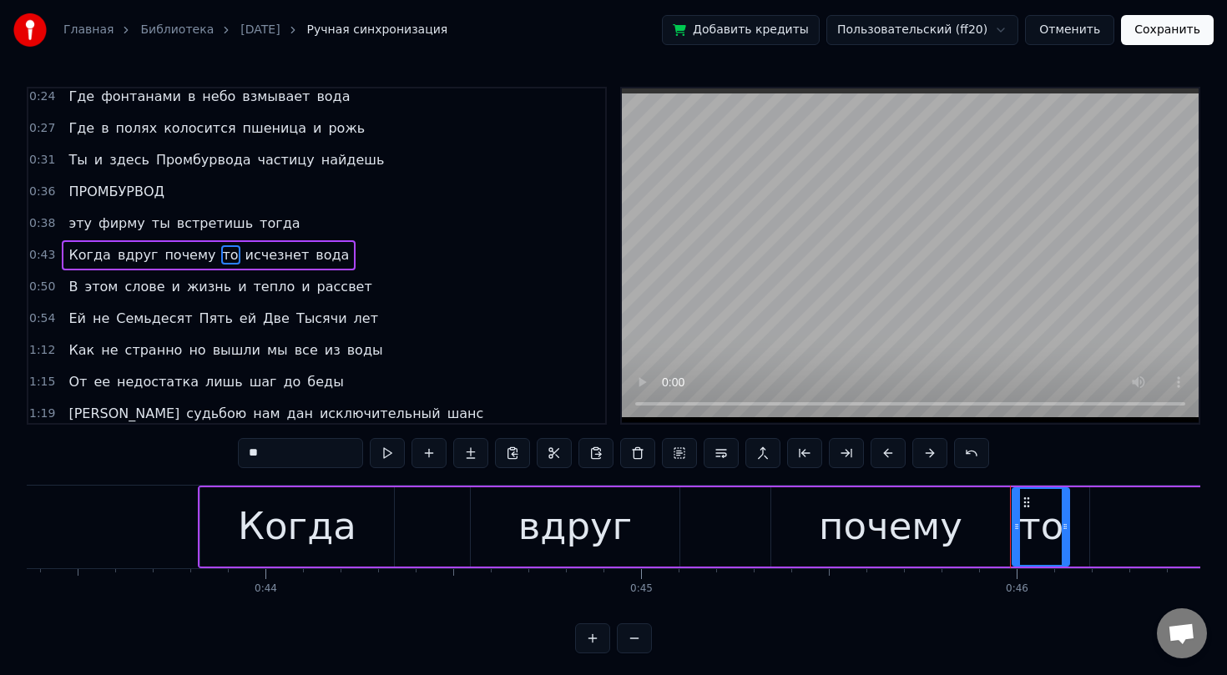
click at [1044, 527] on div "то" at bounding box center [1040, 526] width 45 height 57
click at [225, 538] on div "Когда" at bounding box center [297, 526] width 194 height 79
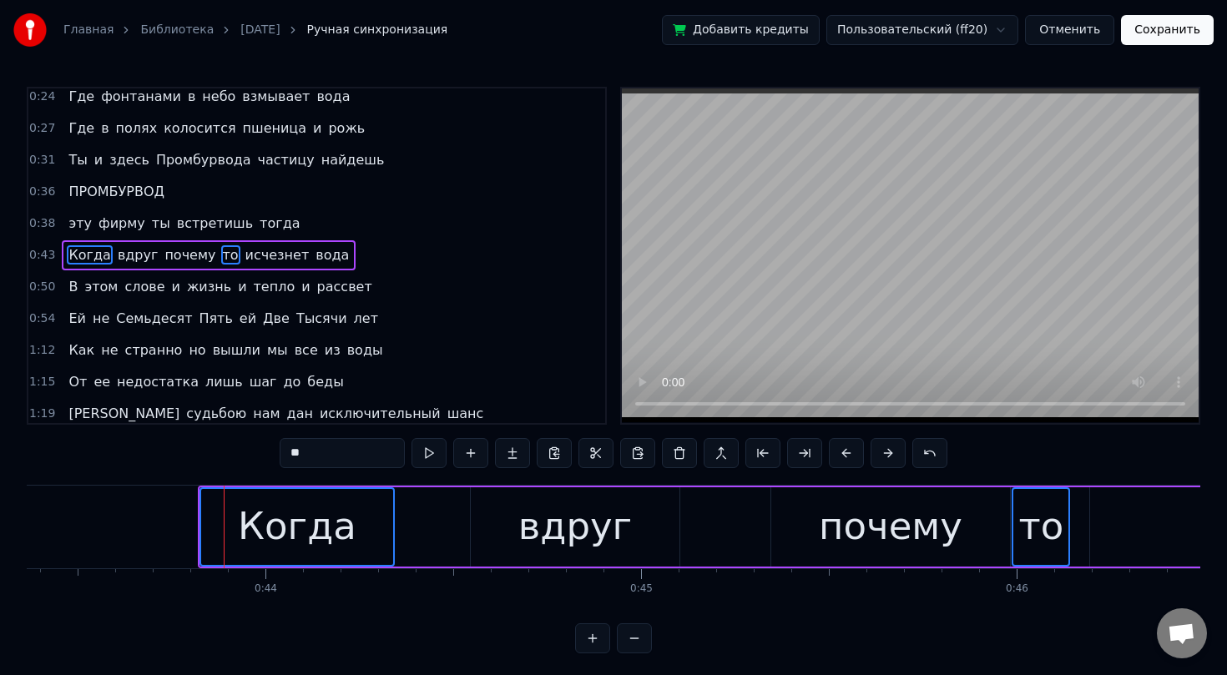
click at [567, 528] on div "вдруг" at bounding box center [575, 526] width 114 height 57
click at [860, 522] on div "почему" at bounding box center [891, 526] width 144 height 57
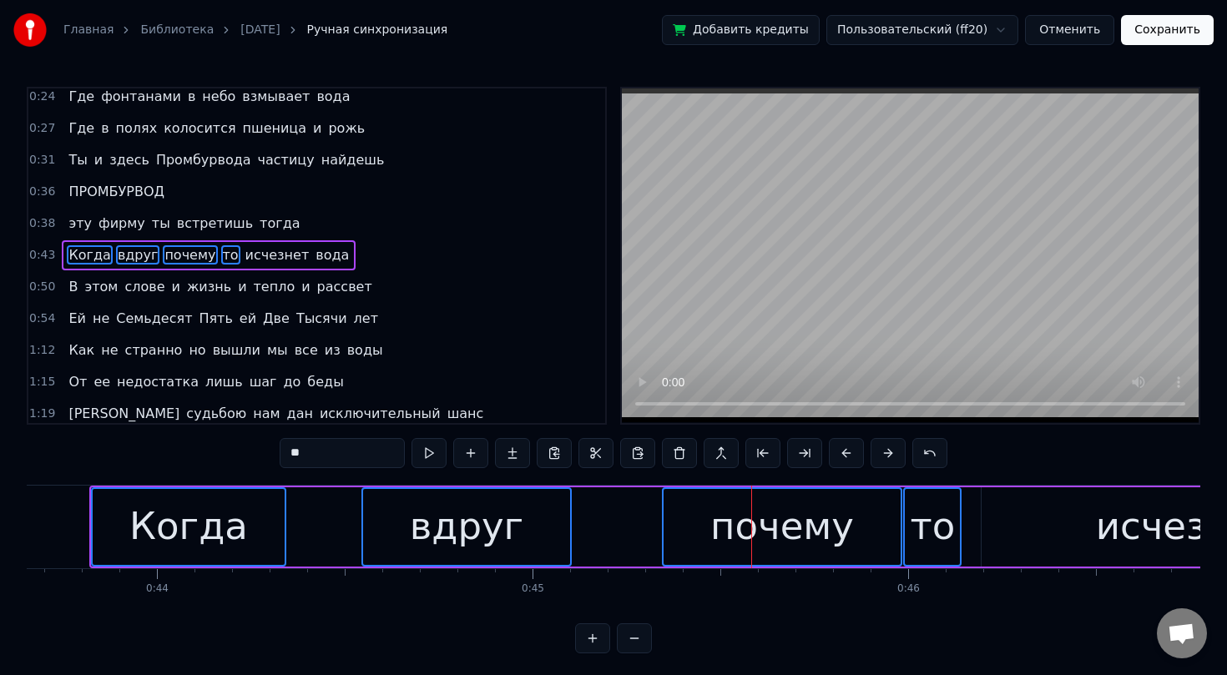
scroll to position [0, 16429]
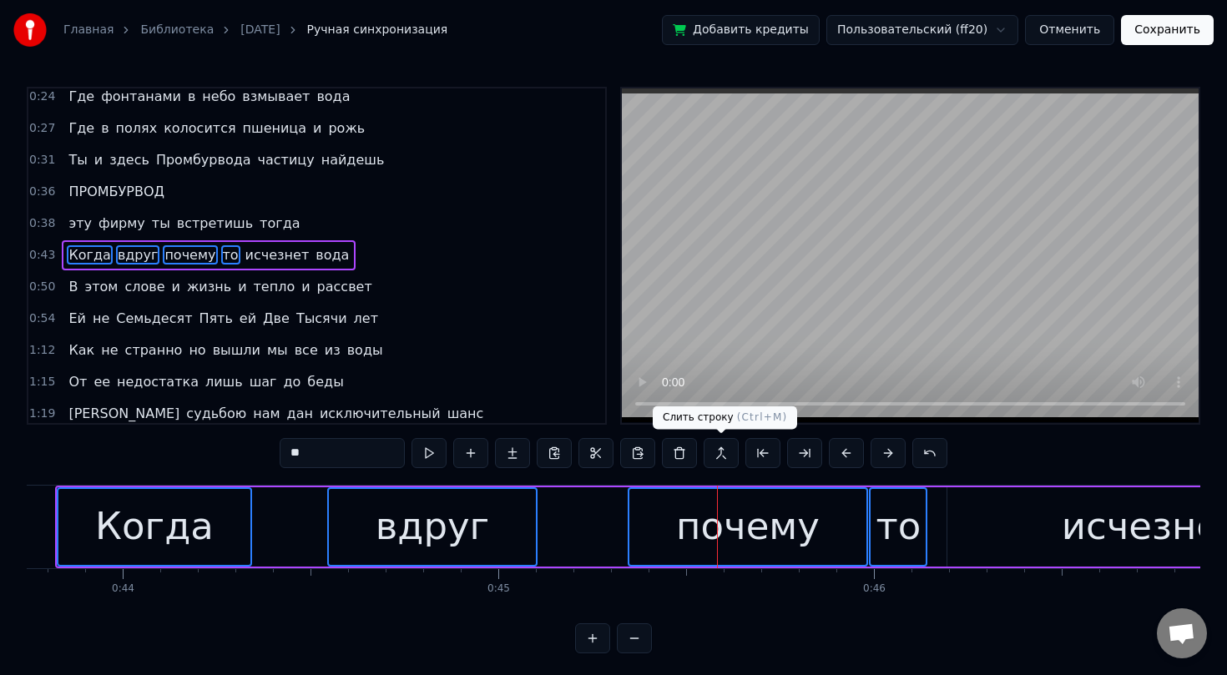
click at [724, 455] on button at bounding box center [721, 453] width 35 height 30
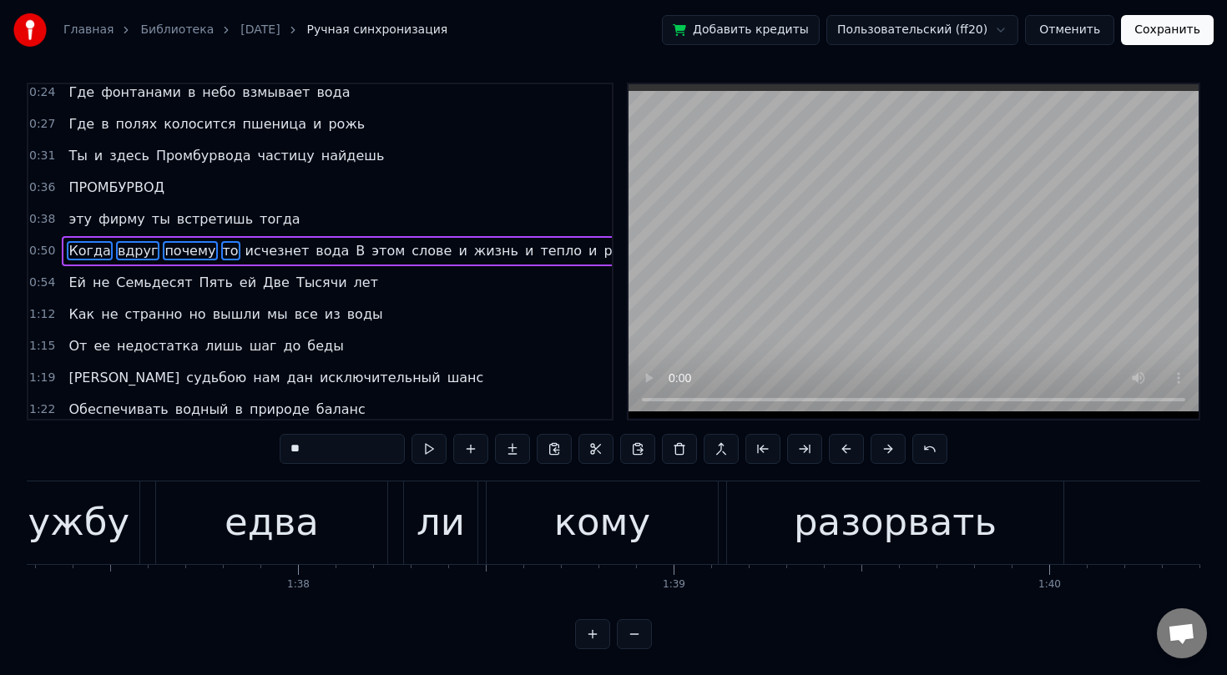
scroll to position [0, 36470]
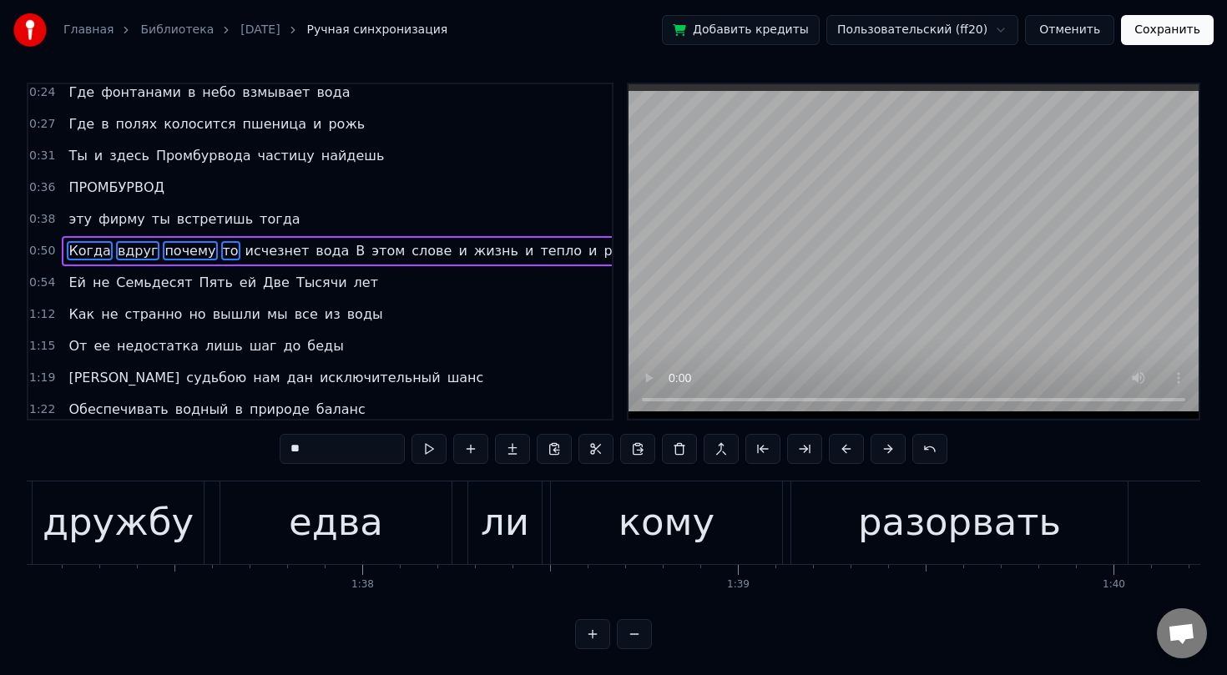
click at [500, 524] on div "ли" at bounding box center [505, 522] width 48 height 57
type input "**"
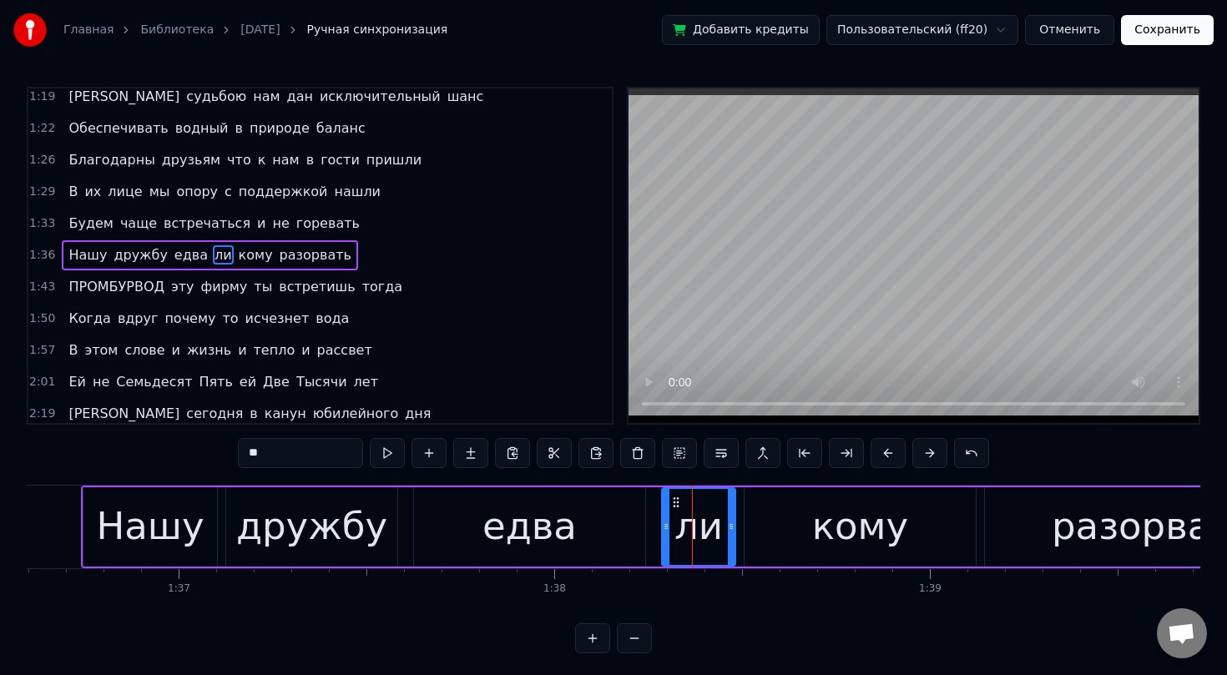
scroll to position [0, 36272]
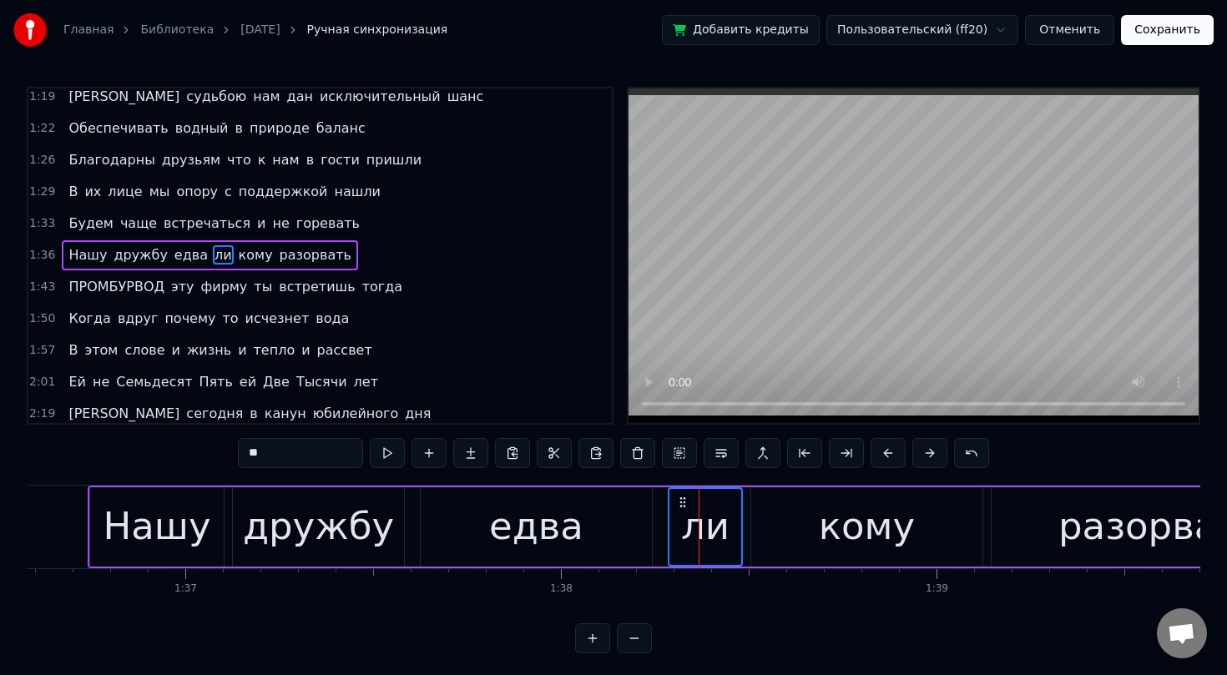
click at [569, 532] on div "едва" at bounding box center [536, 526] width 94 height 57
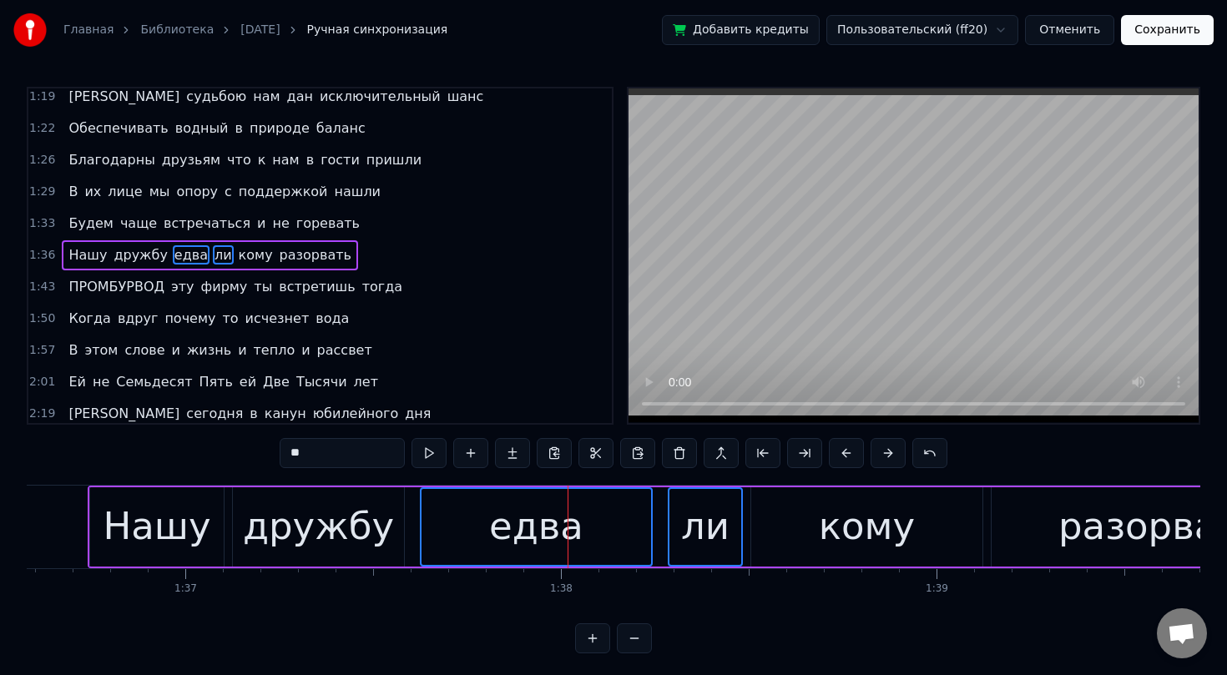
click at [321, 533] on div "дружбу" at bounding box center [318, 526] width 151 height 57
click at [187, 515] on div "Нашу" at bounding box center [157, 526] width 108 height 57
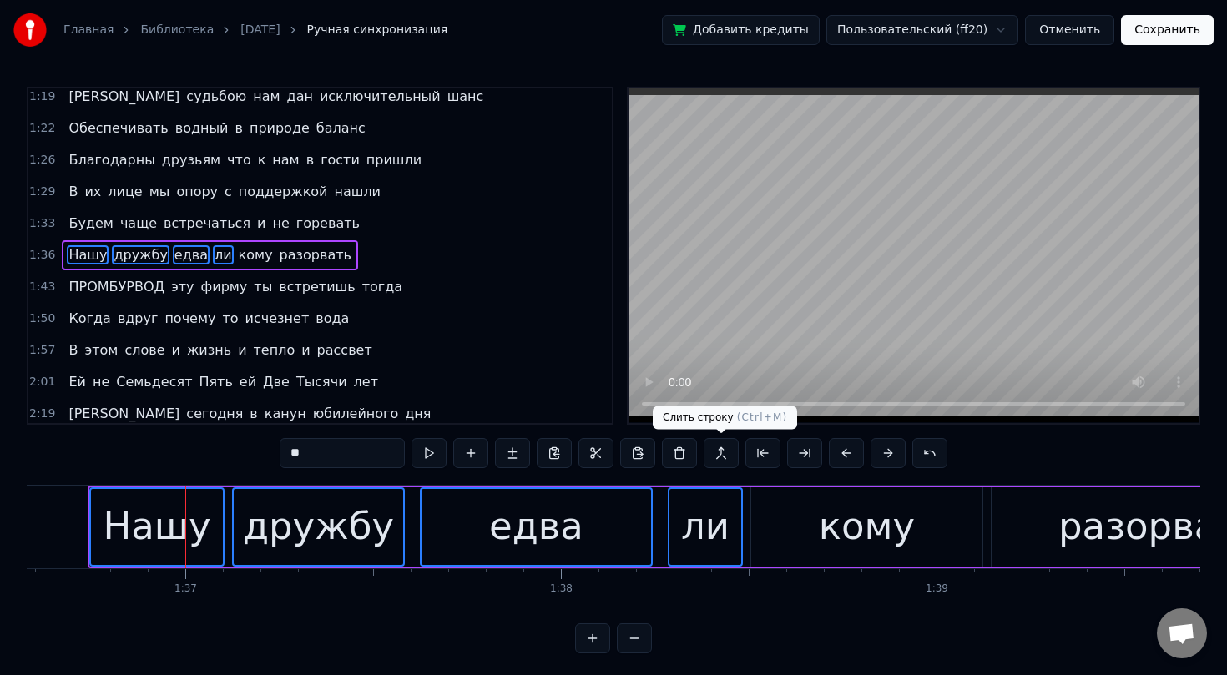
click at [720, 450] on button at bounding box center [721, 453] width 35 height 30
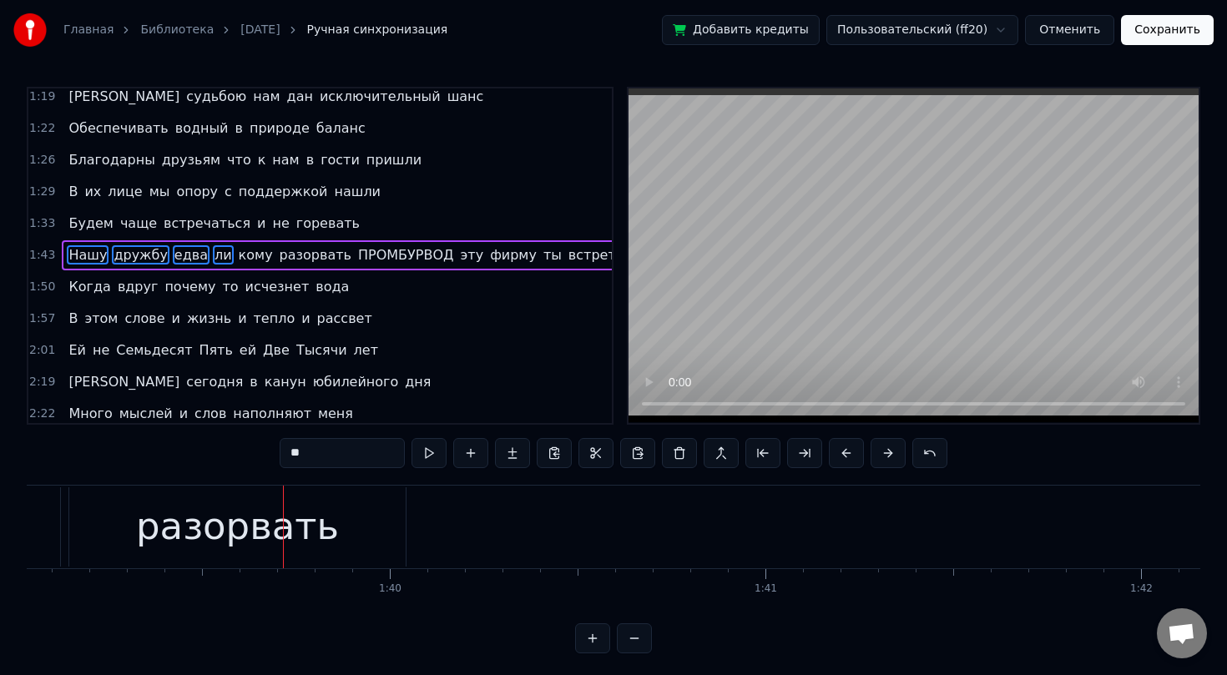
scroll to position [0, 37367]
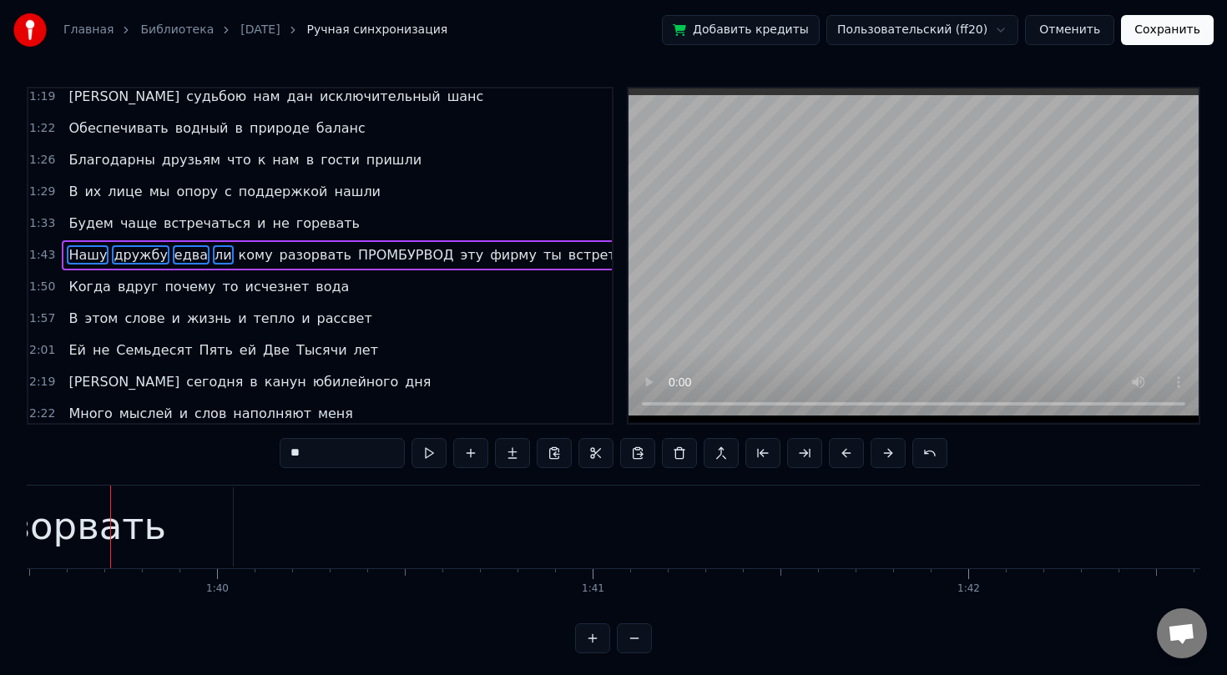
click at [213, 256] on span "ли" at bounding box center [223, 254] width 21 height 19
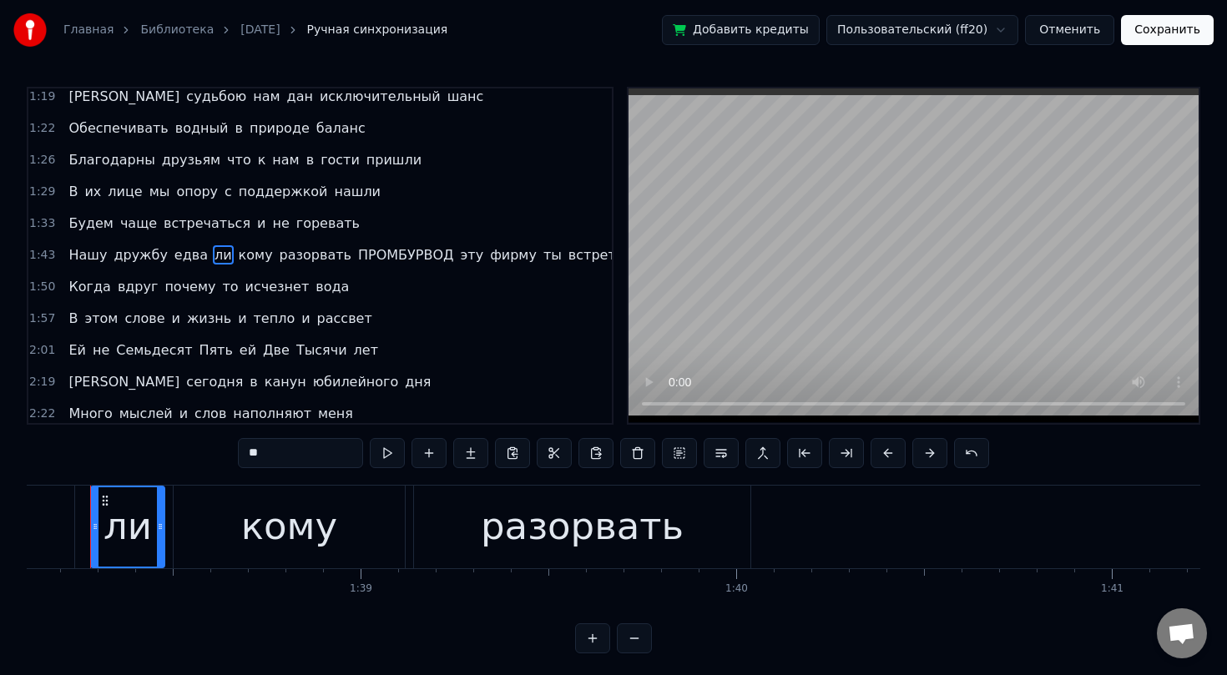
scroll to position [0, 36827]
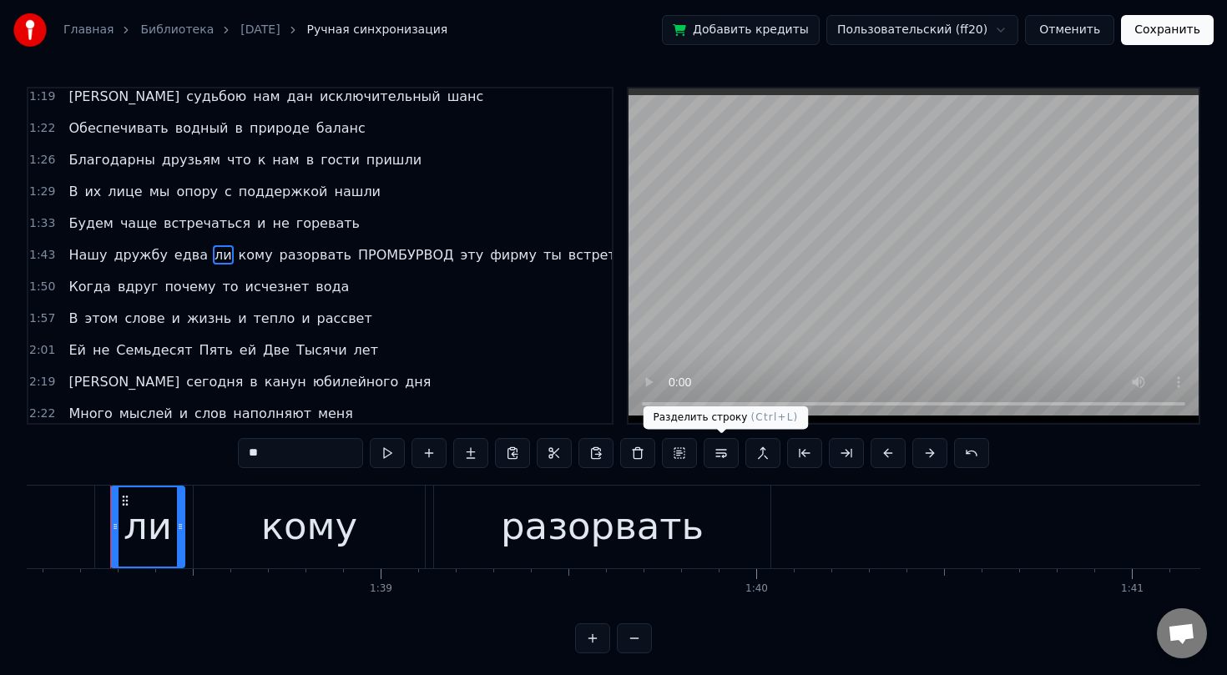
click at [717, 454] on button at bounding box center [721, 453] width 35 height 30
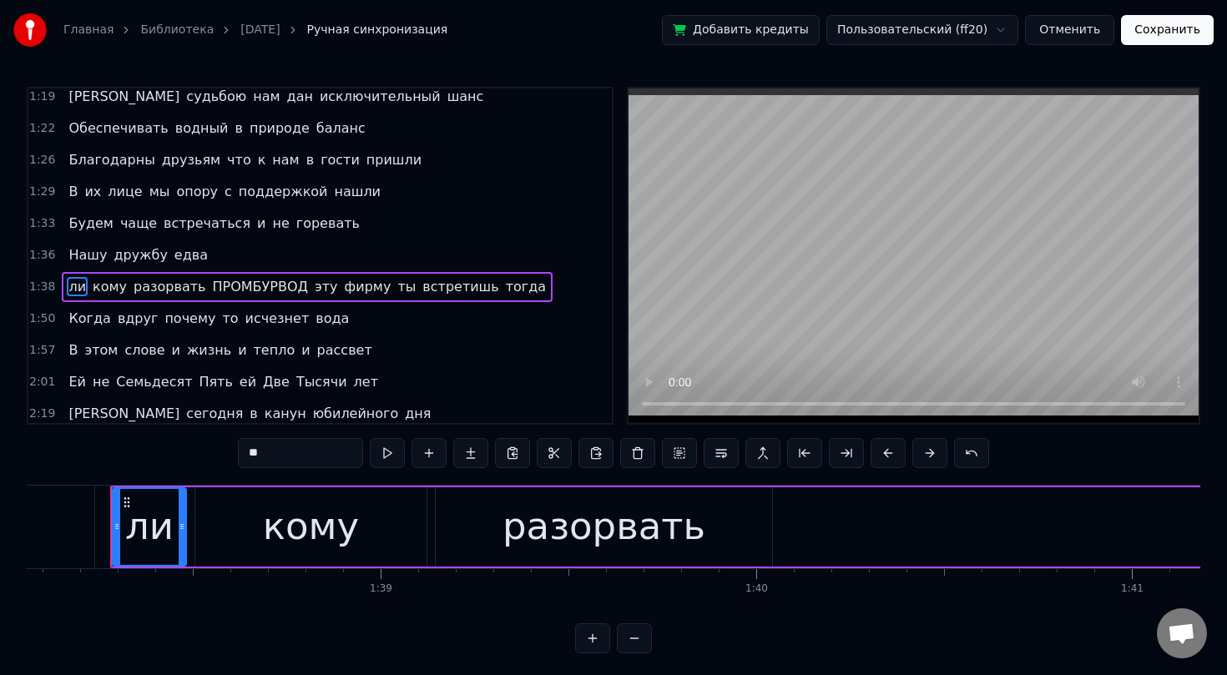
scroll to position [483, 0]
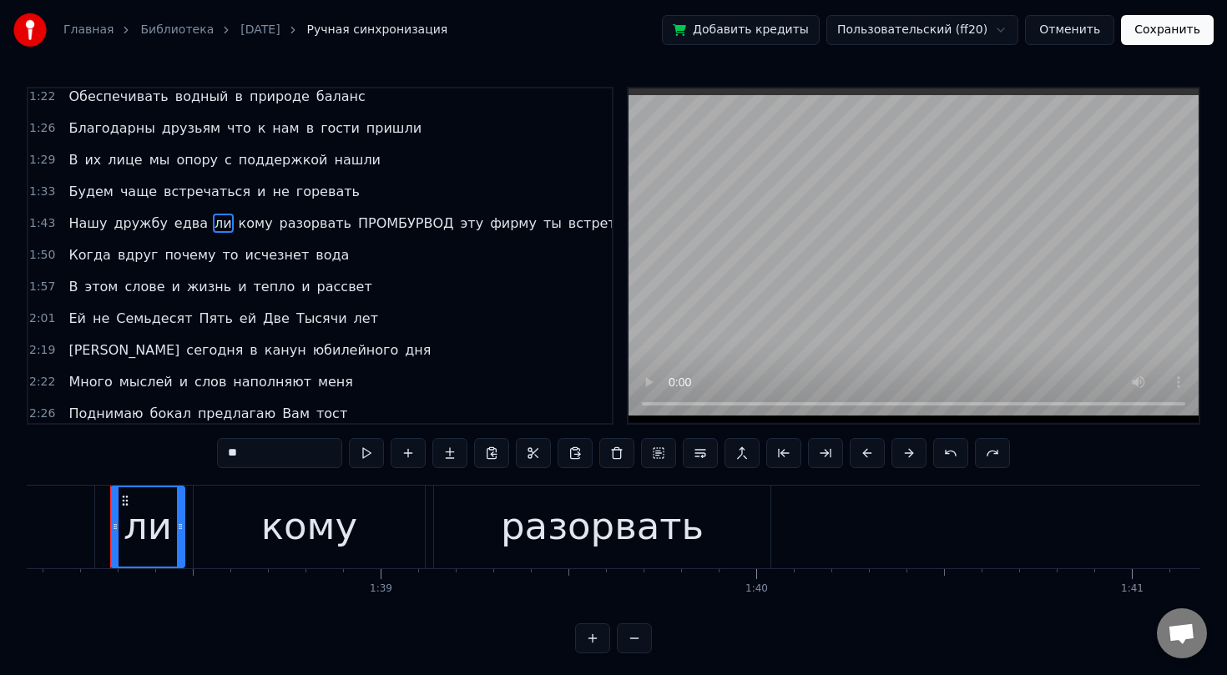
click at [240, 224] on span "кому" at bounding box center [256, 223] width 38 height 19
type input "****"
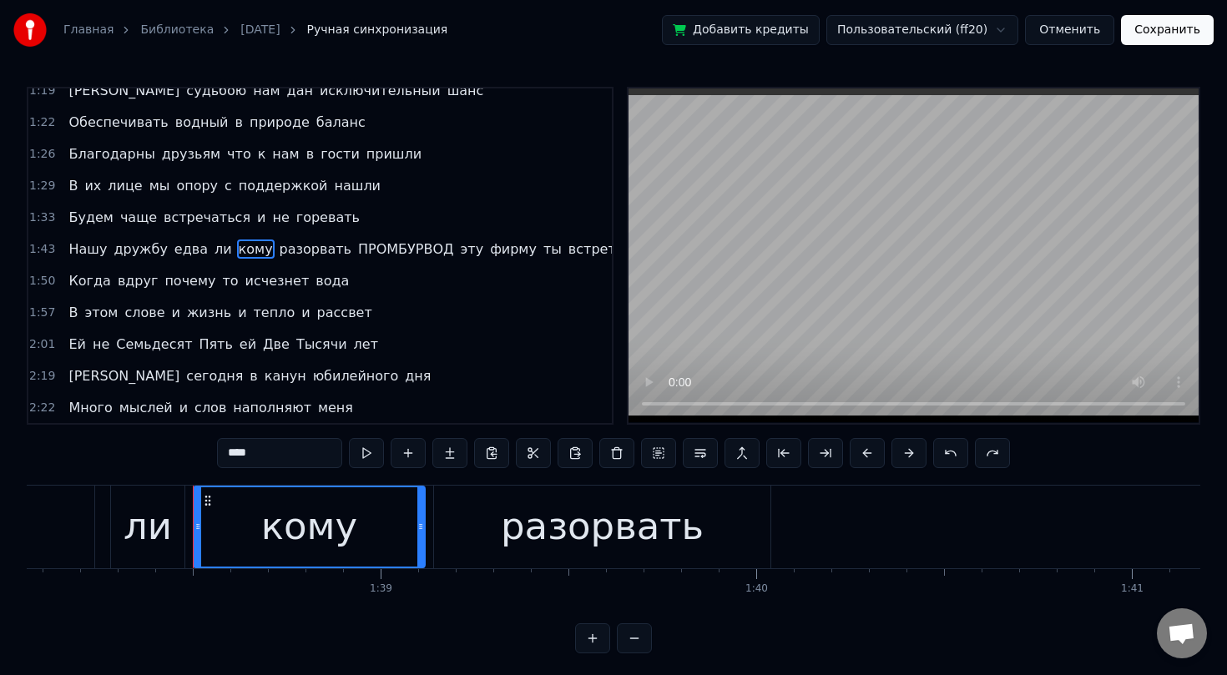
scroll to position [452, 0]
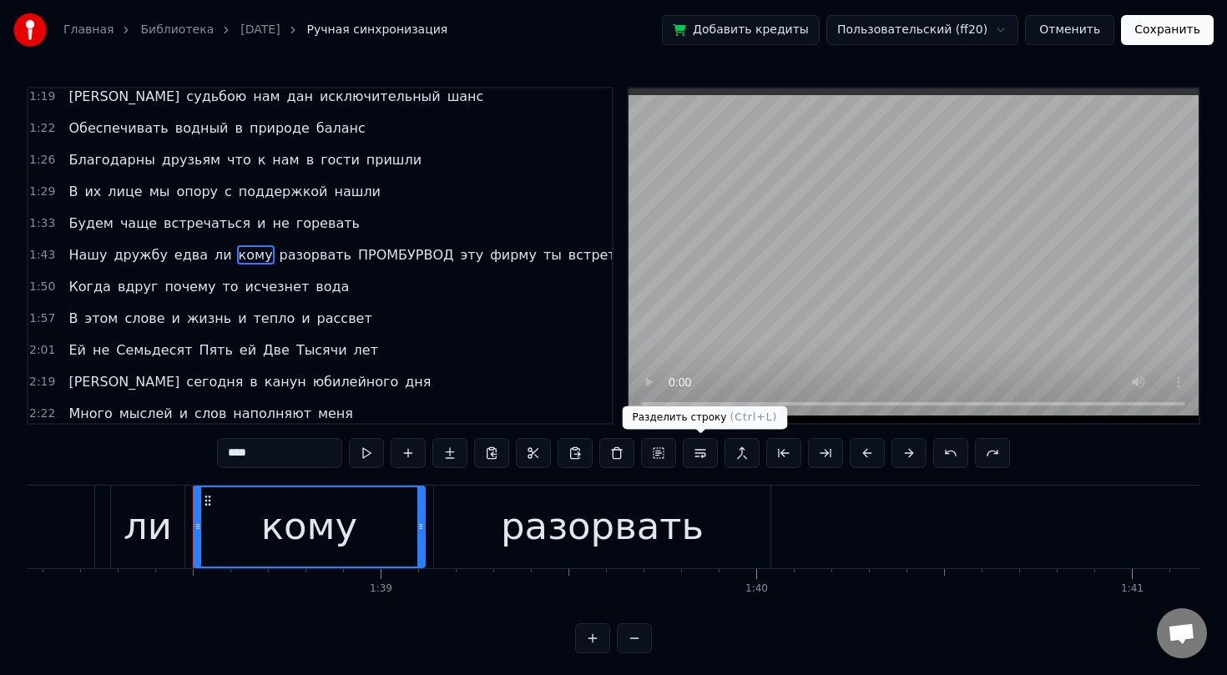
click at [701, 452] on button at bounding box center [700, 453] width 35 height 30
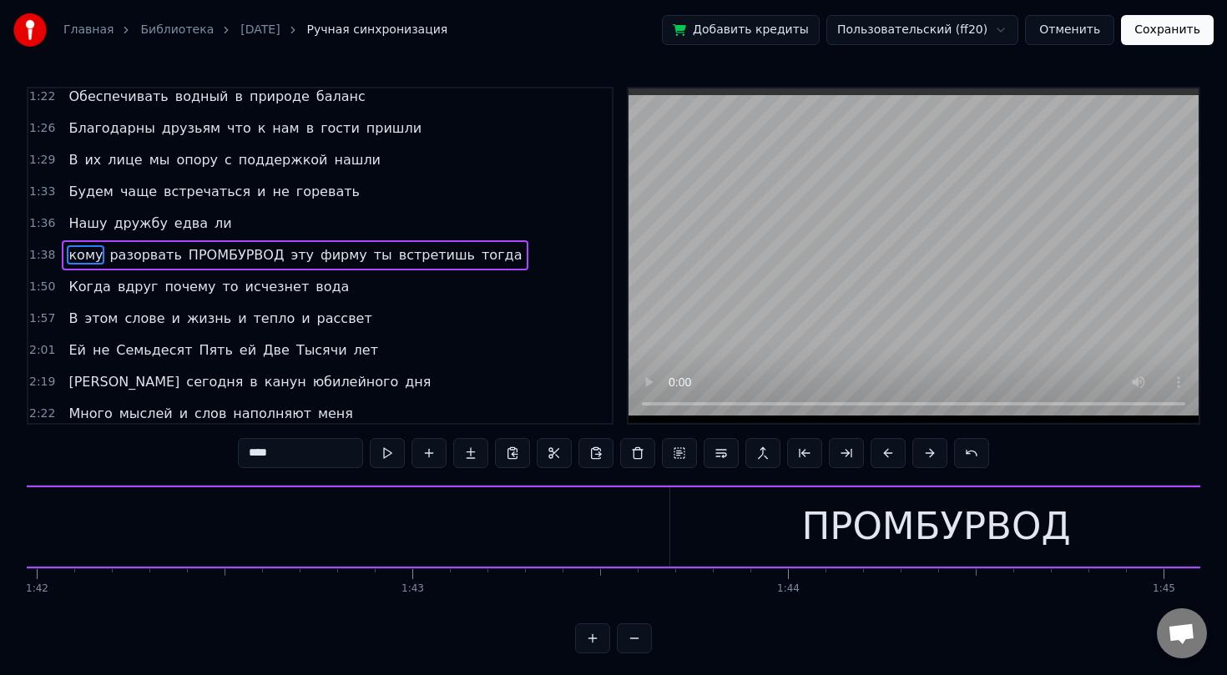
scroll to position [0, 38304]
click at [599, 528] on div "кому разорвать ПРОМБУРВОД эту фирму ты встретишь тогда" at bounding box center [505, 527] width 3579 height 83
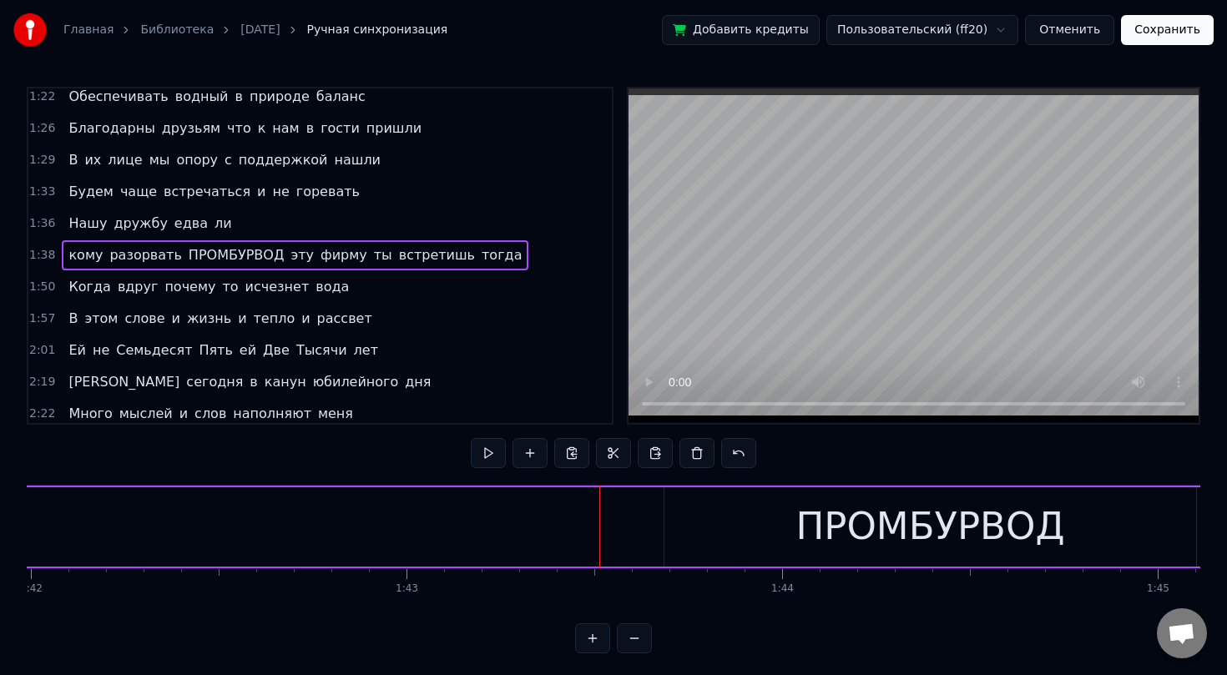
click at [368, 535] on div "кому разорвать ПРОМБУРВОД эту фирму ты встретишь тогда" at bounding box center [505, 527] width 3579 height 83
click at [630, 641] on button at bounding box center [634, 638] width 35 height 30
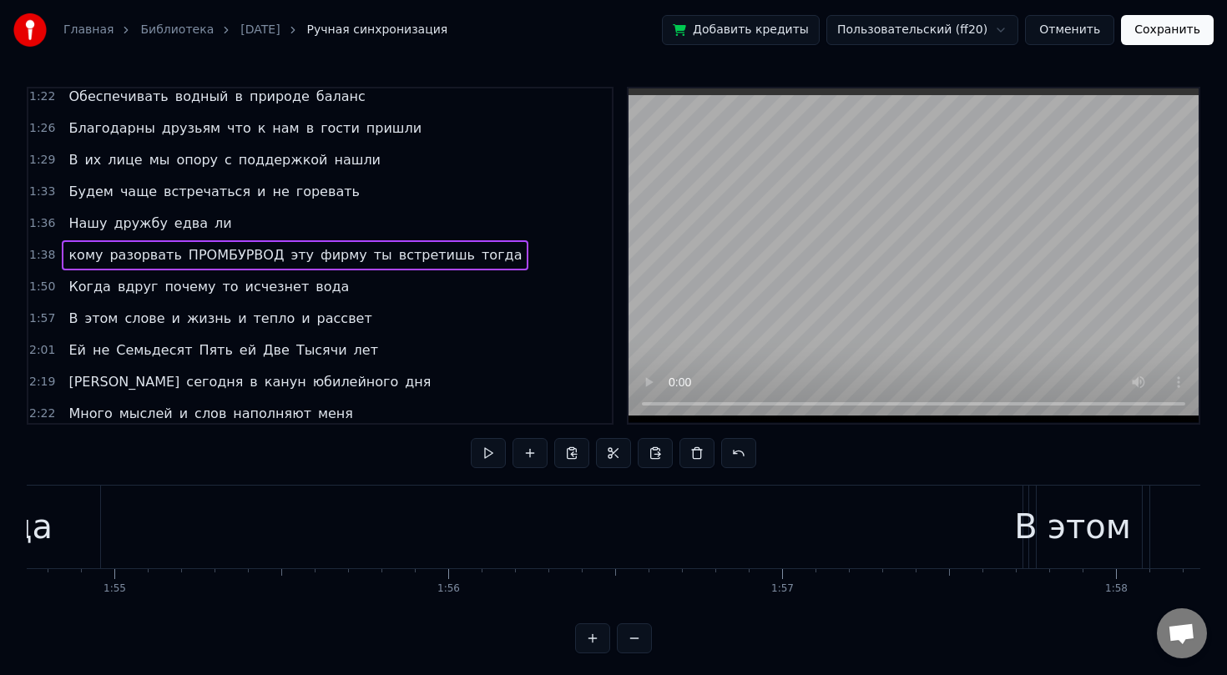
click at [630, 641] on button at bounding box center [634, 638] width 35 height 30
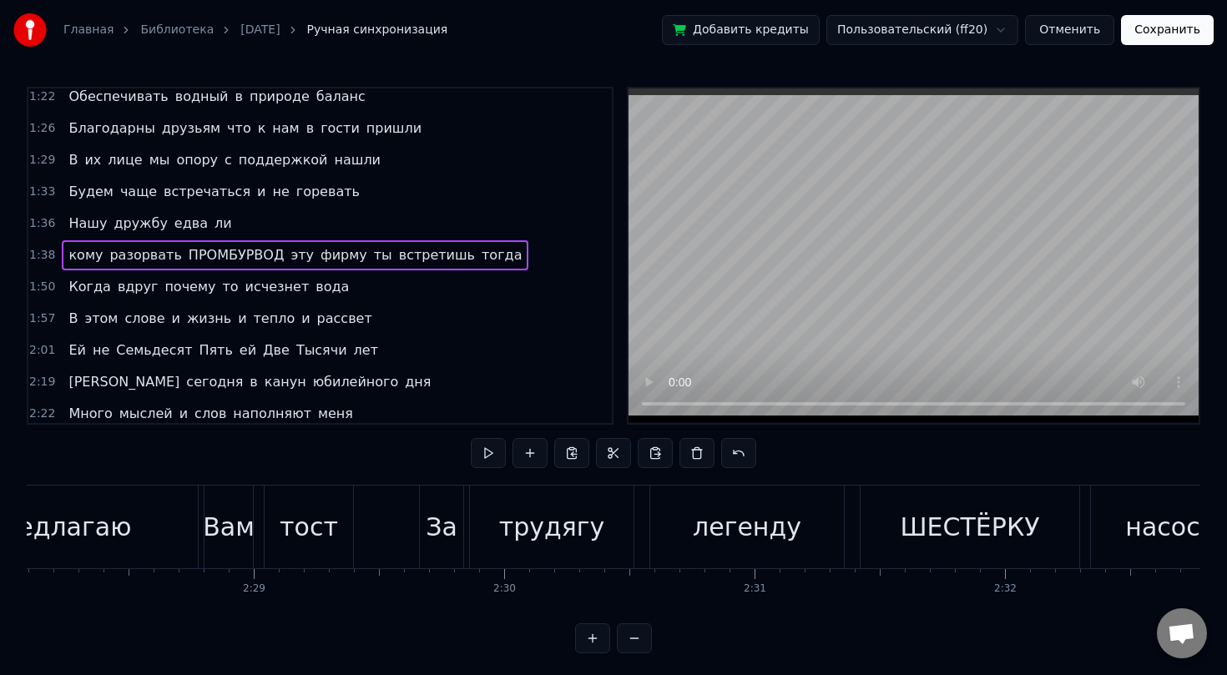
click at [630, 641] on button at bounding box center [634, 638] width 35 height 30
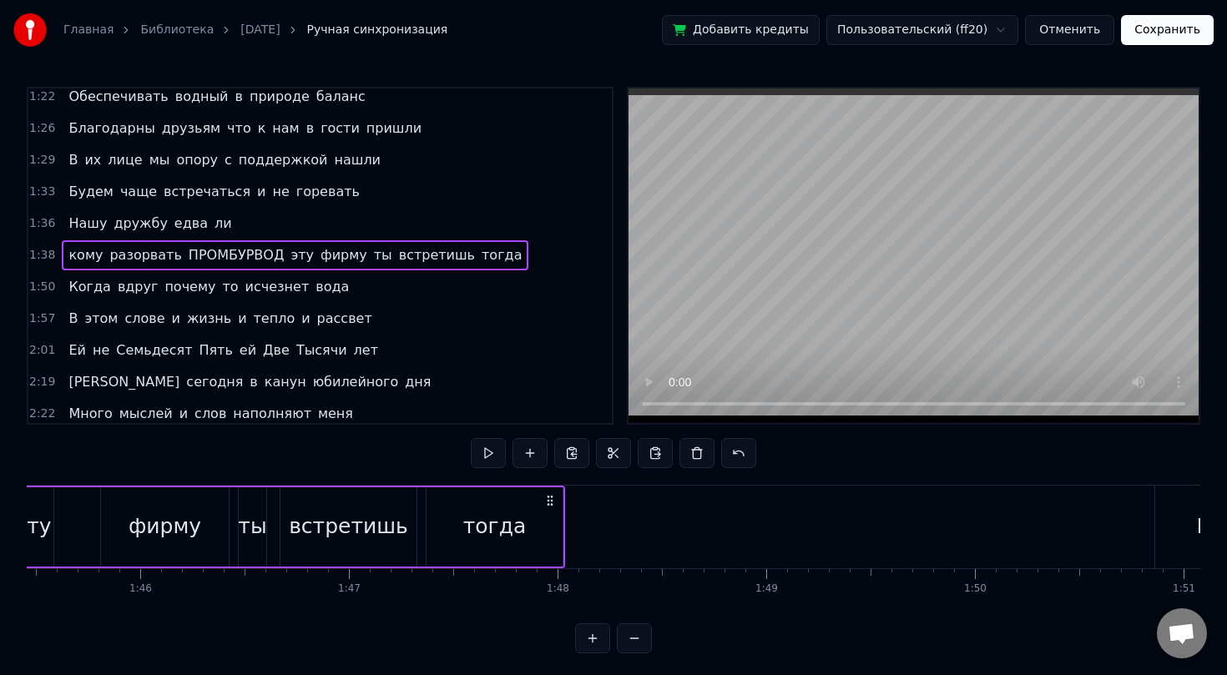
scroll to position [0, 21386]
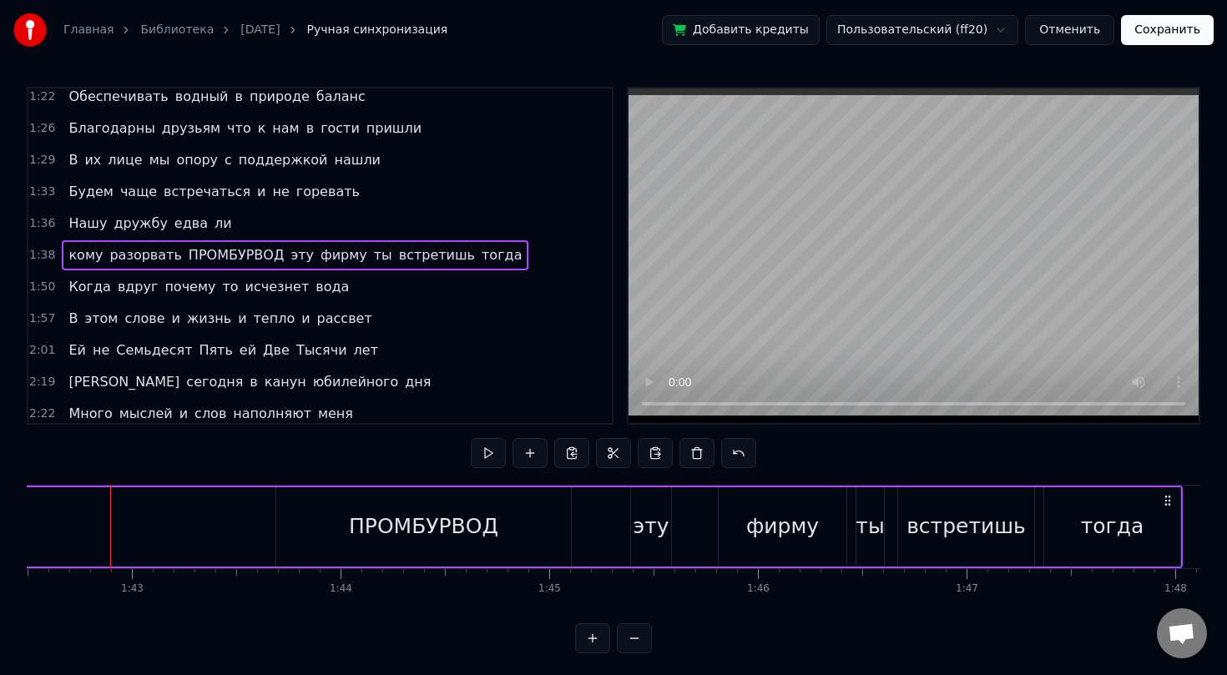
click at [628, 640] on button at bounding box center [634, 638] width 35 height 30
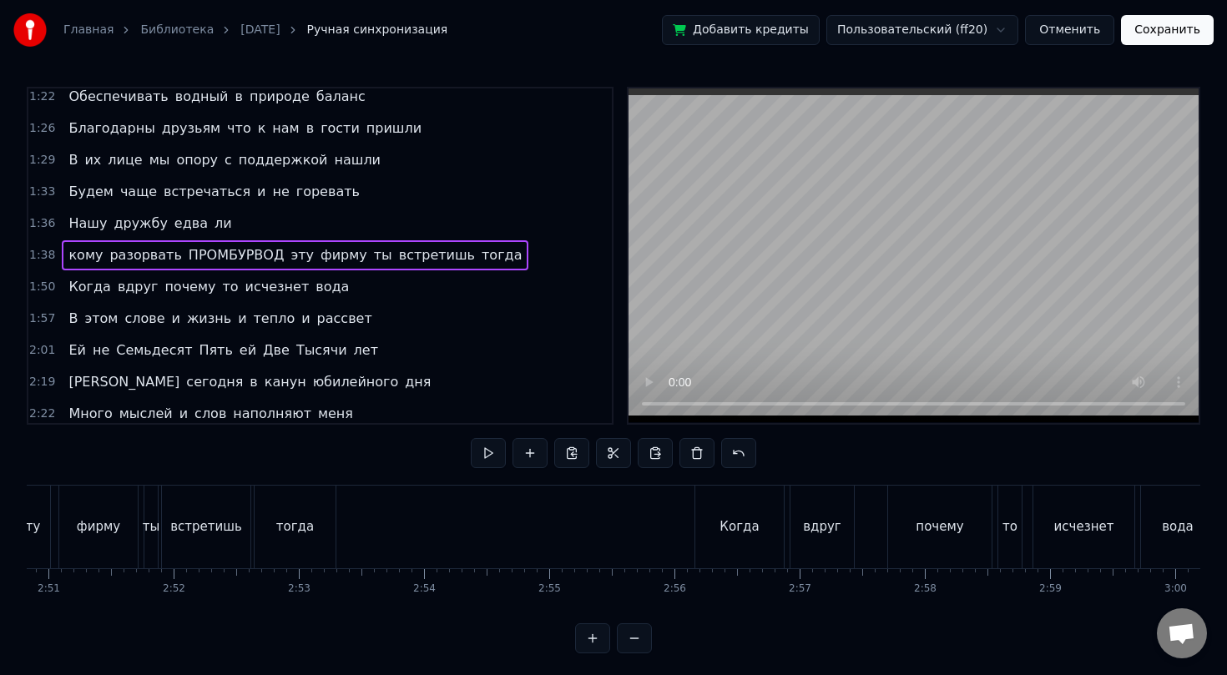
click at [628, 640] on button at bounding box center [634, 638] width 35 height 30
click at [628, 640] on div at bounding box center [613, 638] width 77 height 30
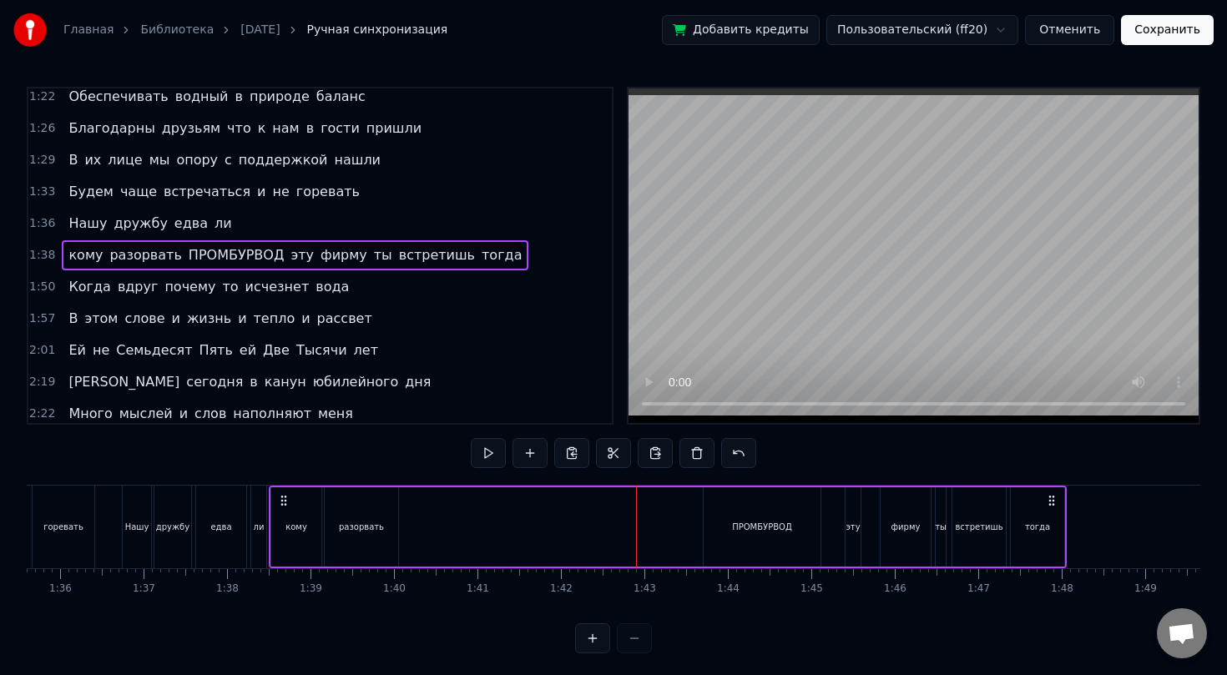
scroll to position [0, 7973]
click at [347, 535] on div "разорвать" at bounding box center [366, 526] width 73 height 79
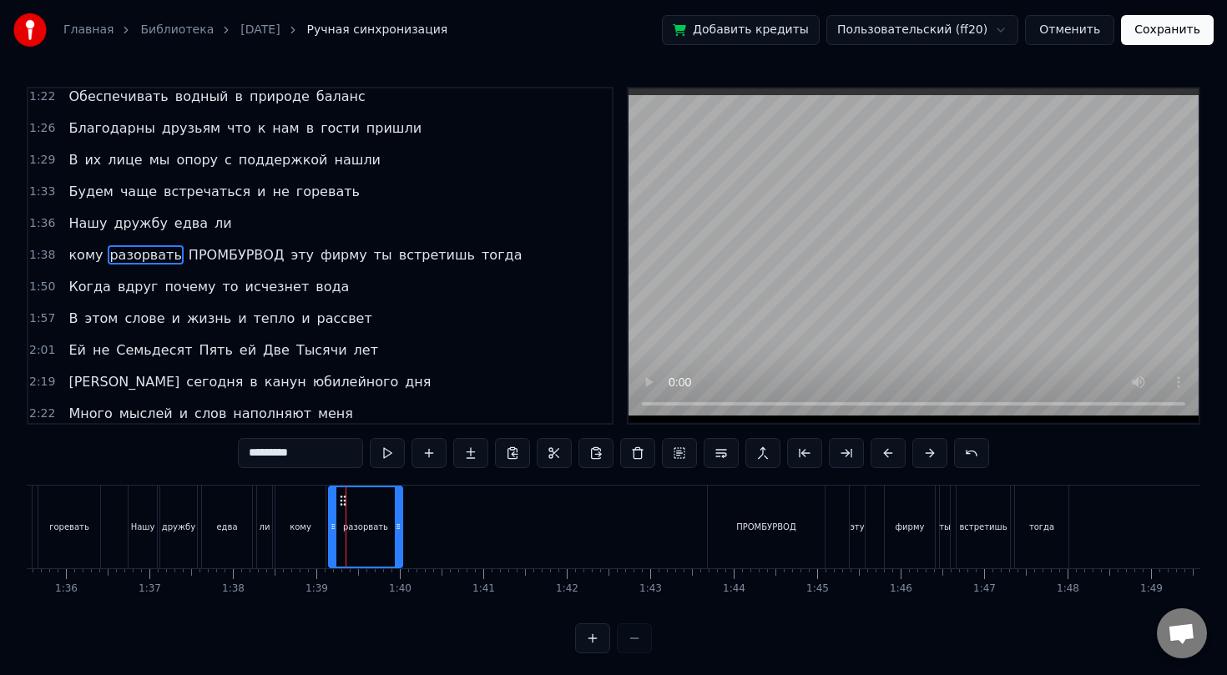
click at [457, 527] on div "кому разорвать ПРОМБУРВОД эту фирму ты встретишь тогда" at bounding box center [674, 527] width 798 height 83
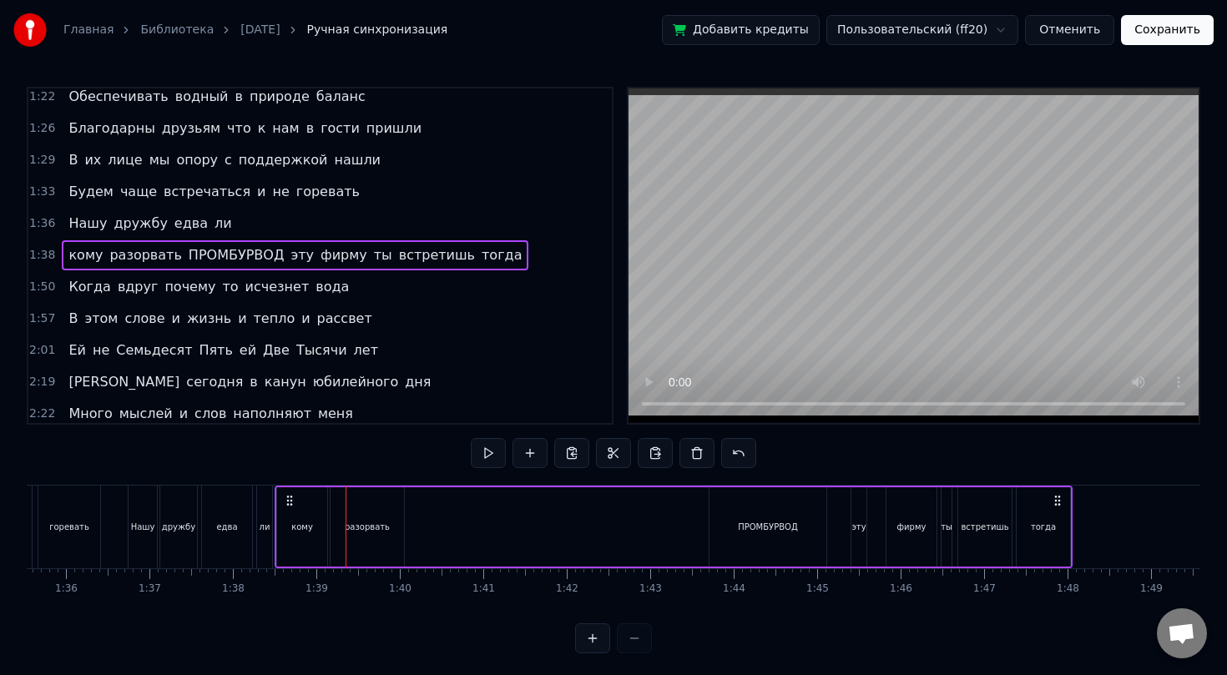
click at [745, 522] on div "ПРОМБУРВОД" at bounding box center [768, 527] width 60 height 13
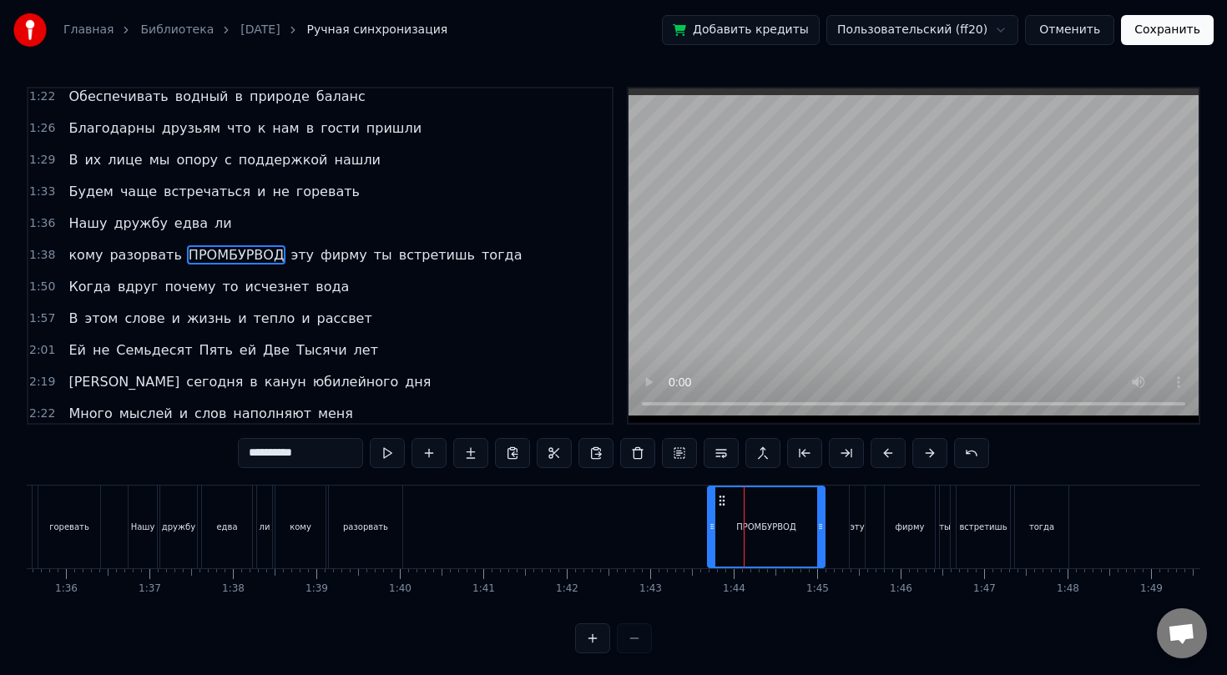
click at [612, 520] on div "кому разорвать ПРОМБУРВОД эту фирму ты встретишь тогда" at bounding box center [674, 527] width 798 height 83
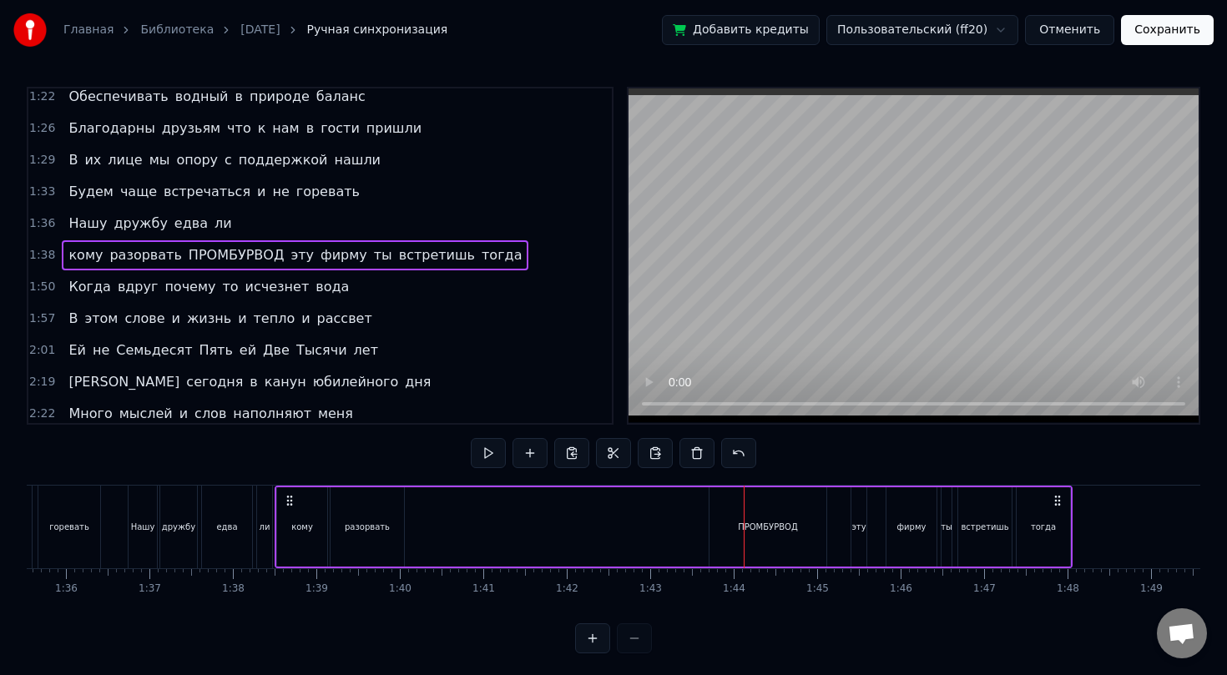
click at [783, 522] on div "ПРОМБУРВОД" at bounding box center [768, 527] width 60 height 13
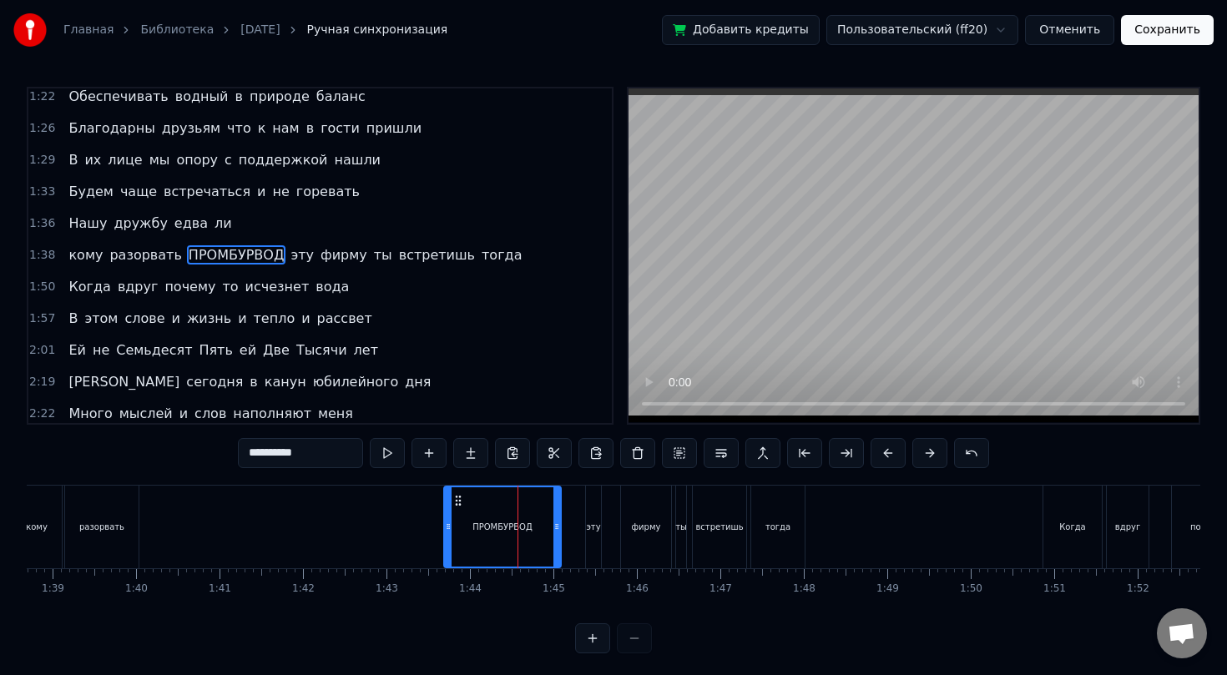
scroll to position [0, 8237]
drag, startPoint x: 554, startPoint y: 529, endPoint x: 481, endPoint y: 534, distance: 73.6
click at [481, 534] on div at bounding box center [482, 526] width 7 height 79
click at [545, 529] on div "кому разорвать ПРОМБУРВОД эту фирму ты встретишь тогда" at bounding box center [409, 527] width 798 height 83
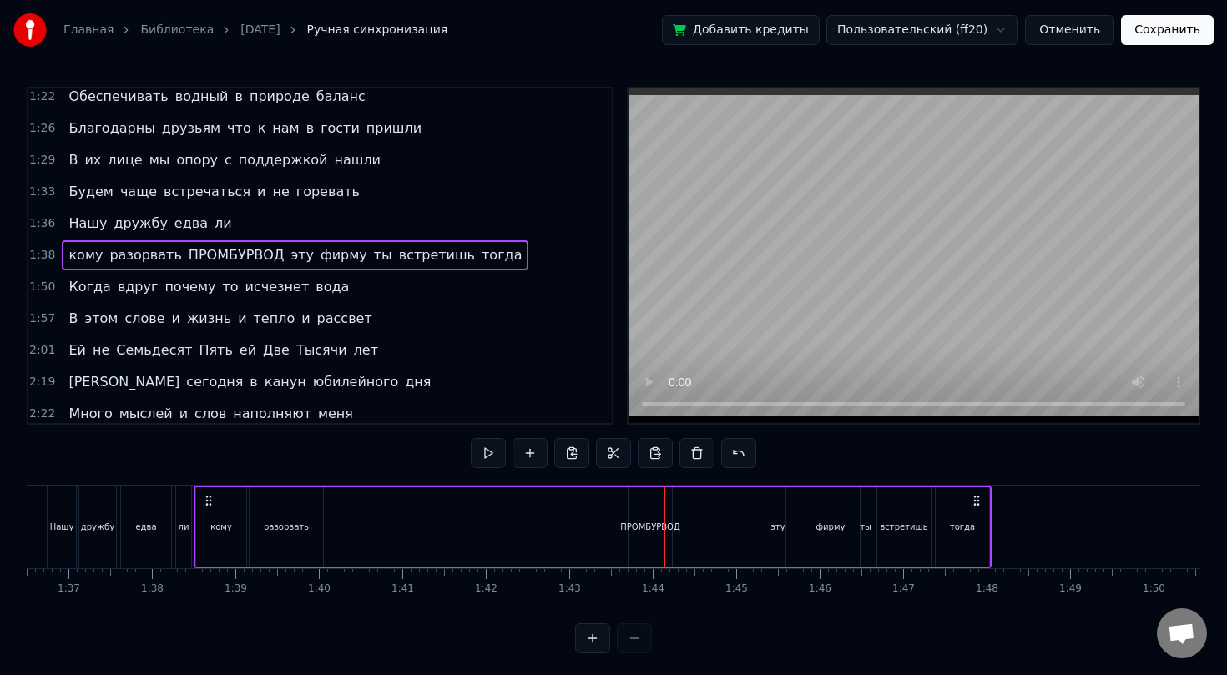
scroll to position [0, 8048]
click at [495, 518] on div "кому разорвать ПРОМБУРВОД эту фирму ты встретишь тогда" at bounding box center [598, 527] width 798 height 83
click at [800, 506] on div "кому разорвать ПРОМБУРВОД эту фирму ты встретишь тогда" at bounding box center [598, 527] width 798 height 83
click at [201, 251] on span "ПРОМБУРВОД" at bounding box center [236, 254] width 99 height 19
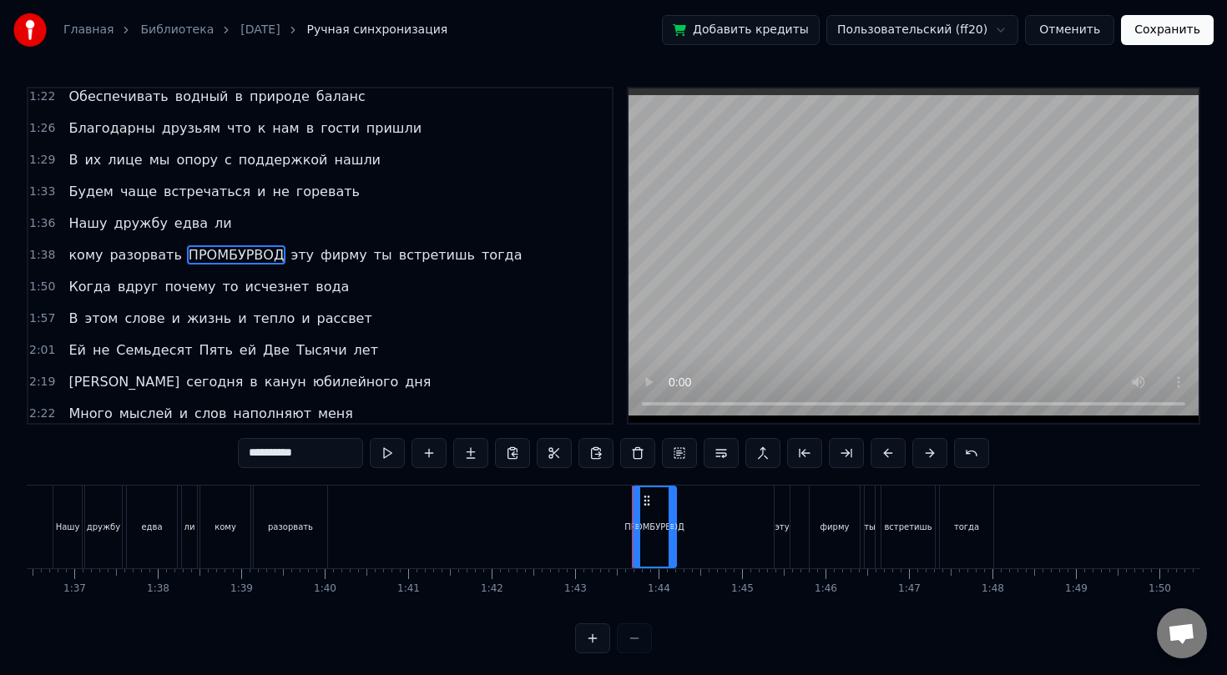
click at [780, 524] on div "эту" at bounding box center [782, 527] width 14 height 13
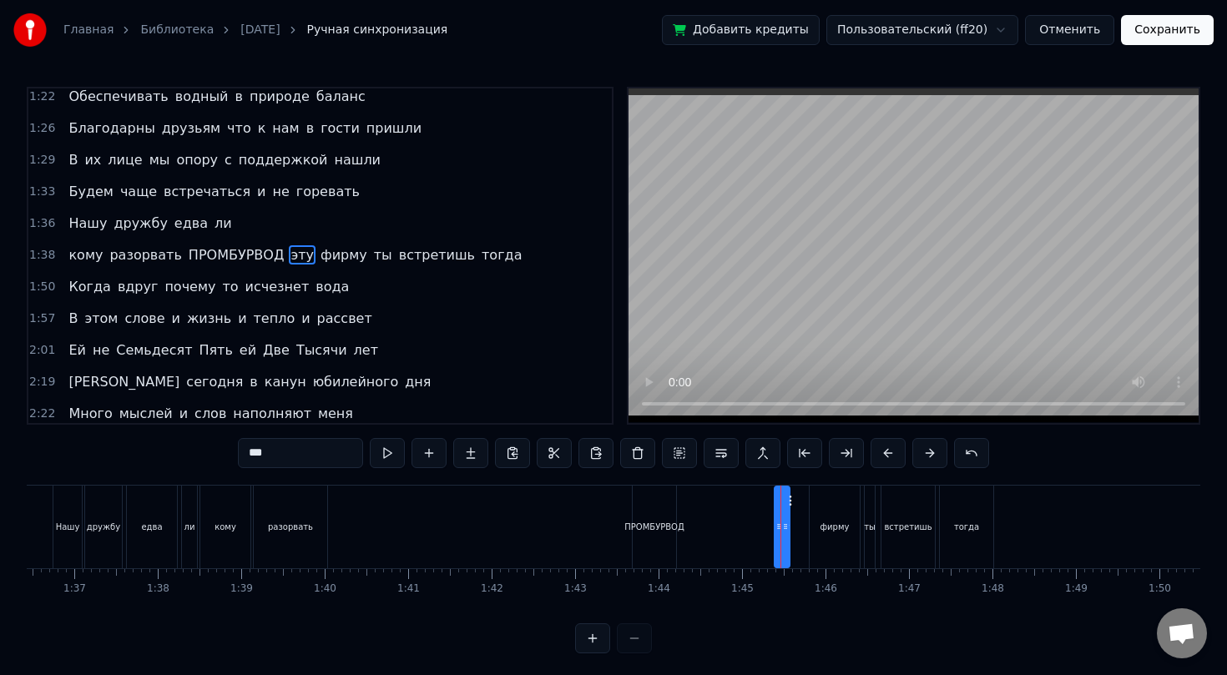
click at [645, 513] on div "ПРОМБУРВОД" at bounding box center [654, 527] width 43 height 83
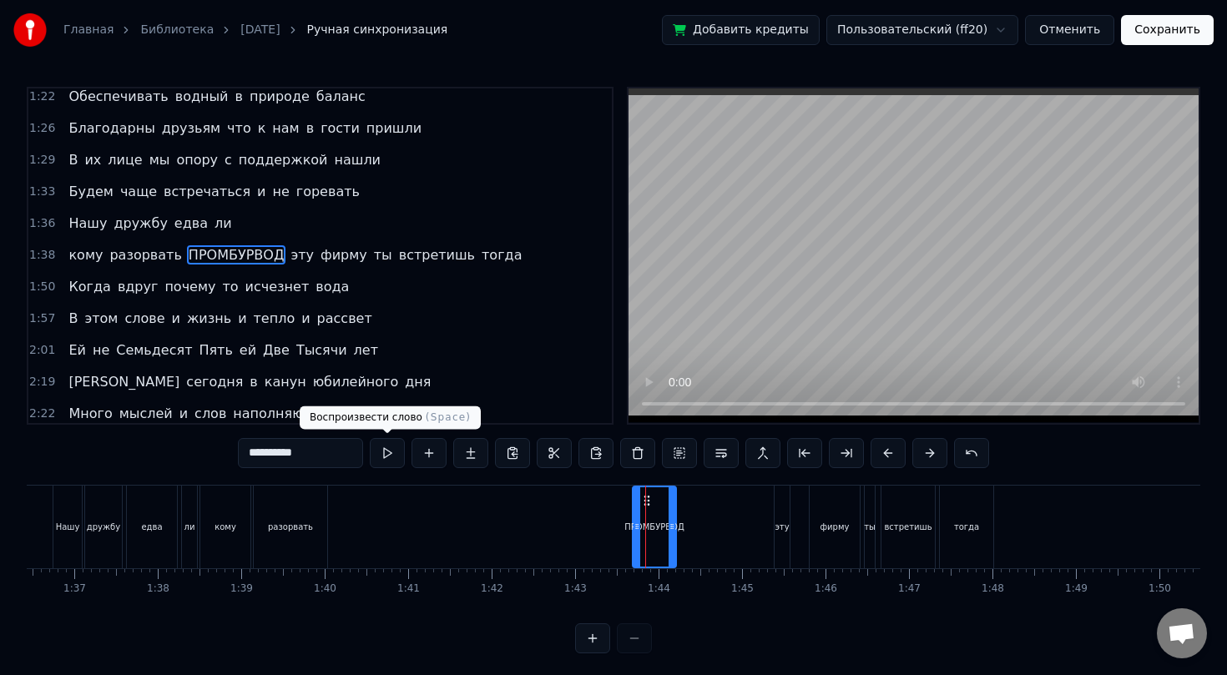
click at [377, 456] on button at bounding box center [387, 453] width 35 height 30
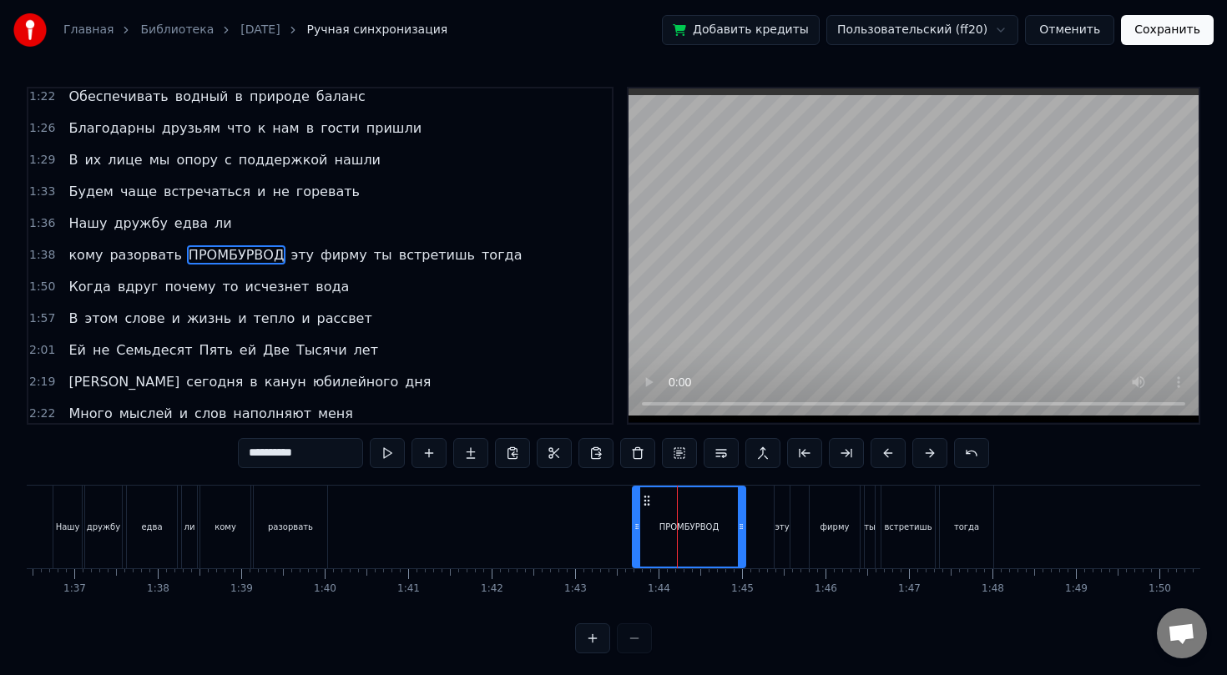
drag, startPoint x: 674, startPoint y: 530, endPoint x: 743, endPoint y: 539, distance: 69.9
click at [743, 539] on div at bounding box center [741, 526] width 7 height 79
click at [392, 452] on button at bounding box center [387, 453] width 35 height 30
click at [289, 258] on span "эту" at bounding box center [302, 254] width 27 height 19
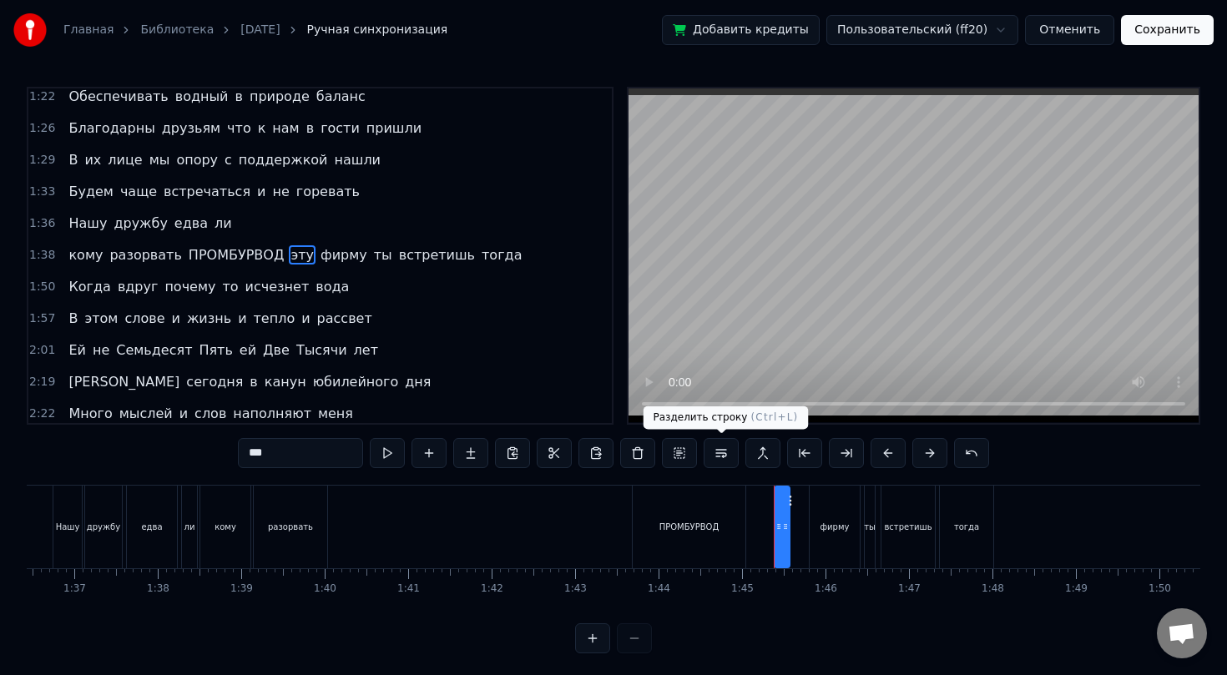
click at [717, 455] on button at bounding box center [721, 453] width 35 height 30
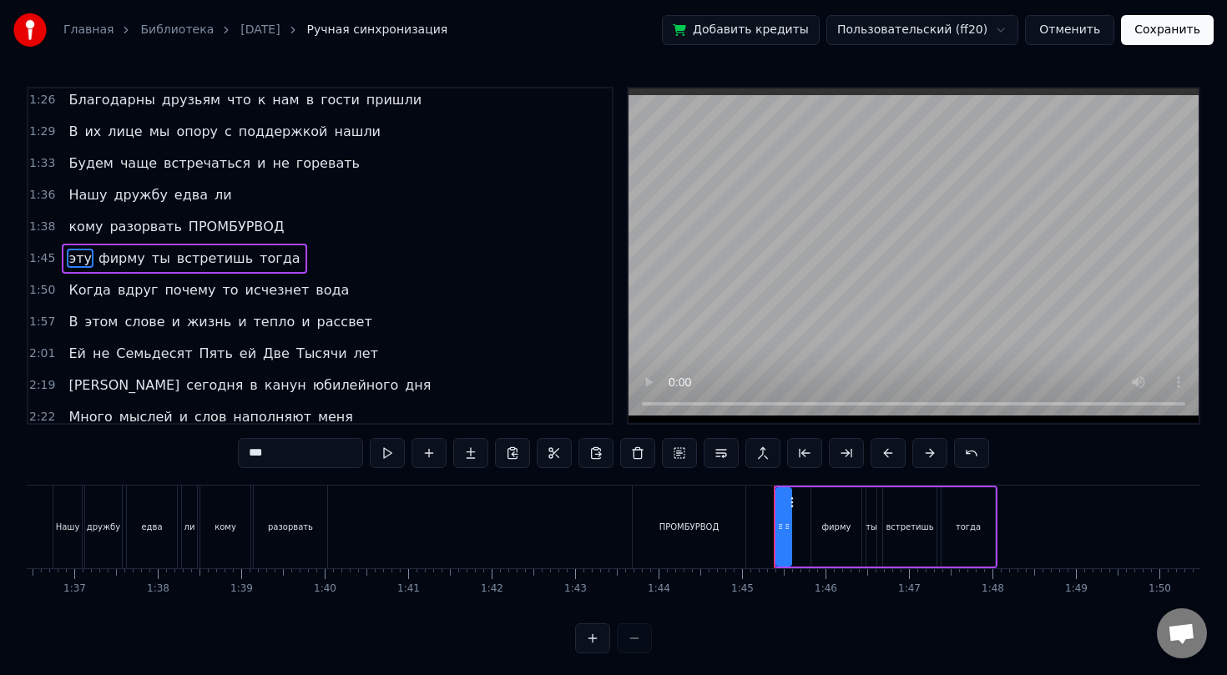
scroll to position [515, 0]
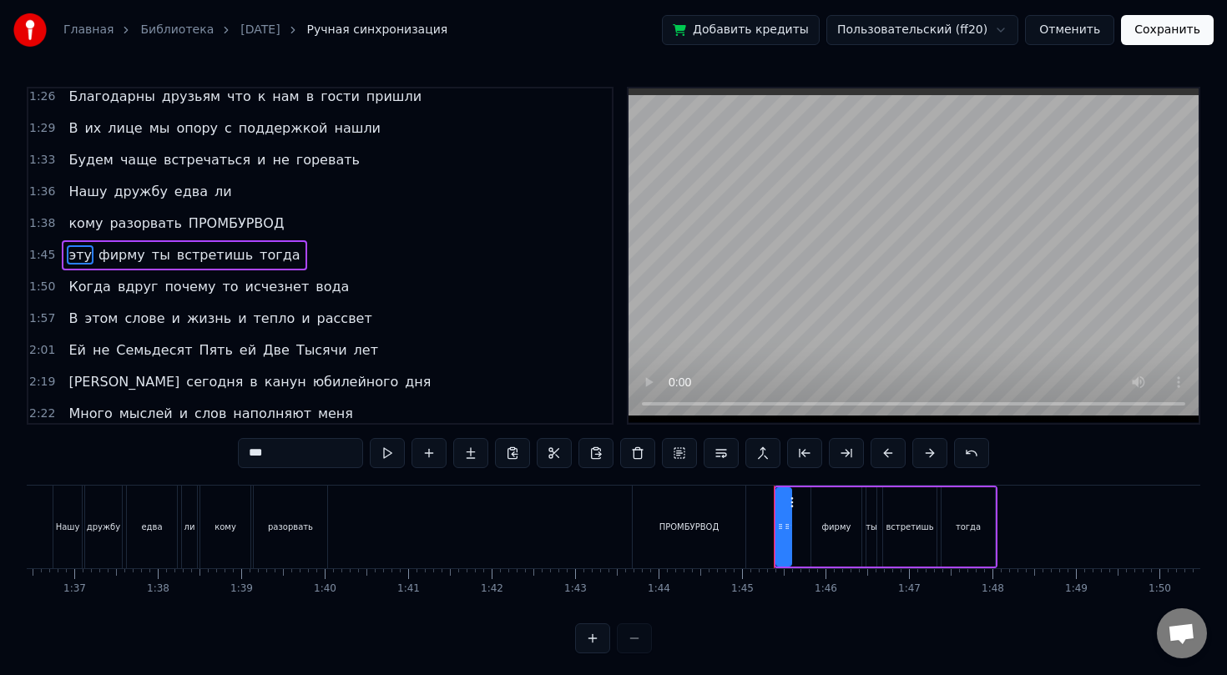
click at [244, 288] on span "исчезнет" at bounding box center [278, 286] width 68 height 19
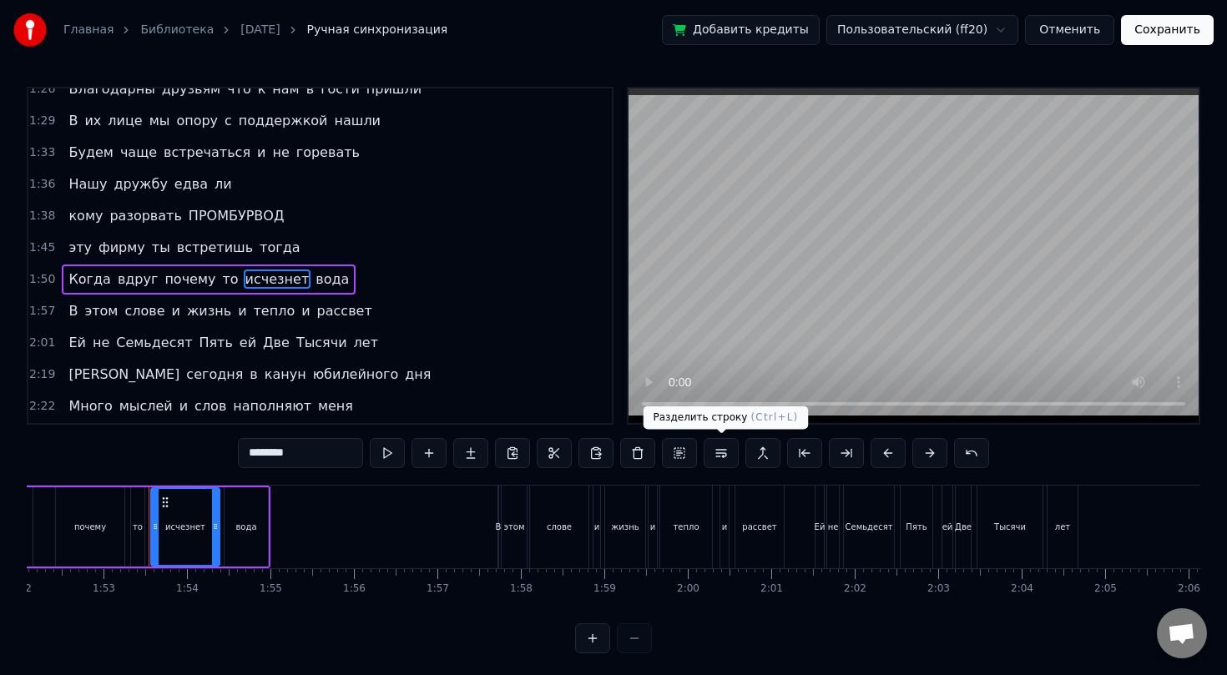
scroll to position [0, 9393]
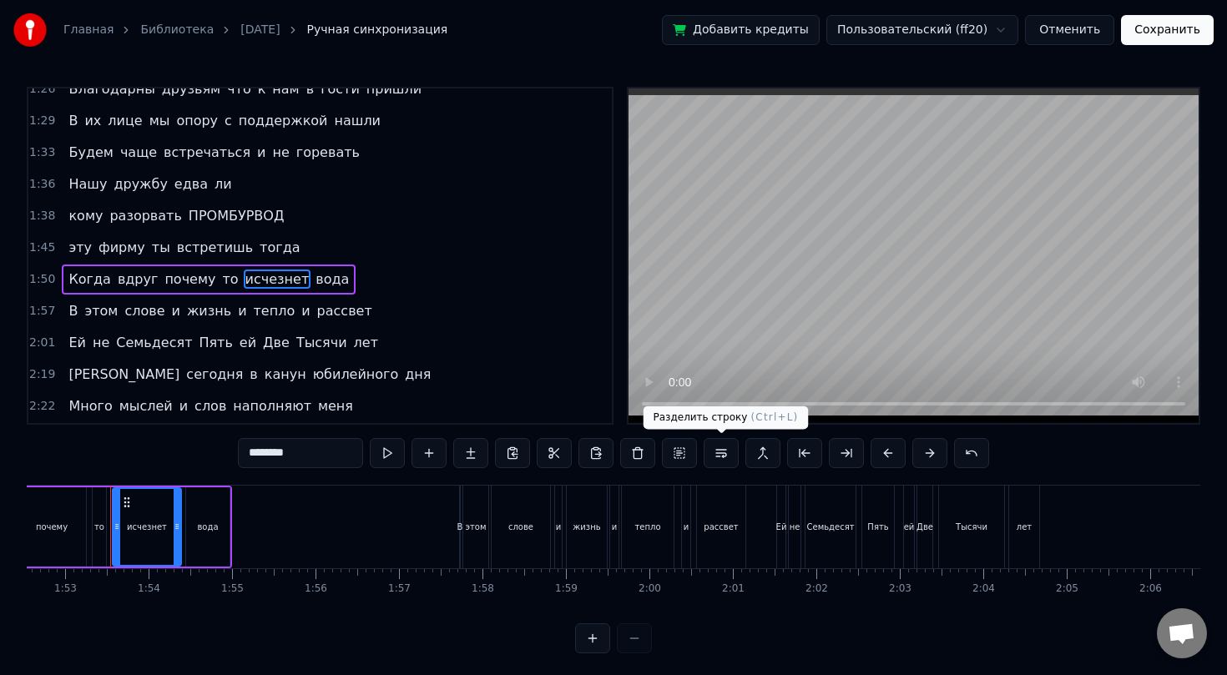
click at [719, 452] on button at bounding box center [721, 453] width 35 height 30
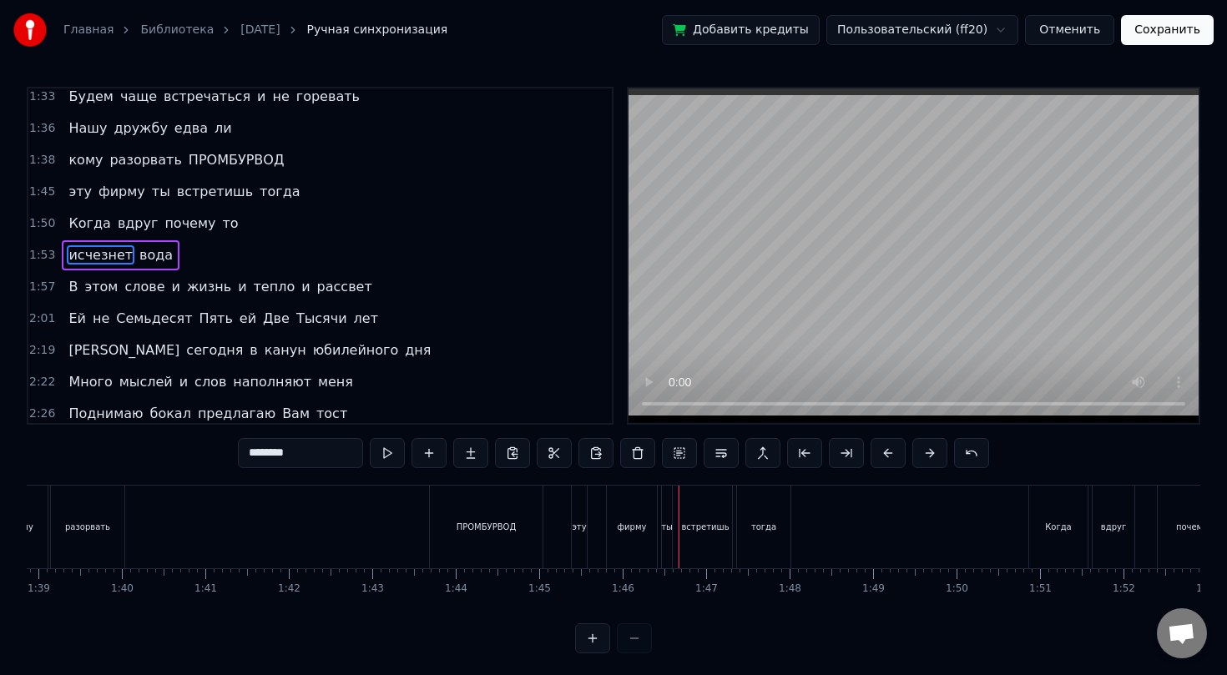
scroll to position [0, 8237]
click at [497, 522] on div "ПРОМБУРВОД" at bounding box center [500, 527] width 60 height 13
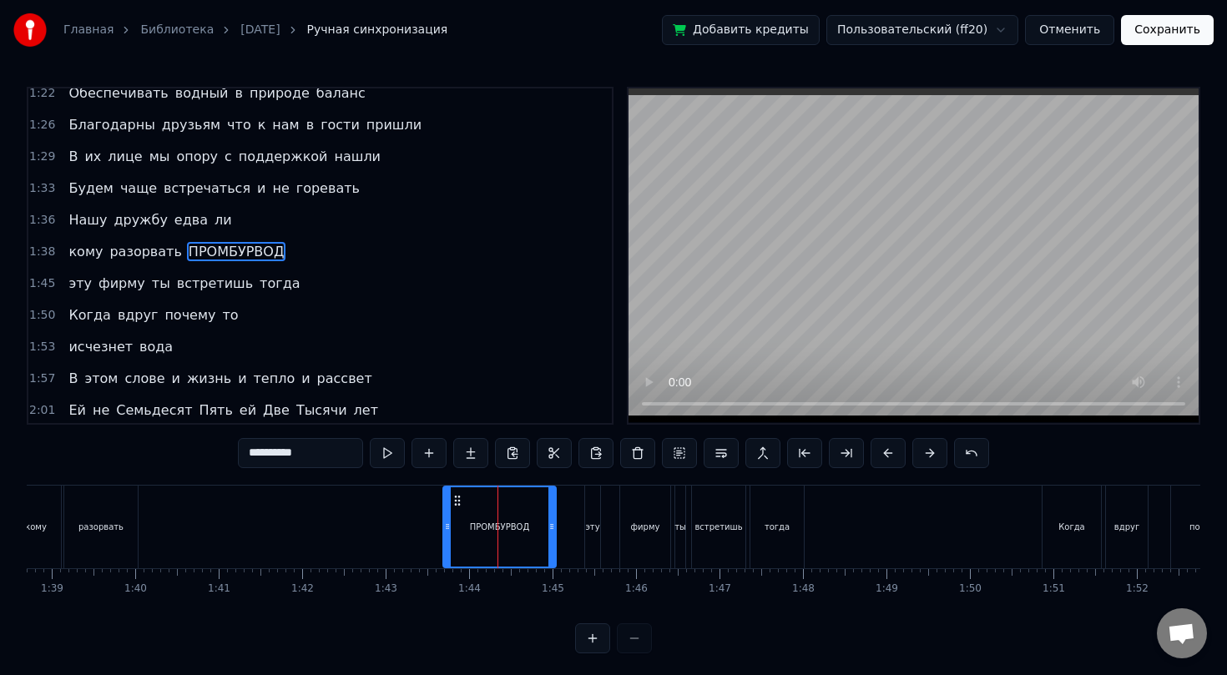
scroll to position [483, 0]
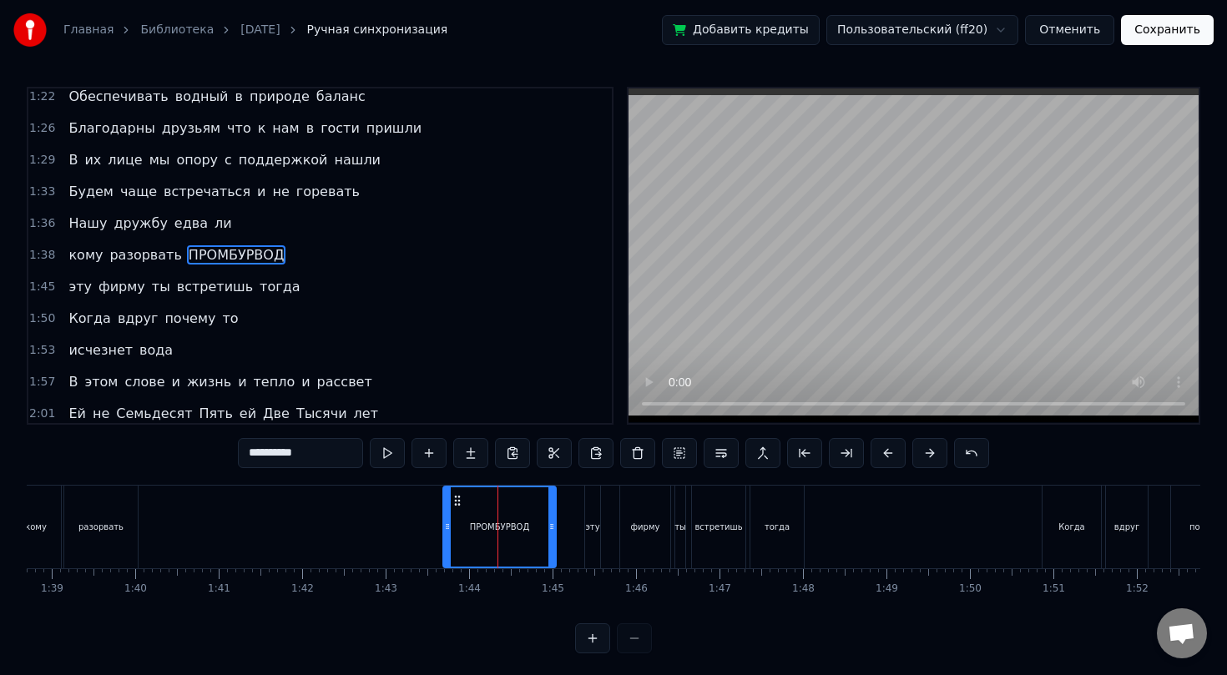
click at [595, 526] on div "эту" at bounding box center [592, 527] width 14 height 13
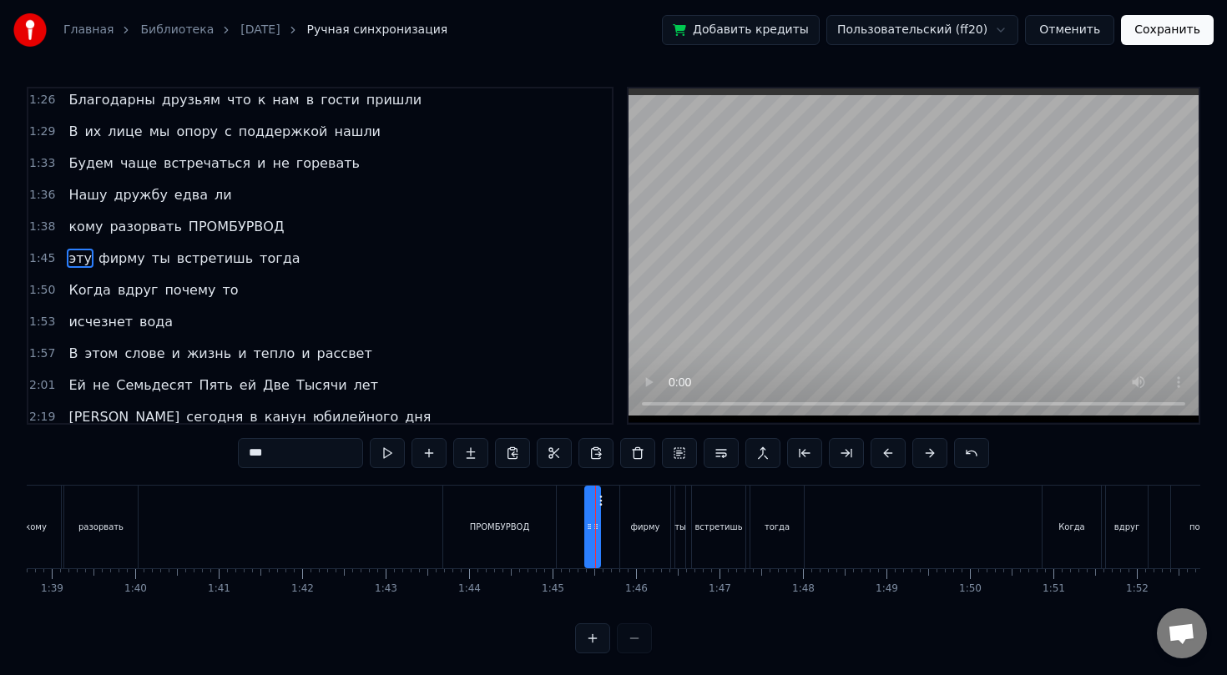
scroll to position [515, 0]
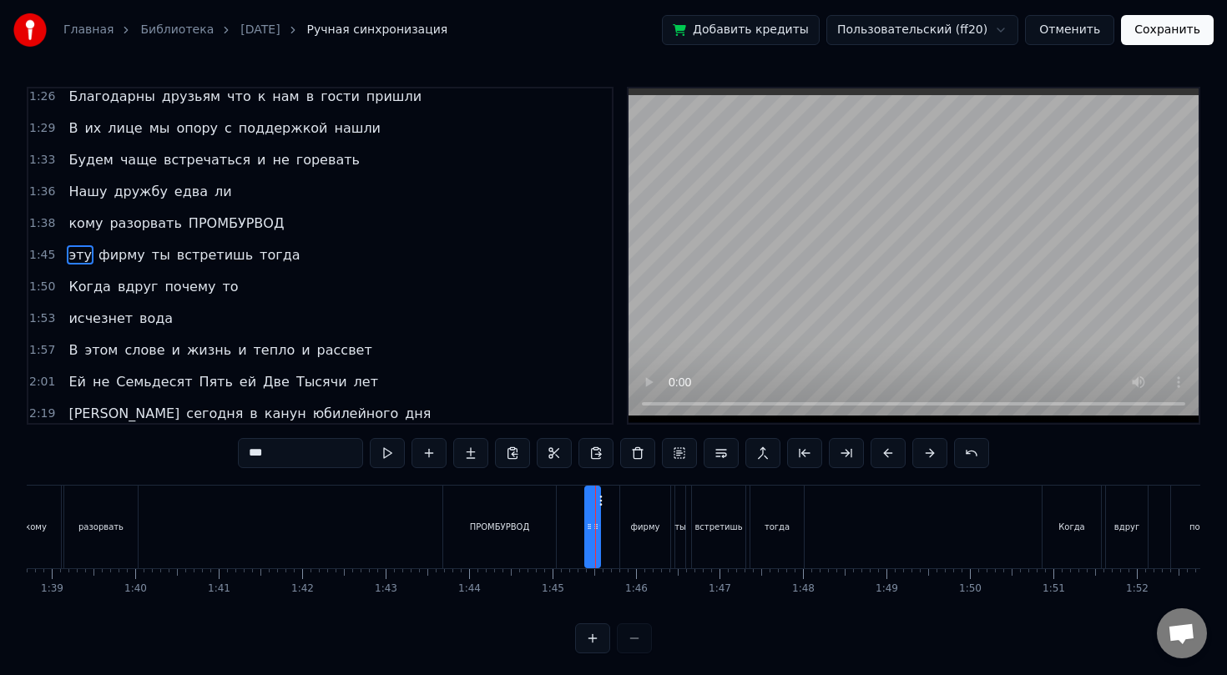
click at [640, 527] on div "фирму" at bounding box center [645, 527] width 29 height 13
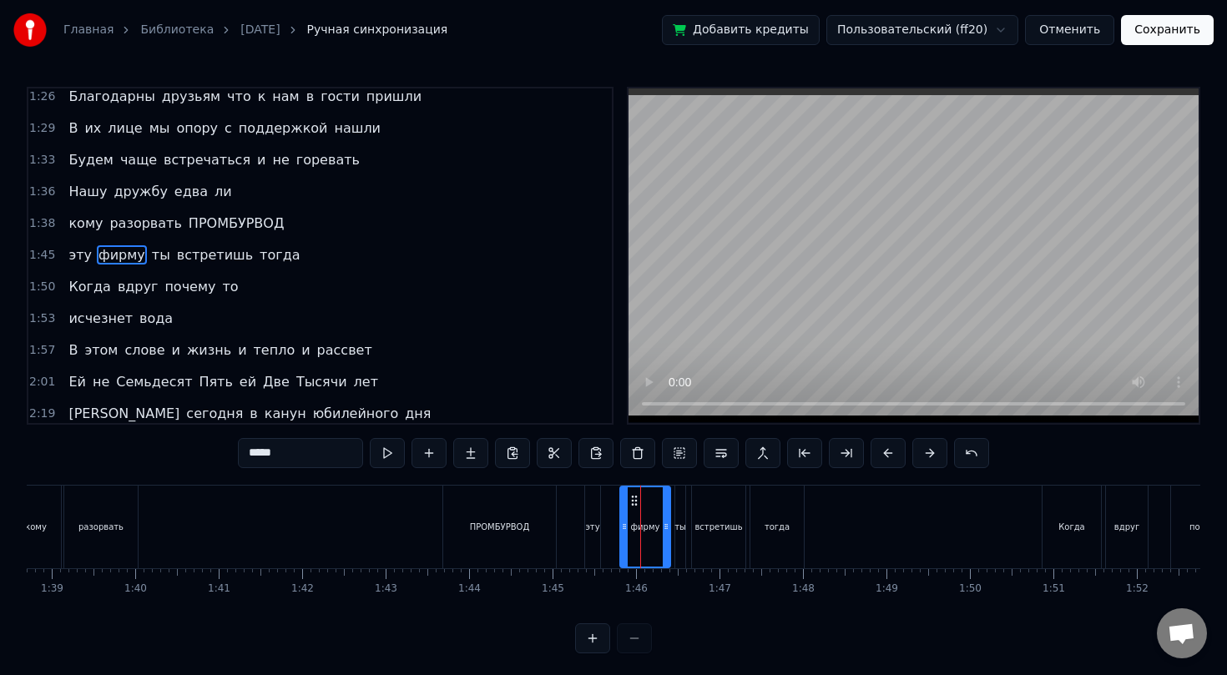
click at [675, 528] on div "ты" at bounding box center [680, 527] width 12 height 13
click at [715, 528] on div "встретишь" at bounding box center [718, 527] width 48 height 13
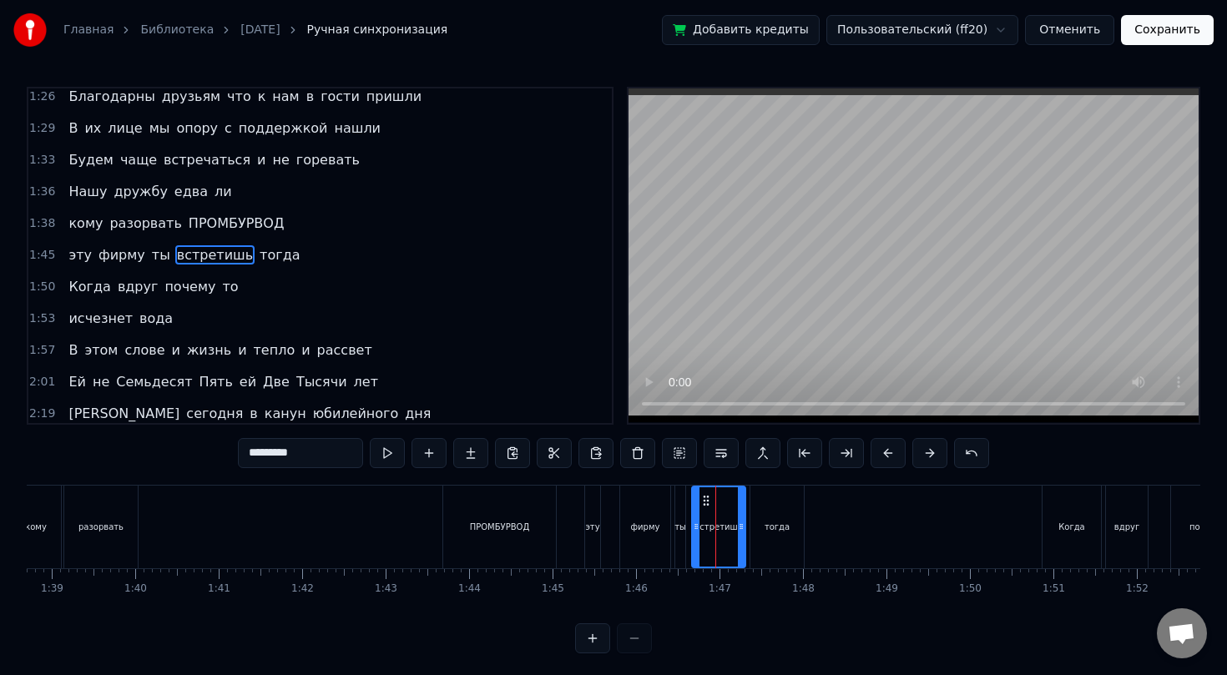
click at [519, 527] on div "ПРОМБУРВОД" at bounding box center [500, 527] width 60 height 13
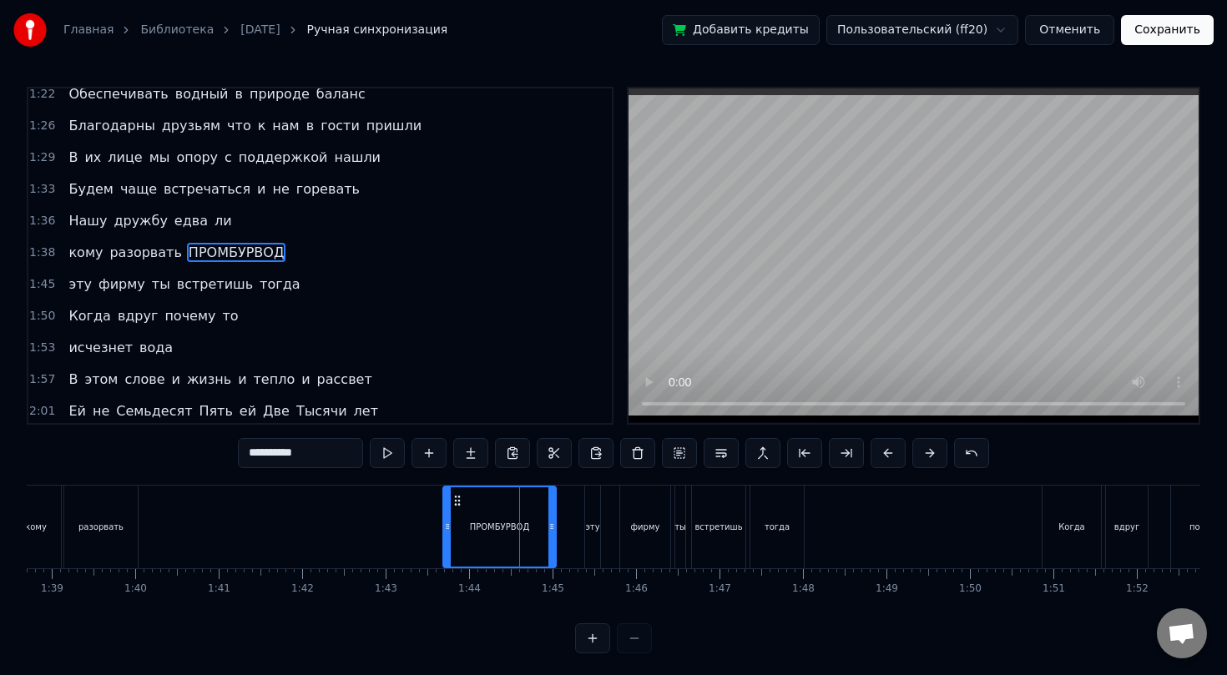
scroll to position [483, 0]
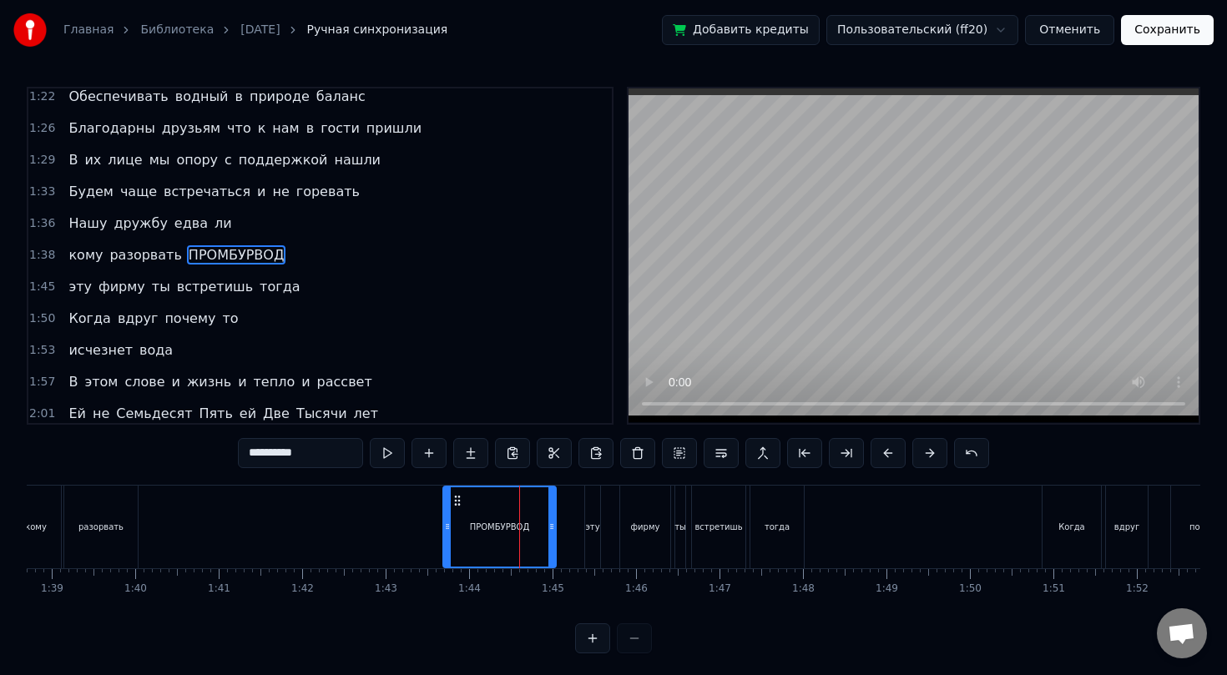
click at [192, 255] on span "ПРОМБУРВОД" at bounding box center [236, 254] width 99 height 19
click at [716, 453] on button at bounding box center [721, 453] width 35 height 30
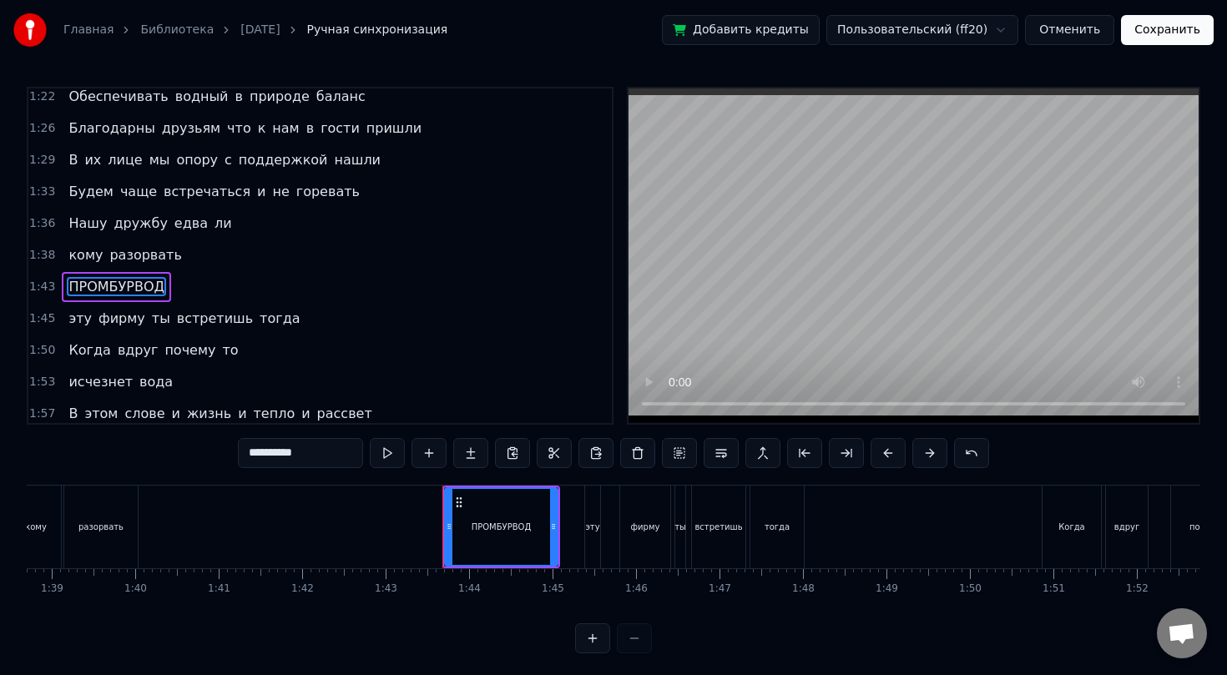
scroll to position [515, 0]
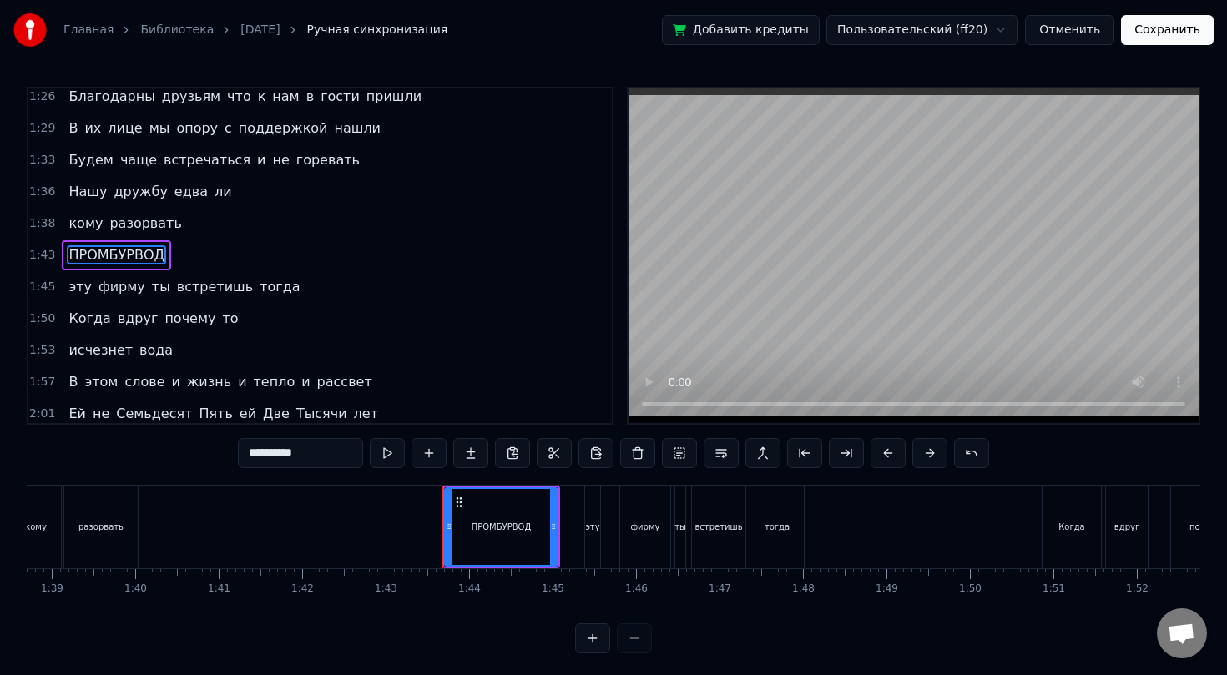
click at [77, 197] on span "Нашу" at bounding box center [88, 191] width 42 height 19
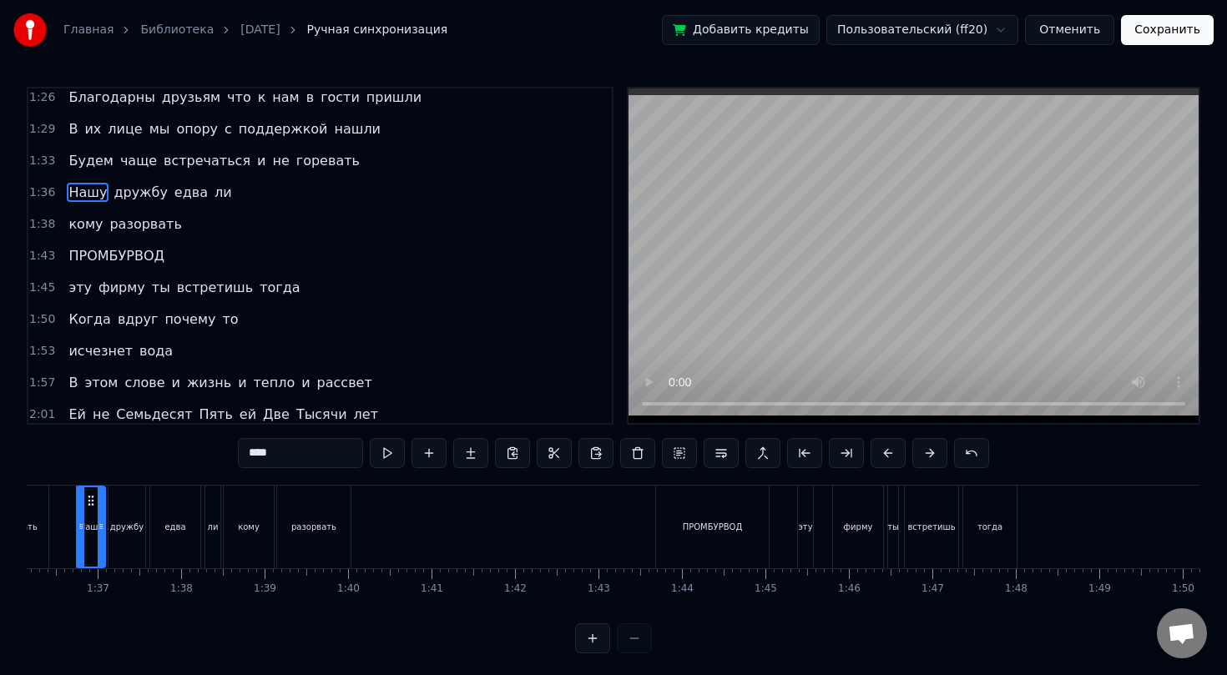
scroll to position [0, 7990]
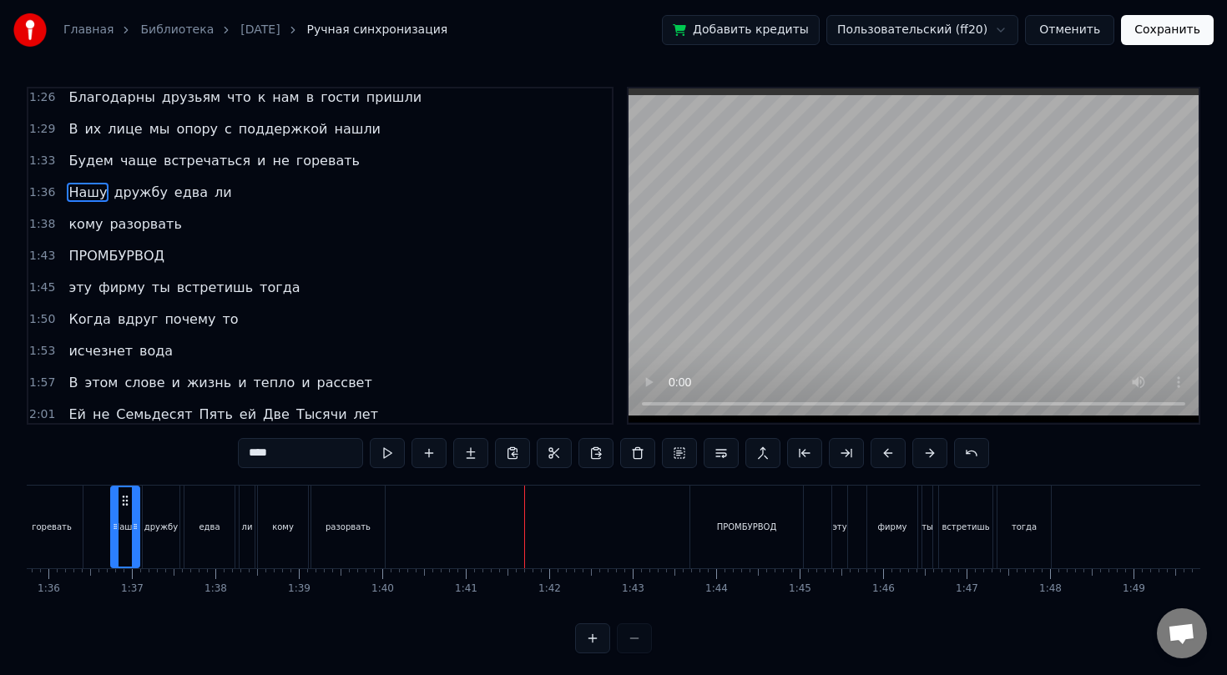
click at [334, 532] on div "разорвать" at bounding box center [347, 527] width 45 height 13
type input "*********"
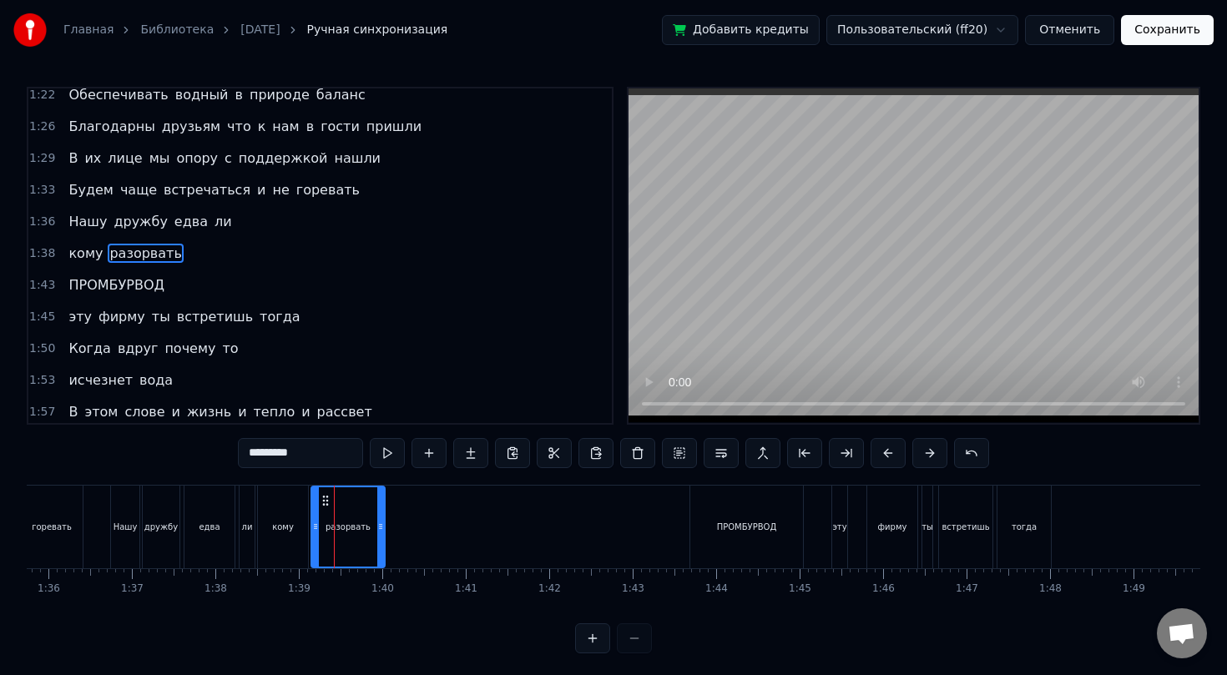
scroll to position [483, 0]
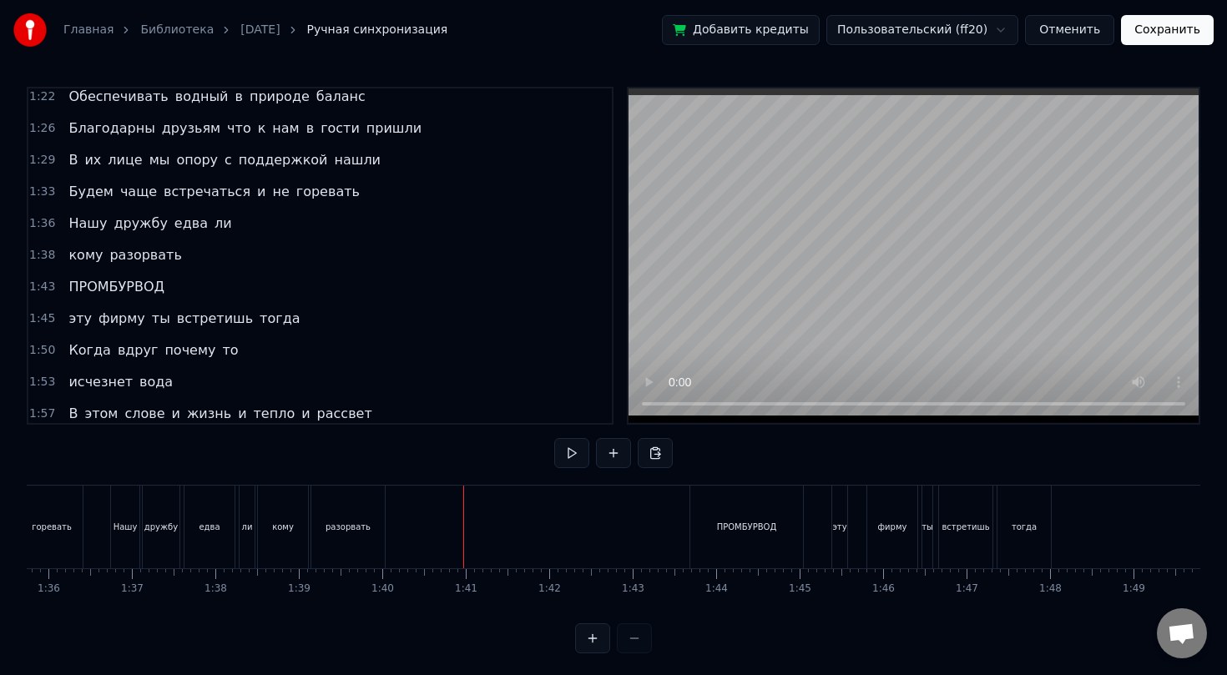
click at [750, 519] on div "ПРОМБУРВОД" at bounding box center [746, 527] width 113 height 83
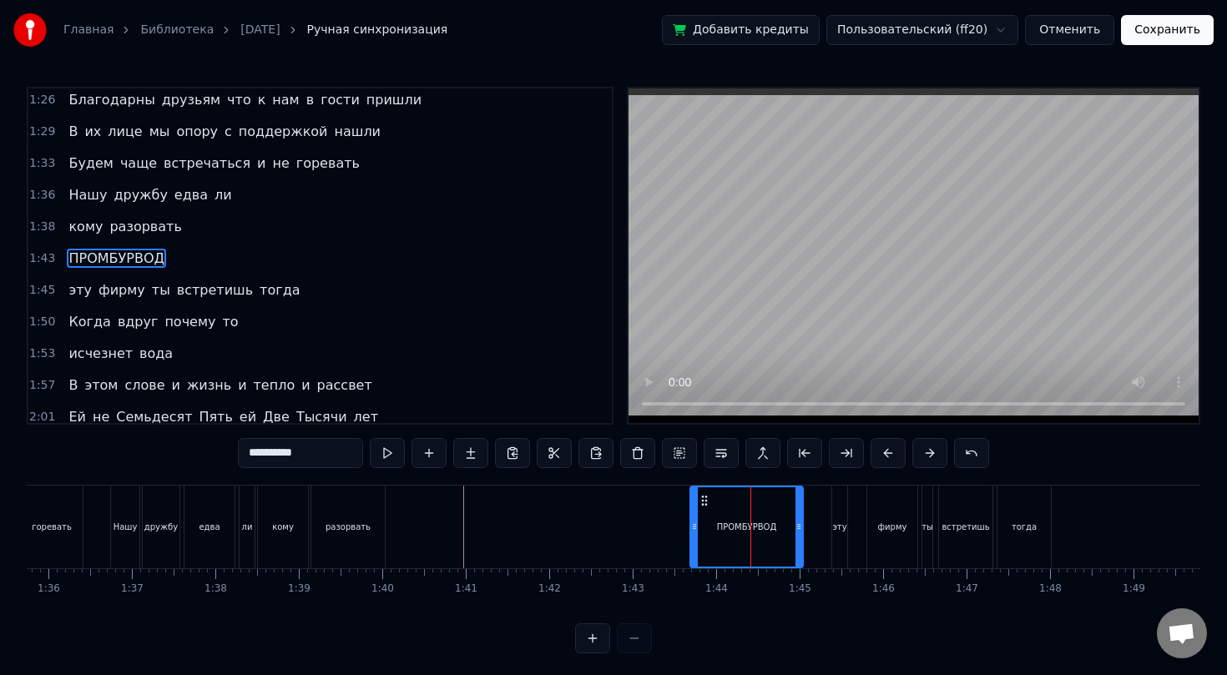
scroll to position [515, 0]
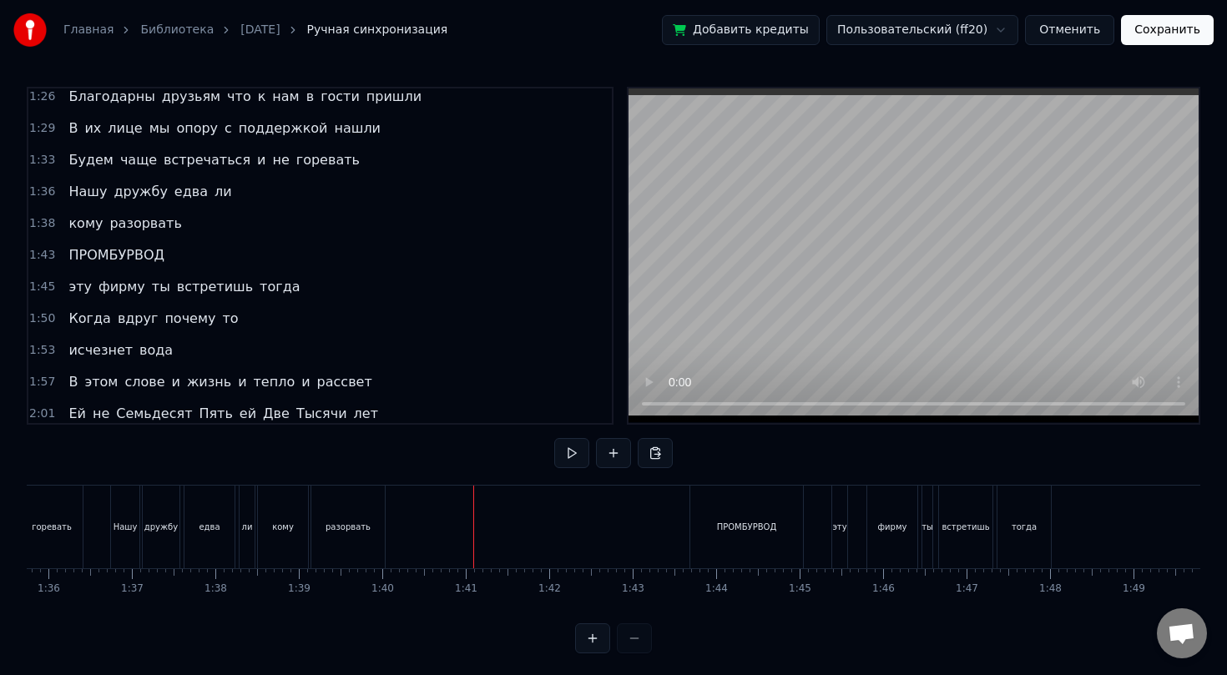
click at [473, 526] on div at bounding box center [473, 527] width 1 height 83
click at [570, 454] on button at bounding box center [571, 453] width 35 height 30
click at [318, 518] on div "разорвать" at bounding box center [347, 527] width 73 height 83
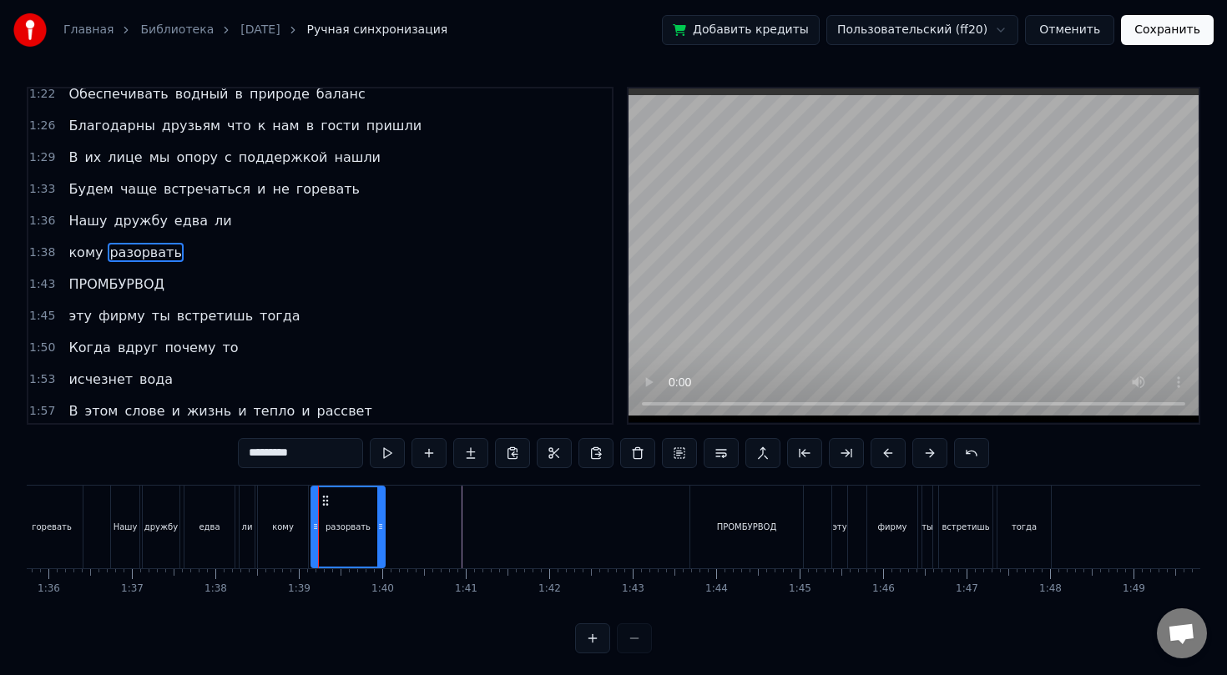
scroll to position [483, 0]
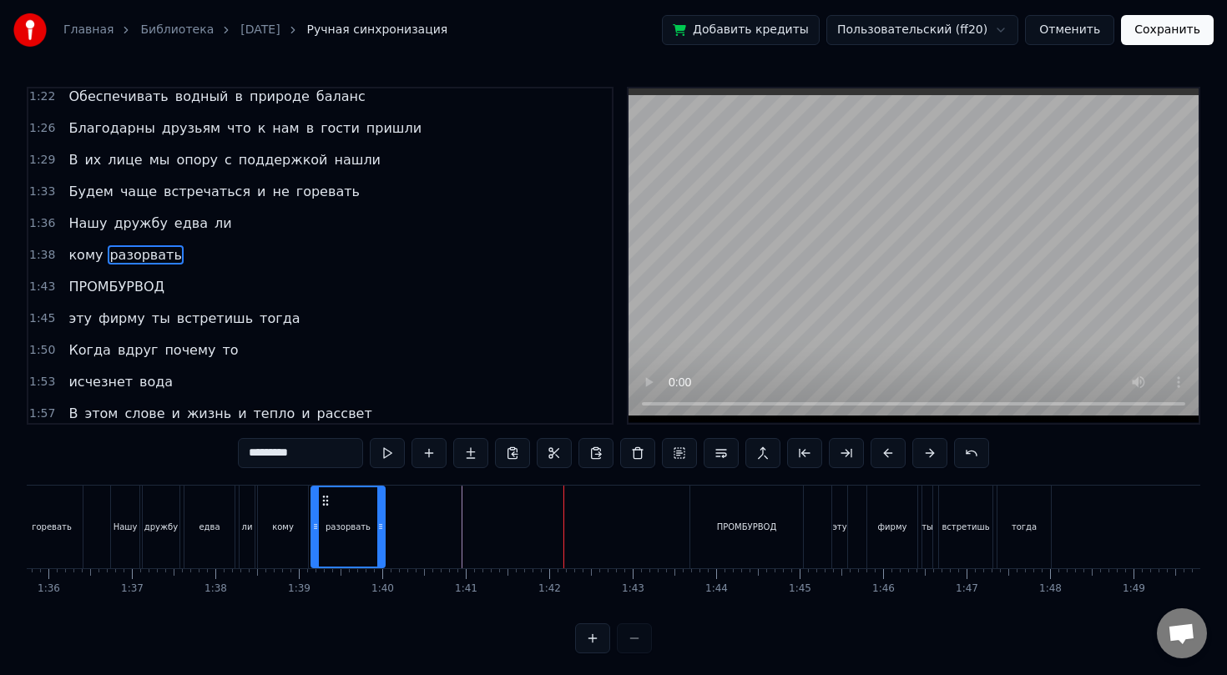
click at [754, 543] on div "ПРОМБУРВОД" at bounding box center [746, 527] width 113 height 83
type input "**********"
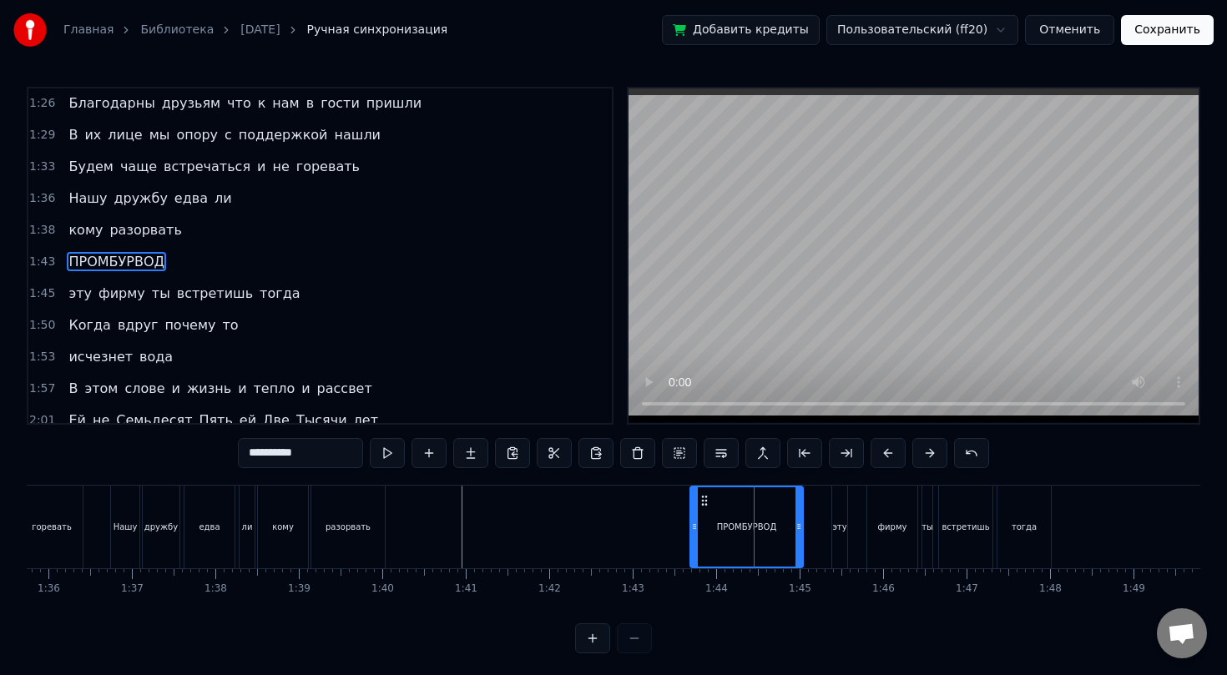
scroll to position [515, 0]
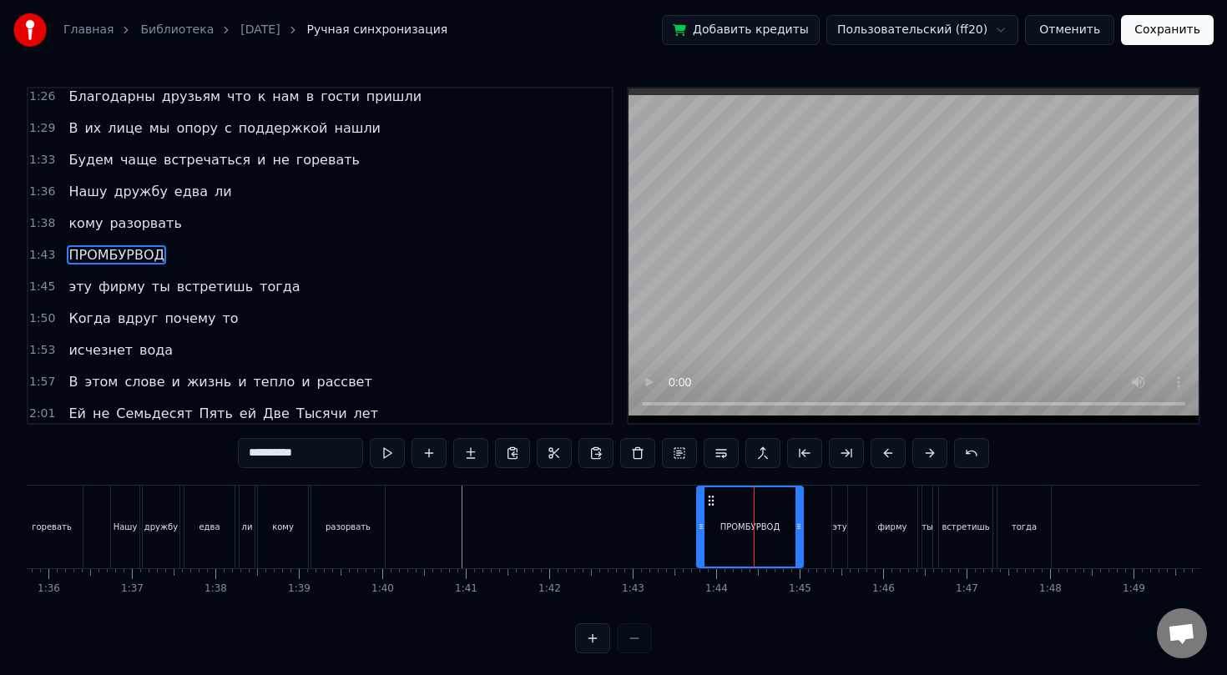
drag, startPoint x: 693, startPoint y: 519, endPoint x: 699, endPoint y: 537, distance: 18.8
click at [699, 537] on div at bounding box center [701, 526] width 7 height 79
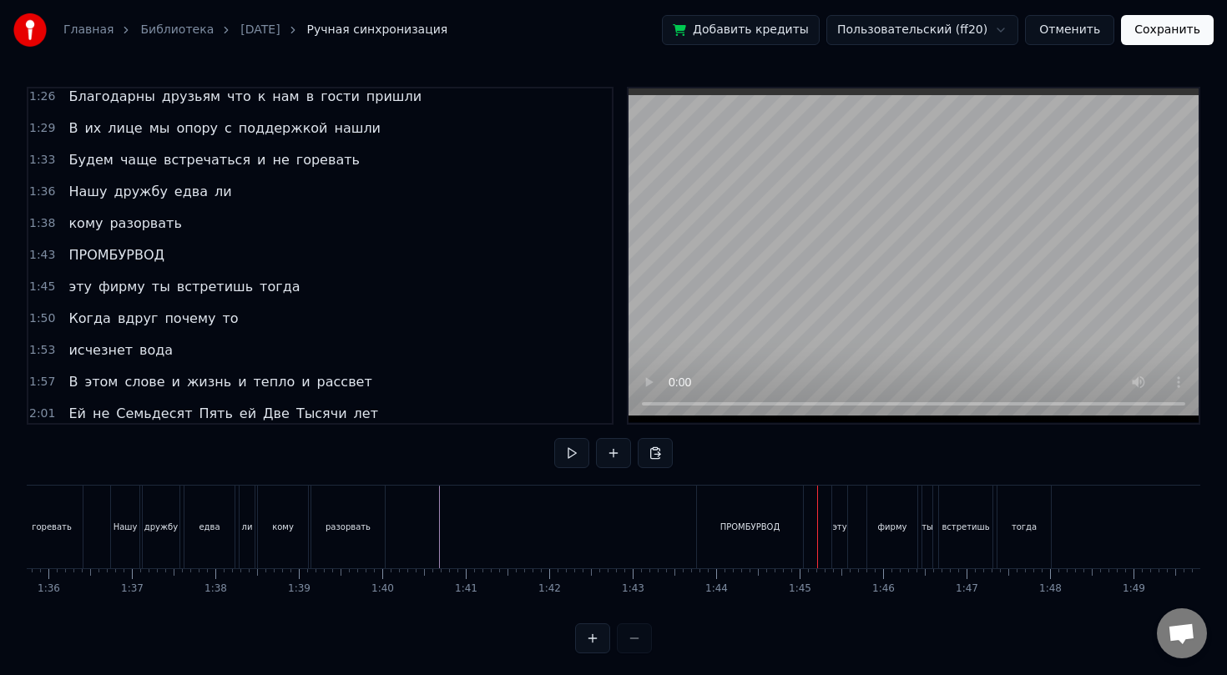
click at [84, 289] on span "эту" at bounding box center [80, 286] width 27 height 19
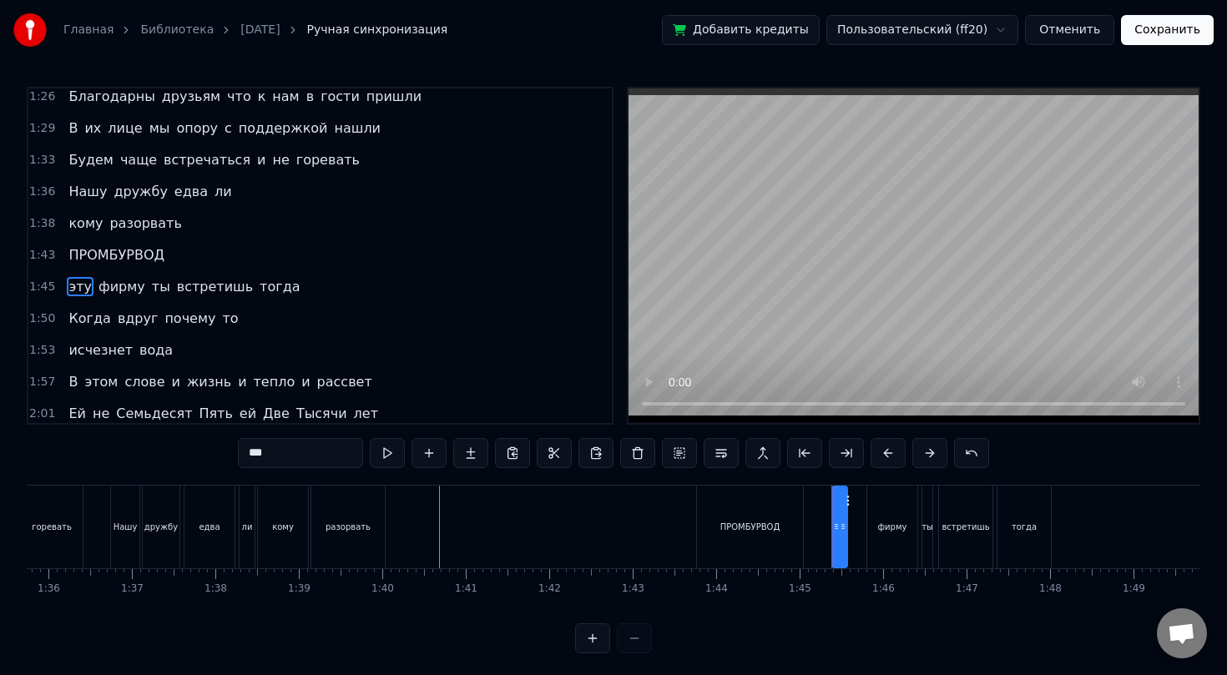
scroll to position [547, 0]
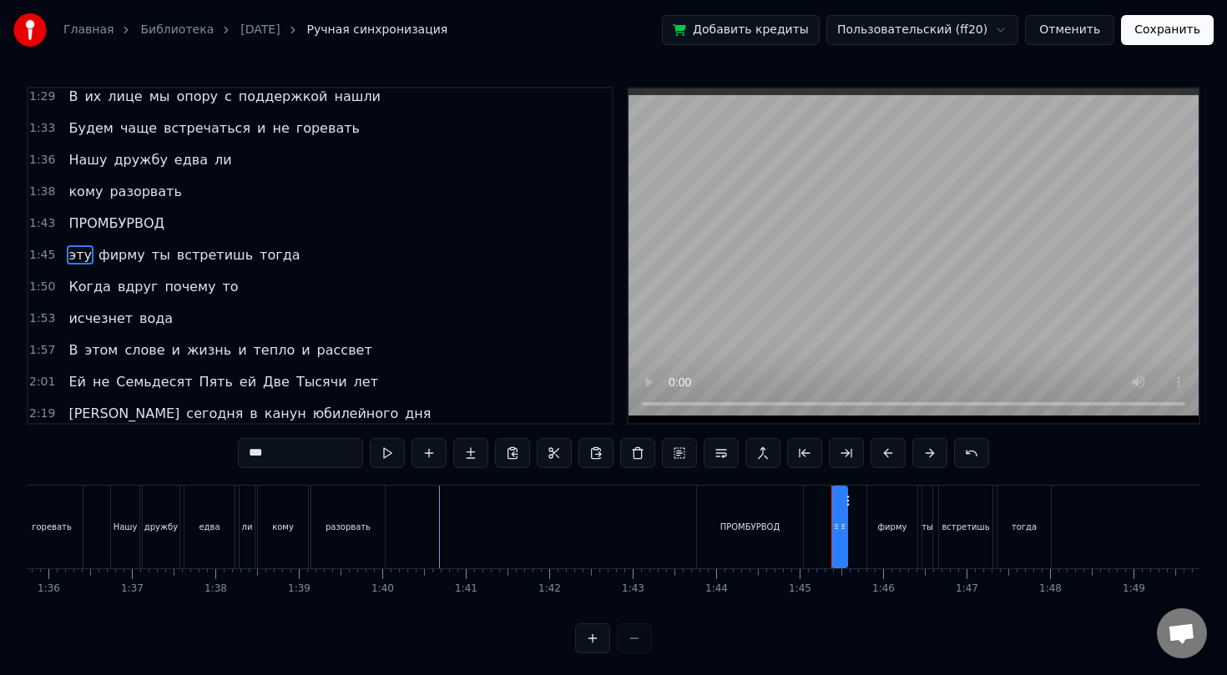
click at [589, 643] on button at bounding box center [592, 638] width 35 height 30
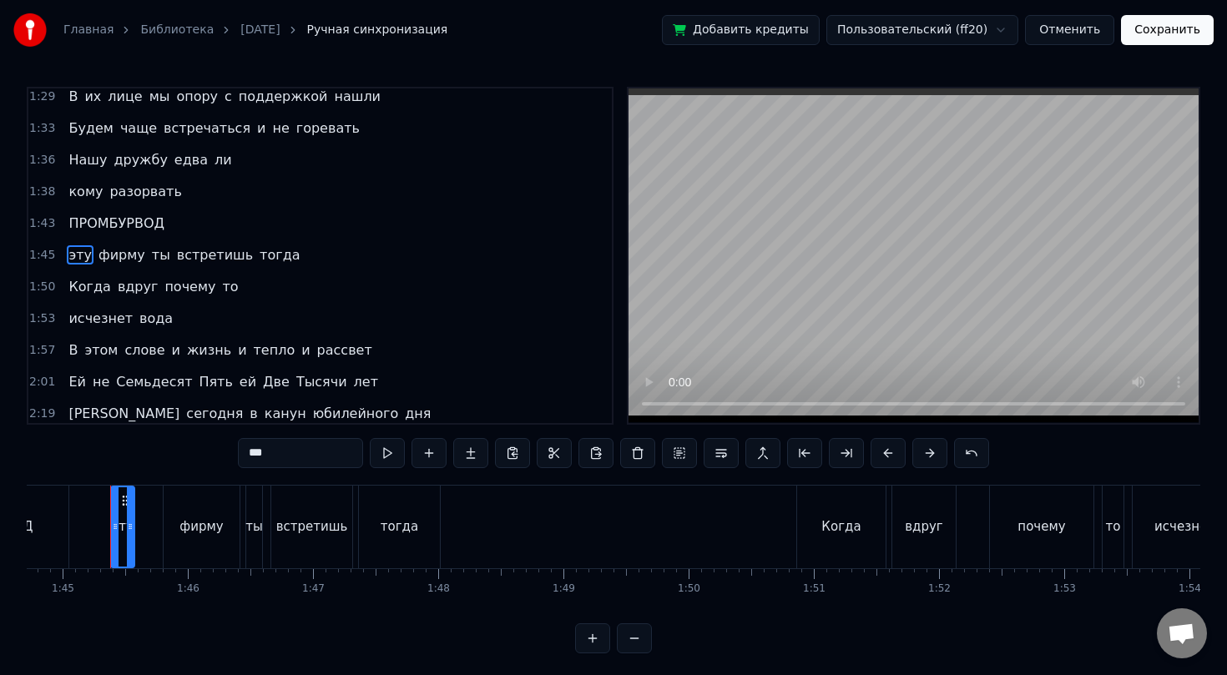
click at [589, 643] on button at bounding box center [592, 638] width 35 height 30
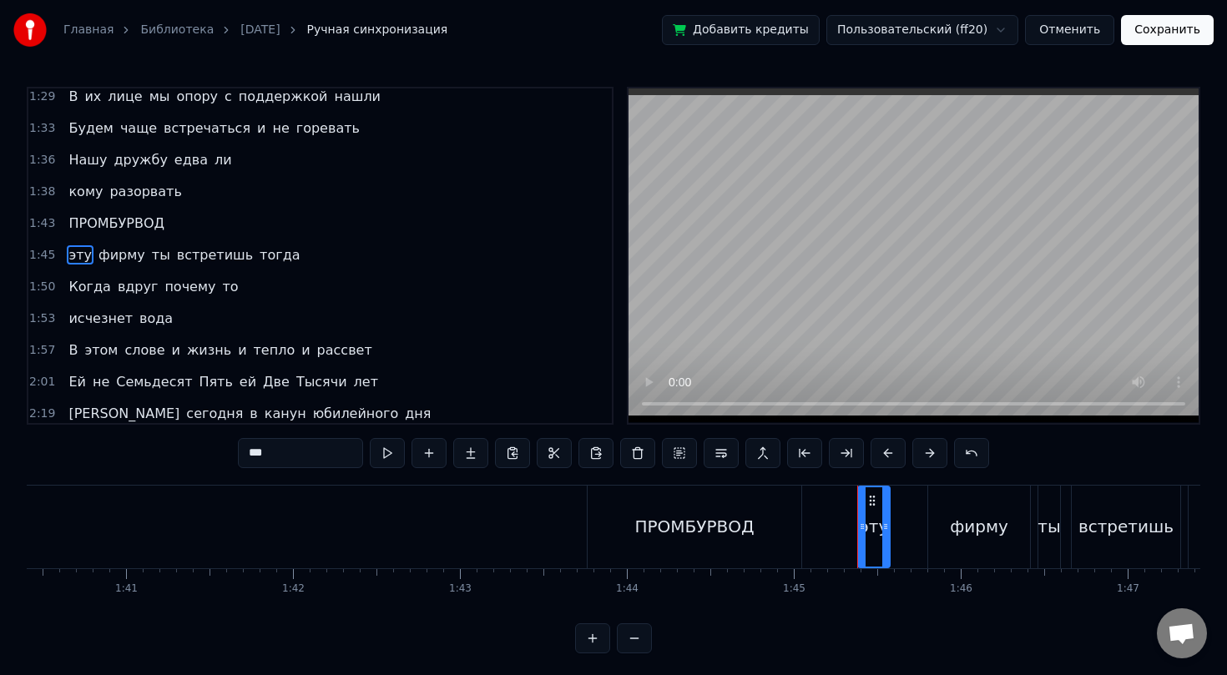
scroll to position [0, 17506]
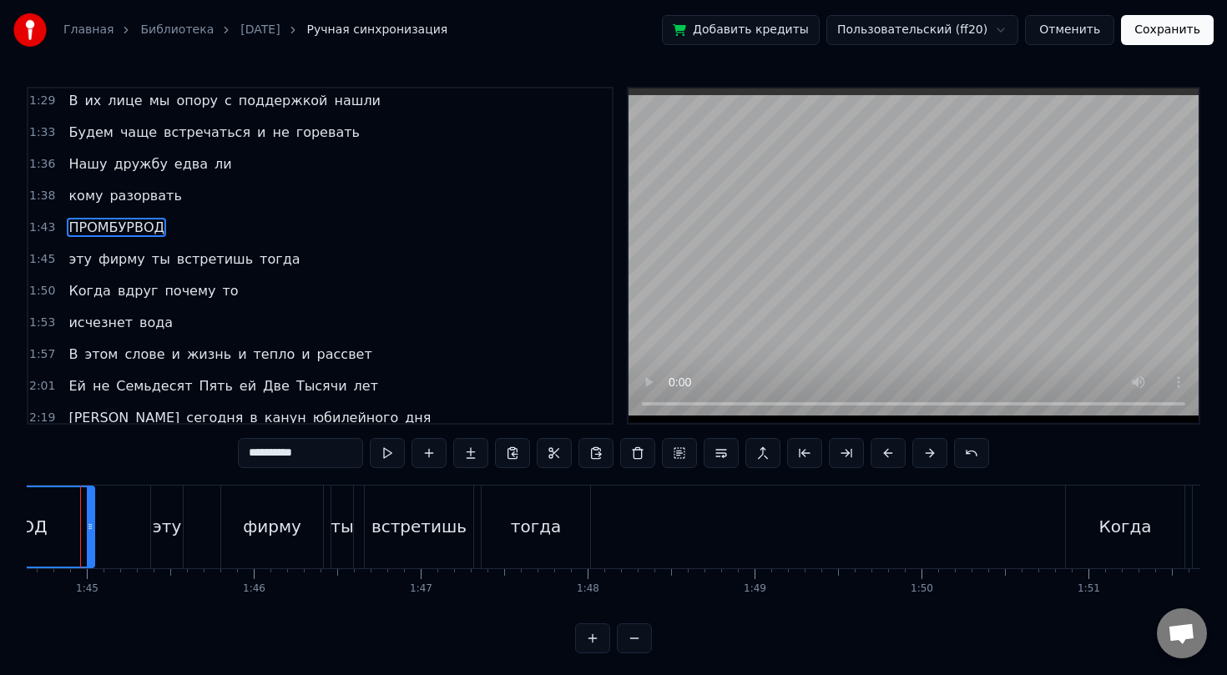
scroll to position [0, 17436]
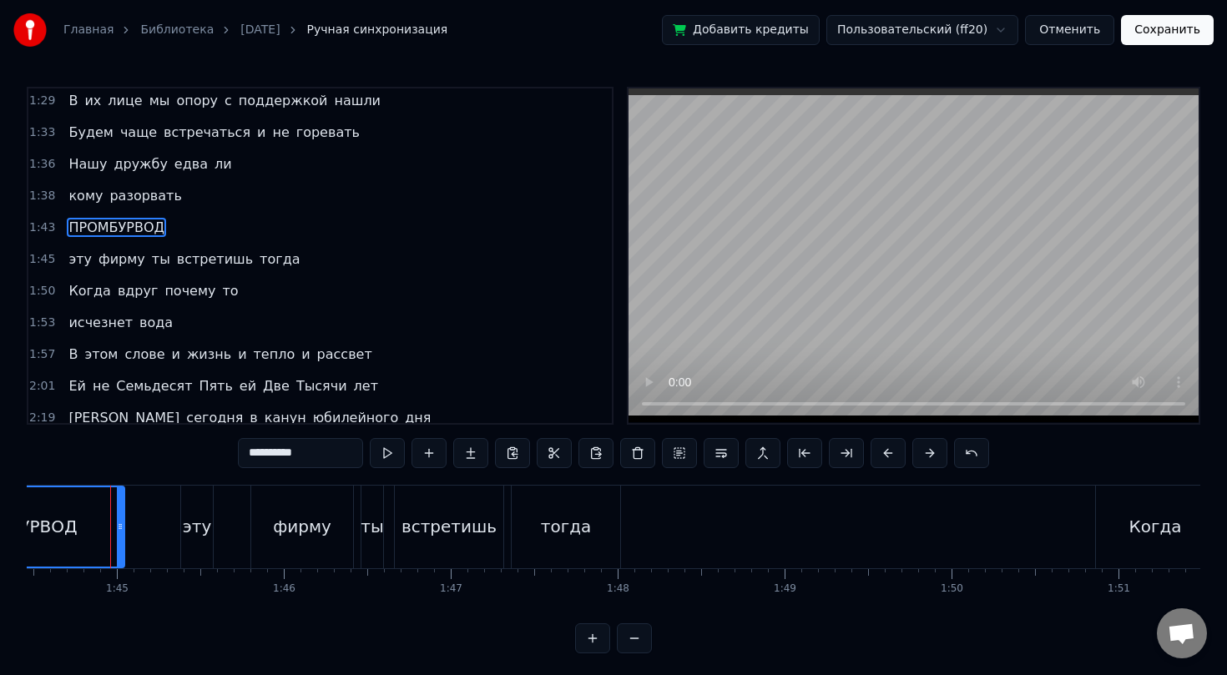
click at [197, 526] on div "эту" at bounding box center [197, 526] width 28 height 25
type input "***"
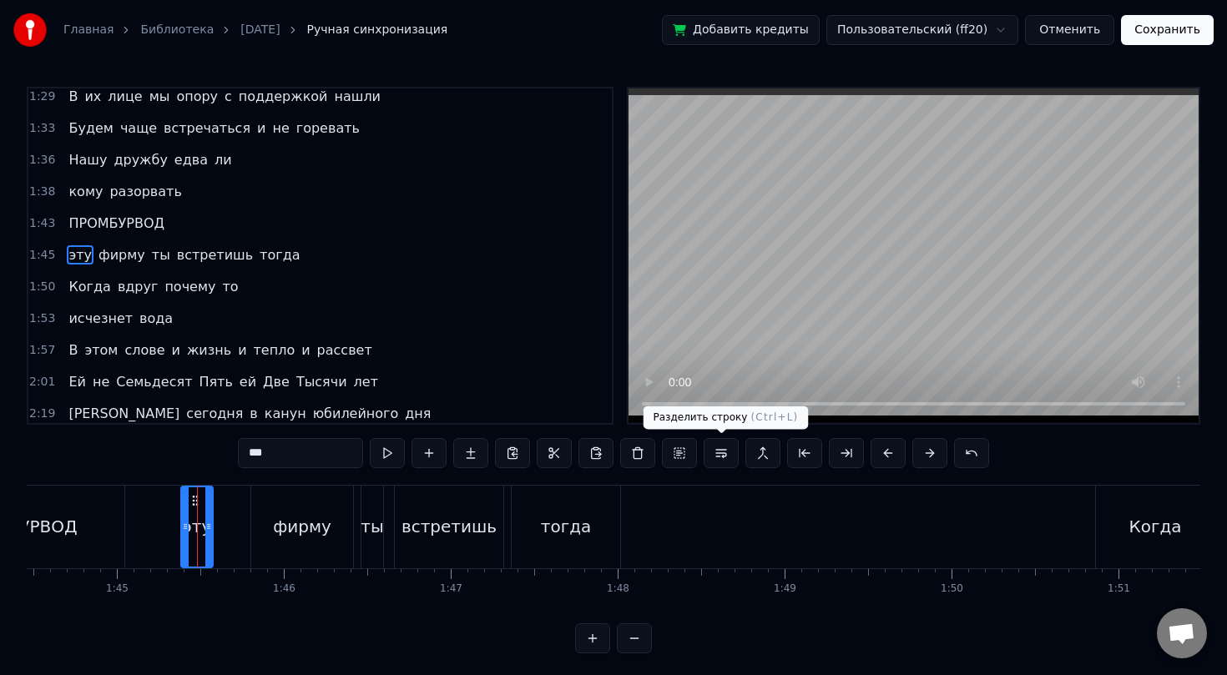
click at [718, 457] on button at bounding box center [721, 453] width 35 height 30
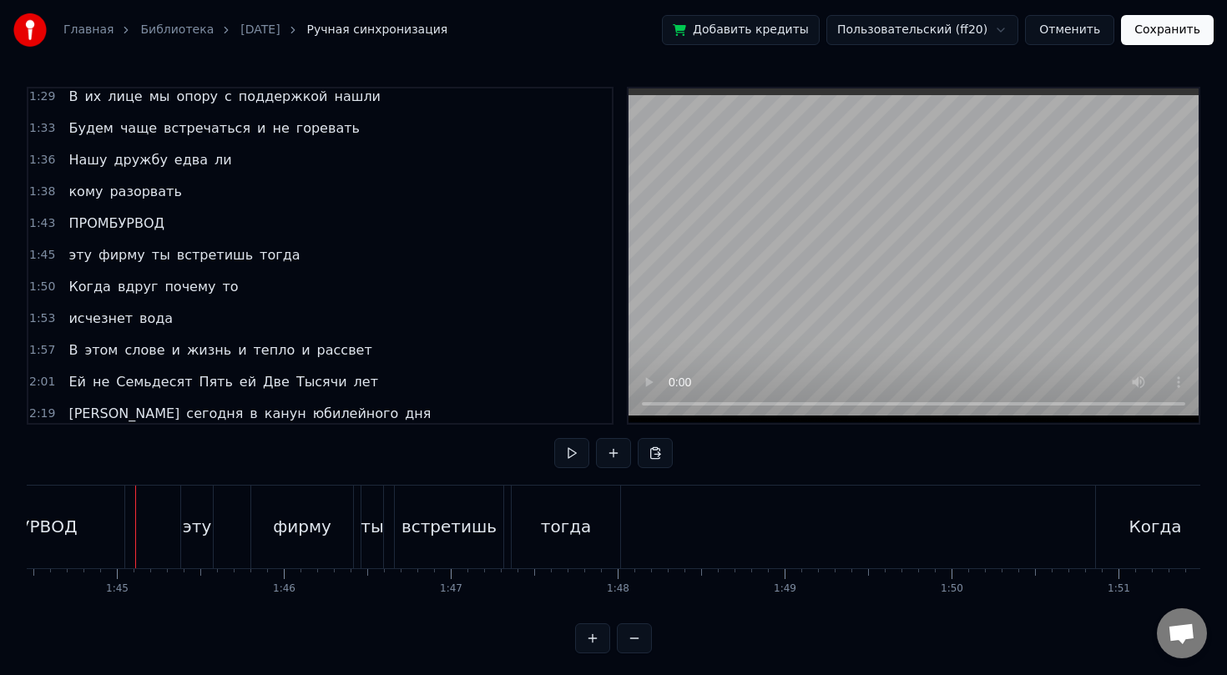
click at [203, 512] on div "эту" at bounding box center [197, 527] width 32 height 83
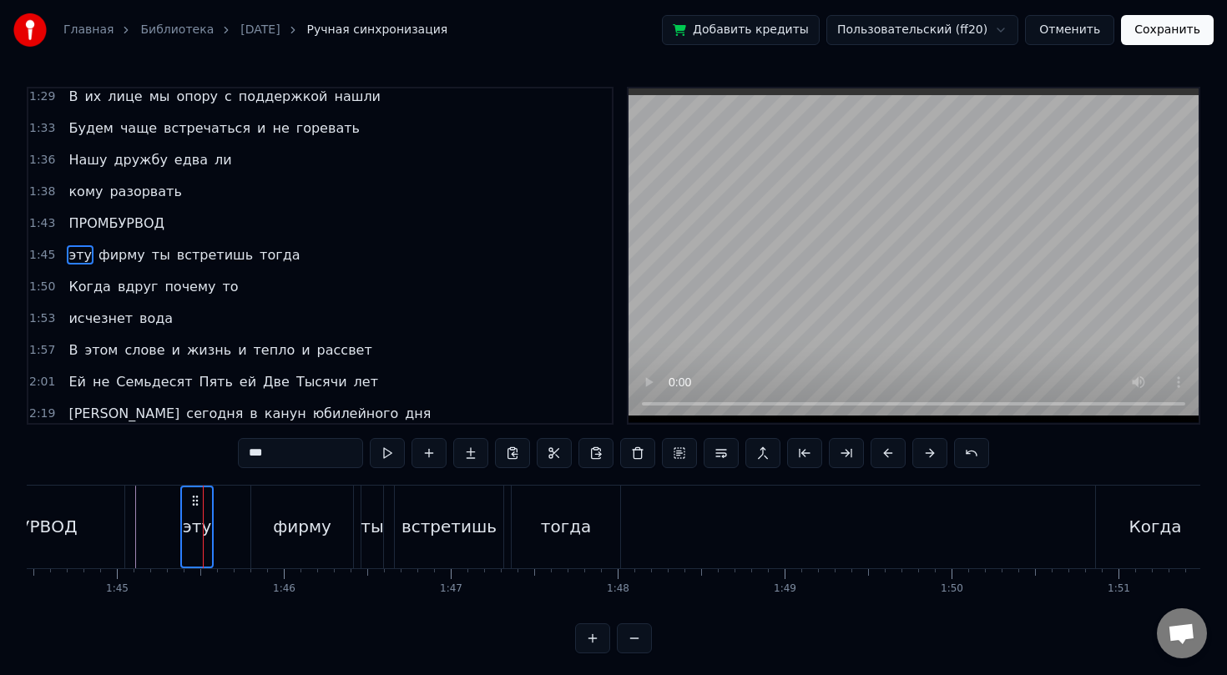
click at [295, 522] on div "фирму" at bounding box center [302, 526] width 58 height 25
click at [369, 522] on div "ты" at bounding box center [372, 526] width 23 height 25
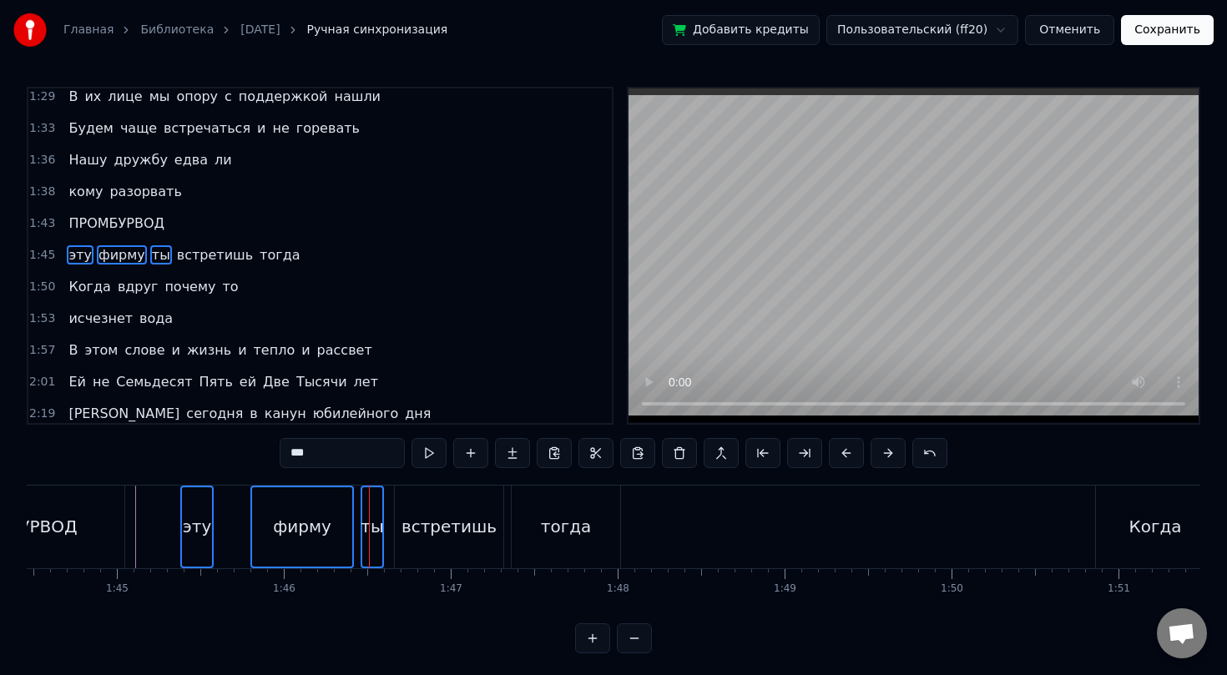
click at [443, 526] on div "встретишь" at bounding box center [448, 526] width 95 height 25
click at [565, 510] on div "тогда" at bounding box center [566, 527] width 108 height 83
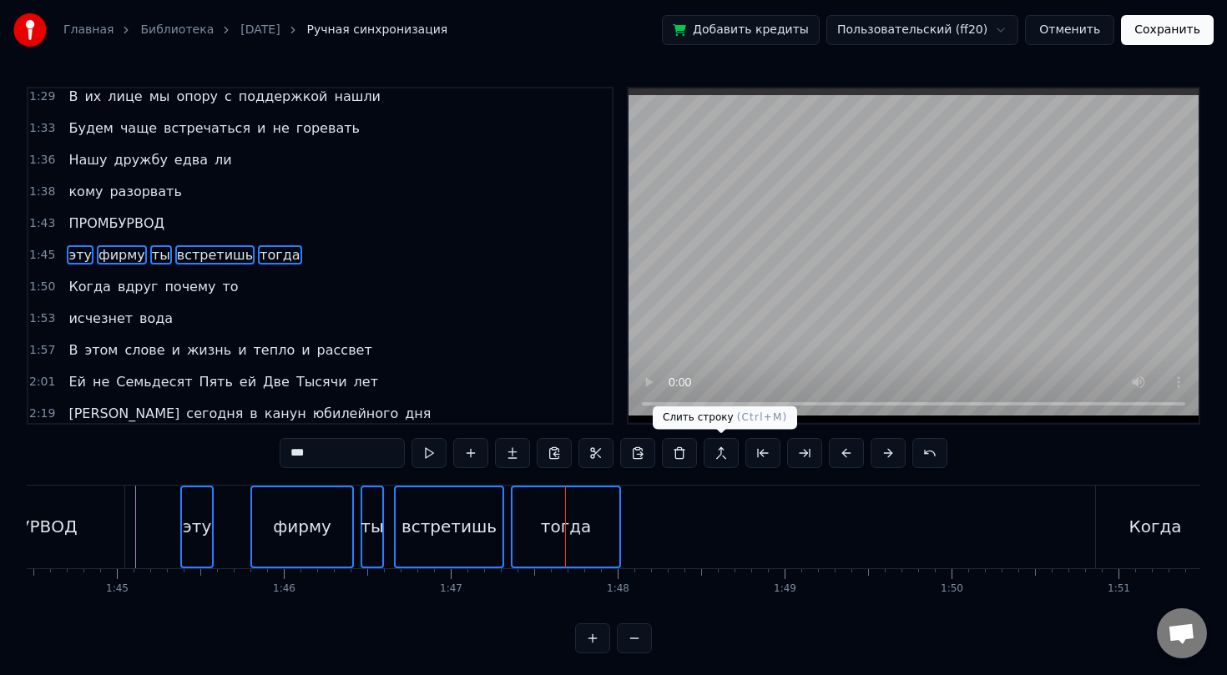
click at [714, 455] on button at bounding box center [721, 453] width 35 height 30
click at [724, 455] on button at bounding box center [721, 453] width 35 height 30
click at [112, 518] on div "ПРОМБУРВОД" at bounding box center [18, 527] width 214 height 83
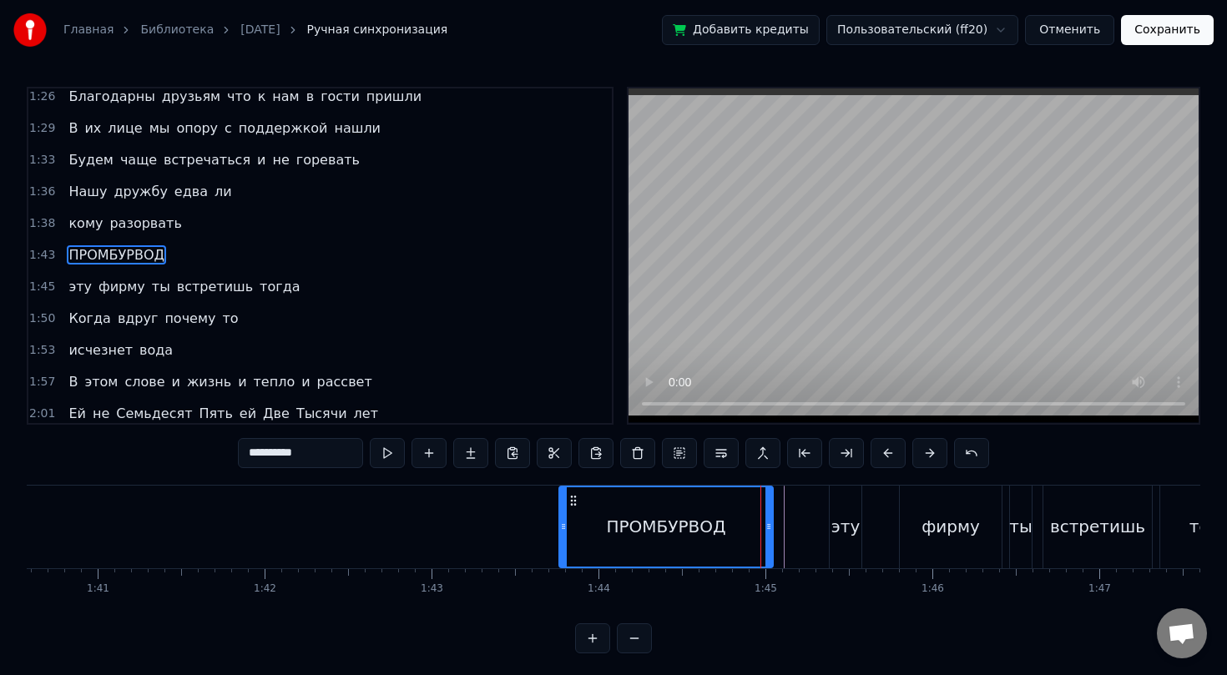
scroll to position [0, 16787]
click at [672, 452] on button at bounding box center [679, 453] width 35 height 30
click at [682, 504] on div "ПРОМБУРВОД" at bounding box center [667, 526] width 212 height 79
drag, startPoint x: 767, startPoint y: 517, endPoint x: 714, endPoint y: 522, distance: 52.8
click at [714, 523] on div at bounding box center [716, 526] width 7 height 79
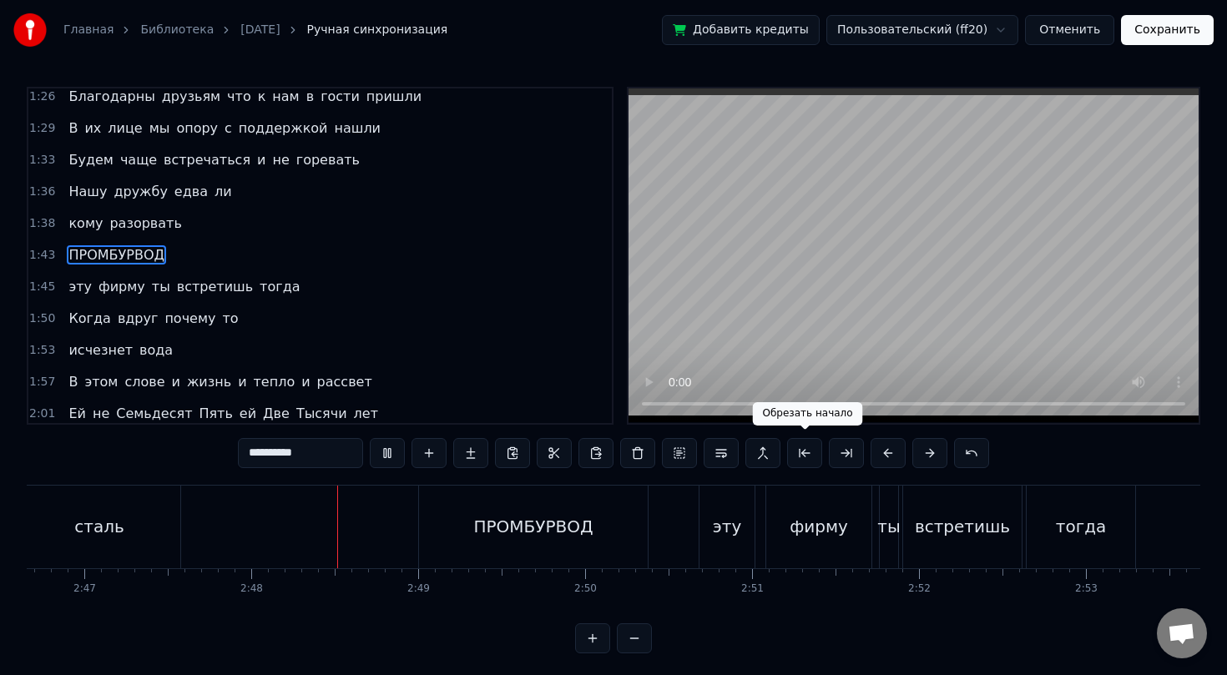
scroll to position [4, 0]
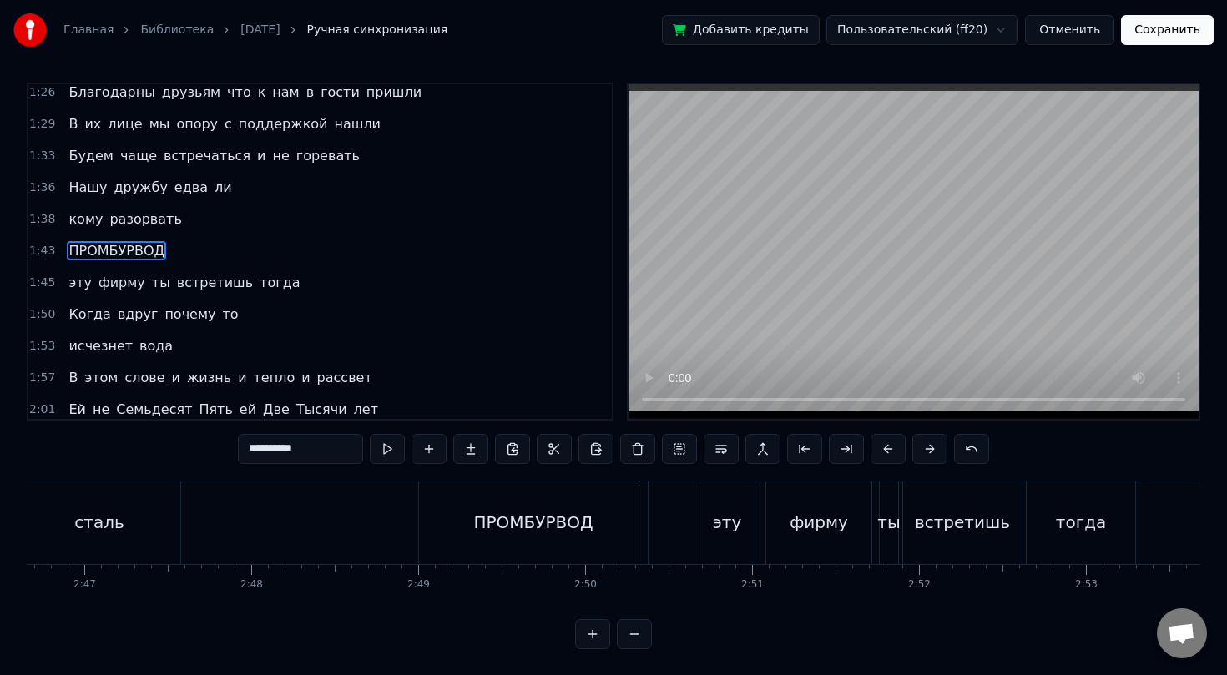
click at [588, 532] on div "ПРОМБУРВОД" at bounding box center [532, 522] width 119 height 25
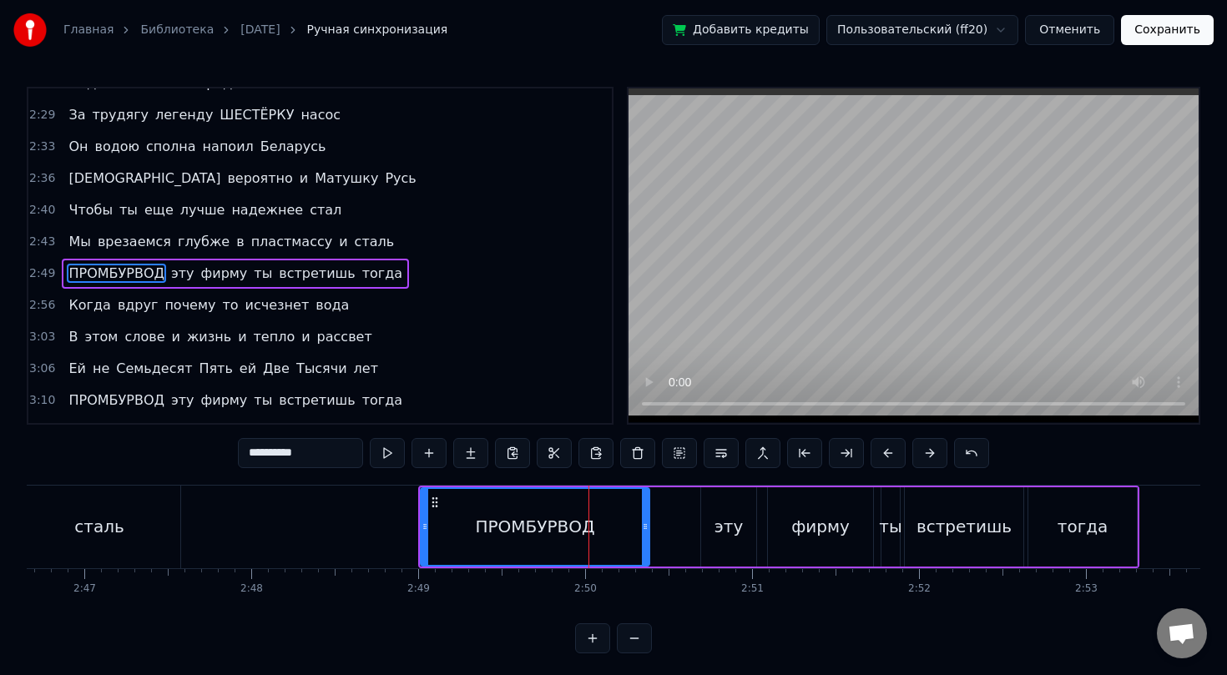
scroll to position [959, 0]
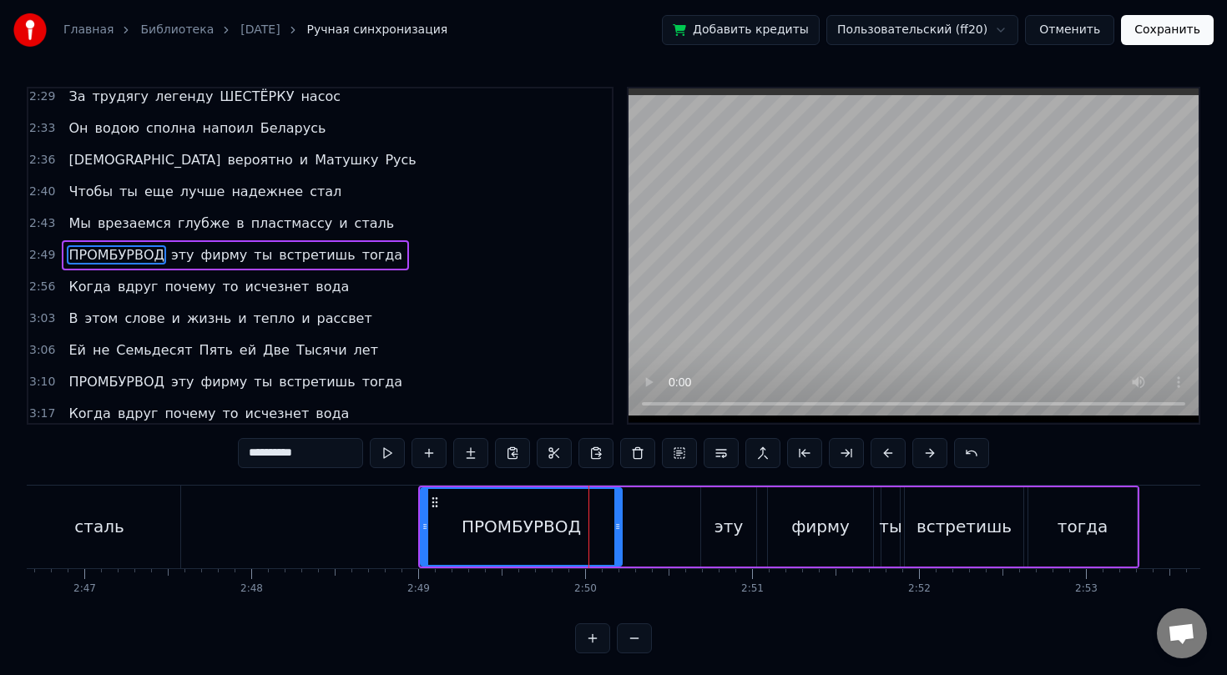
drag, startPoint x: 644, startPoint y: 527, endPoint x: 617, endPoint y: 531, distance: 27.9
click at [617, 531] on icon at bounding box center [617, 526] width 7 height 13
click at [181, 257] on span "эту" at bounding box center [182, 254] width 27 height 19
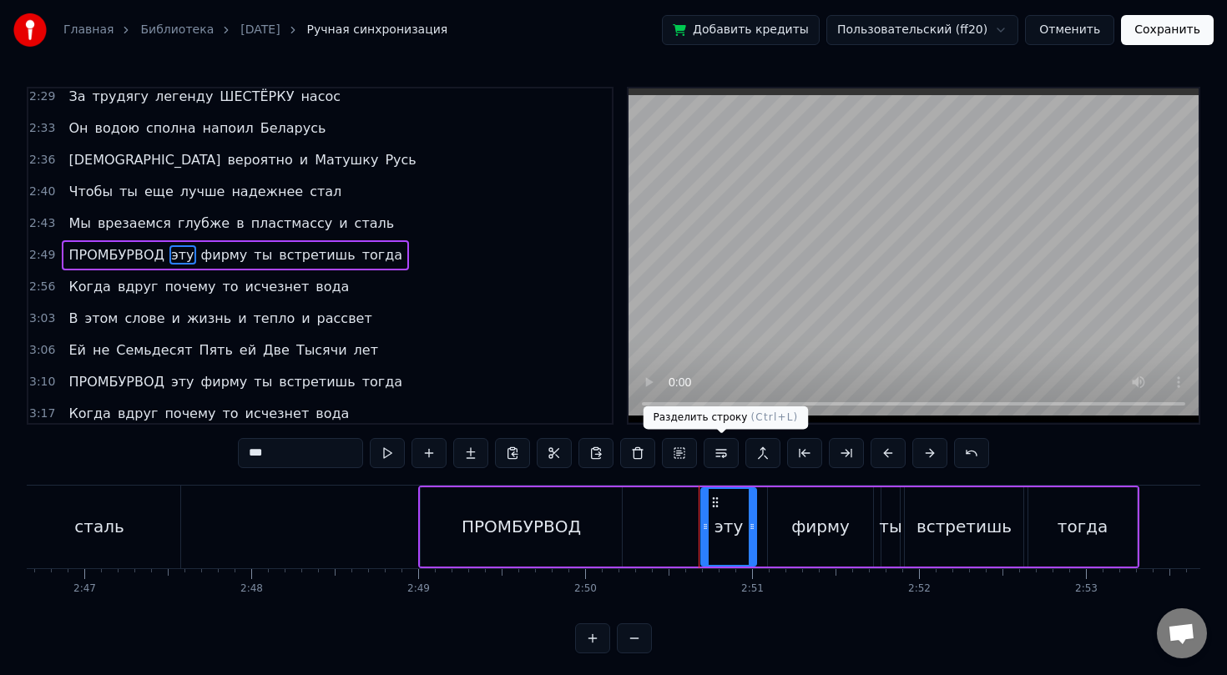
click at [716, 452] on button at bounding box center [721, 453] width 35 height 30
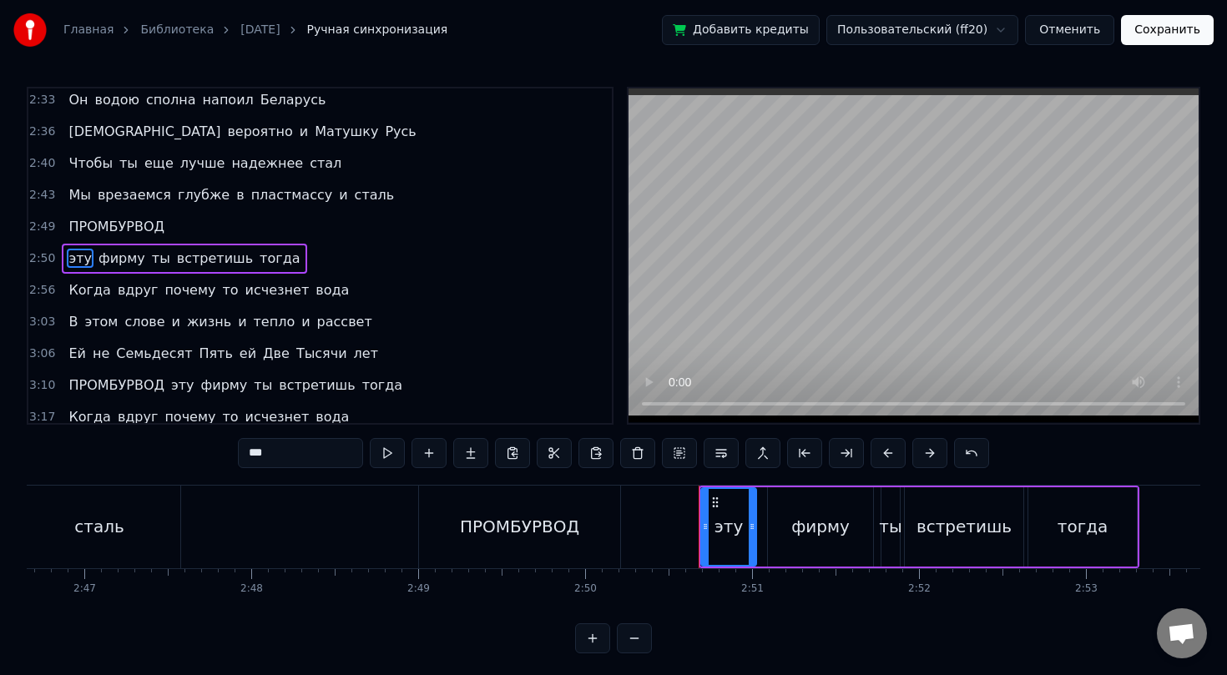
scroll to position [991, 0]
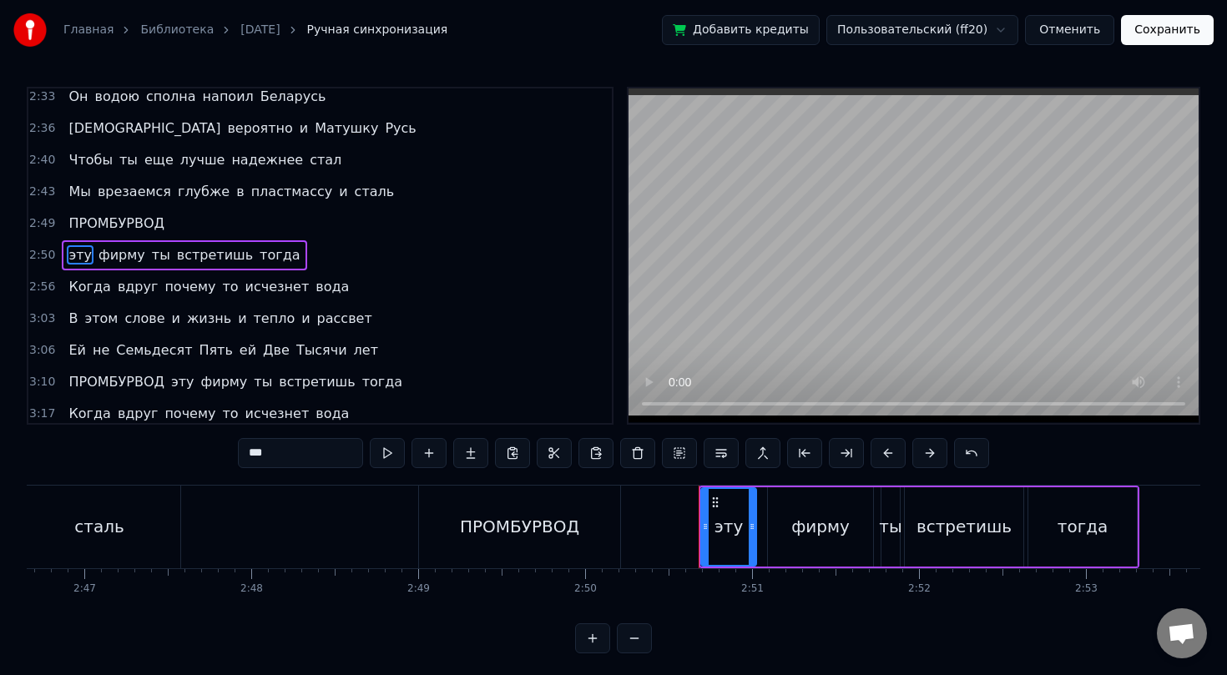
click at [550, 537] on div "ПРОМБУРВОД" at bounding box center [519, 526] width 119 height 25
type input "**********"
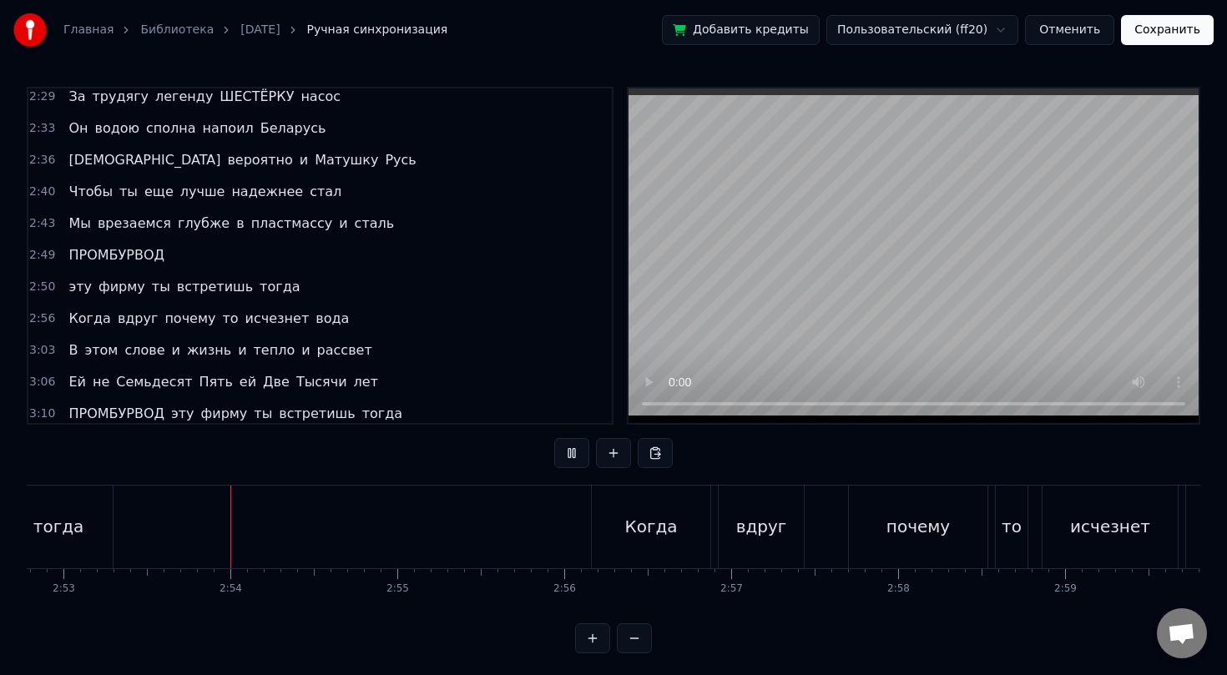
scroll to position [0, 28841]
click at [631, 532] on div "Когда" at bounding box center [649, 526] width 53 height 25
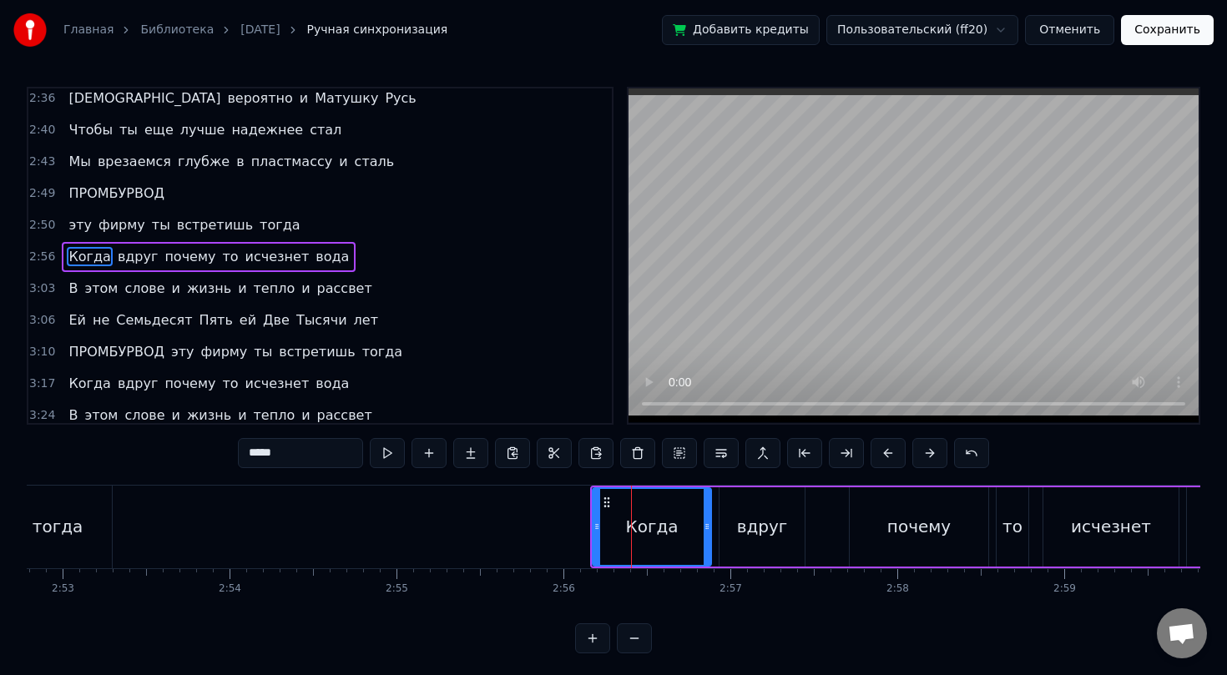
scroll to position [1022, 0]
click at [1012, 534] on div "то" at bounding box center [1012, 526] width 20 height 25
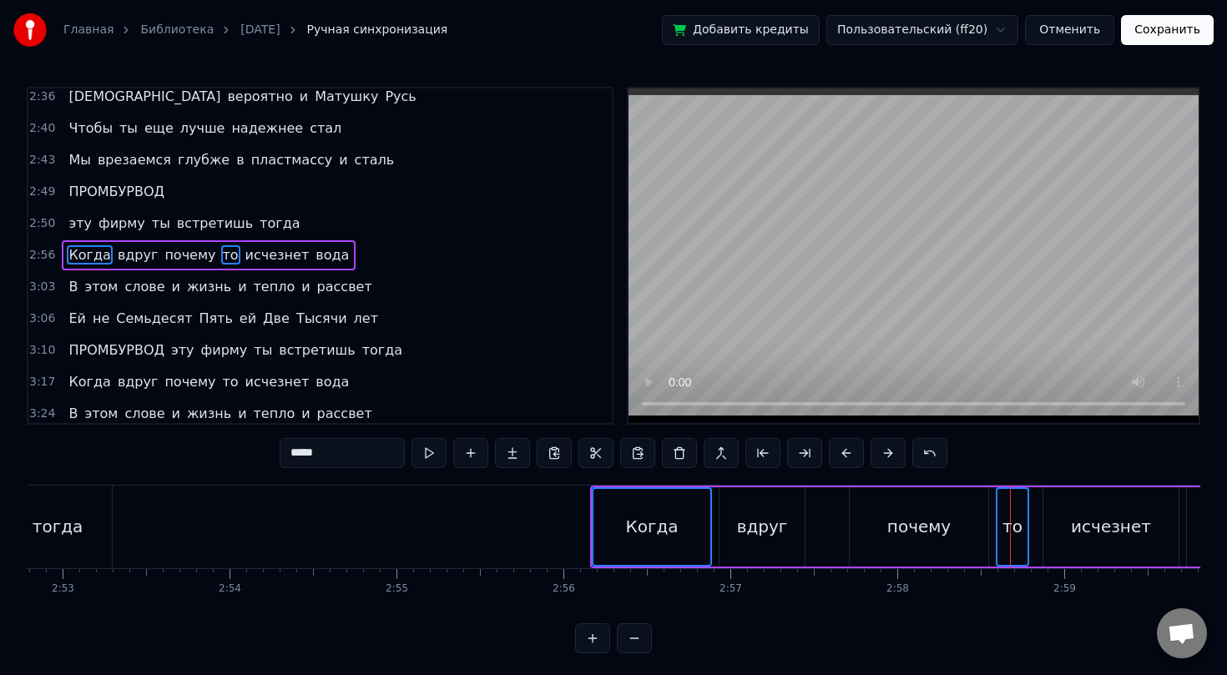
click at [925, 535] on div "почему" at bounding box center [918, 526] width 63 height 25
click at [790, 530] on div "вдруг" at bounding box center [761, 526] width 85 height 79
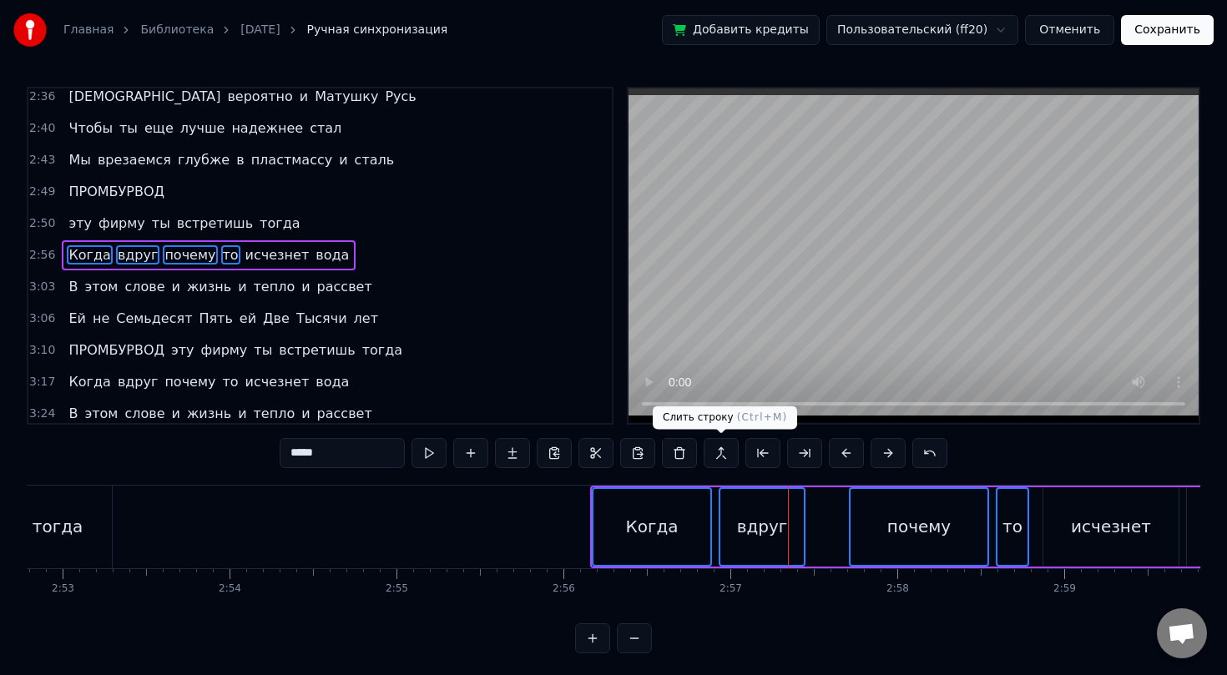
click at [724, 453] on button at bounding box center [721, 453] width 35 height 30
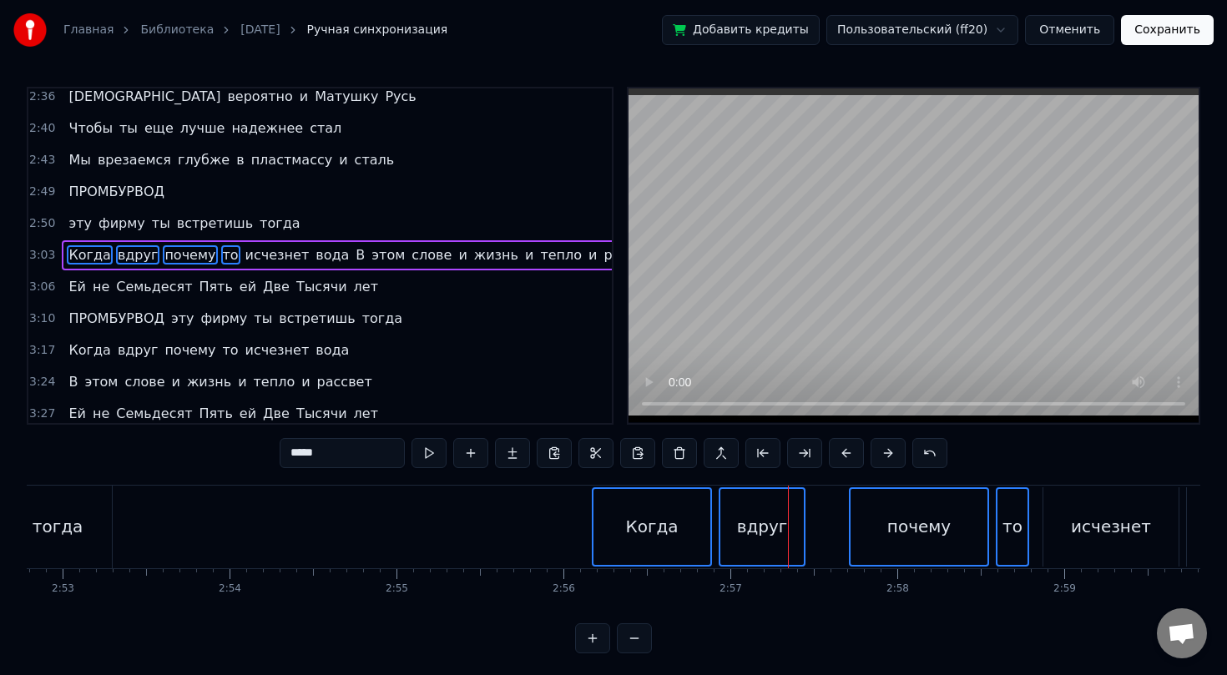
click at [260, 256] on span "исчезнет" at bounding box center [278, 254] width 68 height 19
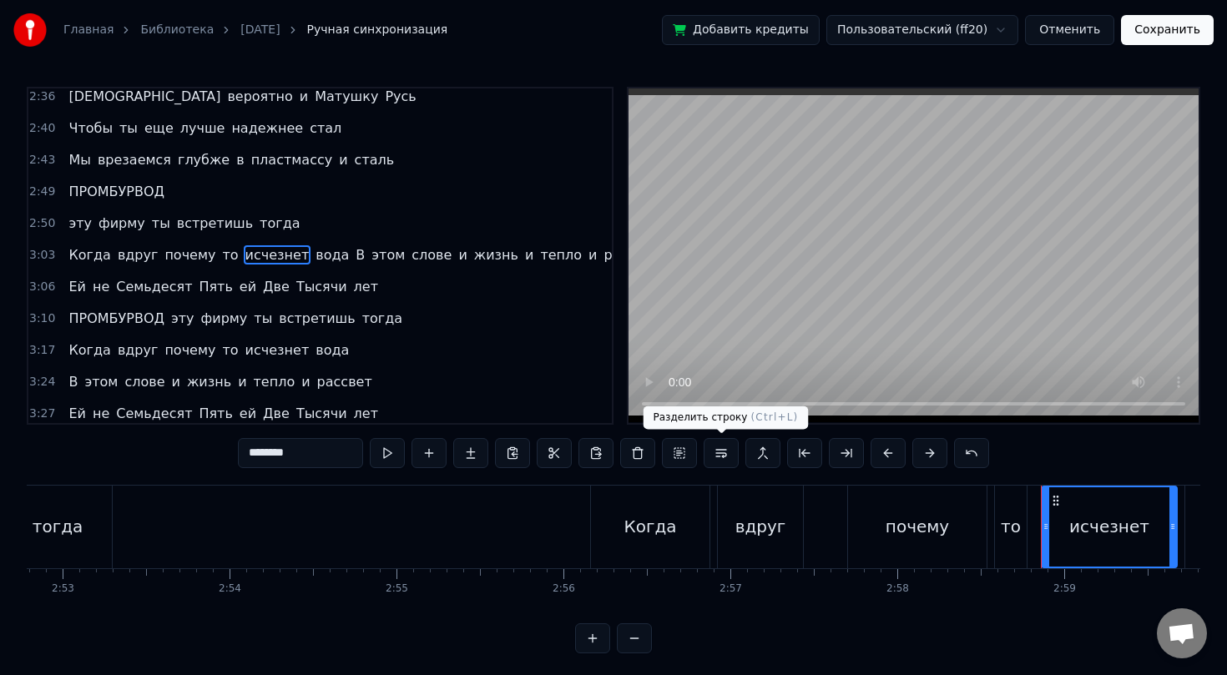
click at [718, 453] on button at bounding box center [721, 453] width 35 height 30
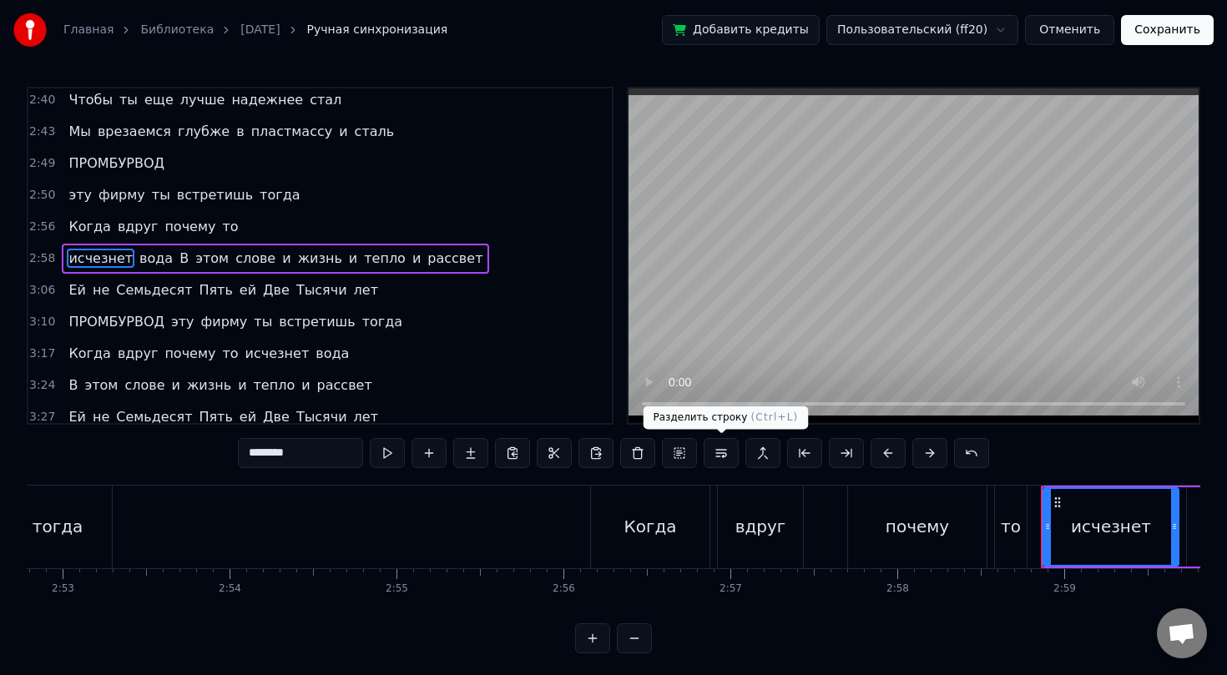
scroll to position [1054, 0]
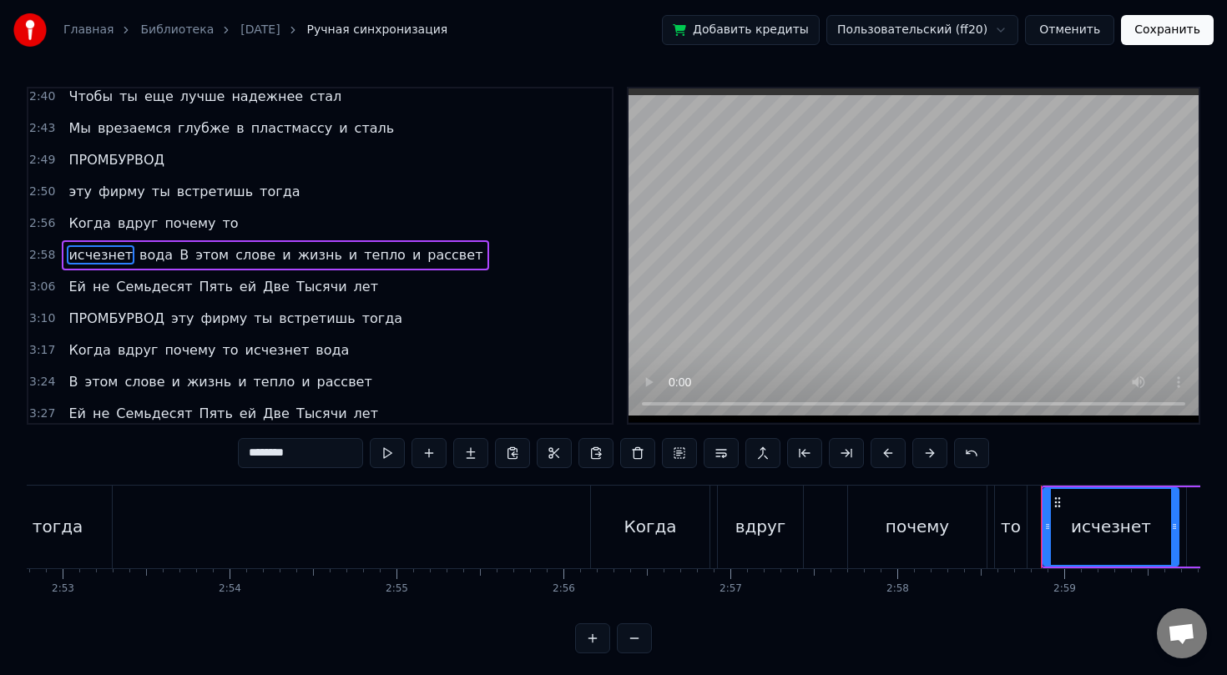
click at [74, 224] on span "Когда" at bounding box center [89, 223] width 45 height 19
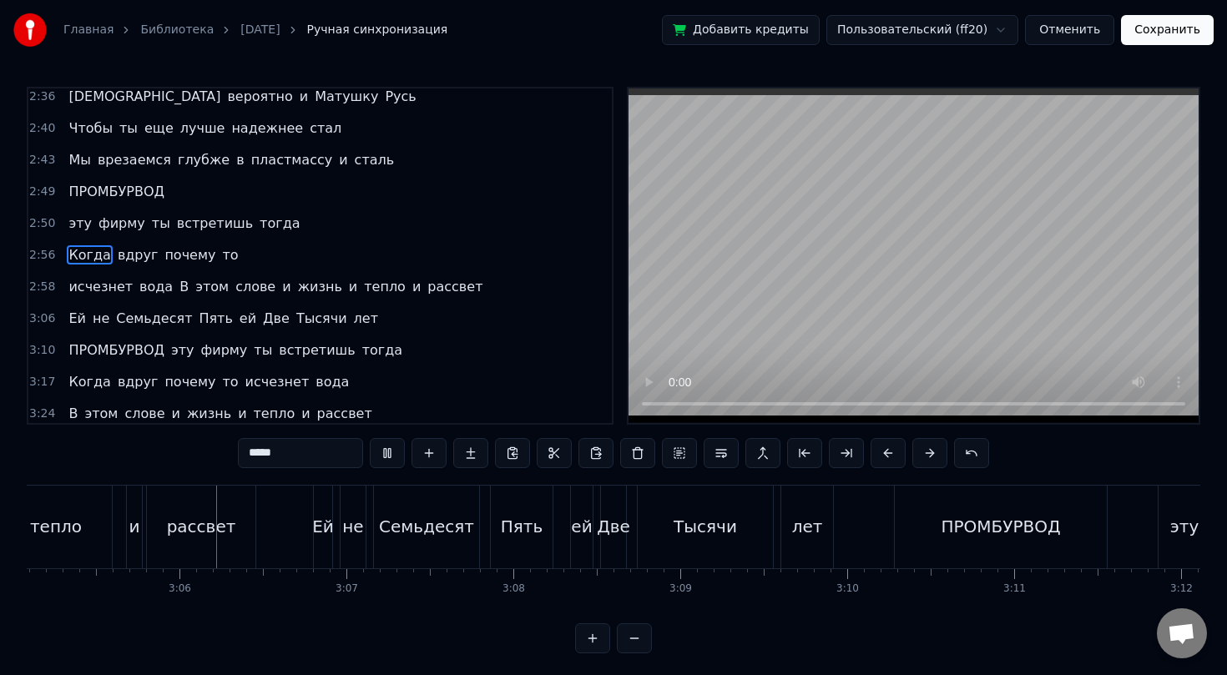
scroll to position [0, 30904]
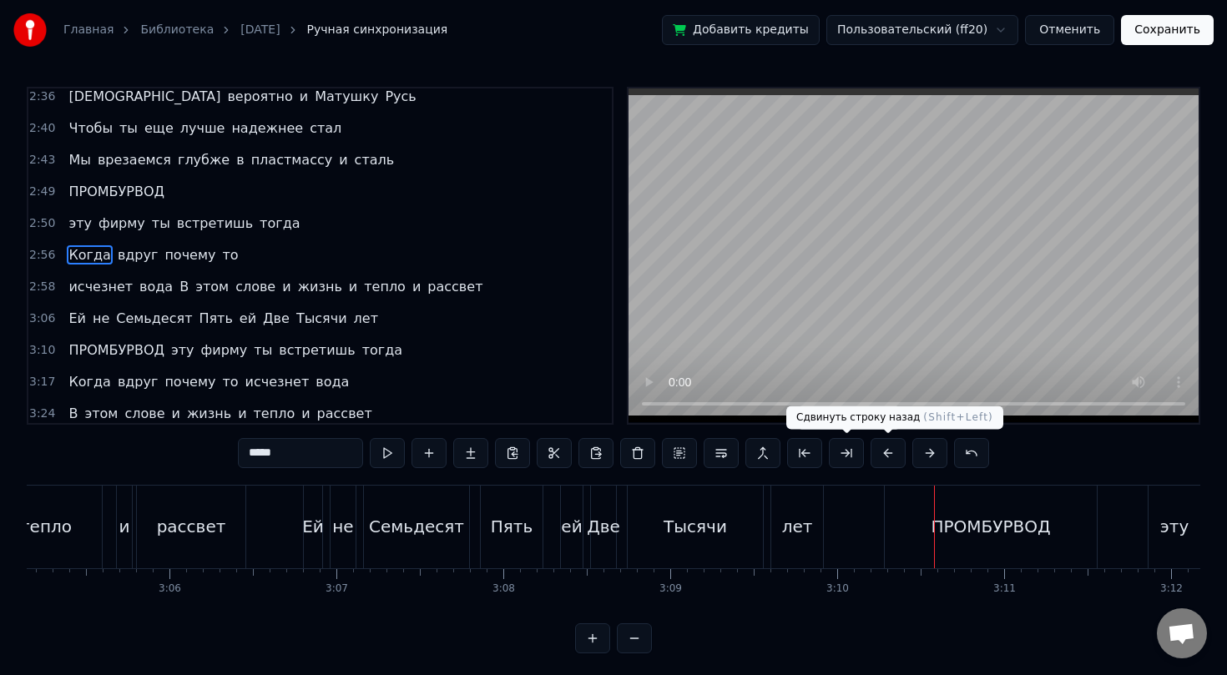
click at [975, 512] on div "ПРОМБУРВОД" at bounding box center [991, 527] width 212 height 83
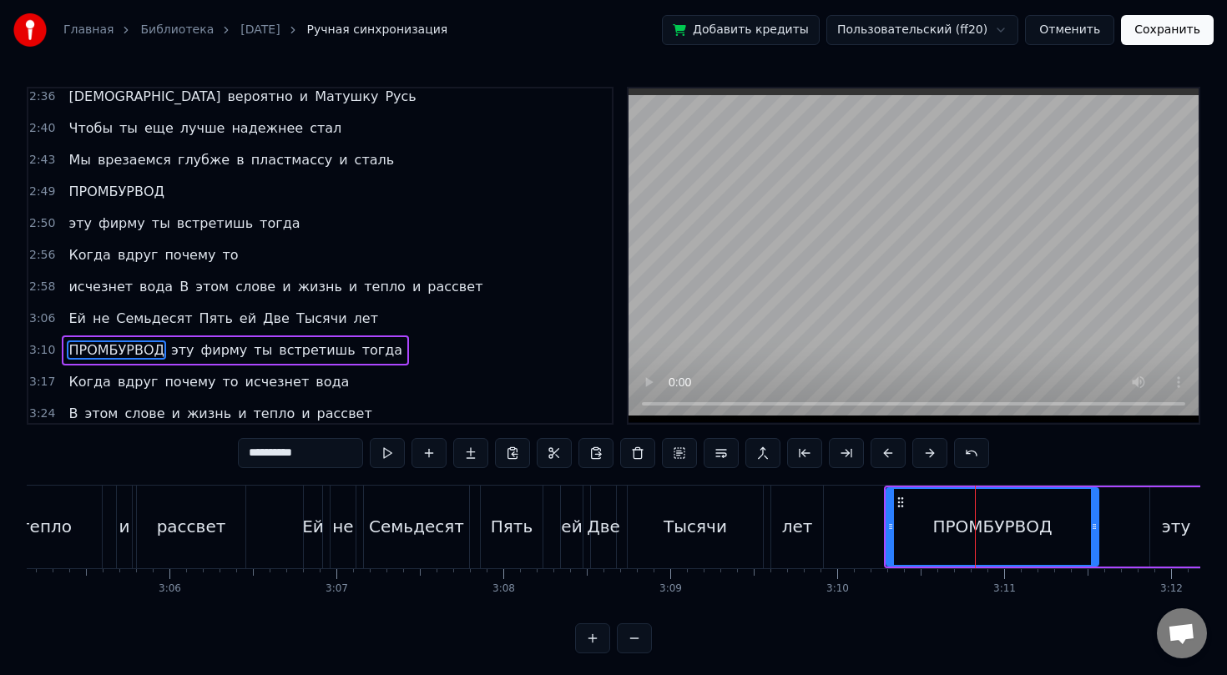
scroll to position [1061, 0]
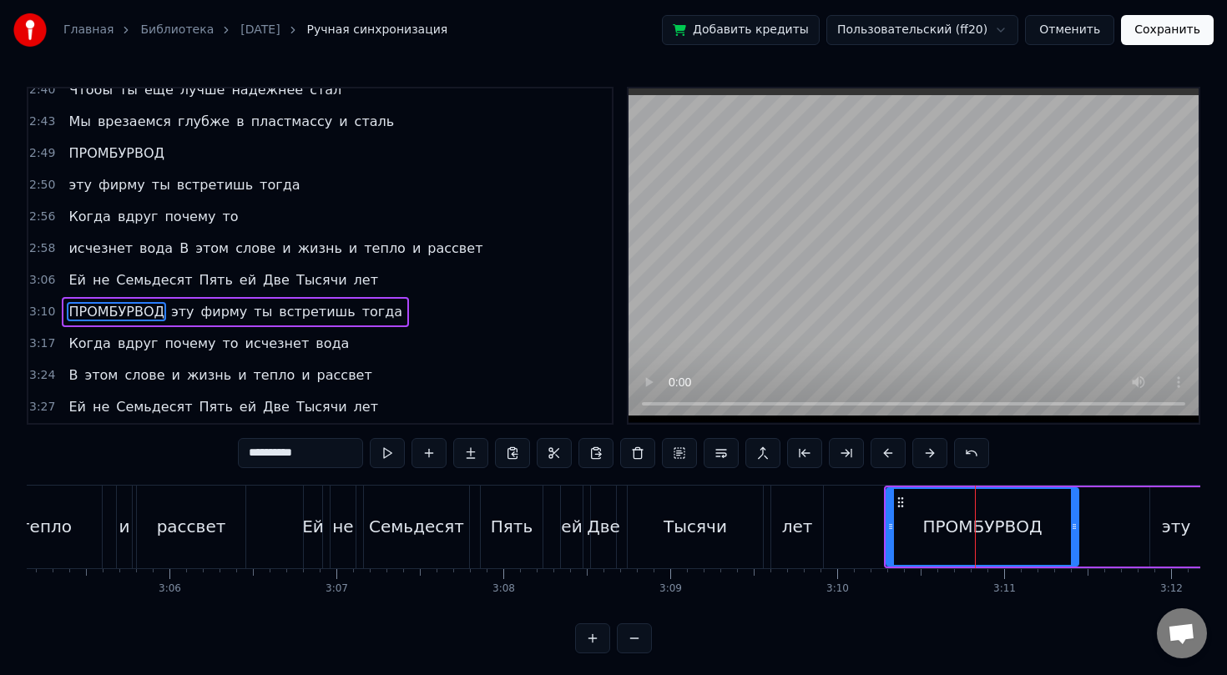
drag, startPoint x: 1092, startPoint y: 525, endPoint x: 1072, endPoint y: 527, distance: 20.1
click at [1072, 527] on icon at bounding box center [1074, 526] width 7 height 13
click at [177, 316] on span "эту" at bounding box center [182, 311] width 27 height 19
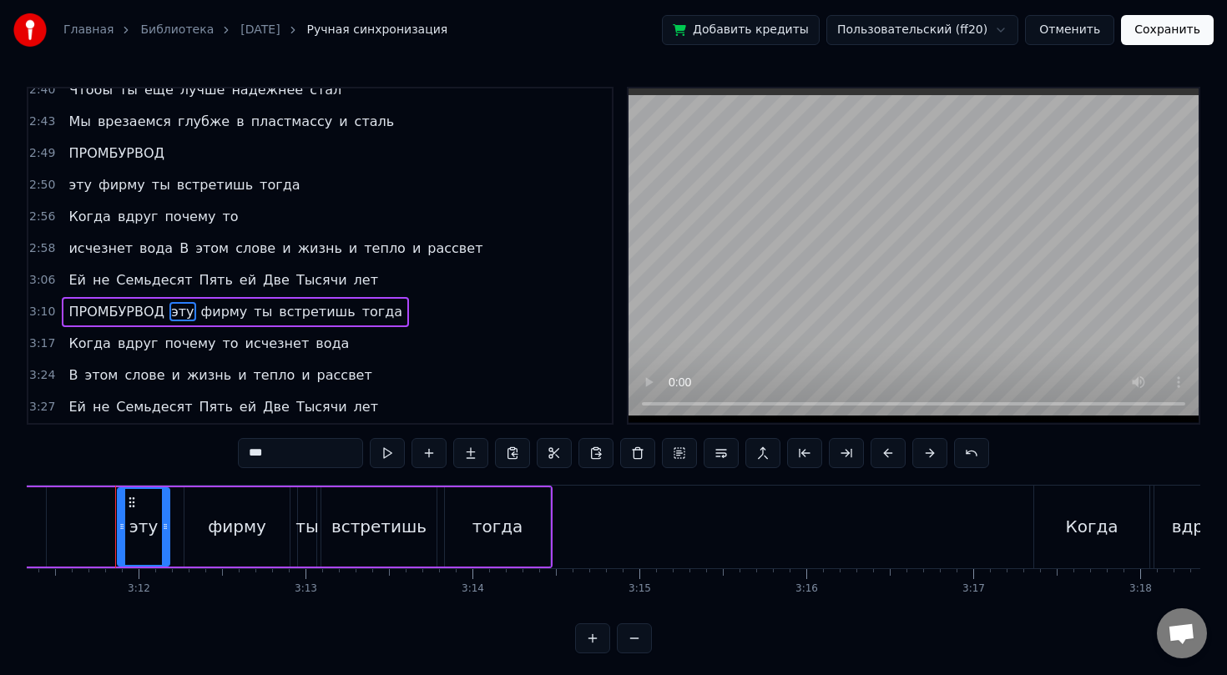
scroll to position [0, 31942]
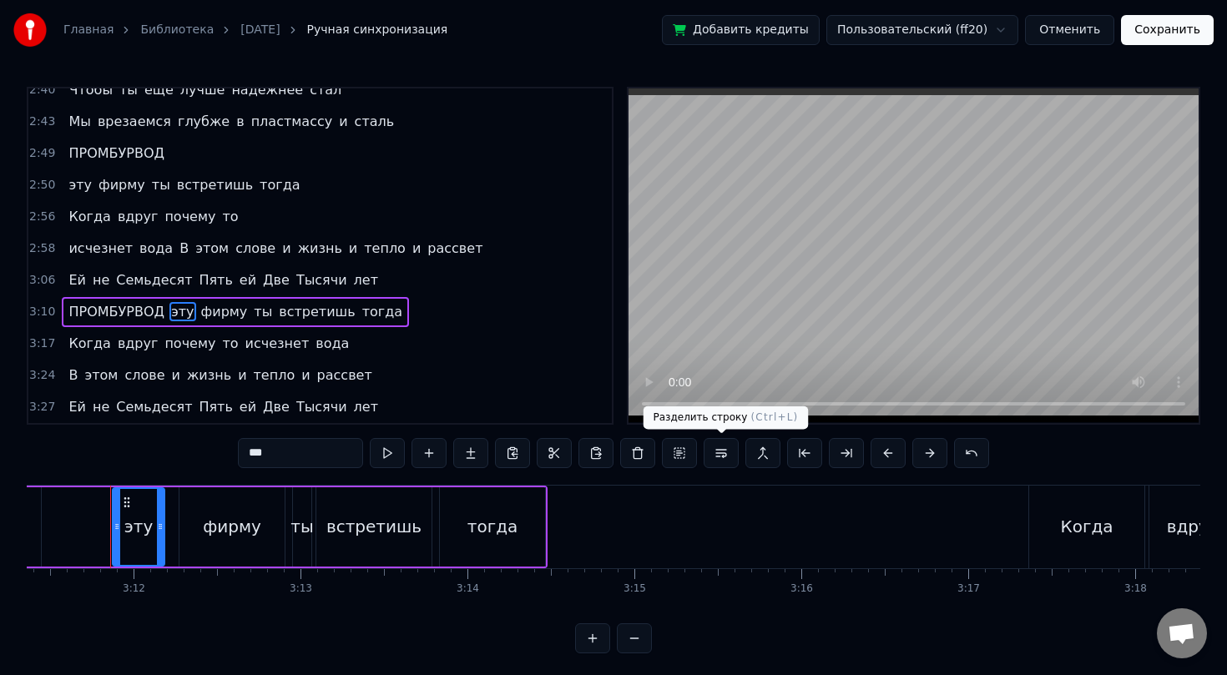
click at [724, 451] on button at bounding box center [721, 453] width 35 height 30
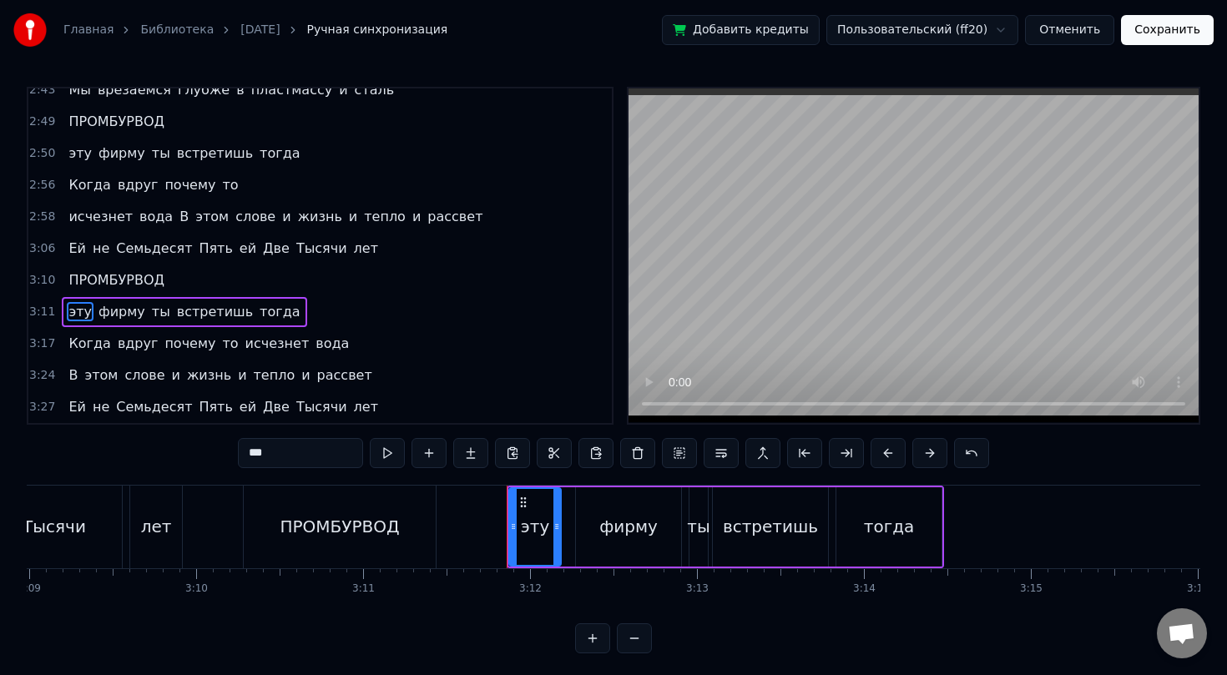
scroll to position [0, 31485]
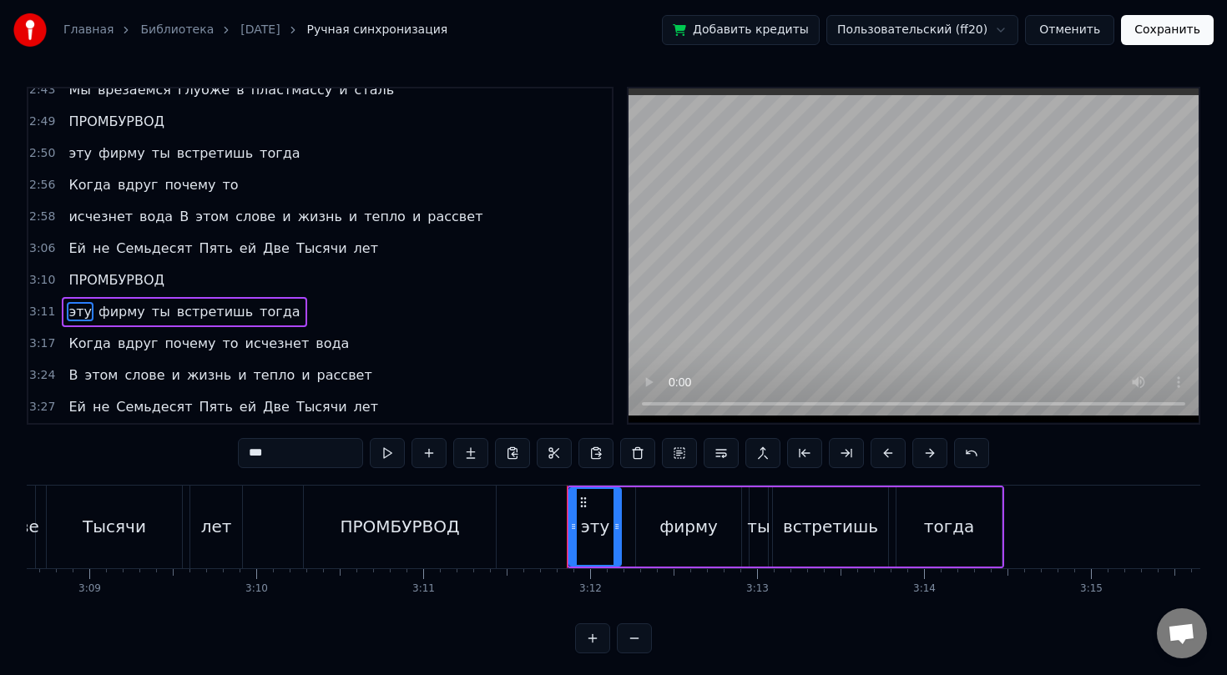
click at [435, 543] on div "ПРОМБУРВОД" at bounding box center [400, 527] width 192 height 83
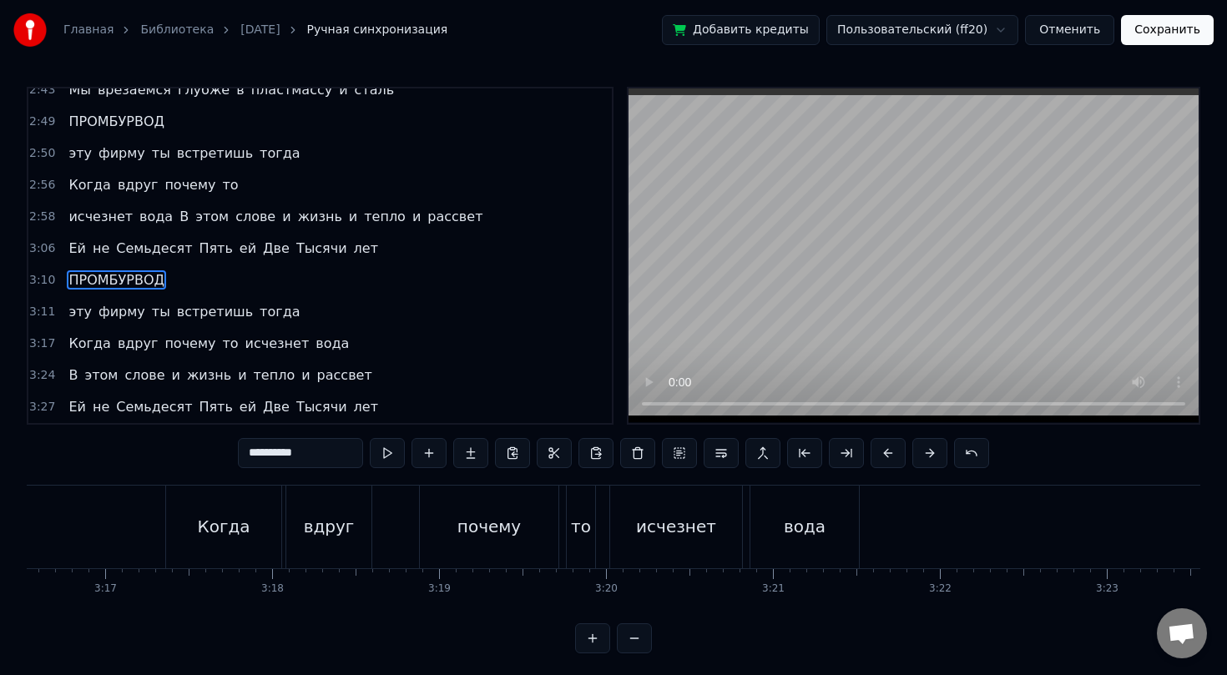
scroll to position [0, 32835]
click at [554, 526] on div "то" at bounding box center [551, 526] width 20 height 25
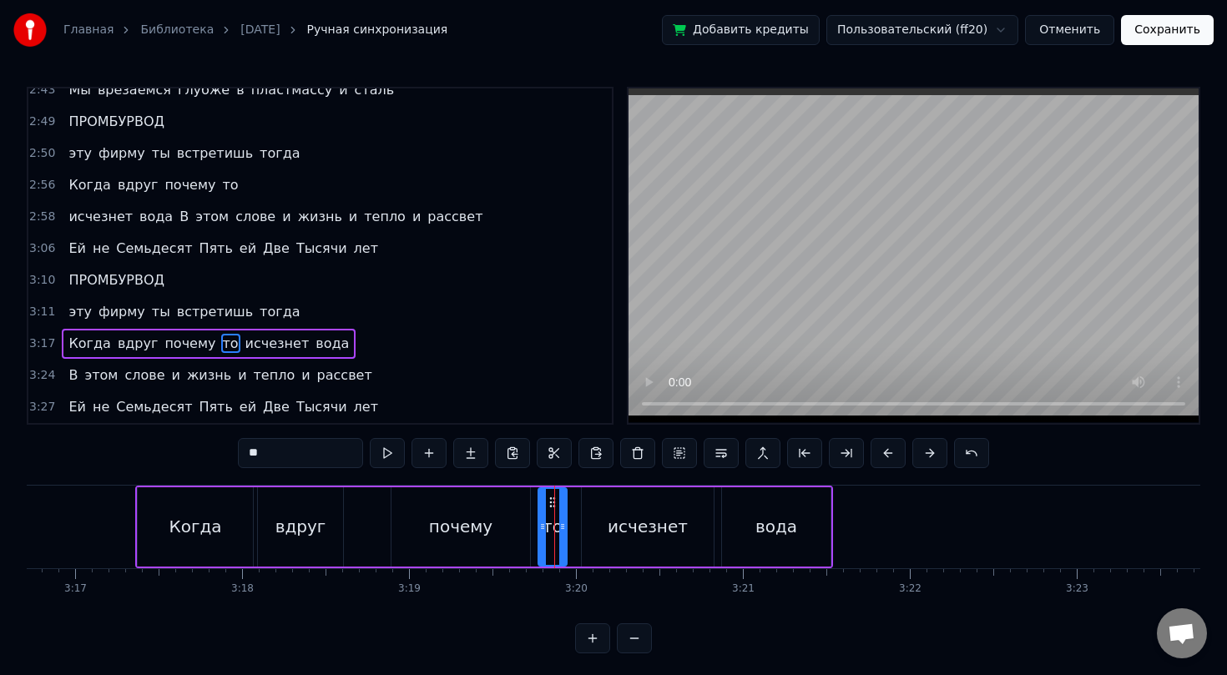
scroll to position [4, 0]
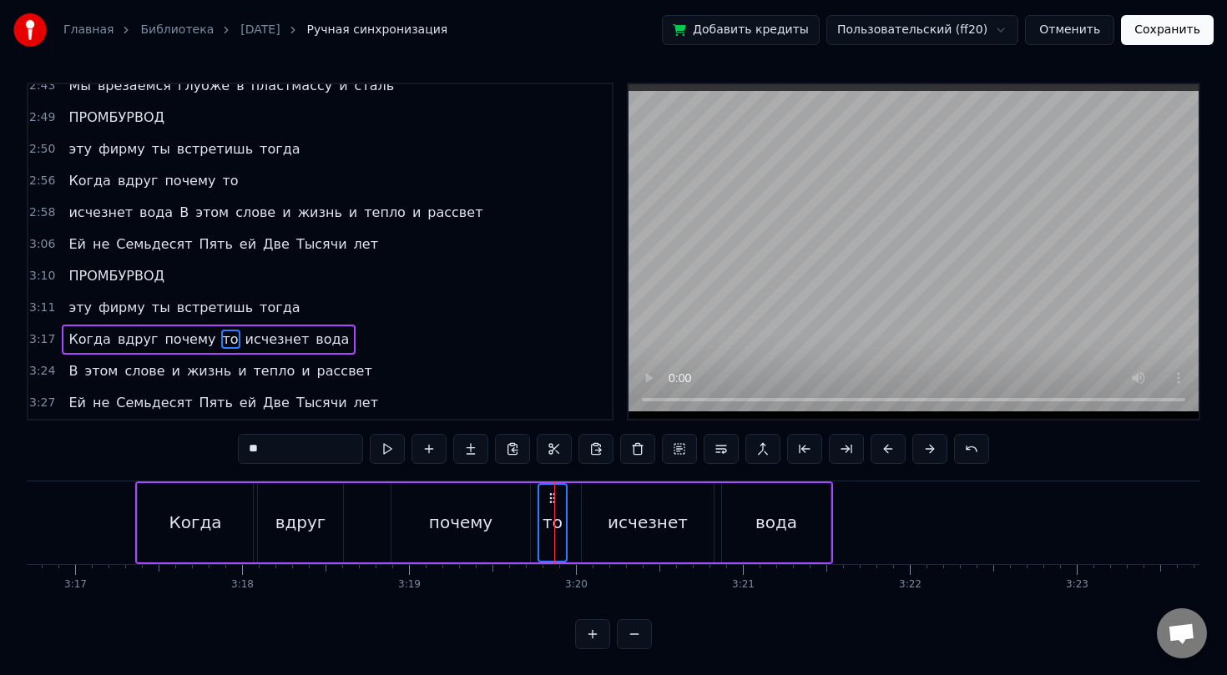
click at [221, 518] on div "Когда" at bounding box center [195, 522] width 115 height 79
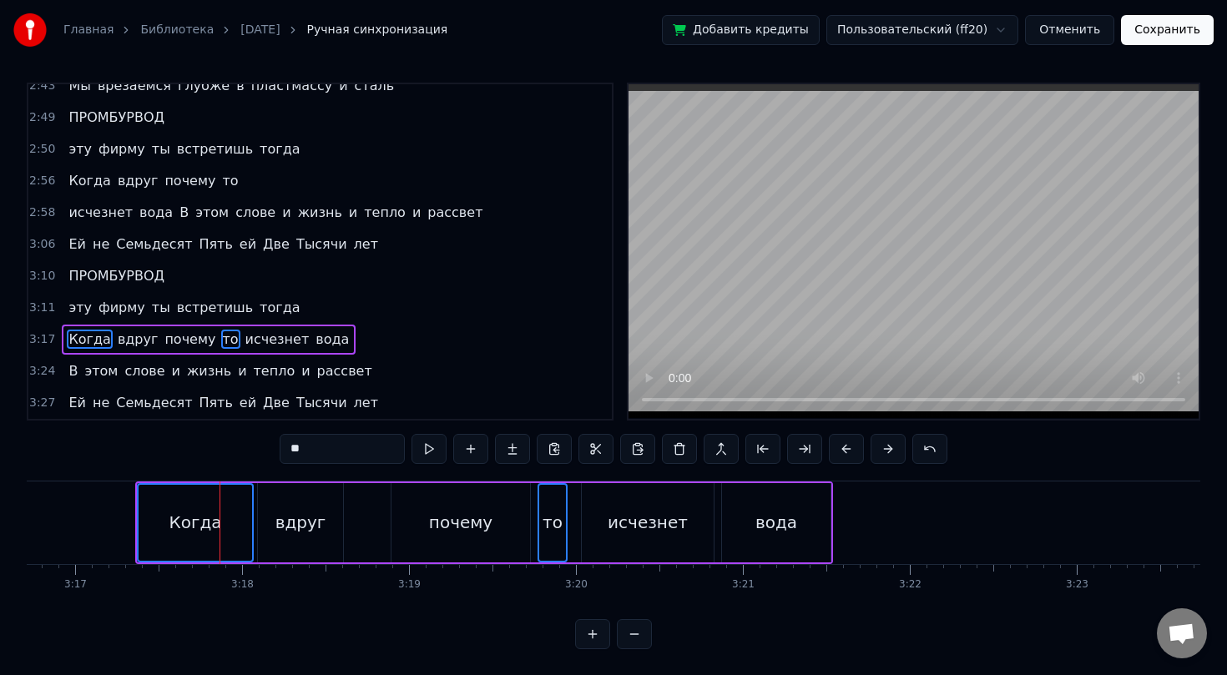
click at [290, 518] on div "вдруг" at bounding box center [300, 522] width 51 height 25
click at [439, 520] on div "почему" at bounding box center [460, 522] width 63 height 25
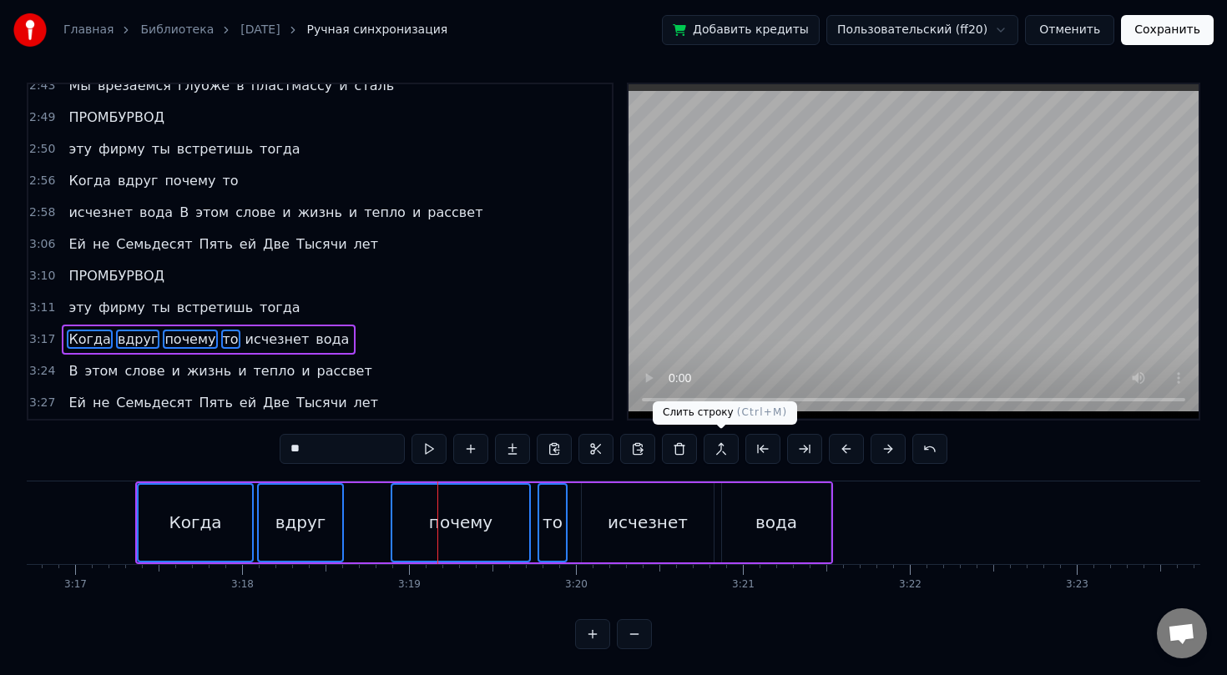
click at [715, 448] on button at bounding box center [721, 449] width 35 height 30
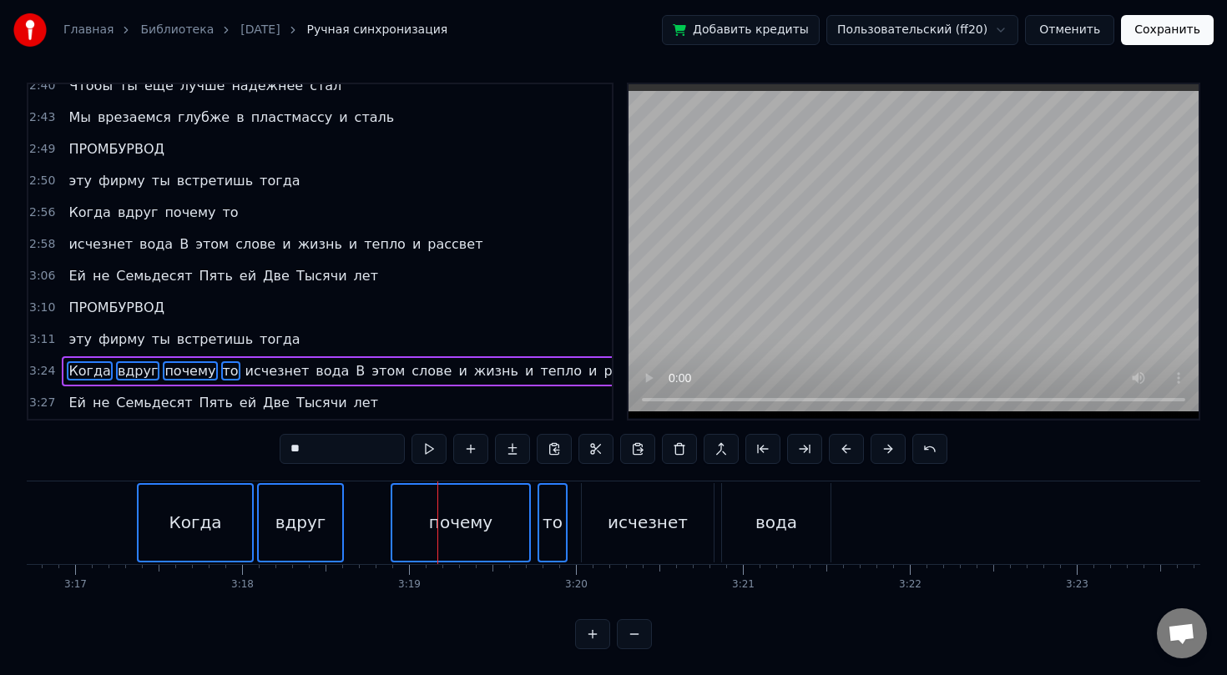
click at [283, 367] on span "исчезнет" at bounding box center [278, 370] width 68 height 19
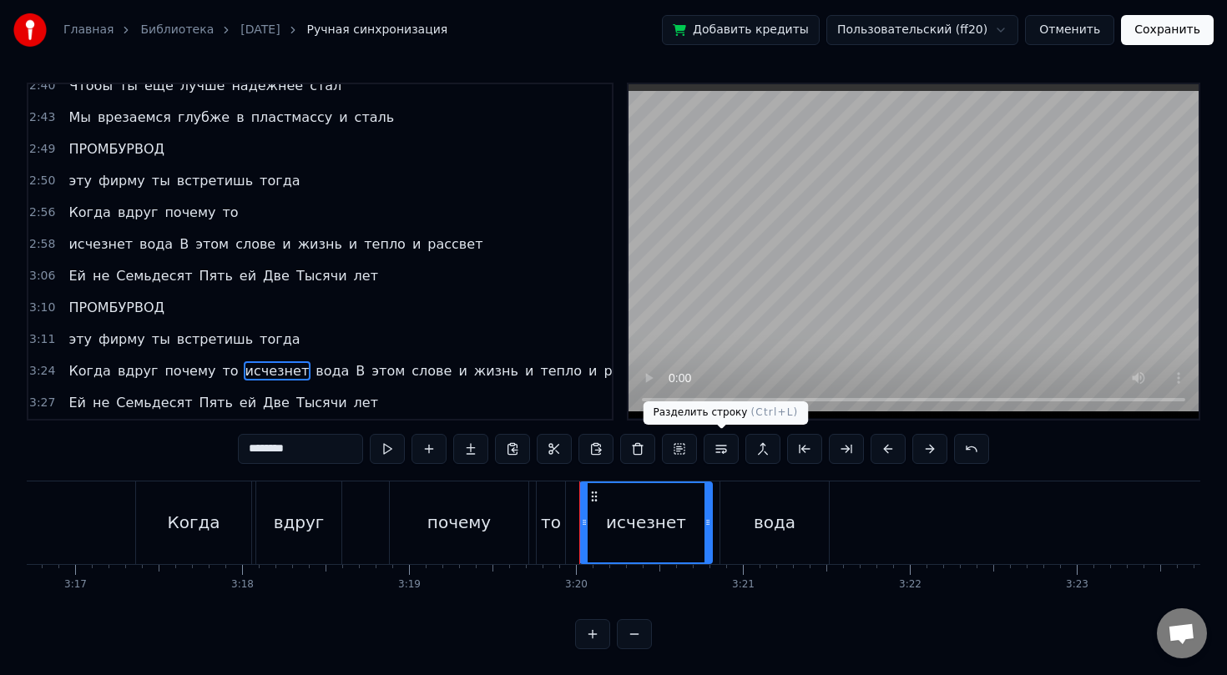
click at [721, 446] on button at bounding box center [721, 449] width 35 height 30
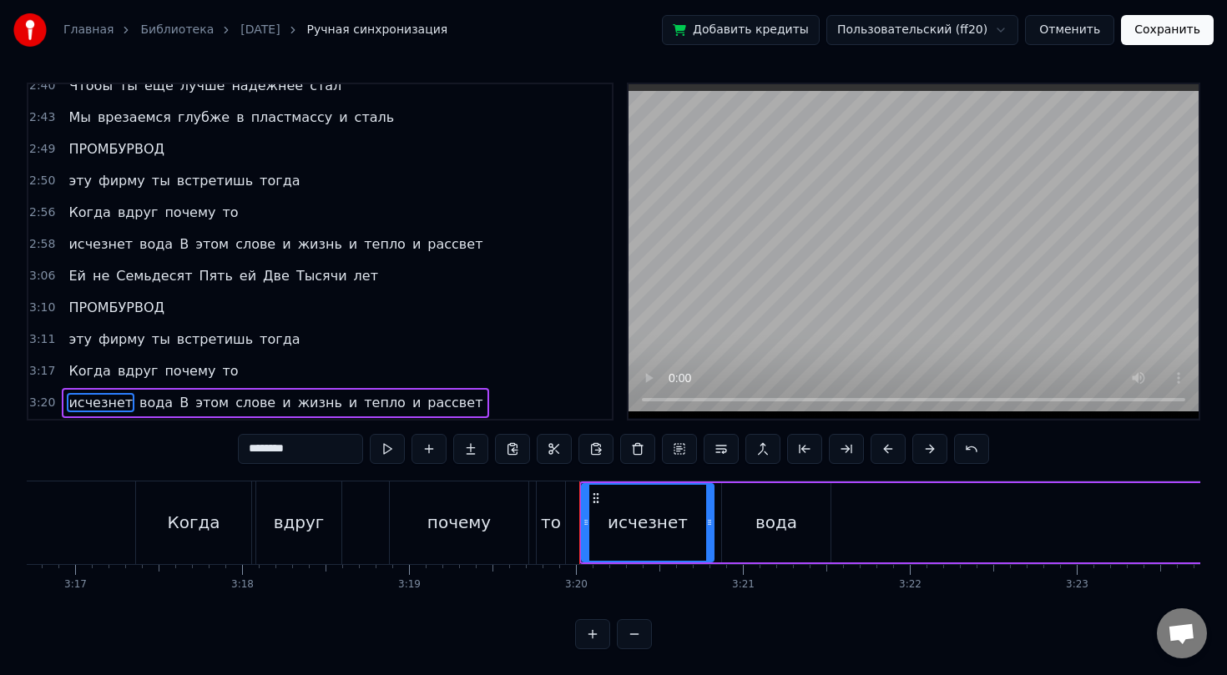
scroll to position [1092, 0]
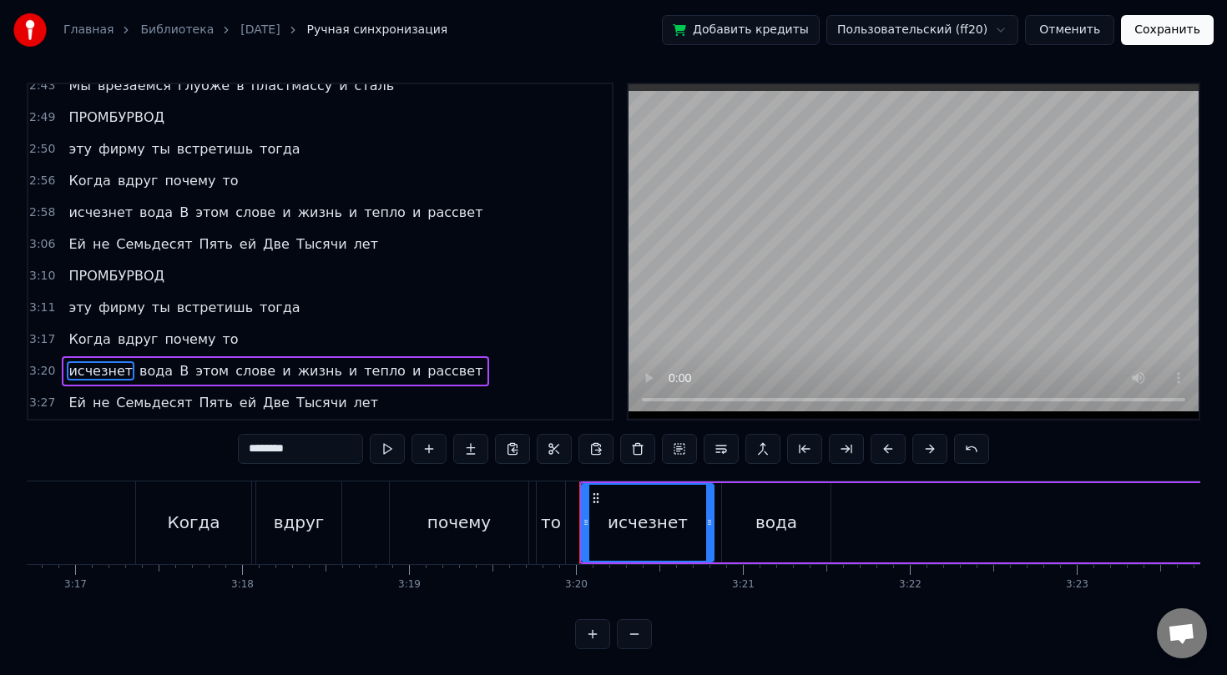
click at [88, 115] on span "ПРОМБУРВОД" at bounding box center [116, 117] width 99 height 19
type input "**********"
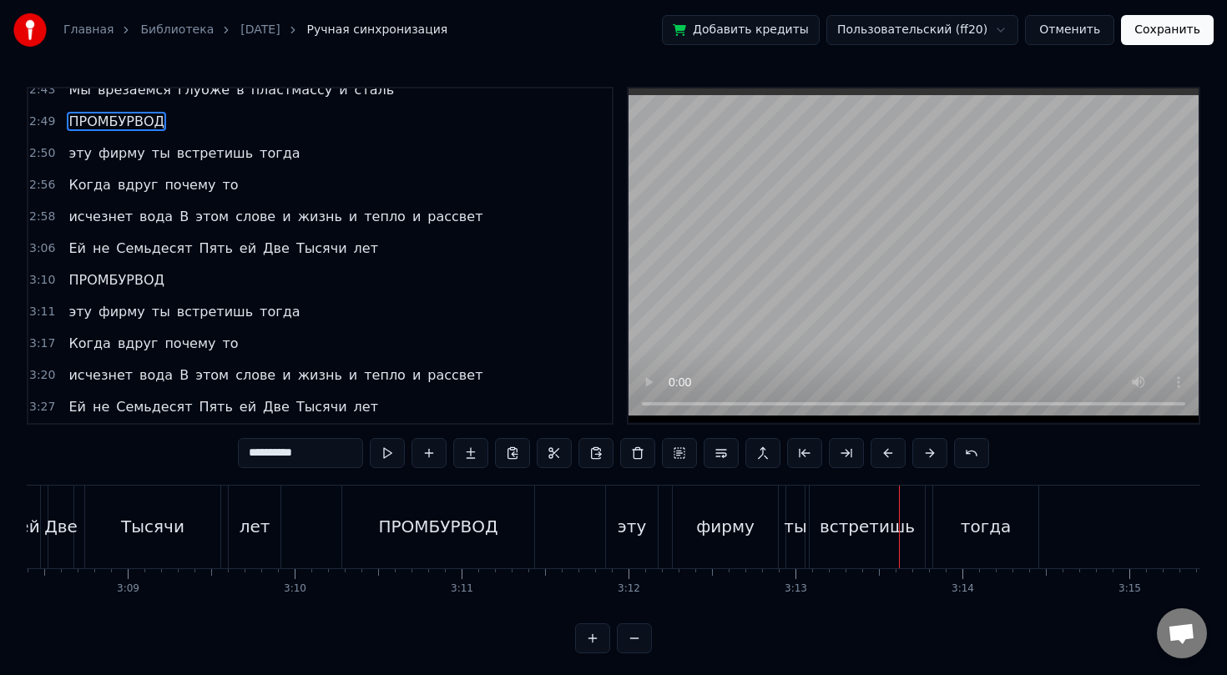
scroll to position [0, 31410]
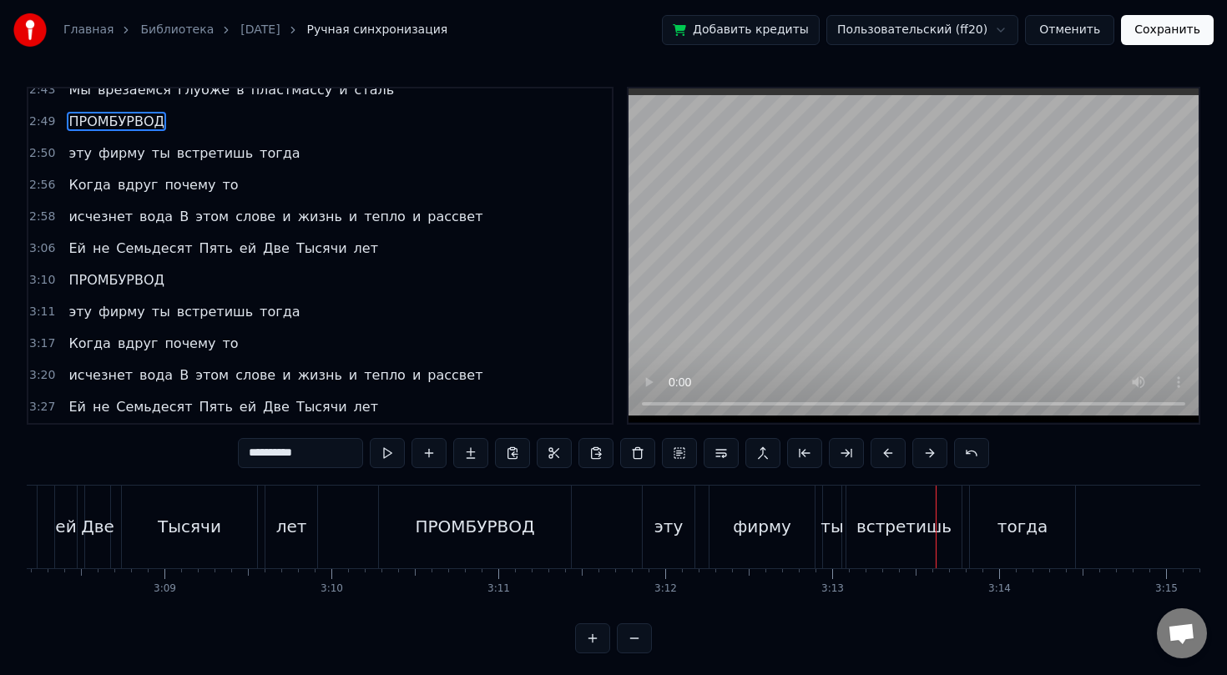
click at [397, 520] on div "ПРОМБУРВОД" at bounding box center [475, 527] width 192 height 83
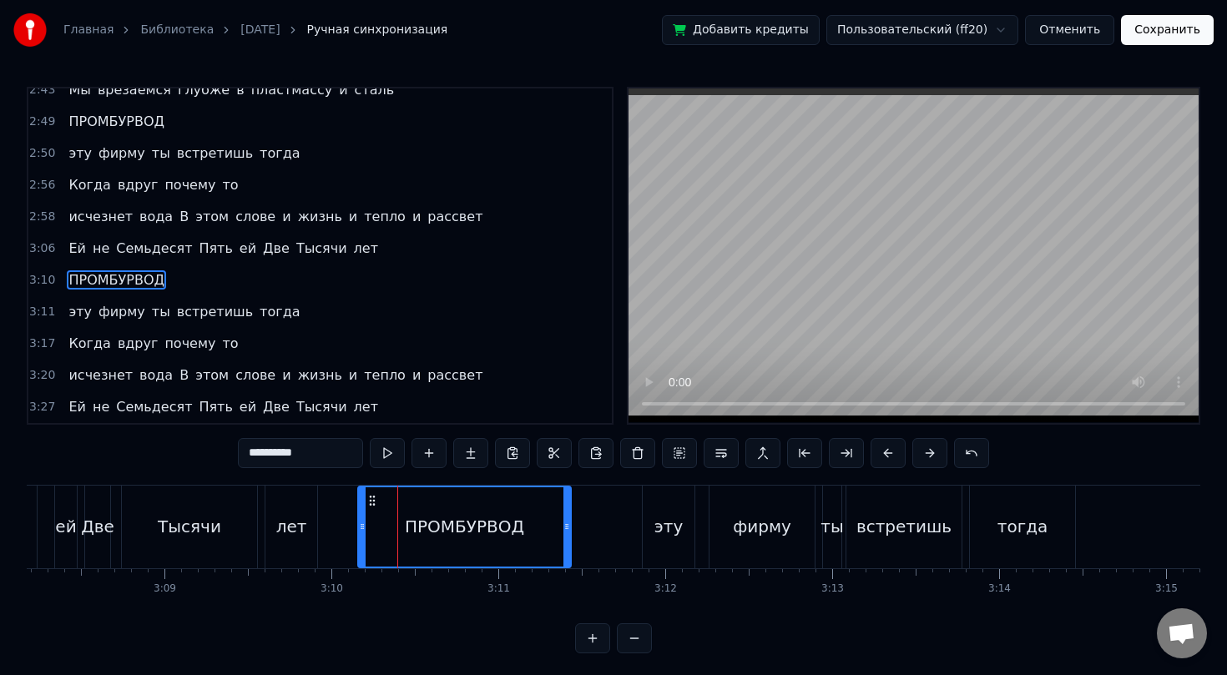
drag, startPoint x: 383, startPoint y: 525, endPoint x: 361, endPoint y: 527, distance: 21.8
click at [361, 527] on icon at bounding box center [362, 526] width 7 height 13
drag, startPoint x: 362, startPoint y: 507, endPoint x: 378, endPoint y: 507, distance: 15.9
click at [378, 507] on div at bounding box center [377, 526] width 7 height 79
click at [385, 521] on icon at bounding box center [384, 526] width 7 height 13
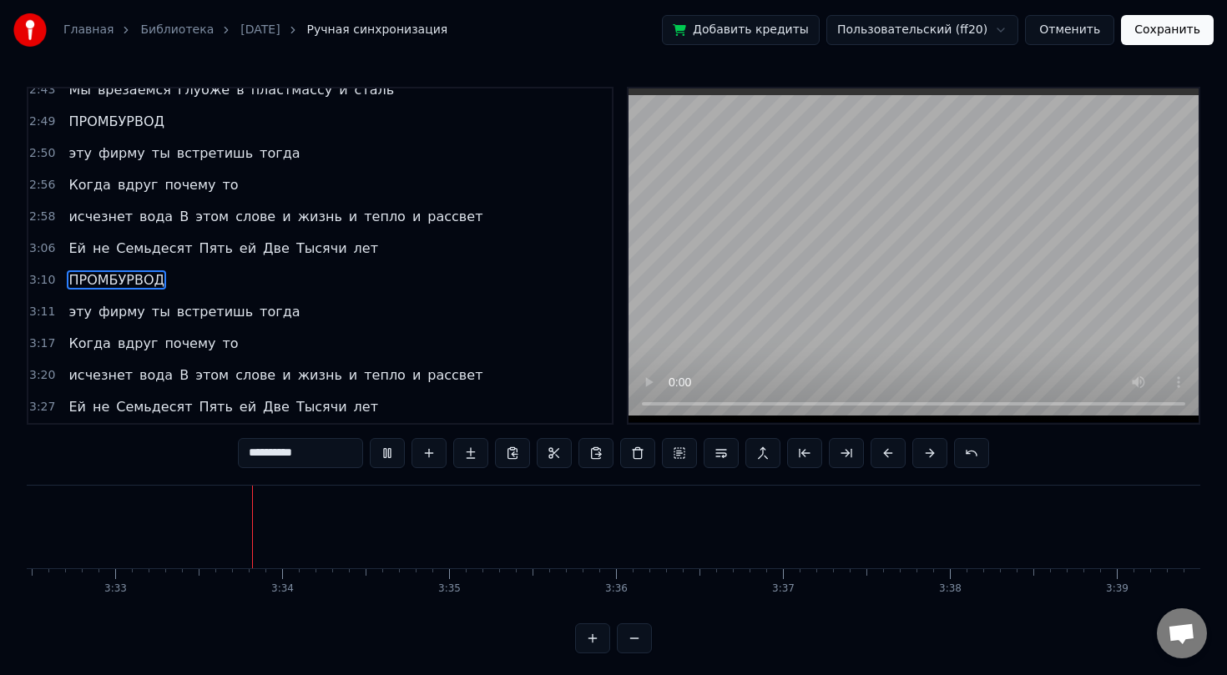
scroll to position [0, 35484]
click at [1178, 24] on button "Сохранить" at bounding box center [1167, 30] width 93 height 30
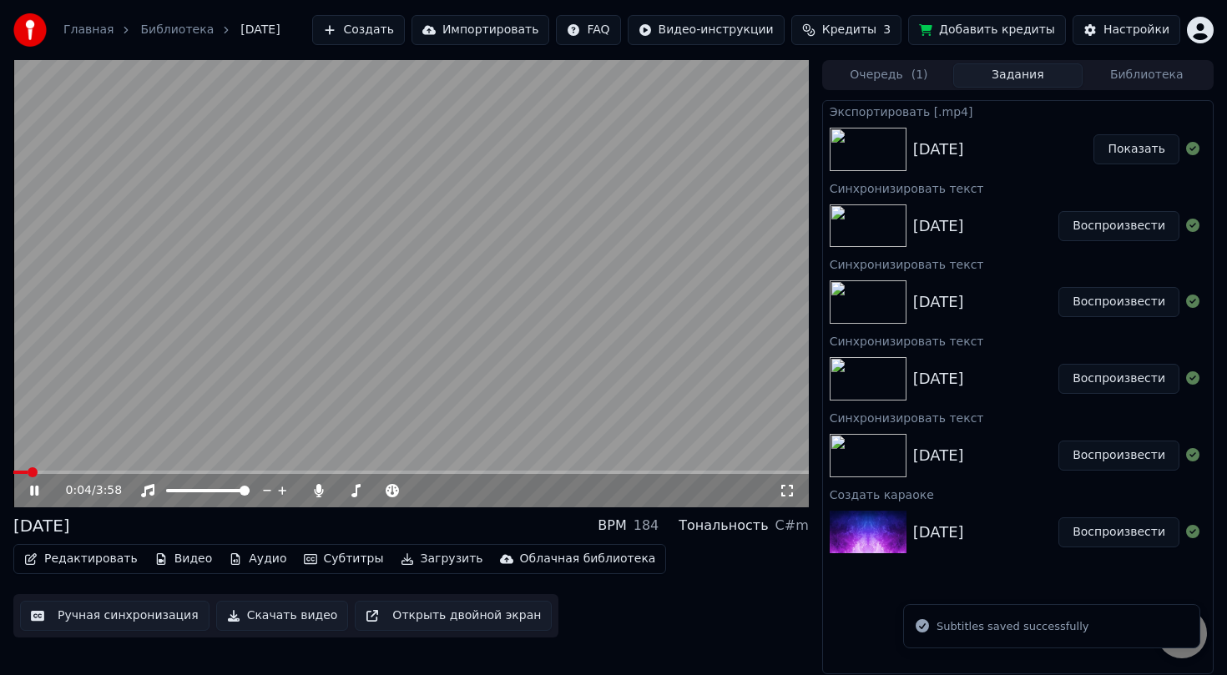
click at [36, 493] on icon at bounding box center [34, 491] width 8 height 10
click at [1153, 145] on button "Показать" at bounding box center [1136, 149] width 86 height 30
click at [291, 613] on button "Скачать видео" at bounding box center [282, 616] width 133 height 30
